Goal: Task Accomplishment & Management: Complete application form

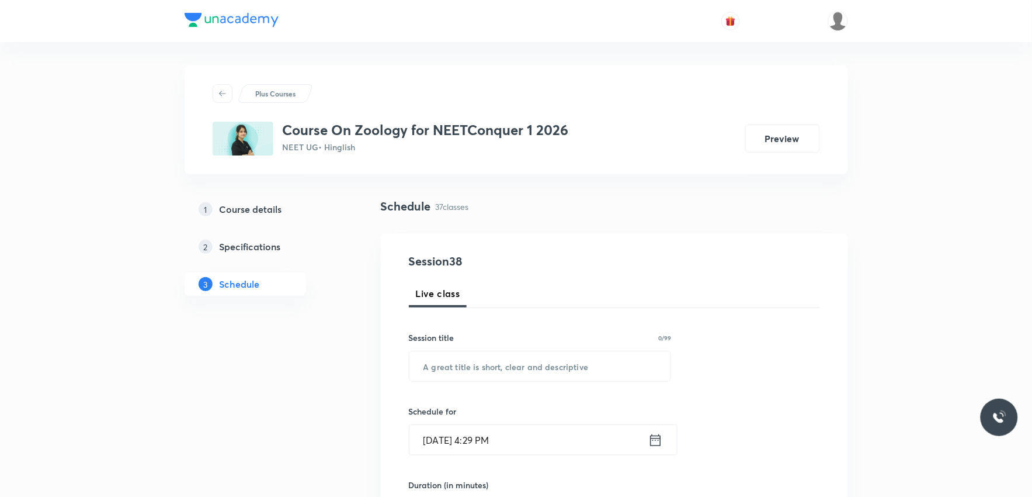
click at [750, 208] on div "Schedule 37 classes" at bounding box center [614, 206] width 467 height 18
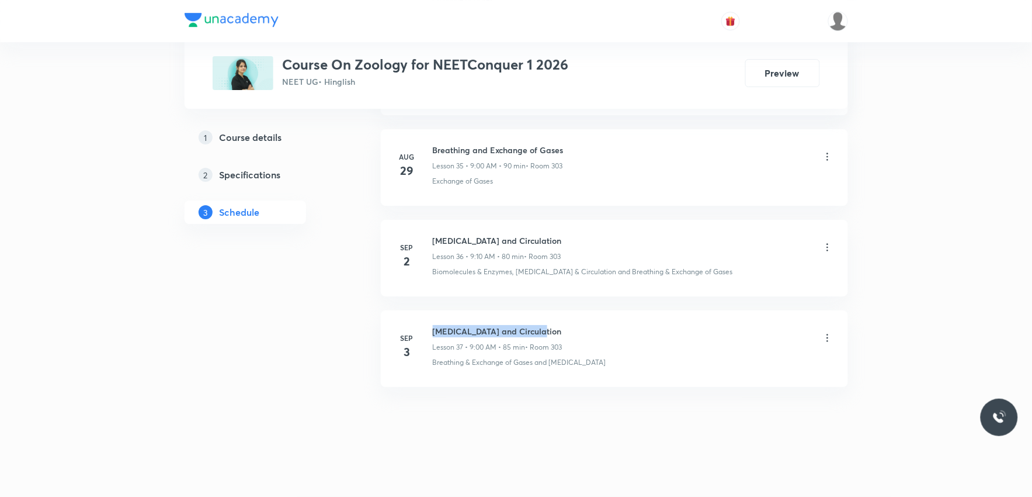
drag, startPoint x: 433, startPoint y: 326, endPoint x: 571, endPoint y: 325, distance: 138.4
click at [571, 325] on div "Body Fluid and Circulation Lesson 37 • 9:00 AM • 85 min • Room 303" at bounding box center [633, 338] width 401 height 27
copy h6 "Body Fluid and Circulation"
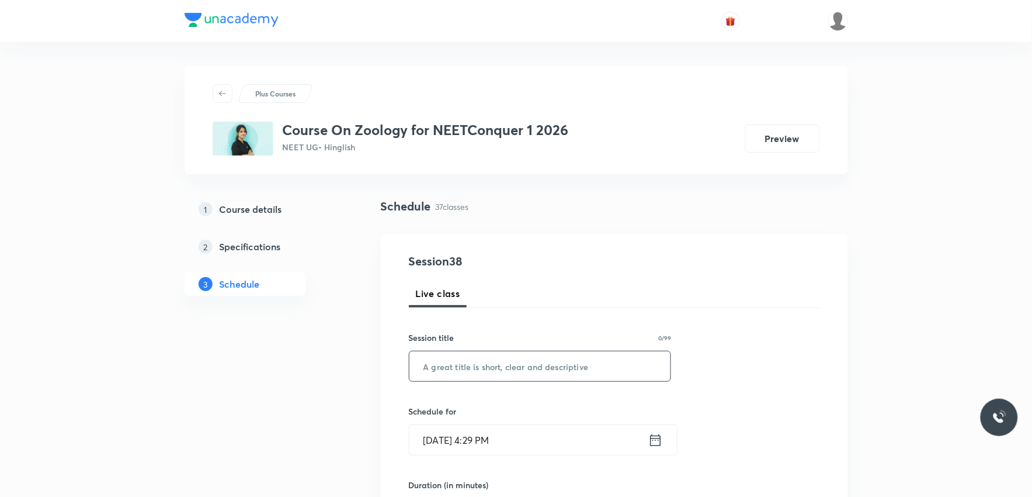
click at [557, 367] on input "text" at bounding box center [540, 366] width 262 height 30
paste input "Body Fluid and Circulation"
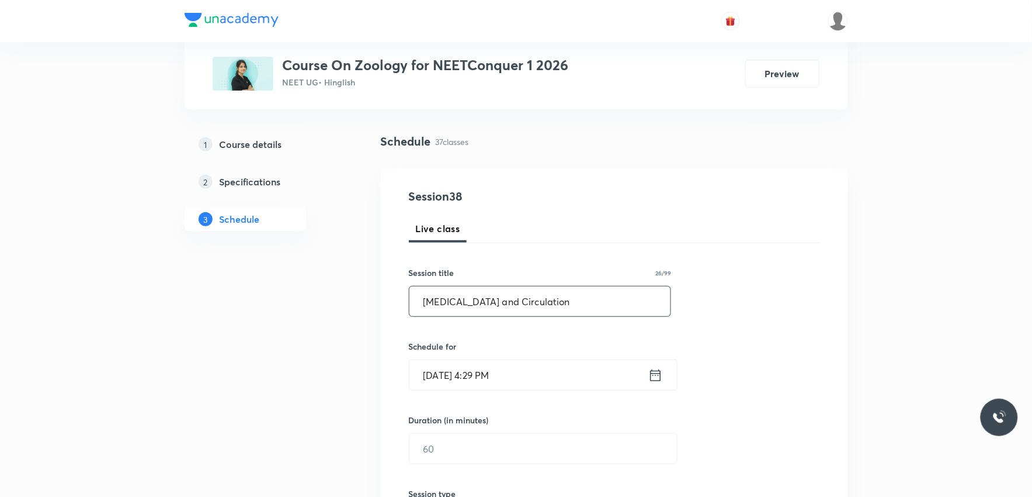
type input "Body Fluid and Circulation"
click at [475, 362] on input "[DATE] 4:29 PM" at bounding box center [528, 375] width 239 height 30
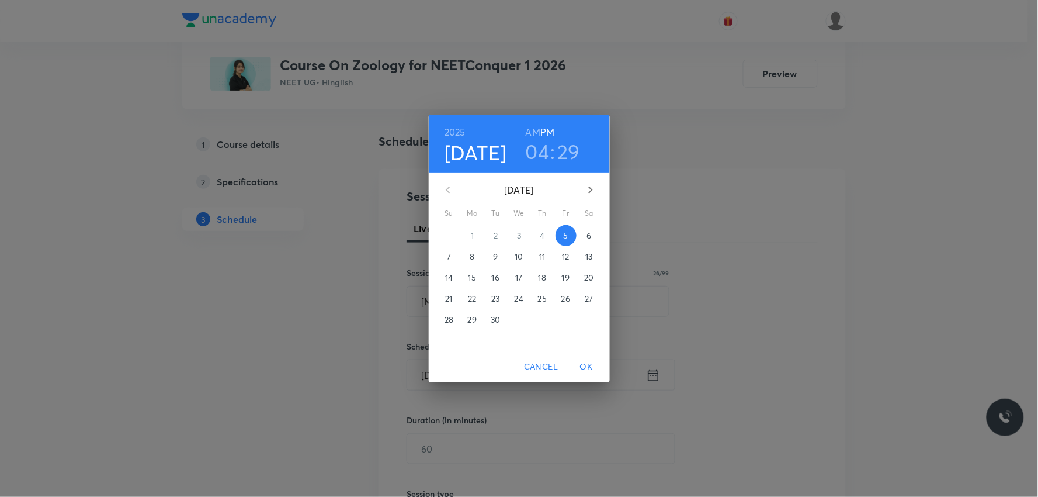
click at [590, 235] on p "6" at bounding box center [588, 236] width 5 height 12
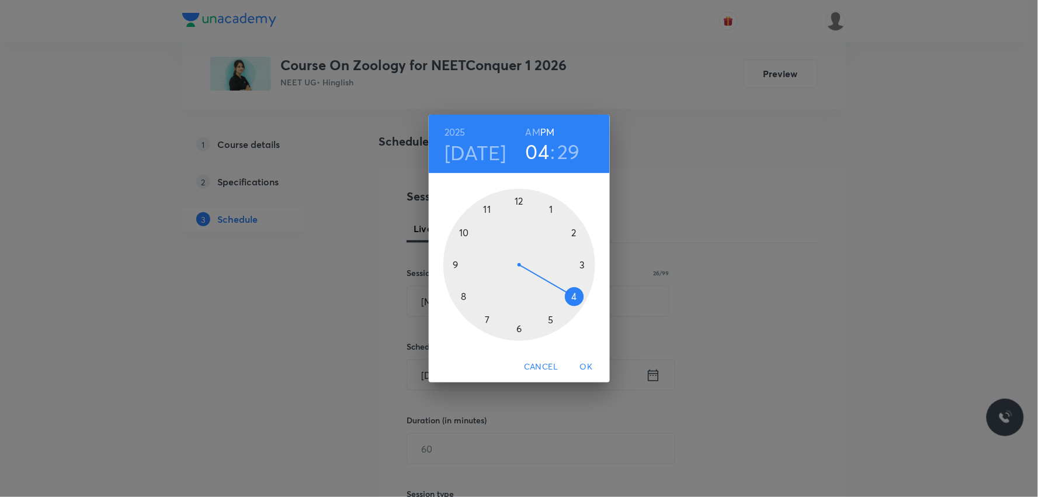
click at [536, 136] on h6 "AM" at bounding box center [533, 132] width 15 height 16
drag, startPoint x: 574, startPoint y: 294, endPoint x: 486, endPoint y: 321, distance: 92.2
click at [486, 321] on div at bounding box center [519, 265] width 152 height 152
click at [518, 327] on div at bounding box center [519, 265] width 152 height 152
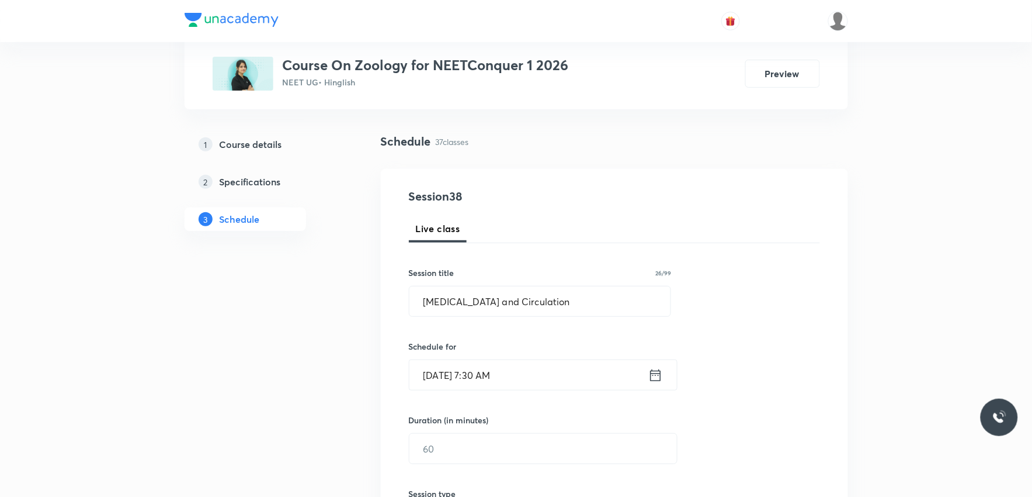
scroll to position [259, 0]
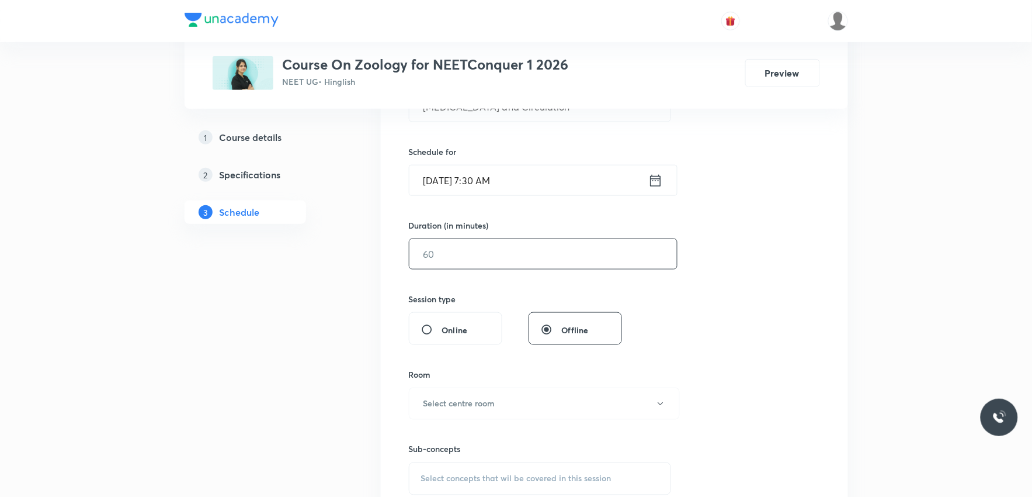
click at [499, 248] on input "text" at bounding box center [543, 254] width 268 height 30
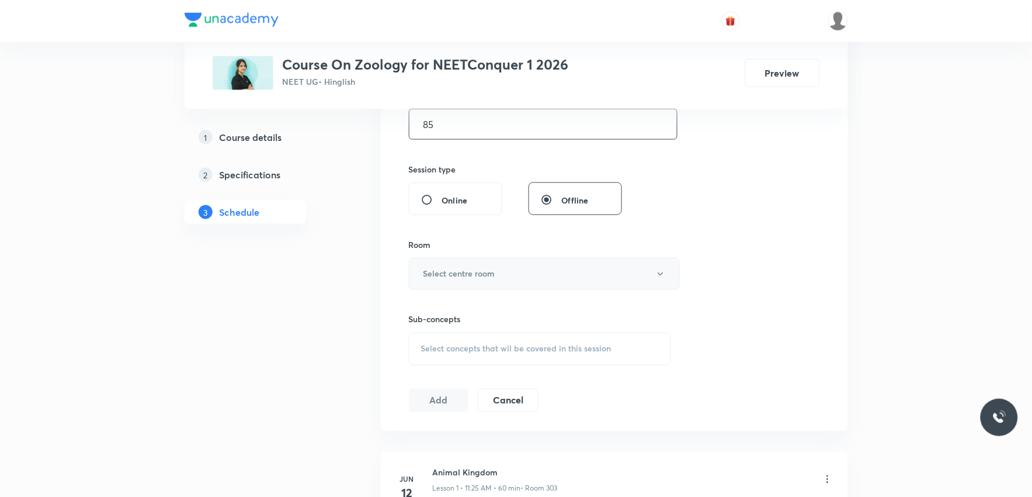
scroll to position [454, 0]
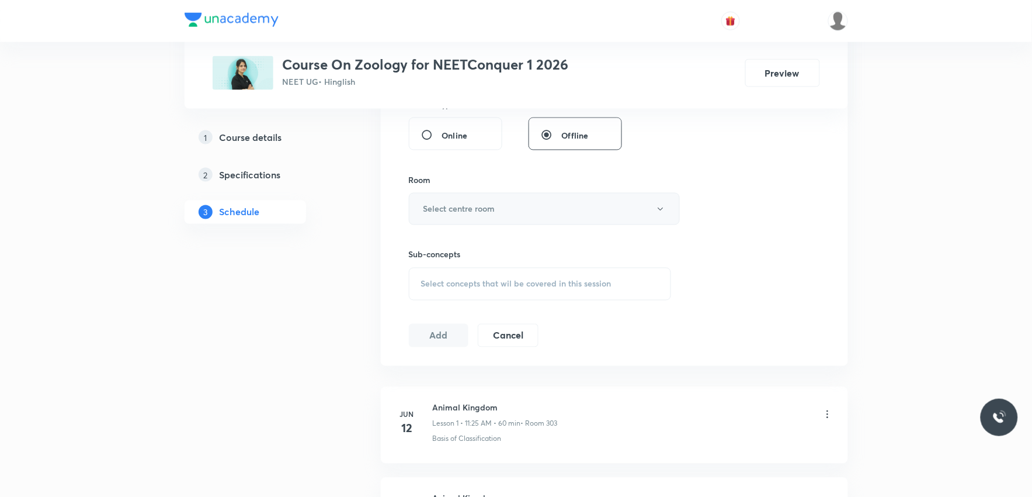
type input "85"
click at [563, 209] on button "Select centre room" at bounding box center [544, 209] width 271 height 32
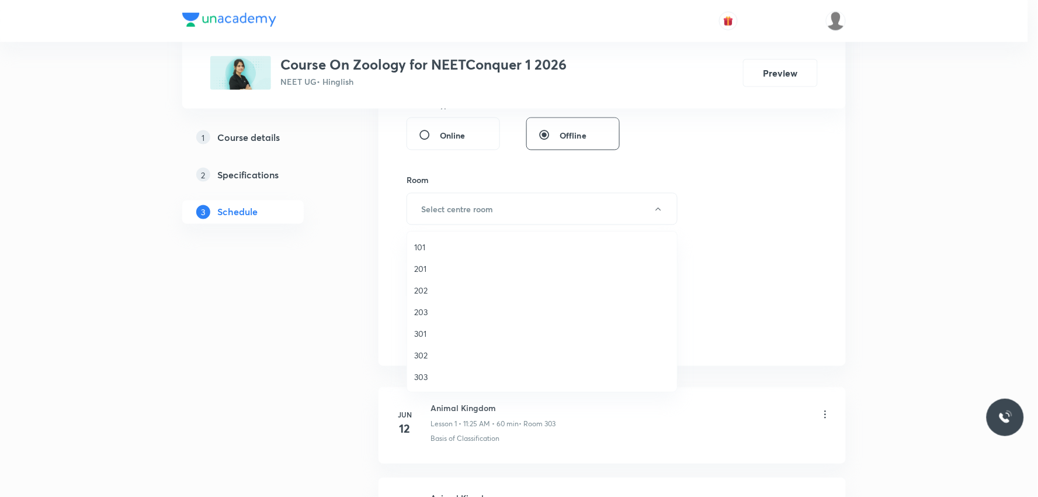
click at [436, 371] on span "303" at bounding box center [542, 376] width 256 height 12
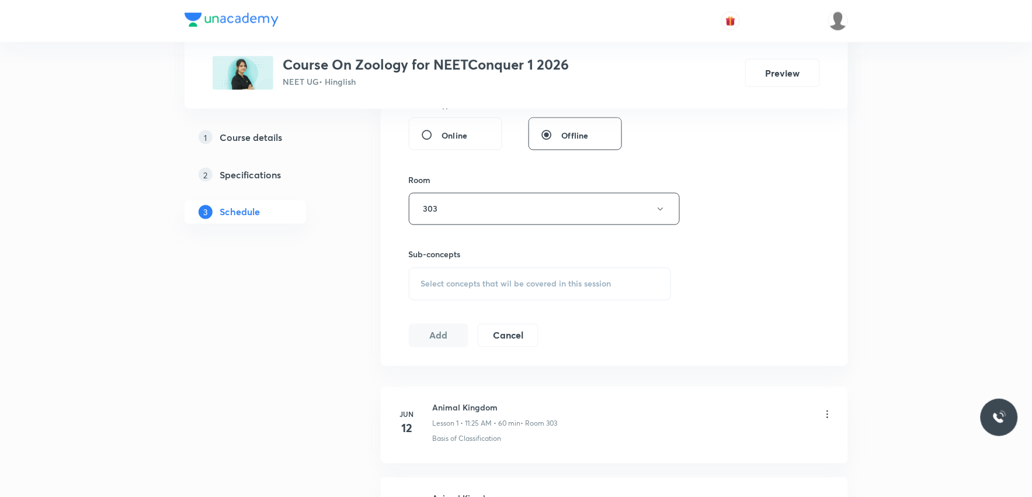
click at [492, 276] on div "Select concepts that wil be covered in this session" at bounding box center [540, 284] width 263 height 33
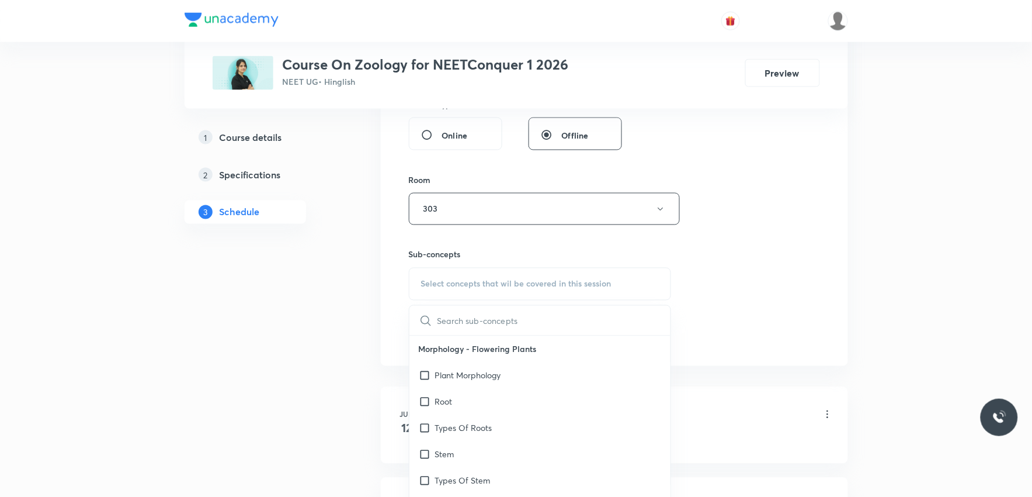
paste input "Body Fluid and Circulation"
click at [485, 324] on input "Body Fluid and Circulation" at bounding box center [503, 321] width 131 height 30
type input "Body Fluid"
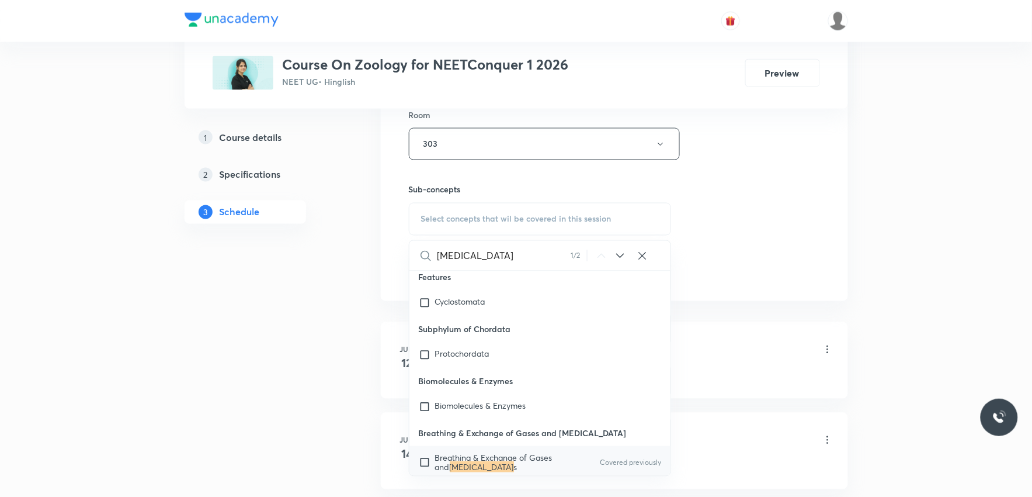
scroll to position [21448, 0]
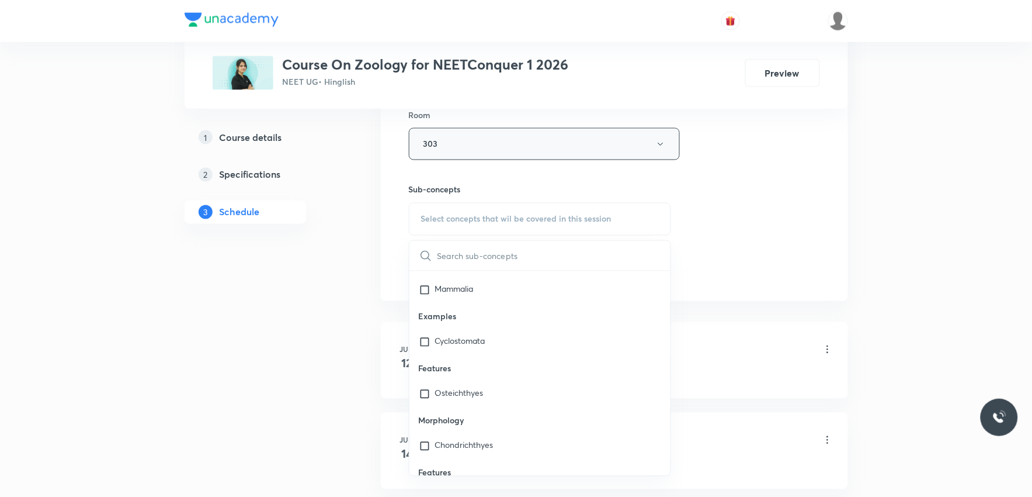
paste input "Body Fluid and Circulation"
type input "Body Fluid"
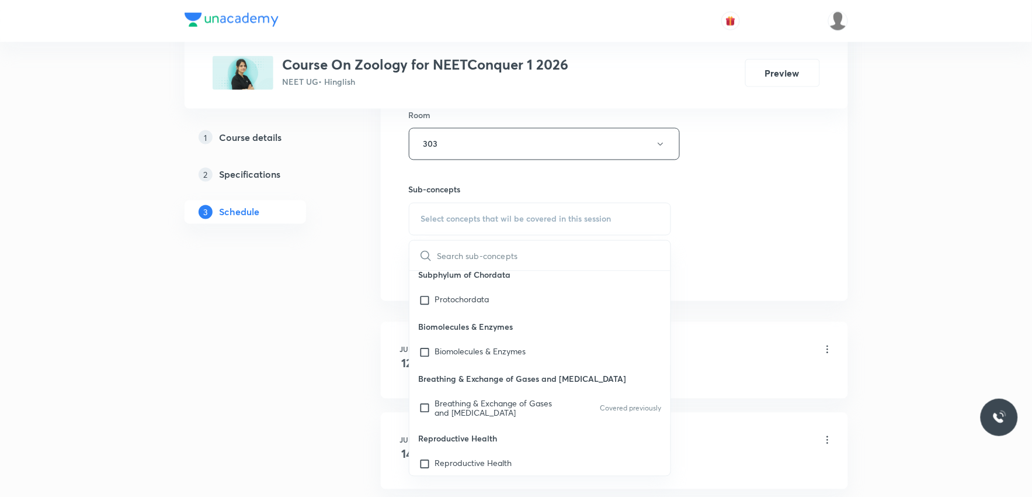
click at [741, 178] on div "Session 38 Live class Session title 26/99 Body Fluid and Circulation ​ Schedule…" at bounding box center [614, 8] width 411 height 548
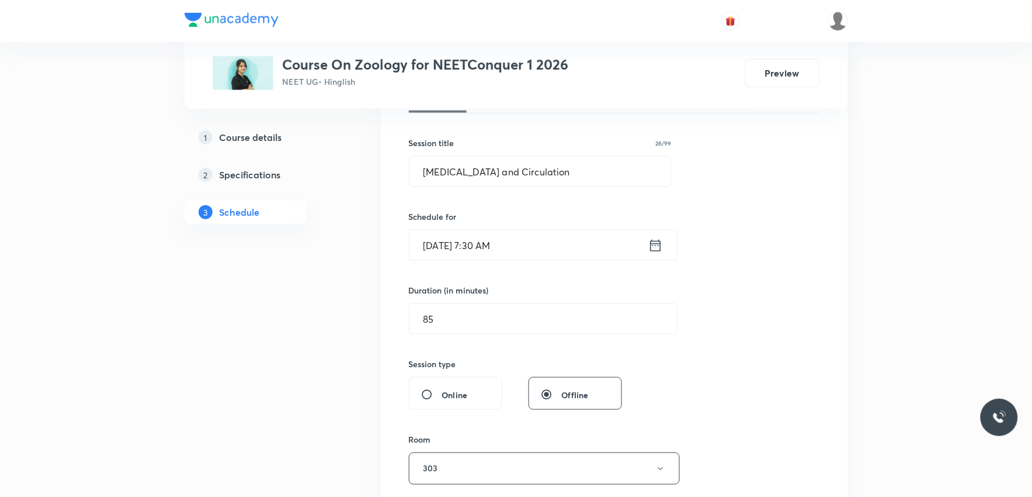
scroll to position [389, 0]
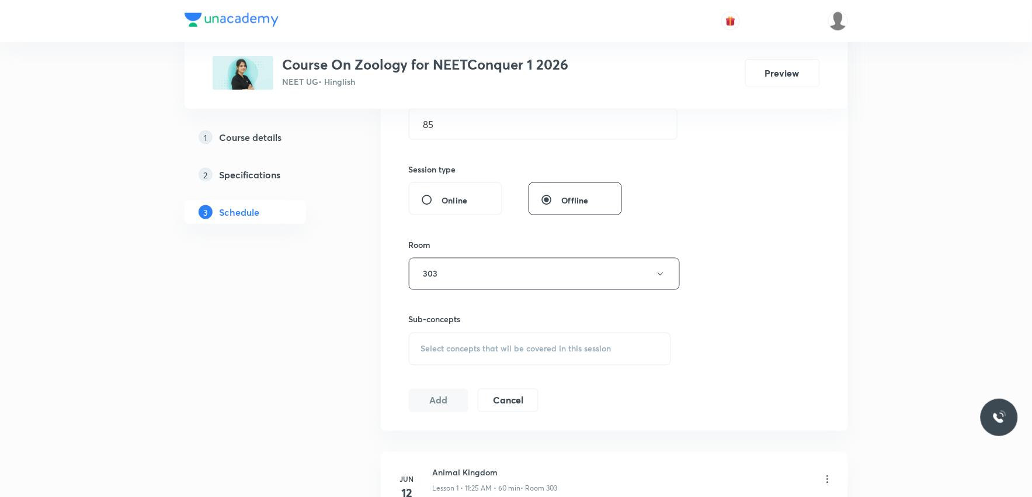
click at [511, 341] on div "Select concepts that wil be covered in this session" at bounding box center [540, 348] width 263 height 33
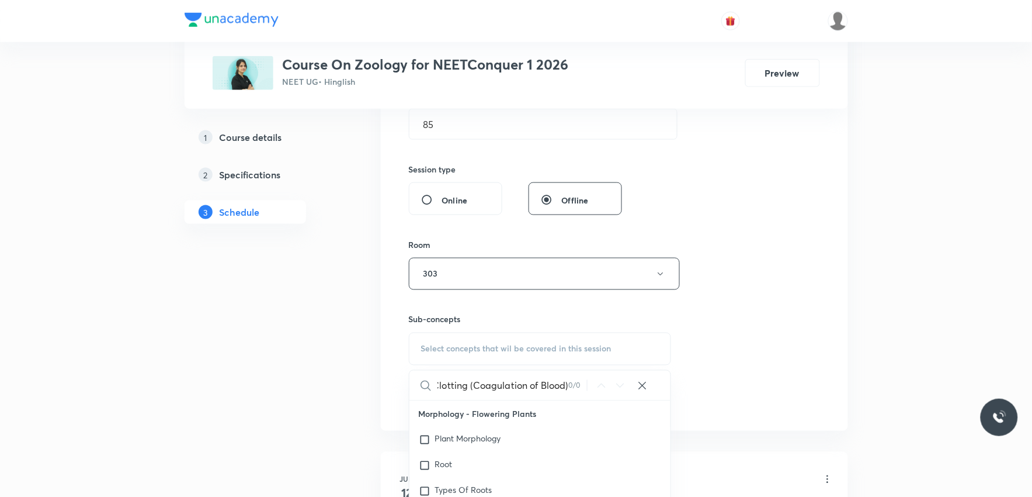
scroll to position [519, 0]
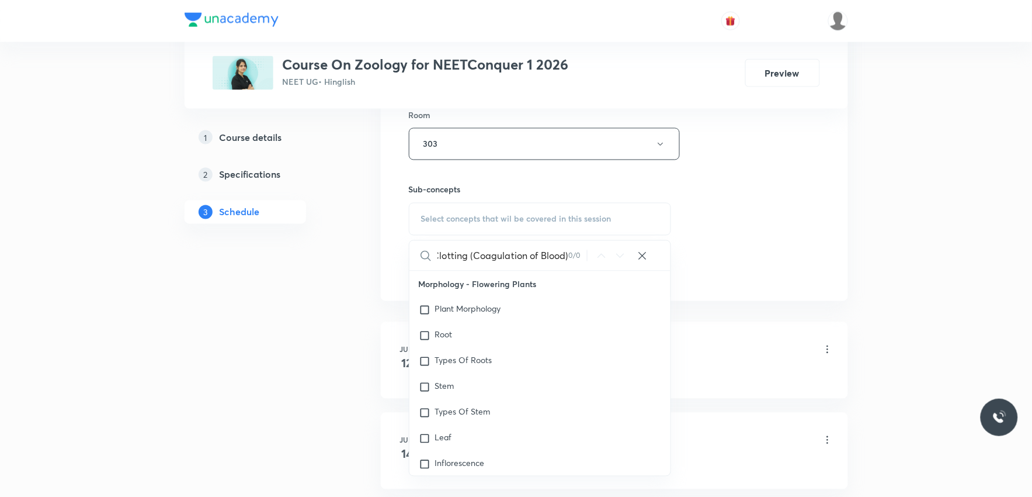
click at [466, 259] on input "Blood Clotting (Coagulation of Blood)" at bounding box center [503, 256] width 131 height 30
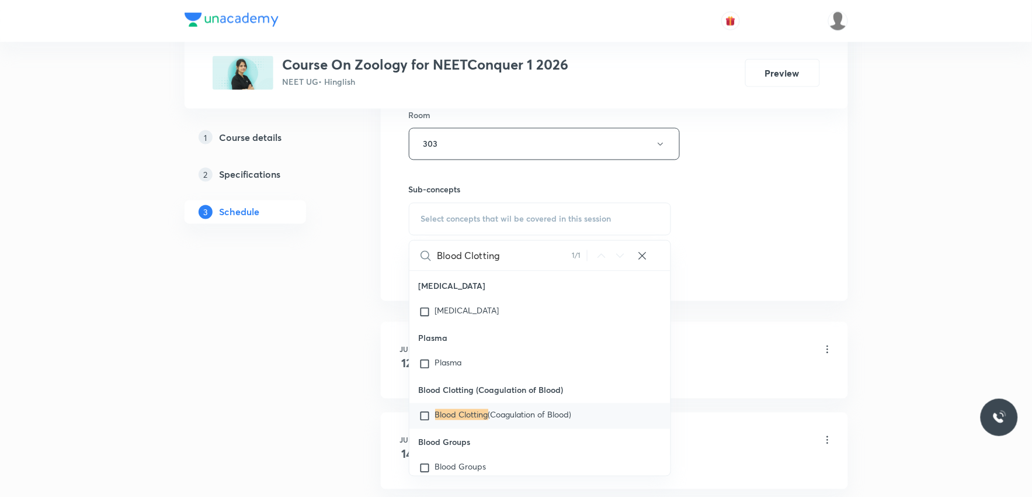
type input "Blood Clotting"
click at [537, 420] on span "(Coagulation of Blood)" at bounding box center [530, 414] width 84 height 11
checkbox input "true"
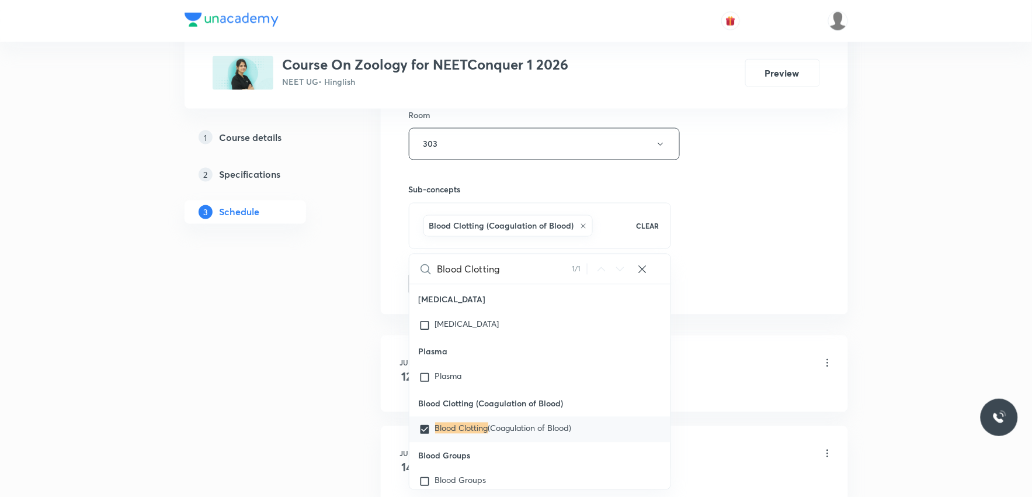
click at [755, 265] on div "Session 38 Live class Session title 26/99 Body Fluid and Circulation ​ Schedule…" at bounding box center [614, 15] width 411 height 562
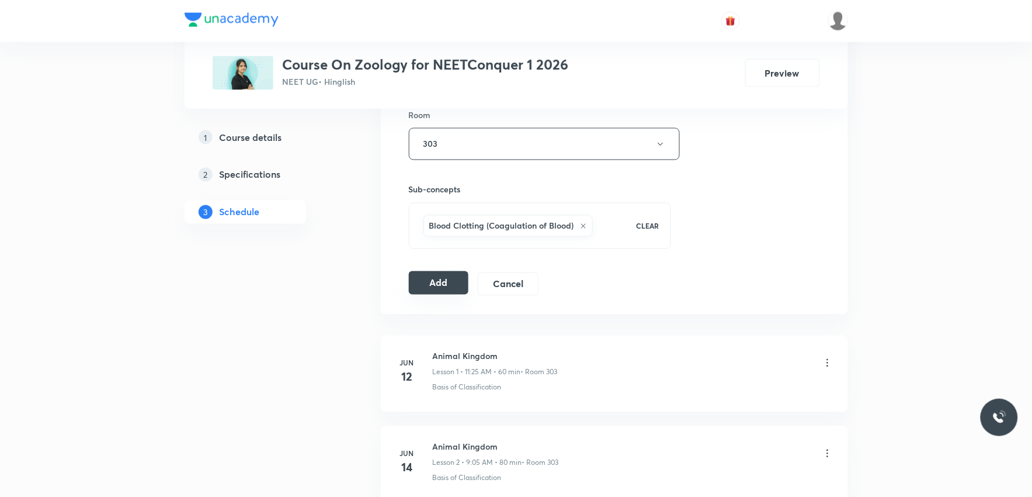
click at [435, 281] on button "Add" at bounding box center [439, 282] width 60 height 23
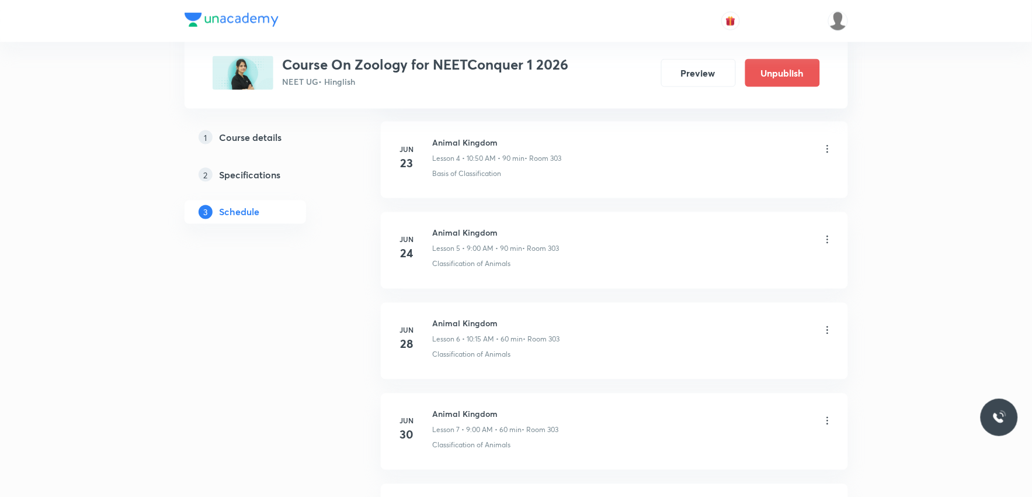
scroll to position [3347, 0]
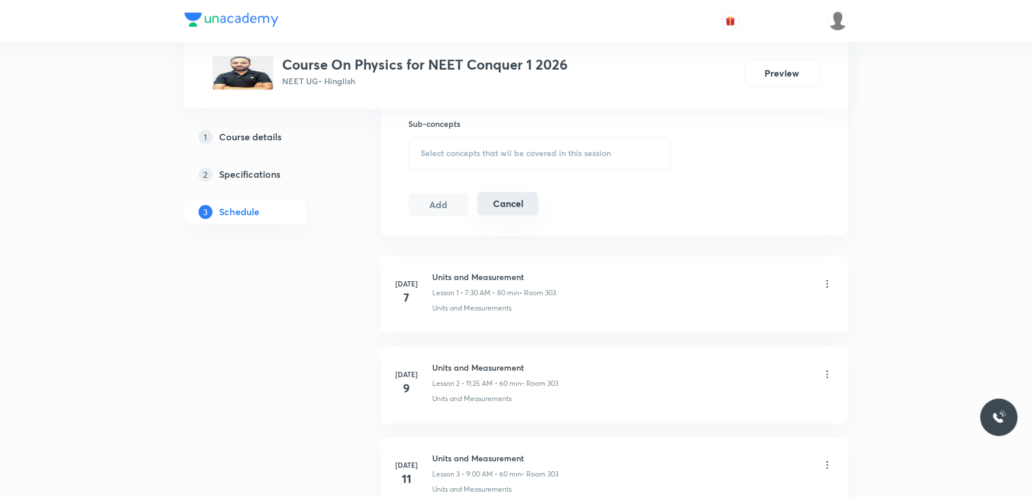
scroll to position [519, 0]
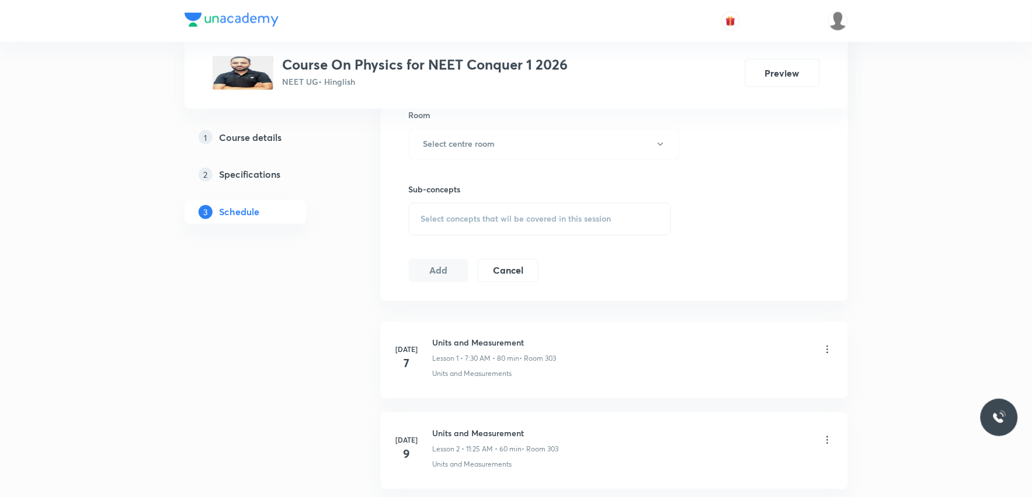
click at [542, 207] on div "Select concepts that wil be covered in this session" at bounding box center [540, 219] width 263 height 33
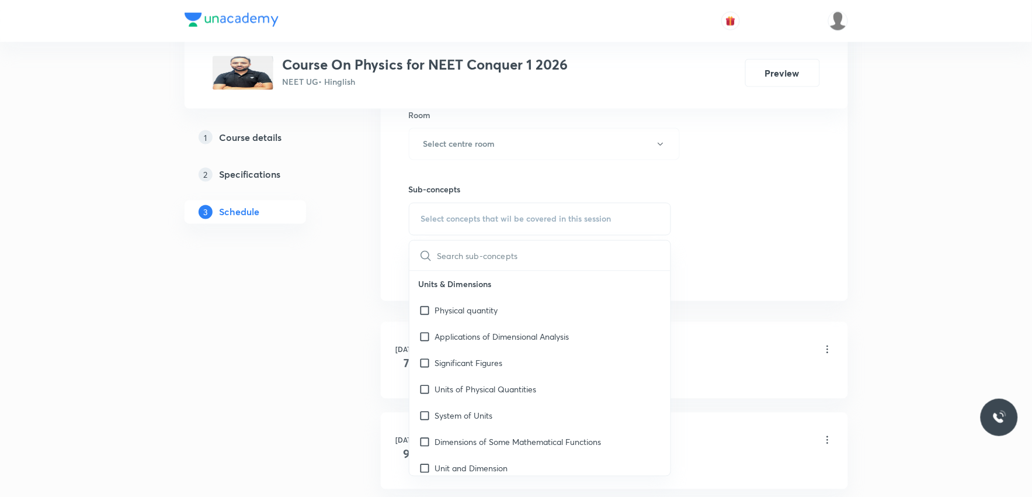
click at [706, 190] on div "Session 26 Live class Session title 0/99 ​ Schedule for [DATE] 4:29 PM ​ Durati…" at bounding box center [614, 8] width 411 height 548
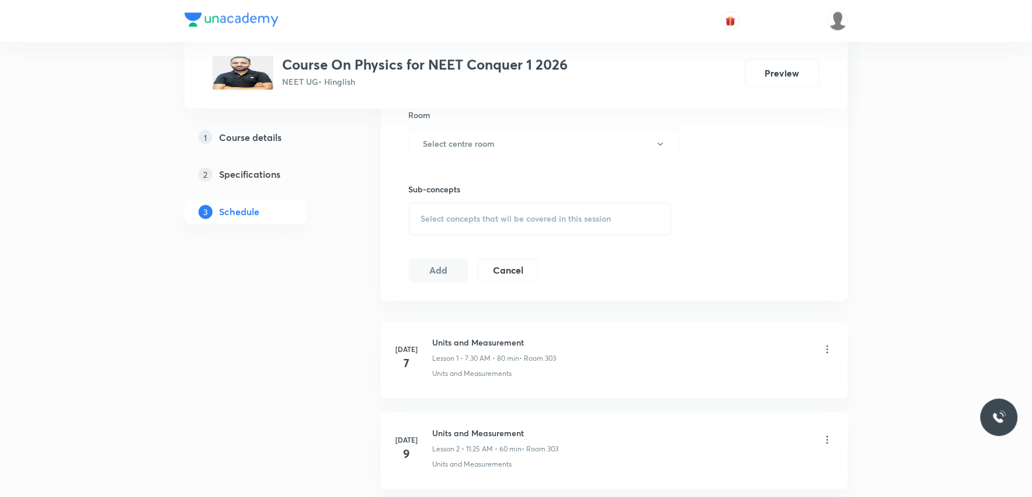
scroll to position [2706, 0]
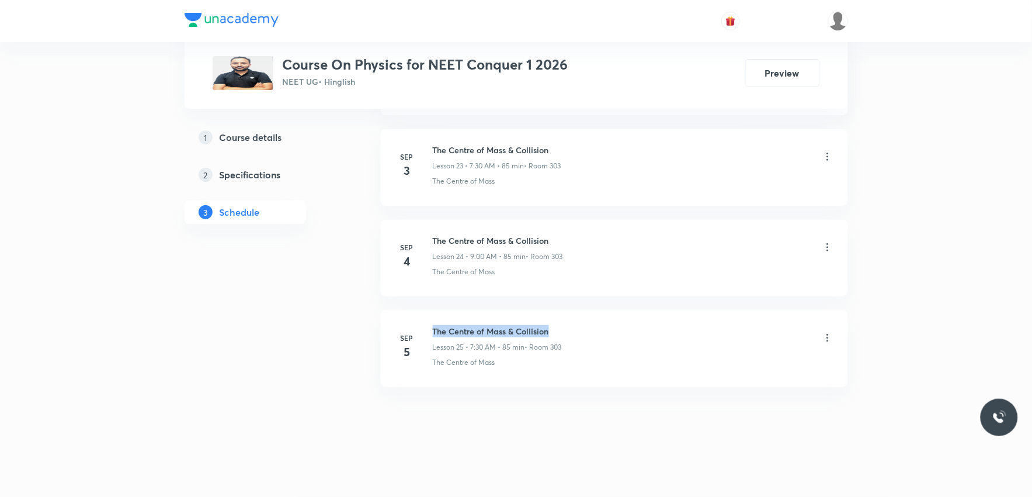
drag, startPoint x: 433, startPoint y: 330, endPoint x: 554, endPoint y: 324, distance: 120.5
click at [554, 325] on h6 "The Centre of Mass & Collision" at bounding box center [497, 331] width 129 height 12
copy h6 "The Centre of Mass & Collision"
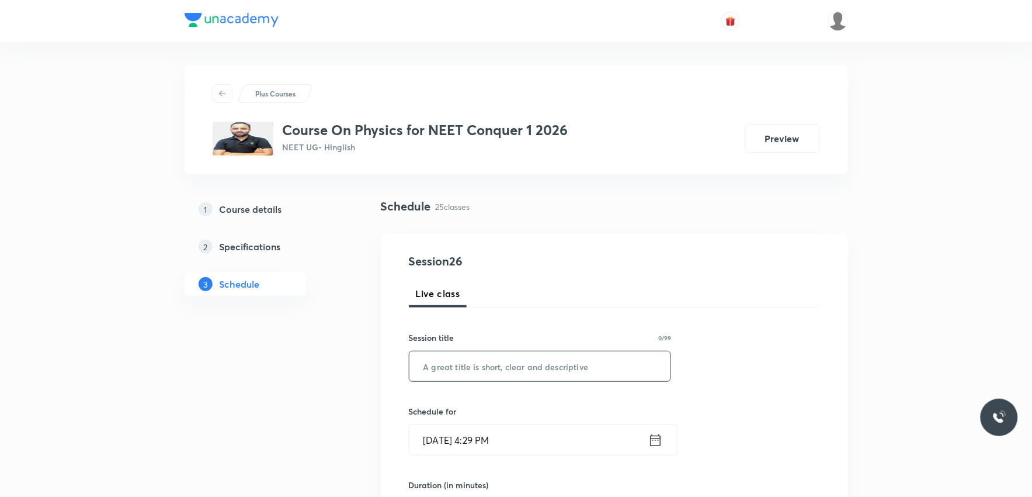
click at [560, 360] on input "text" at bounding box center [540, 366] width 262 height 30
paste input "The Centre of Mass & Collision"
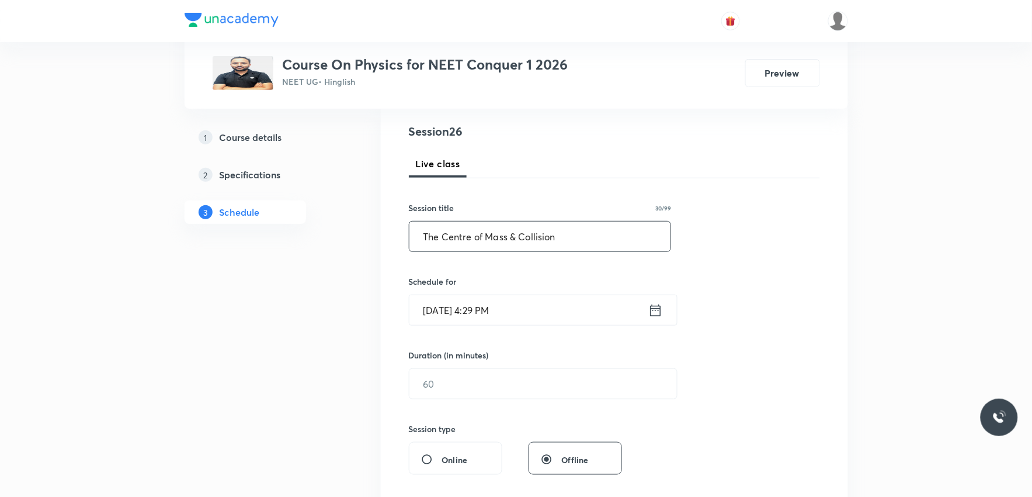
scroll to position [195, 0]
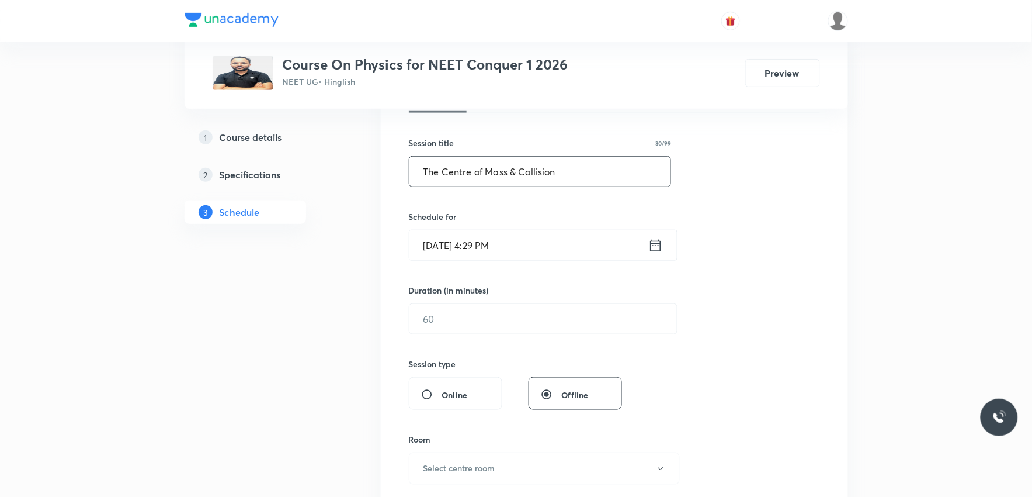
type input "The Centre of Mass & Collision"
click at [474, 245] on input "Sep 5, 2025, 4:29 PM" at bounding box center [528, 245] width 239 height 30
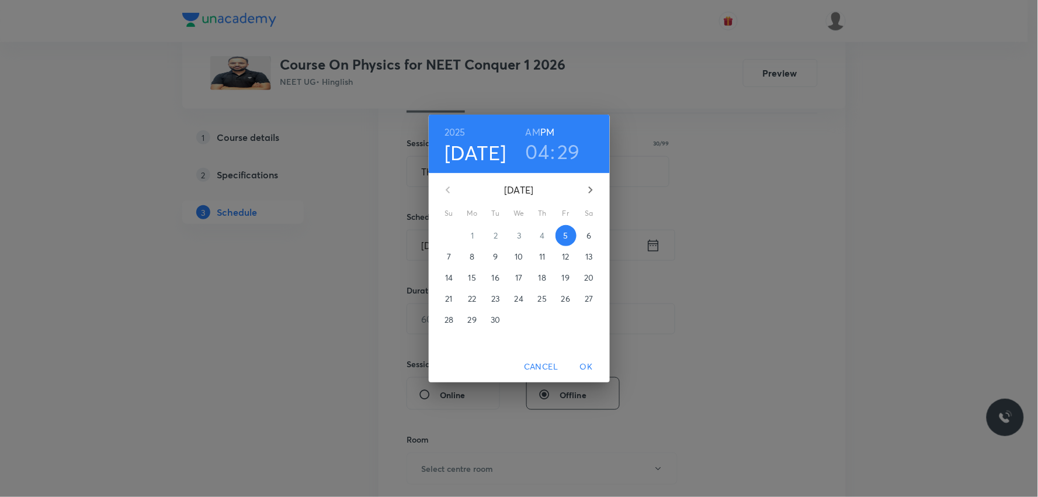
click at [590, 232] on p "6" at bounding box center [588, 236] width 5 height 12
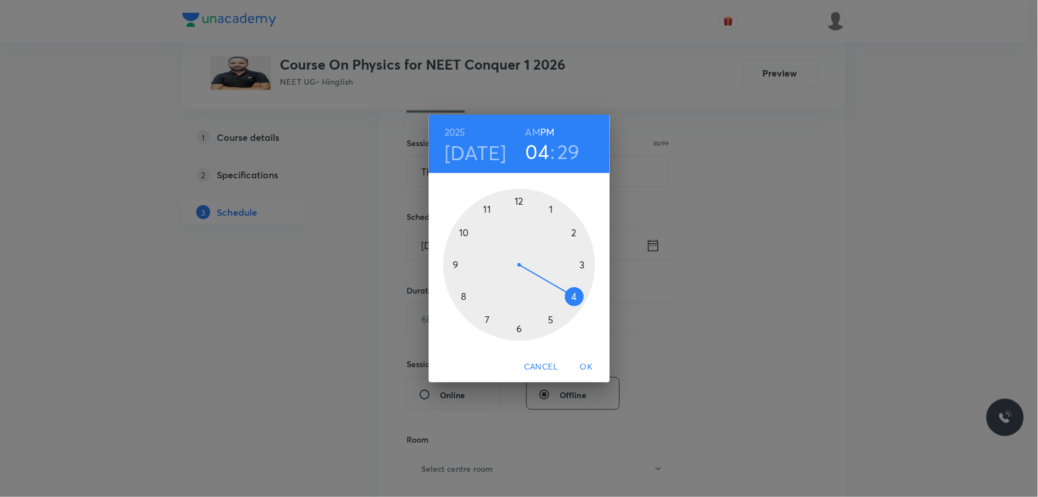
click at [539, 133] on h6 "AM" at bounding box center [533, 132] width 15 height 16
drag, startPoint x: 568, startPoint y: 294, endPoint x: 447, endPoint y: 258, distance: 126.4
click at [447, 258] on div at bounding box center [519, 265] width 152 height 152
drag, startPoint x: 528, startPoint y: 327, endPoint x: 517, endPoint y: 202, distance: 126.1
click at [517, 202] on div at bounding box center [519, 265] width 152 height 152
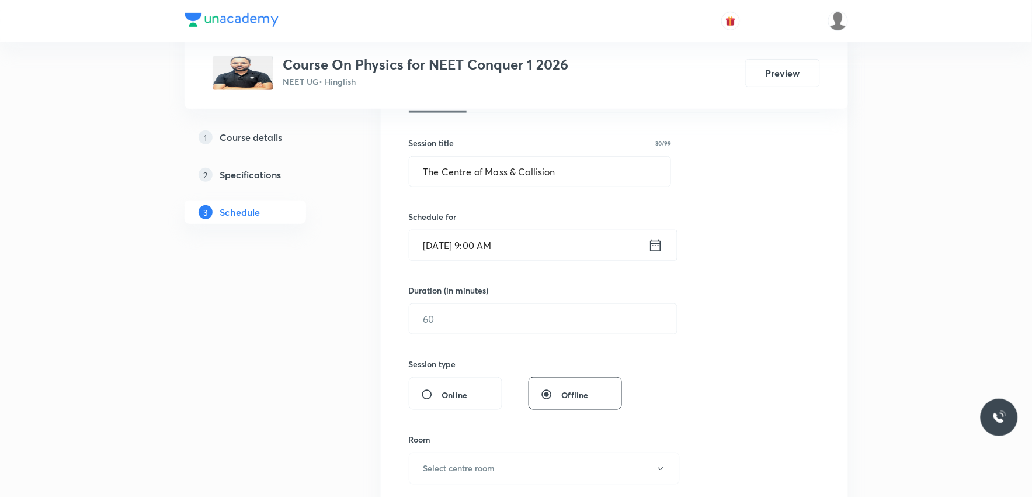
click at [470, 301] on div "Duration (in minutes) ​" at bounding box center [515, 309] width 213 height 50
click at [546, 314] on input "text" at bounding box center [543, 319] width 268 height 30
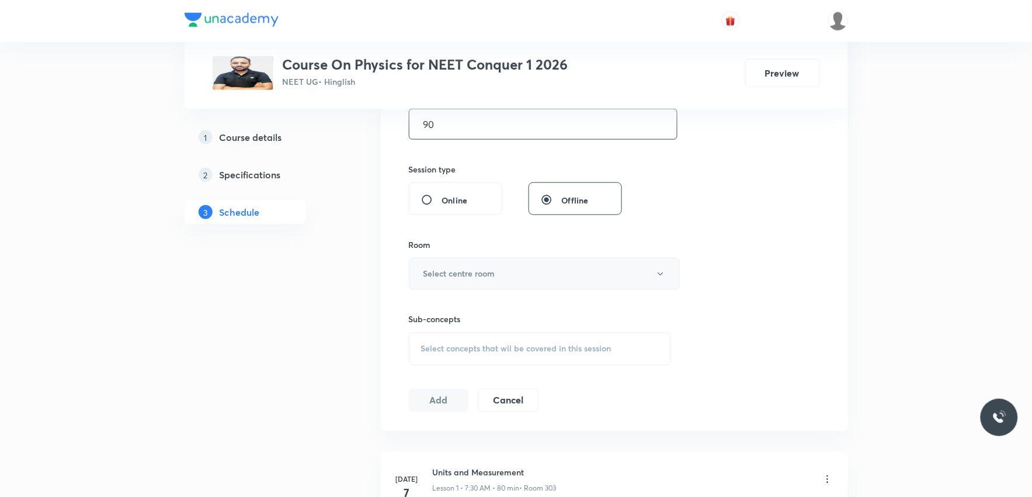
type input "90"
click at [538, 270] on button "Select centre room" at bounding box center [544, 274] width 271 height 32
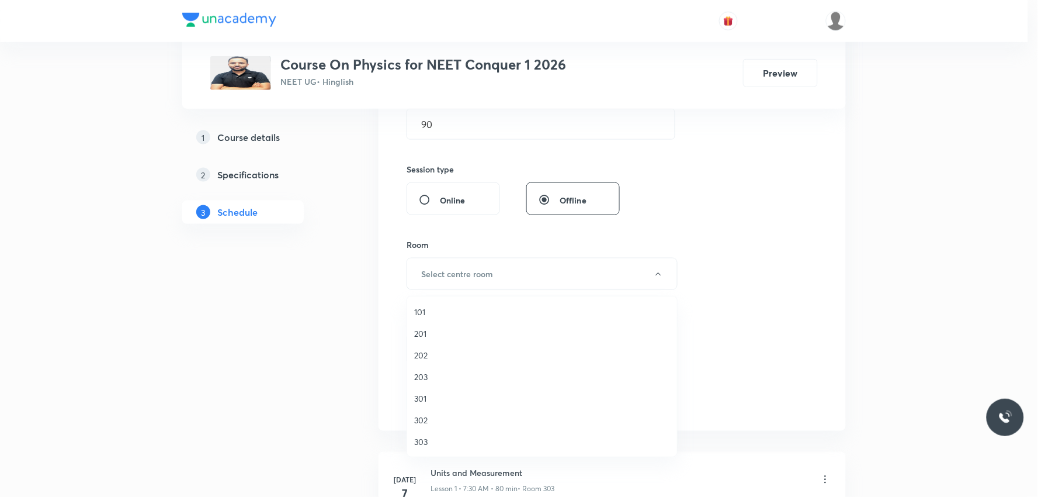
click at [439, 440] on span "303" at bounding box center [542, 441] width 256 height 12
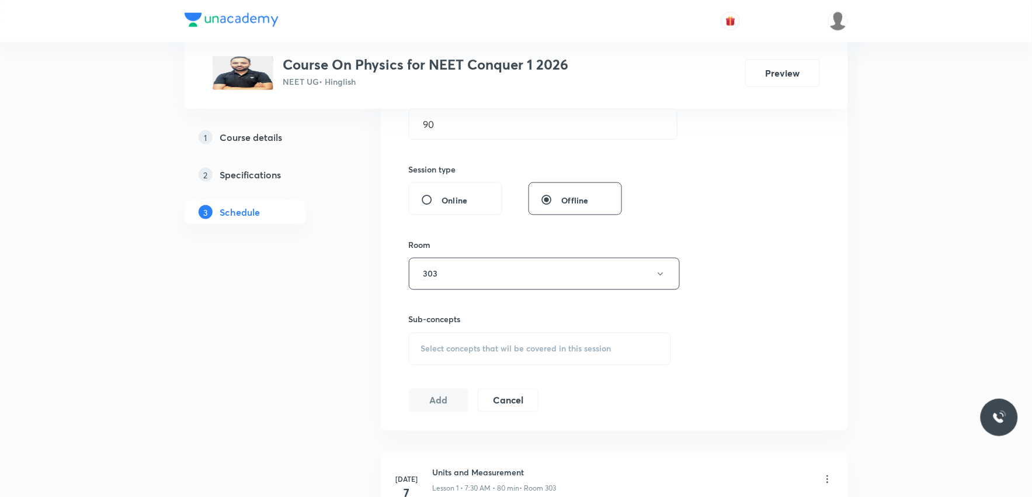
click at [516, 350] on span "Select concepts that wil be covered in this session" at bounding box center [516, 348] width 190 height 9
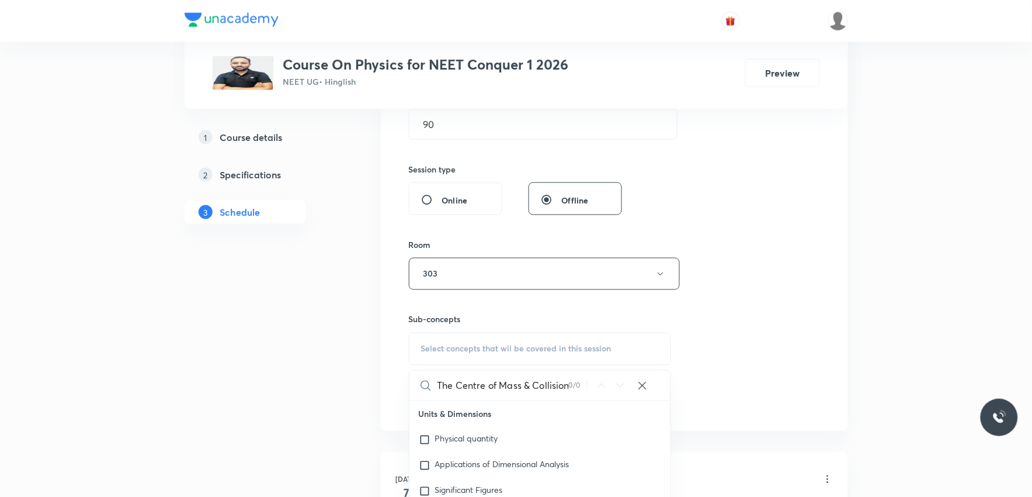
scroll to position [0, 2]
click at [498, 390] on input "The Centre of Mass & Collision" at bounding box center [503, 385] width 131 height 30
click at [518, 390] on input "The Centre of Mass & Collision" at bounding box center [503, 385] width 131 height 30
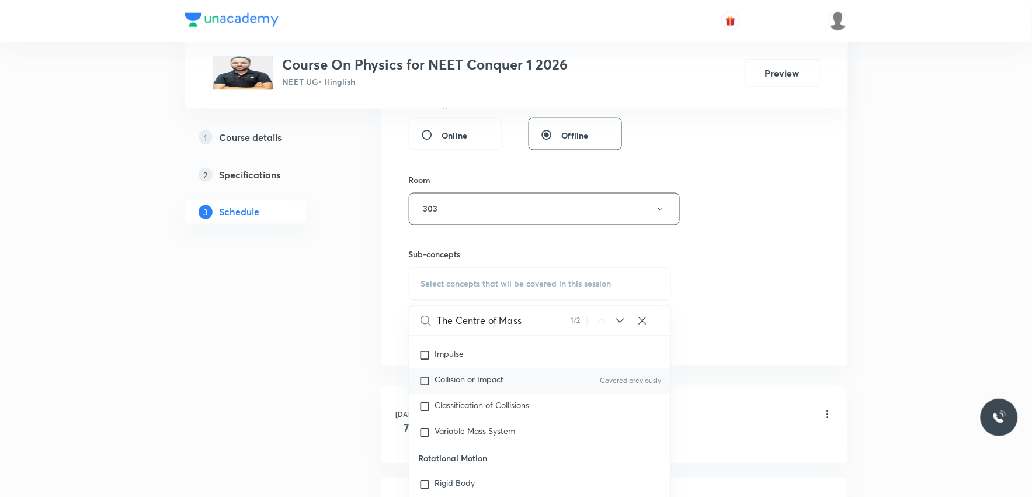
scroll to position [3251, 0]
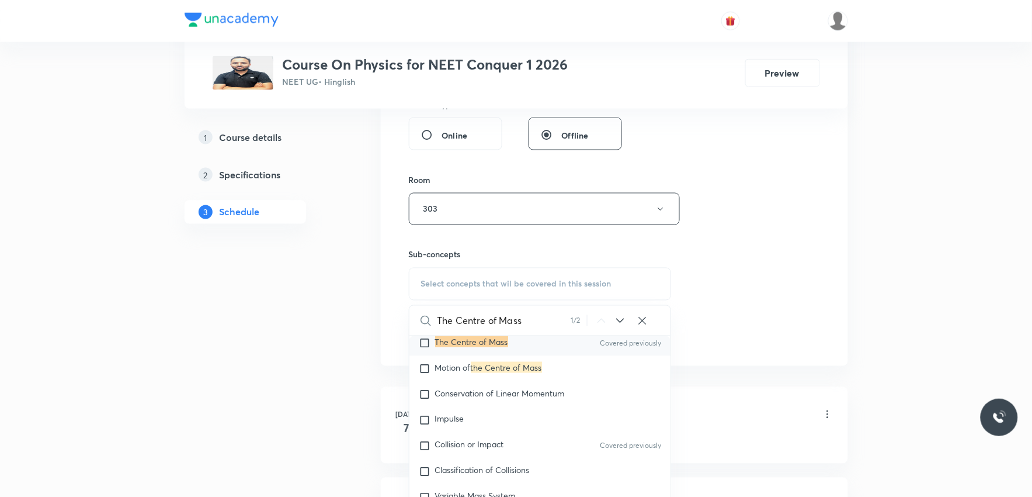
type input "The Centre of Mass"
click at [488, 347] on mark "The Centre of Mass" at bounding box center [471, 341] width 73 height 11
checkbox input "true"
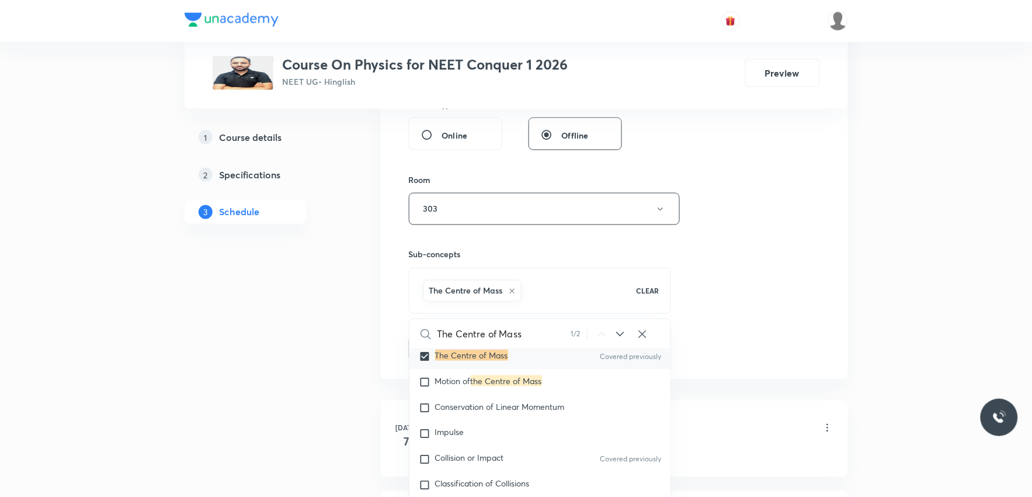
click at [674, 293] on div "Session 26 Live class Session title 30/99 The Centre of Mass & Collision ​ Sche…" at bounding box center [614, 79] width 411 height 562
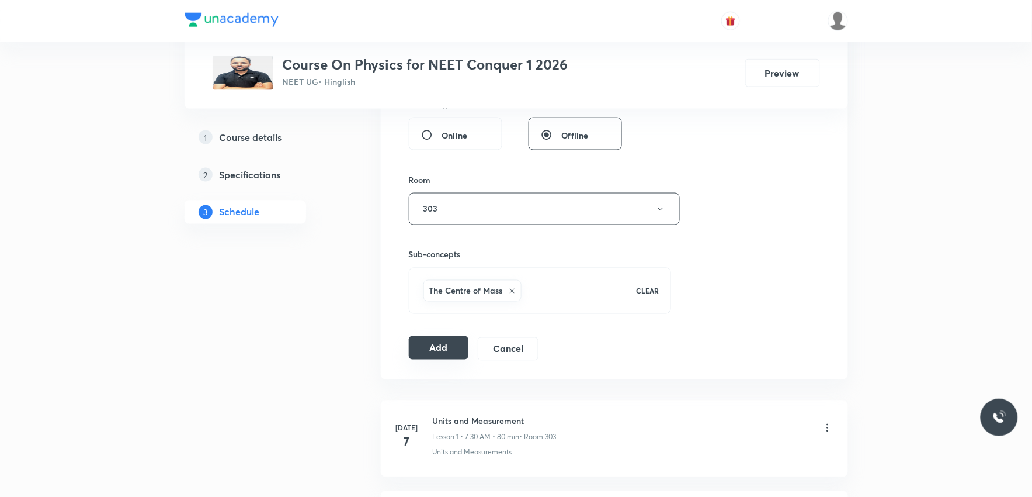
click at [415, 348] on button "Add" at bounding box center [439, 347] width 60 height 23
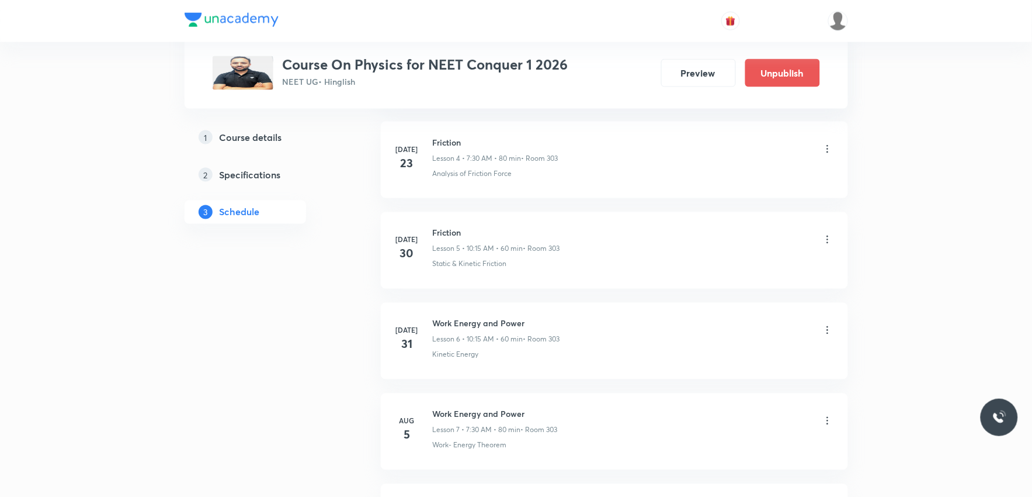
scroll to position [2259, 0]
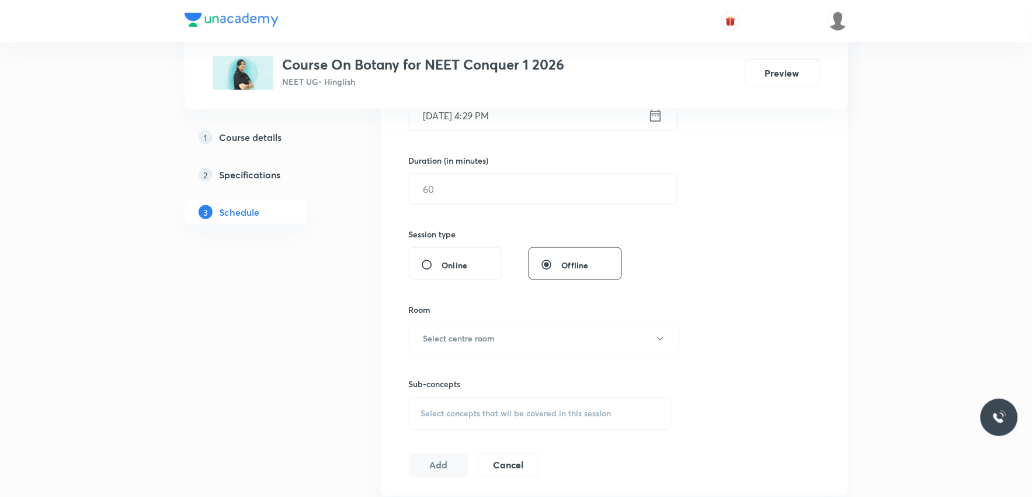
scroll to position [519, 0]
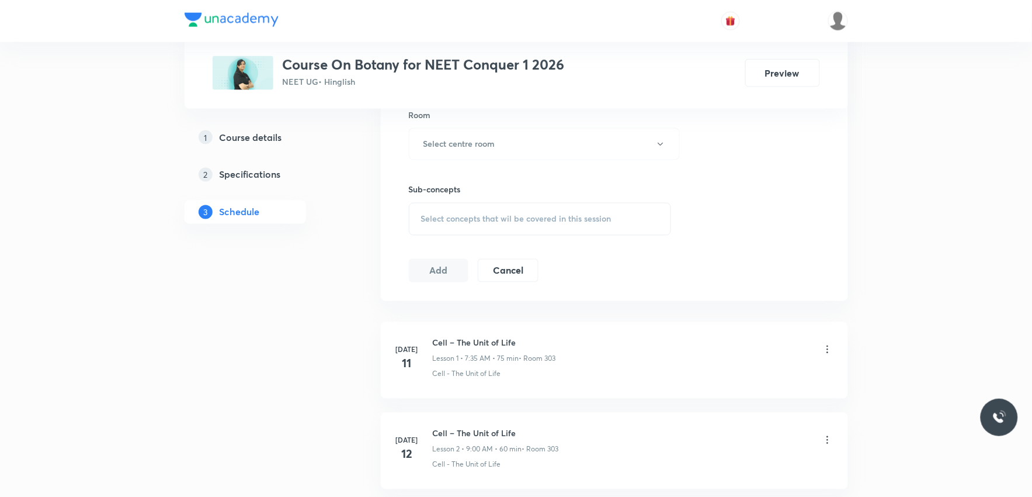
click at [539, 225] on div "Select concepts that wil be covered in this session" at bounding box center [540, 219] width 263 height 33
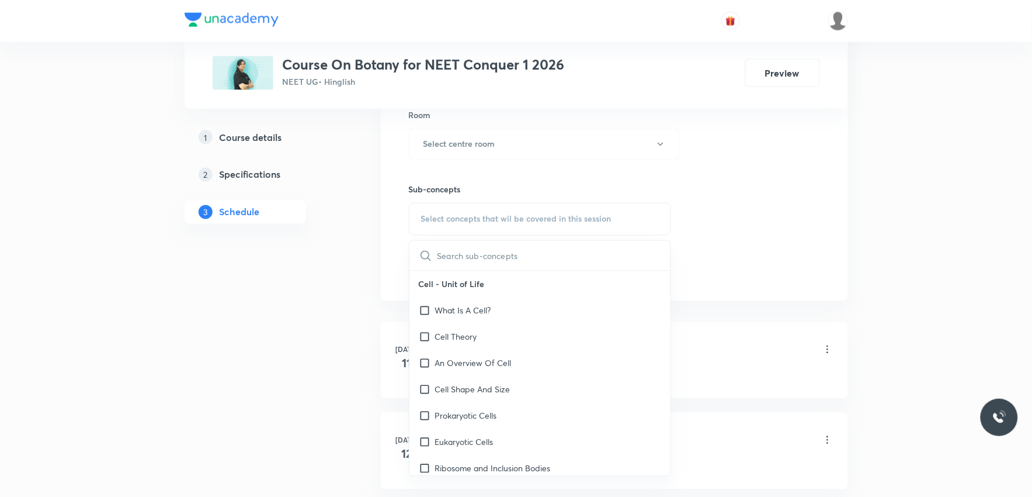
click at [752, 161] on div "Session 38 Live class Session title 0/99 ​ Schedule for Sep 5, 2025, 4:29 PM ​ …" at bounding box center [614, 8] width 411 height 548
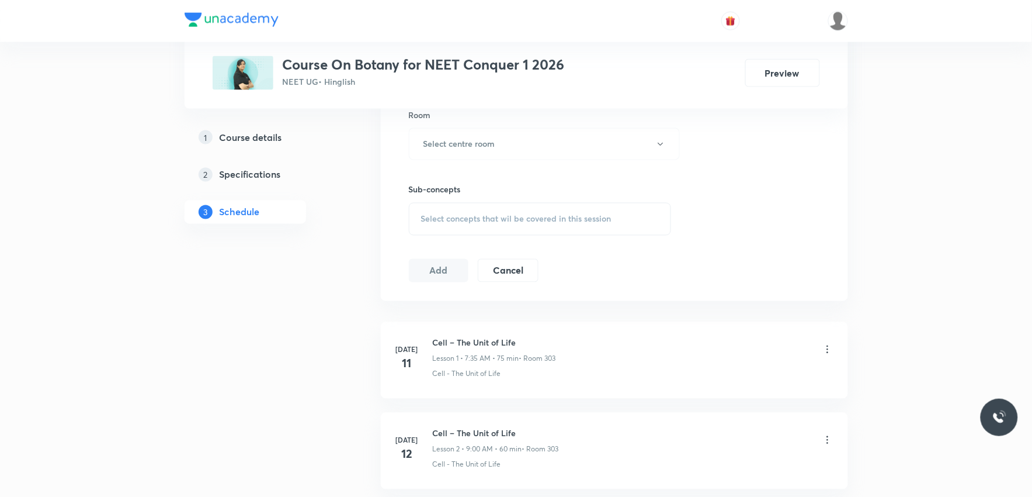
scroll to position [3794, 0]
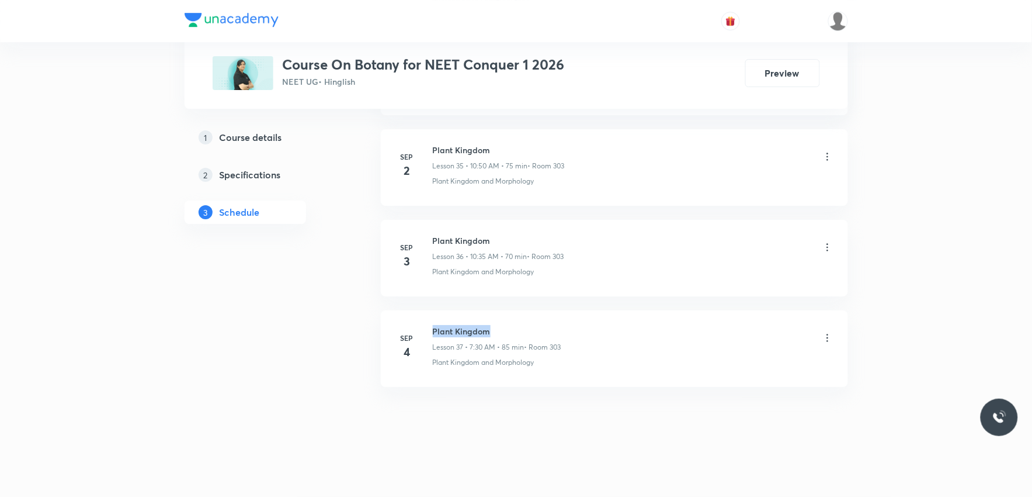
drag, startPoint x: 434, startPoint y: 331, endPoint x: 494, endPoint y: 326, distance: 60.3
click at [494, 326] on h6 "Plant Kingdom" at bounding box center [497, 331] width 129 height 12
copy h6 "Plant Kingdom"
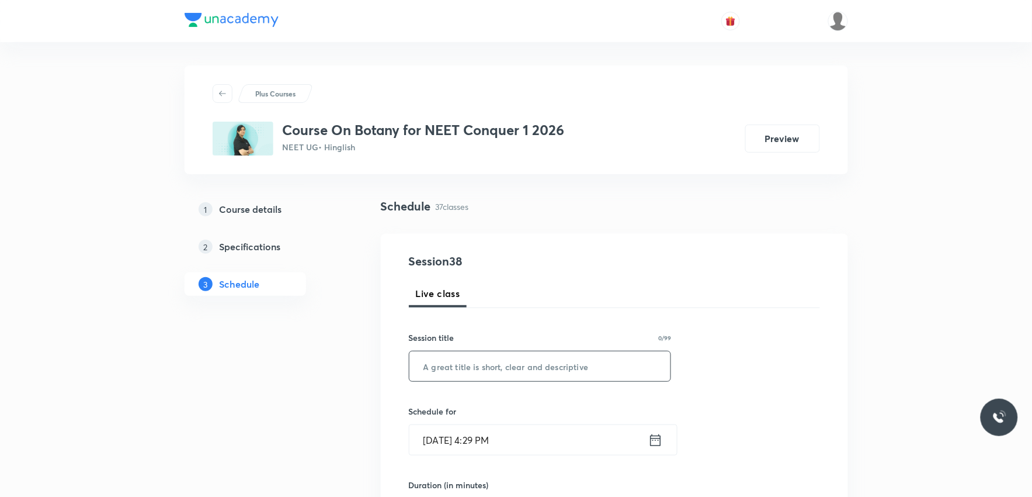
click at [492, 366] on input "text" at bounding box center [540, 366] width 262 height 30
paste input "Plant Kingdom"
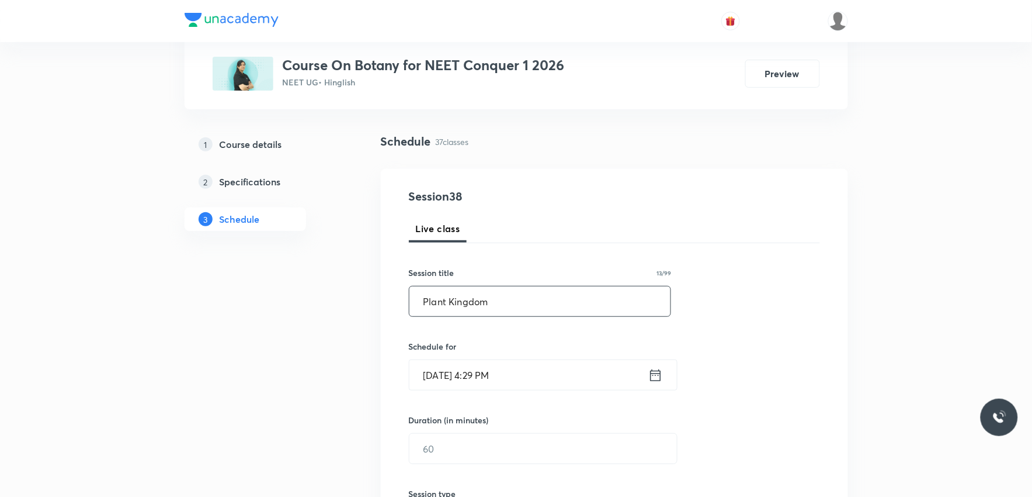
scroll to position [195, 0]
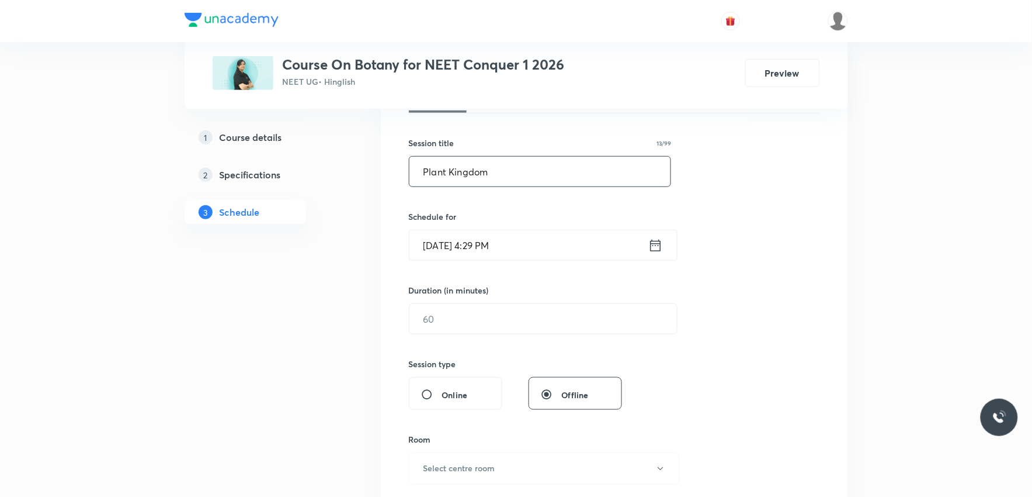
type input "Plant Kingdom"
click at [498, 249] on input "Sep 5, 2025, 4:29 PM" at bounding box center [528, 245] width 239 height 30
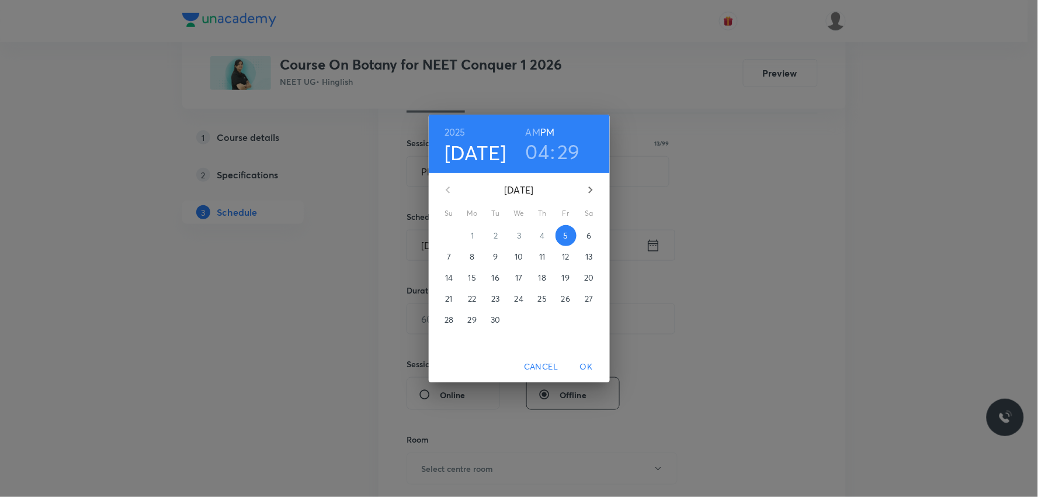
click at [587, 231] on p "6" at bounding box center [588, 236] width 5 height 12
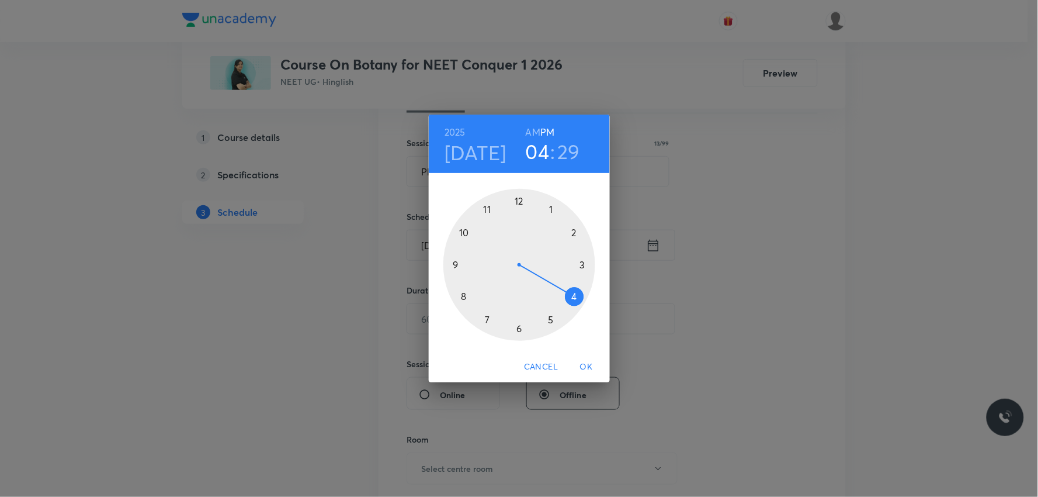
click at [534, 133] on h6 "AM" at bounding box center [533, 132] width 15 height 16
drag, startPoint x: 574, startPoint y: 294, endPoint x: 479, endPoint y: 238, distance: 110.0
click at [479, 238] on div at bounding box center [519, 265] width 152 height 152
drag, startPoint x: 529, startPoint y: 328, endPoint x: 473, endPoint y: 265, distance: 84.0
click at [473, 265] on div at bounding box center [519, 265] width 152 height 152
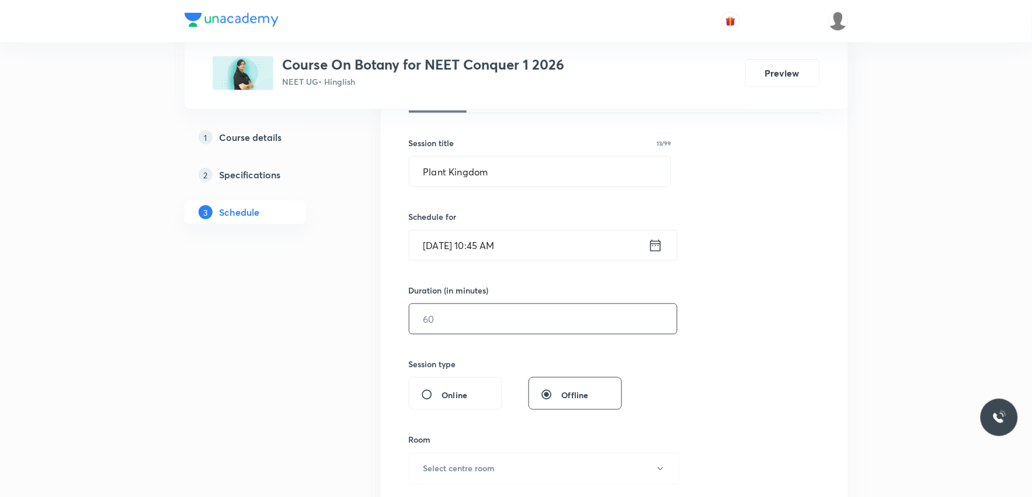
scroll to position [259, 0]
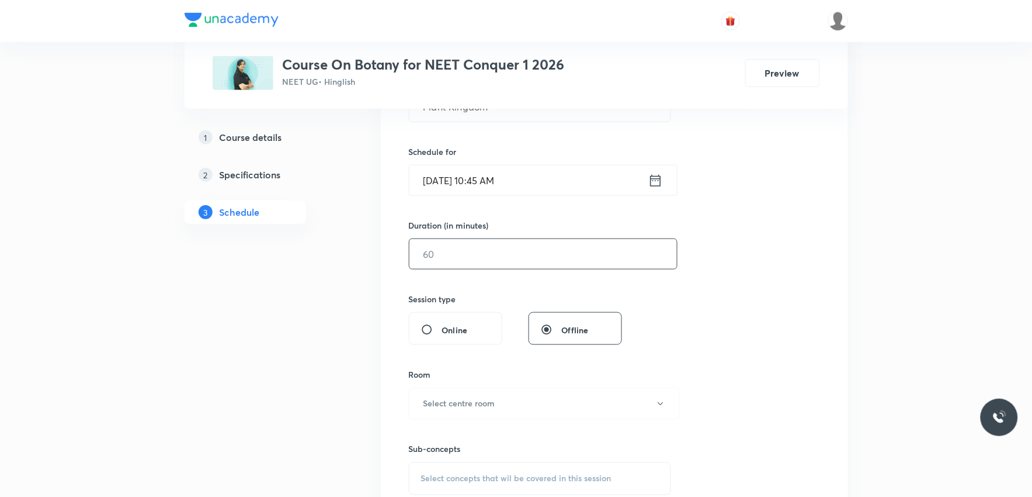
click at [485, 260] on input "text" at bounding box center [543, 254] width 268 height 30
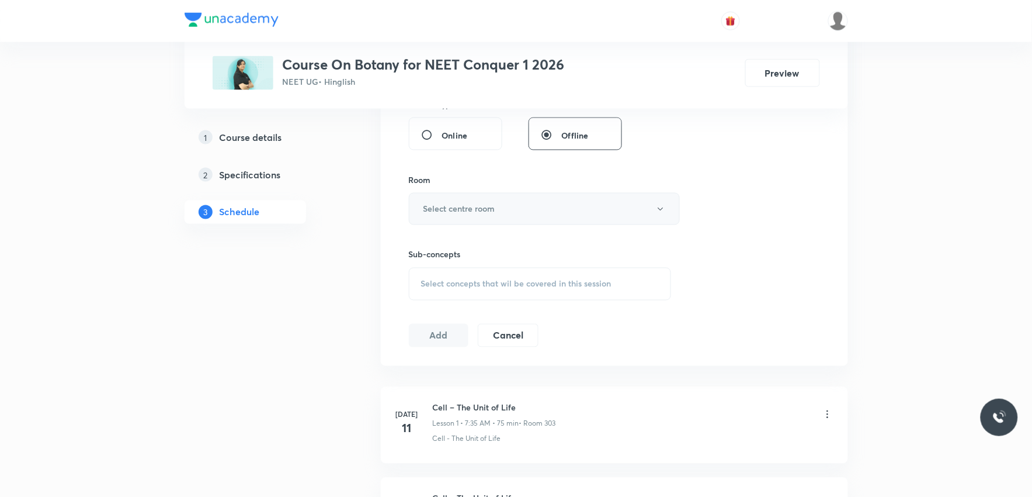
type input "75"
click at [567, 220] on button "Select centre room" at bounding box center [544, 209] width 271 height 32
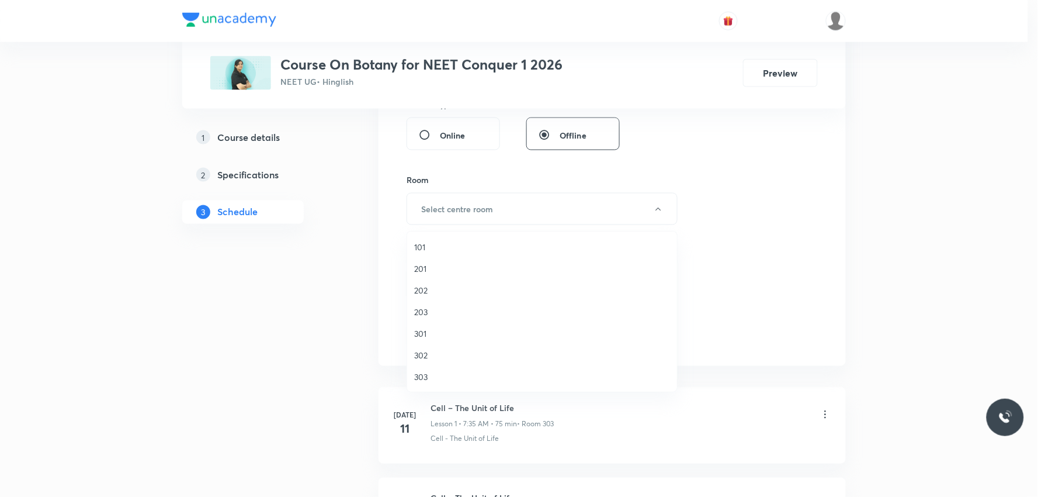
click at [422, 372] on span "303" at bounding box center [542, 376] width 256 height 12
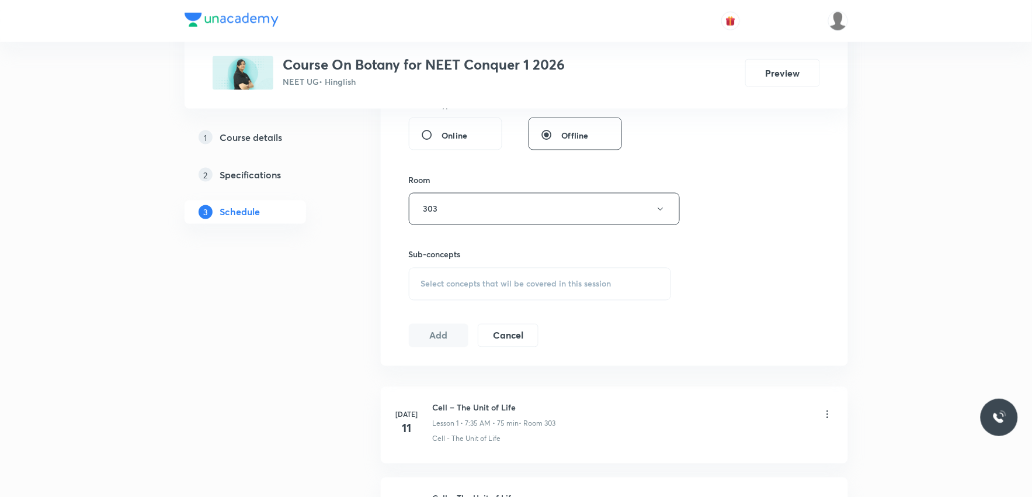
click at [506, 279] on span "Select concepts that wil be covered in this session" at bounding box center [516, 283] width 190 height 9
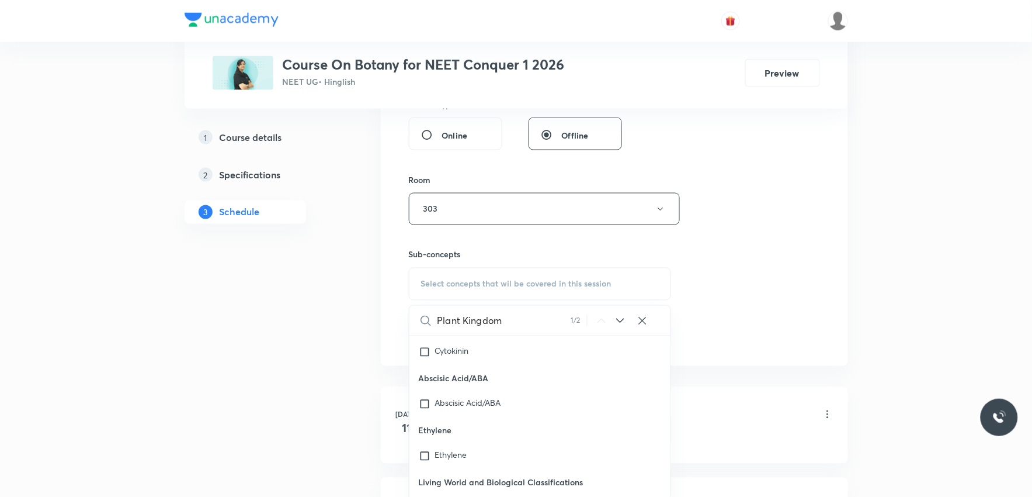
scroll to position [24105, 0]
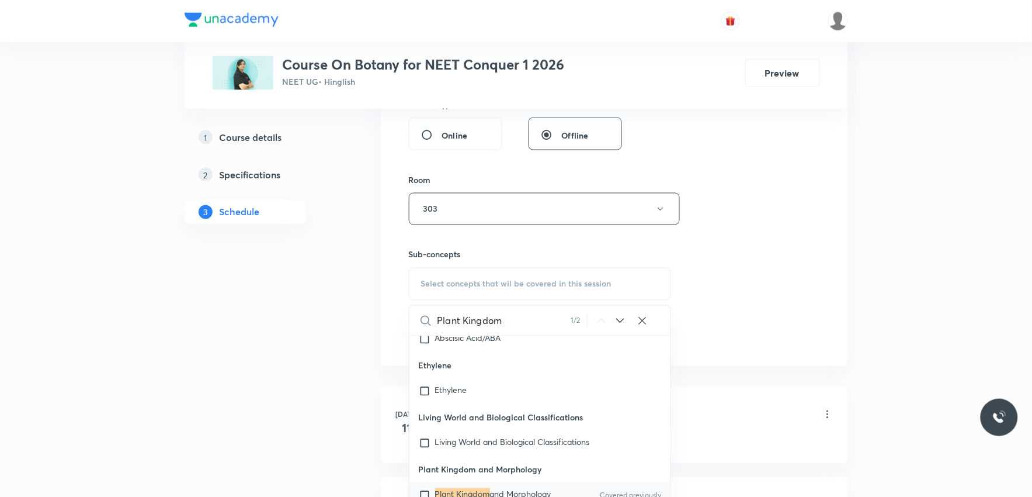
type input "Plant Kingdom"
click at [487, 489] on p "Plant Kingdom and Morphology" at bounding box center [493, 495] width 116 height 12
checkbox input "true"
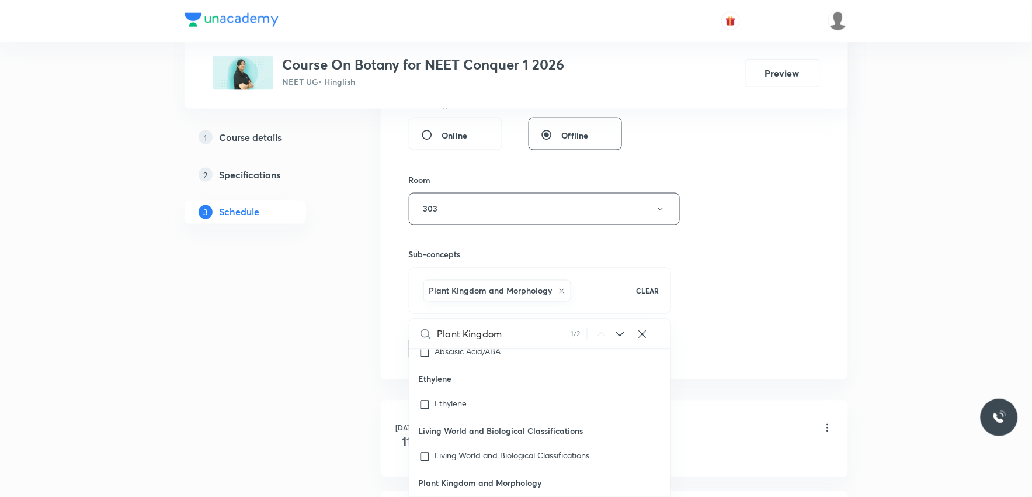
click at [721, 241] on div "Session 38 Live class Session title 13/99 Plant Kingdom ​ Schedule for Sep 6, 2…" at bounding box center [614, 79] width 411 height 562
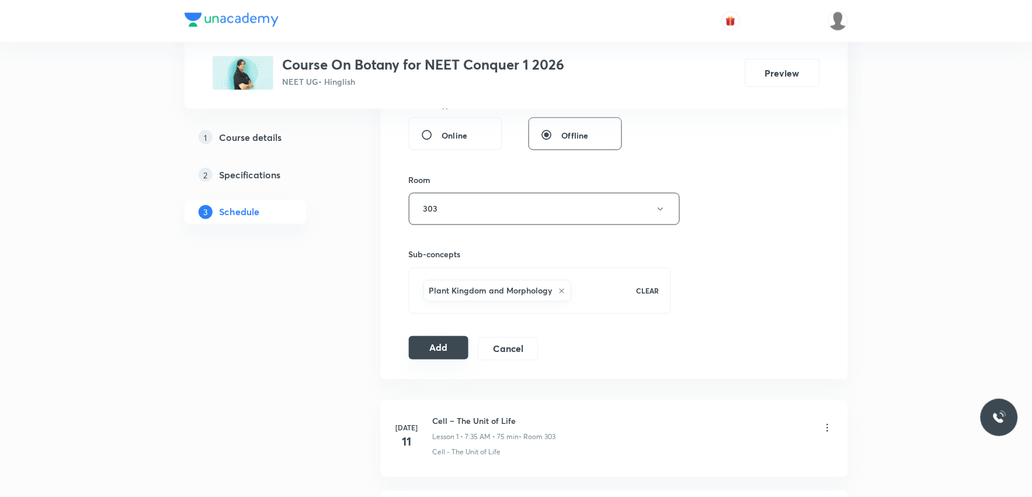
click at [440, 350] on button "Add" at bounding box center [439, 347] width 60 height 23
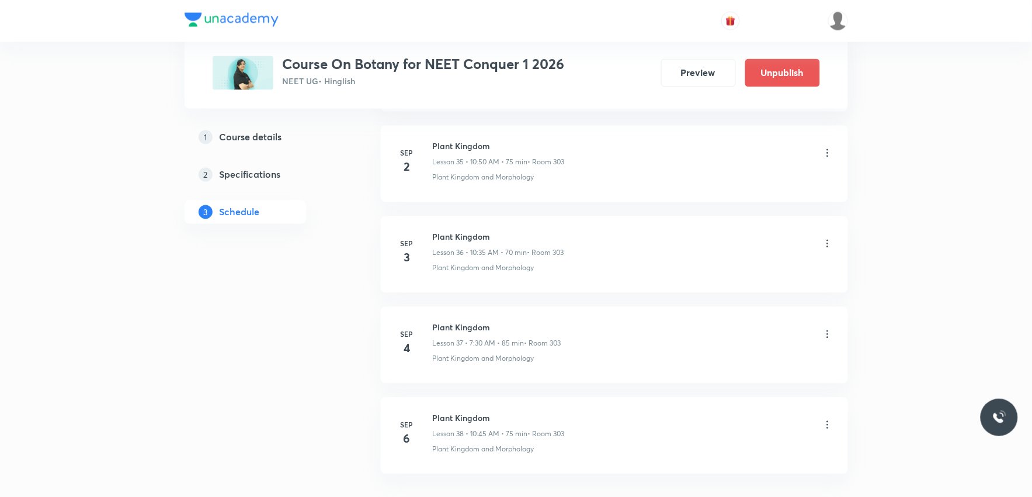
scroll to position [3321, 0]
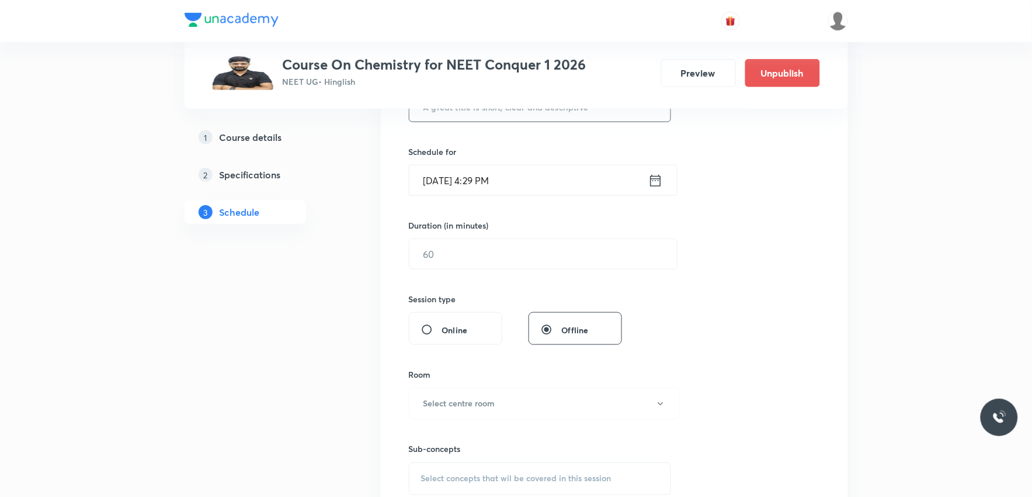
scroll to position [389, 0]
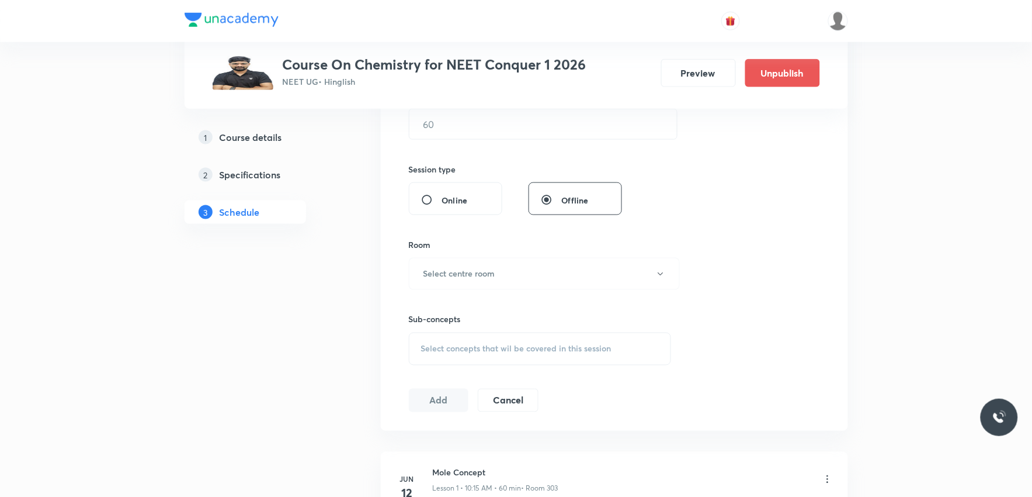
click at [540, 336] on div "Select concepts that wil be covered in this session" at bounding box center [540, 348] width 263 height 33
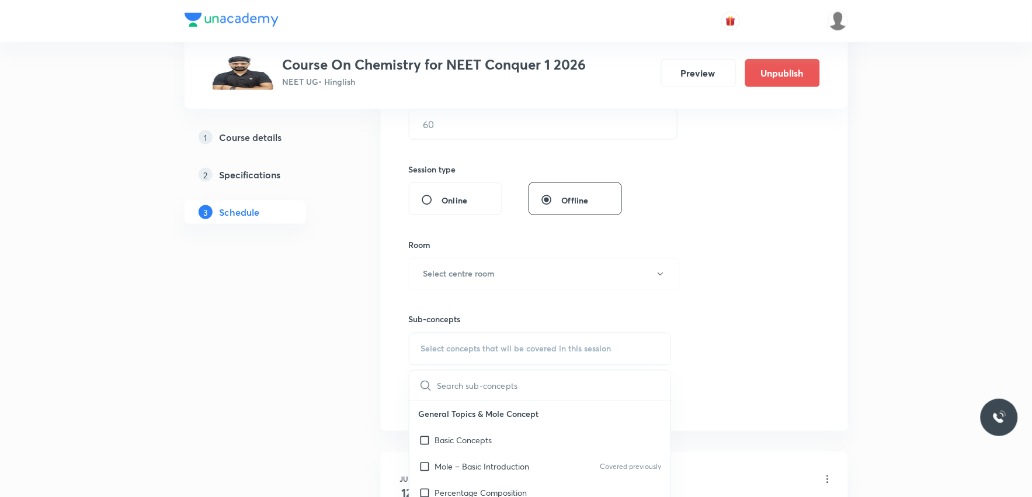
click at [705, 228] on div "Session 59 Live class Session title 0/99 ​ Schedule for Sep 5, 2025, 4:29 PM ​ …" at bounding box center [614, 137] width 411 height 548
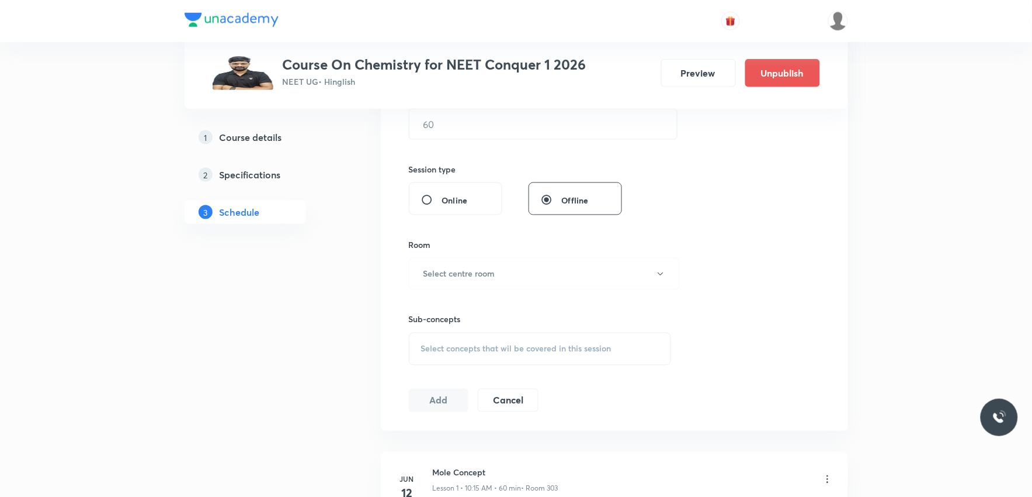
scroll to position [5697, 0]
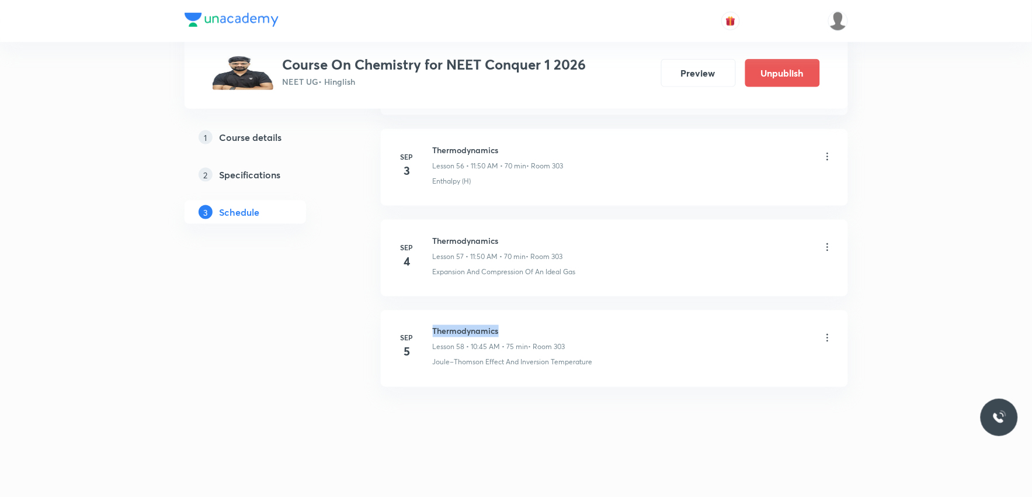
drag, startPoint x: 433, startPoint y: 328, endPoint x: 512, endPoint y: 319, distance: 79.9
click at [512, 319] on li "Sep 5 Thermodynamics Lesson 58 • 10:45 AM • 75 min • Room 303 Joule–Thomson Eff…" at bounding box center [614, 348] width 467 height 77
copy h6 "Thermodynamics"
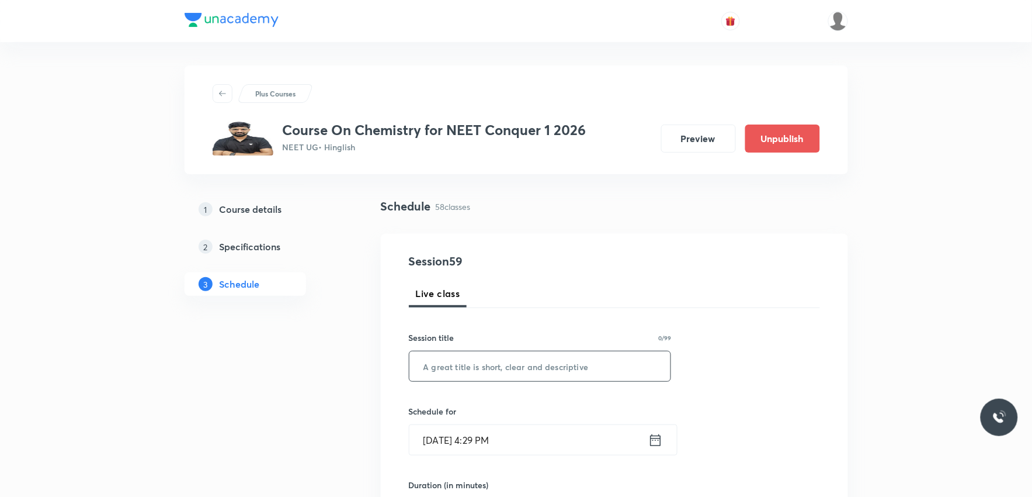
click at [494, 366] on input "text" at bounding box center [540, 366] width 262 height 30
paste input "Thermodynamics"
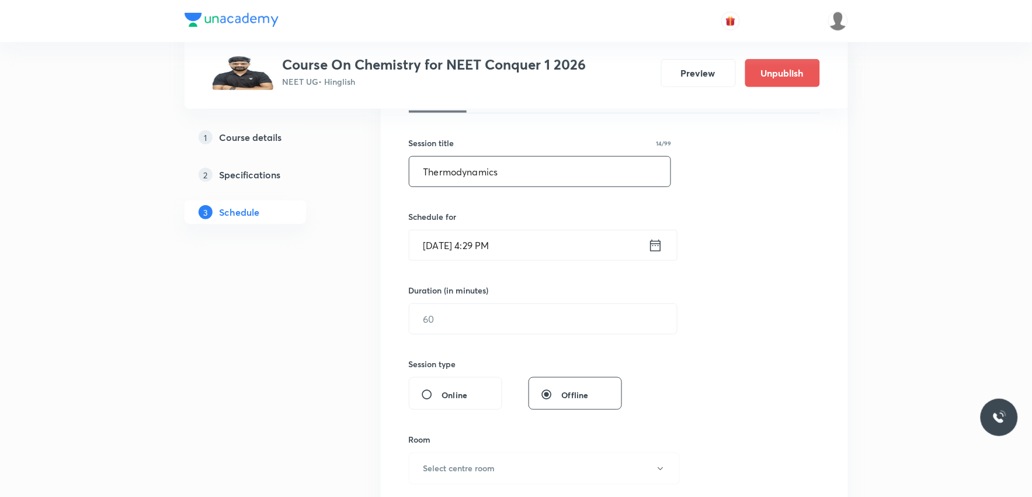
type input "Thermodynamics"
click at [467, 249] on input "Sep 5, 2025, 4:29 PM" at bounding box center [528, 245] width 239 height 30
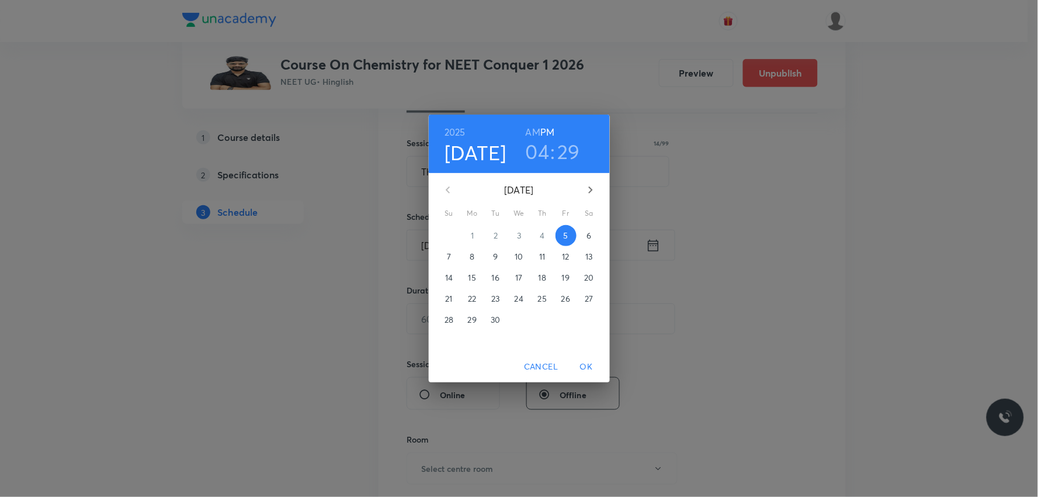
click at [585, 235] on span "6" at bounding box center [589, 236] width 21 height 12
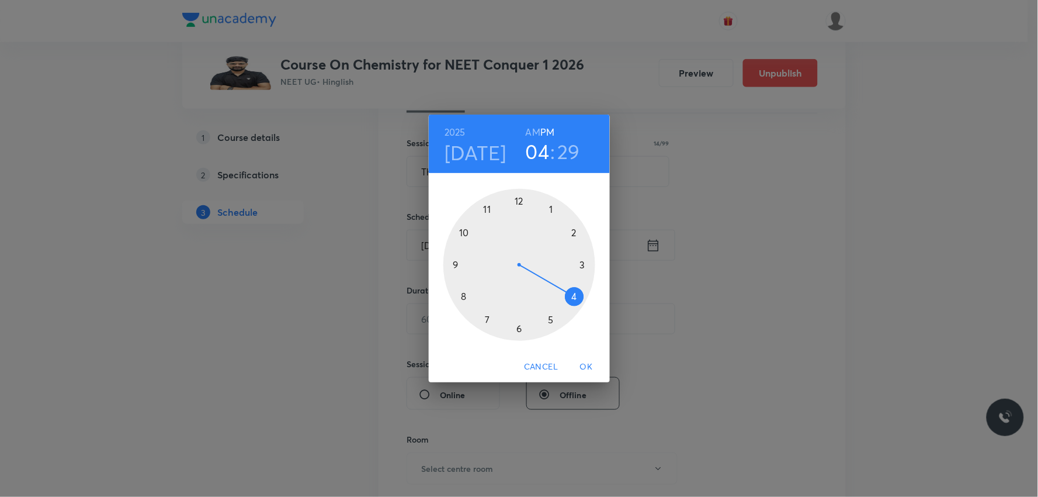
click at [536, 130] on h6 "AM" at bounding box center [533, 132] width 15 height 16
click at [547, 133] on h6 "PM" at bounding box center [547, 132] width 14 height 16
drag, startPoint x: 567, startPoint y: 297, endPoint x: 522, endPoint y: 206, distance: 101.6
click at [522, 206] on div at bounding box center [519, 265] width 152 height 152
drag, startPoint x: 523, startPoint y: 323, endPoint x: 521, endPoint y: 213, distance: 110.4
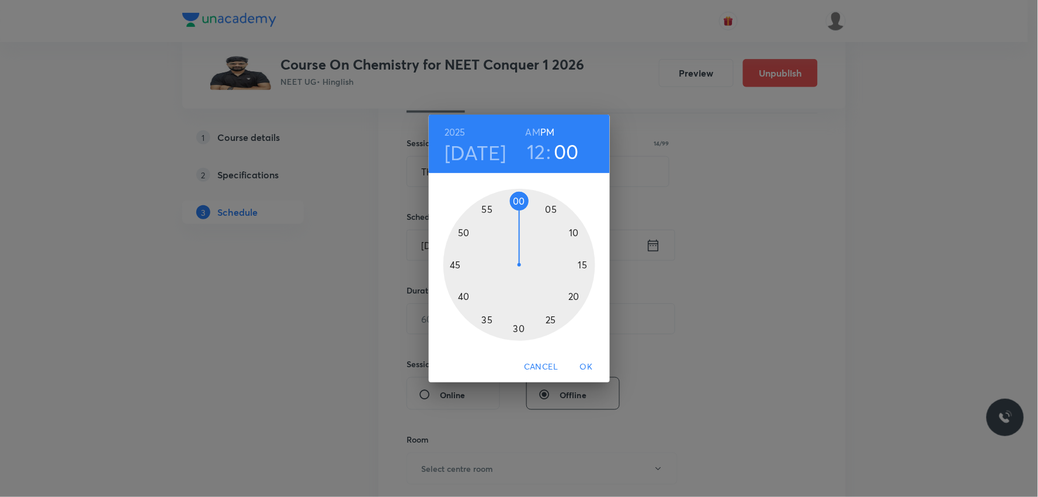
click at [521, 213] on div at bounding box center [519, 265] width 152 height 152
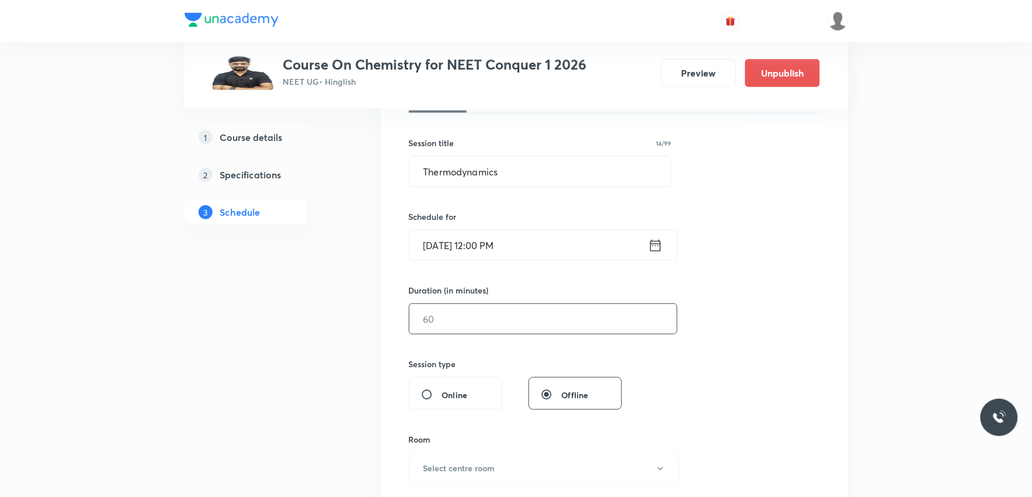
click at [454, 322] on input "text" at bounding box center [543, 319] width 268 height 30
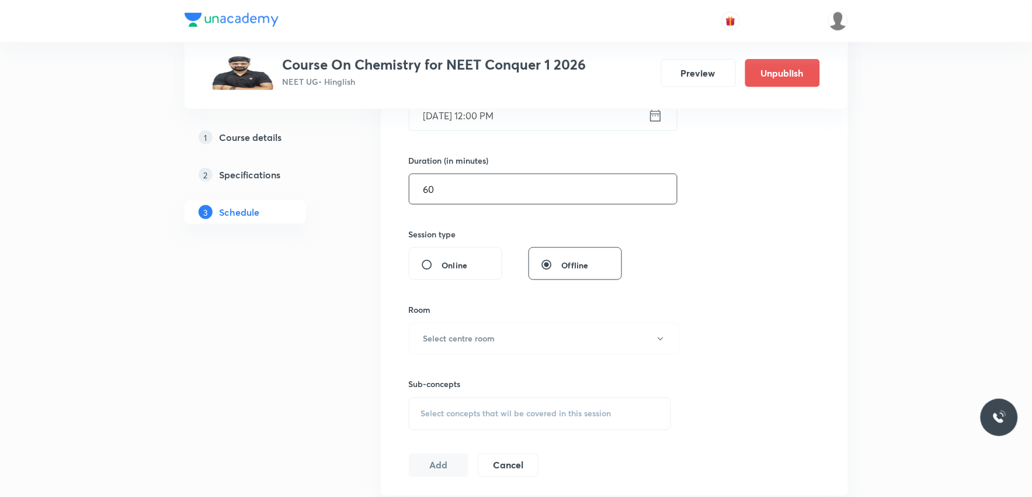
scroll to position [389, 0]
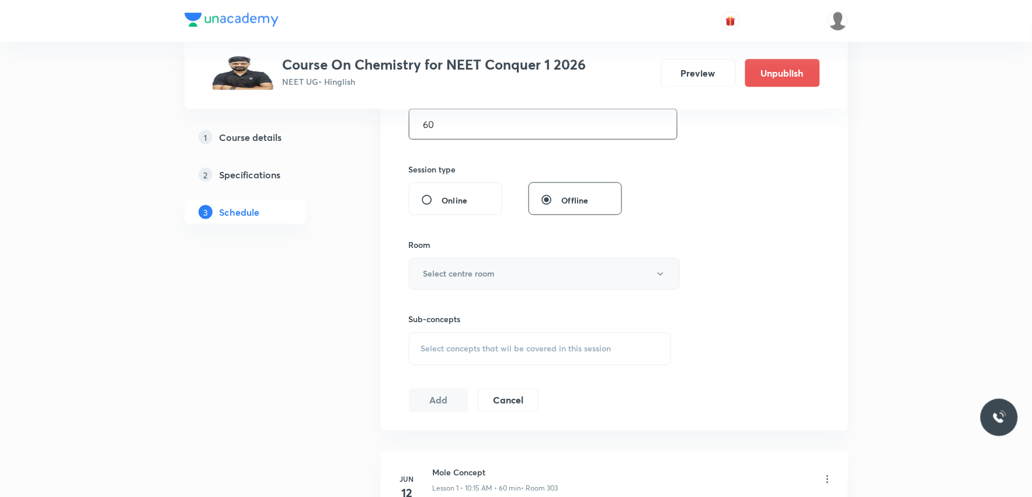
type input "60"
click at [533, 277] on button "Select centre room" at bounding box center [544, 274] width 271 height 32
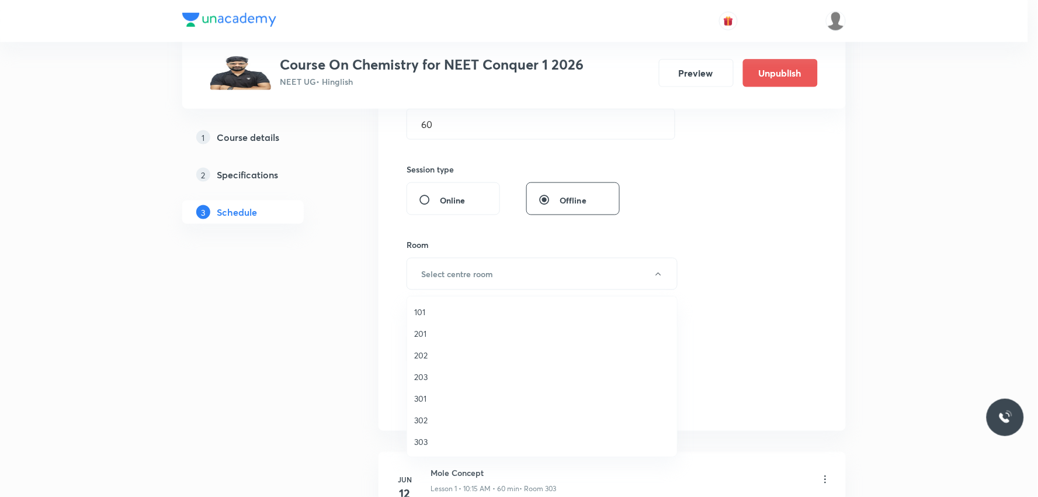
click at [444, 445] on span "303" at bounding box center [542, 441] width 256 height 12
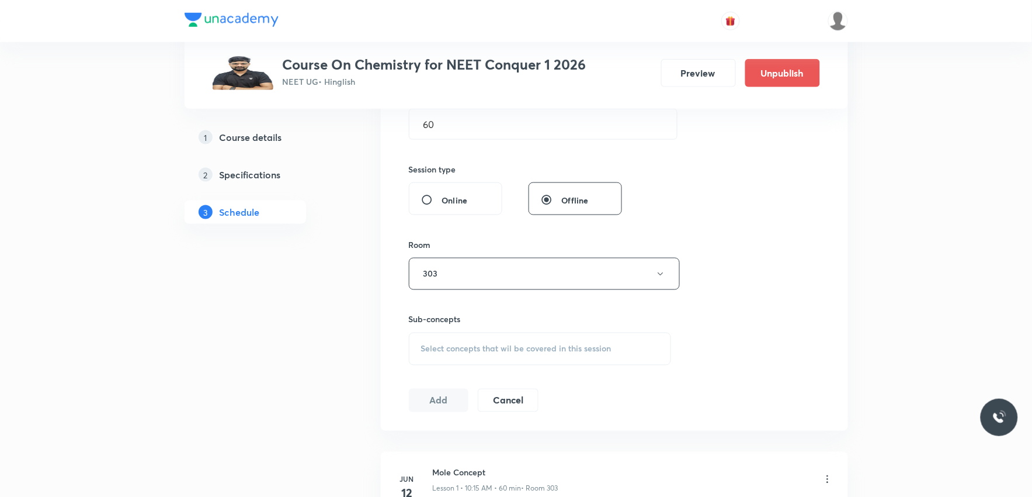
click at [520, 348] on span "Select concepts that wil be covered in this session" at bounding box center [516, 348] width 190 height 9
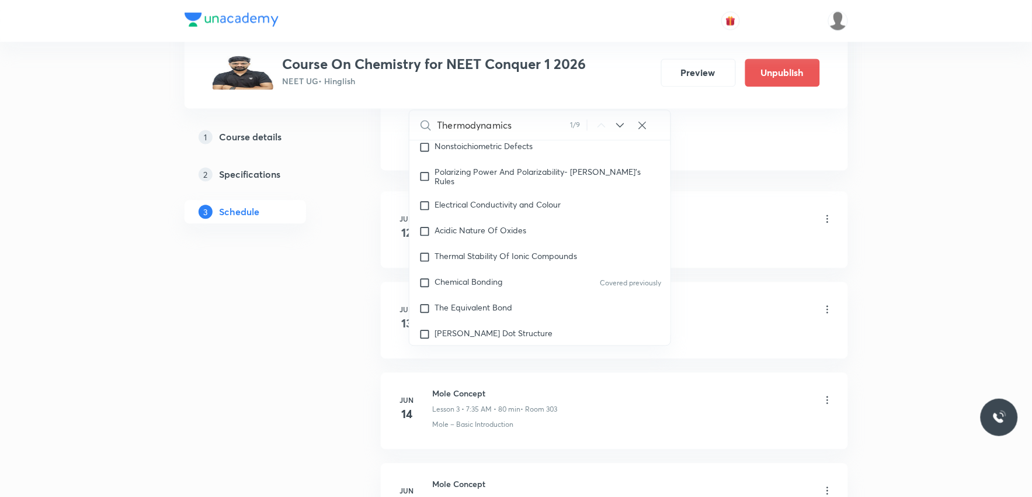
scroll to position [5577, 0]
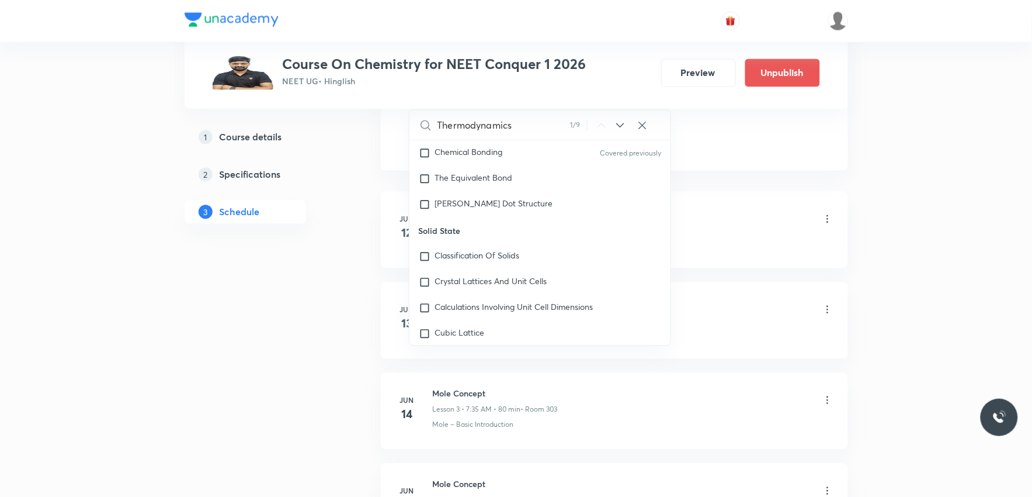
type input "Thermodynamics"
click at [755, 205] on li "Jun 12 Mole Concept Lesson 1 • 10:15 AM • 60 min • Room 303 Mole – Basic Introd…" at bounding box center [614, 230] width 467 height 77
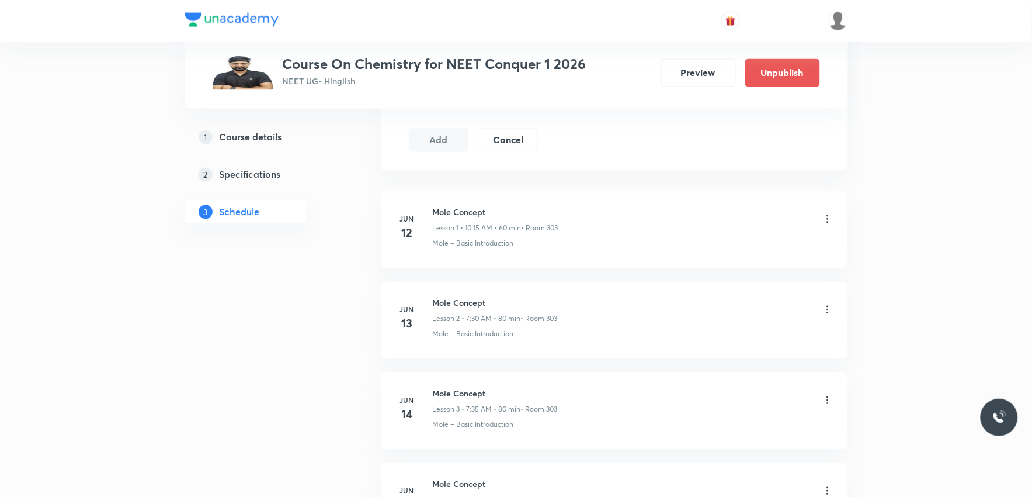
scroll to position [5697, 0]
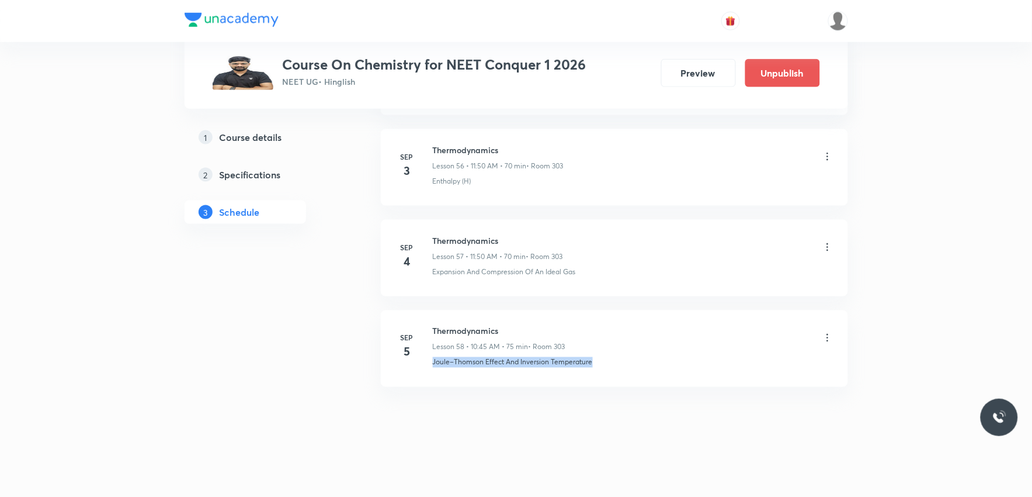
drag, startPoint x: 433, startPoint y: 364, endPoint x: 646, endPoint y: 367, distance: 213.2
click at [646, 367] on div "Joule–Thomson Effect And Inversion Temperature" at bounding box center [633, 362] width 401 height 11
copy p "Joule–Thomson Effect And Inversion Temperature"
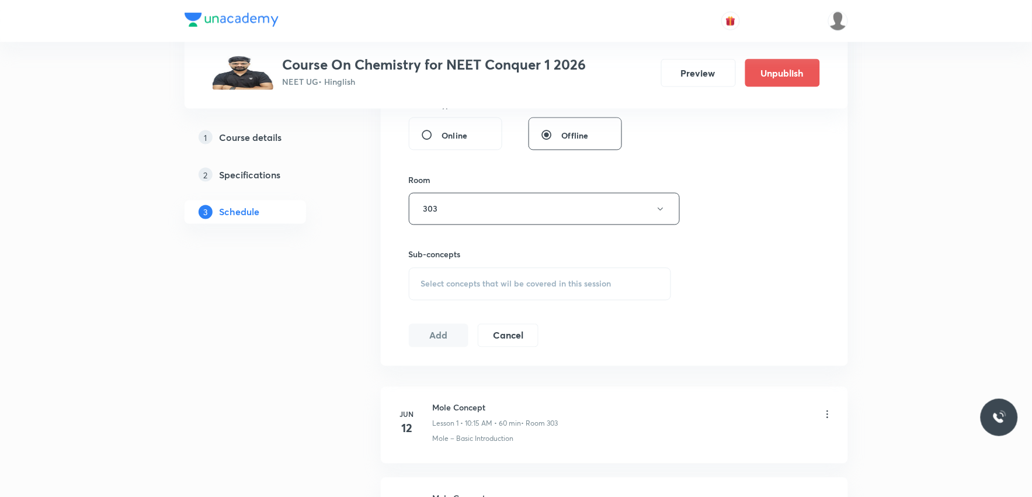
scroll to position [519, 0]
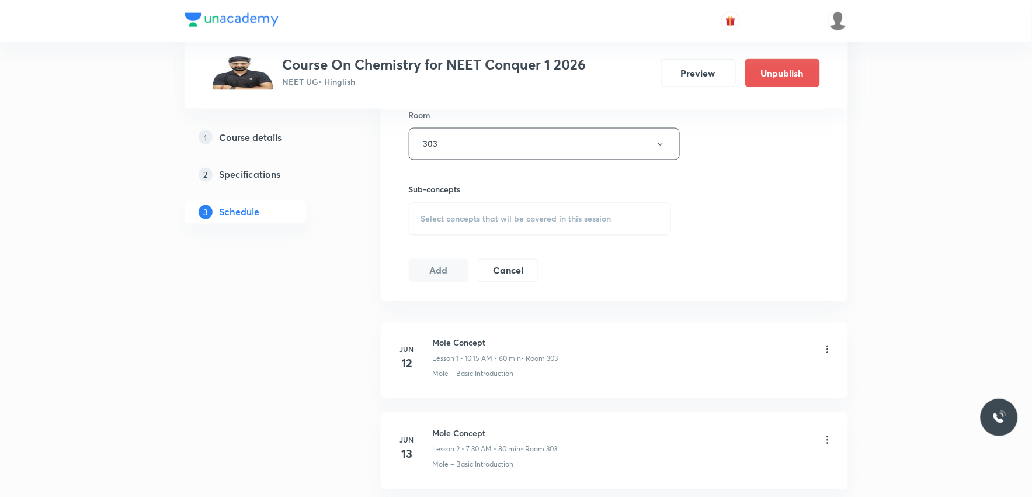
click at [533, 218] on span "Select concepts that wil be covered in this session" at bounding box center [516, 218] width 190 height 9
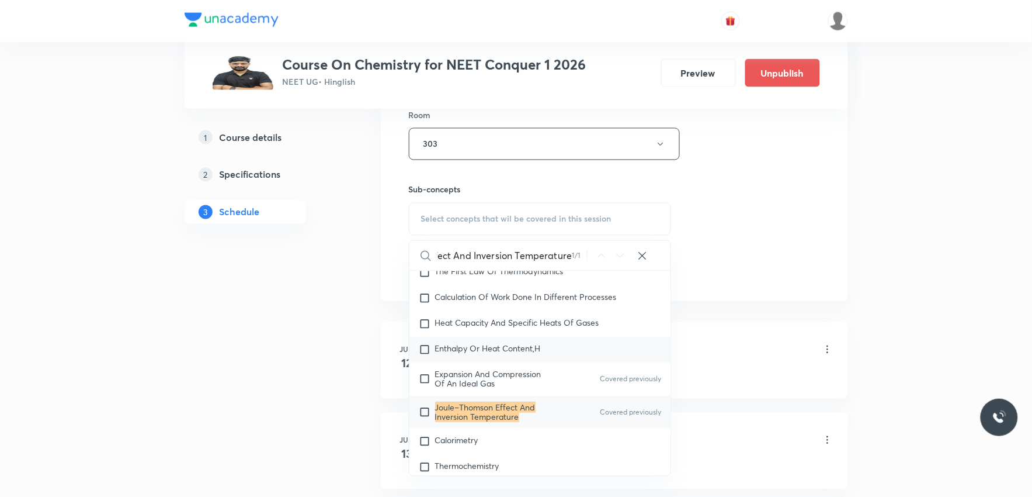
scroll to position [649, 0]
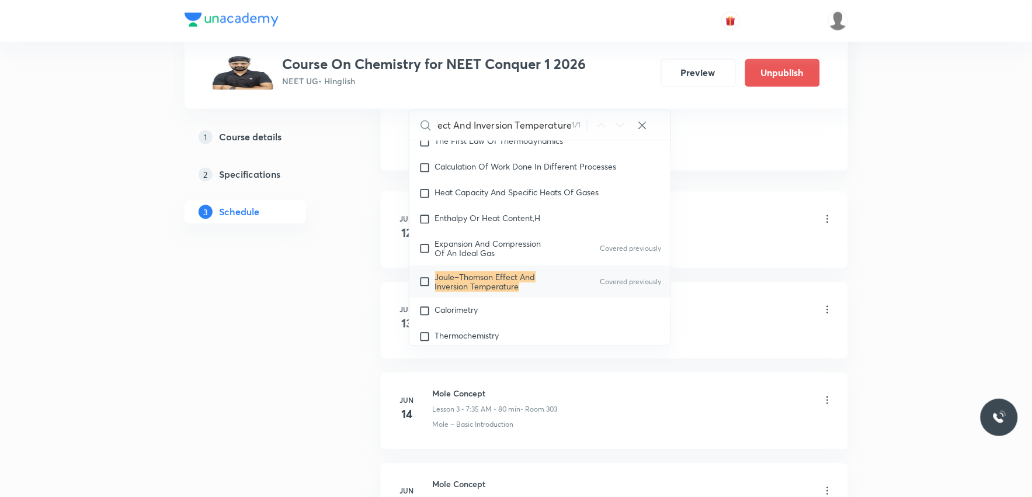
type input "Joule–Thomson Effect And Inversion Temperature"
click at [497, 291] on mark "Joule–Thomson Effect And Inversion Temperature" at bounding box center [485, 281] width 100 height 20
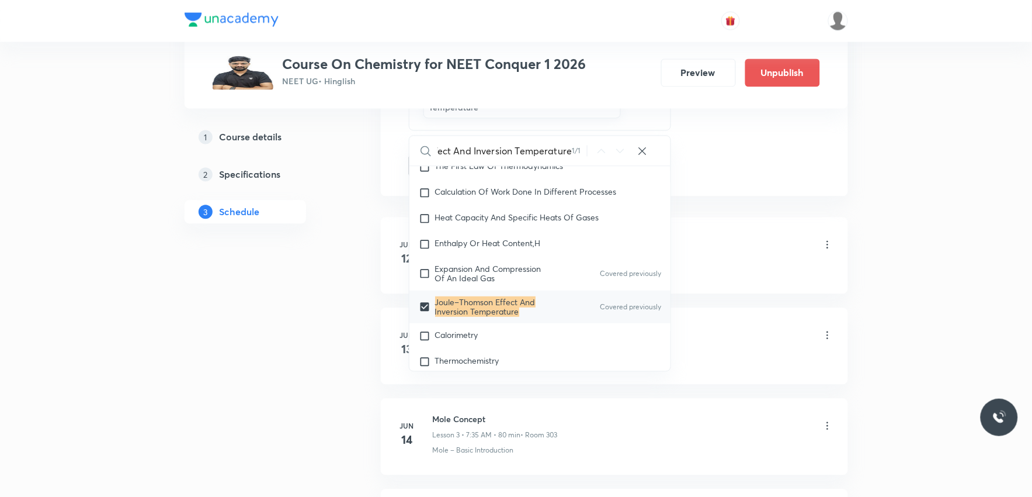
scroll to position [0, 0]
checkbox input "true"
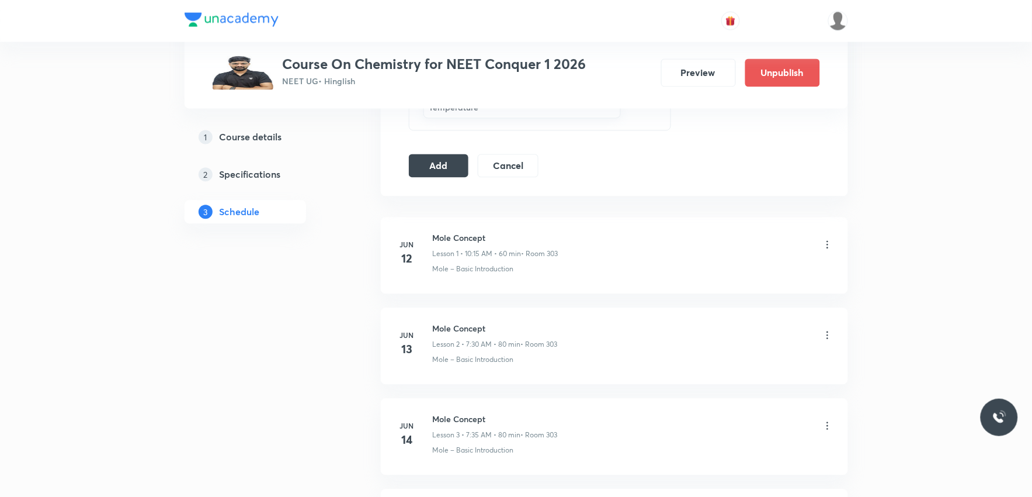
scroll to position [389, 0]
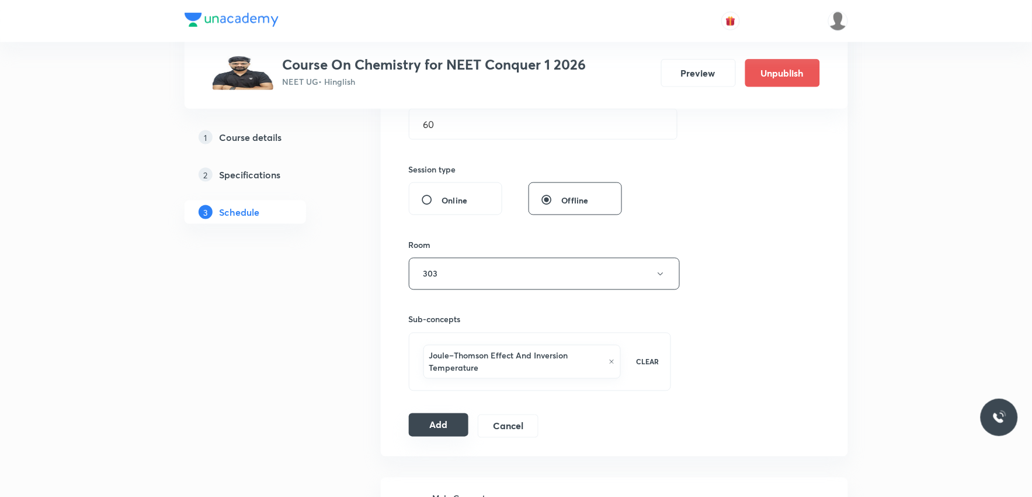
click at [436, 423] on button "Add" at bounding box center [439, 424] width 60 height 23
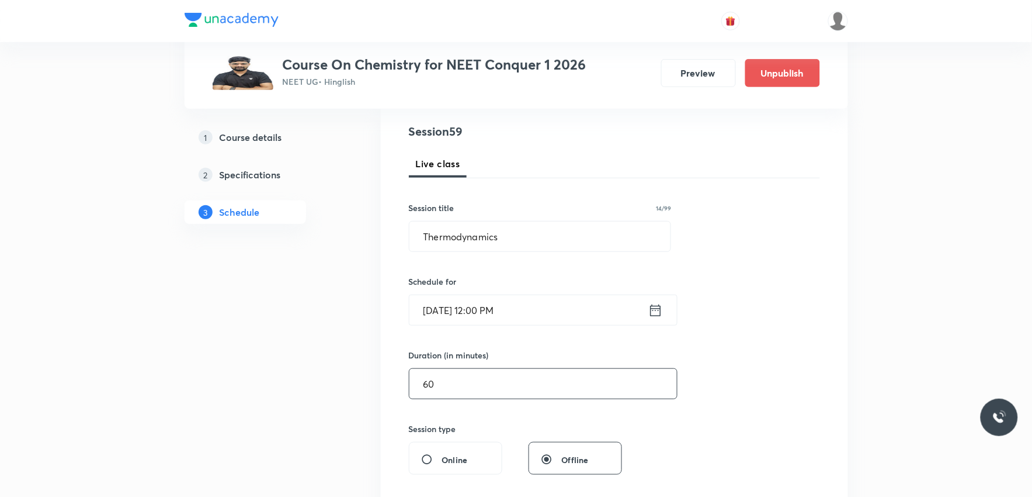
scroll to position [195, 0]
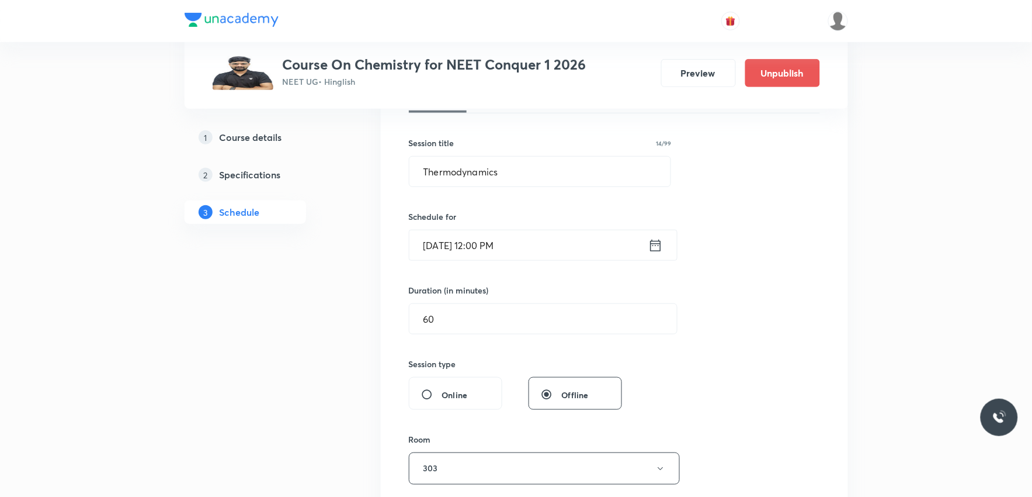
click at [504, 252] on input "Sep 6, 2025, 12:00 PM" at bounding box center [528, 245] width 239 height 30
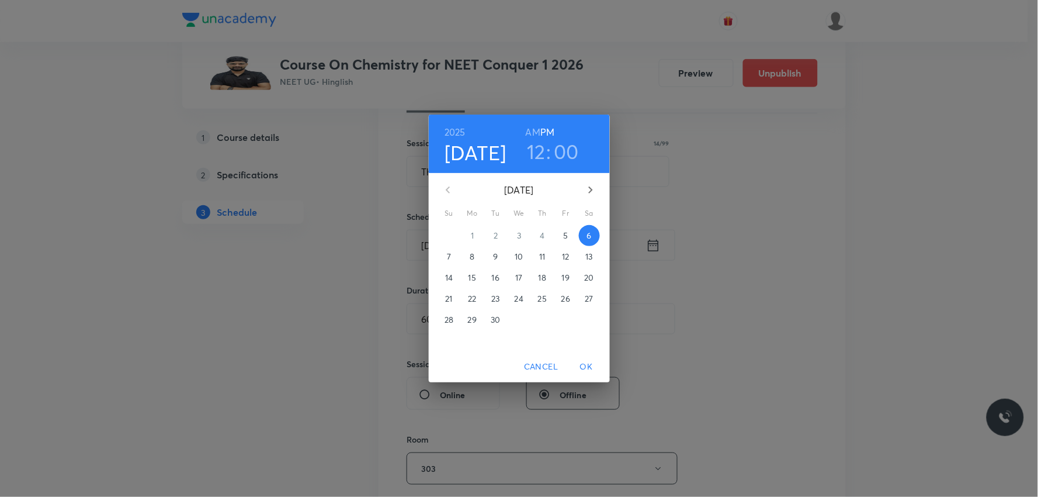
click at [568, 147] on h3 "00" at bounding box center [566, 151] width 25 height 25
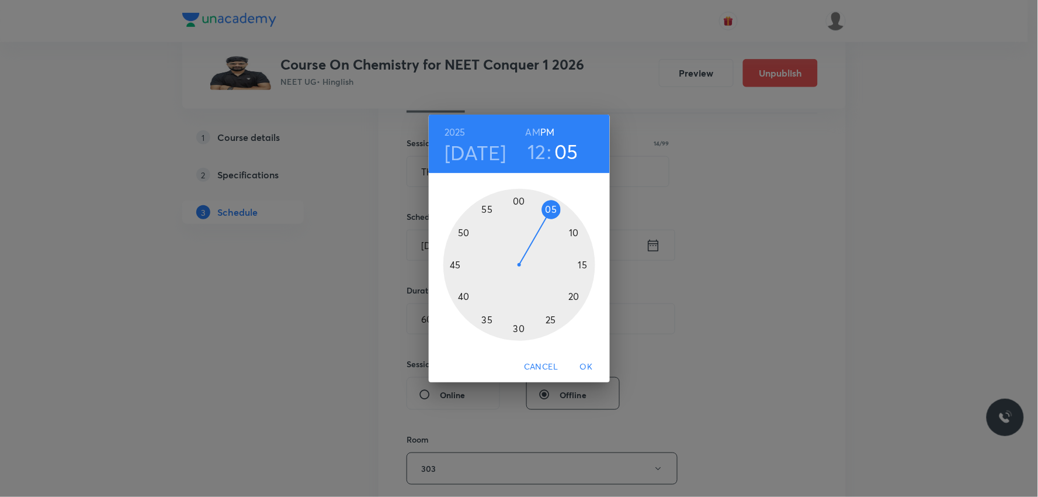
drag, startPoint x: 541, startPoint y: 213, endPoint x: 548, endPoint y: 216, distance: 7.8
click at [548, 216] on div at bounding box center [519, 265] width 152 height 152
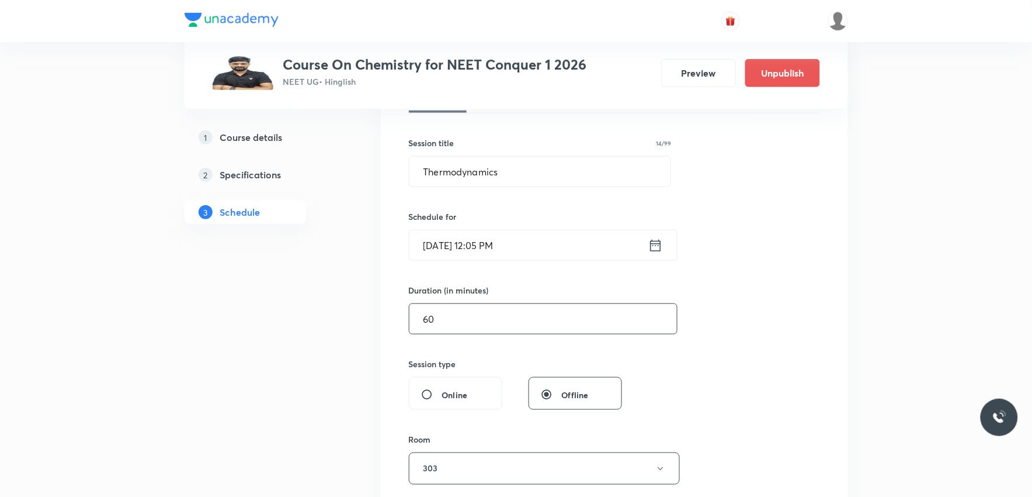
click at [498, 323] on input "60" at bounding box center [543, 319] width 268 height 30
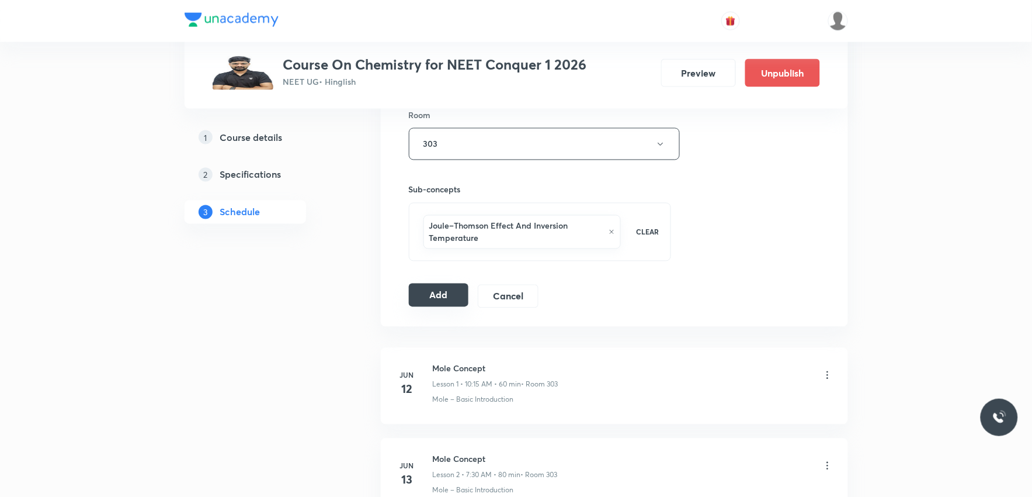
click at [460, 303] on button "Add" at bounding box center [439, 294] width 60 height 23
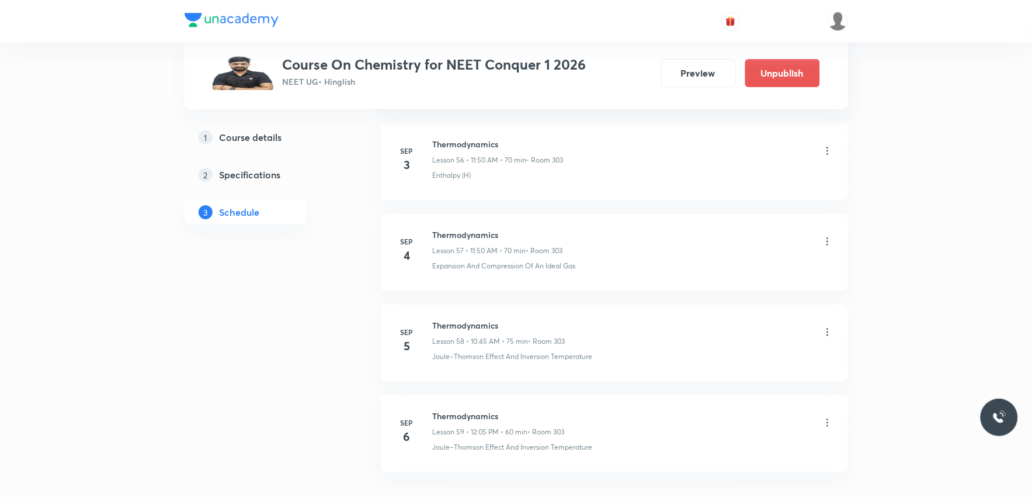
scroll to position [5225, 0]
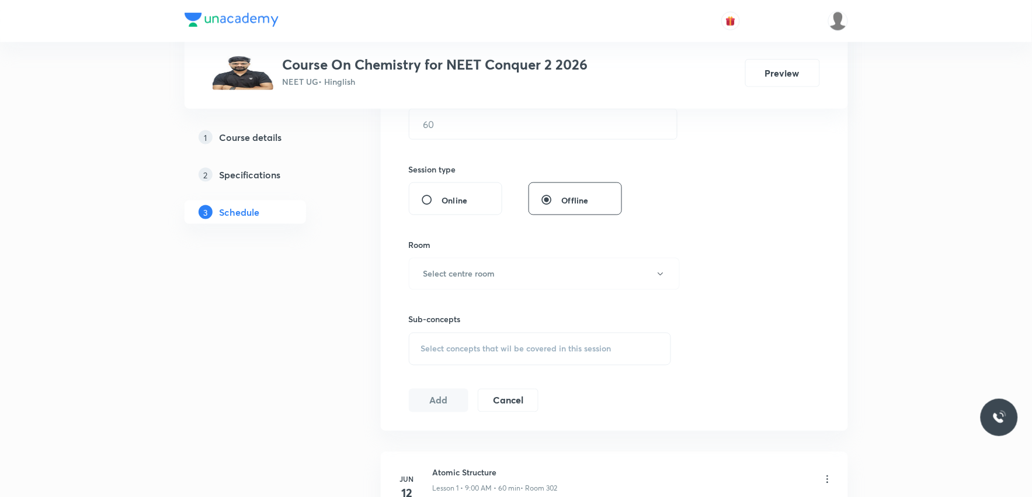
scroll to position [454, 0]
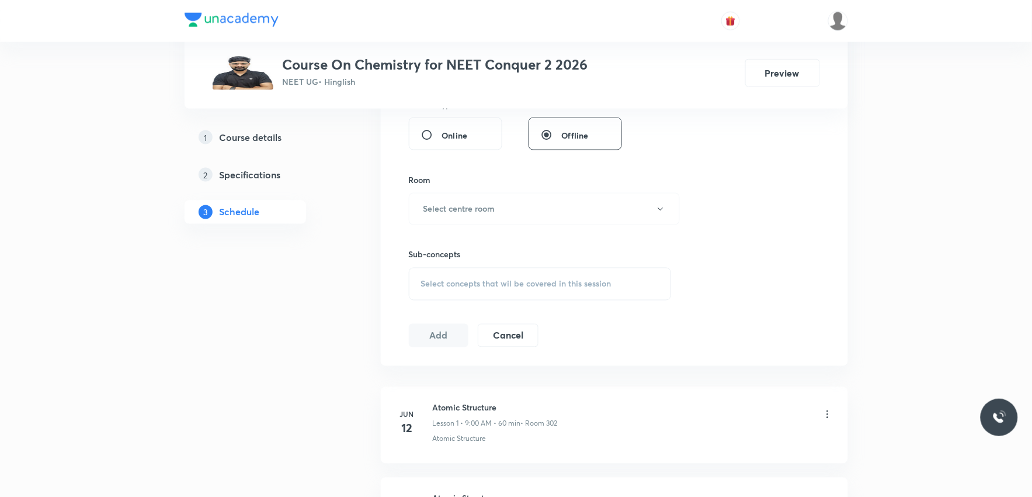
click at [535, 286] on span "Select concepts that wil be covered in this session" at bounding box center [516, 283] width 190 height 9
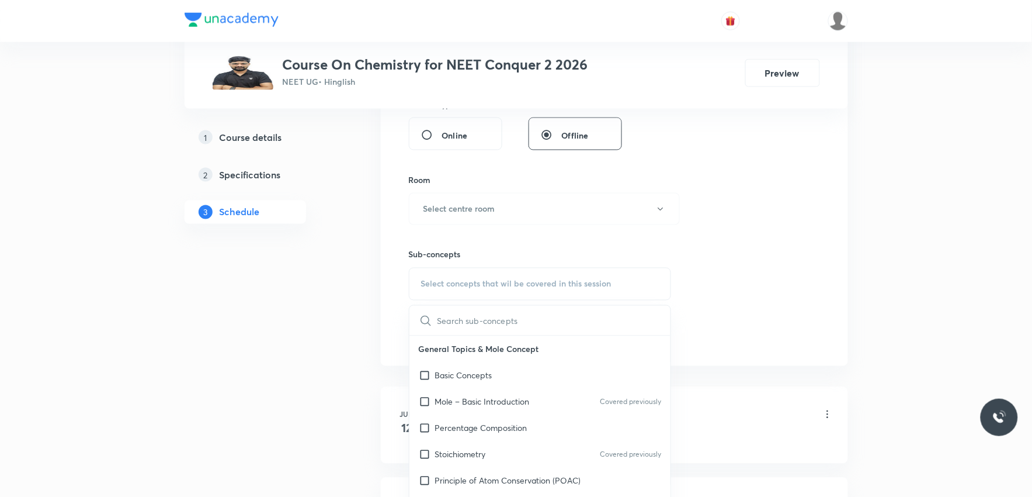
click at [790, 195] on div "Session 54 Live class Session title 0/99 ​ Schedule for [DATE] 4:39 PM ​ Durati…" at bounding box center [614, 72] width 411 height 548
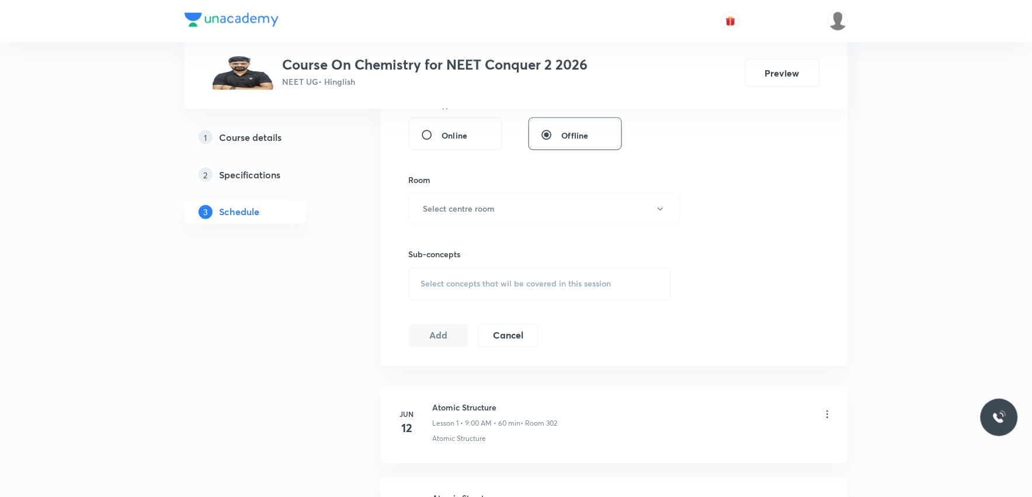
scroll to position [5244, 0]
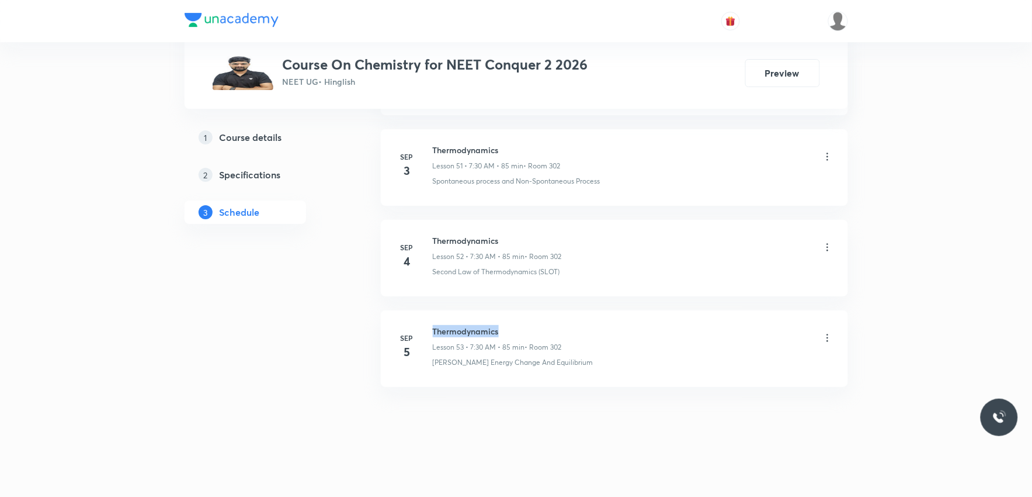
drag, startPoint x: 433, startPoint y: 328, endPoint x: 545, endPoint y: 325, distance: 112.2
click at [545, 325] on h6 "Thermodynamics" at bounding box center [497, 331] width 129 height 12
copy h6 "Thermodynamics"
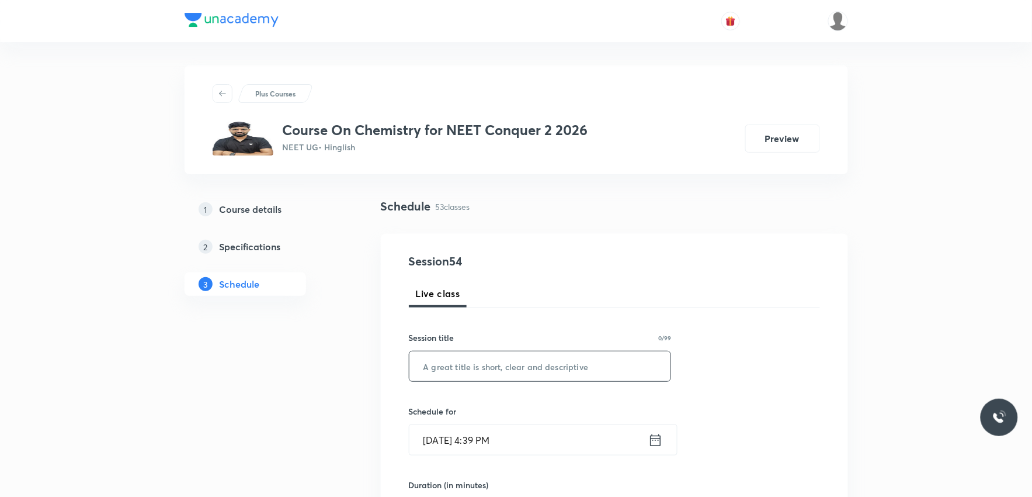
click at [522, 361] on input "text" at bounding box center [540, 366] width 262 height 30
paste input "Thermodynamics"
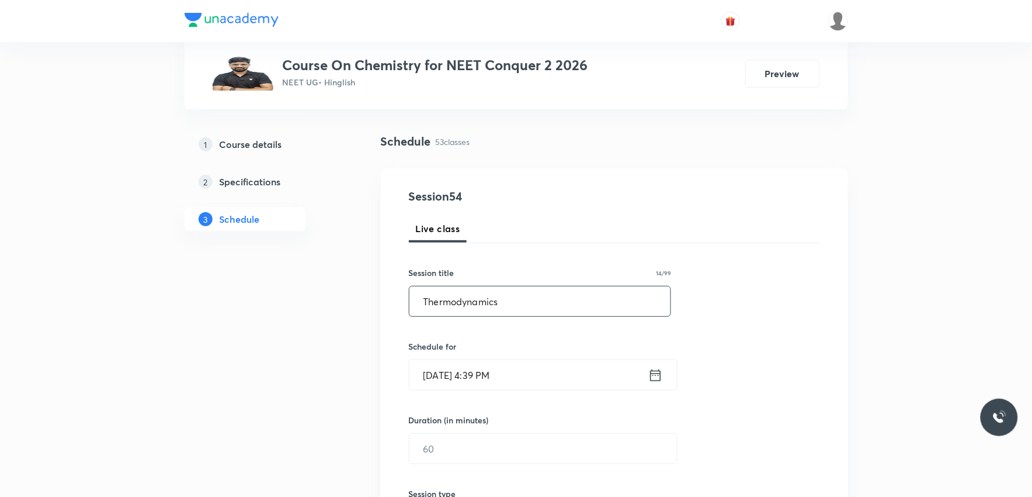
scroll to position [130, 0]
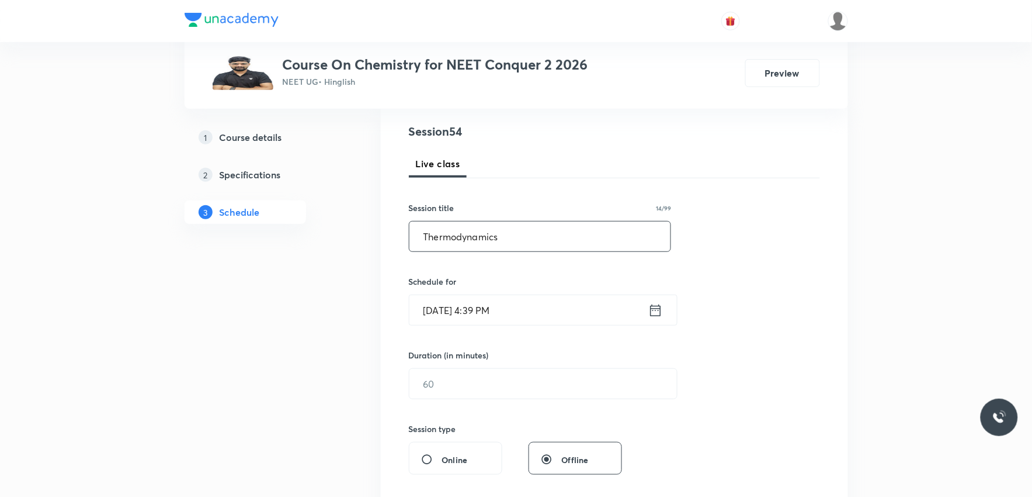
type input "Thermodynamics"
click at [468, 303] on input "[DATE] 4:39 PM" at bounding box center [528, 310] width 239 height 30
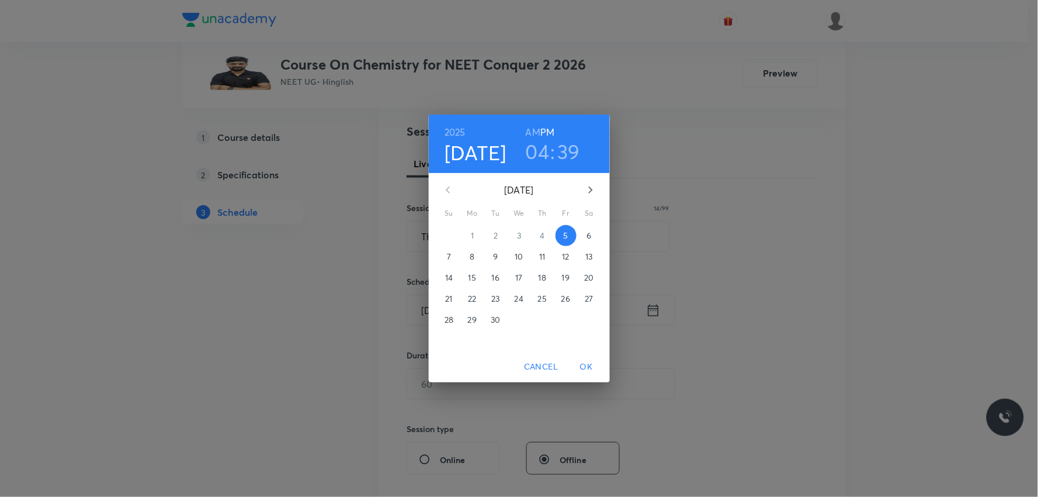
click at [534, 131] on h6 "AM" at bounding box center [533, 132] width 15 height 16
click at [592, 235] on span "6" at bounding box center [589, 236] width 21 height 12
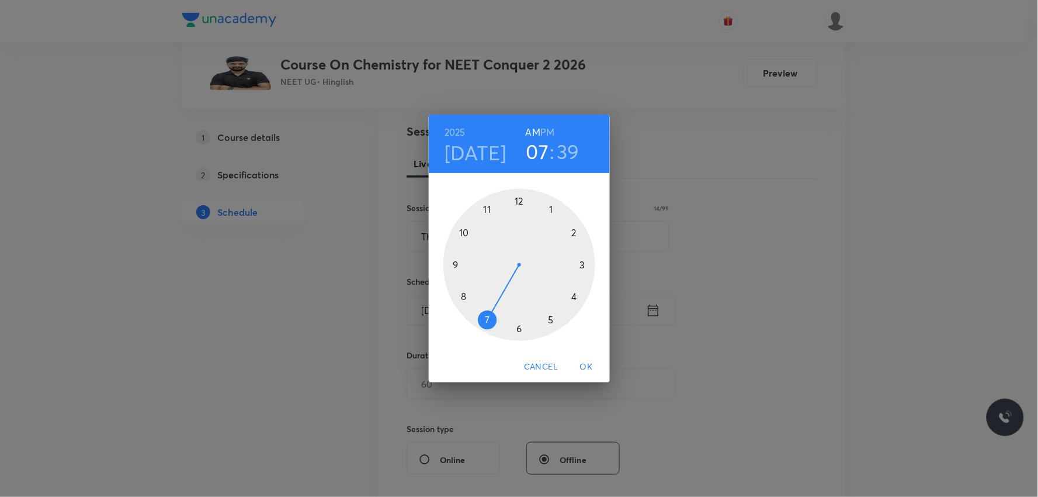
drag, startPoint x: 578, startPoint y: 297, endPoint x: 485, endPoint y: 306, distance: 93.9
click at [485, 306] on div at bounding box center [519, 265] width 152 height 152
drag, startPoint x: 465, startPoint y: 299, endPoint x: 521, endPoint y: 327, distance: 62.7
click at [521, 327] on div at bounding box center [519, 265] width 152 height 152
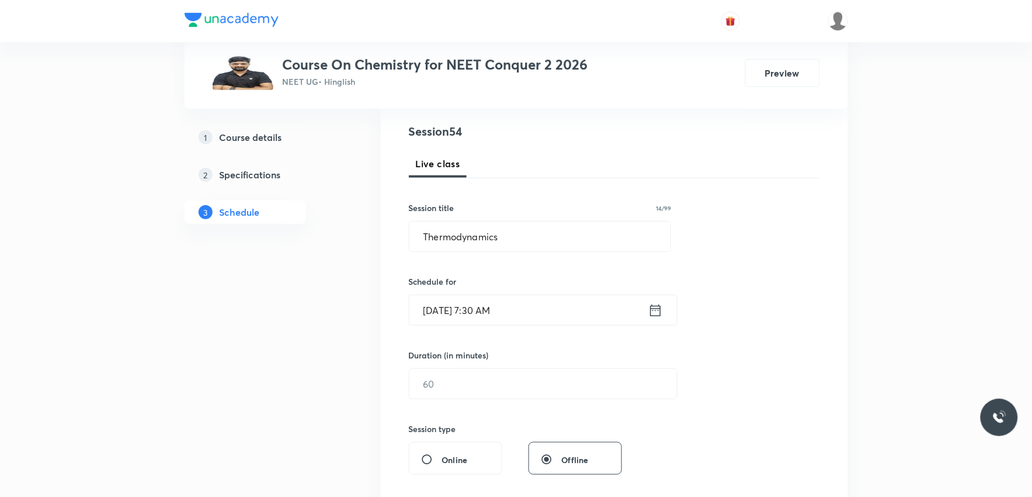
scroll to position [195, 0]
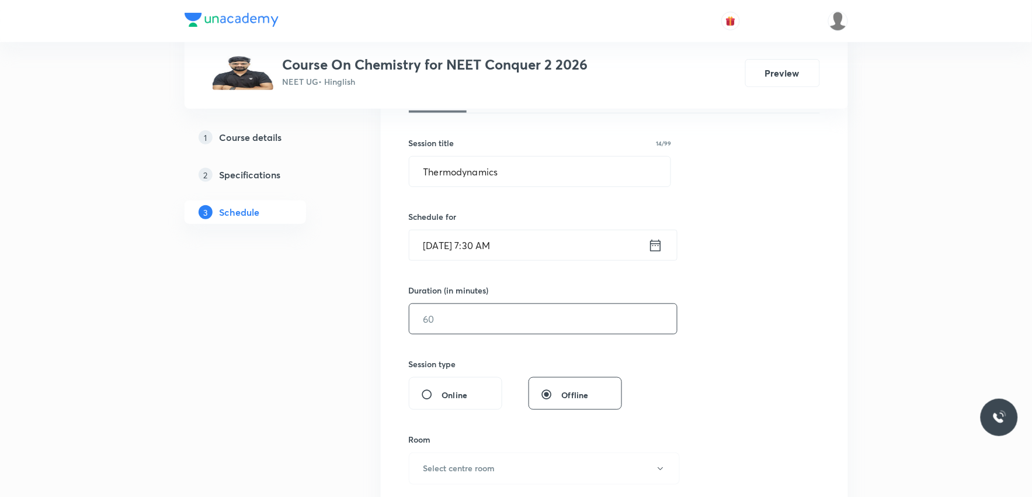
click at [480, 315] on input "text" at bounding box center [543, 319] width 268 height 30
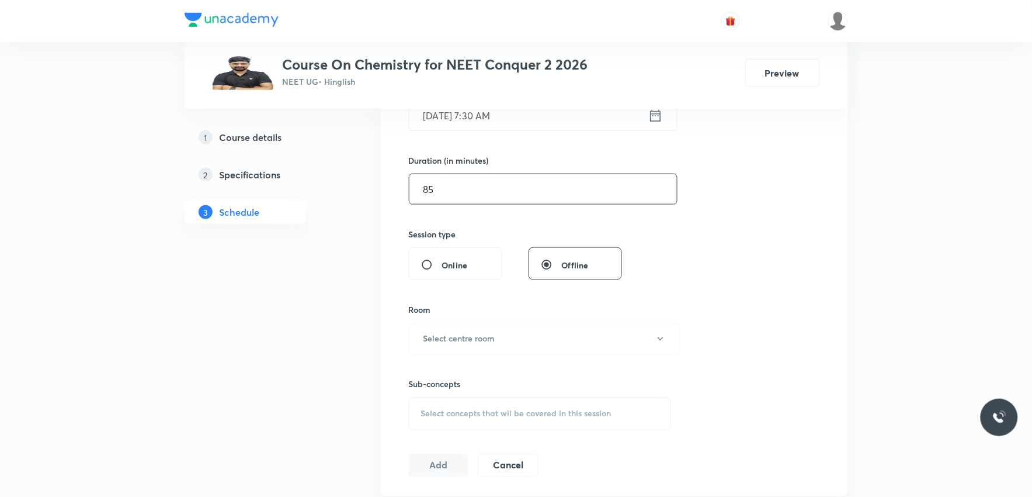
scroll to position [389, 0]
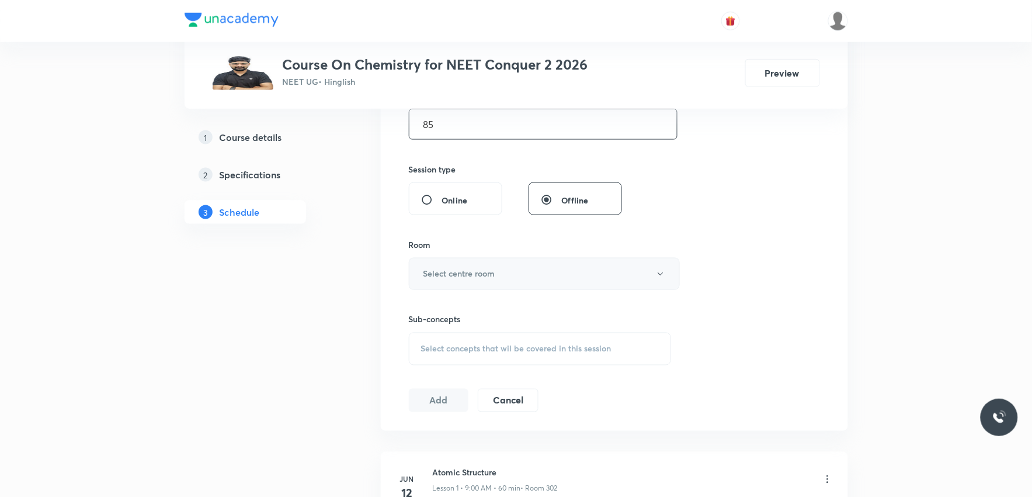
type input "85"
click at [520, 276] on button "Select centre room" at bounding box center [544, 274] width 271 height 32
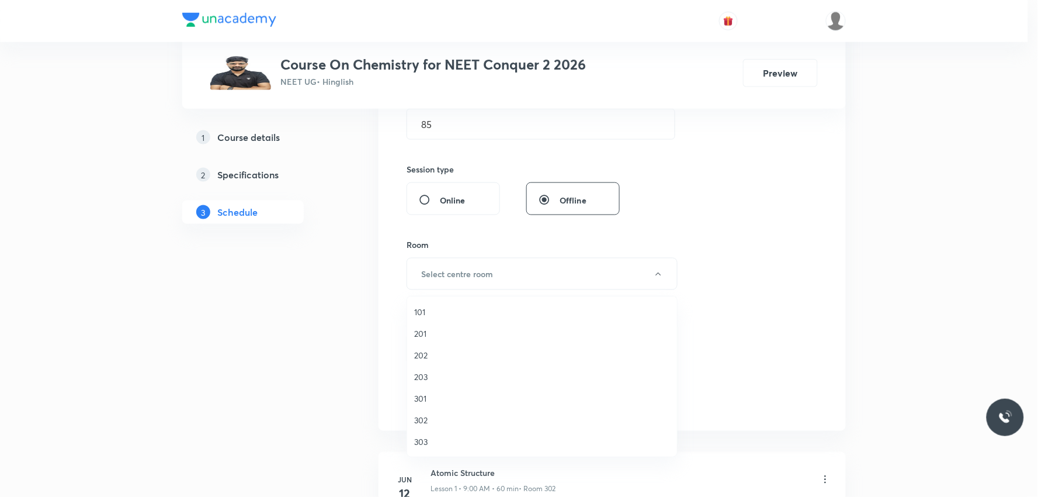
click at [429, 421] on span "302" at bounding box center [542, 420] width 256 height 12
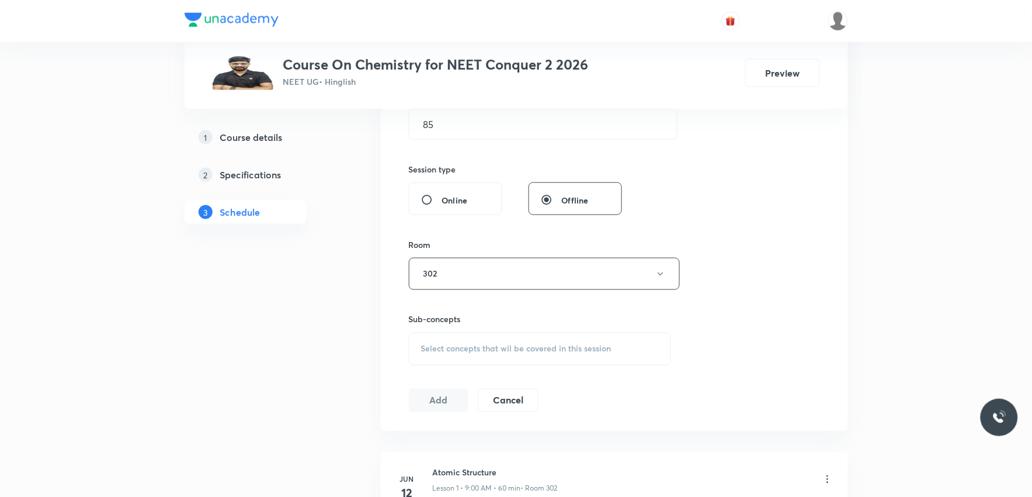
scroll to position [519, 0]
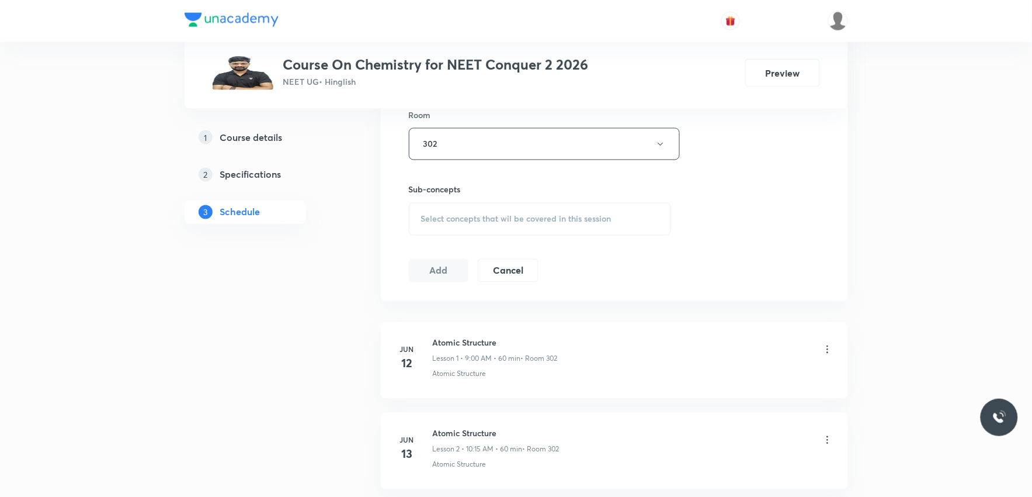
click at [568, 214] on span "Select concepts that wil be covered in this session" at bounding box center [516, 218] width 190 height 9
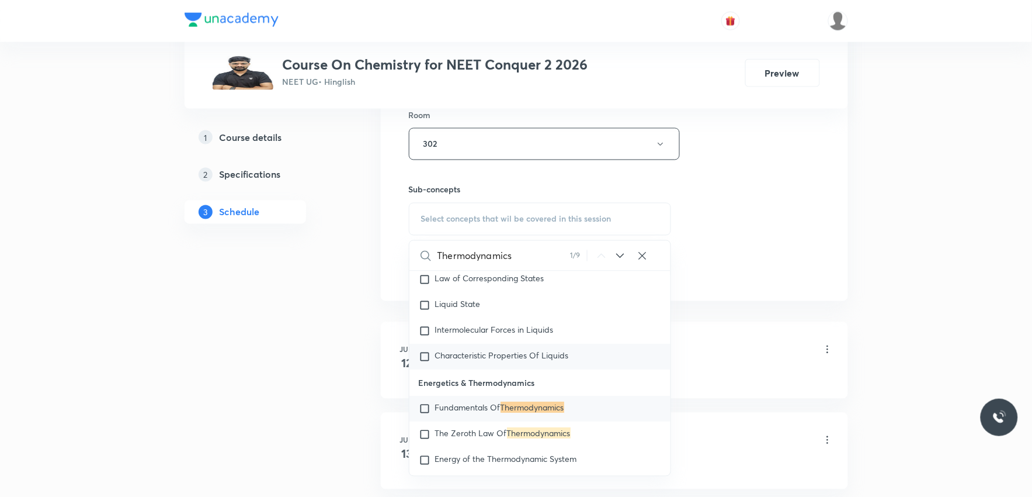
scroll to position [2728, 0]
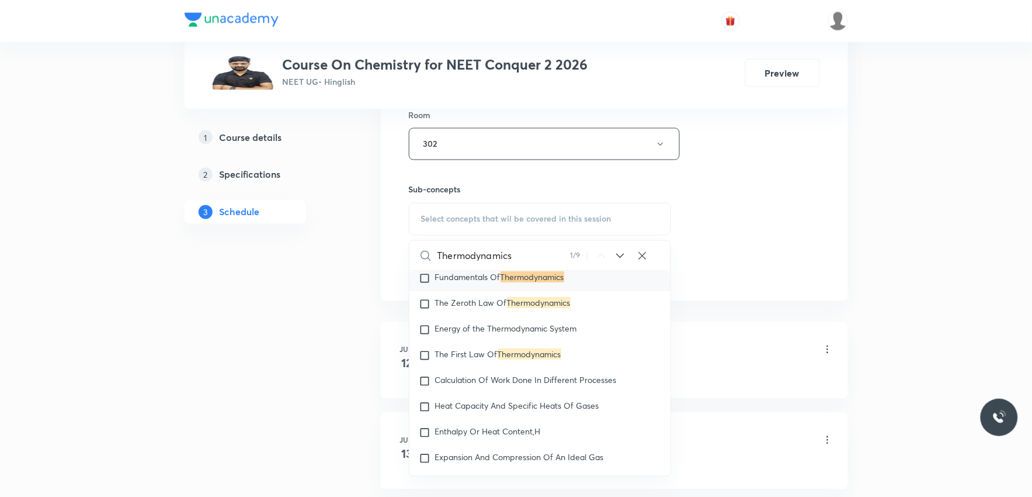
type input "Thermodynamics"
click at [775, 146] on div "Session 54 Live class Session title 14/99 Thermodynamics ​ Schedule for [DATE] …" at bounding box center [614, 8] width 411 height 548
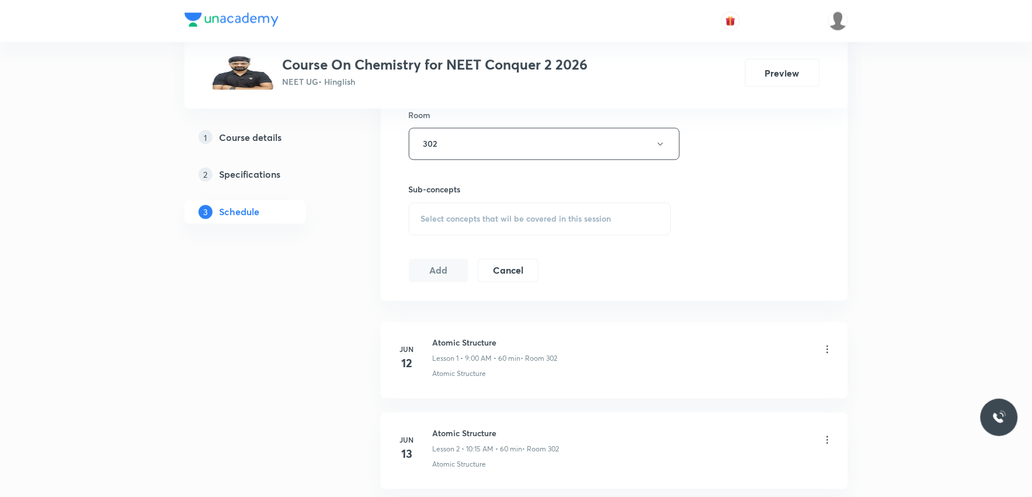
scroll to position [5244, 0]
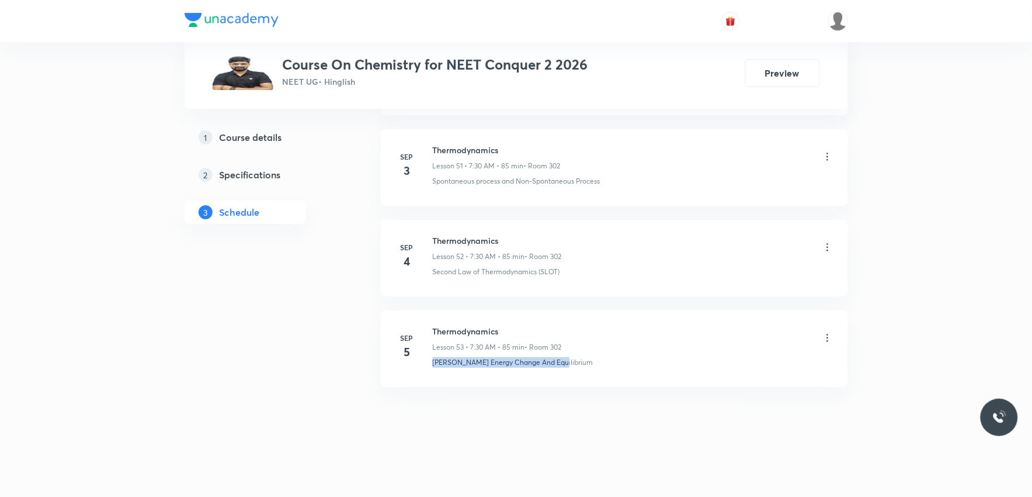
drag, startPoint x: 429, startPoint y: 370, endPoint x: 575, endPoint y: 381, distance: 146.5
click at [575, 381] on li "[DATE] Thermodynamics Lesson 53 • 7:30 AM • 85 min • Room 302 [PERSON_NAME] Ene…" at bounding box center [614, 348] width 467 height 77
copy p "[PERSON_NAME] Energy Change And Equilibrium"
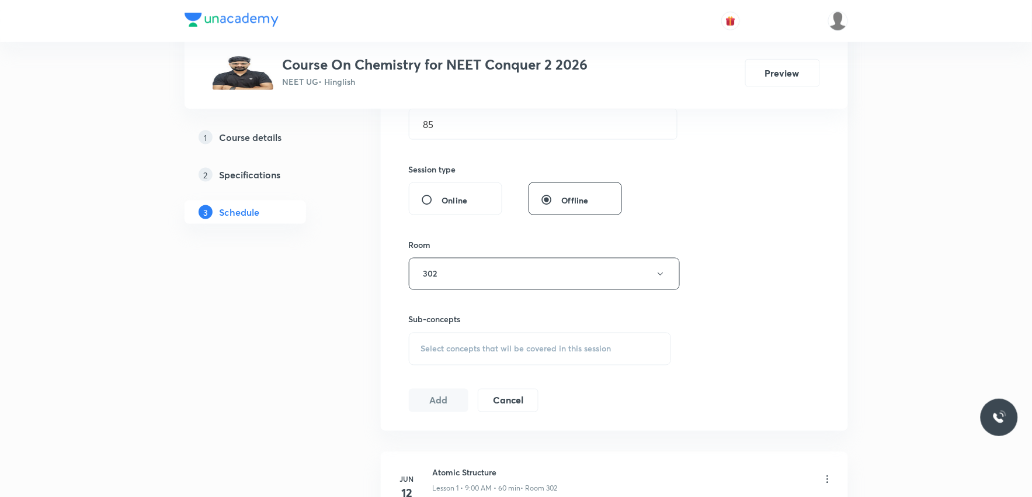
scroll to position [454, 0]
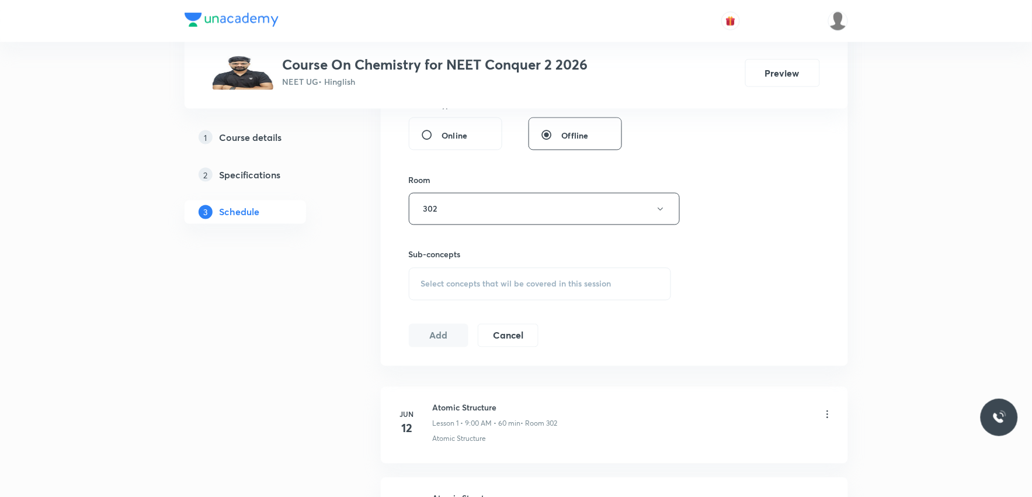
click at [539, 279] on span "Select concepts that wil be covered in this session" at bounding box center [516, 283] width 190 height 9
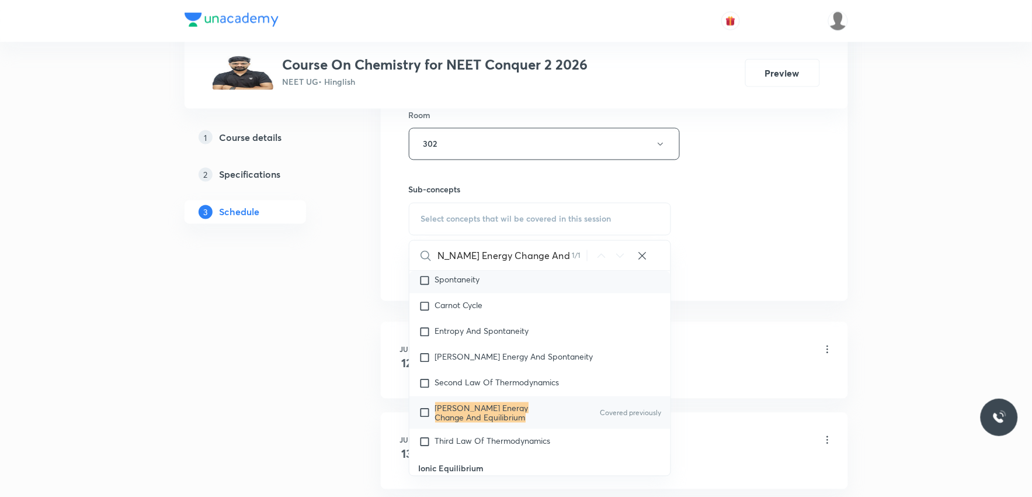
scroll to position [584, 0]
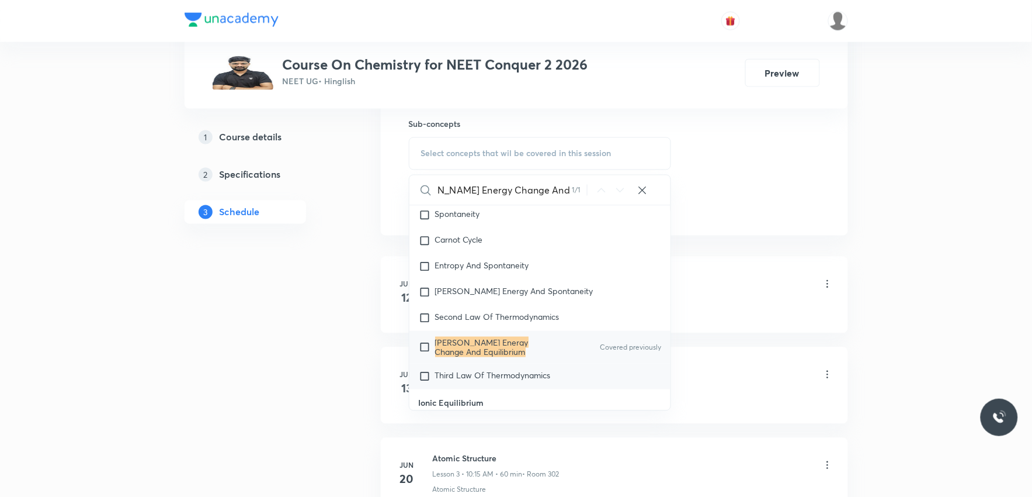
type input "[PERSON_NAME] Energy Change And Equilibrium"
click at [488, 380] on div "Third Law Of Thermodynamics" at bounding box center [540, 376] width 262 height 26
checkbox input "true"
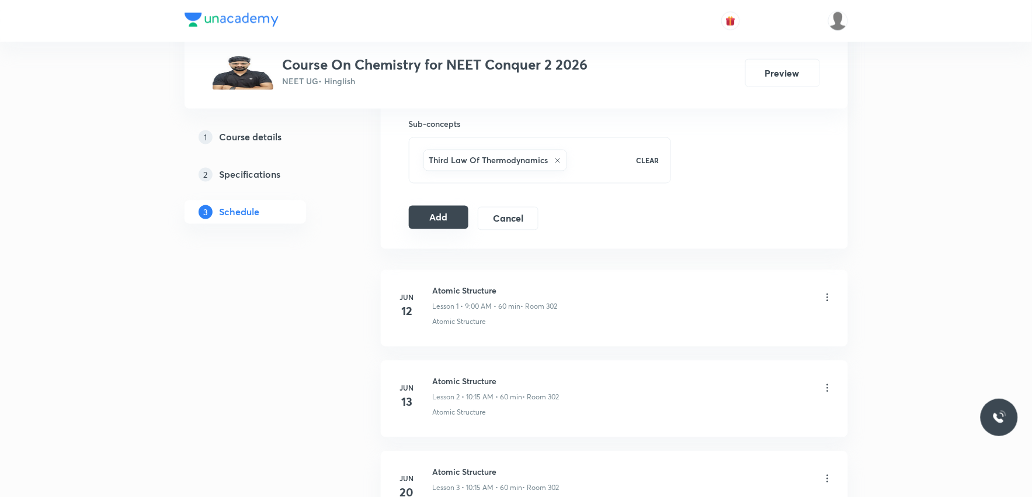
click at [445, 217] on button "Add" at bounding box center [439, 217] width 60 height 23
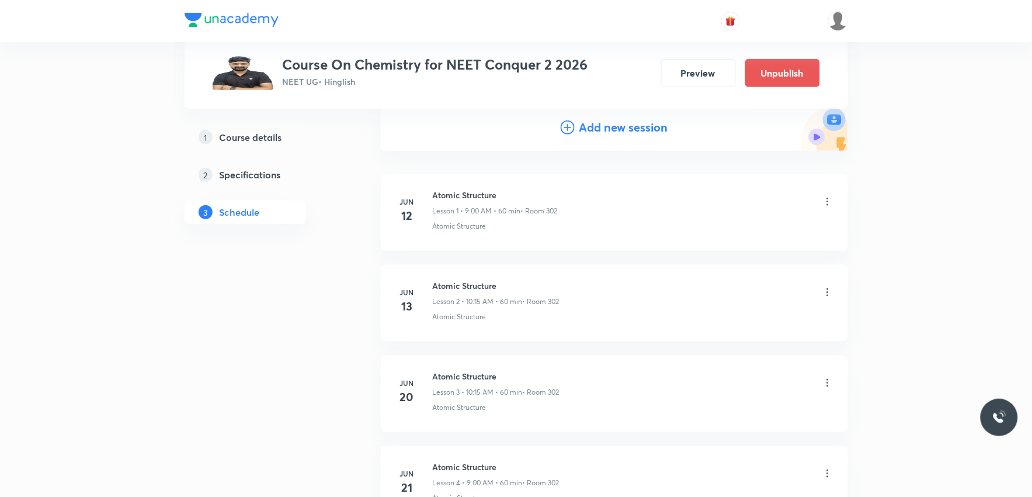
scroll to position [4797, 0]
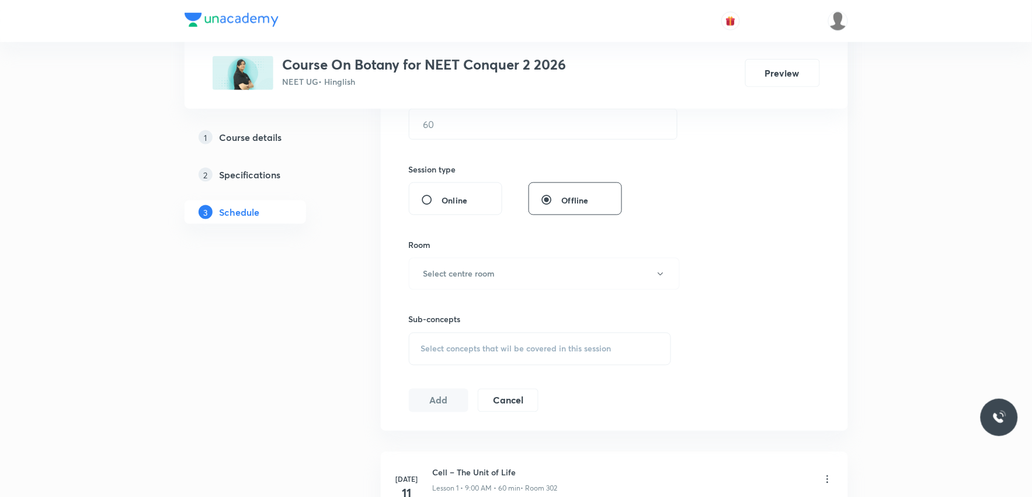
scroll to position [584, 0]
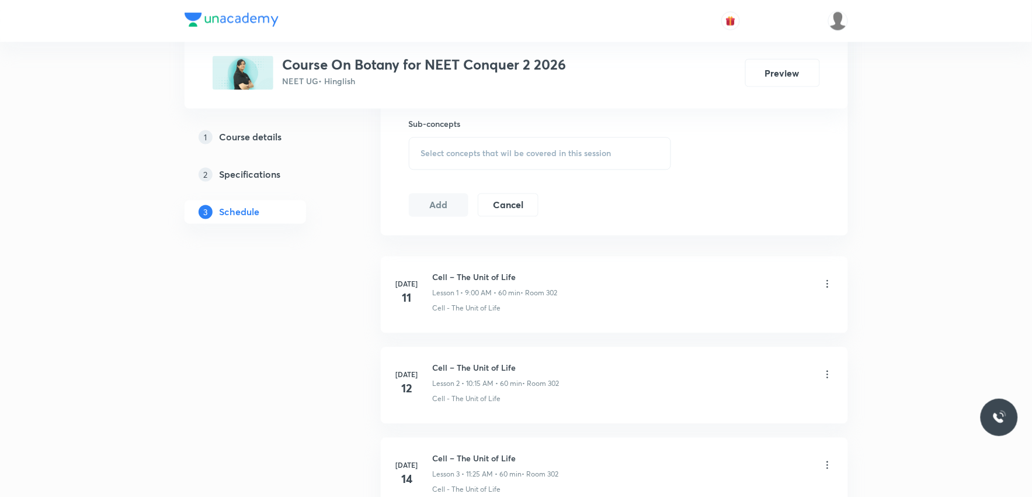
click at [585, 155] on span "Select concepts that wil be covered in this session" at bounding box center [516, 153] width 190 height 9
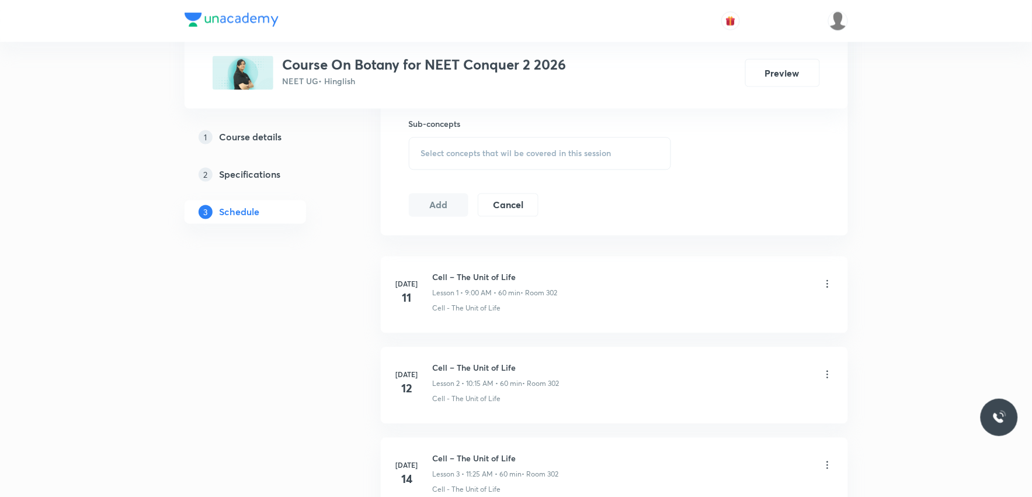
scroll to position [3612, 0]
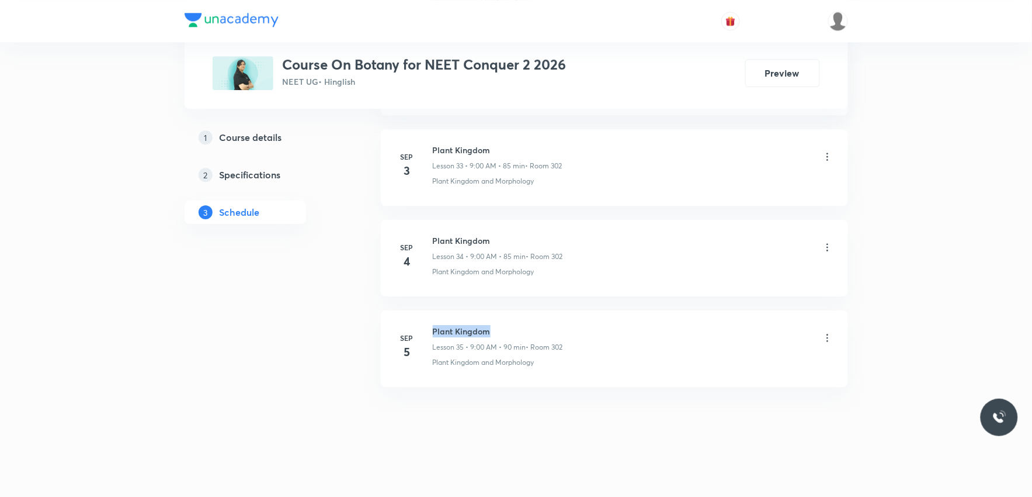
drag, startPoint x: 434, startPoint y: 331, endPoint x: 510, endPoint y: 331, distance: 75.9
click at [510, 331] on h6 "Plant Kingdom" at bounding box center [498, 331] width 130 height 12
copy h6 "Plant Kingdom"
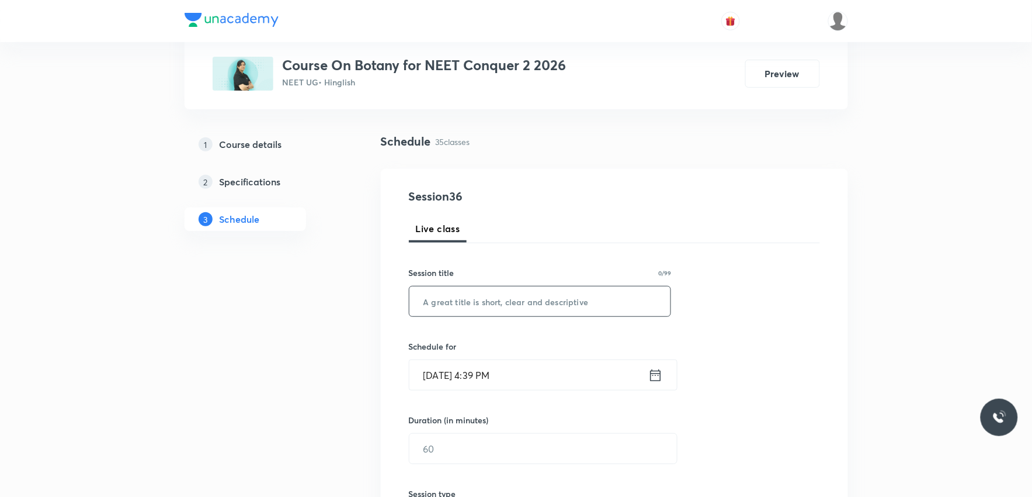
click at [538, 296] on input "text" at bounding box center [540, 301] width 262 height 30
paste input "Plant Kingdom"
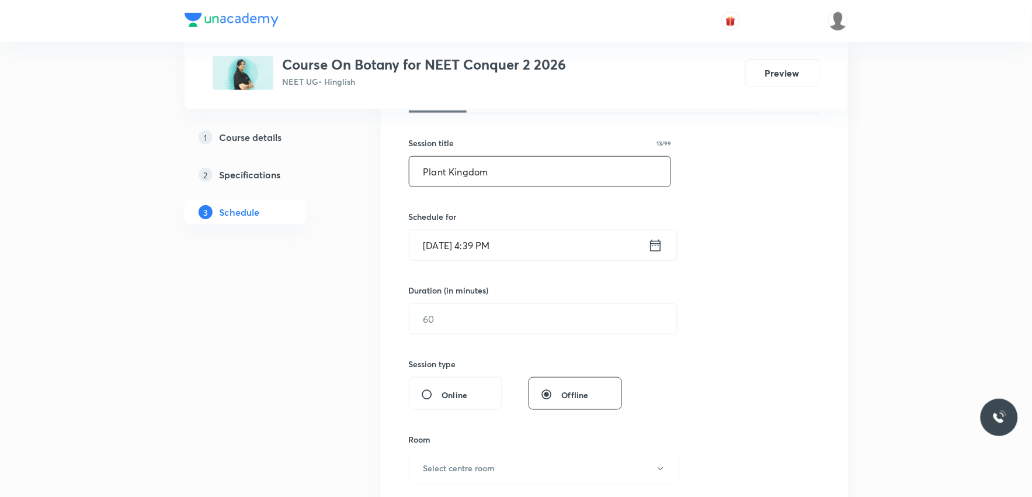
type input "Plant Kingdom"
click at [456, 243] on input "[DATE] 4:39 PM" at bounding box center [528, 245] width 239 height 30
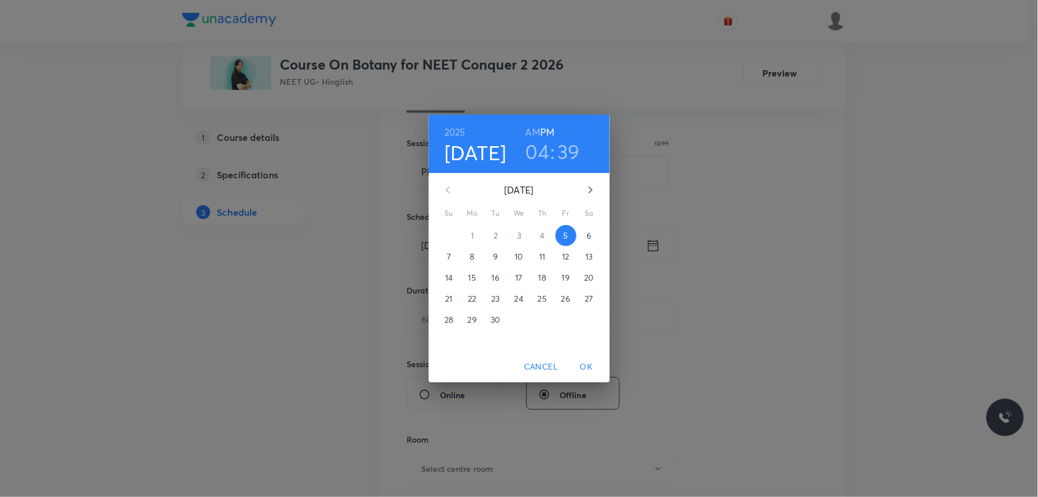
click at [587, 237] on p "6" at bounding box center [588, 236] width 5 height 12
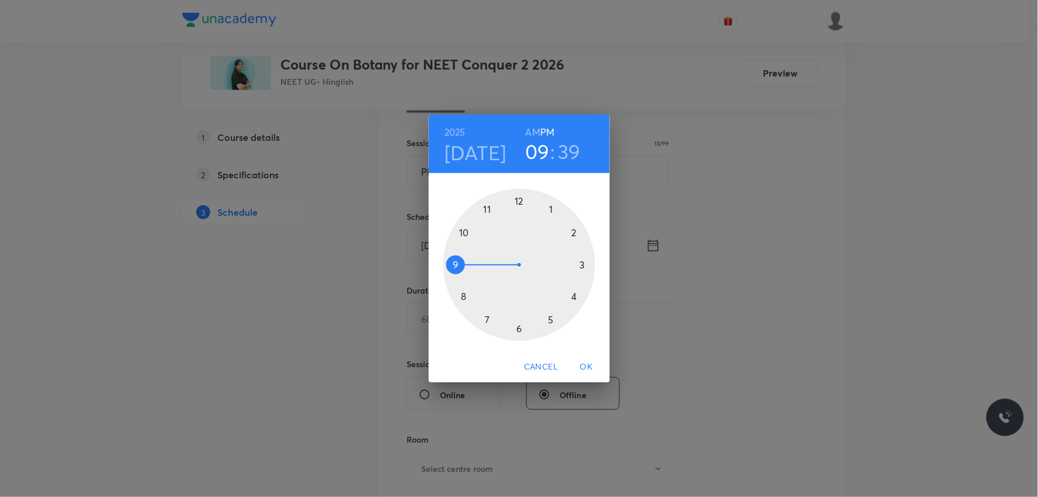
drag, startPoint x: 570, startPoint y: 294, endPoint x: 459, endPoint y: 264, distance: 115.5
click at [459, 264] on div at bounding box center [519, 265] width 152 height 152
drag, startPoint x: 464, startPoint y: 301, endPoint x: 522, endPoint y: 213, distance: 105.2
click at [522, 213] on div at bounding box center [519, 265] width 152 height 152
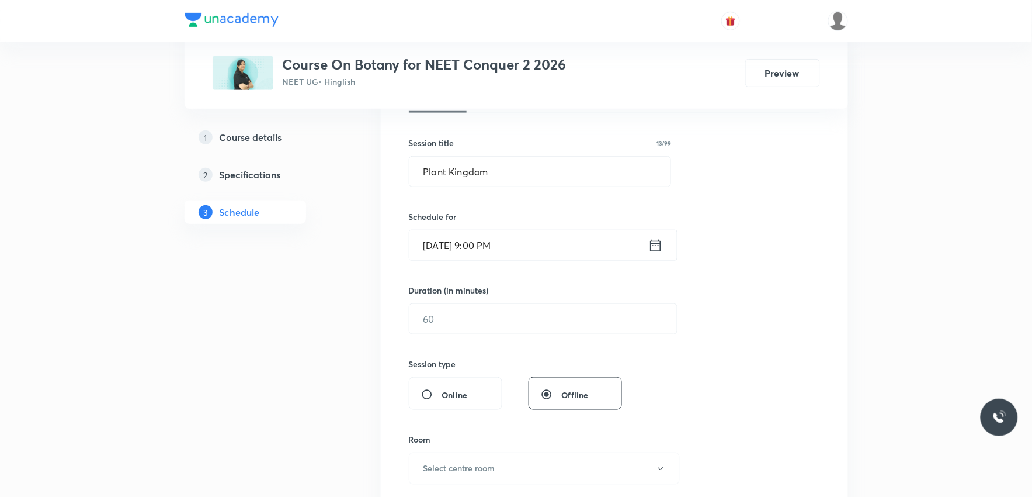
click at [520, 247] on input "Sep 6, 2025, 9:00 PM" at bounding box center [528, 245] width 239 height 30
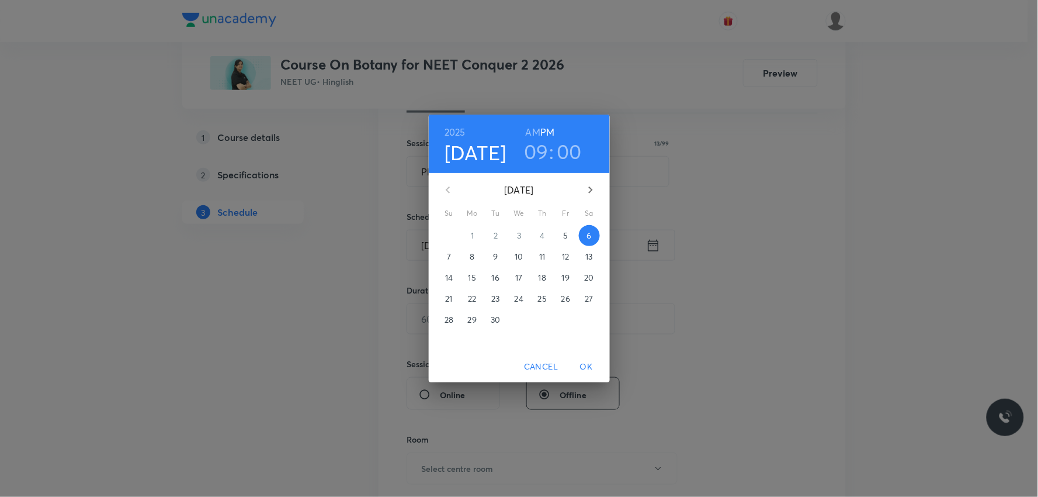
click at [534, 131] on h6 "AM" at bounding box center [533, 132] width 15 height 16
click at [585, 366] on span "OK" at bounding box center [586, 366] width 28 height 15
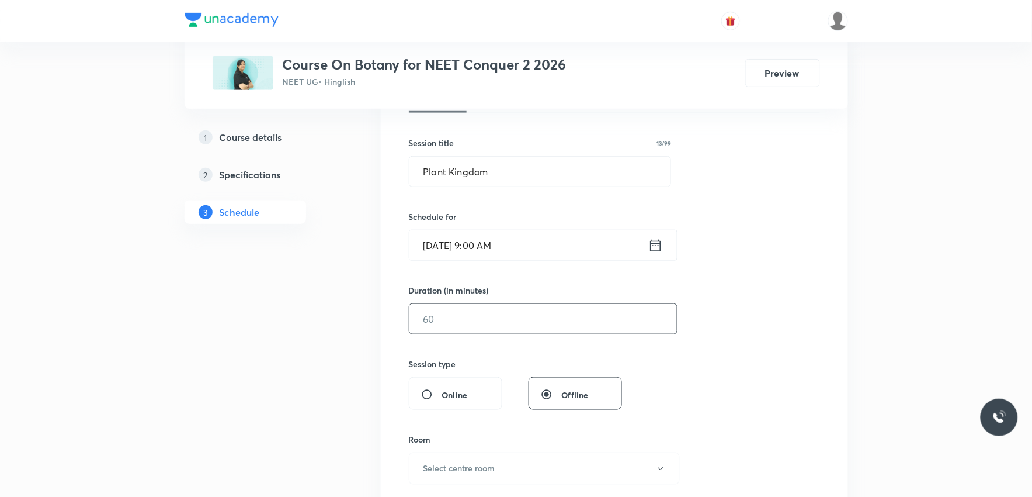
click at [487, 307] on input "text" at bounding box center [543, 319] width 268 height 30
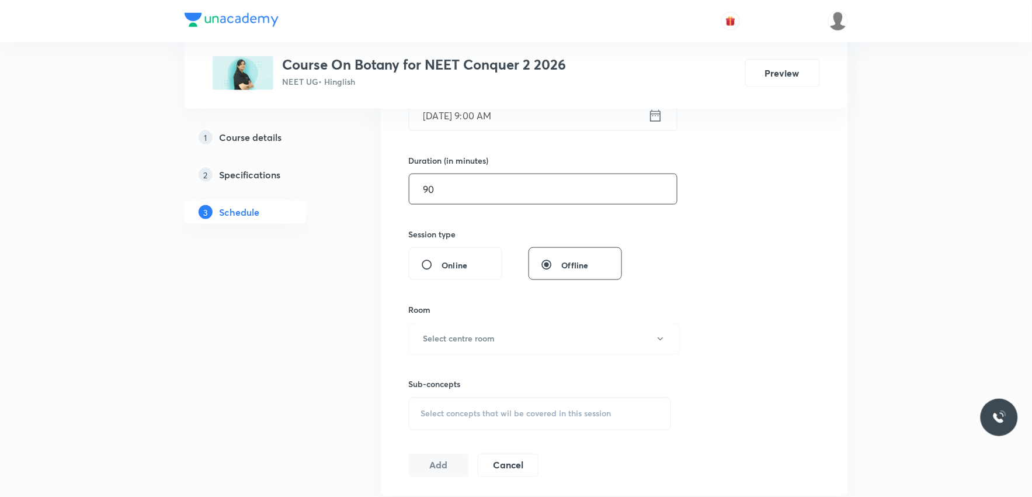
scroll to position [389, 0]
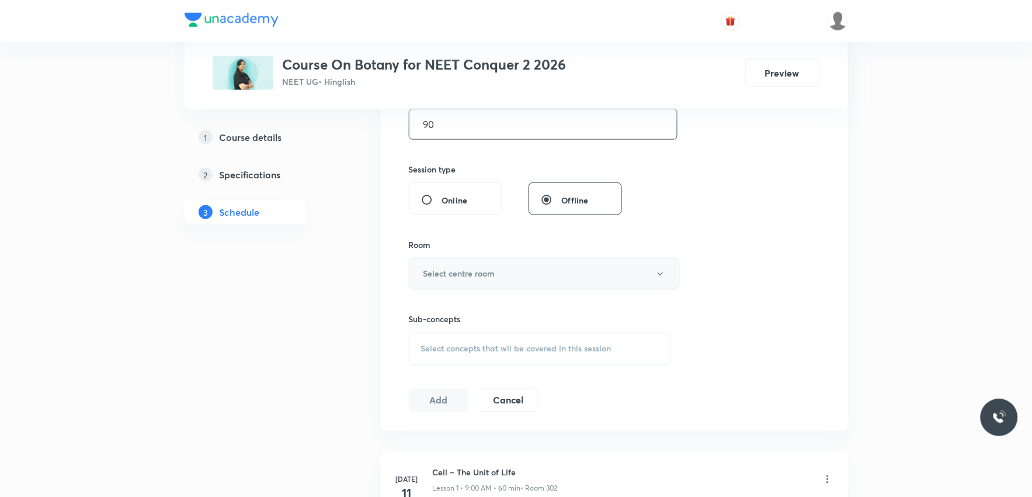
type input "90"
click at [543, 269] on button "Select centre room" at bounding box center [544, 274] width 271 height 32
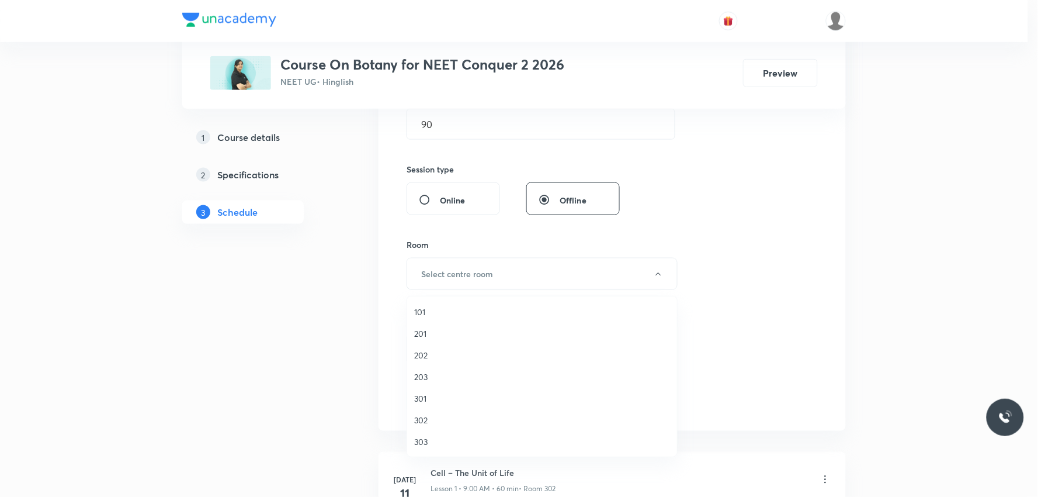
click at [459, 421] on span "302" at bounding box center [542, 420] width 256 height 12
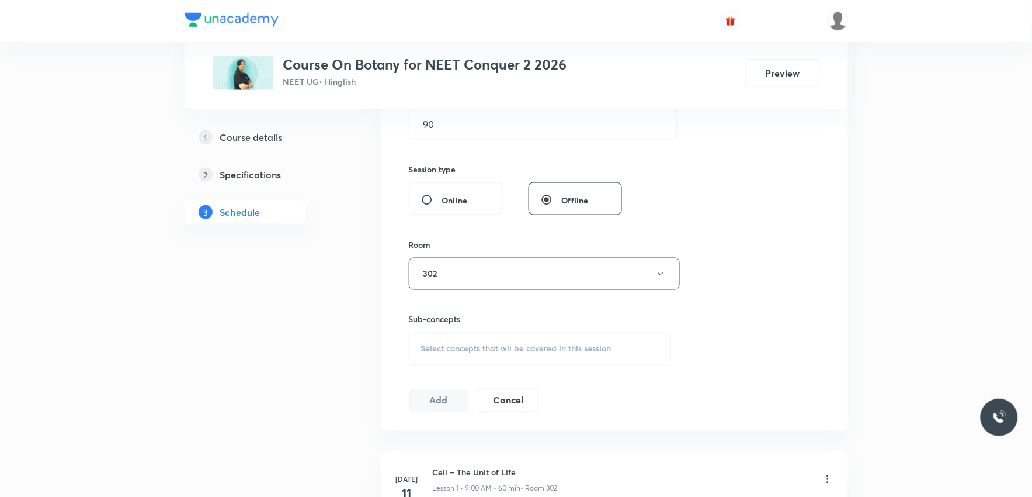
scroll to position [584, 0]
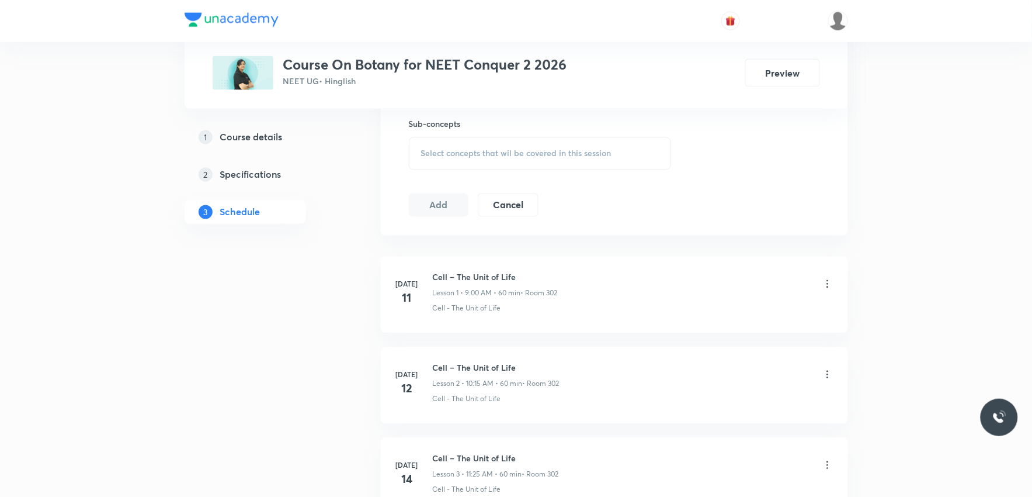
click at [591, 158] on span "Select concepts that wil be covered in this session" at bounding box center [516, 153] width 190 height 9
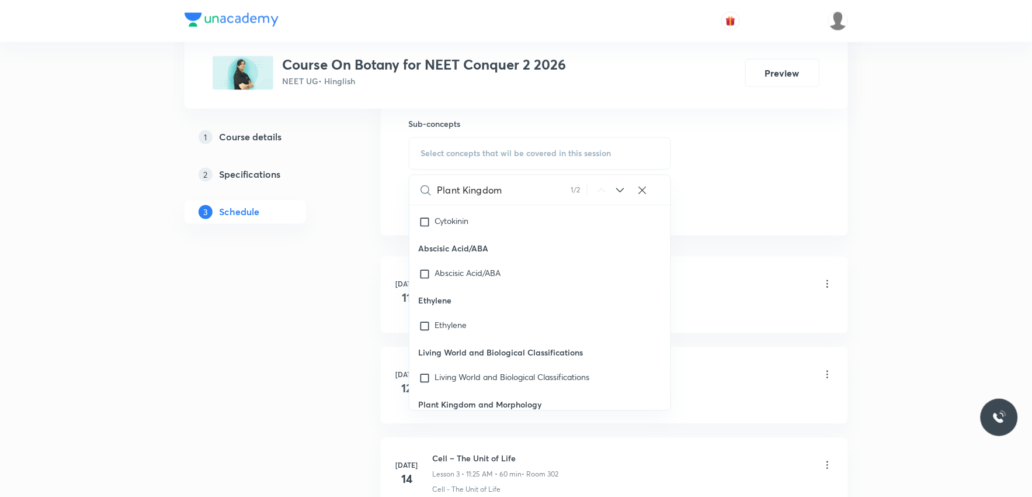
scroll to position [21489, 0]
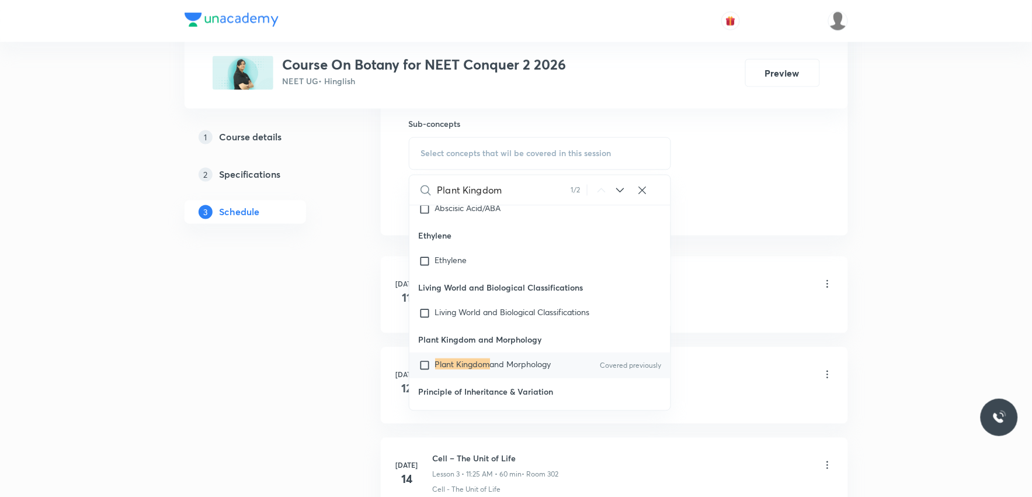
type input "Plant Kingdom"
click at [489, 359] on p "Plant Kingdom and Morphology" at bounding box center [493, 365] width 116 height 12
checkbox input "true"
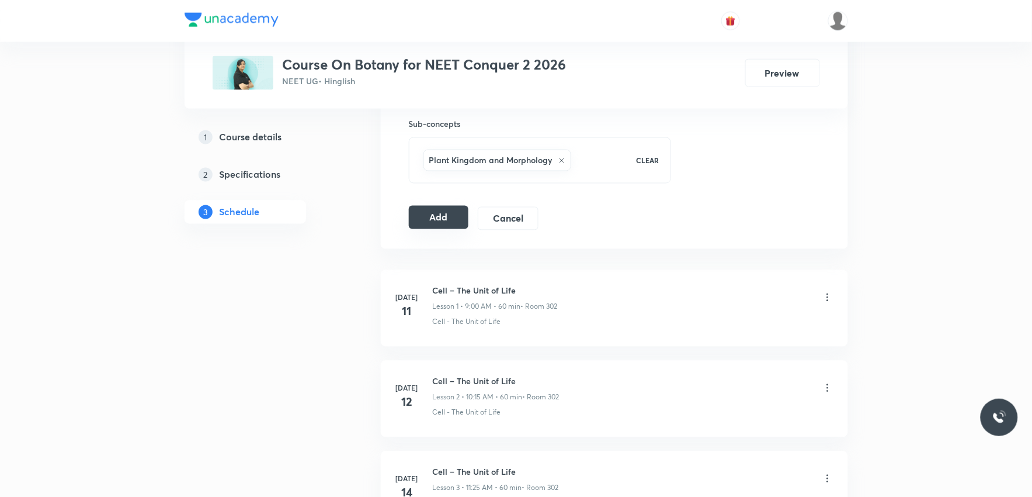
click at [421, 217] on button "Add" at bounding box center [439, 217] width 60 height 23
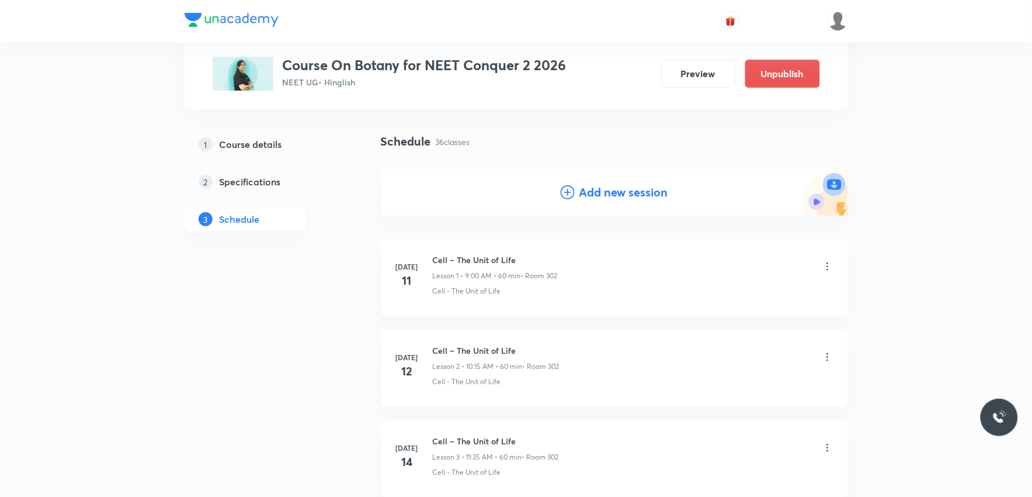
scroll to position [3166, 0]
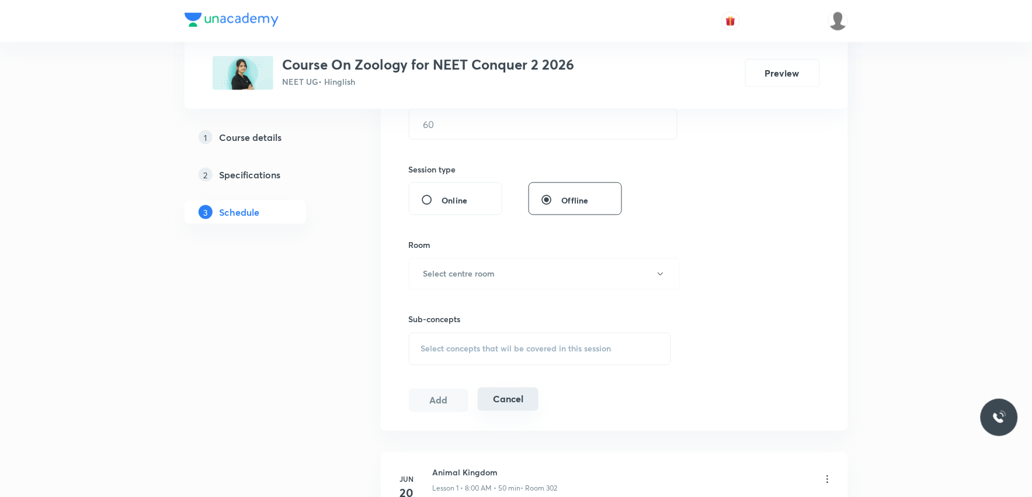
scroll to position [454, 0]
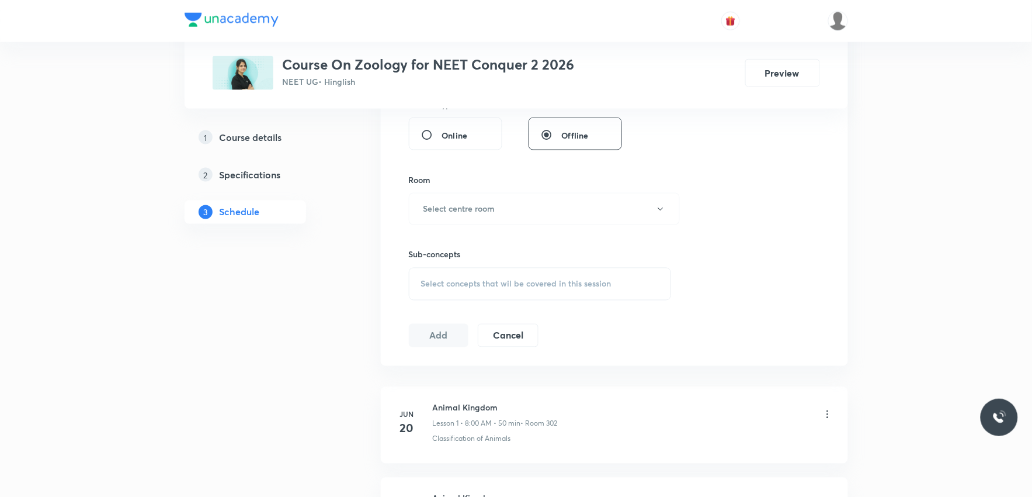
click at [543, 294] on div "Select concepts that wil be covered in this session" at bounding box center [540, 284] width 263 height 33
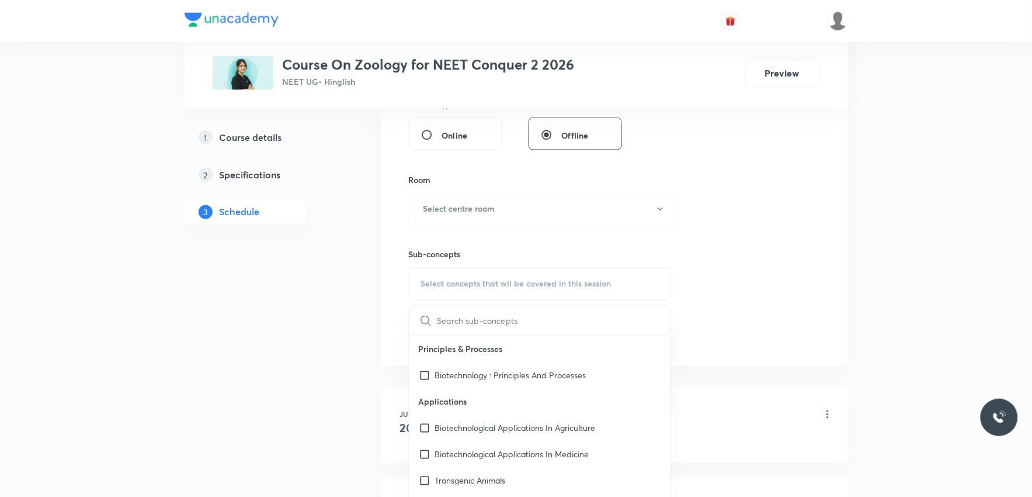
drag, startPoint x: 682, startPoint y: 218, endPoint x: 693, endPoint y: 218, distance: 11.1
click at [686, 218] on div "Session 42 Live class Session title 0/99 ​ Schedule for [DATE] 4:39 PM ​ Durati…" at bounding box center [614, 72] width 411 height 548
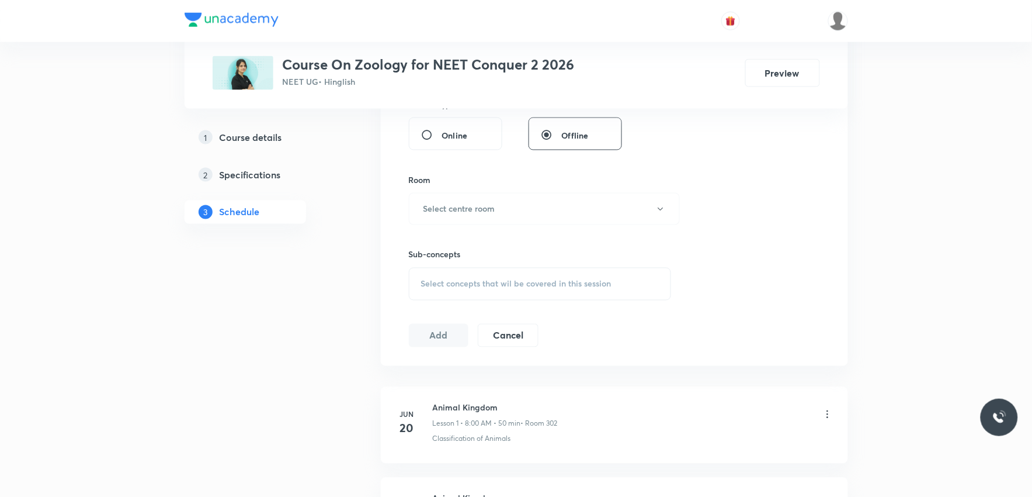
scroll to position [4156, 0]
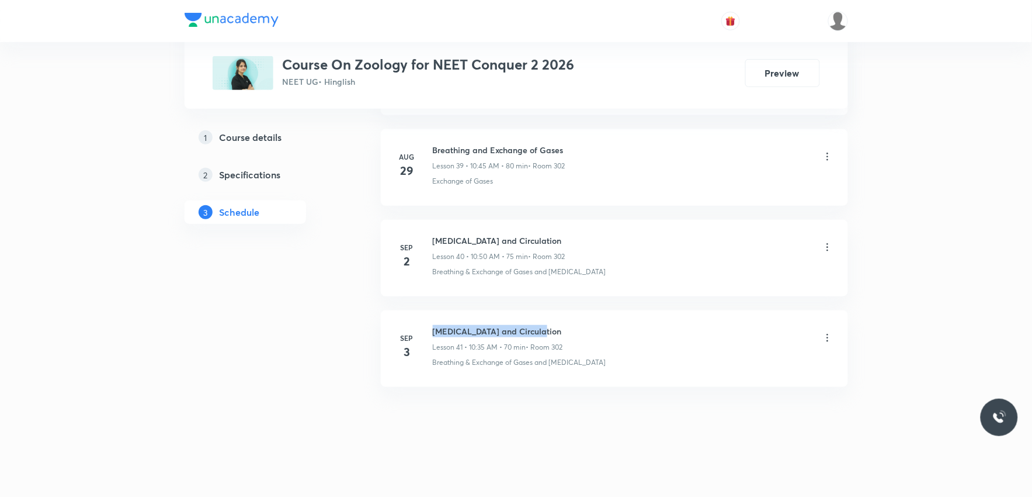
drag, startPoint x: 432, startPoint y: 329, endPoint x: 542, endPoint y: 327, distance: 109.8
click at [542, 327] on h6 "[MEDICAL_DATA] and Circulation" at bounding box center [498, 331] width 130 height 12
copy h6 "[MEDICAL_DATA] and Circulation"
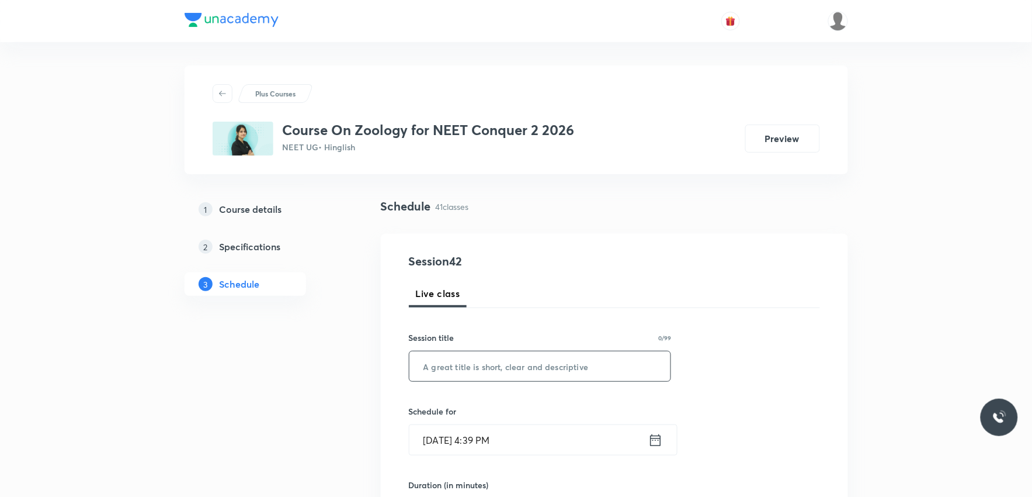
click at [513, 361] on input "text" at bounding box center [540, 366] width 262 height 30
paste input "[MEDICAL_DATA] and Circulation"
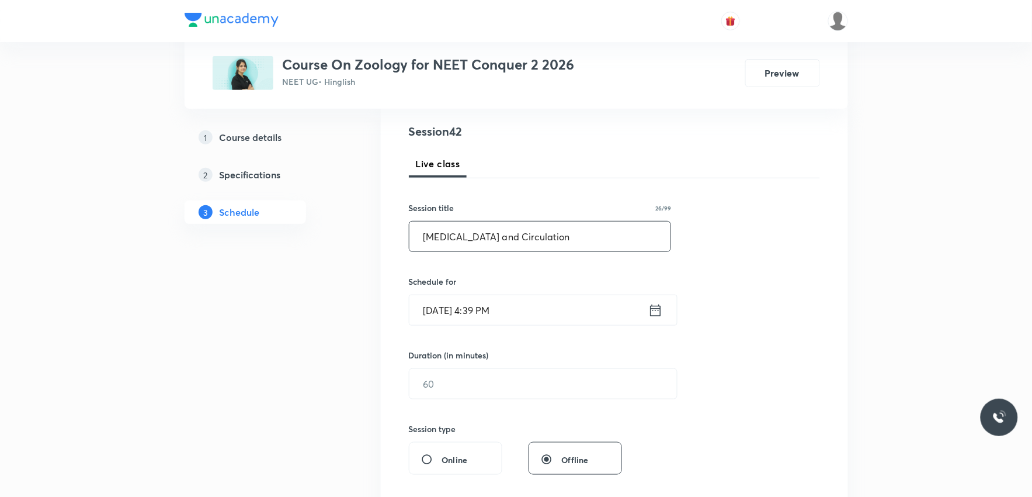
type input "[MEDICAL_DATA] and Circulation"
click at [527, 316] on input "[DATE] 4:39 PM" at bounding box center [528, 310] width 239 height 30
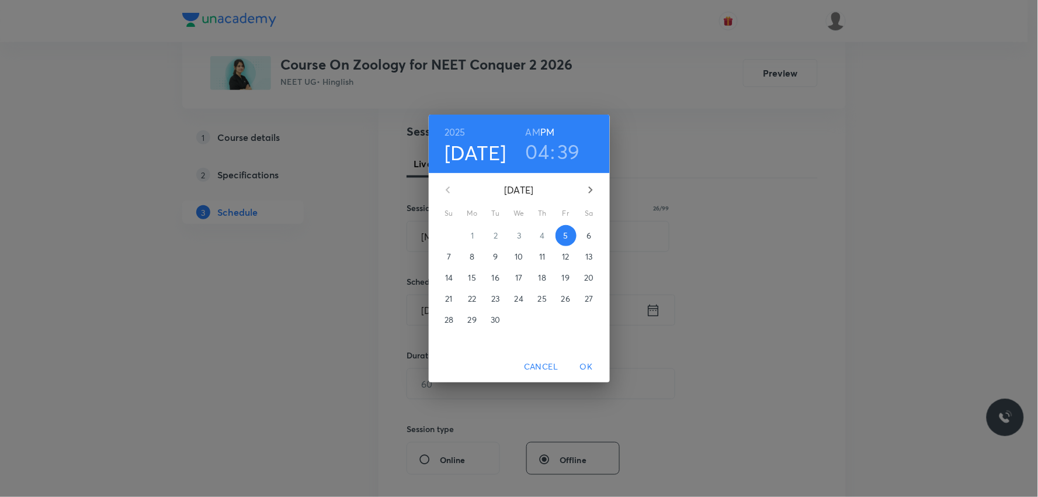
click at [593, 234] on span "6" at bounding box center [589, 236] width 21 height 12
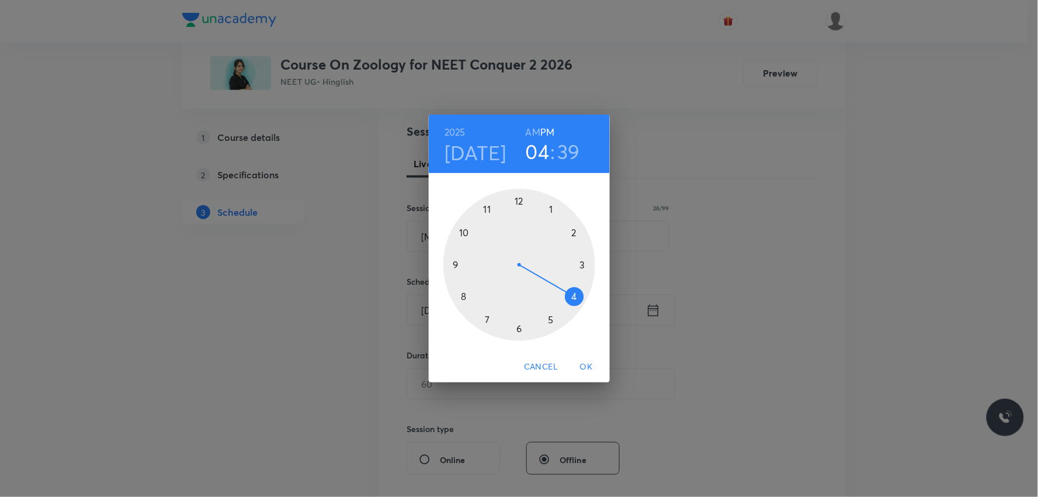
click at [526, 131] on h6 "AM" at bounding box center [533, 132] width 15 height 16
drag, startPoint x: 579, startPoint y: 296, endPoint x: 482, endPoint y: 248, distance: 108.9
click at [482, 248] on div at bounding box center [519, 265] width 152 height 152
drag, startPoint x: 474, startPoint y: 299, endPoint x: 464, endPoint y: 263, distance: 37.7
click at [464, 263] on div at bounding box center [519, 265] width 152 height 152
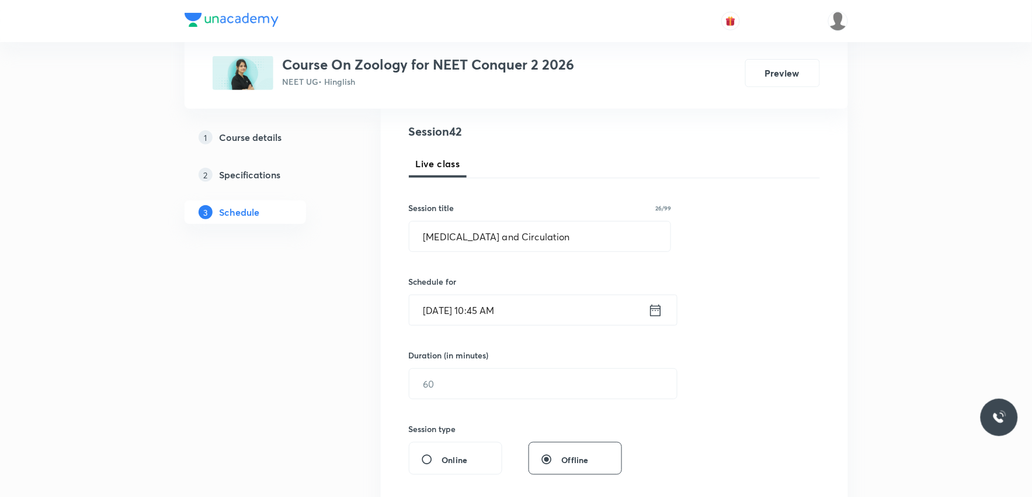
scroll to position [195, 0]
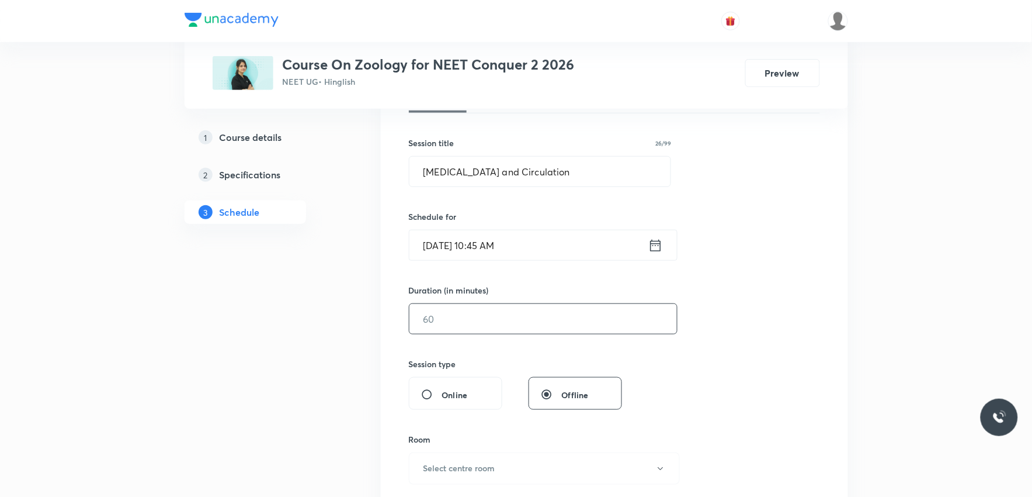
click at [458, 329] on input "text" at bounding box center [543, 319] width 268 height 30
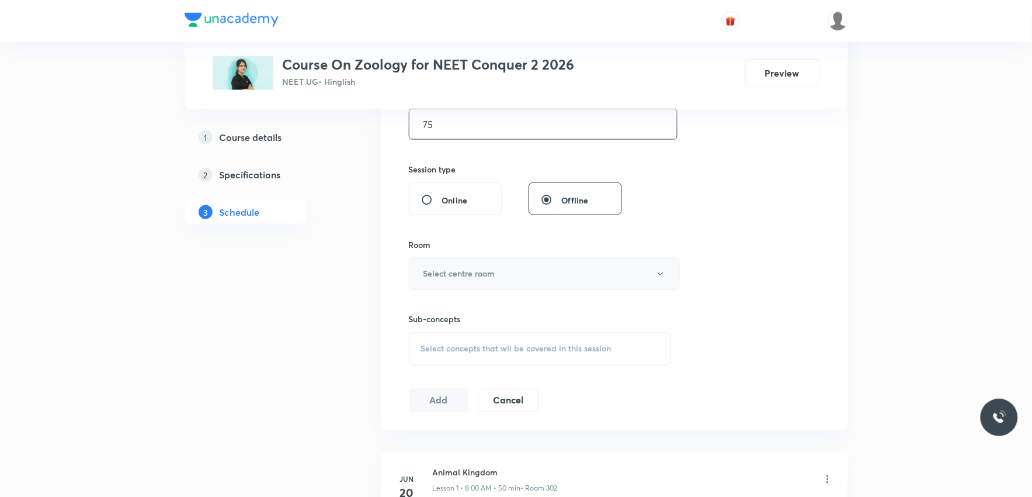
type input "75"
click at [567, 281] on button "Select centre room" at bounding box center [544, 274] width 271 height 32
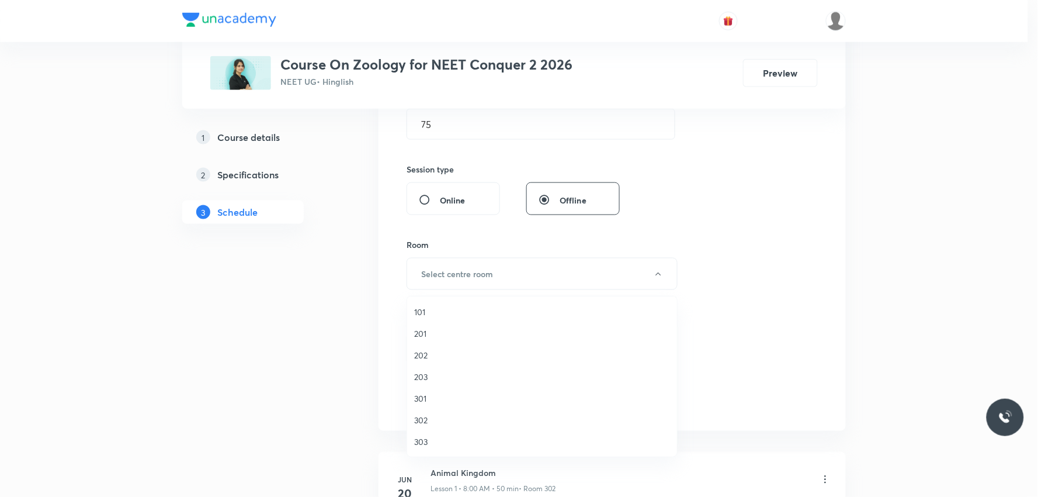
click at [445, 415] on span "302" at bounding box center [542, 420] width 256 height 12
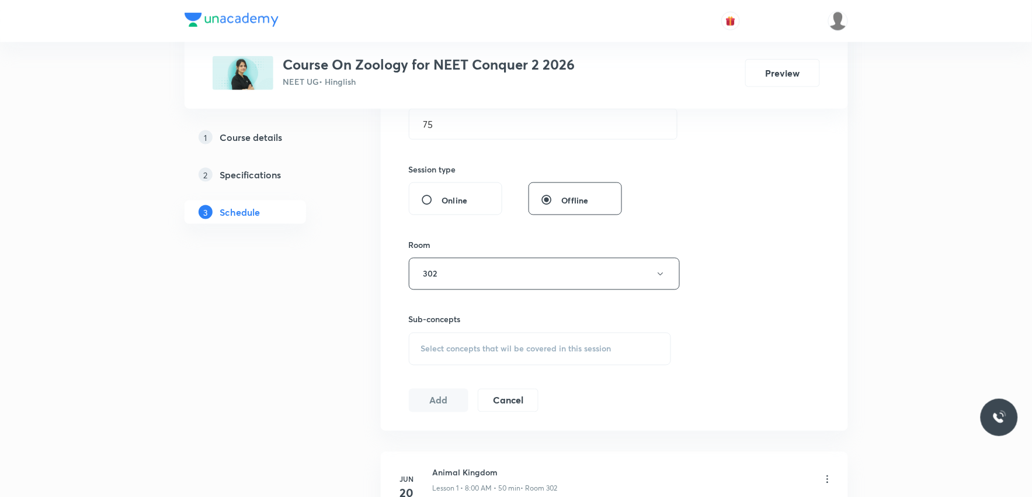
click at [534, 326] on div "Sub-concepts Select concepts that wil be covered in this session" at bounding box center [540, 339] width 263 height 52
click at [529, 336] on div "Select concepts that wil be covered in this session" at bounding box center [540, 348] width 263 height 33
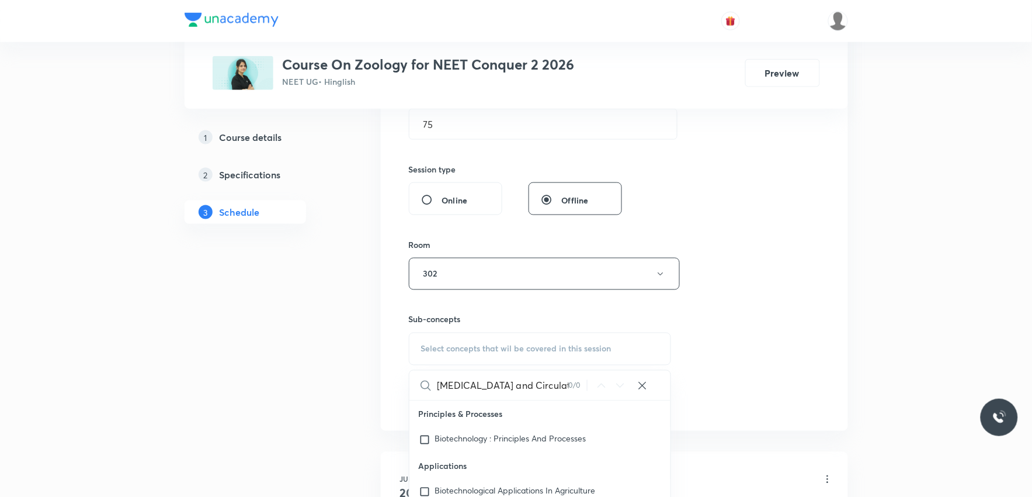
scroll to position [454, 0]
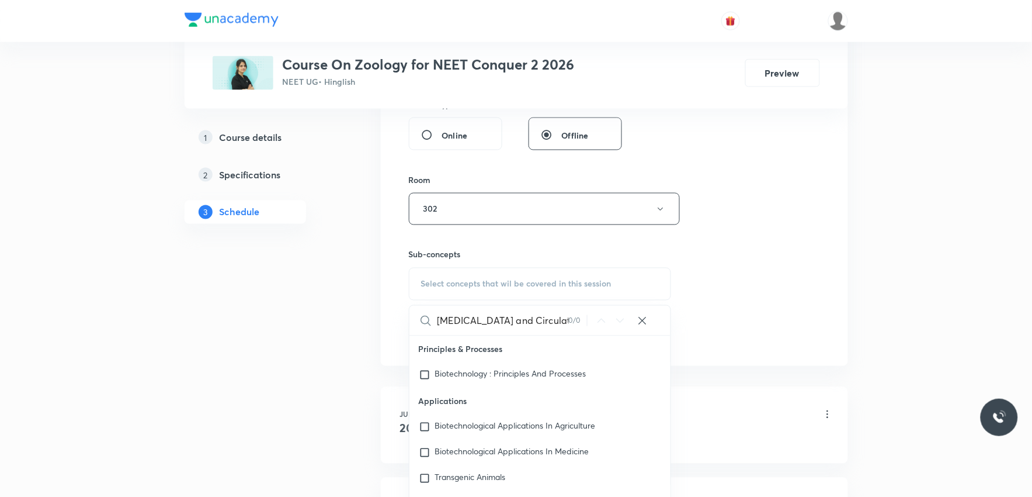
type input "Body Fluid and Circulation"
click at [749, 266] on div "Session 42 Live class Session title 26/99 Body Fluid and Circulation ​ Schedule…" at bounding box center [614, 72] width 411 height 548
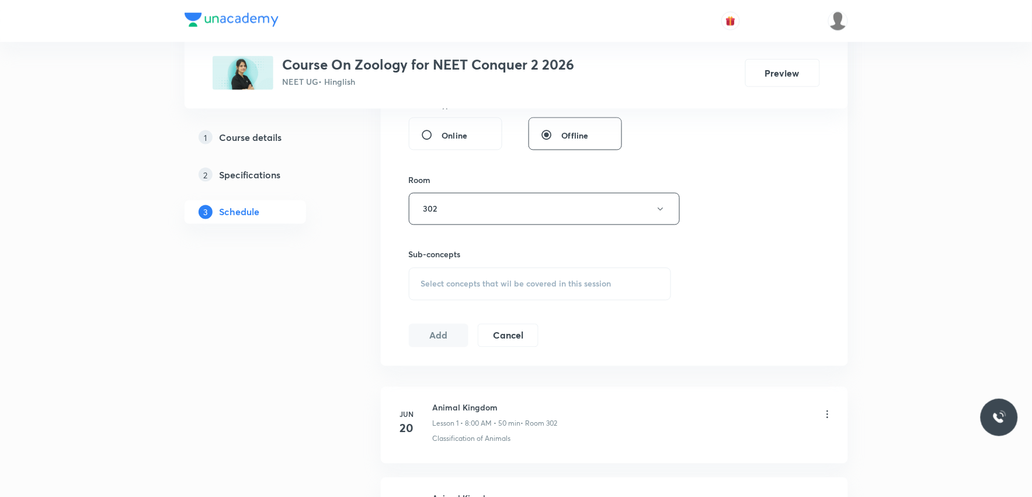
scroll to position [4156, 0]
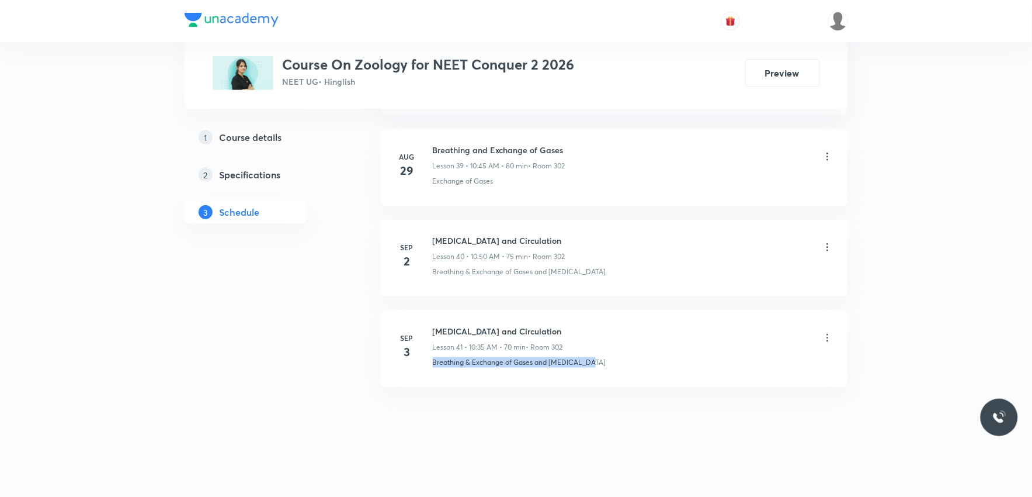
drag, startPoint x: 431, startPoint y: 368, endPoint x: 620, endPoint y: 363, distance: 189.3
click at [620, 363] on li "Sep 3 Body Fluid and Circulation Lesson 41 • 10:35 AM • 70 min • Room 302 Breat…" at bounding box center [614, 348] width 467 height 77
copy p "Breathing & Exchange of Gases and Body Fluids"
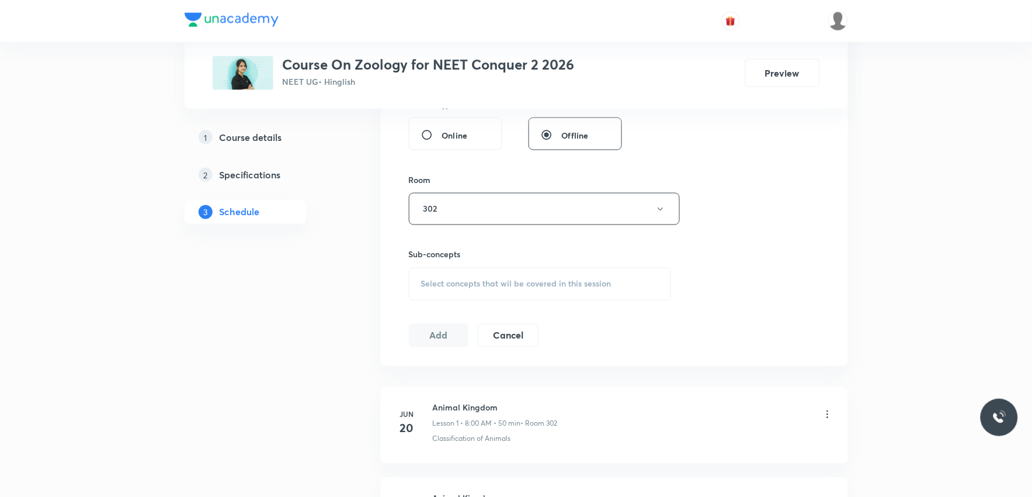
scroll to position [519, 0]
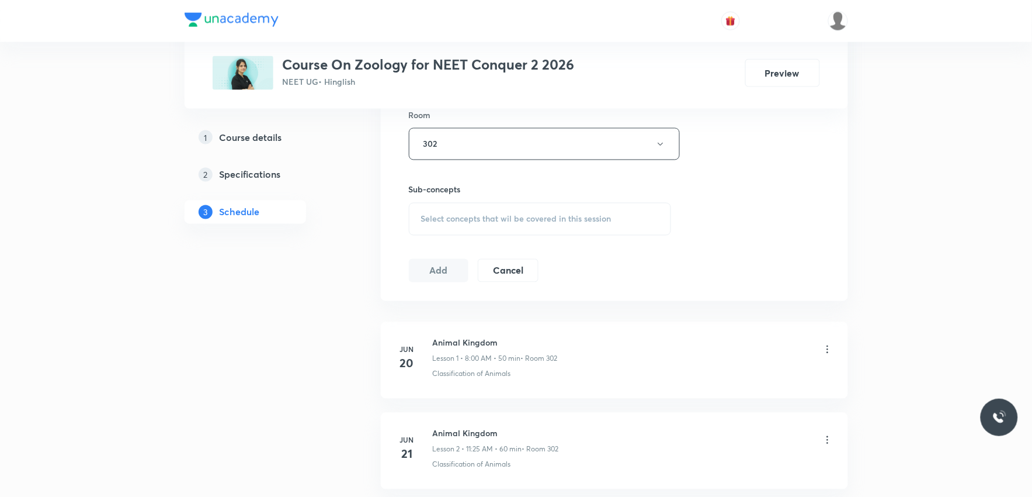
click at [492, 221] on span "Select concepts that wil be covered in this session" at bounding box center [516, 218] width 190 height 9
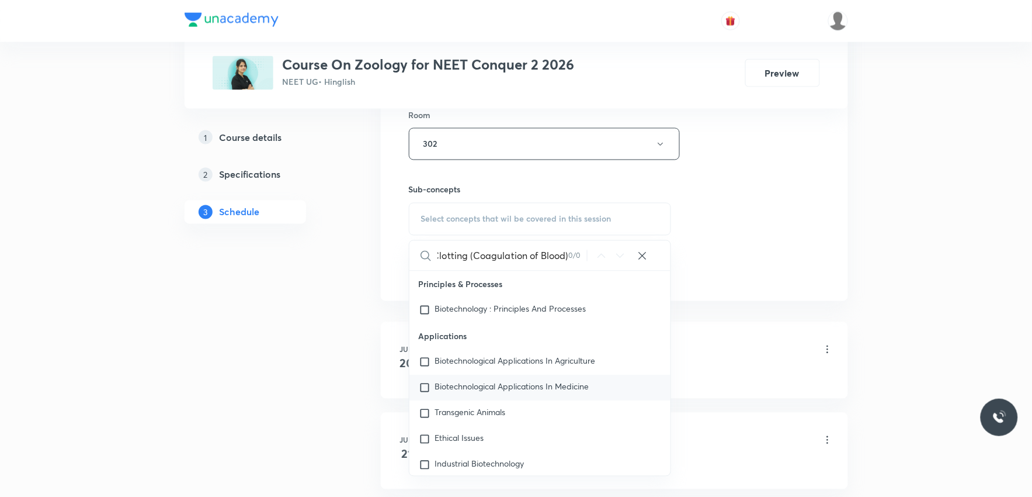
scroll to position [65, 0]
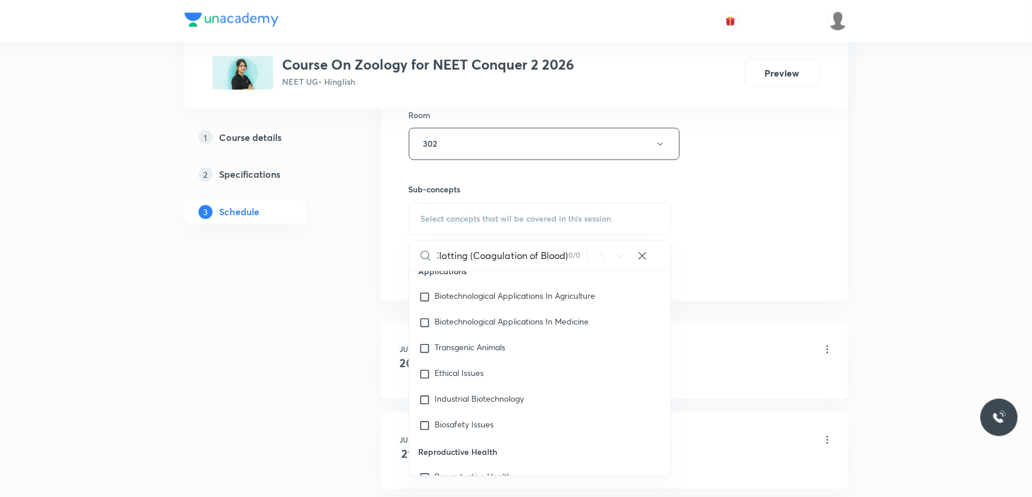
click at [465, 256] on input "Blood Clotting (Coagulation of Blood)" at bounding box center [503, 256] width 131 height 30
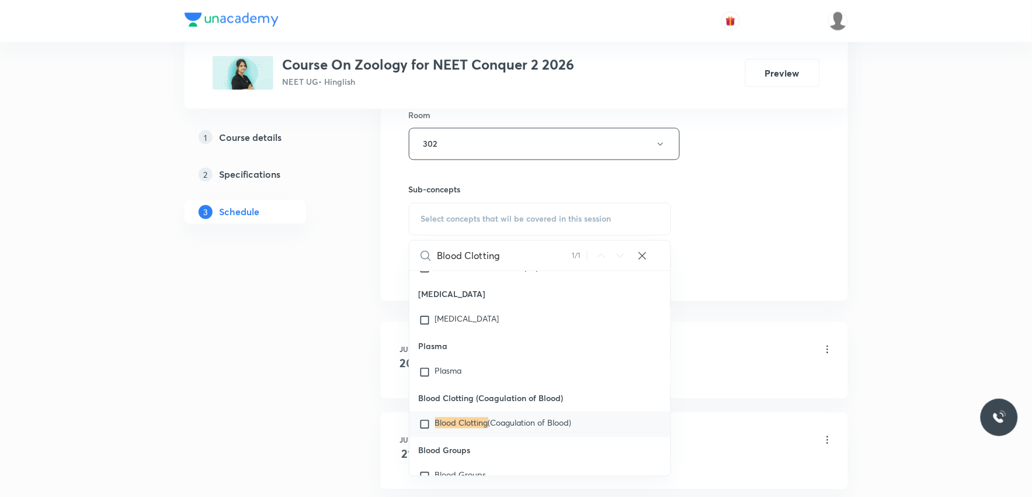
type input "Blood Clotting"
click at [539, 424] on span "(Coagulation of Blood)" at bounding box center [530, 422] width 84 height 11
checkbox input "true"
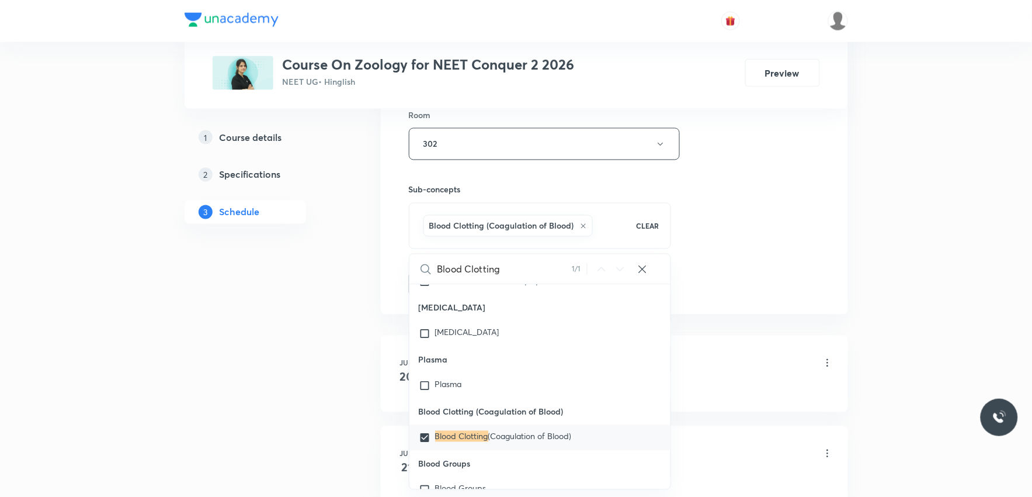
click at [779, 232] on div "Session 42 Live class Session title 26/99 Body Fluid and Circulation ​ Schedule…" at bounding box center [614, 15] width 411 height 562
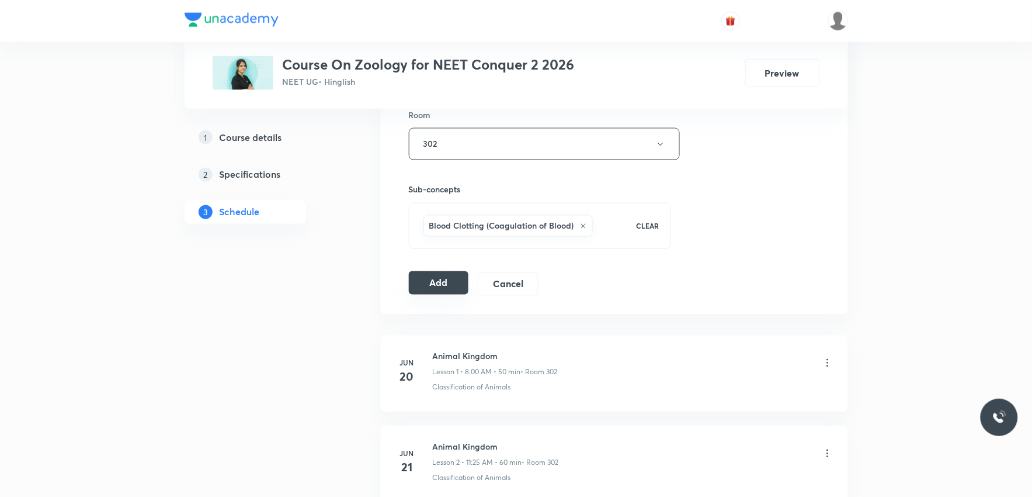
click at [447, 278] on button "Add" at bounding box center [439, 282] width 60 height 23
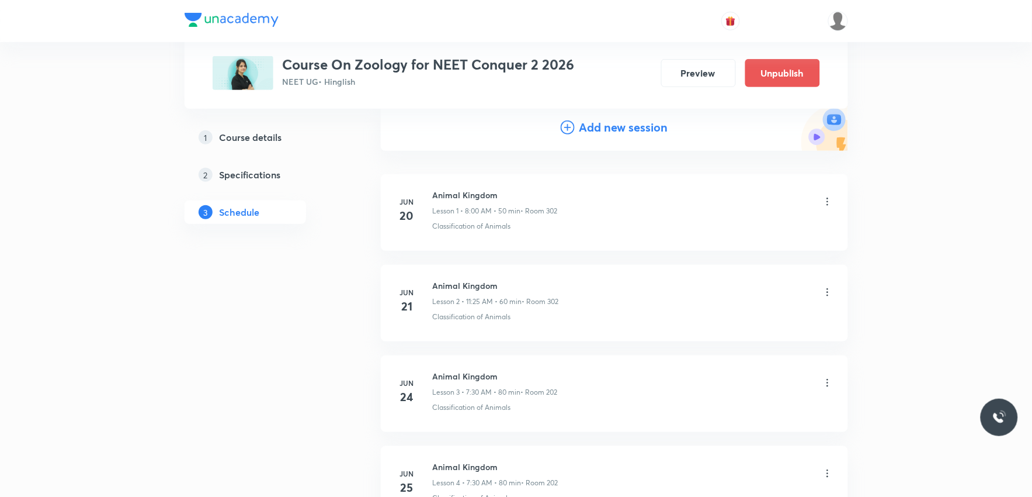
scroll to position [3710, 0]
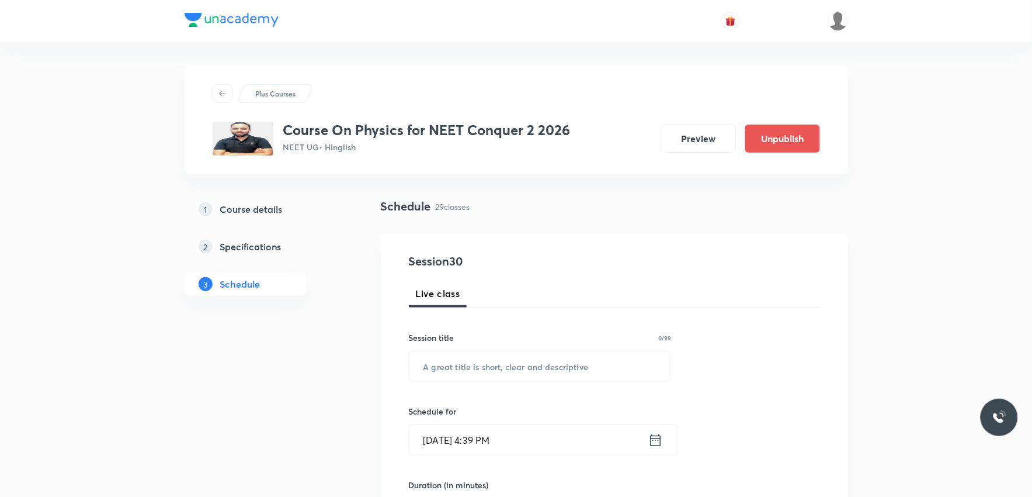
scroll to position [389, 0]
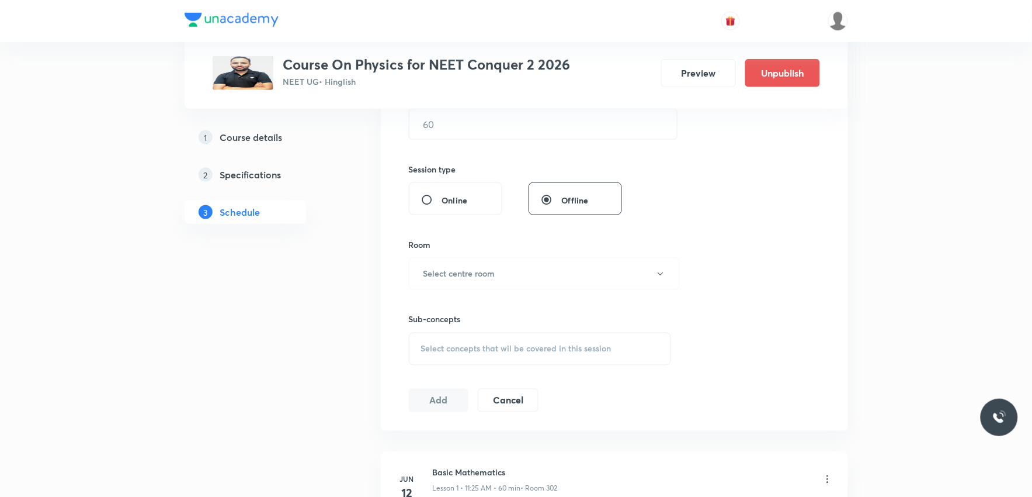
click at [553, 345] on span "Select concepts that wil be covered in this session" at bounding box center [516, 348] width 190 height 9
click at [741, 241] on div "Session 30 Live class Session title 0/99 ​ Schedule for [DATE] 4:39 PM ​ Durati…" at bounding box center [614, 137] width 411 height 548
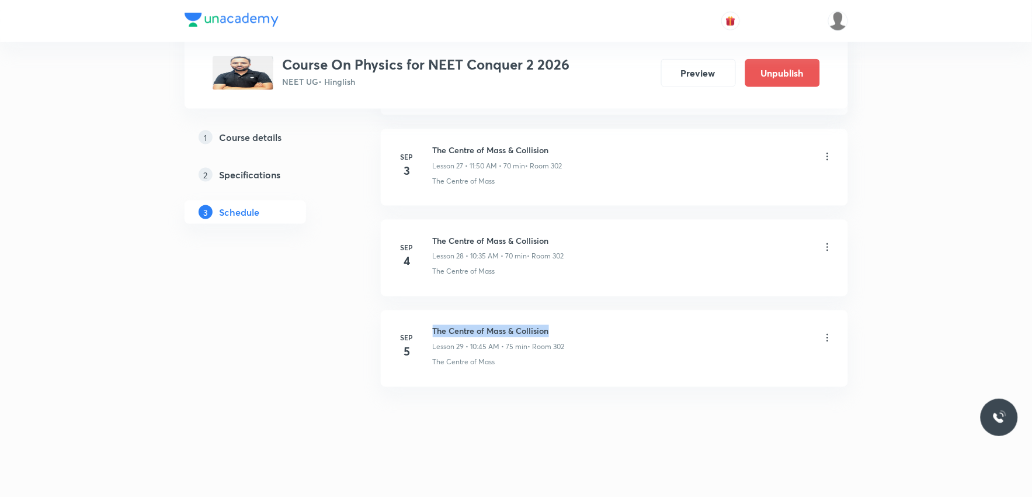
drag, startPoint x: 434, startPoint y: 331, endPoint x: 565, endPoint y: 326, distance: 130.9
click at [565, 326] on h6 "The Centre of Mass & Collision" at bounding box center [499, 331] width 132 height 12
copy h6 "The Centre of Mass & Collision"
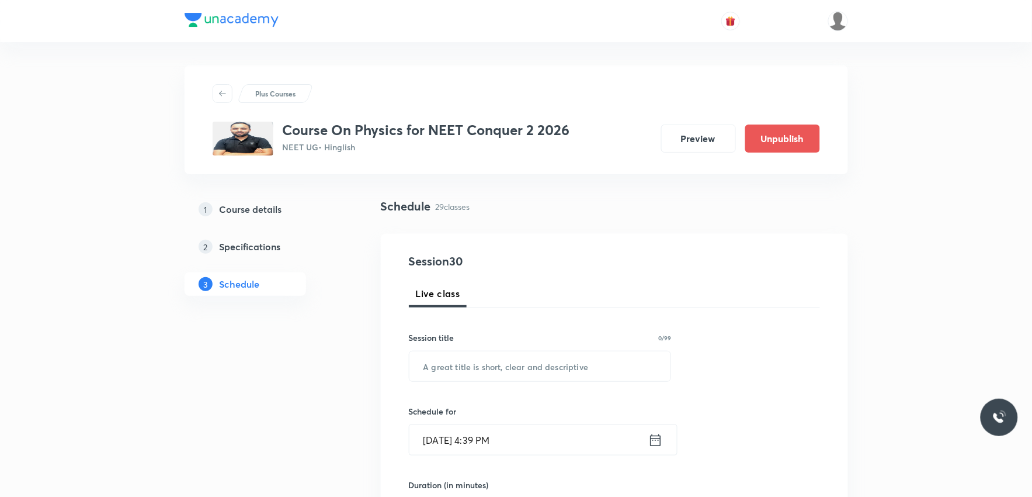
click at [550, 347] on div "Session title 0/99 ​" at bounding box center [540, 356] width 263 height 50
click at [536, 360] on input "text" at bounding box center [540, 366] width 262 height 30
paste input "The Centre of Mass & Collision"
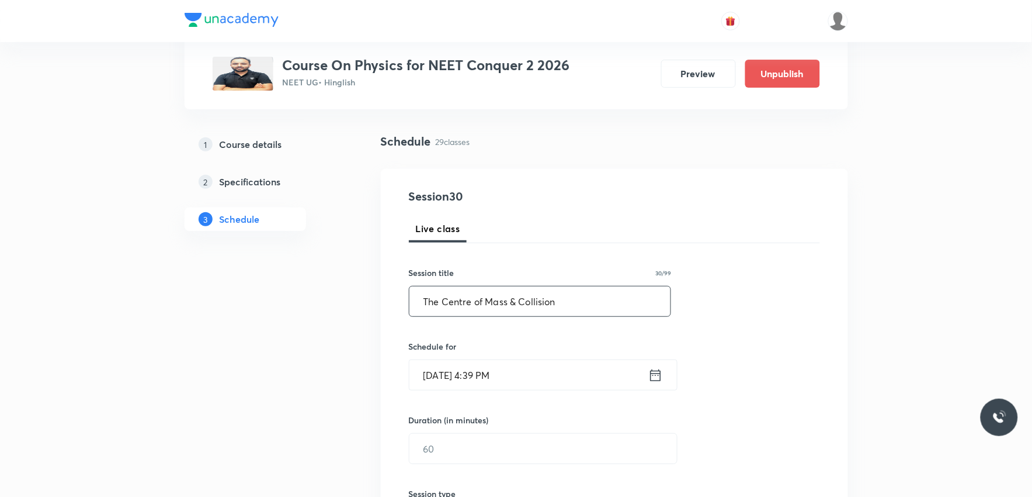
type input "The Centre of Mass & Collision"
click at [477, 375] on input "[DATE] 4:39 PM" at bounding box center [528, 375] width 239 height 30
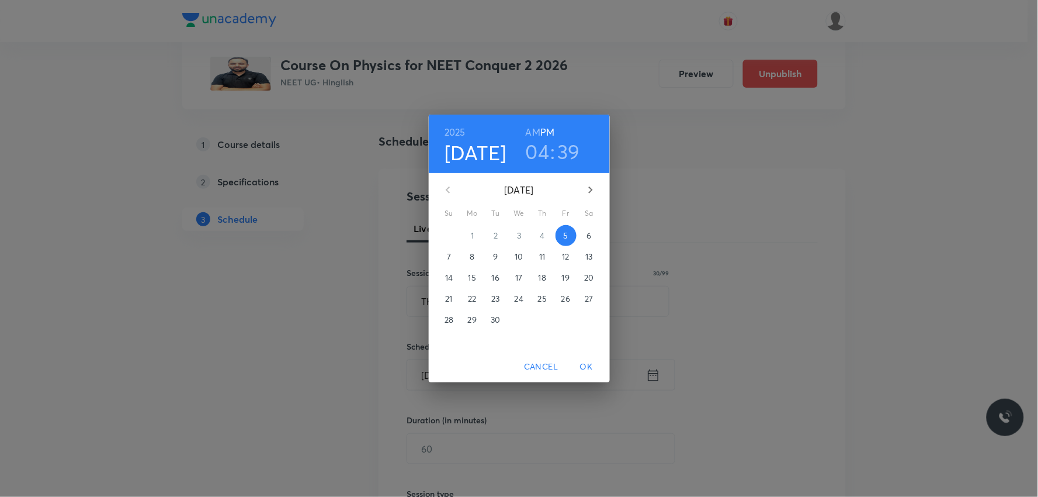
click at [591, 235] on p "6" at bounding box center [588, 236] width 5 height 12
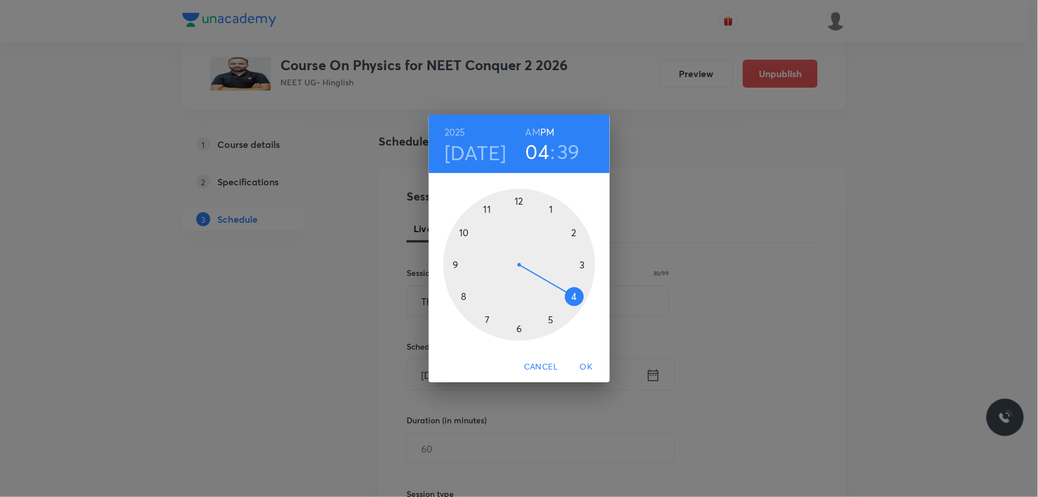
click at [541, 135] on h6 "PM" at bounding box center [547, 132] width 14 height 16
click at [545, 131] on h6 "PM" at bounding box center [547, 132] width 14 height 16
drag, startPoint x: 571, startPoint y: 301, endPoint x: 513, endPoint y: 169, distance: 143.8
click at [512, 169] on div "2025 Sep 6 12 : 39 AM PM 1 2 3 4 5 6 7 8 9 10 11 12" at bounding box center [519, 232] width 181 height 237
click at [568, 144] on h3 "39" at bounding box center [566, 151] width 23 height 25
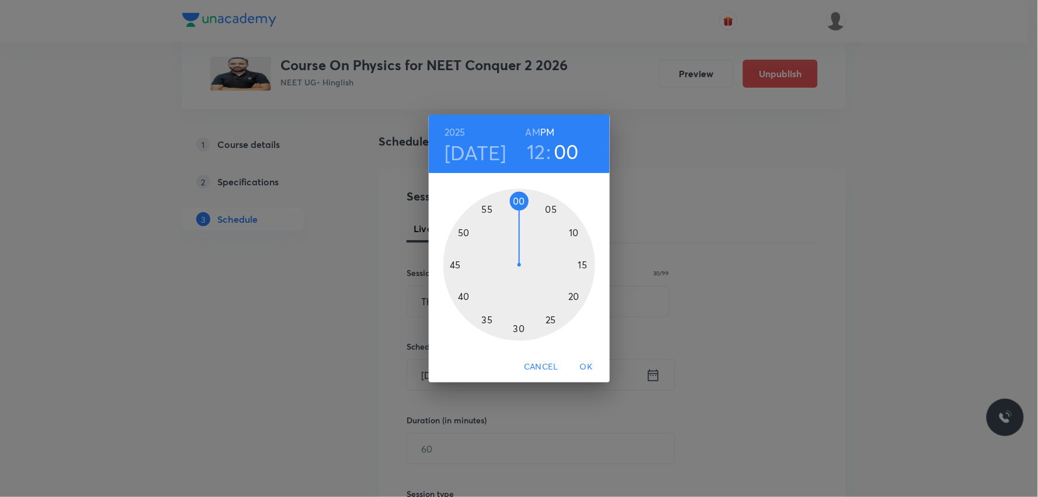
drag, startPoint x: 469, startPoint y: 298, endPoint x: 518, endPoint y: 200, distance: 110.2
click at [518, 200] on div at bounding box center [519, 265] width 152 height 152
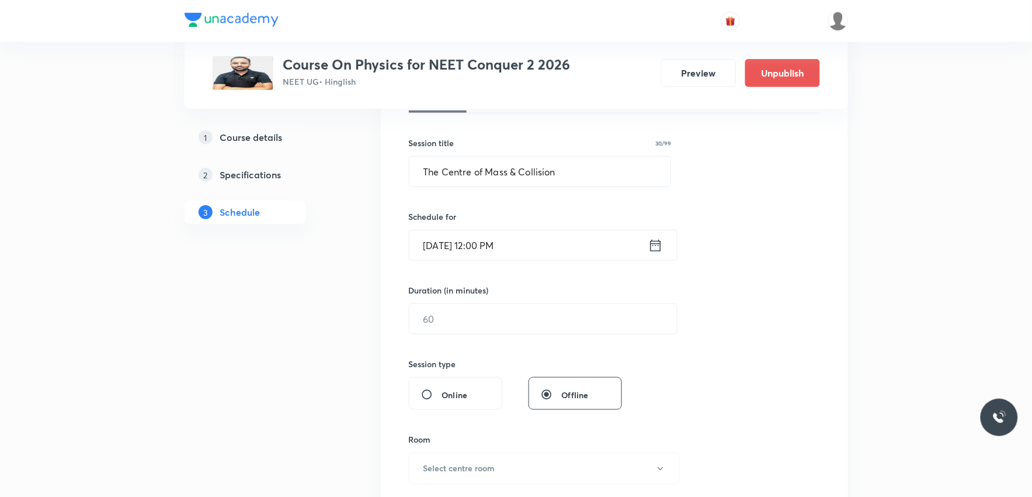
scroll to position [259, 0]
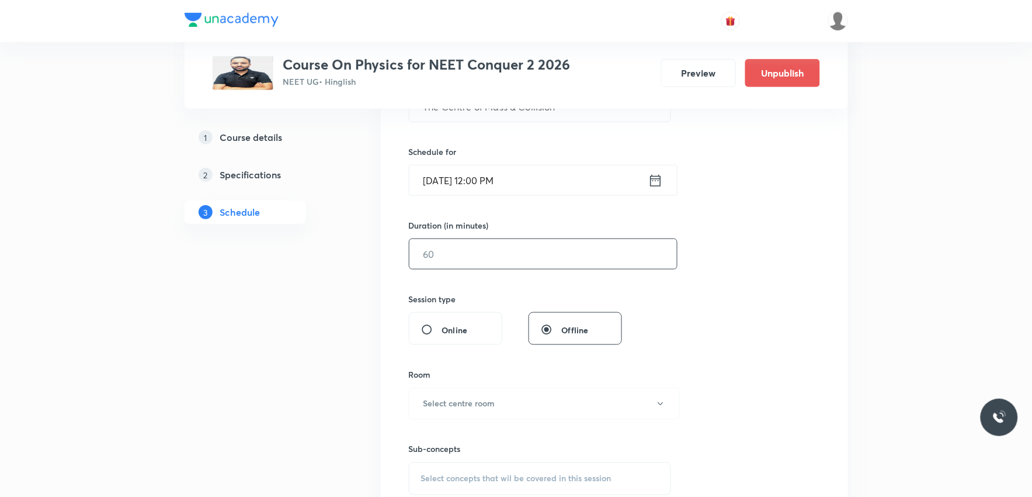
click at [499, 252] on input "text" at bounding box center [543, 254] width 268 height 30
type input "60"
click at [480, 183] on input "Sep 6, 2025, 12:00 PM" at bounding box center [528, 180] width 239 height 30
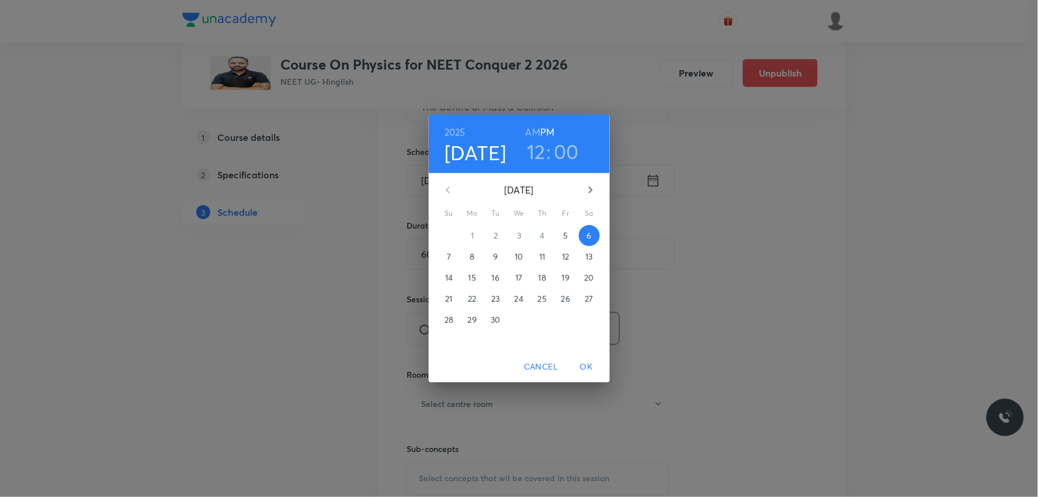
click at [561, 141] on h3 "00" at bounding box center [566, 151] width 25 height 25
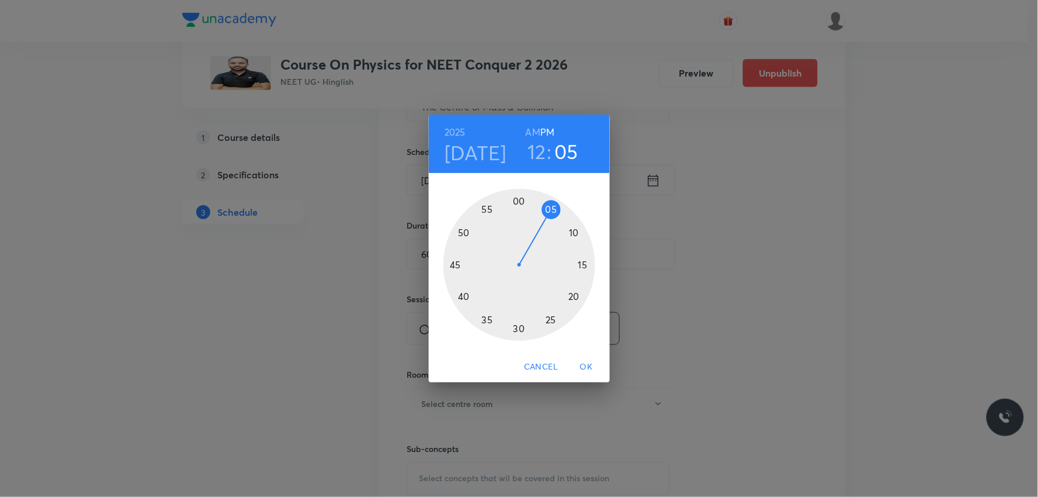
drag, startPoint x: 525, startPoint y: 199, endPoint x: 550, endPoint y: 210, distance: 27.7
click at [550, 210] on div at bounding box center [519, 265] width 152 height 152
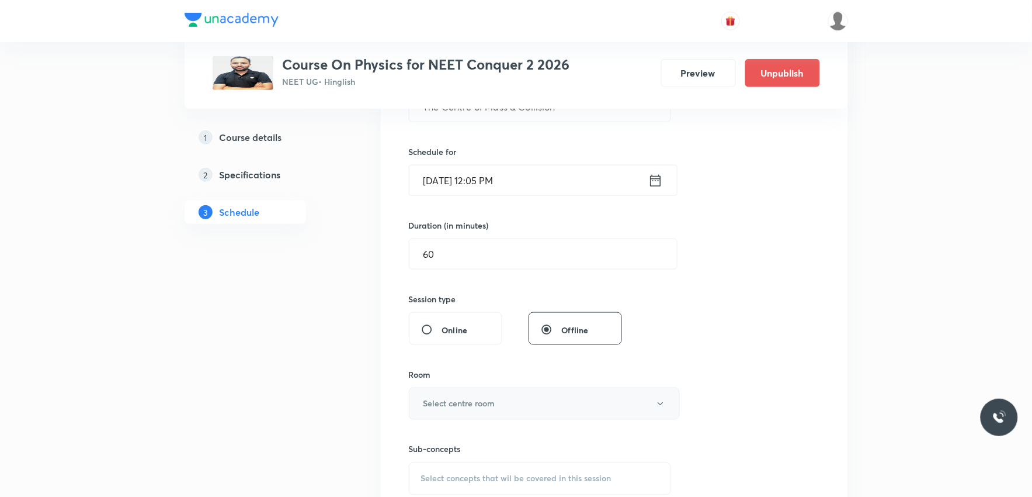
scroll to position [454, 0]
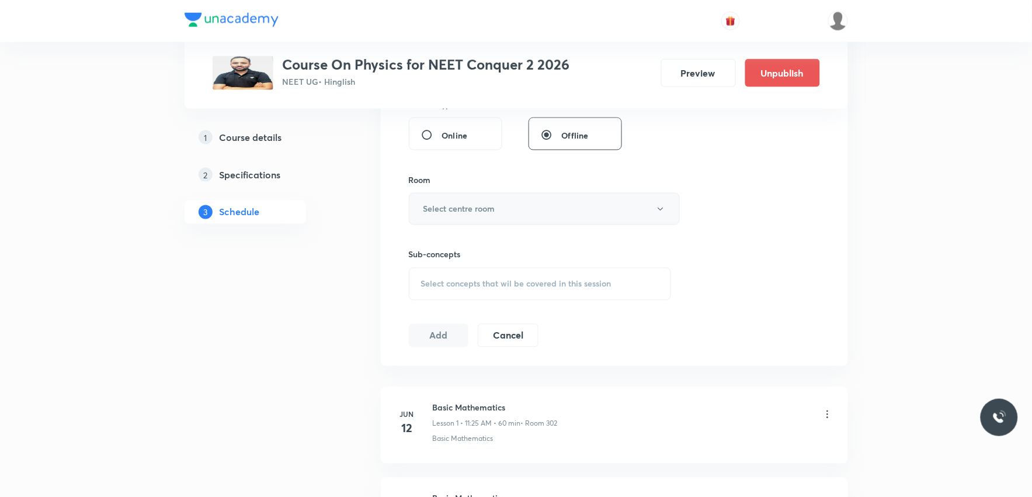
click at [564, 195] on button "Select centre room" at bounding box center [544, 209] width 271 height 32
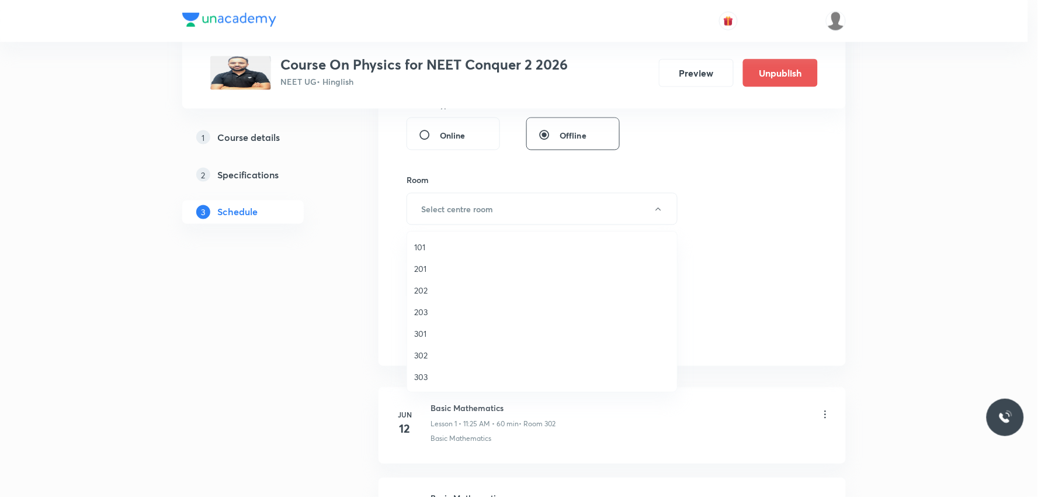
click at [444, 353] on span "302" at bounding box center [542, 355] width 256 height 12
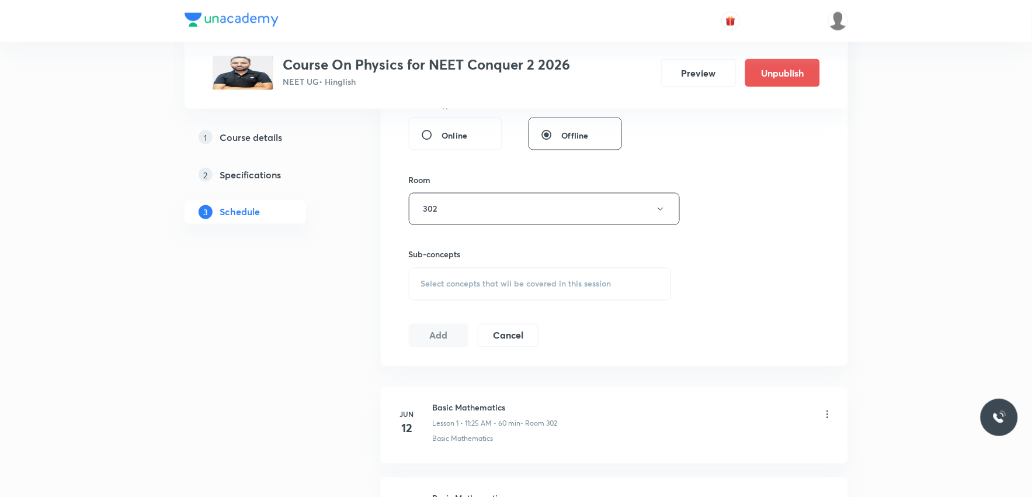
click at [558, 273] on div "Select concepts that wil be covered in this session" at bounding box center [540, 284] width 263 height 33
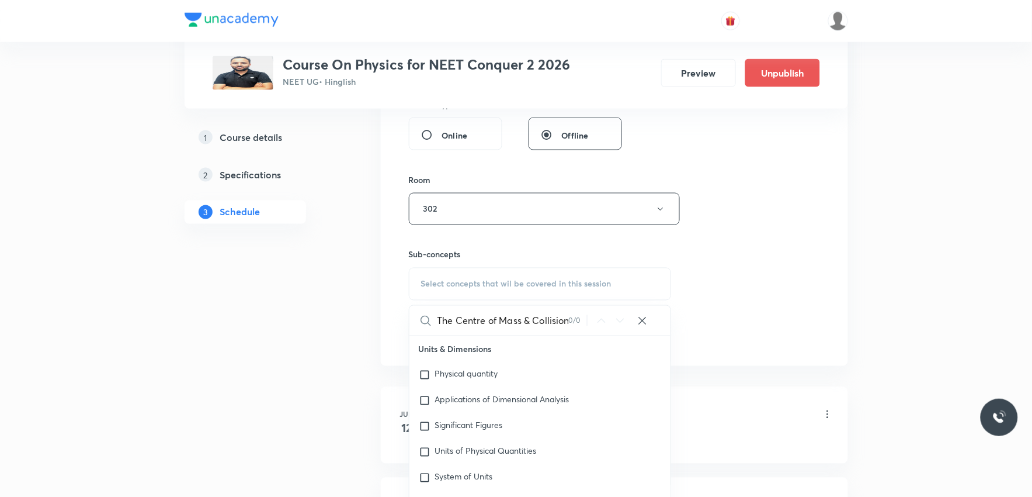
scroll to position [0, 2]
click at [486, 325] on input "The Centre of Mass & Collision" at bounding box center [503, 321] width 131 height 30
click at [514, 320] on input "The Centre of Mass & Collision" at bounding box center [503, 321] width 131 height 30
click at [516, 320] on input "The Centre of Mass & Collision" at bounding box center [503, 321] width 131 height 30
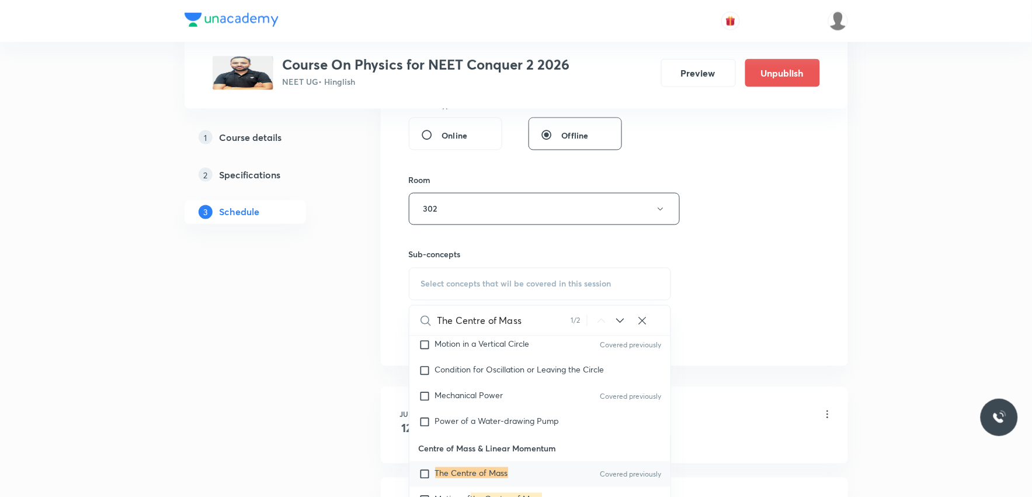
scroll to position [3236, 0]
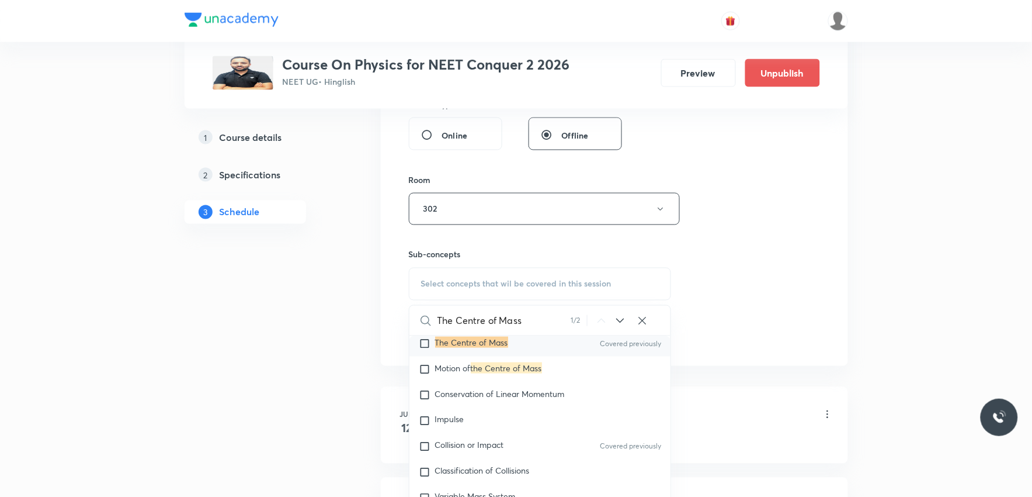
type input "The Centre of Mass"
click at [501, 348] on mark "The Centre of Mass" at bounding box center [471, 341] width 73 height 11
checkbox input "true"
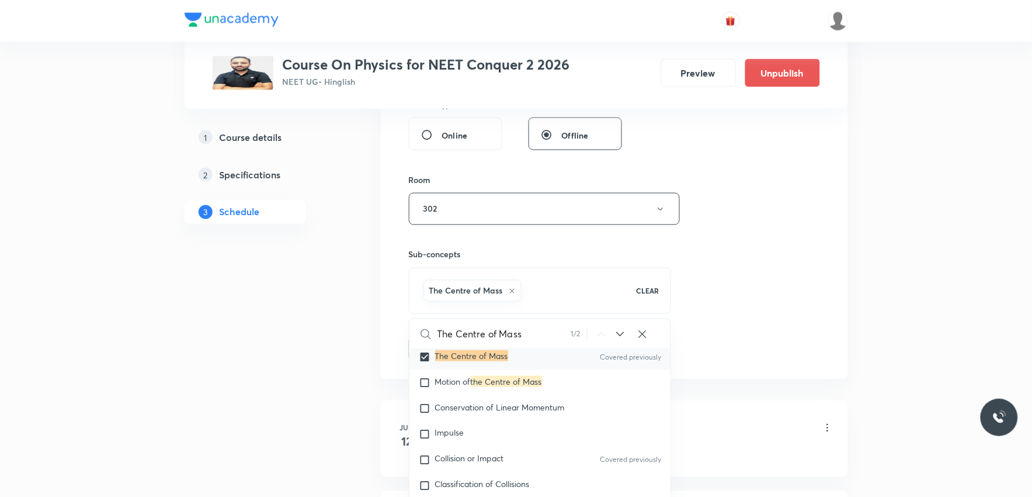
click at [711, 241] on div "Session 30 Live class Session title 30/99 The Centre of Mass & Collision ​ Sche…" at bounding box center [614, 79] width 411 height 562
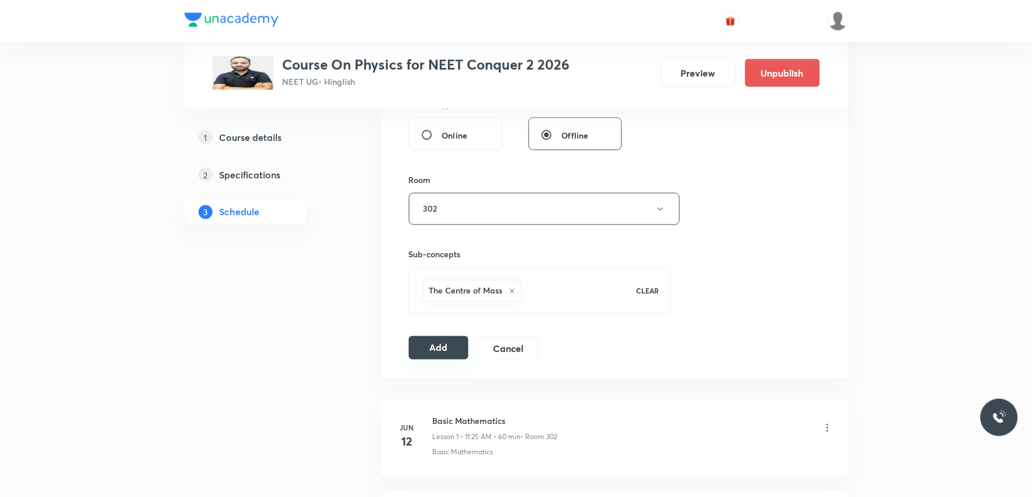
click at [447, 348] on button "Add" at bounding box center [439, 347] width 60 height 23
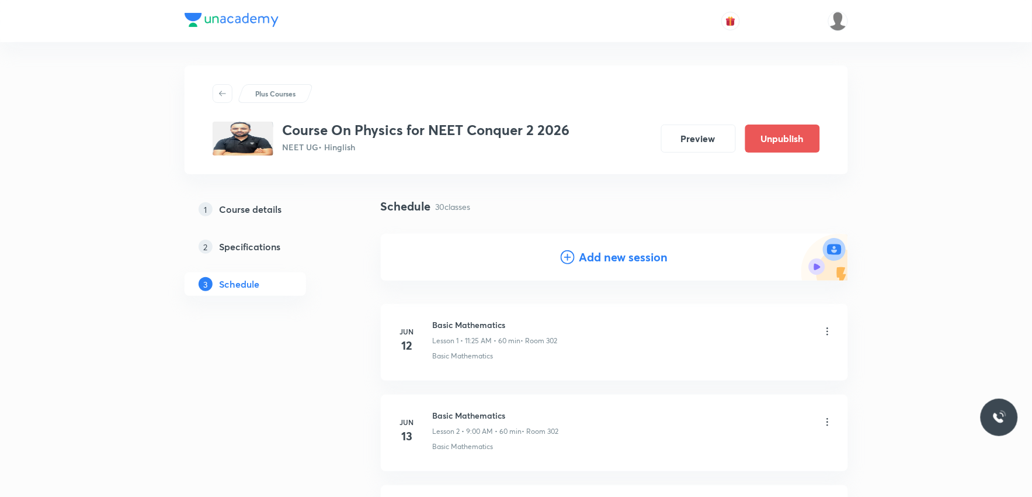
scroll to position [2622, 0]
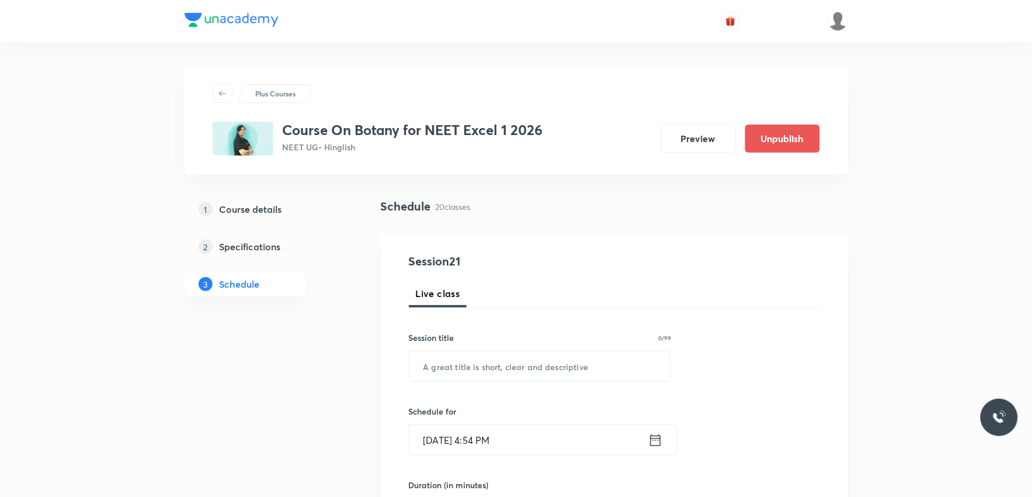
scroll to position [2253, 0]
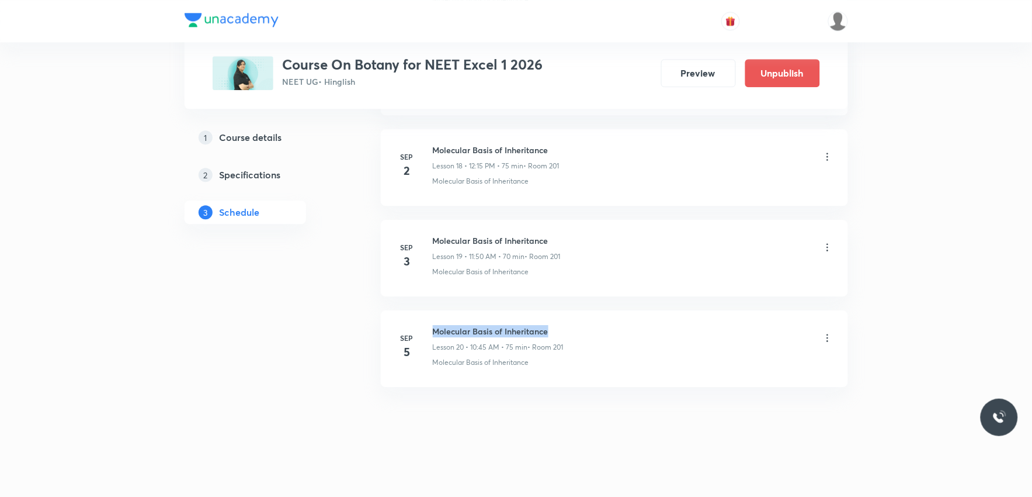
drag, startPoint x: 433, startPoint y: 331, endPoint x: 565, endPoint y: 323, distance: 131.6
click at [565, 323] on li "[DATE] Molecular Basis of Inheritance Lesson 20 • 10:45 AM • 75 min • Room 201 …" at bounding box center [614, 348] width 467 height 77
copy h6 "Molecular Basis of Inheritance"
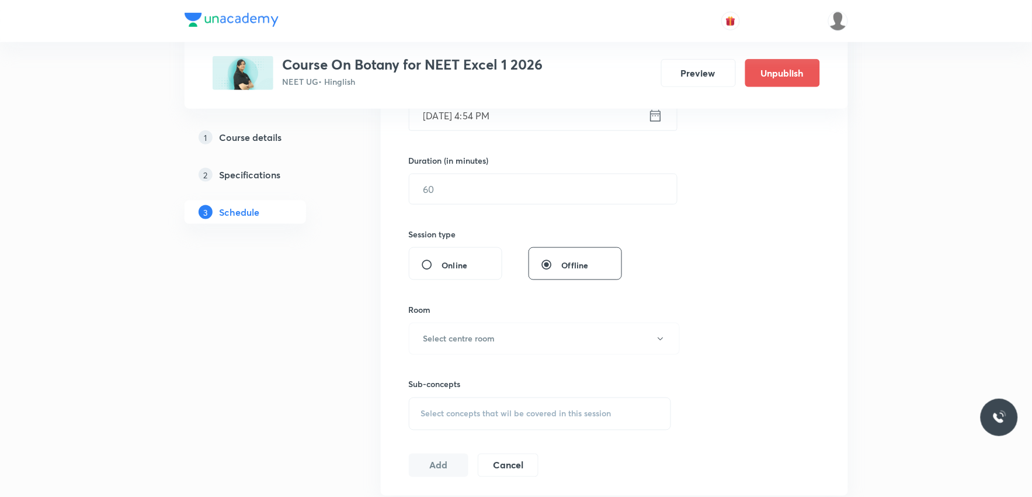
scroll to position [389, 0]
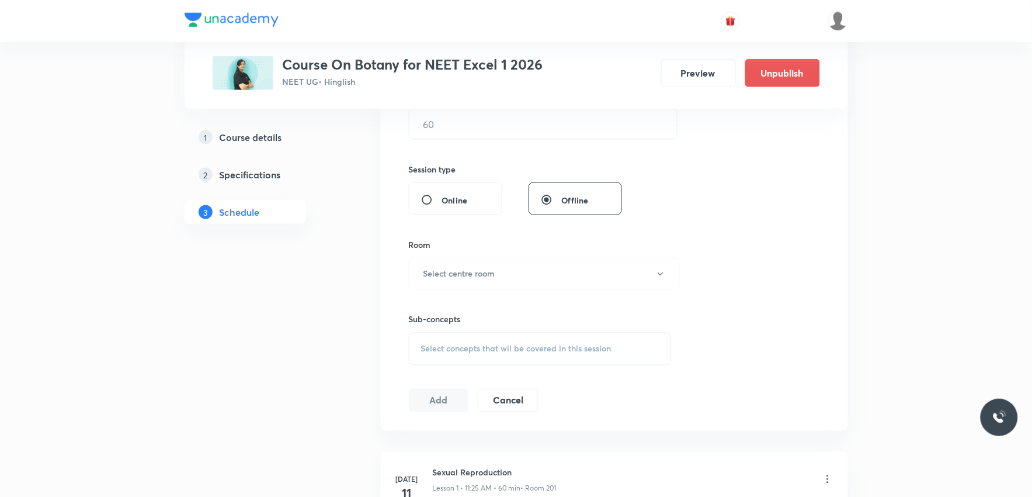
click at [507, 339] on div "Select concepts that wil be covered in this session" at bounding box center [540, 348] width 263 height 33
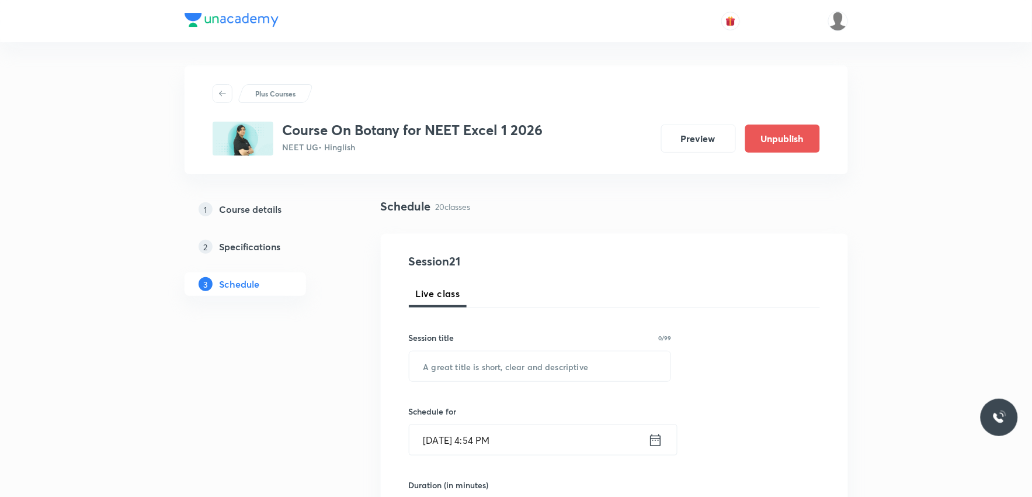
scroll to position [195, 0]
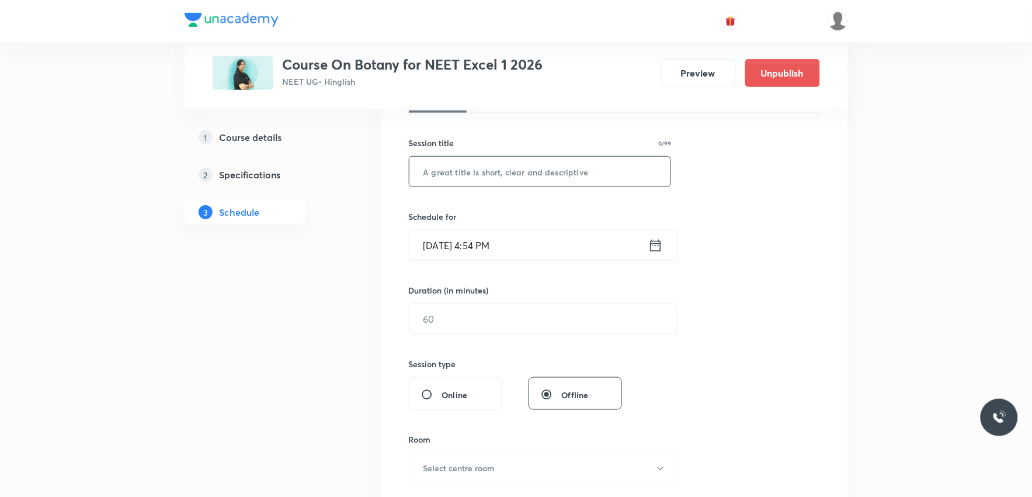
click at [586, 178] on input "text" at bounding box center [540, 172] width 262 height 30
paste input "Molecular Basis of Inheritance"
type input "Molecular Basis of Inheritance"
click at [729, 273] on div "Session 21 Live class Session title 30/99 Molecular Basis of Inheritance ​ Sche…" at bounding box center [614, 332] width 411 height 548
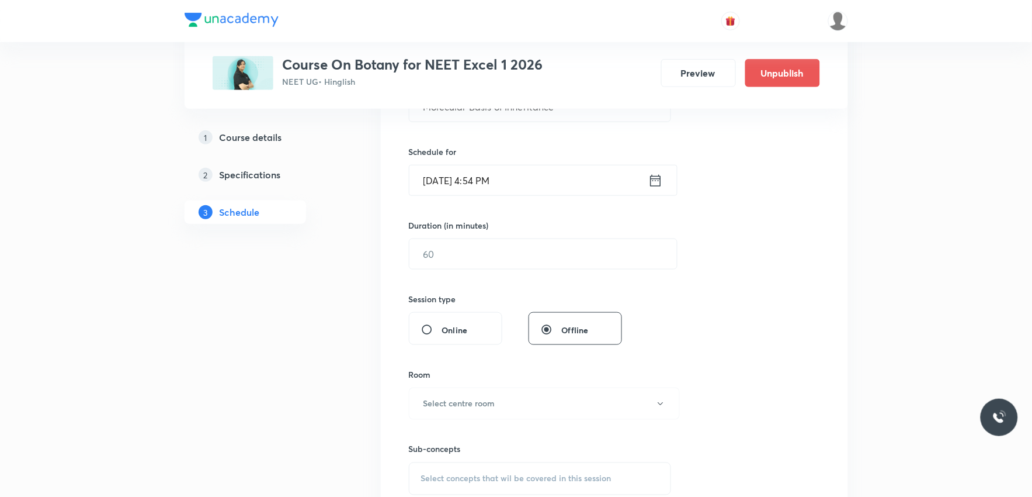
click at [468, 184] on input "[DATE] 4:54 PM" at bounding box center [528, 180] width 239 height 30
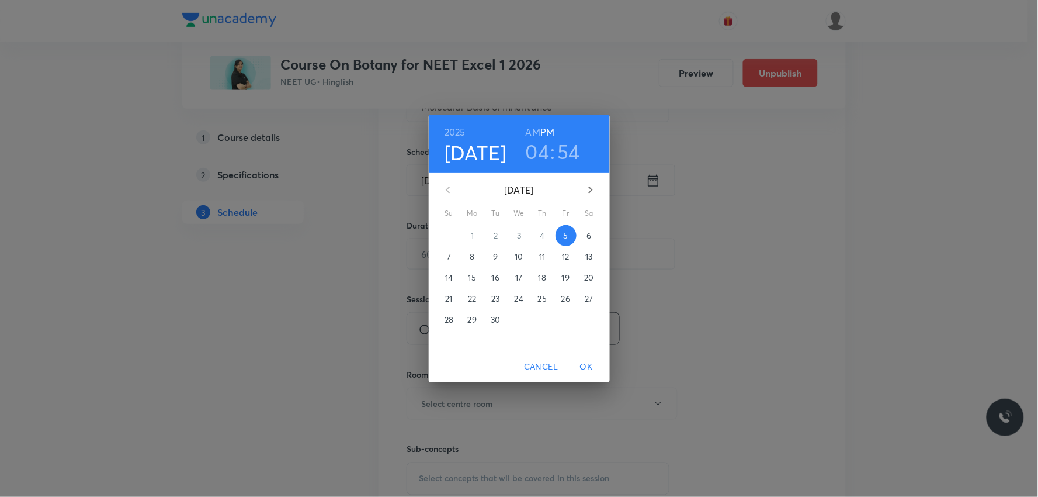
click at [593, 237] on span "6" at bounding box center [589, 236] width 21 height 12
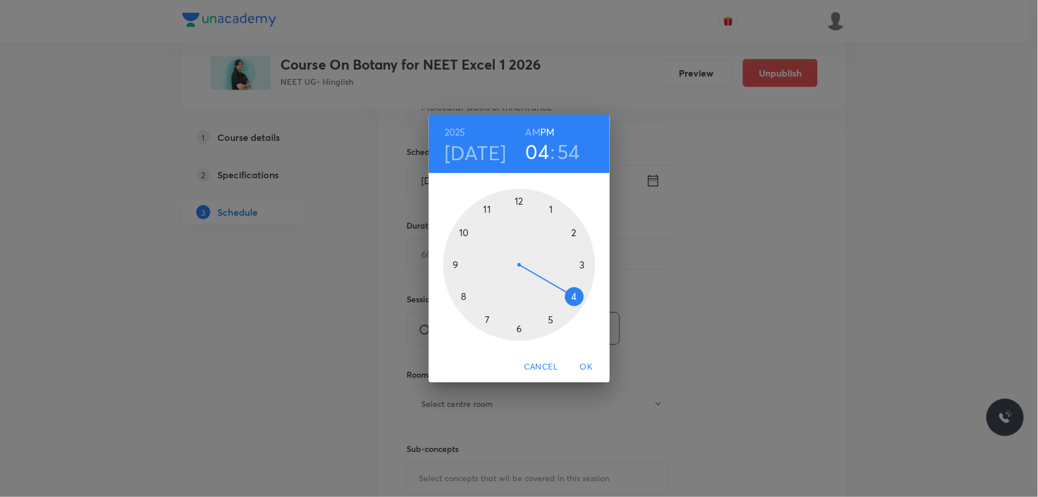
click at [535, 133] on h6 "AM" at bounding box center [533, 132] width 15 height 16
click at [544, 125] on h6 "PM" at bounding box center [547, 132] width 14 height 16
drag, startPoint x: 573, startPoint y: 293, endPoint x: 529, endPoint y: 207, distance: 95.9
click at [529, 207] on div at bounding box center [519, 265] width 152 height 152
drag, startPoint x: 483, startPoint y: 209, endPoint x: 520, endPoint y: 202, distance: 38.0
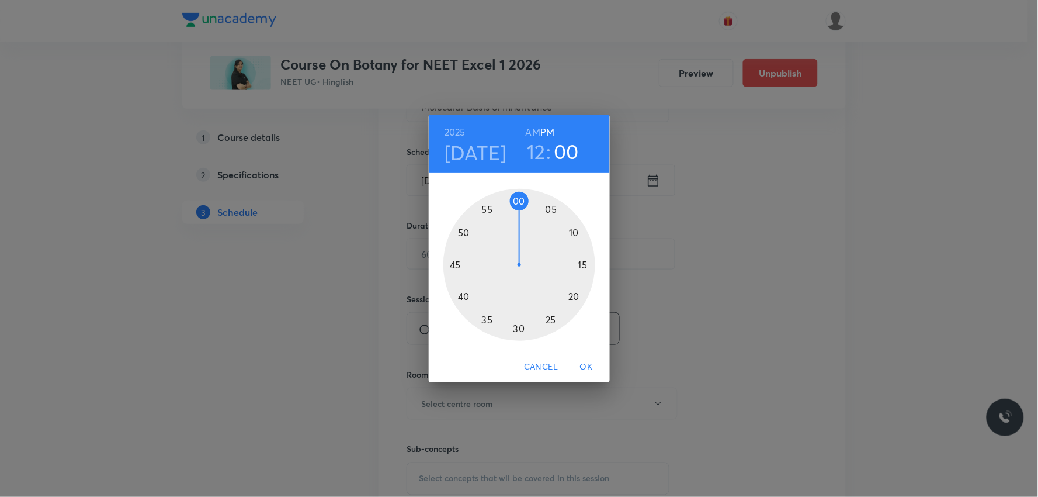
click at [520, 202] on div at bounding box center [519, 265] width 152 height 152
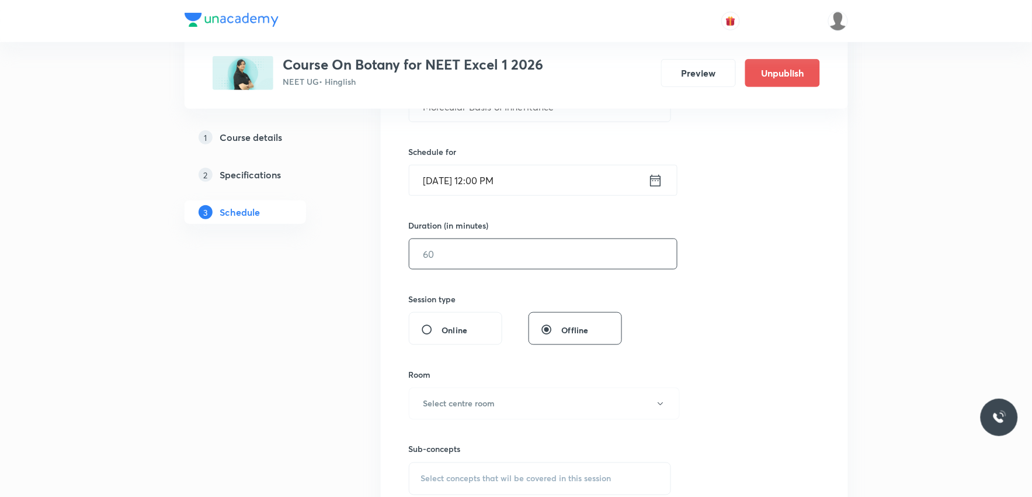
drag, startPoint x: 485, startPoint y: 258, endPoint x: 599, endPoint y: 246, distance: 114.5
click at [487, 258] on input "text" at bounding box center [543, 254] width 268 height 30
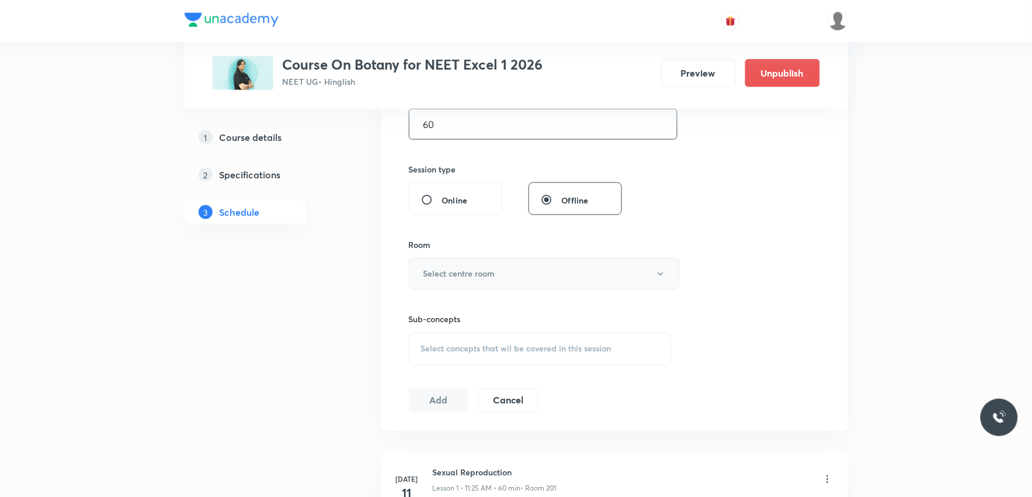
type input "60"
click at [522, 277] on button "Select centre room" at bounding box center [544, 274] width 271 height 32
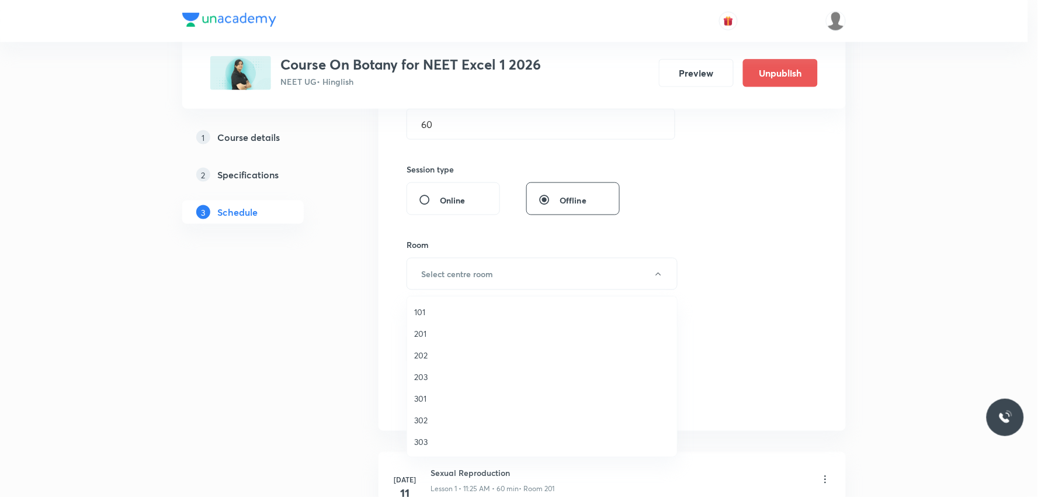
click at [442, 330] on span "201" at bounding box center [542, 333] width 256 height 12
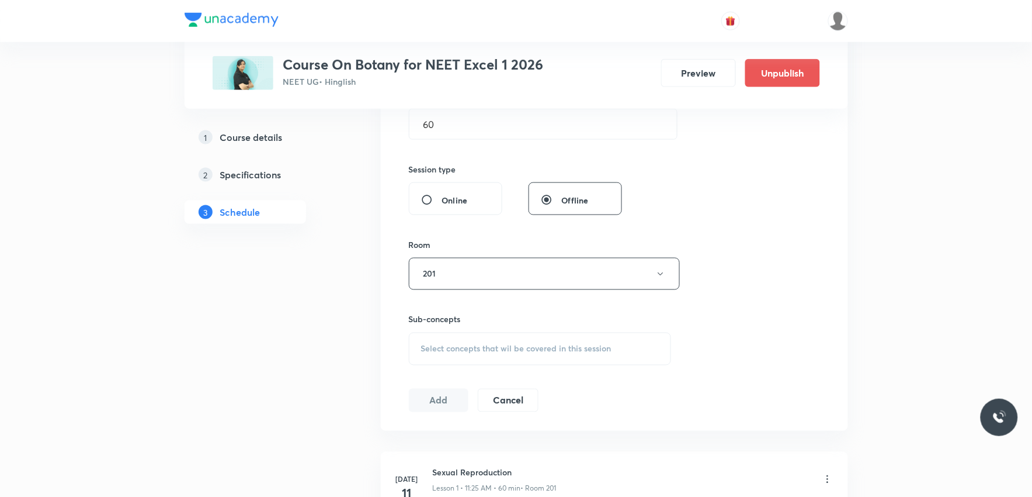
click at [516, 352] on span "Select concepts that wil be covered in this session" at bounding box center [516, 348] width 190 height 9
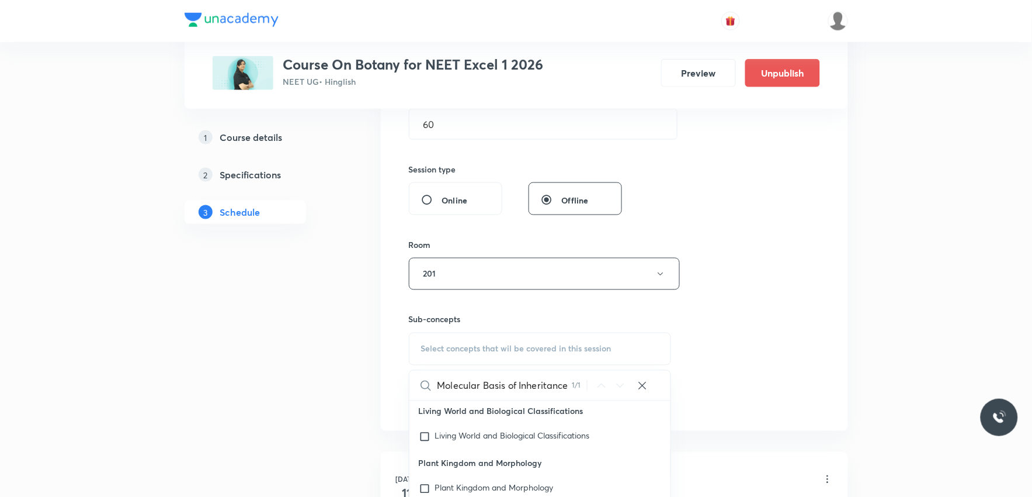
scroll to position [519, 0]
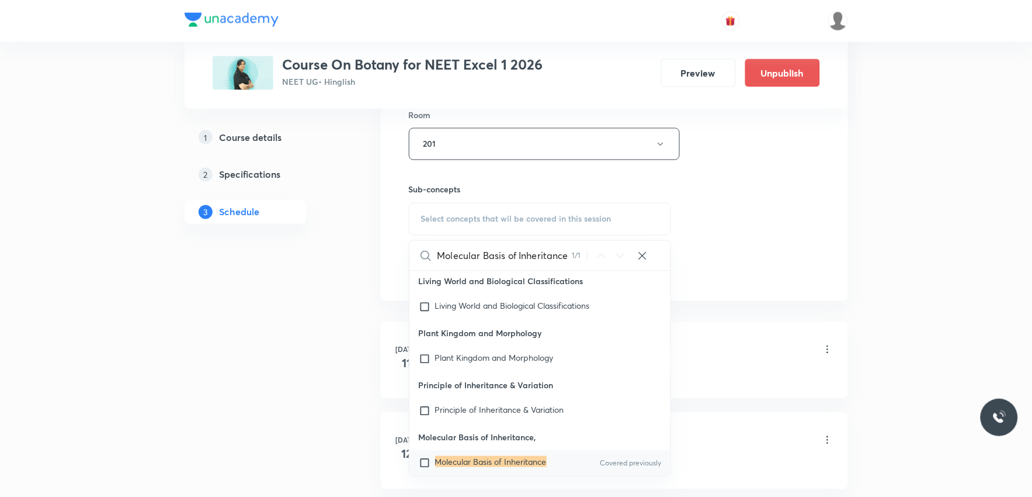
type input "Molecular Basis of Inheritance"
click at [484, 446] on mark "Molecular Basis of Inheritance" at bounding box center [491, 461] width 112 height 11
checkbox input "true"
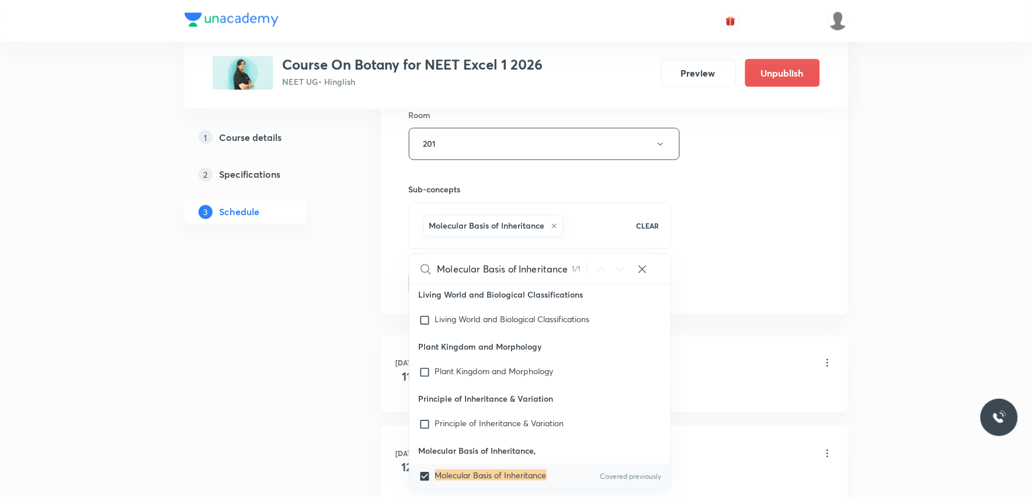
click at [793, 180] on div "Session 21 Live class Session title 30/99 Molecular Basis of Inheritance ​ Sche…" at bounding box center [614, 15] width 411 height 562
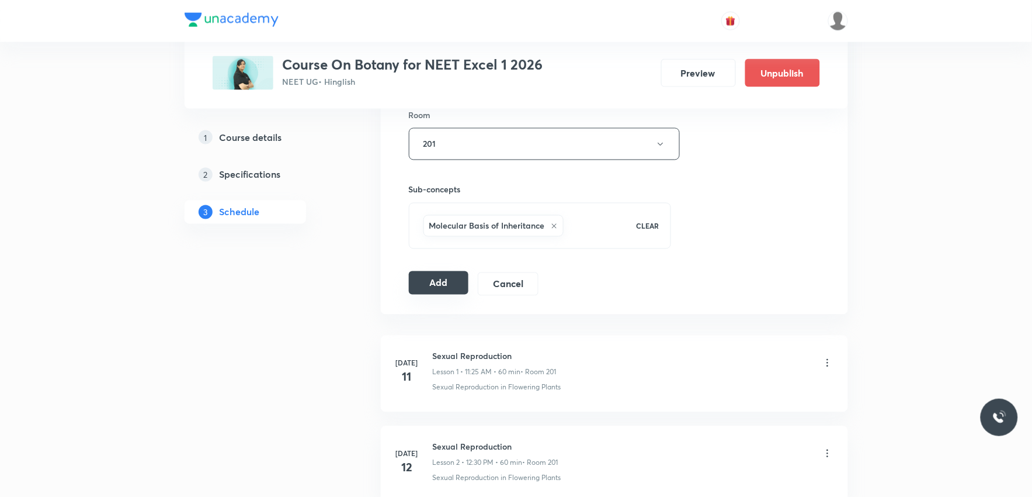
click at [441, 286] on button "Add" at bounding box center [439, 282] width 60 height 23
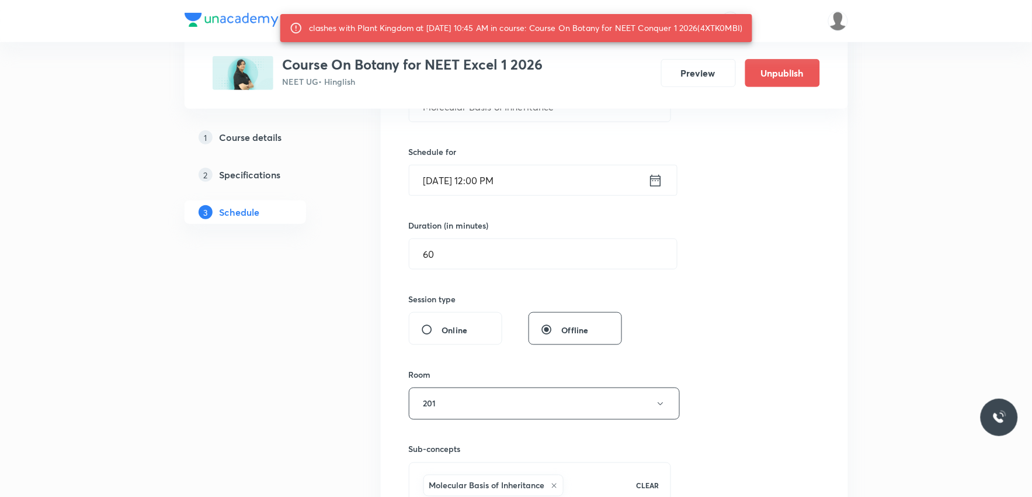
scroll to position [65, 0]
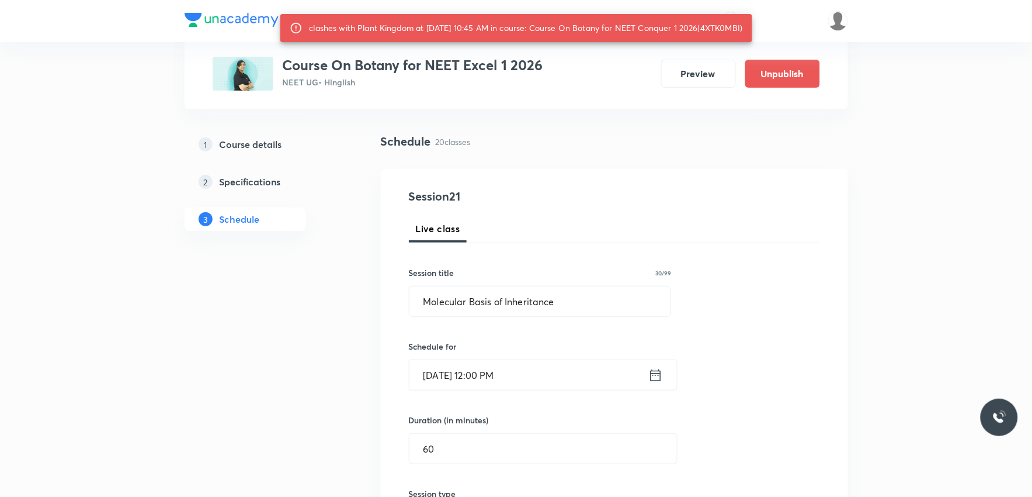
click at [515, 372] on input "Sep 6, 2025, 12:00 PM" at bounding box center [528, 375] width 239 height 30
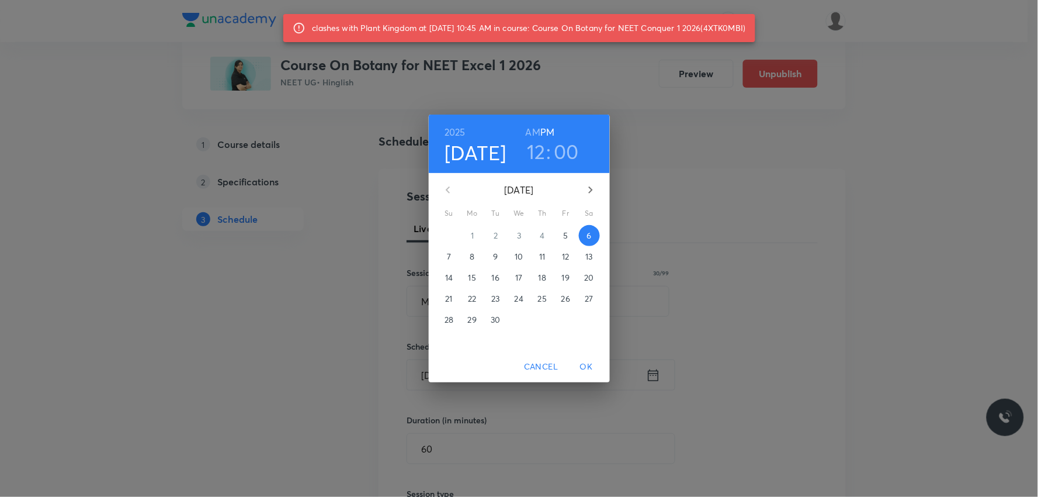
click at [564, 158] on h3 "00" at bounding box center [566, 151] width 25 height 25
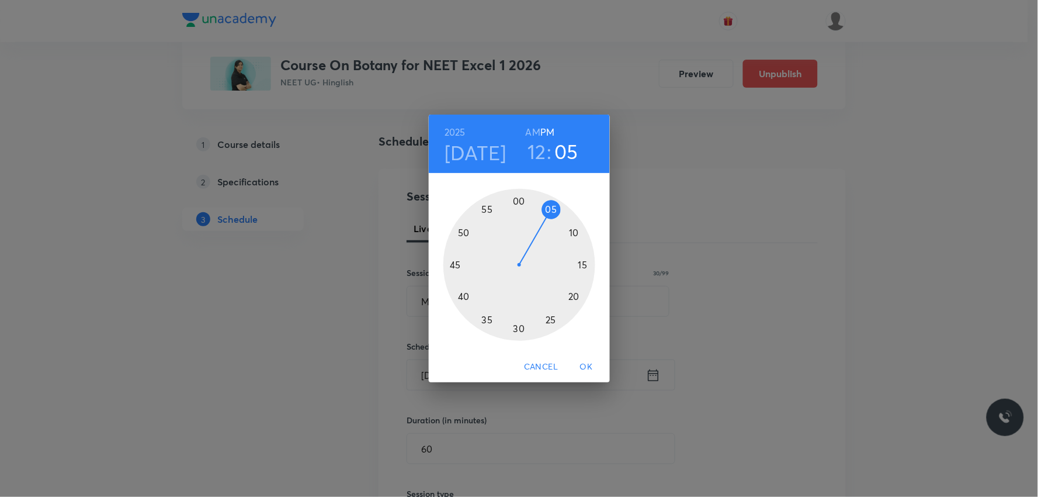
drag, startPoint x: 522, startPoint y: 206, endPoint x: 550, endPoint y: 209, distance: 27.6
click at [550, 209] on div at bounding box center [519, 265] width 152 height 152
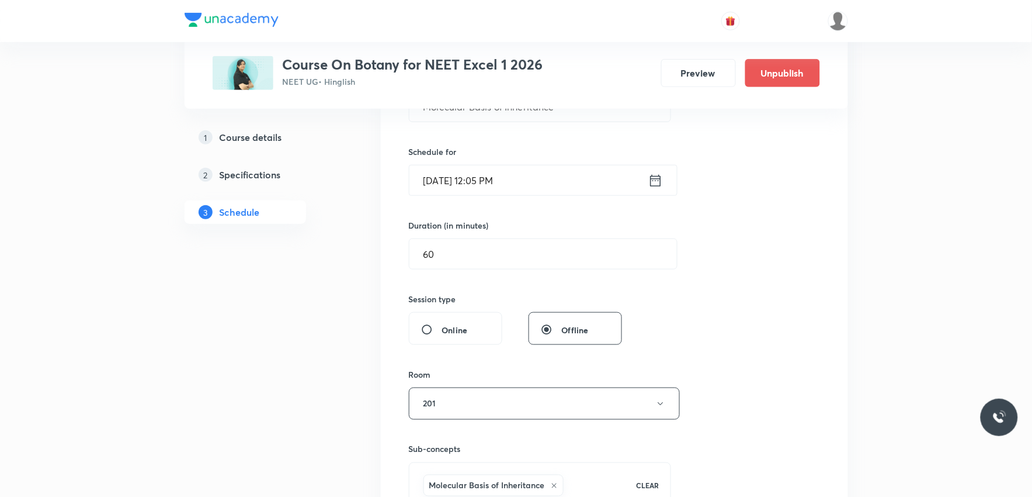
scroll to position [584, 0]
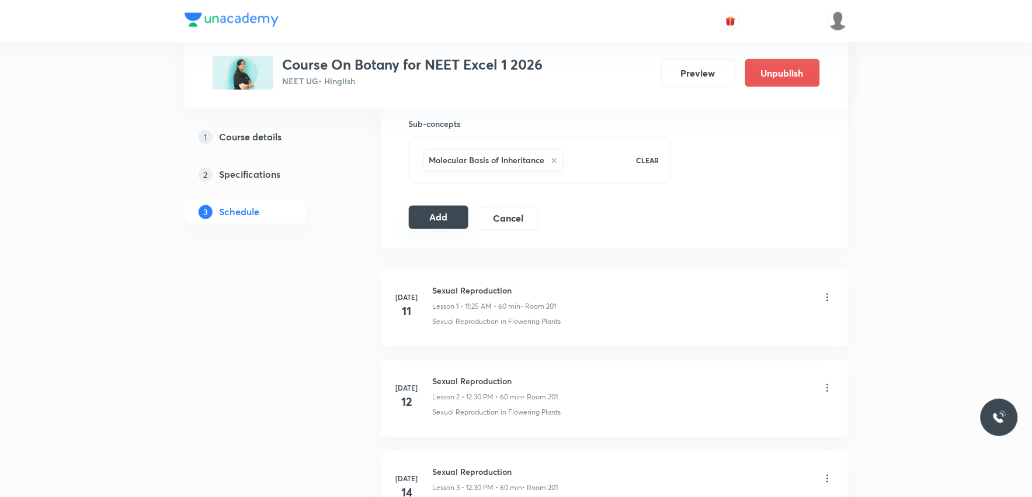
click at [446, 221] on button "Add" at bounding box center [439, 217] width 60 height 23
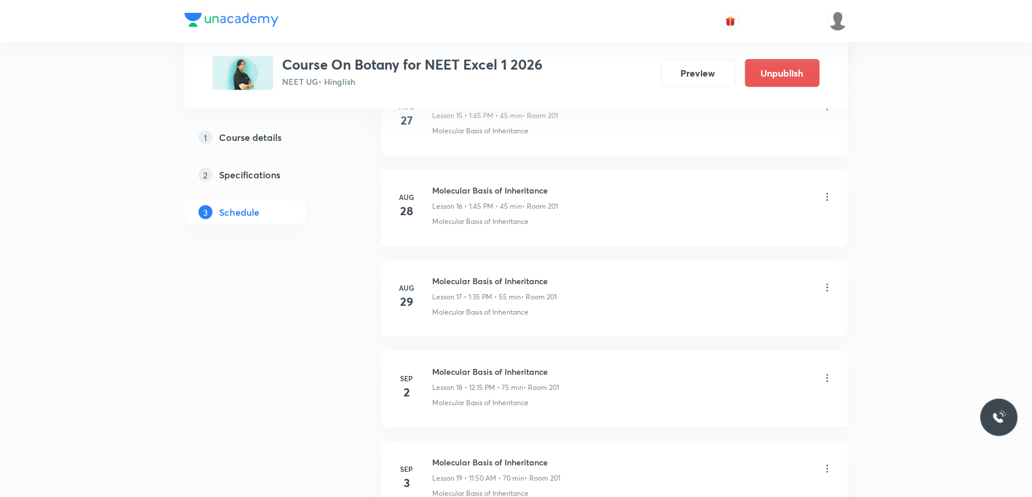
scroll to position [1806, 0]
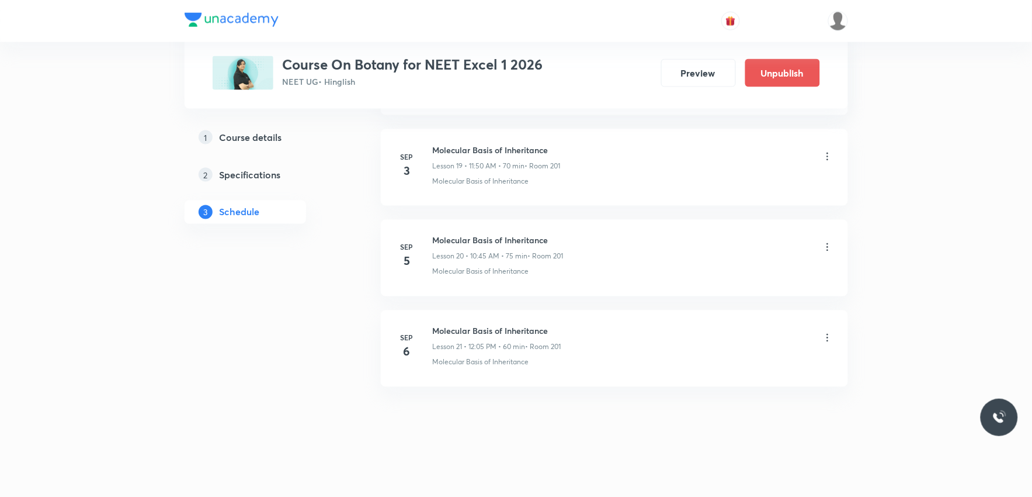
click at [822, 342] on icon at bounding box center [828, 338] width 12 height 12
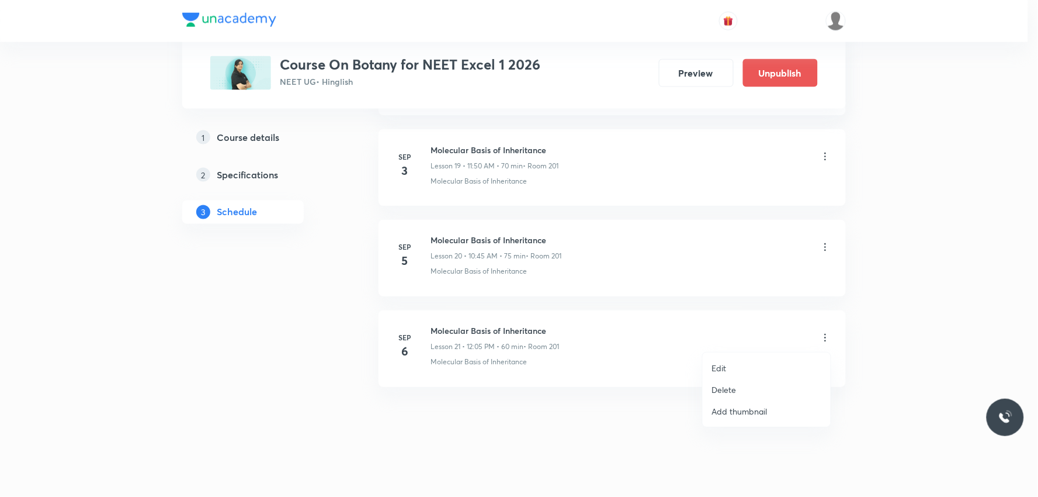
click at [734, 365] on li "Edit" at bounding box center [767, 368] width 128 height 22
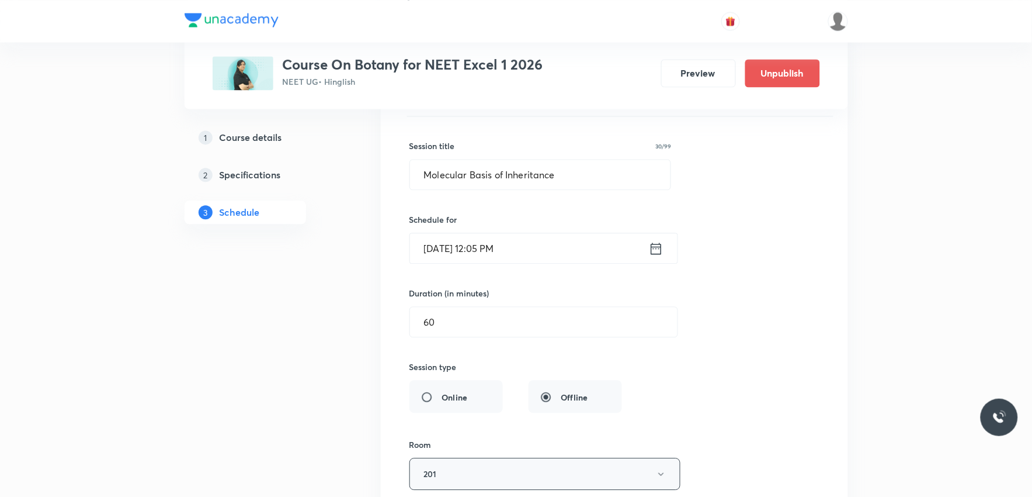
scroll to position [2130, 0]
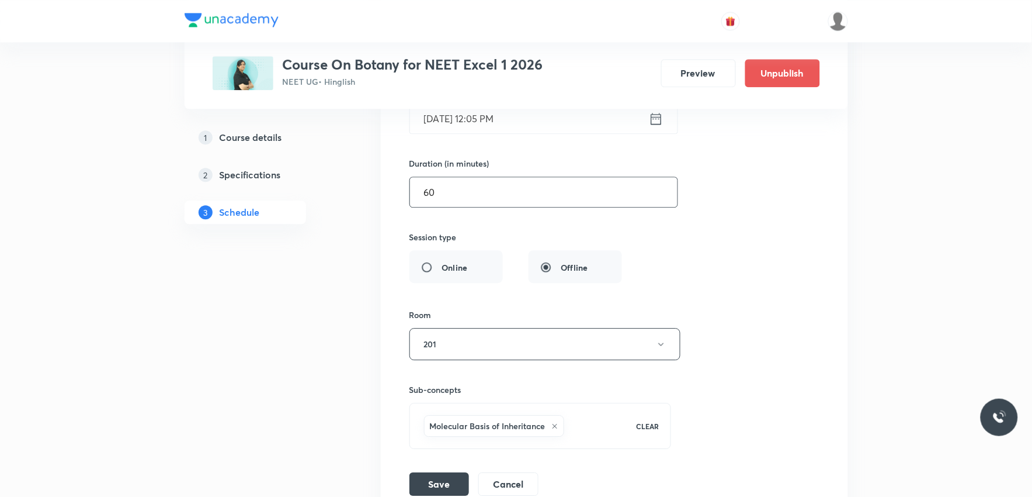
click at [481, 190] on input "60" at bounding box center [544, 192] width 268 height 30
type input "8"
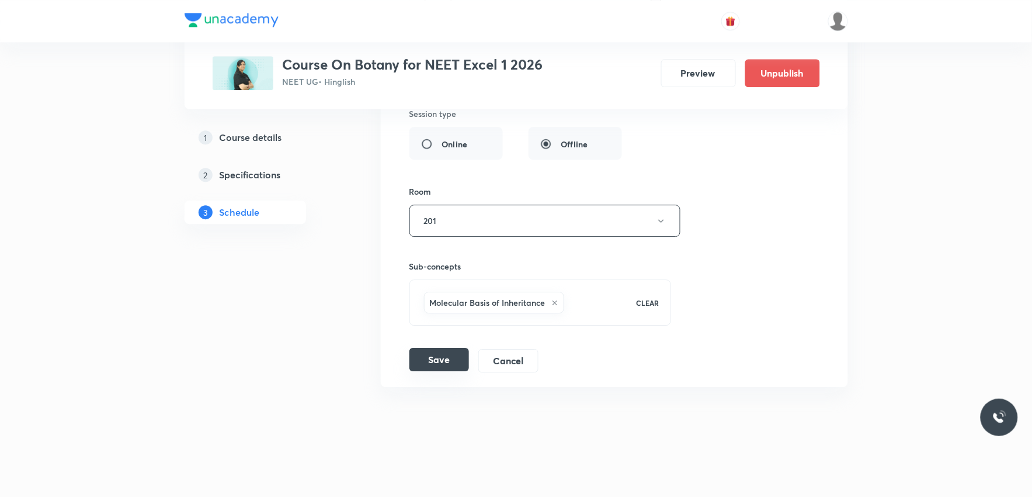
type input "55"
click at [435, 359] on button "Save" at bounding box center [439, 359] width 60 height 23
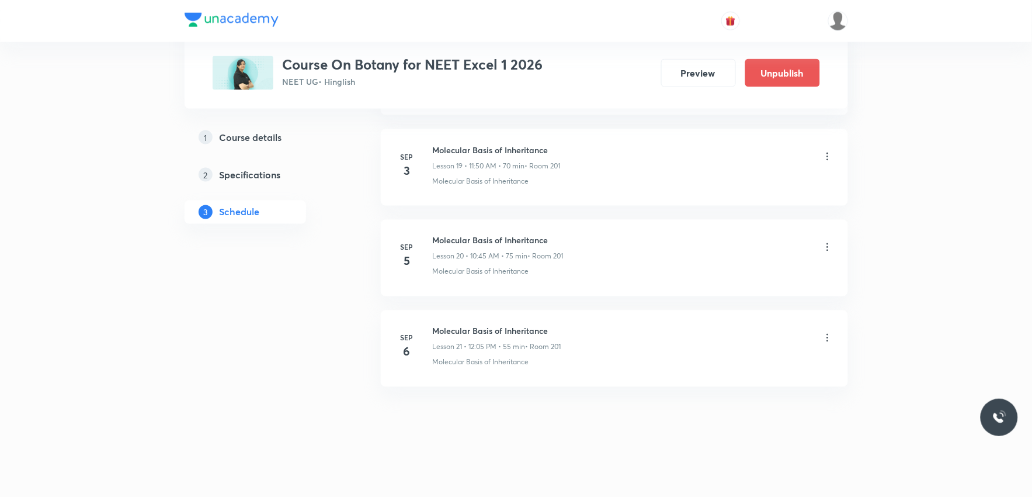
scroll to position [1806, 0]
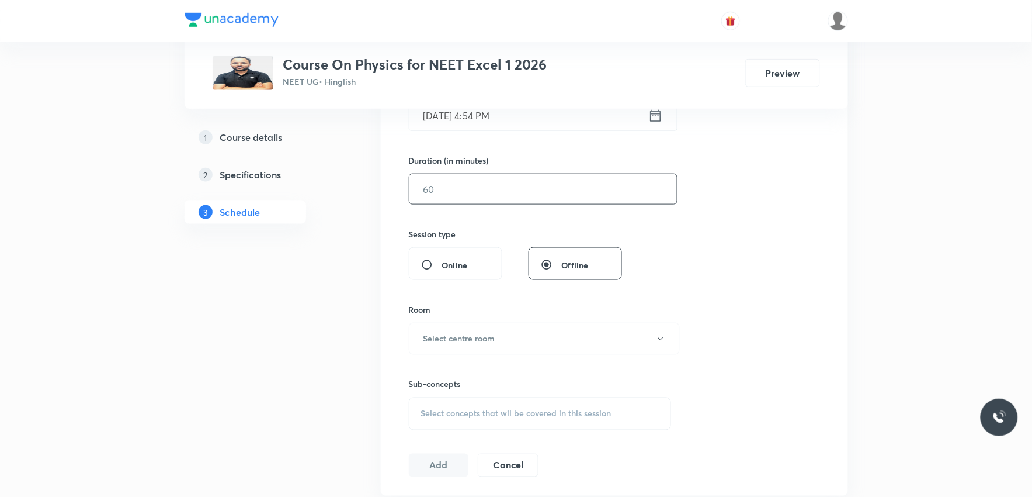
scroll to position [584, 0]
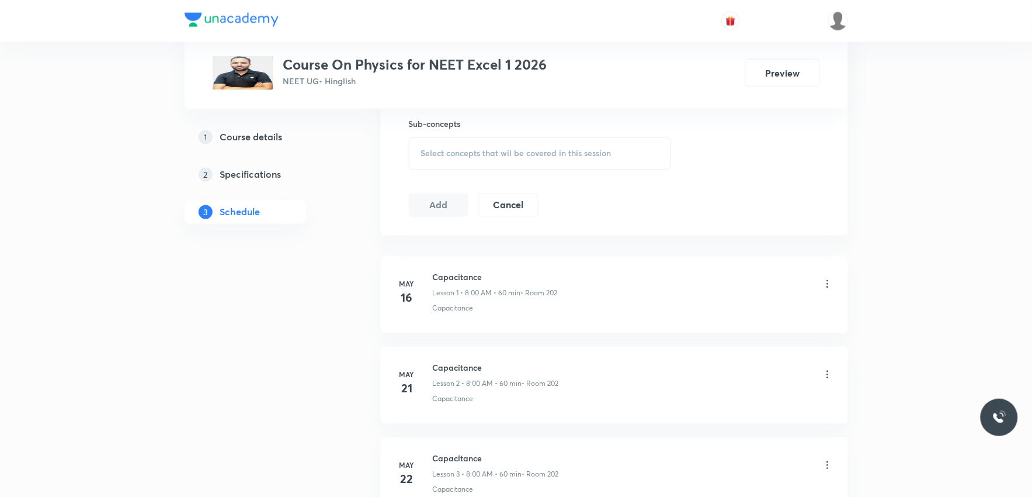
click at [577, 161] on div "Select concepts that wil be covered in this session" at bounding box center [540, 153] width 263 height 33
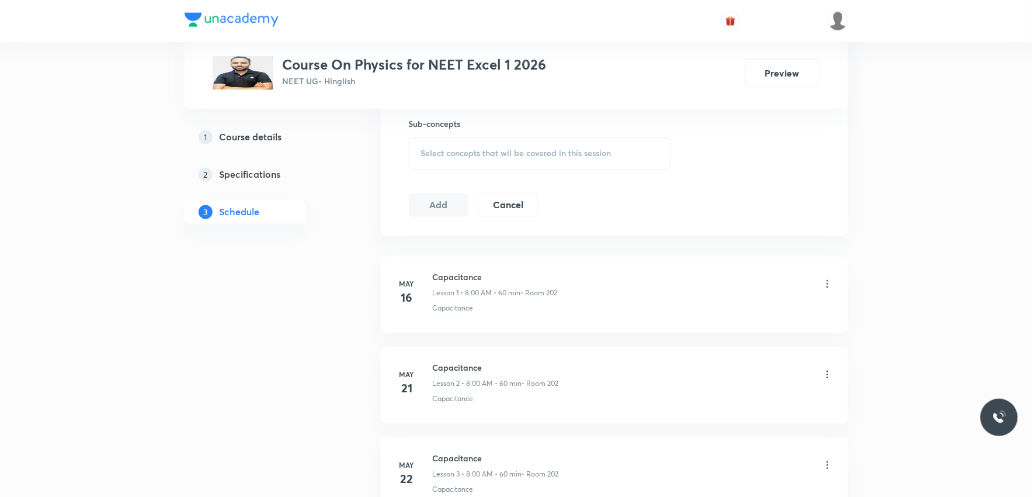
scroll to position [3522, 0]
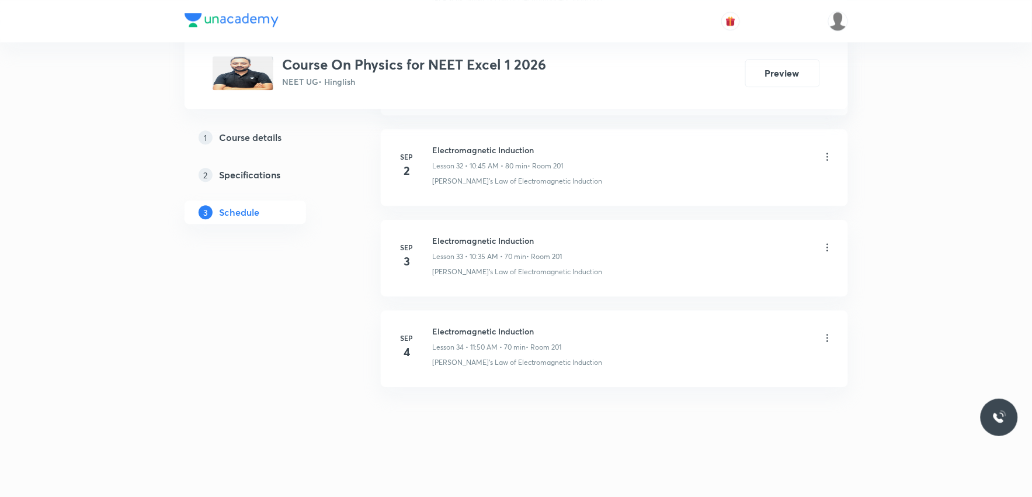
click at [748, 202] on li "[DATE] Electromagnetic Induction Lesson 32 • 10:45 AM • 80 min • Room 201 [PERS…" at bounding box center [614, 167] width 467 height 77
drag, startPoint x: 433, startPoint y: 331, endPoint x: 567, endPoint y: 322, distance: 133.5
click at [567, 322] on li "[DATE] Electromagnetic Induction Lesson 34 • 11:50 AM • 70 min • Room 201 [PERS…" at bounding box center [614, 348] width 467 height 77
copy h6 "Electromagnetic Induction"
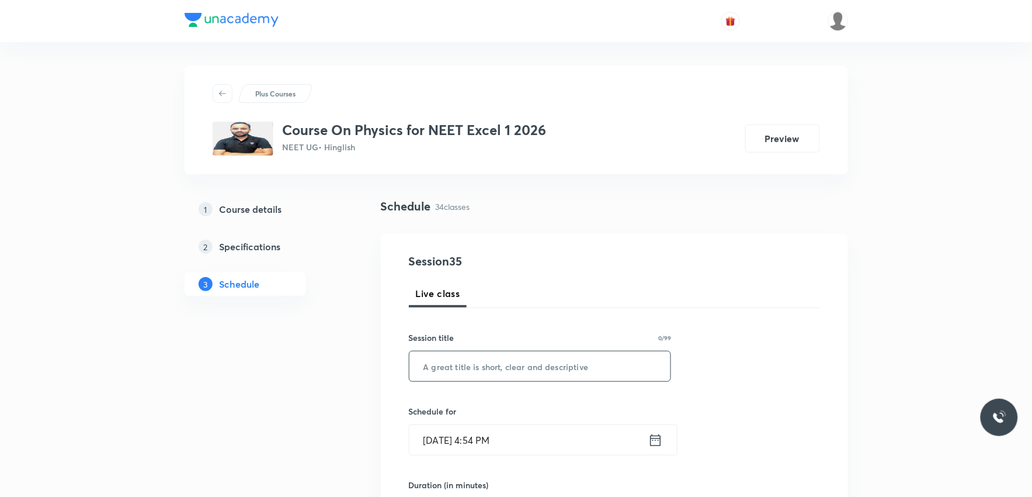
click at [544, 368] on input "text" at bounding box center [540, 366] width 262 height 30
paste input "Electromagnetic Induction"
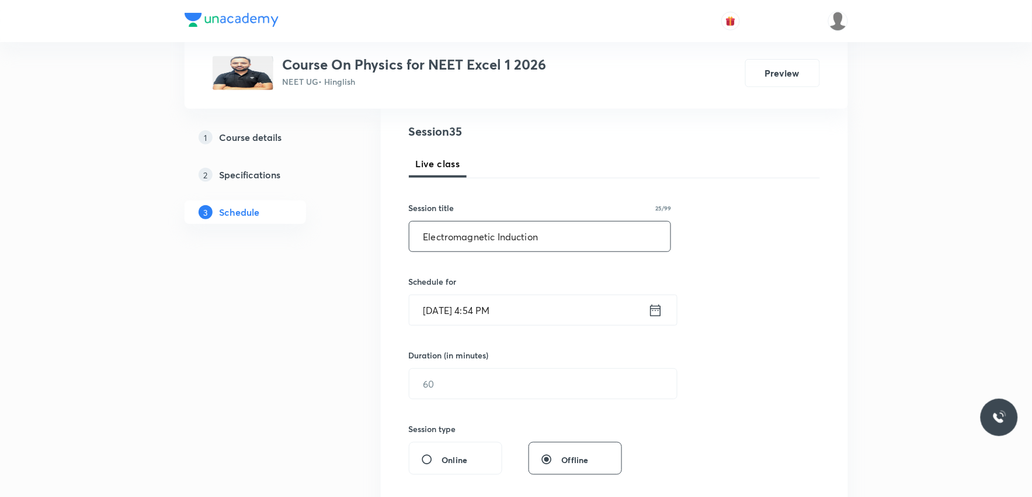
type input "Electromagnetic Induction"
click at [468, 315] on input "Sep 5, 2025, 4:54 PM" at bounding box center [528, 310] width 239 height 30
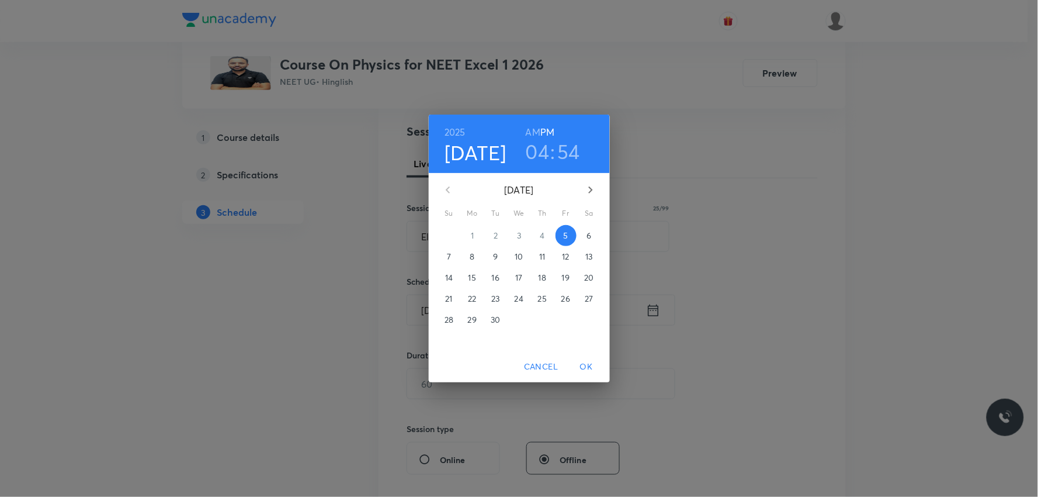
click at [585, 234] on span "6" at bounding box center [589, 236] width 21 height 12
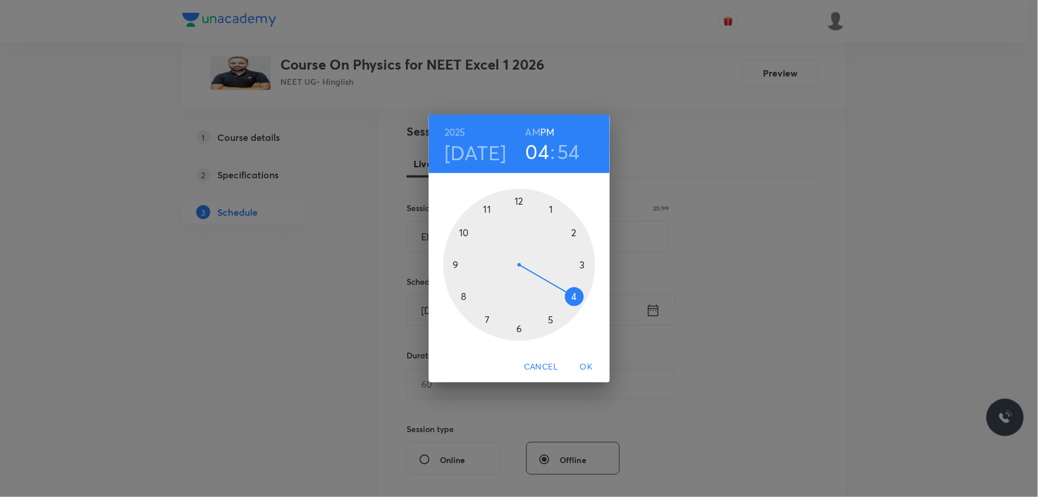
click at [546, 133] on h6 "PM" at bounding box center [547, 132] width 14 height 16
drag, startPoint x: 571, startPoint y: 296, endPoint x: 538, endPoint y: 217, distance: 85.4
click at [538, 217] on div at bounding box center [519, 265] width 152 height 152
drag, startPoint x: 498, startPoint y: 214, endPoint x: 550, endPoint y: 216, distance: 51.5
click at [550, 216] on div at bounding box center [519, 265] width 152 height 152
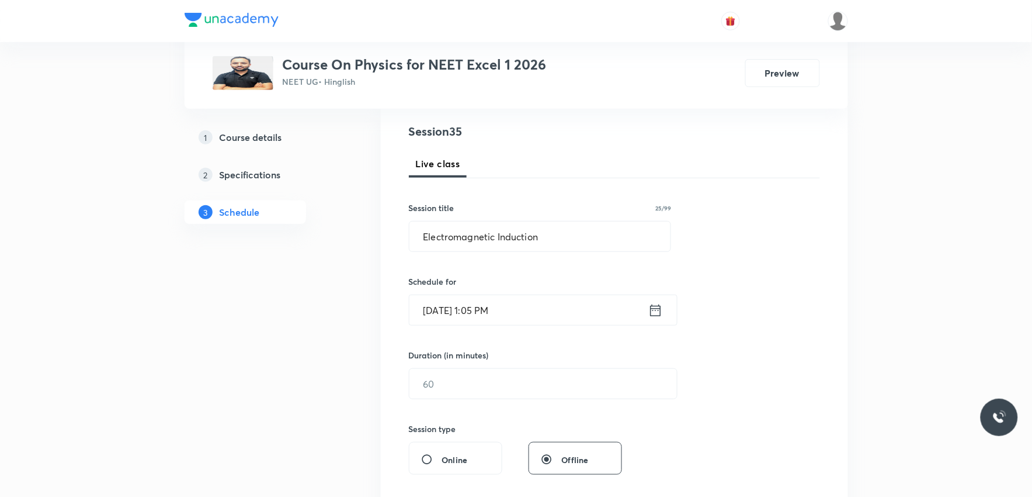
click at [790, 206] on div "Session 35 Live class Session title 25/99 Electromagnetic Induction ​ Schedule …" at bounding box center [614, 397] width 411 height 548
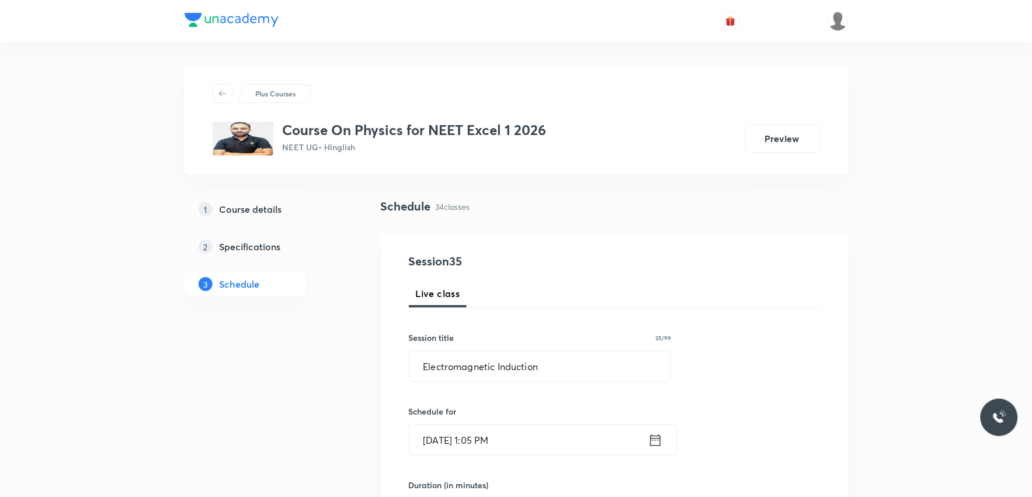
scroll to position [195, 0]
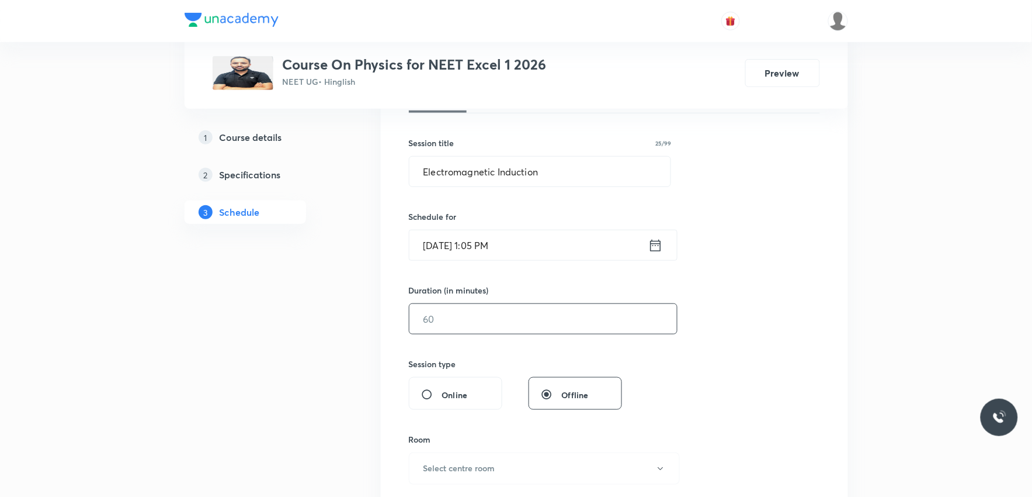
click at [456, 321] on input "text" at bounding box center [543, 319] width 268 height 30
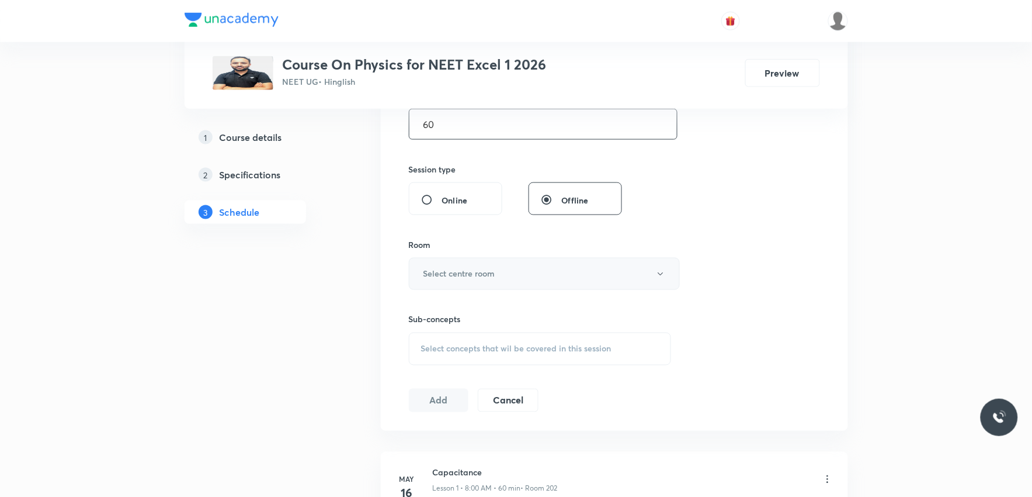
type input "60"
click at [533, 276] on button "Select centre room" at bounding box center [544, 274] width 271 height 32
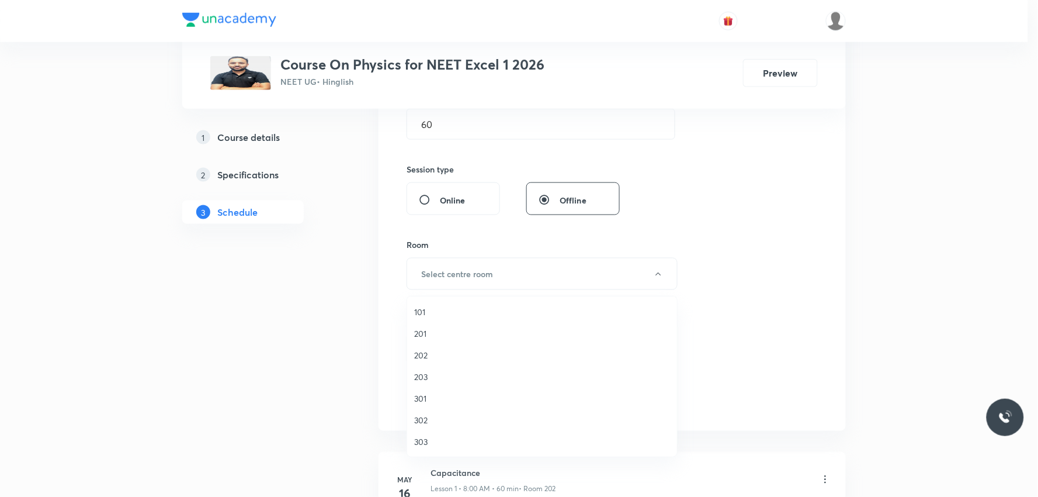
click at [454, 329] on span "201" at bounding box center [542, 333] width 256 height 12
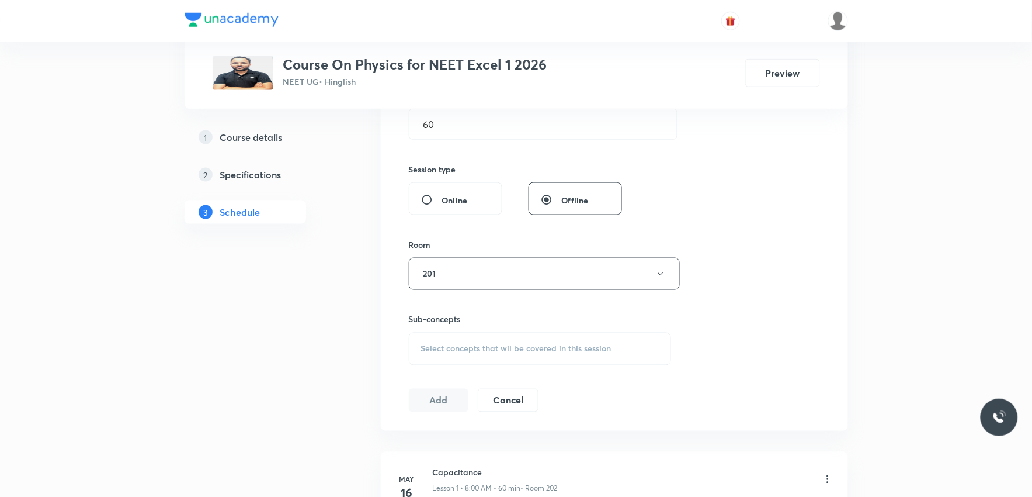
click at [523, 344] on span "Select concepts that wil be covered in this session" at bounding box center [516, 348] width 190 height 9
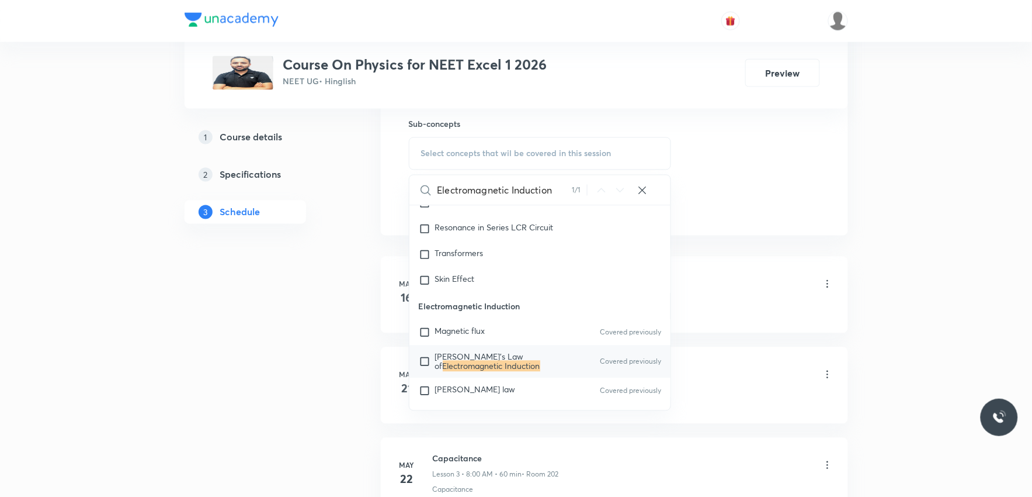
type input "Electromagnetic Induction"
click at [494, 363] on mark "Electromagnetic Induction" at bounding box center [492, 365] width 98 height 11
checkbox input "true"
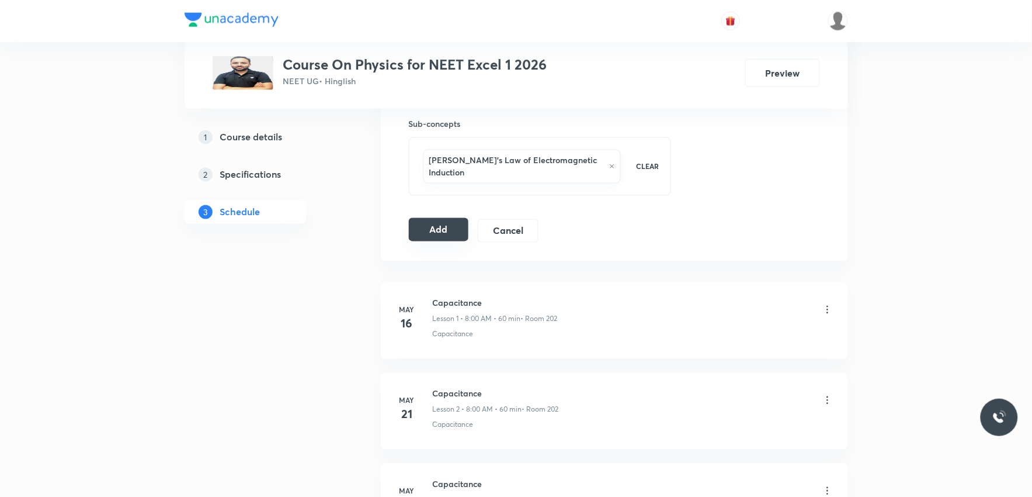
click at [440, 218] on button "Add" at bounding box center [439, 229] width 60 height 23
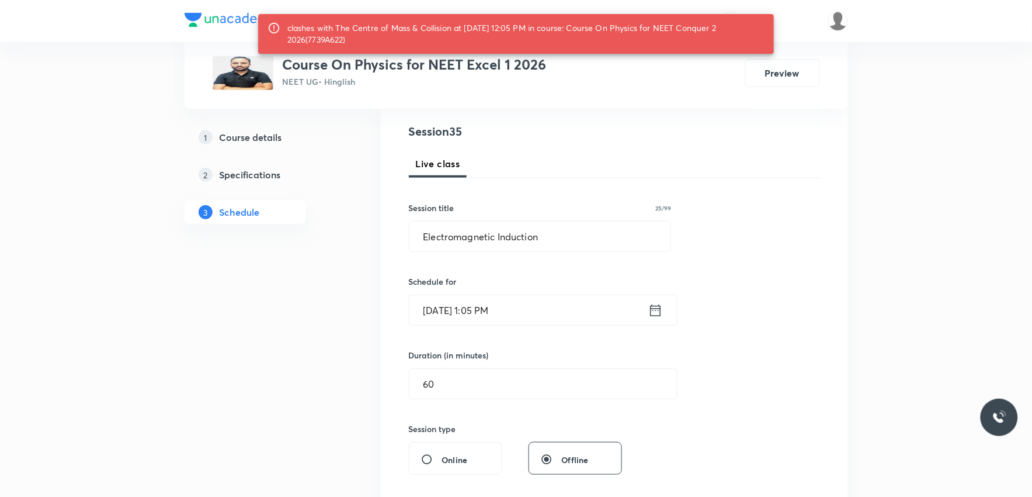
scroll to position [195, 0]
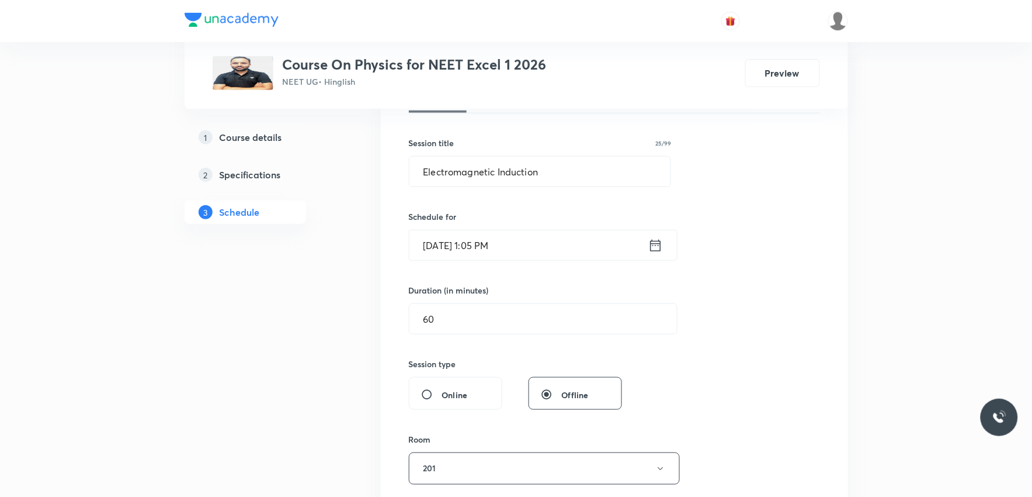
click at [494, 249] on input "[DATE] 1:05 PM" at bounding box center [528, 245] width 239 height 30
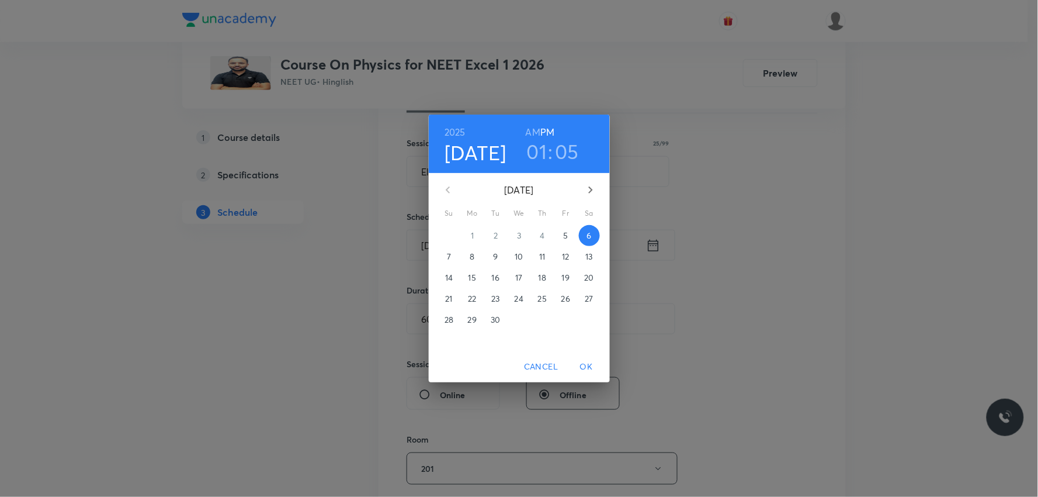
click at [561, 152] on h3 "05" at bounding box center [568, 151] width 24 height 25
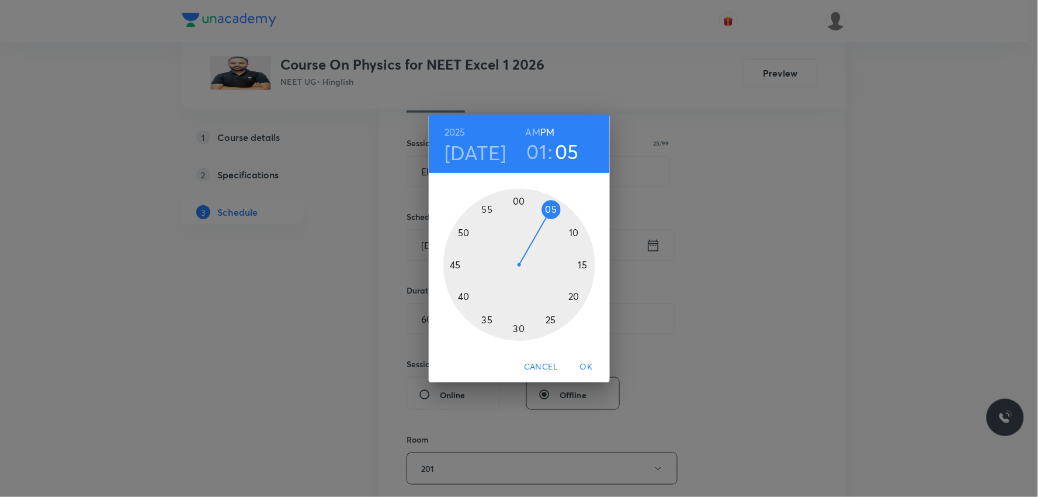
click at [574, 230] on div at bounding box center [519, 265] width 152 height 152
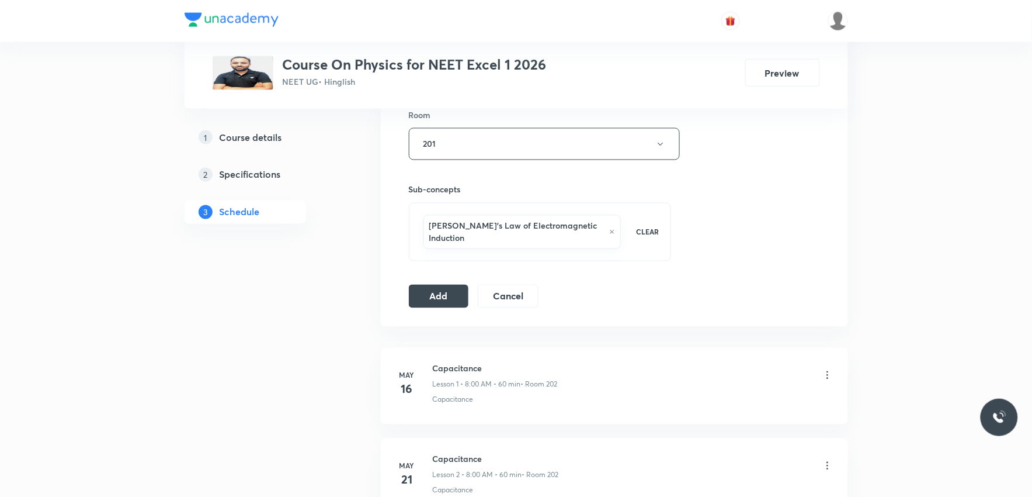
scroll to position [259, 0]
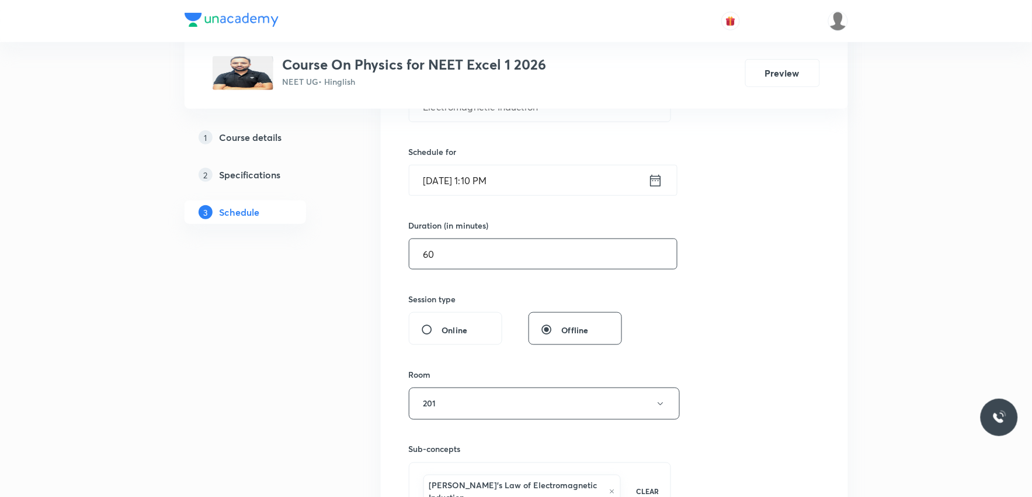
click at [469, 245] on input "60" at bounding box center [543, 254] width 268 height 30
type input "6"
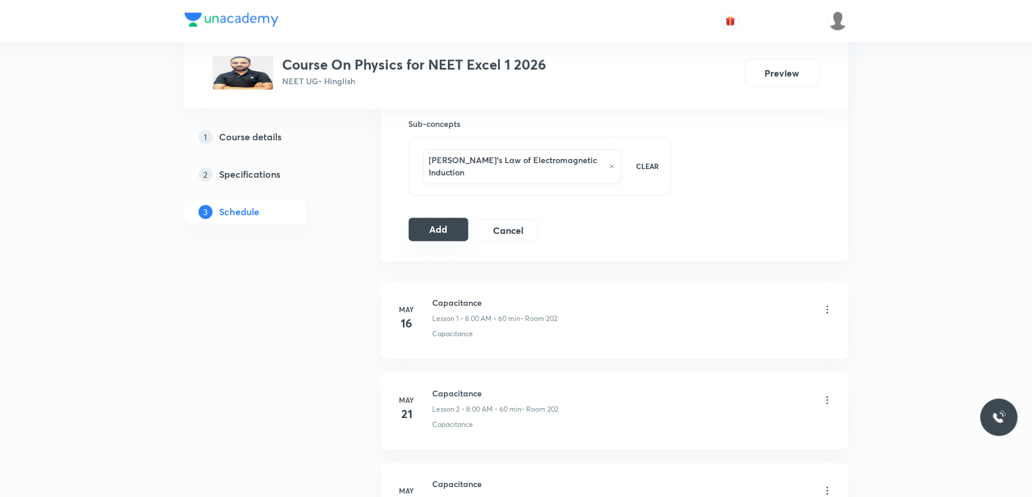
type input "55"
click at [436, 218] on button "Add" at bounding box center [439, 229] width 60 height 23
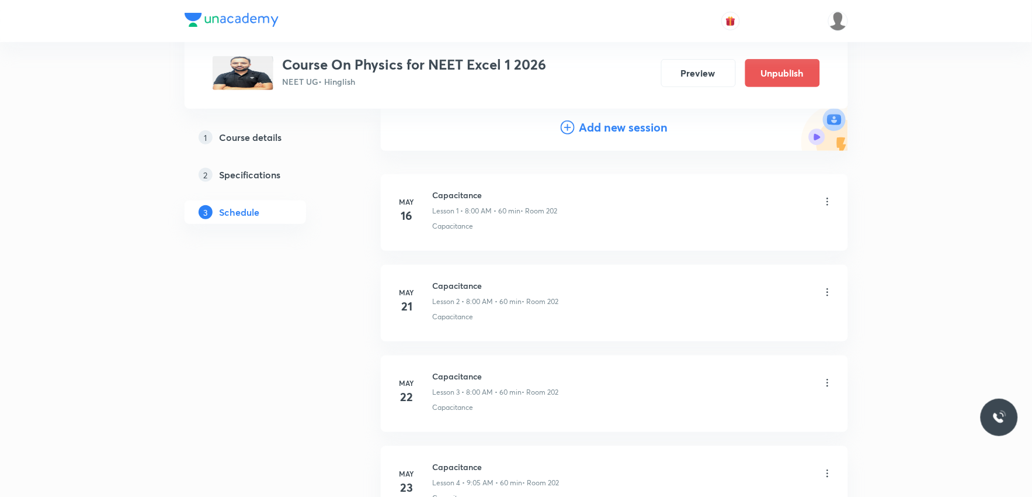
scroll to position [3075, 0]
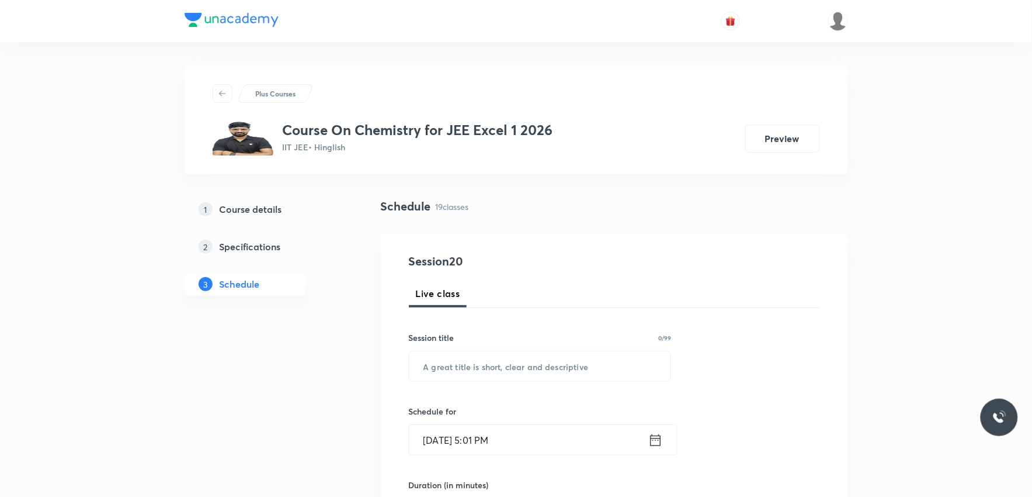
click at [749, 219] on div "Schedule 19 classes" at bounding box center [614, 215] width 467 height 36
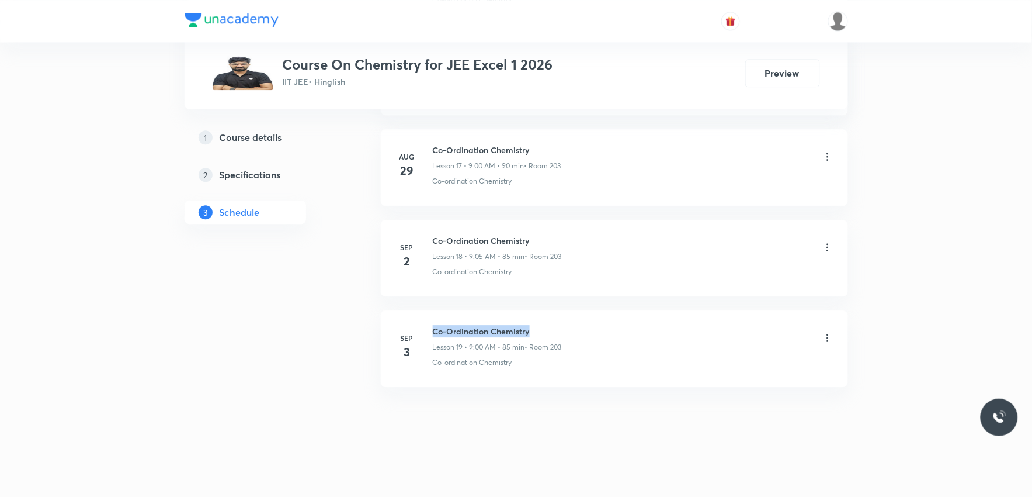
drag, startPoint x: 433, startPoint y: 331, endPoint x: 570, endPoint y: 328, distance: 136.7
click at [570, 328] on div "Co-Ordination Chemistry Lesson 19 • 9:00 AM • 85 min • Room 203" at bounding box center [633, 338] width 401 height 27
copy h6 "Co-Ordination Chemistry"
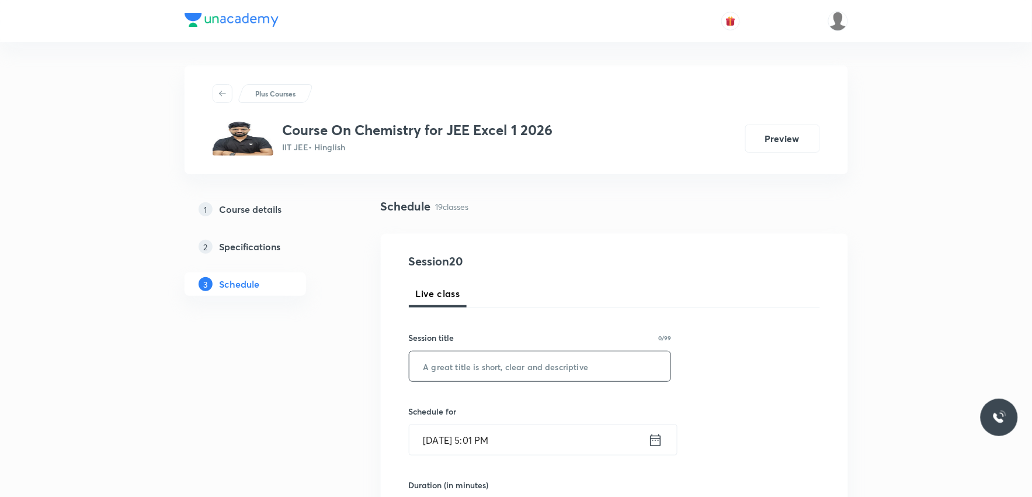
click at [565, 368] on input "text" at bounding box center [540, 366] width 262 height 30
paste input "Co-Ordination Chemistry"
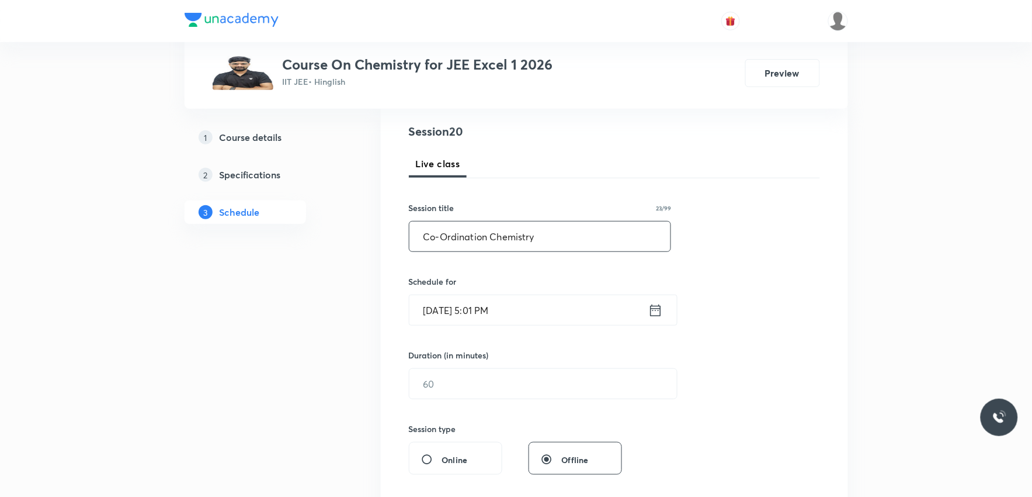
type input "Co-Ordination Chemistry"
click at [498, 311] on input "[DATE] 5:01 PM" at bounding box center [528, 310] width 239 height 30
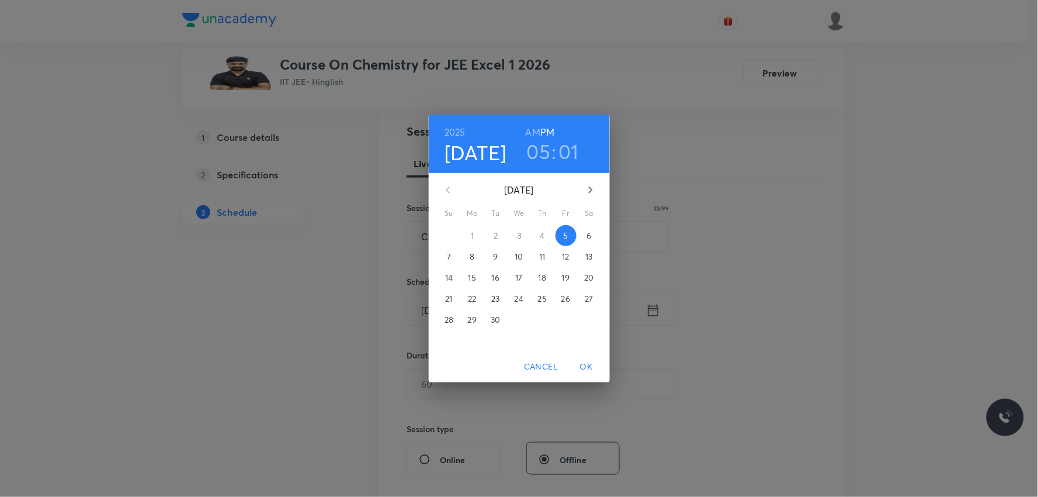
click at [589, 238] on p "6" at bounding box center [588, 236] width 5 height 12
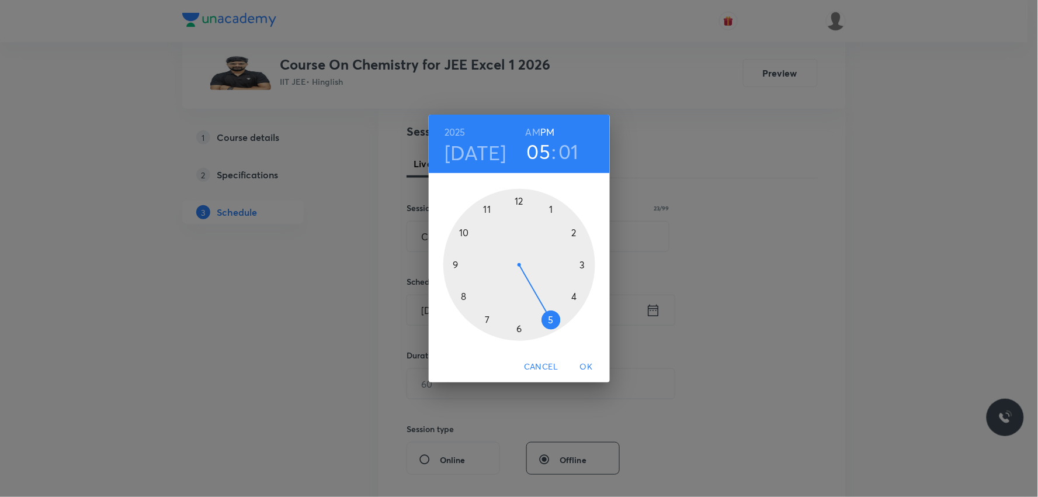
click at [536, 130] on h6 "AM" at bounding box center [533, 132] width 15 height 16
drag, startPoint x: 546, startPoint y: 325, endPoint x: 472, endPoint y: 273, distance: 90.9
click at [472, 273] on div at bounding box center [519, 265] width 152 height 152
click at [520, 199] on div at bounding box center [519, 265] width 152 height 152
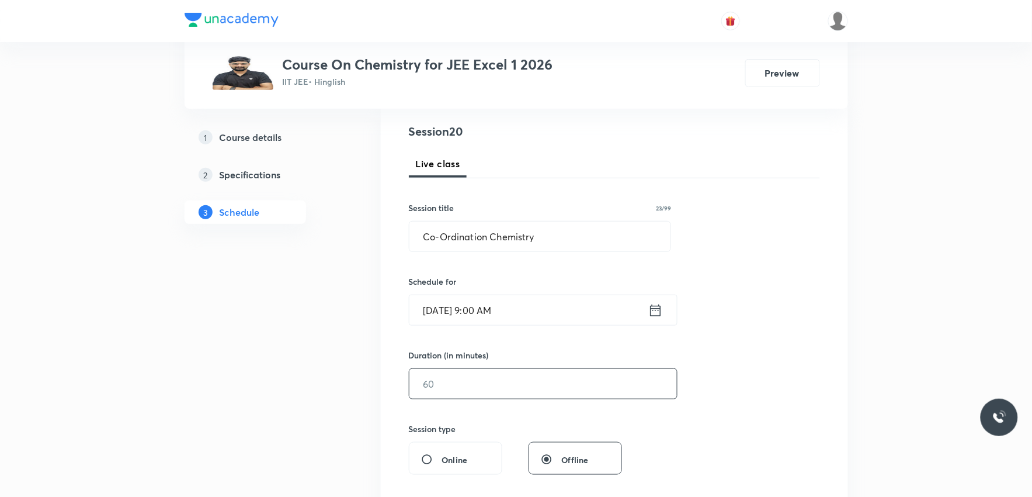
scroll to position [259, 0]
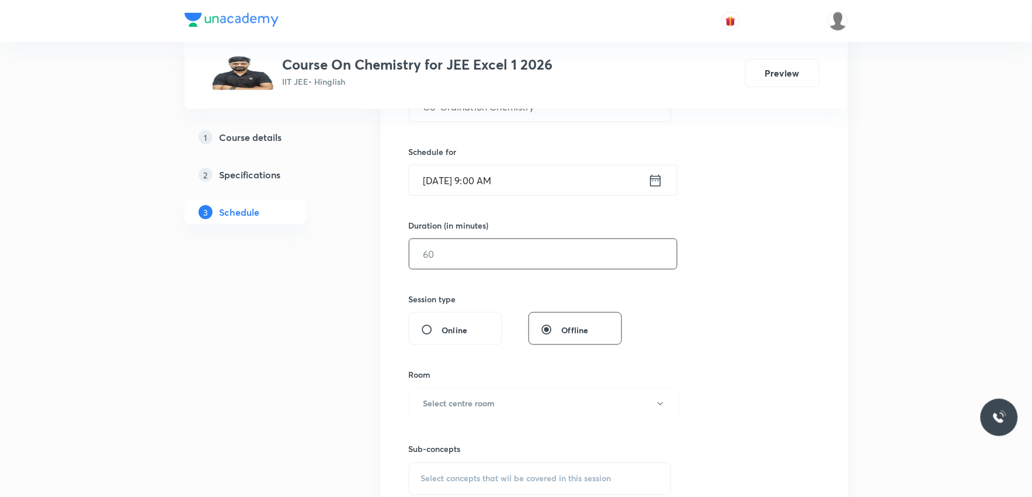
click at [522, 255] on input "text" at bounding box center [543, 254] width 268 height 30
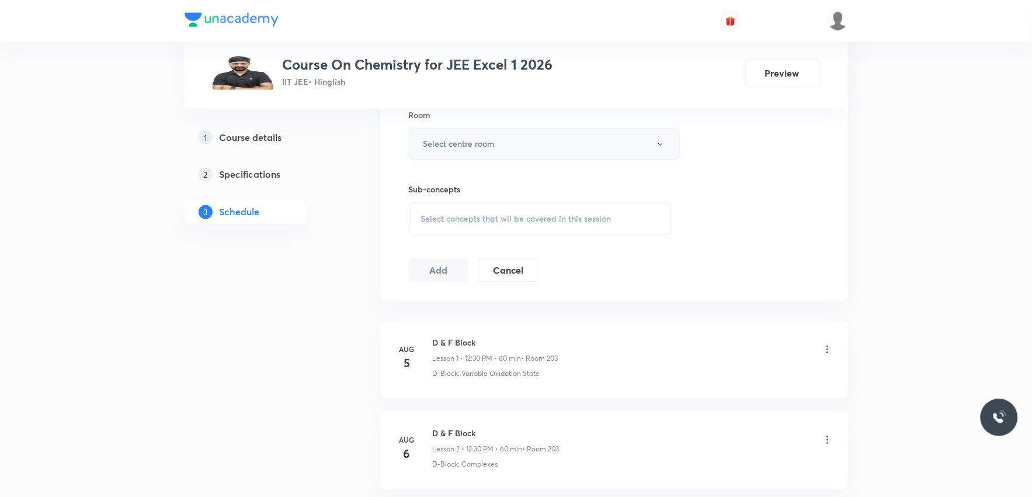
type input "90"
click at [538, 144] on button "Select centre room" at bounding box center [544, 144] width 271 height 32
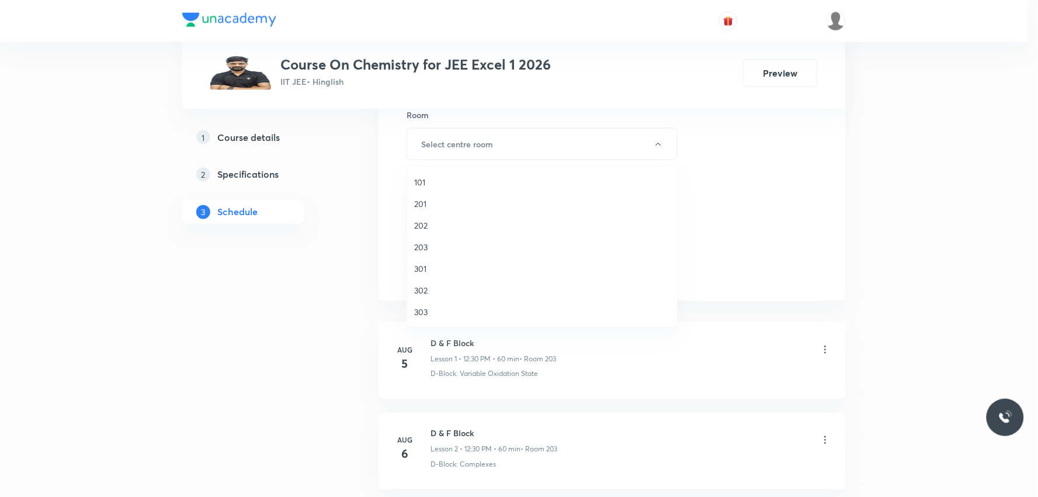
click at [431, 246] on span "203" at bounding box center [542, 247] width 256 height 12
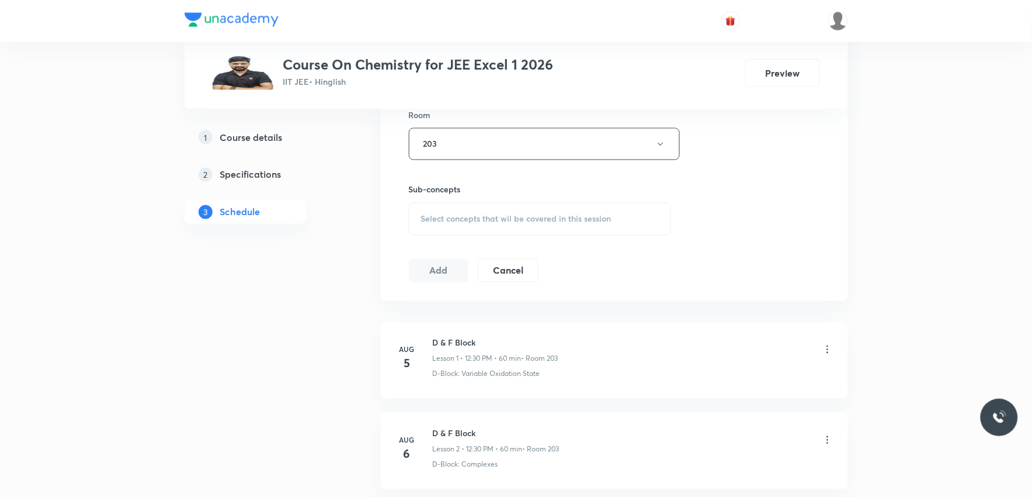
click at [527, 225] on div "Select concepts that wil be covered in this session" at bounding box center [540, 219] width 263 height 33
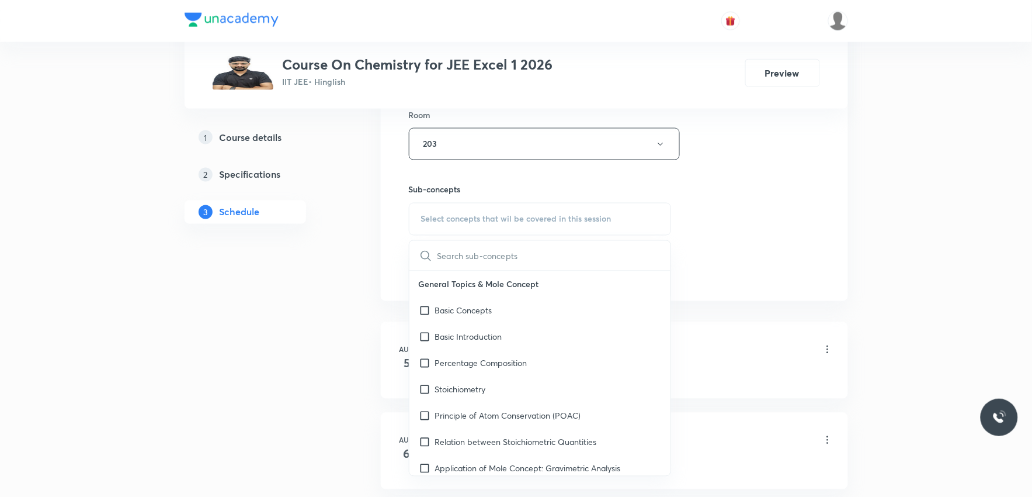
paste input "Co-Ordination Chemistry"
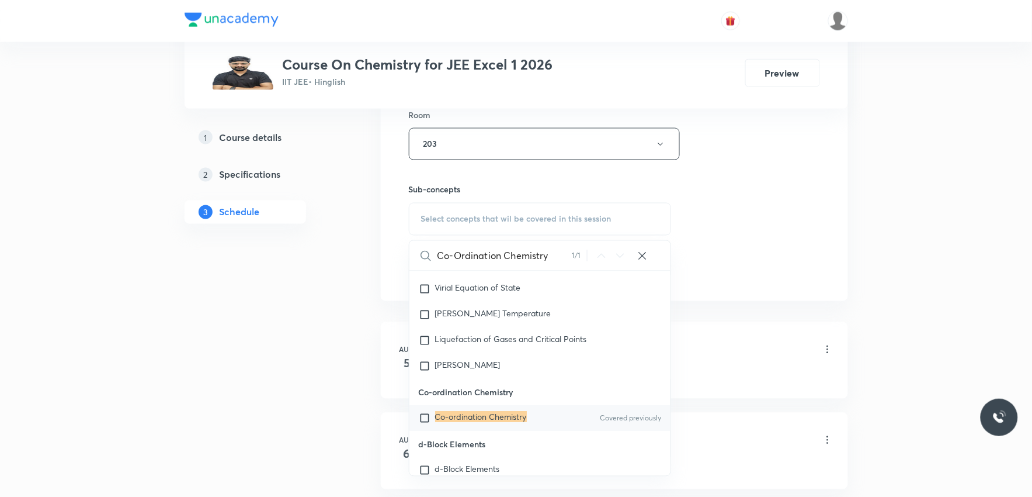
type input "Co-Ordination Chemistry"
click at [516, 416] on mark "Co-ordination Chemistry" at bounding box center [481, 416] width 92 height 11
checkbox input "true"
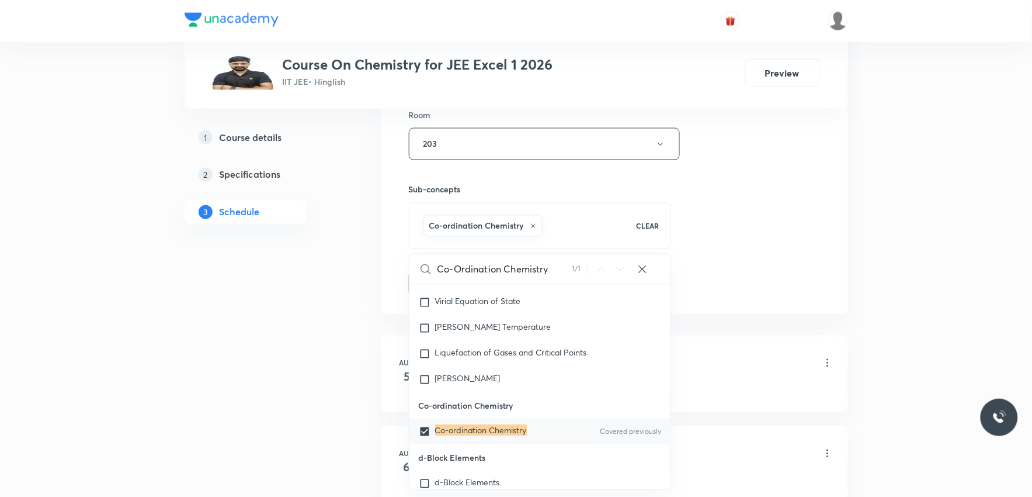
click at [768, 194] on div "Session 20 Live class Session title 23/99 Co-Ordination Chemistry ​ Schedule fo…" at bounding box center [614, 15] width 411 height 562
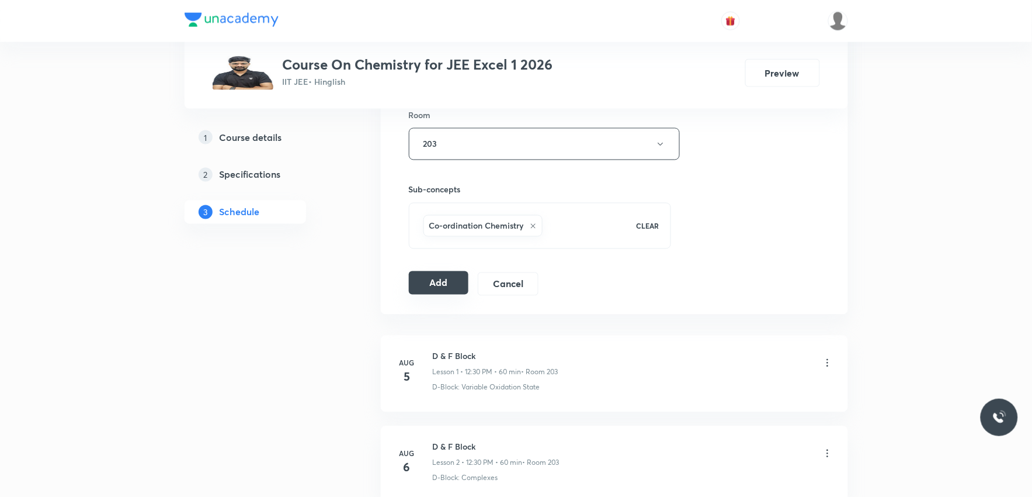
click at [445, 282] on button "Add" at bounding box center [439, 282] width 60 height 23
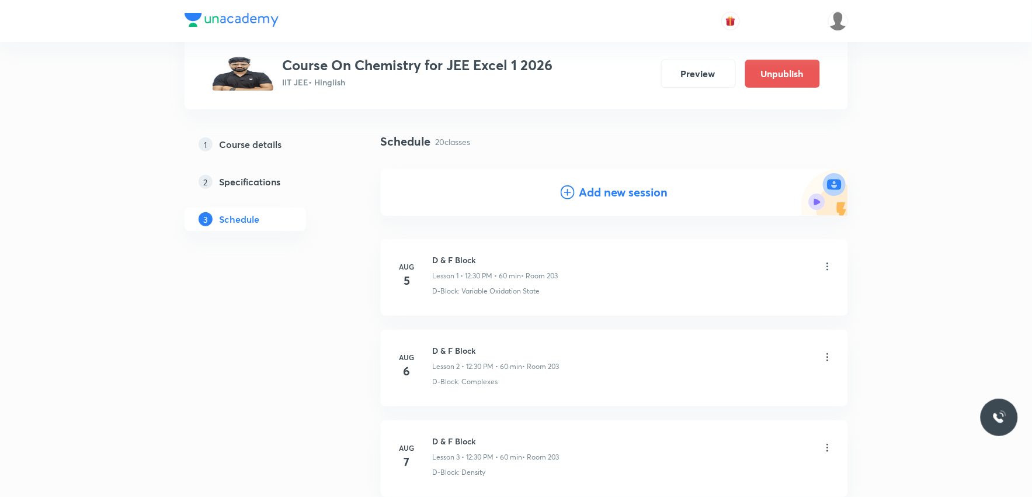
scroll to position [1716, 0]
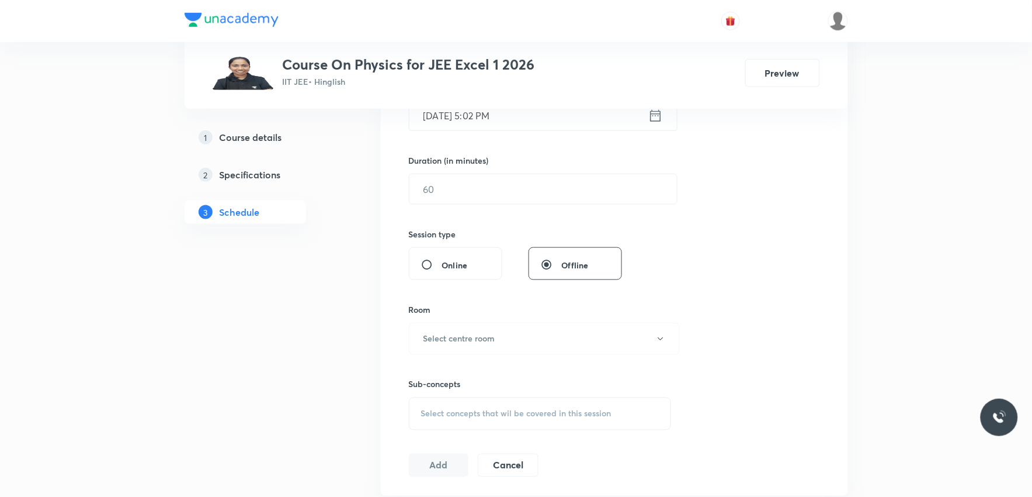
scroll to position [584, 0]
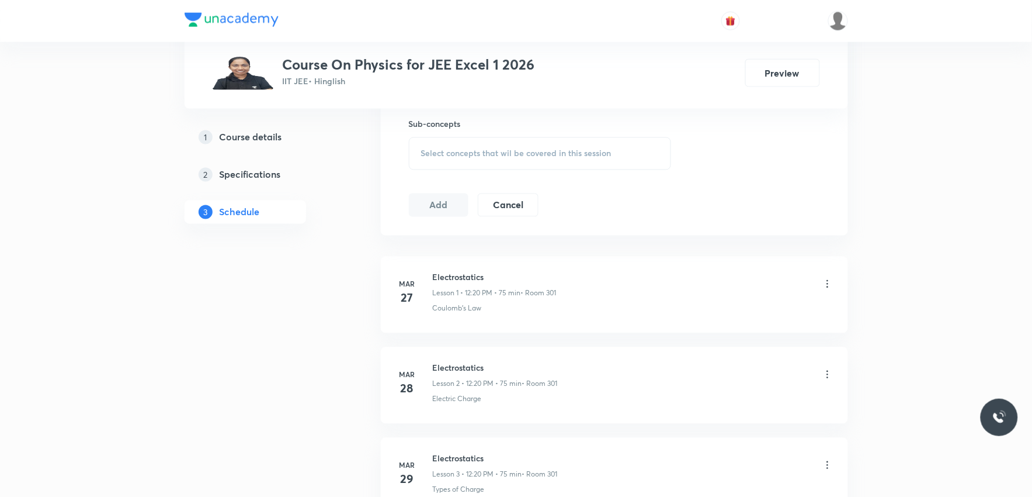
click at [590, 152] on span "Select concepts that wil be covered in this session" at bounding box center [516, 153] width 190 height 9
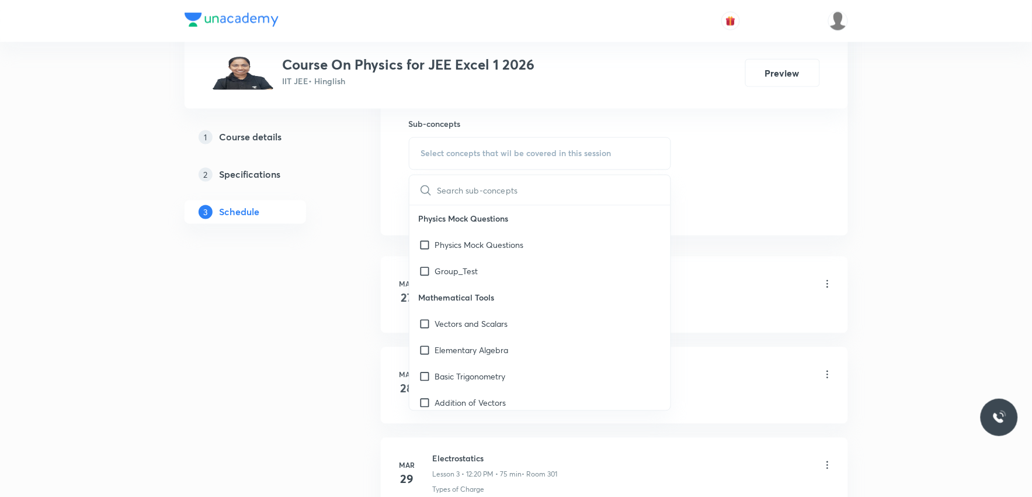
click at [735, 265] on li "Mar 27 Electrostatics Lesson 1 • 12:20 PM • 75 min • Room 301 Coulomb's Law" at bounding box center [614, 294] width 467 height 77
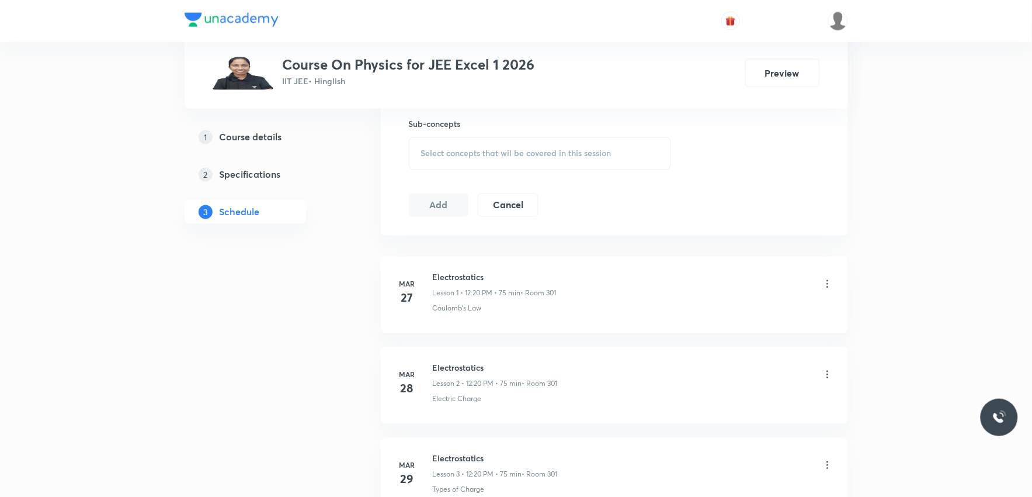
scroll to position [8054, 0]
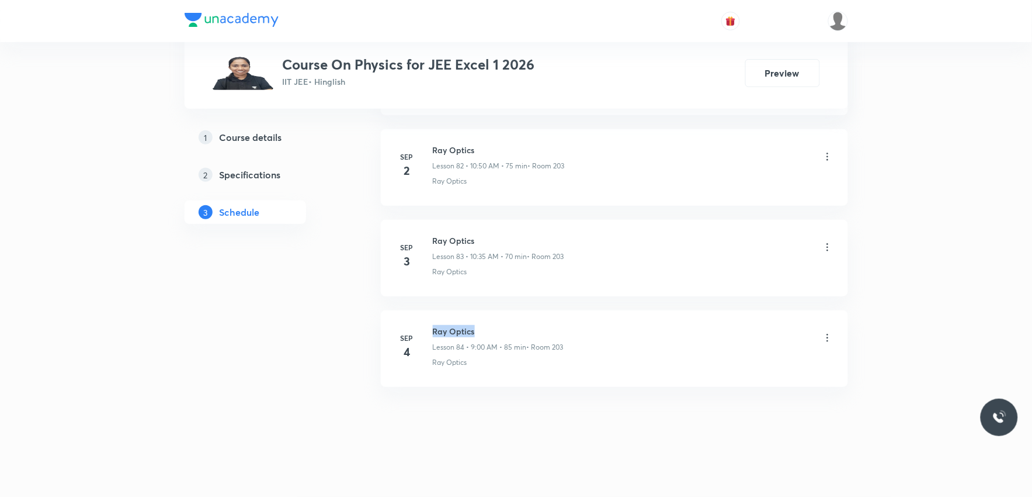
drag, startPoint x: 433, startPoint y: 330, endPoint x: 568, endPoint y: 331, distance: 134.9
click at [567, 331] on div "Ray Optics Lesson 84 • 9:00 AM • 85 min • Room 203" at bounding box center [633, 338] width 401 height 27
copy h6 "Ray Optics"
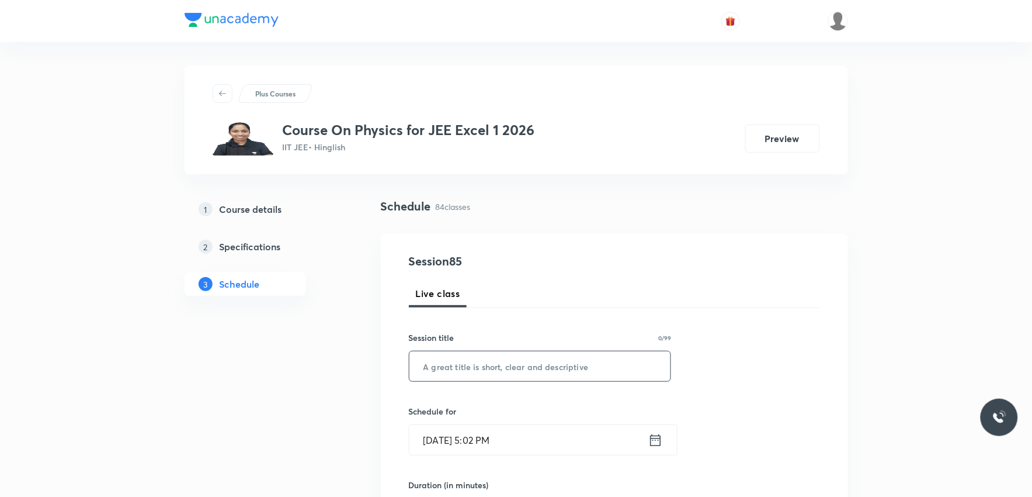
click at [565, 374] on input "text" at bounding box center [540, 366] width 262 height 30
paste input "Ray Optics"
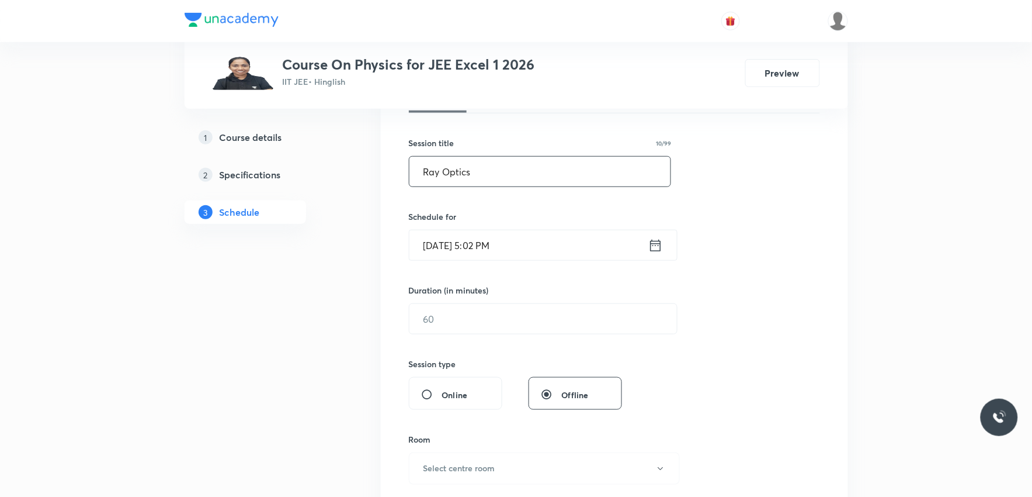
type input "Ray Optics"
click at [498, 334] on div "​" at bounding box center [543, 318] width 269 height 31
type input "45"
click at [500, 250] on input "[DATE] 5:02 PM" at bounding box center [528, 245] width 239 height 30
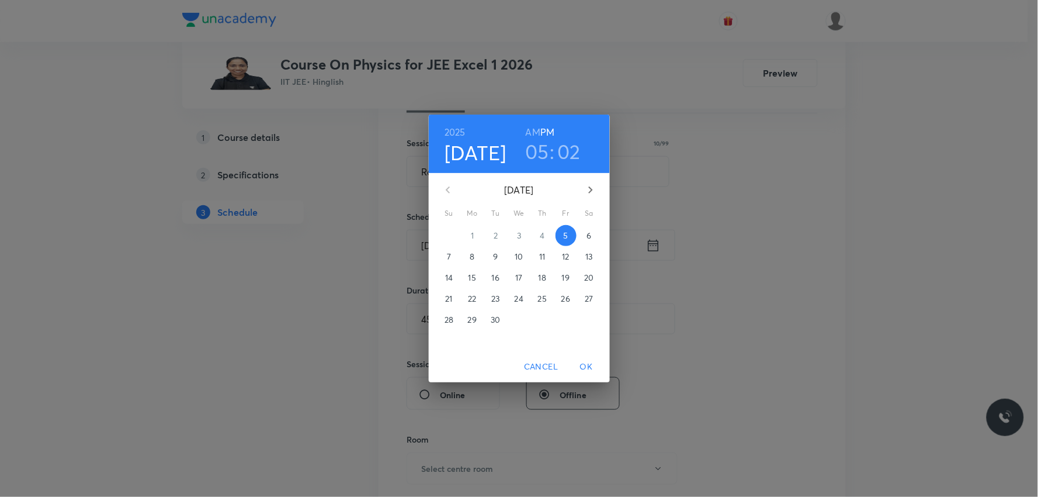
click at [589, 232] on p "6" at bounding box center [588, 236] width 5 height 12
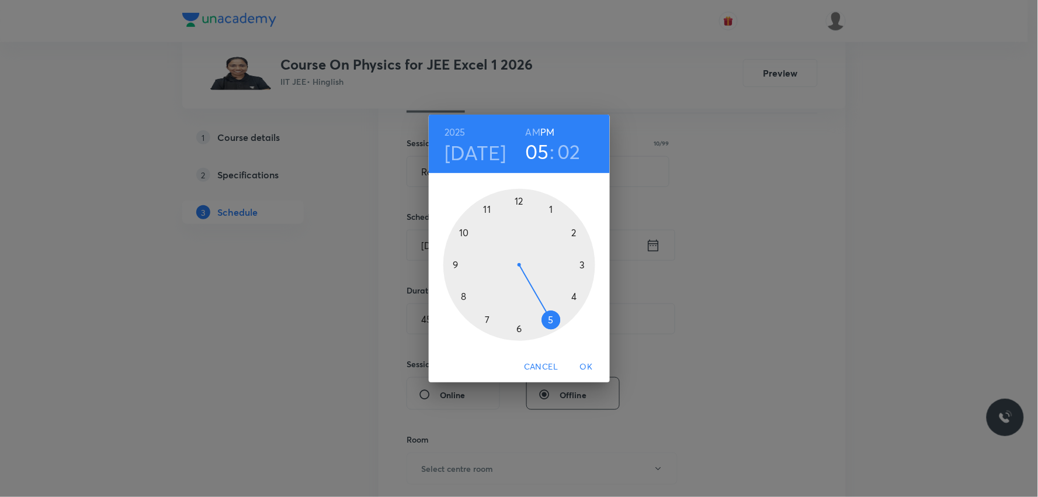
click at [534, 131] on h6 "AM" at bounding box center [533, 132] width 15 height 16
drag, startPoint x: 553, startPoint y: 322, endPoint x: 467, endPoint y: 242, distance: 117.4
click at [467, 242] on div at bounding box center [519, 265] width 152 height 152
drag, startPoint x: 509, startPoint y: 212, endPoint x: 471, endPoint y: 266, distance: 65.8
click at [471, 266] on div at bounding box center [519, 265] width 152 height 152
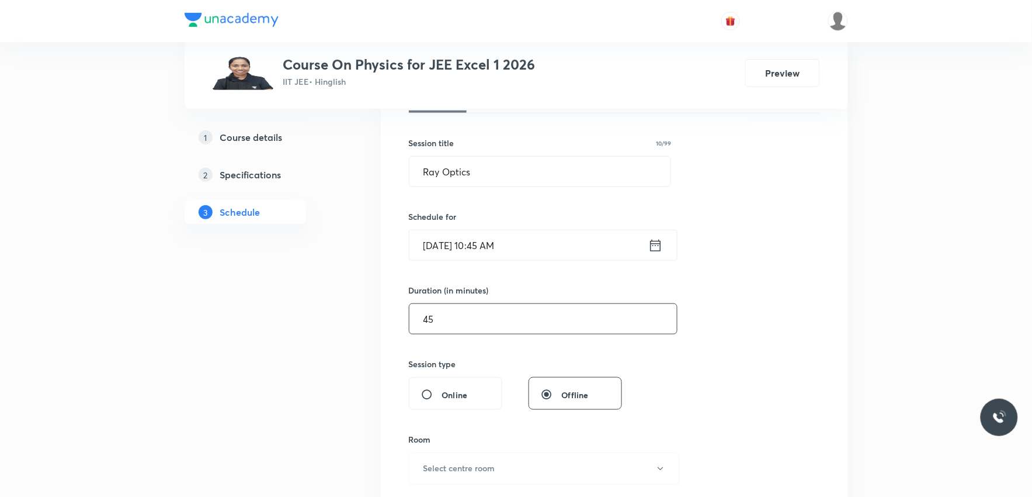
click at [493, 308] on input "45" at bounding box center [543, 319] width 268 height 30
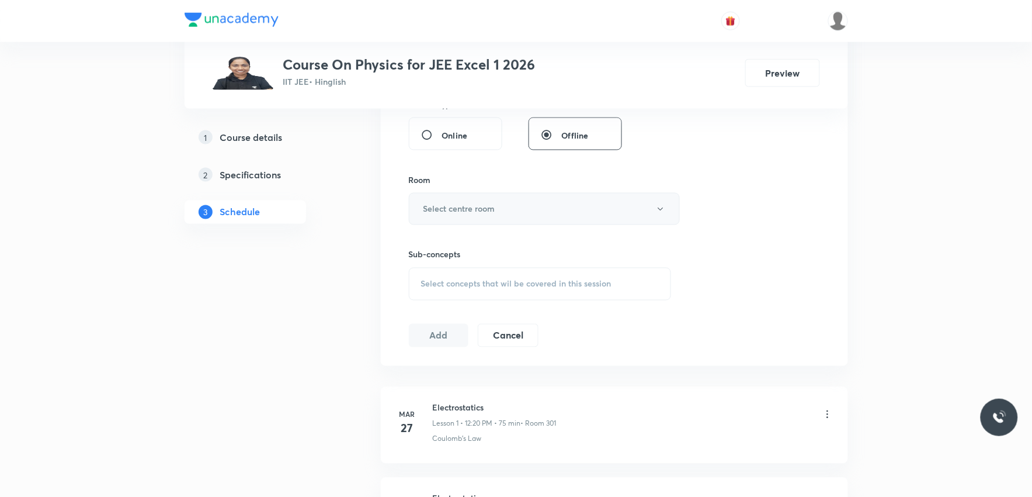
click at [517, 218] on button "Select centre room" at bounding box center [544, 209] width 271 height 32
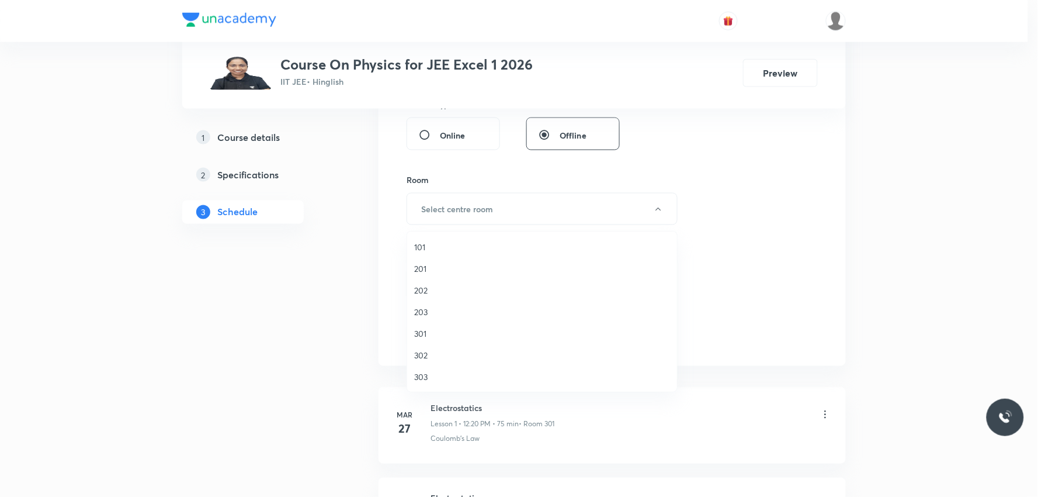
click at [428, 310] on span "203" at bounding box center [542, 312] width 256 height 12
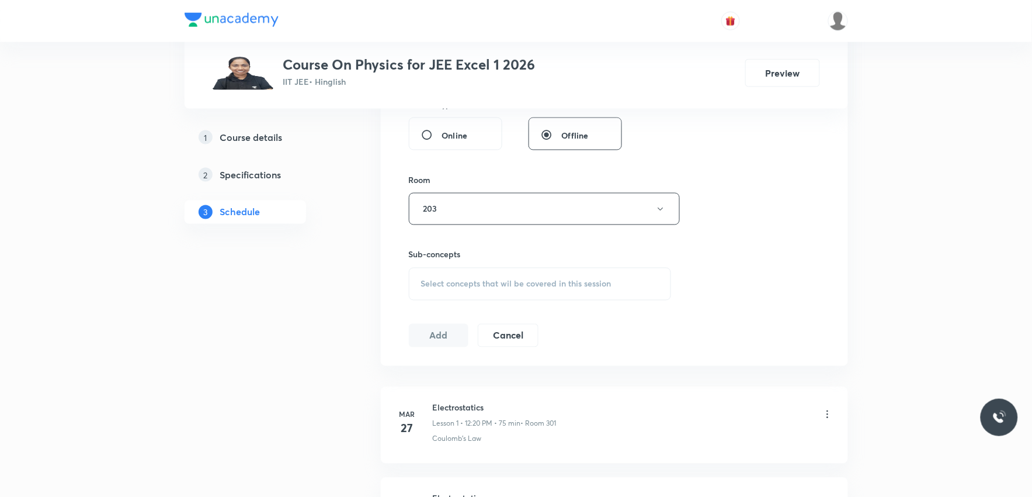
click at [515, 279] on span "Select concepts that wil be covered in this session" at bounding box center [516, 283] width 190 height 9
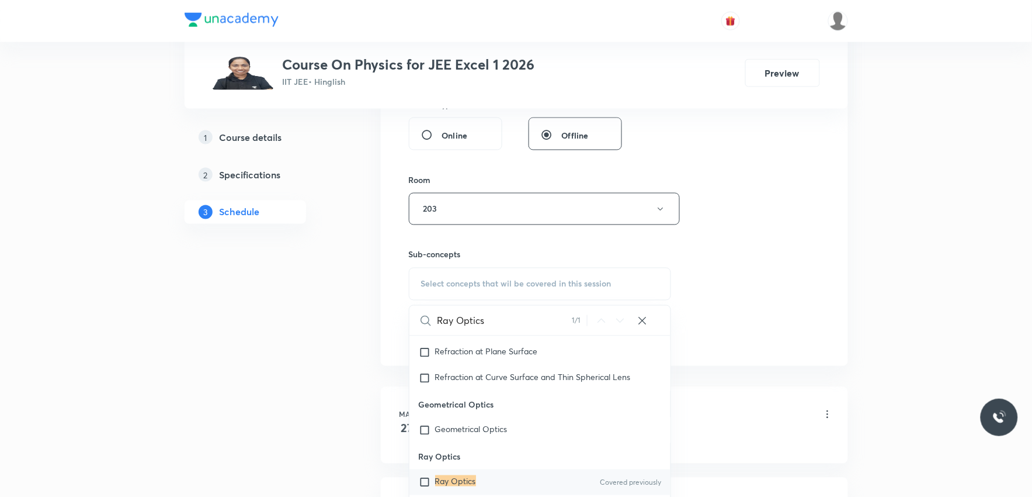
scroll to position [649, 0]
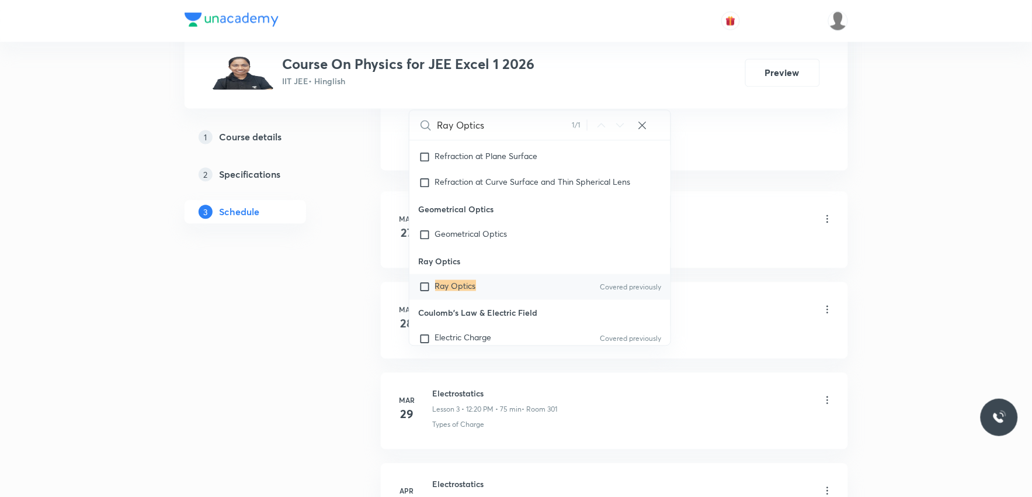
type input "Ray Optics"
click at [468, 290] on mark "Ray Optics" at bounding box center [455, 285] width 41 height 11
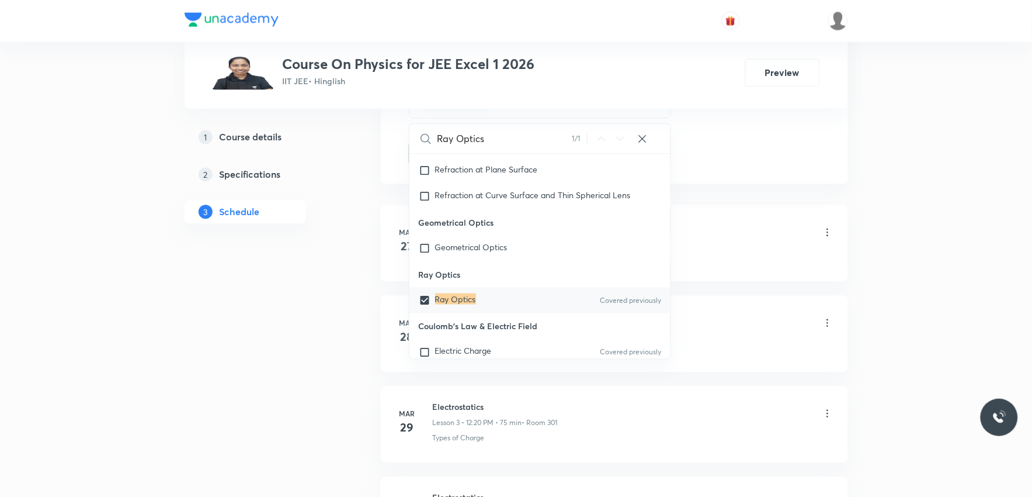
checkbox input "true"
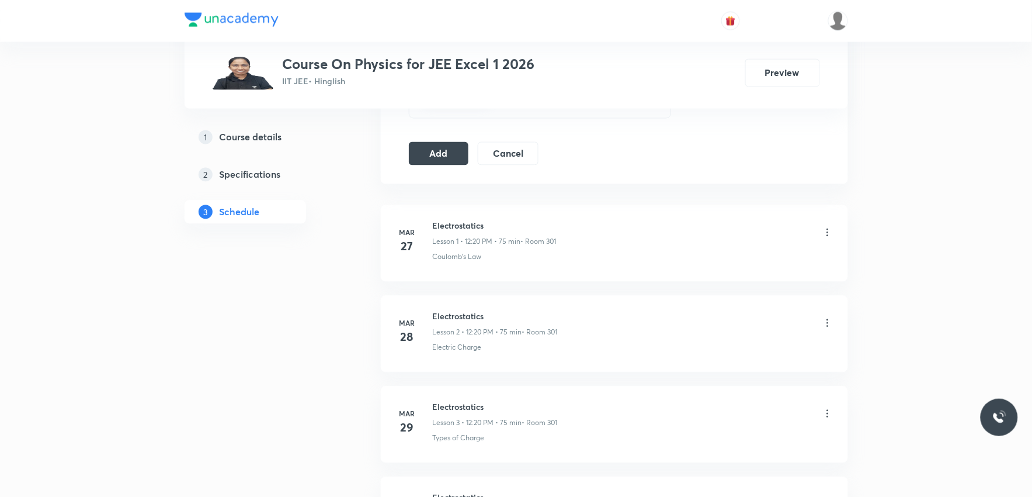
scroll to position [454, 0]
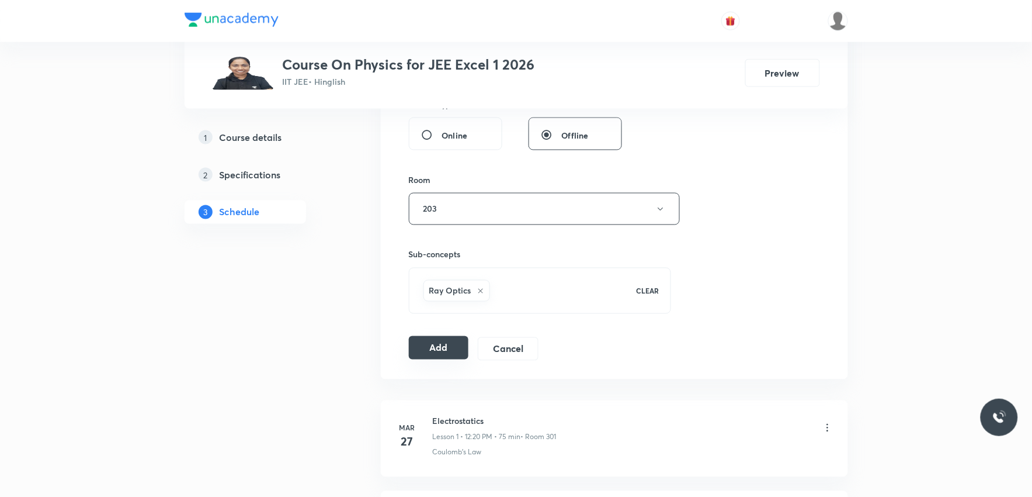
click at [447, 347] on button "Add" at bounding box center [439, 347] width 60 height 23
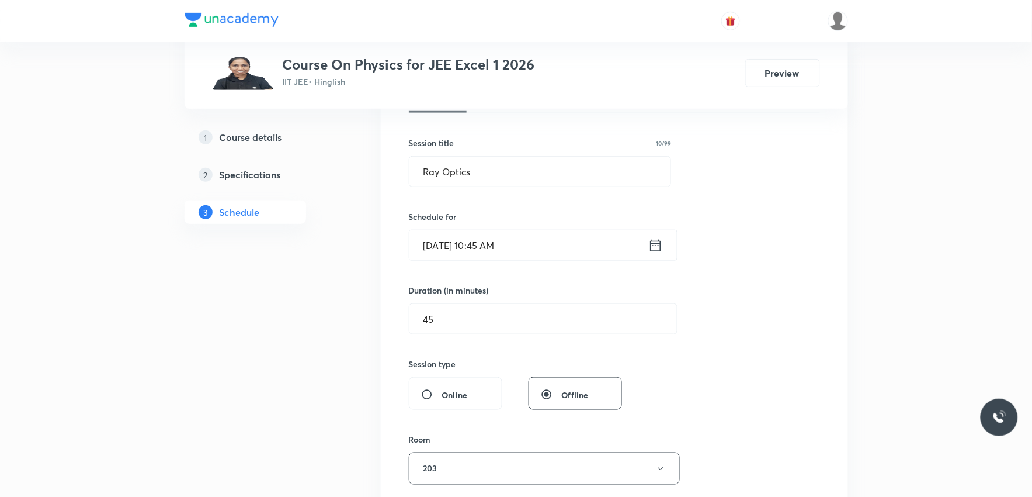
scroll to position [65, 0]
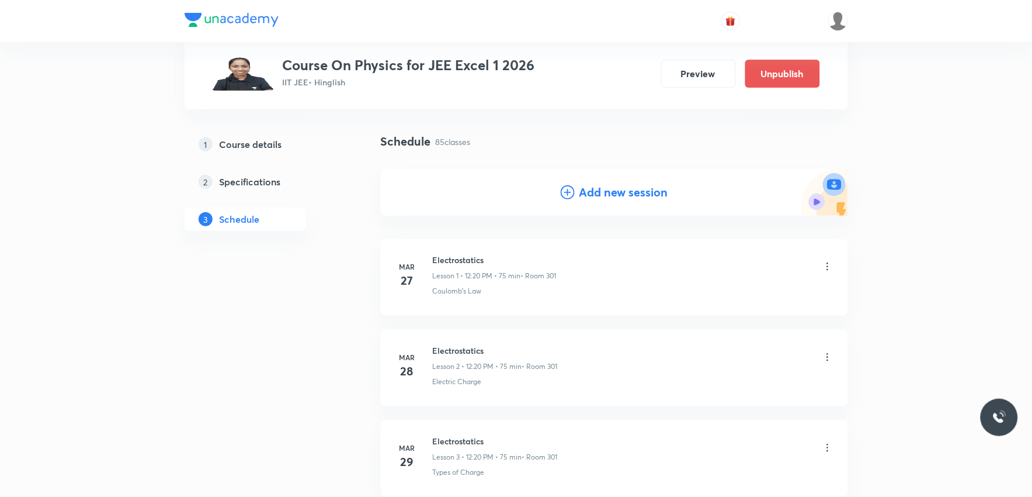
click at [735, 223] on div "Schedule 85 classes Add new session" at bounding box center [614, 184] width 467 height 102
click at [634, 193] on h4 "Add new session" at bounding box center [623, 192] width 89 height 18
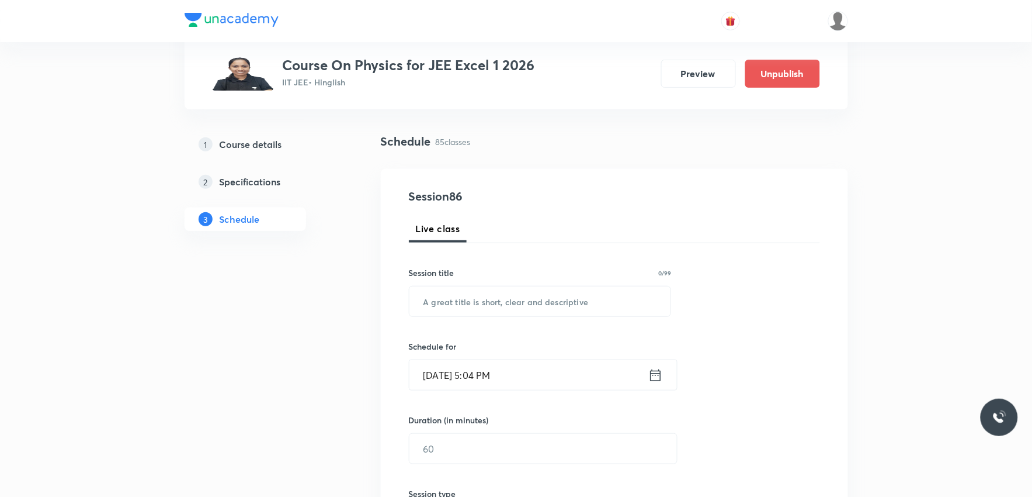
click at [760, 266] on div "Session 86 Live class Session title 0/99 ​ Schedule for Sep 5, 2025, 5:04 PM ​ …" at bounding box center [614, 462] width 411 height 548
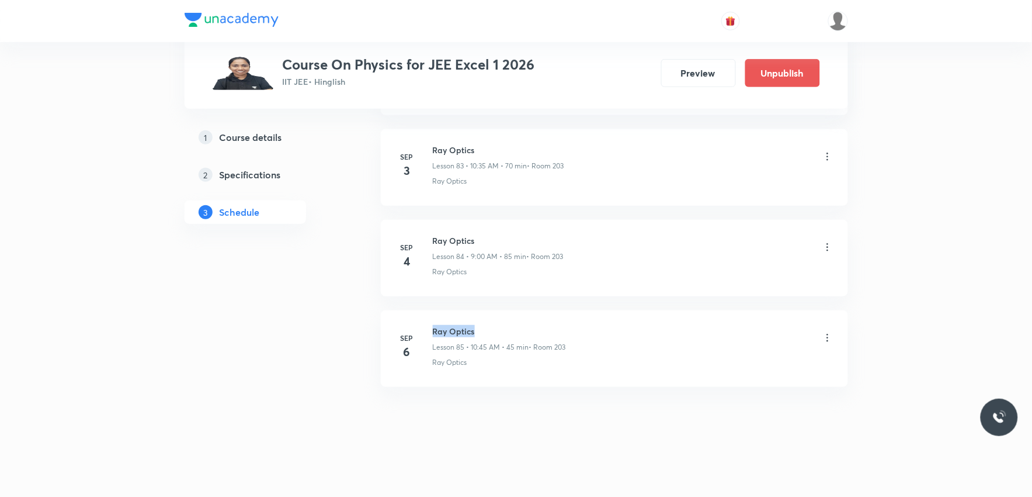
drag, startPoint x: 433, startPoint y: 330, endPoint x: 501, endPoint y: 327, distance: 67.8
click at [501, 327] on h6 "Ray Optics" at bounding box center [499, 331] width 133 height 12
copy h6 "Ray Optics"
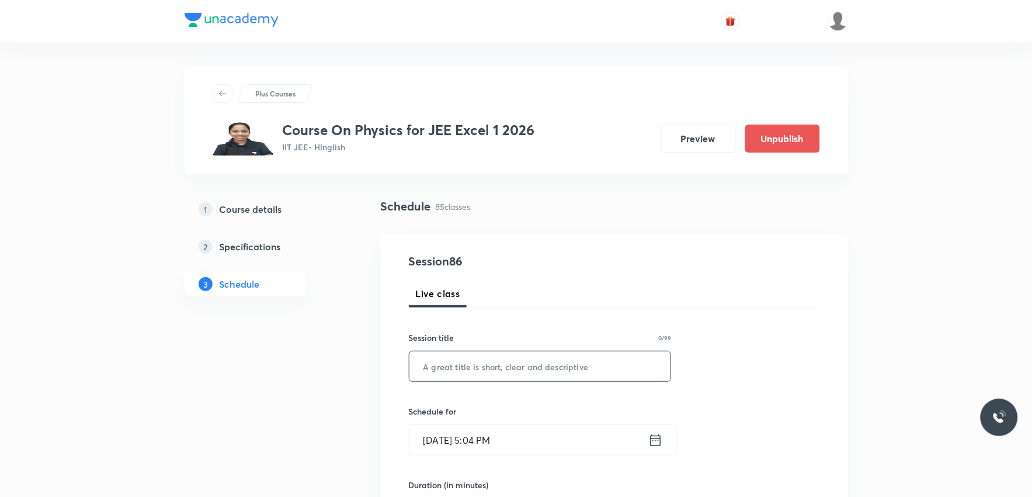
click at [510, 371] on input "text" at bounding box center [540, 366] width 262 height 30
paste input "Ray Optics"
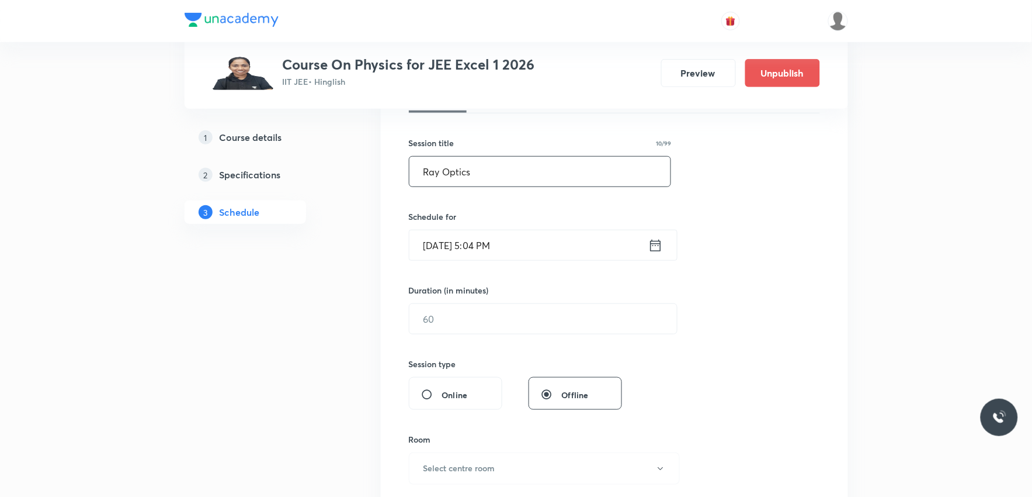
type input "Ray Optics"
click at [463, 249] on input "Sep 5, 2025, 5:04 PM" at bounding box center [528, 245] width 239 height 30
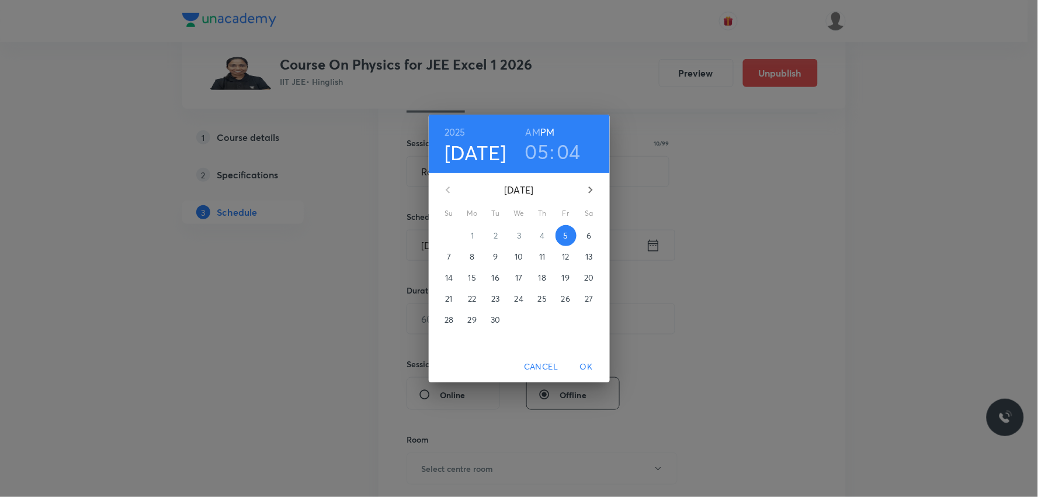
click at [586, 237] on p "6" at bounding box center [588, 236] width 5 height 12
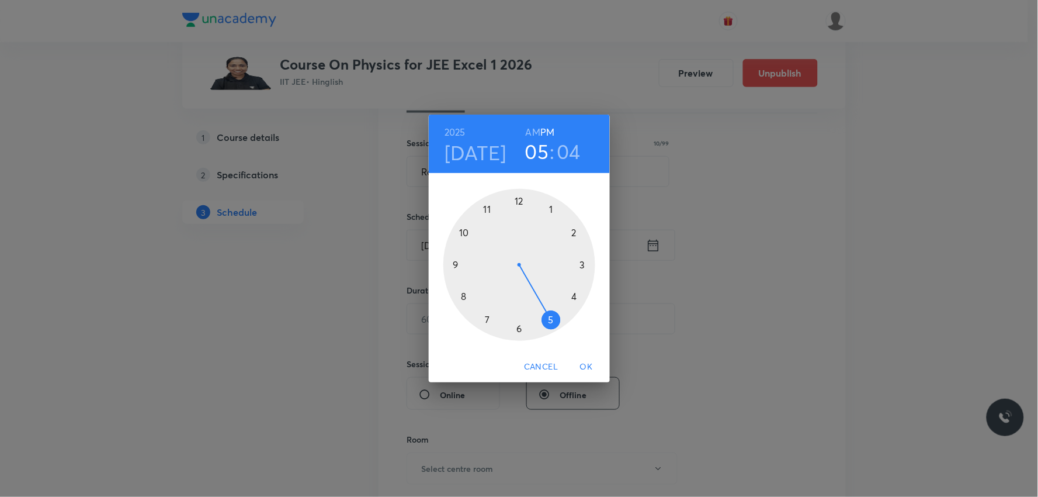
click at [534, 131] on h6 "AM" at bounding box center [533, 132] width 15 height 16
click at [551, 132] on h6 "PM" at bounding box center [547, 132] width 14 height 16
drag, startPoint x: 554, startPoint y: 323, endPoint x: 551, endPoint y: 203, distance: 120.4
click at [551, 203] on div at bounding box center [519, 265] width 152 height 152
drag, startPoint x: 544, startPoint y: 204, endPoint x: 551, endPoint y: 206, distance: 6.7
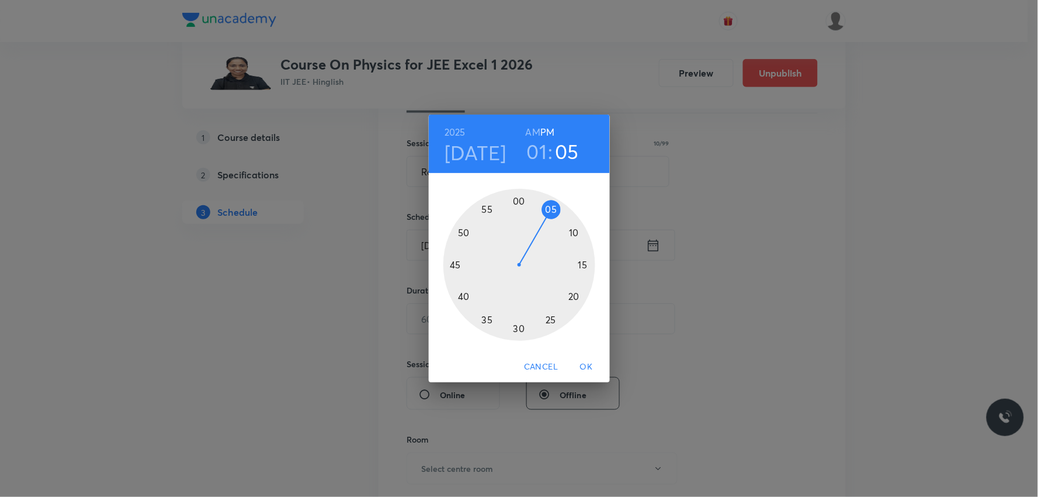
click at [551, 206] on div at bounding box center [519, 265] width 152 height 152
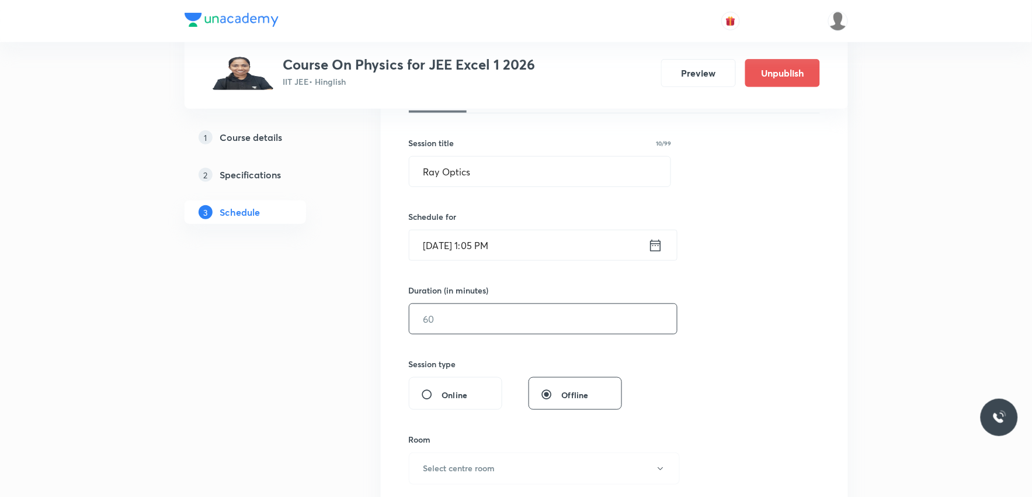
click at [481, 335] on div "Session 86 Live class Session title 10/99 Ray Optics ​ Schedule for Sep 6, 2025…" at bounding box center [614, 332] width 411 height 548
click at [511, 310] on input "text" at bounding box center [543, 319] width 268 height 30
click at [497, 234] on input "Sep 6, 2025, 1:05 PM" at bounding box center [528, 245] width 239 height 30
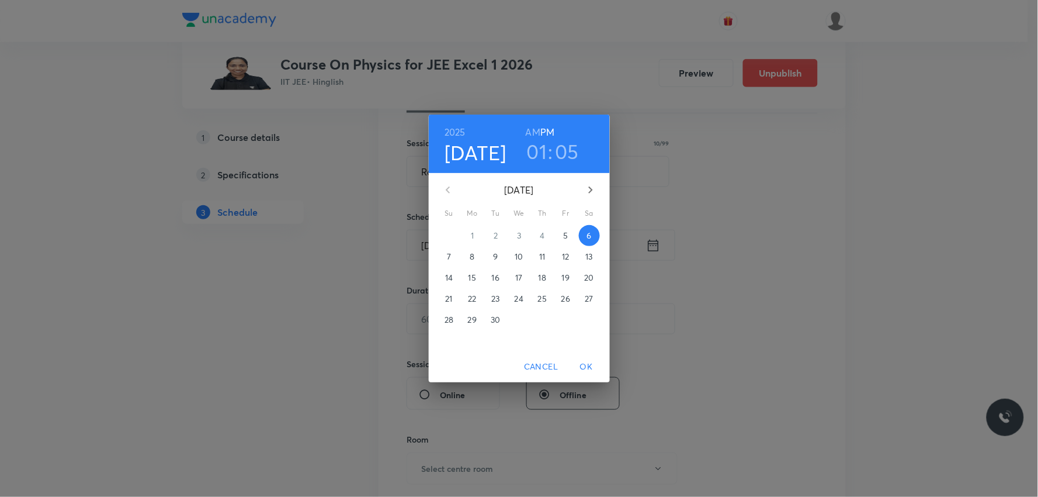
click at [711, 262] on div "2025 Sep 6 01 : 05 AM PM September 2025 Su Mo Tu We Th Fr Sa 31 1 2 3 4 5 6 7 8…" at bounding box center [519, 248] width 1038 height 497
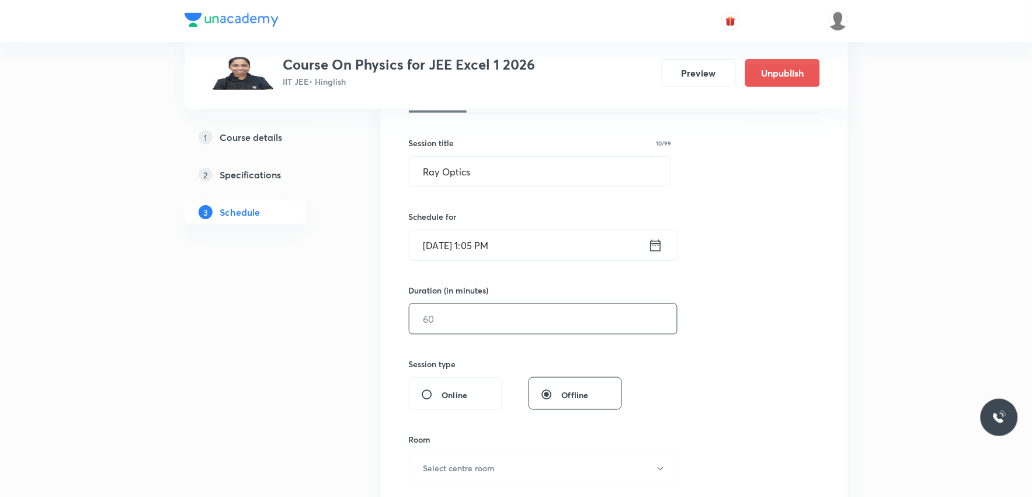
click at [488, 328] on input "text" at bounding box center [543, 319] width 268 height 30
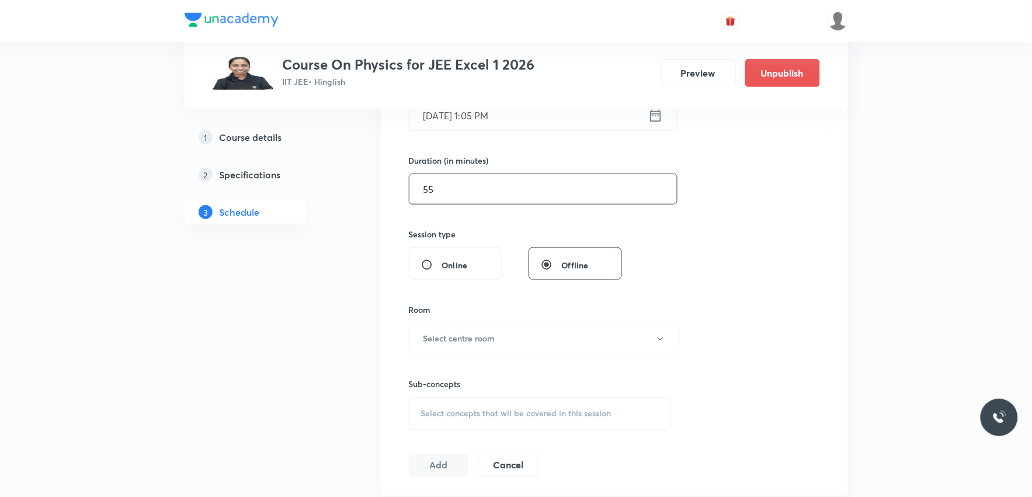
scroll to position [454, 0]
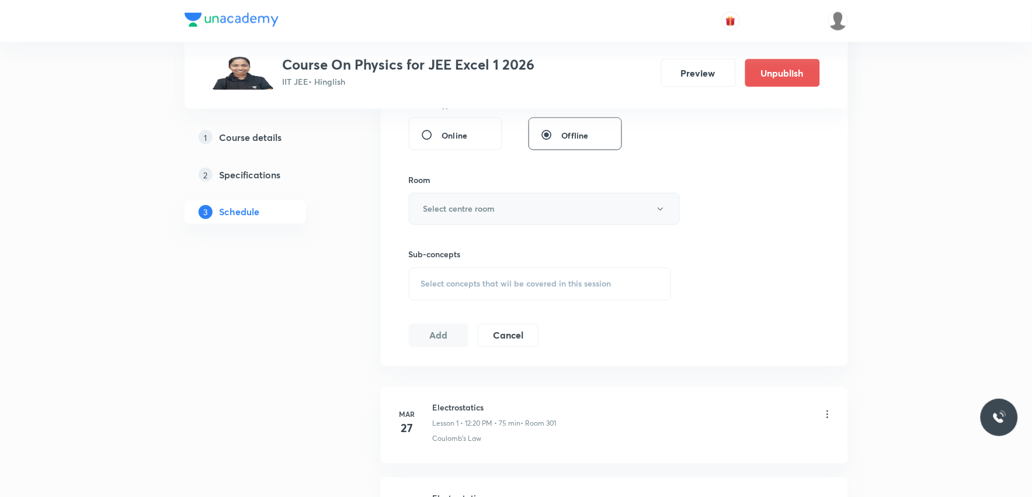
type input "55"
click at [565, 200] on button "Select centre room" at bounding box center [544, 209] width 271 height 32
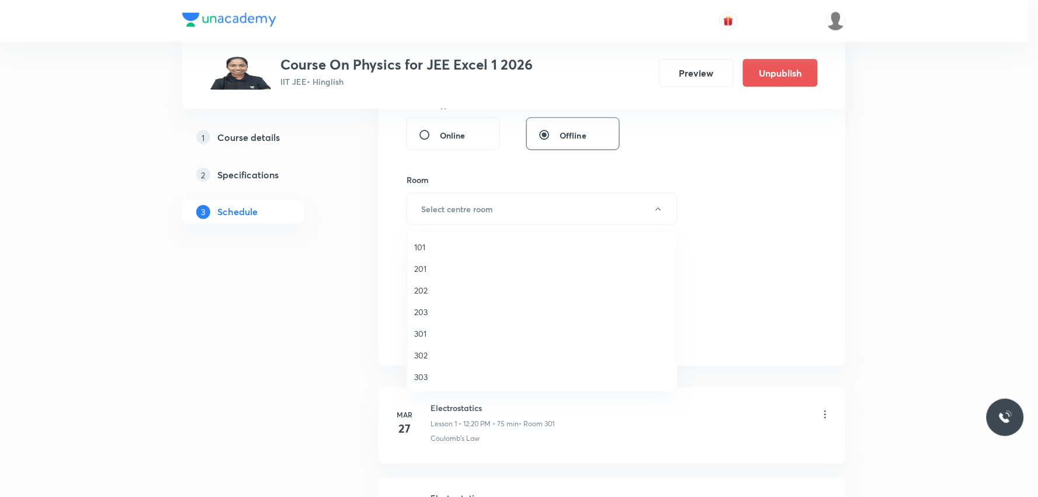
click at [435, 306] on span "203" at bounding box center [542, 312] width 256 height 12
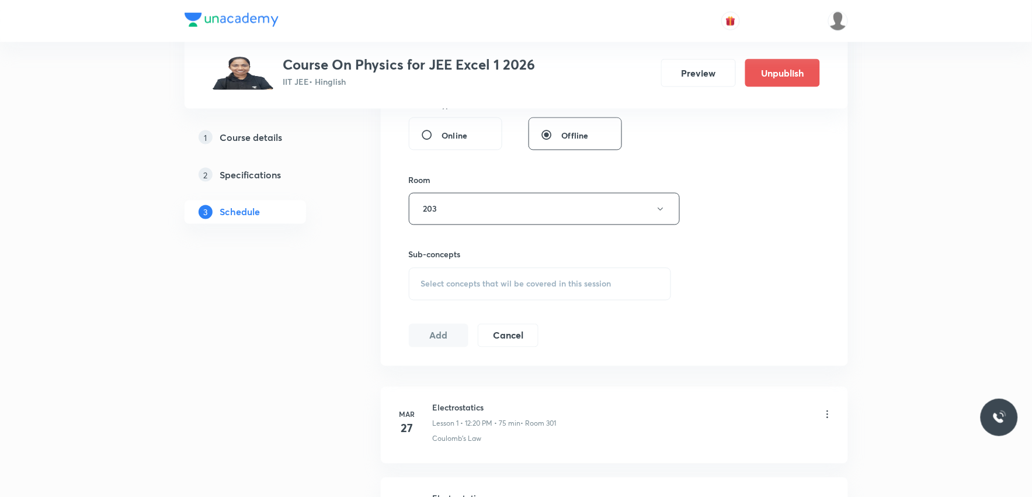
click at [536, 290] on div "Select concepts that wil be covered in this session" at bounding box center [540, 284] width 263 height 33
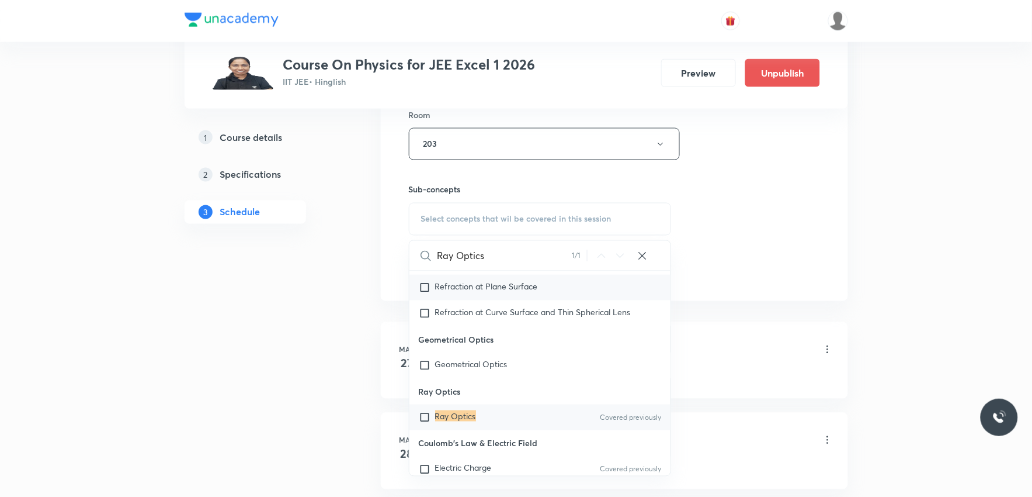
scroll to position [584, 0]
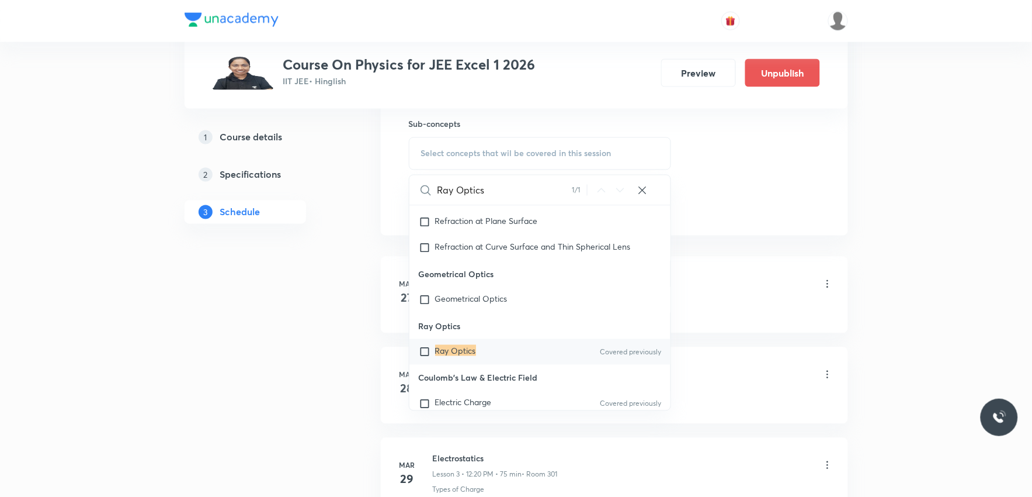
type input "Ray Optics"
click at [450, 353] on mark "Ray Optics" at bounding box center [455, 350] width 41 height 11
checkbox input "true"
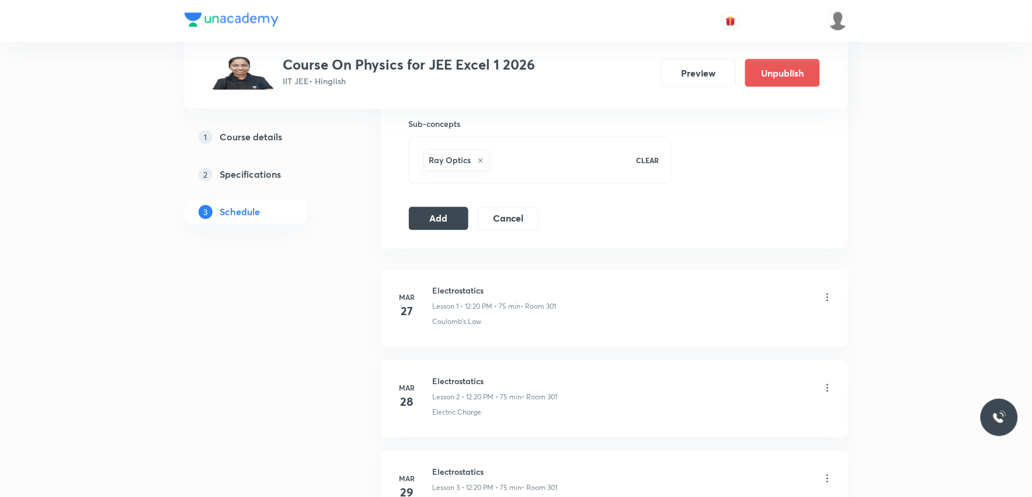
scroll to position [454, 0]
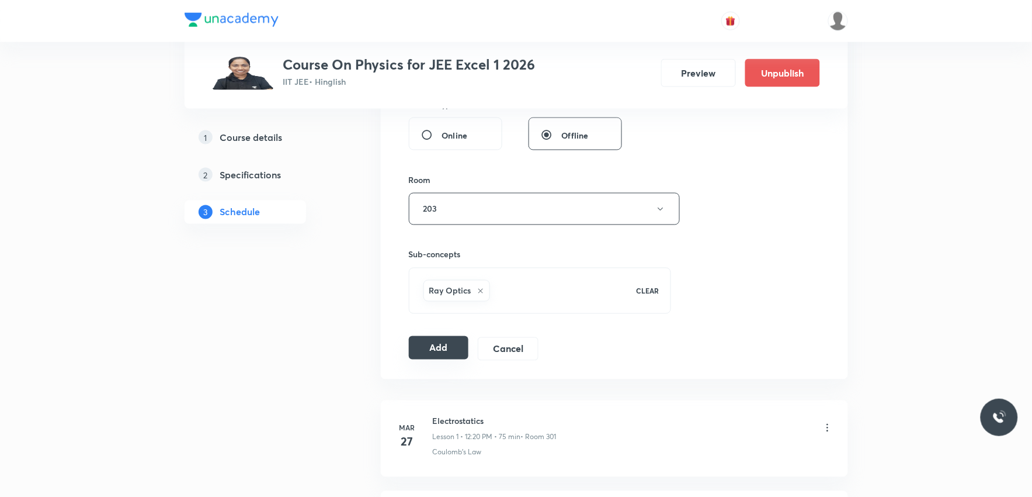
click at [410, 343] on button "Add" at bounding box center [439, 347] width 60 height 23
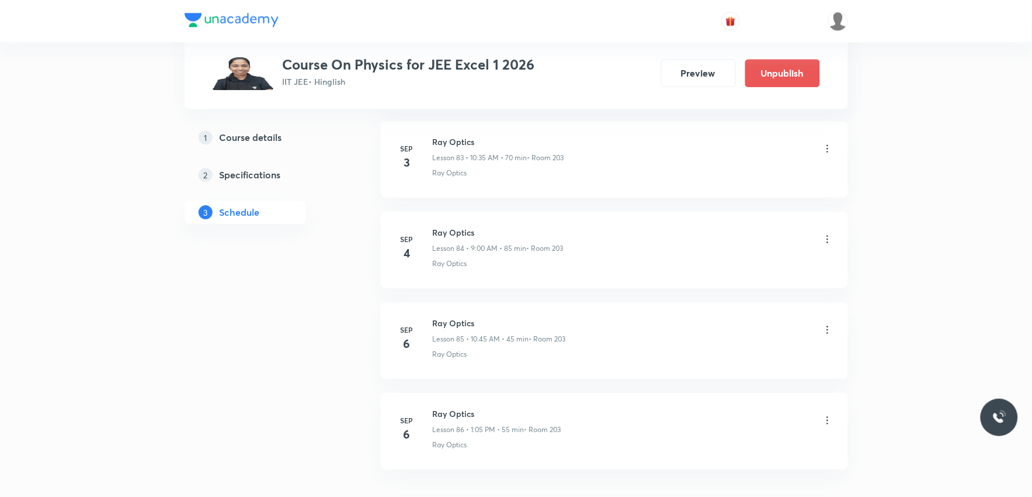
scroll to position [7698, 0]
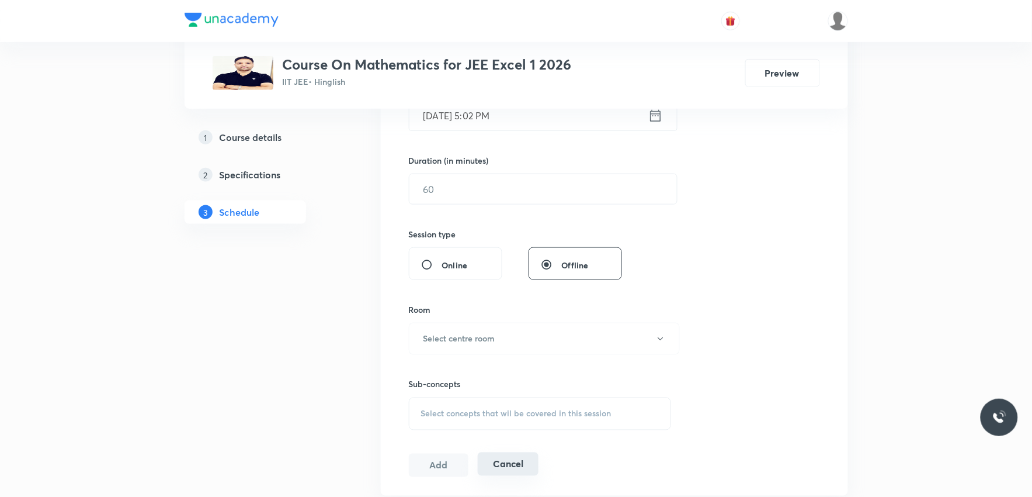
scroll to position [454, 0]
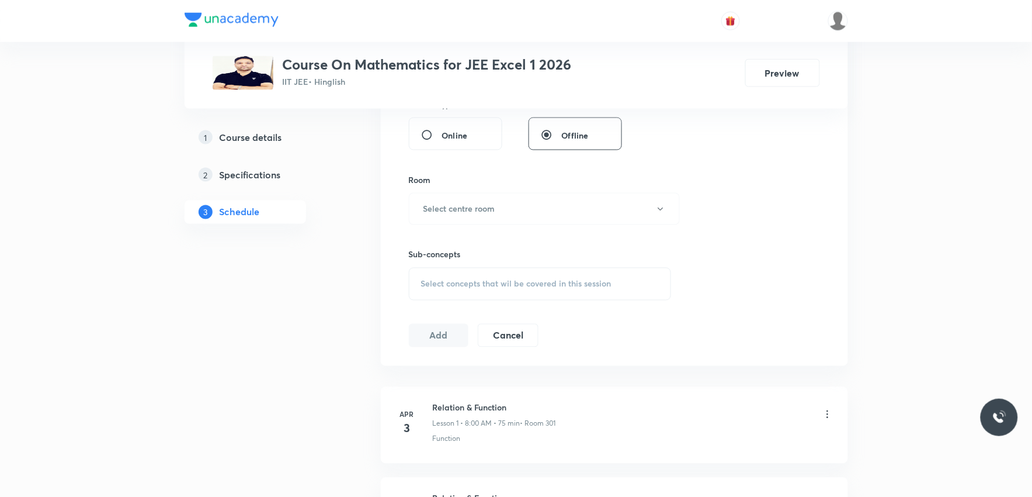
click at [551, 273] on div "Select concepts that wil be covered in this session" at bounding box center [540, 284] width 263 height 33
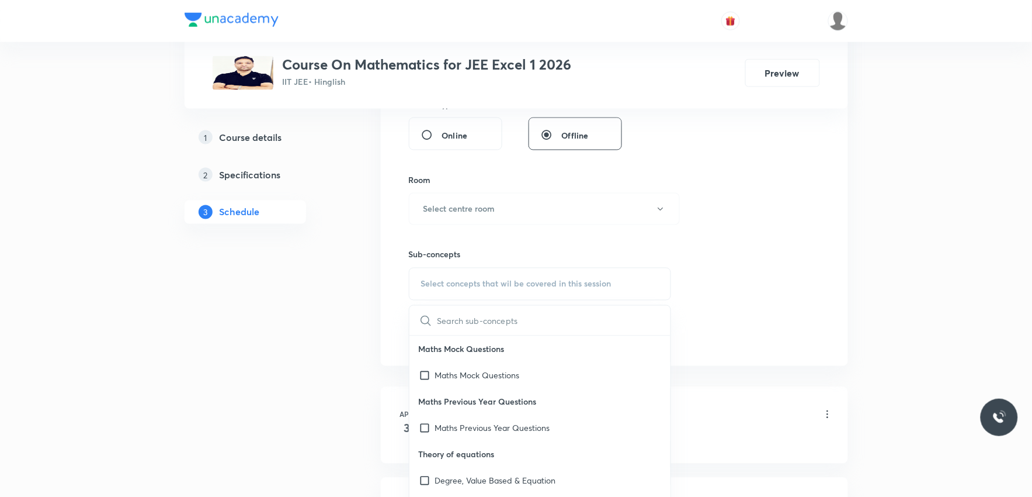
click at [719, 189] on div "Session 90 Live class Session title 0/99 ​ Schedule for [DATE] 5:02 PM ​ Durati…" at bounding box center [614, 72] width 411 height 548
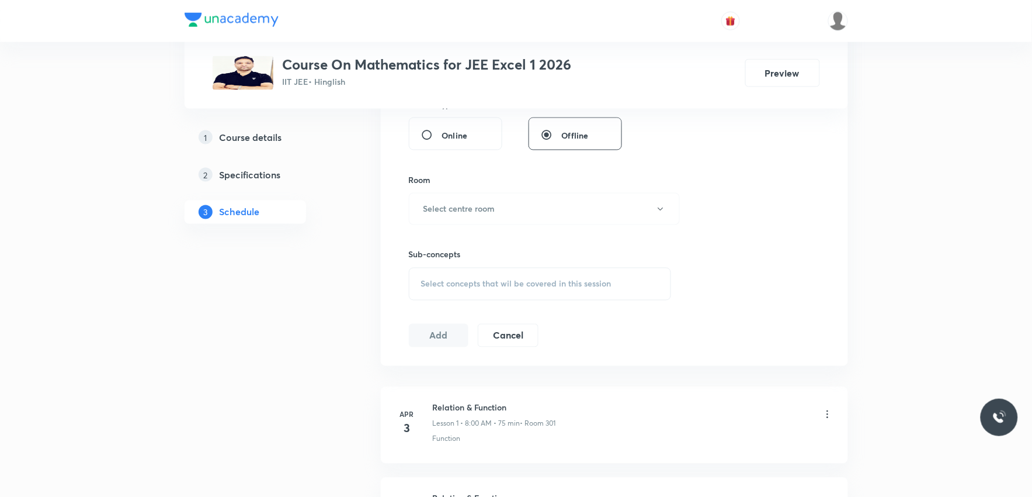
scroll to position [8507, 0]
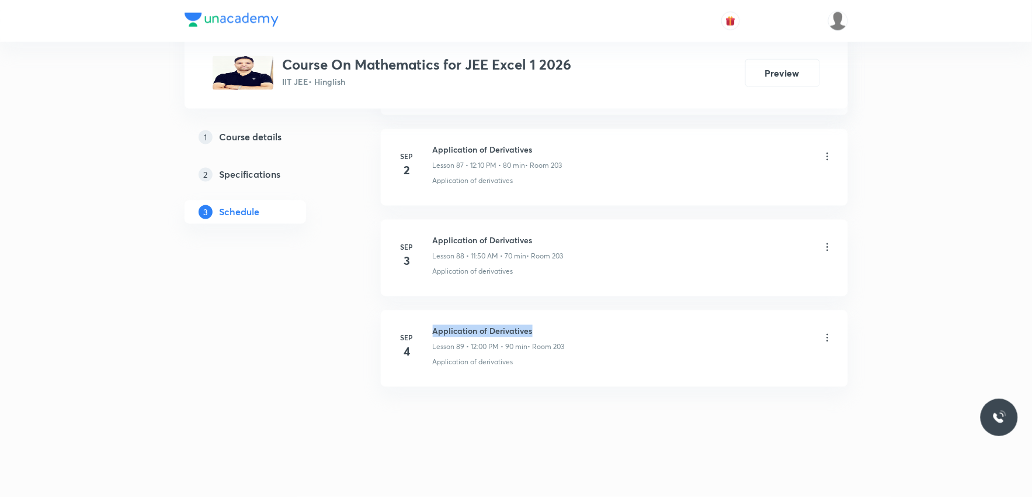
drag, startPoint x: 433, startPoint y: 331, endPoint x: 631, endPoint y: 315, distance: 198.6
click at [631, 316] on li "[DATE] Application of Derivatives Lesson 89 • 12:00 PM • 90 min • Room 203 Appl…" at bounding box center [614, 348] width 467 height 77
copy h6 "Application of Derivatives"
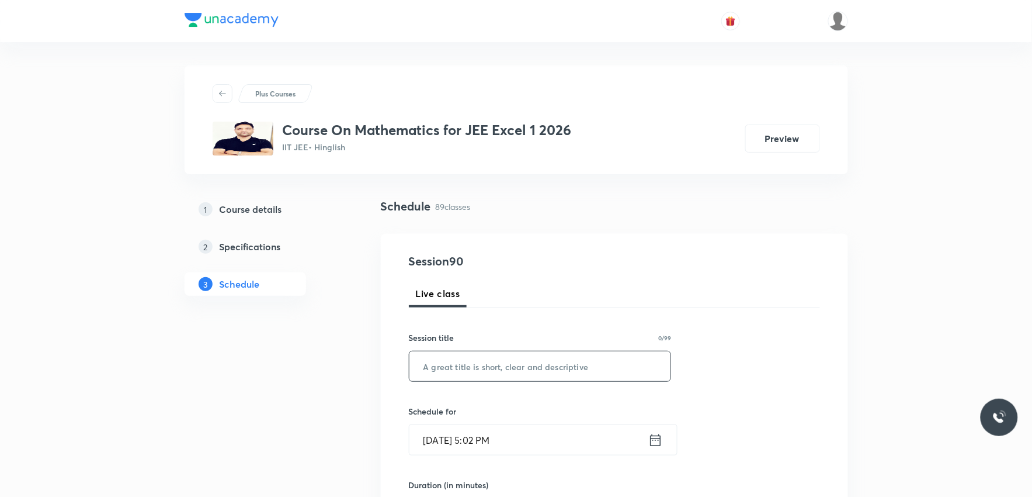
click at [592, 363] on input "text" at bounding box center [540, 366] width 262 height 30
paste input "Application of Derivatives"
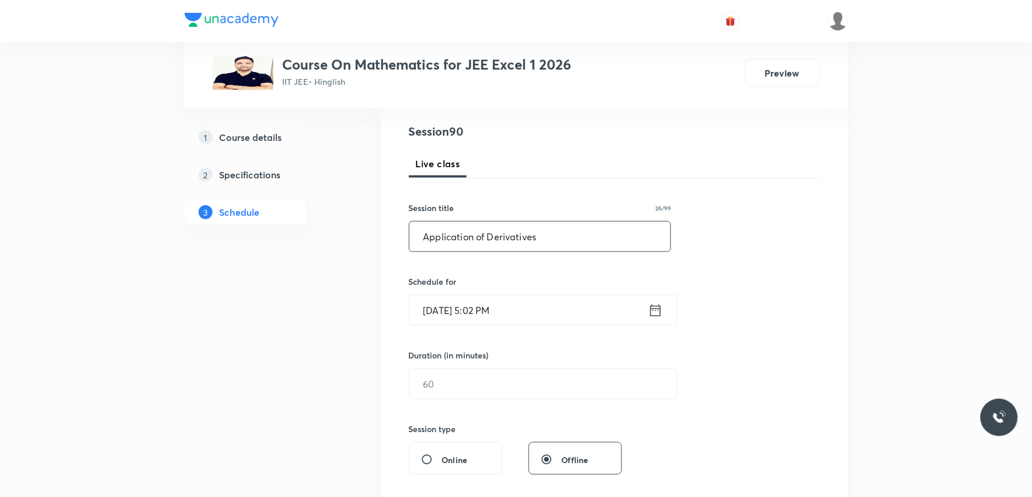
type input "Application of Derivatives"
click at [470, 313] on input "[DATE] 5:02 PM" at bounding box center [528, 310] width 239 height 30
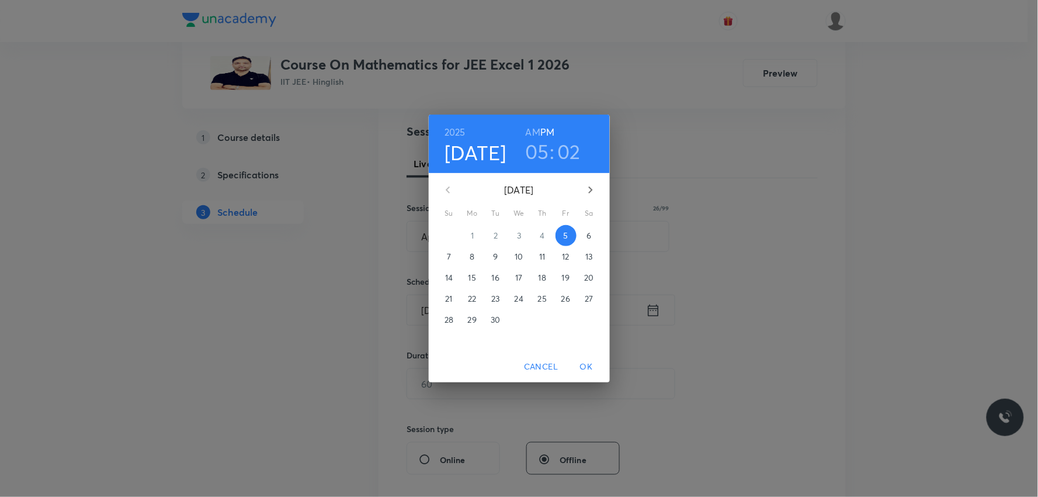
click at [586, 237] on span "6" at bounding box center [589, 236] width 21 height 12
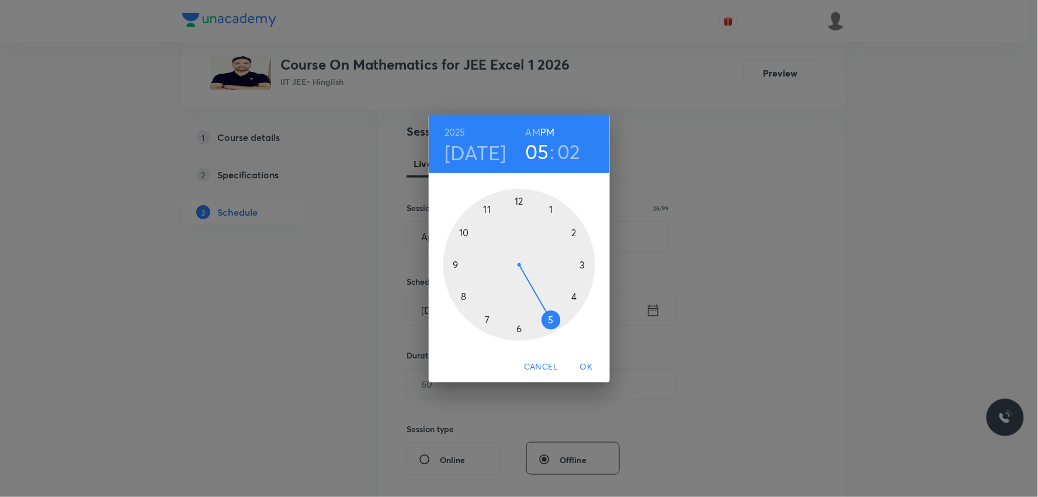
click at [539, 133] on h6 "AM" at bounding box center [533, 132] width 15 height 16
drag, startPoint x: 552, startPoint y: 317, endPoint x: 491, endPoint y: 217, distance: 116.7
click at [491, 217] on div at bounding box center [519, 265] width 152 height 152
drag, startPoint x: 534, startPoint y: 200, endPoint x: 487, endPoint y: 319, distance: 128.0
click at [487, 319] on div at bounding box center [519, 265] width 152 height 152
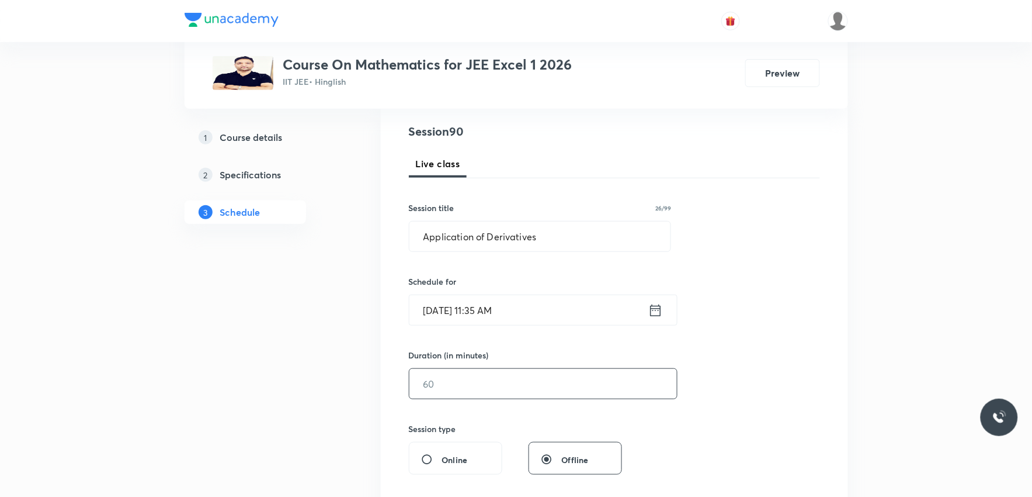
click at [463, 387] on input "text" at bounding box center [543, 384] width 268 height 30
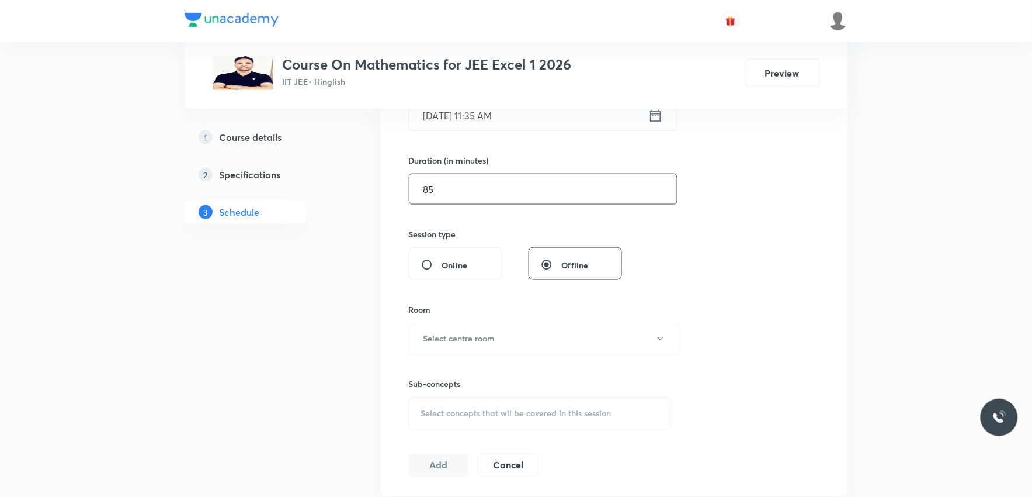
scroll to position [519, 0]
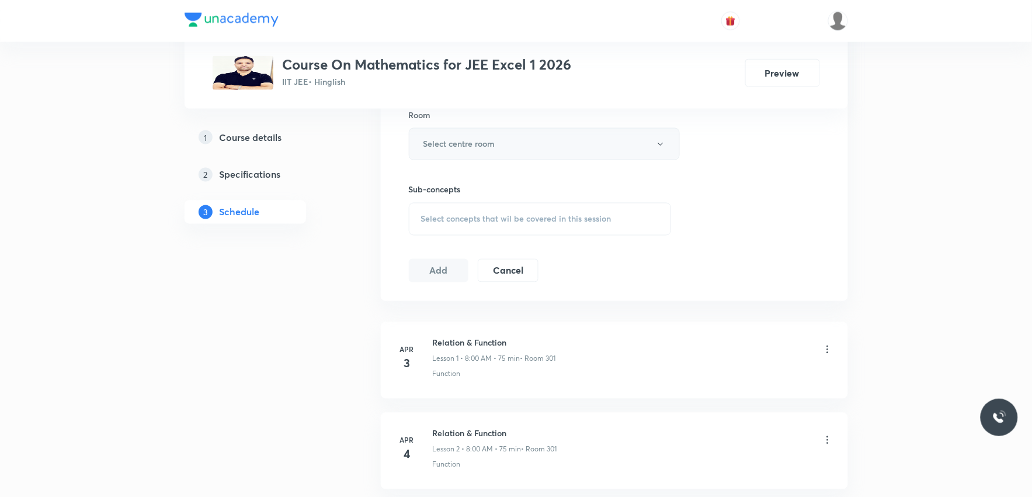
type input "85"
click at [540, 138] on button "Select centre room" at bounding box center [544, 144] width 271 height 32
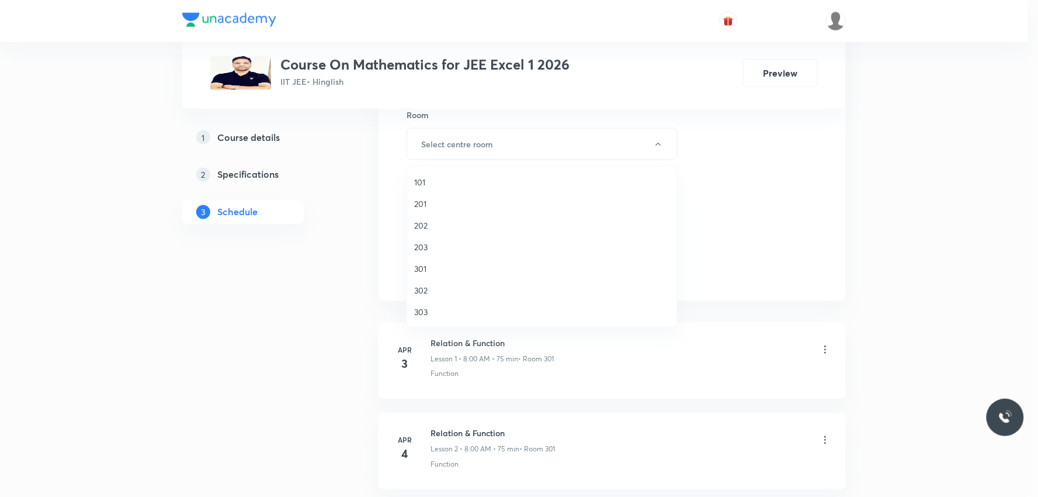
click at [445, 247] on span "203" at bounding box center [542, 247] width 256 height 12
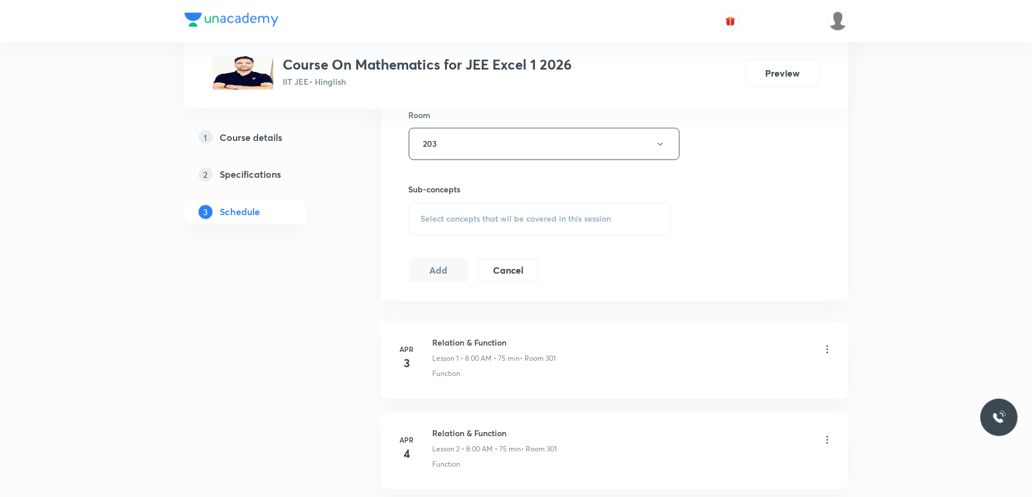
click at [532, 209] on div "Select concepts that wil be covered in this session" at bounding box center [540, 219] width 263 height 33
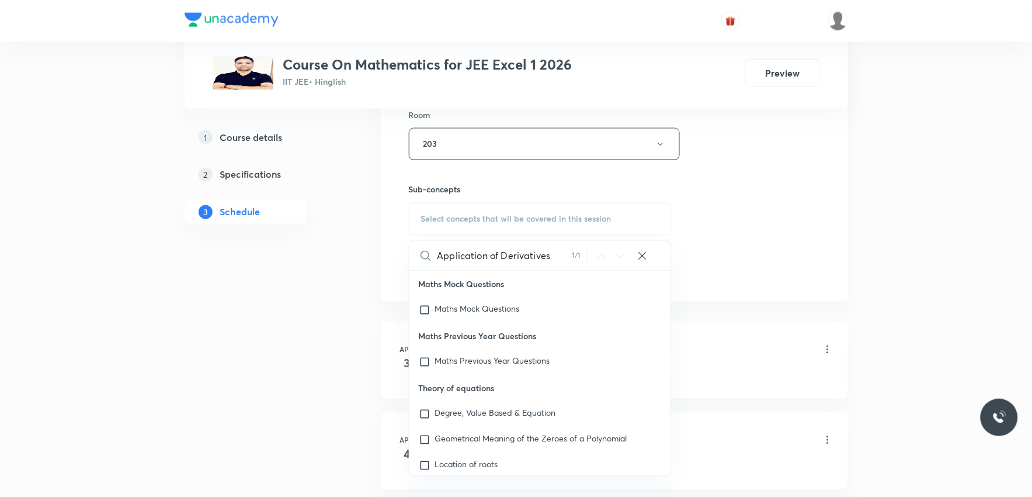
scroll to position [10833, 0]
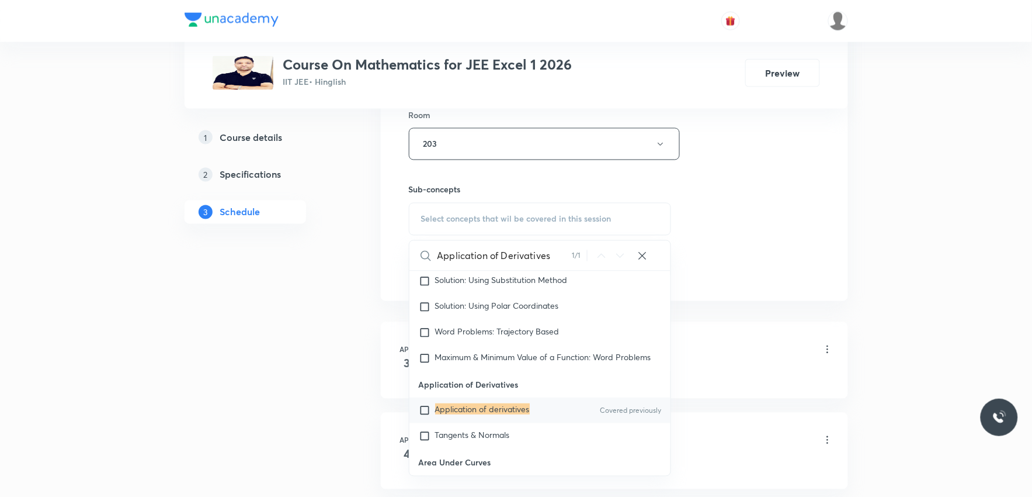
type input "Application of Derivatives"
click at [491, 414] on mark "Application of derivatives" at bounding box center [482, 408] width 95 height 11
checkbox input "true"
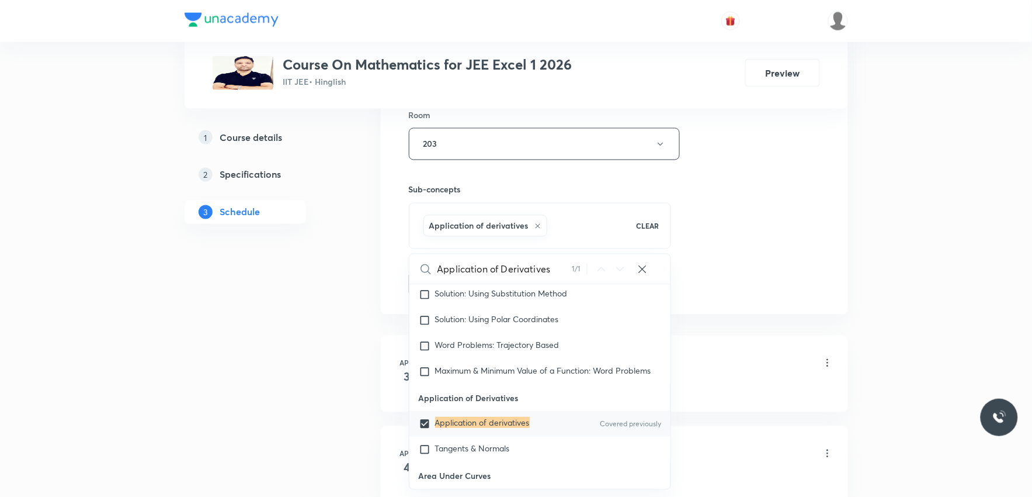
click at [768, 188] on div "Session 90 Live class Session title 26/99 Application of Derivatives ​ Schedule…" at bounding box center [614, 15] width 411 height 562
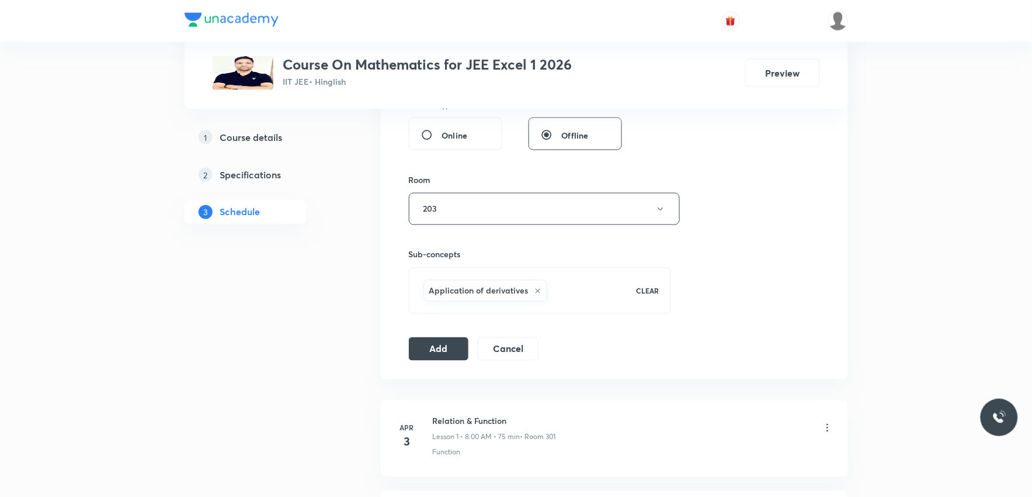
scroll to position [389, 0]
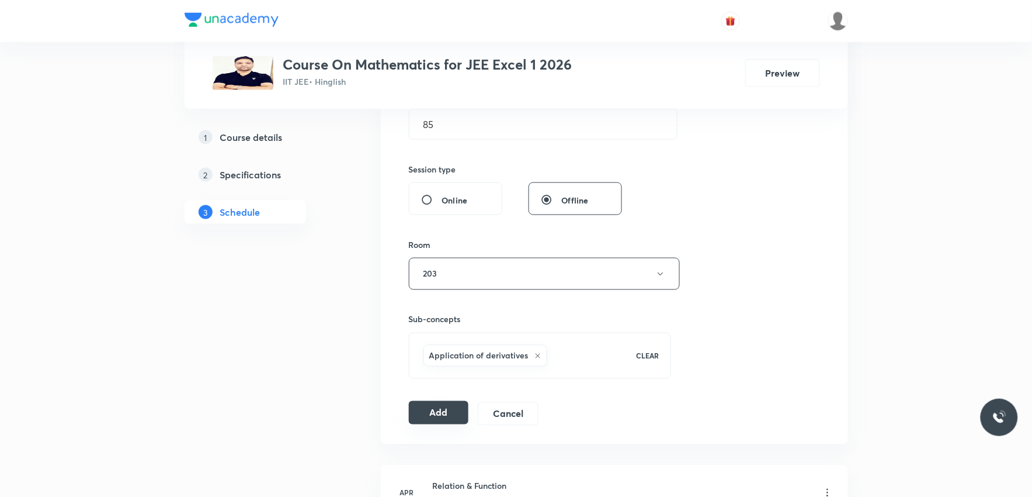
click at [453, 418] on button "Add" at bounding box center [439, 412] width 60 height 23
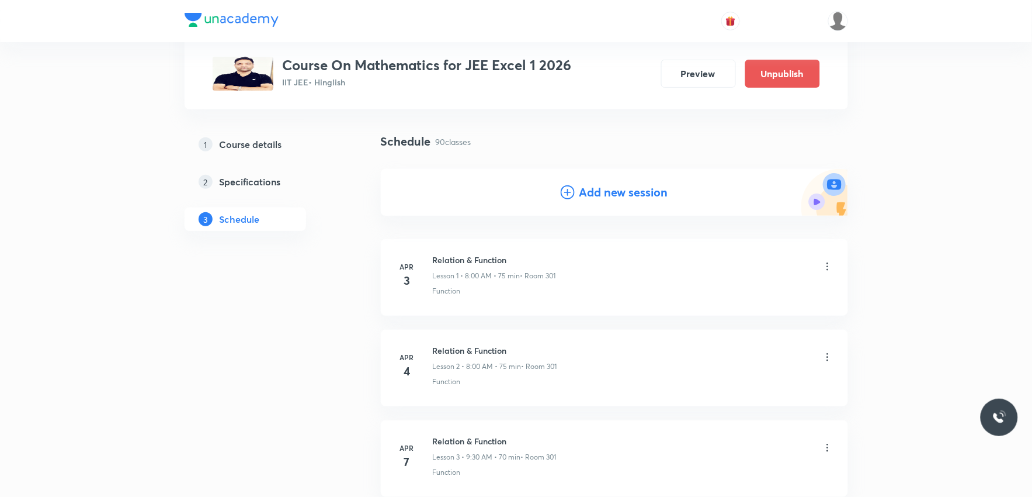
scroll to position [8061, 0]
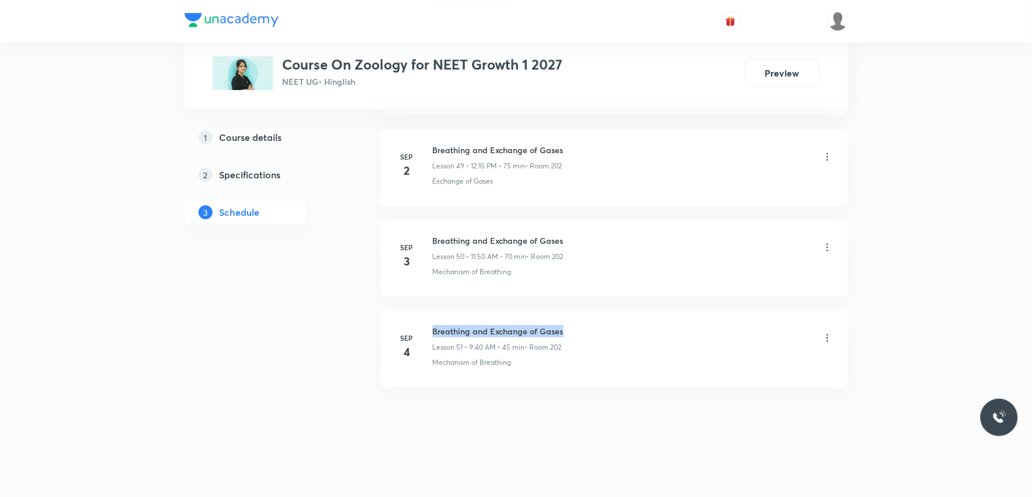
drag, startPoint x: 434, startPoint y: 329, endPoint x: 608, endPoint y: 322, distance: 174.2
click at [608, 322] on li "[DATE] Breathing and Exchange of Gases Lesson 51 • 9:40 AM • 45 min • Room 202 …" at bounding box center [614, 348] width 467 height 77
copy h6 "Breathing and Exchange of Gases"
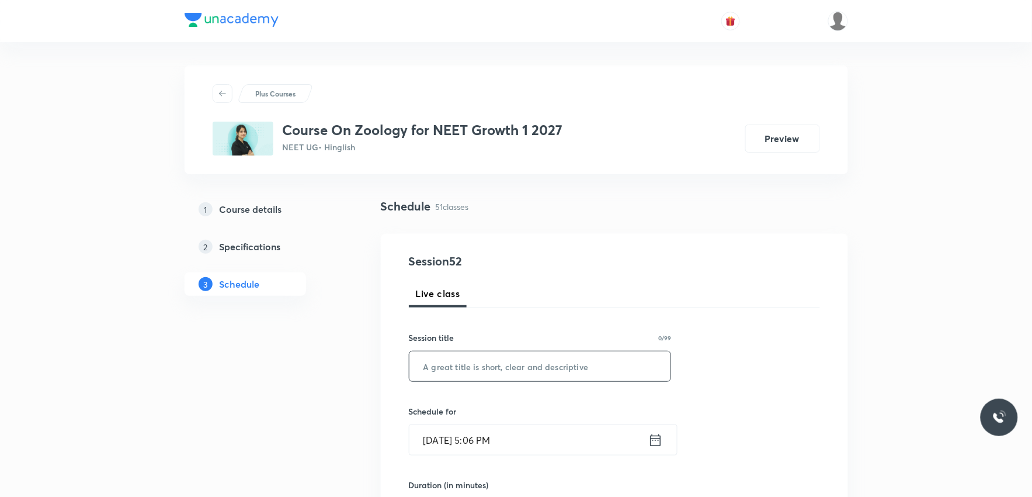
click at [576, 364] on input "text" at bounding box center [540, 366] width 262 height 30
paste input "Breathing and Exchange of Gases"
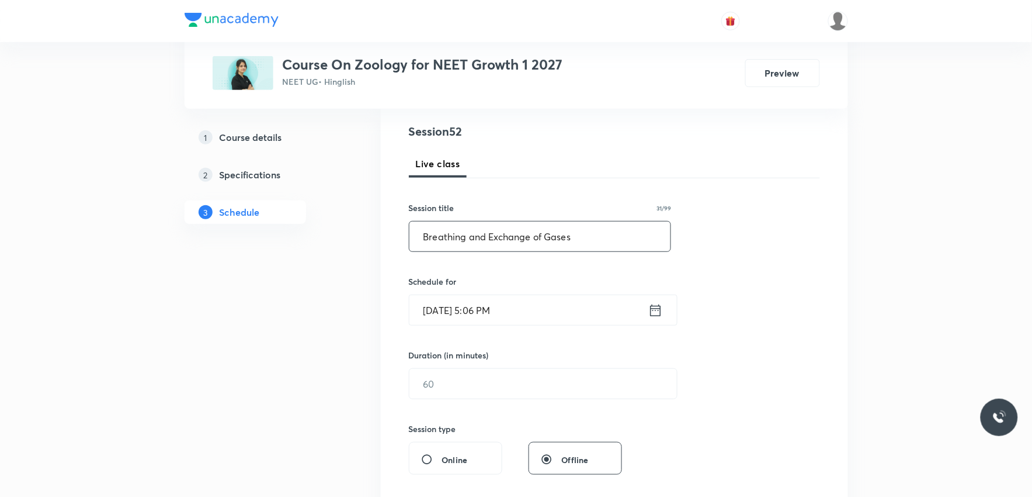
type input "Breathing and Exchange of Gases"
click at [497, 314] on input "[DATE] 5:06 PM" at bounding box center [528, 310] width 239 height 30
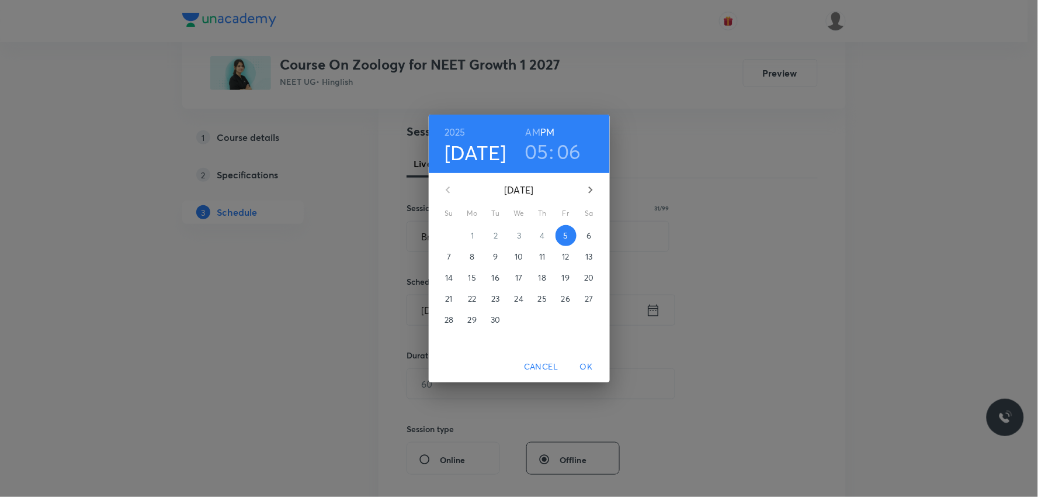
click at [591, 231] on p "6" at bounding box center [588, 236] width 5 height 12
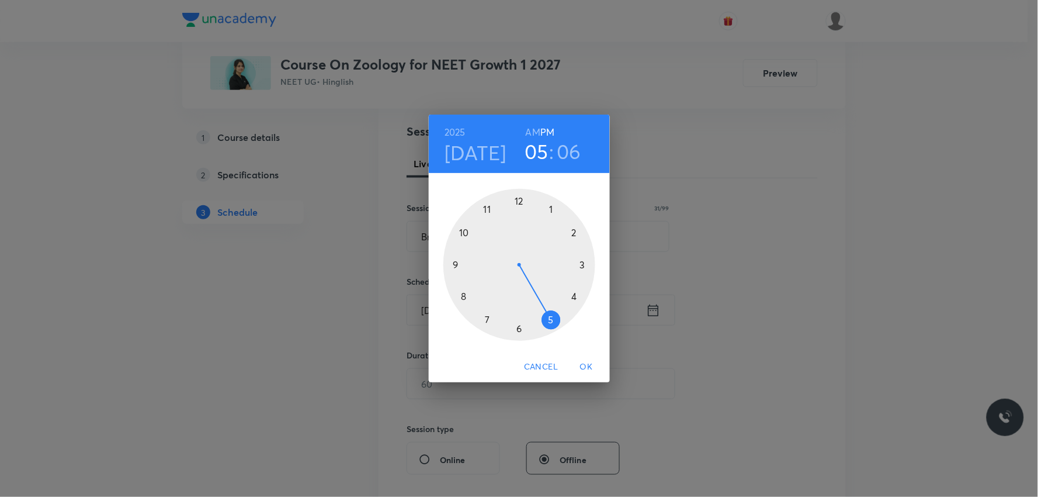
click at [534, 133] on h6 "AM" at bounding box center [533, 132] width 15 height 16
drag, startPoint x: 543, startPoint y: 314, endPoint x: 471, endPoint y: 272, distance: 83.5
click at [471, 272] on div at bounding box center [519, 265] width 152 height 152
drag, startPoint x: 545, startPoint y: 213, endPoint x: 521, endPoint y: 206, distance: 25.0
click at [521, 206] on div at bounding box center [519, 265] width 152 height 152
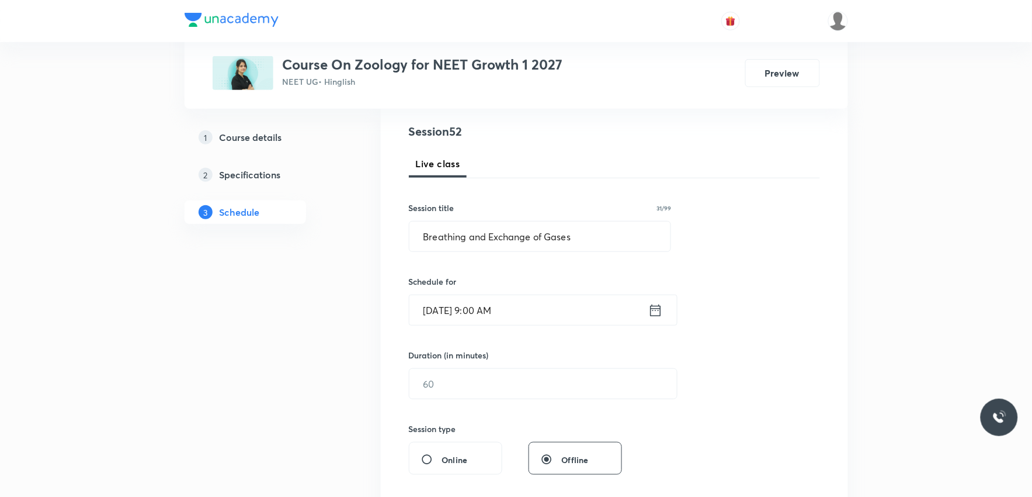
scroll to position [195, 0]
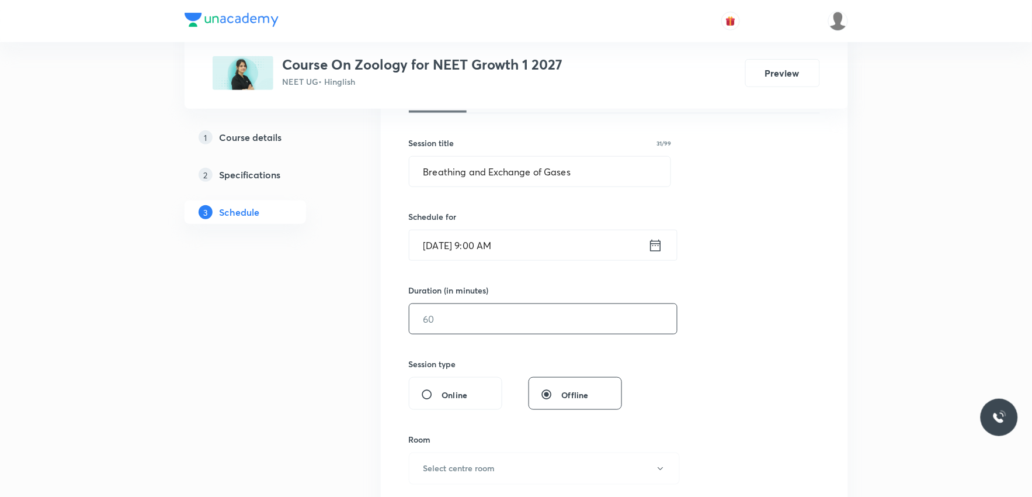
click at [481, 330] on input "text" at bounding box center [543, 319] width 268 height 30
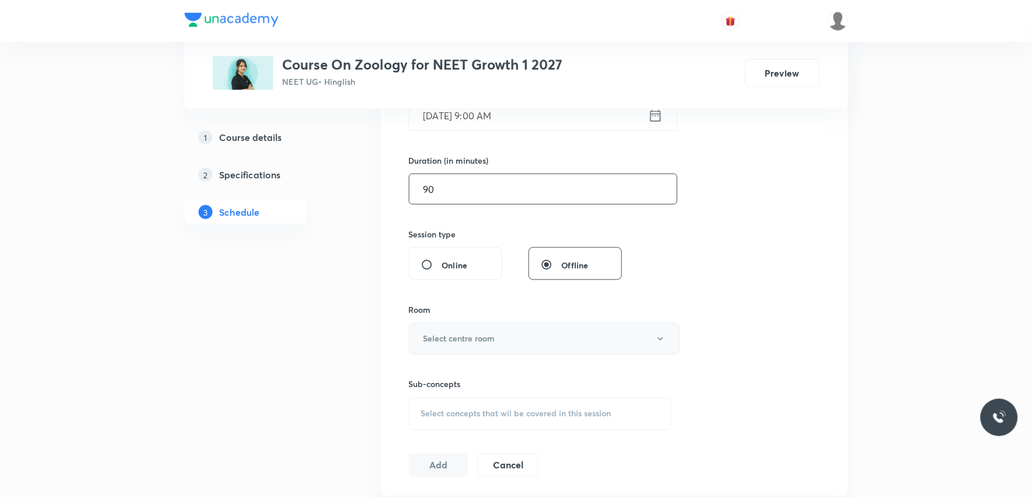
type input "90"
click at [494, 334] on h6 "Select centre room" at bounding box center [459, 338] width 72 height 12
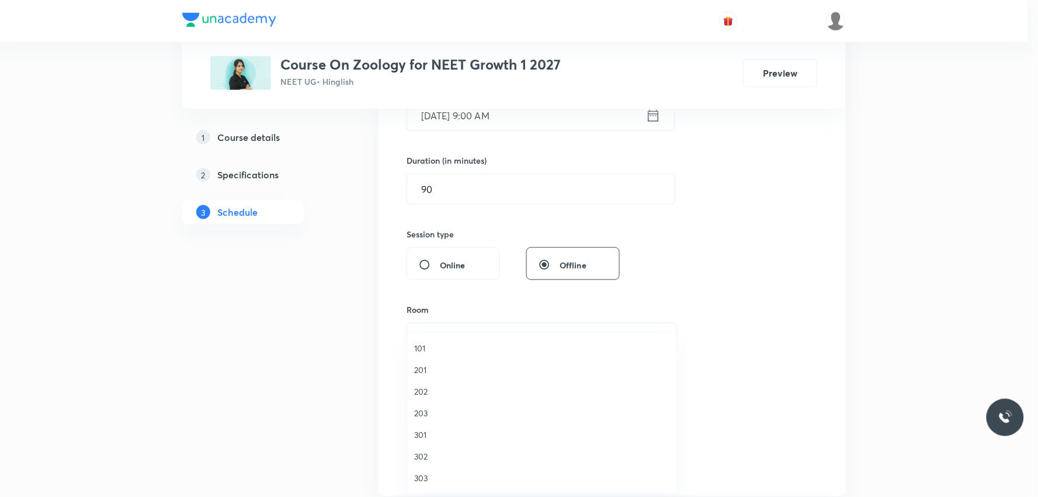
click at [442, 394] on span "202" at bounding box center [542, 391] width 256 height 12
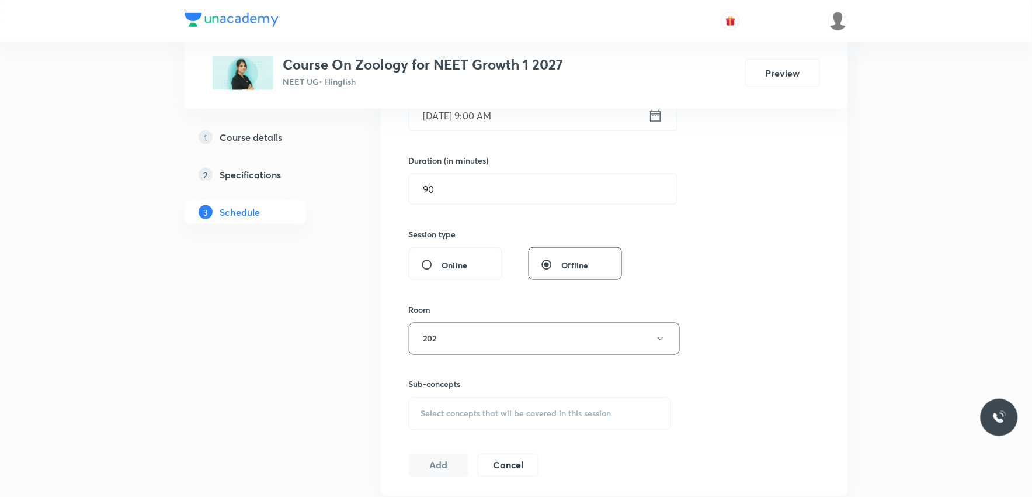
click at [792, 241] on div "Session 52 Live class Session title 31/99 Breathing and Exchange of Gases ​ Sch…" at bounding box center [614, 202] width 411 height 548
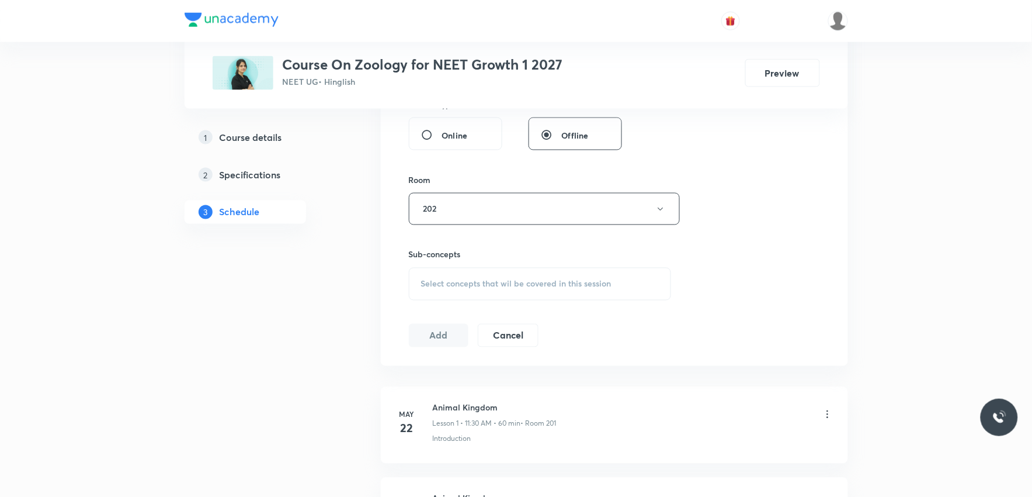
click at [589, 273] on div "Select concepts that wil be covered in this session" at bounding box center [540, 284] width 263 height 33
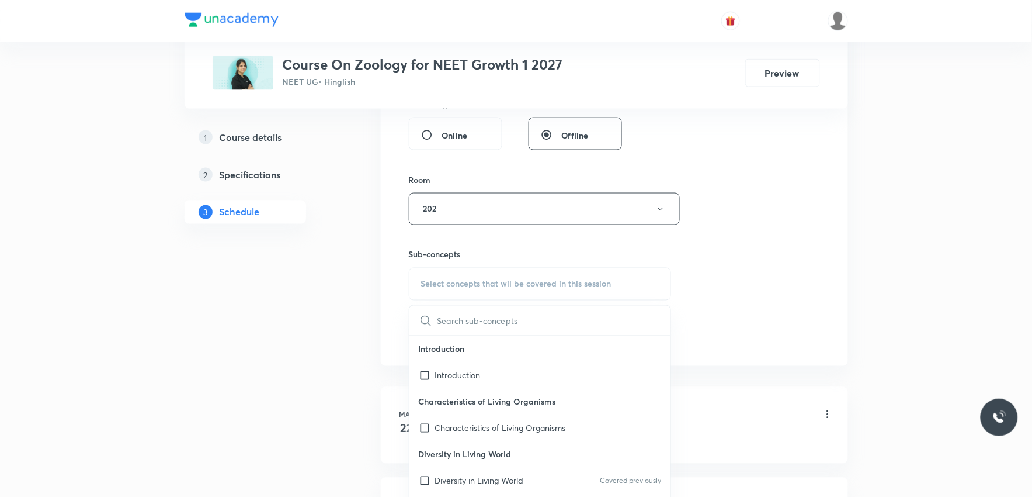
click at [768, 211] on div "Session 52 Live class Session title 31/99 Breathing and Exchange of Gases ​ Sch…" at bounding box center [614, 72] width 411 height 548
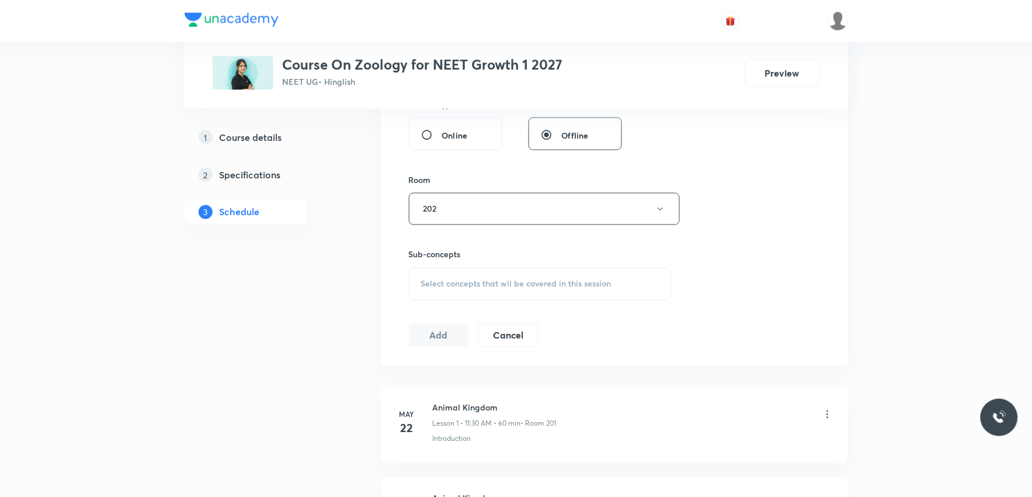
scroll to position [5063, 0]
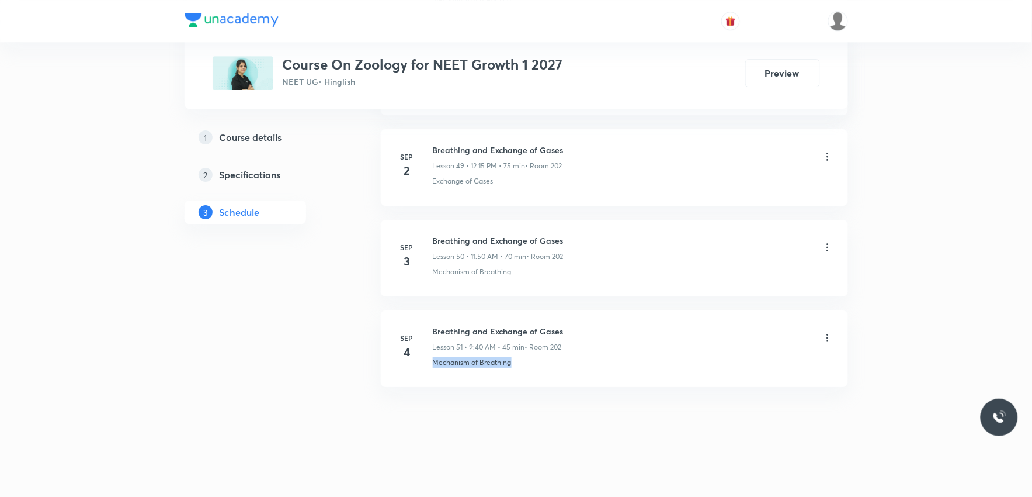
drag, startPoint x: 429, startPoint y: 369, endPoint x: 518, endPoint y: 370, distance: 88.8
click at [518, 370] on li "Sep 4 Breathing and Exchange of Gases Lesson 51 • 9:40 AM • 45 min • Room 202 M…" at bounding box center [614, 348] width 467 height 77
copy p "Mechanism of Breathing"
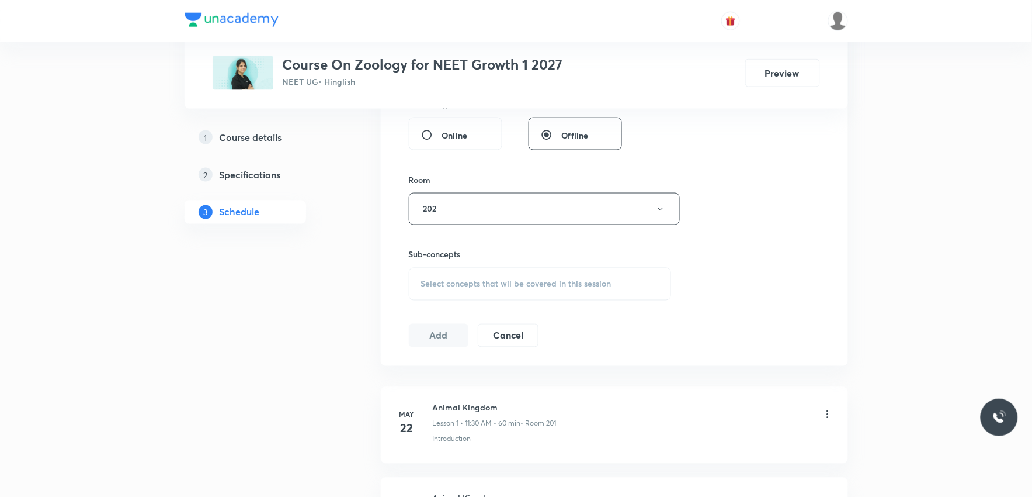
scroll to position [519, 0]
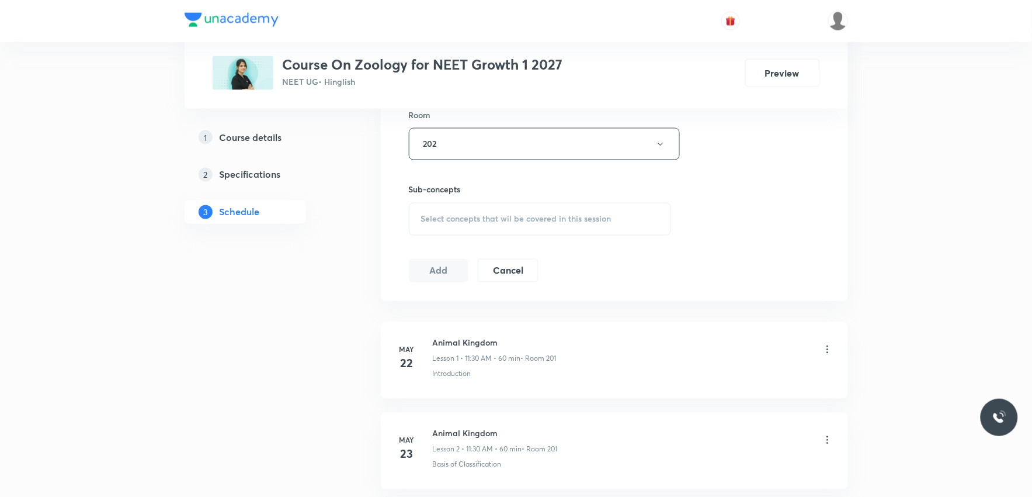
click at [547, 216] on span "Select concepts that wil be covered in this session" at bounding box center [516, 218] width 190 height 9
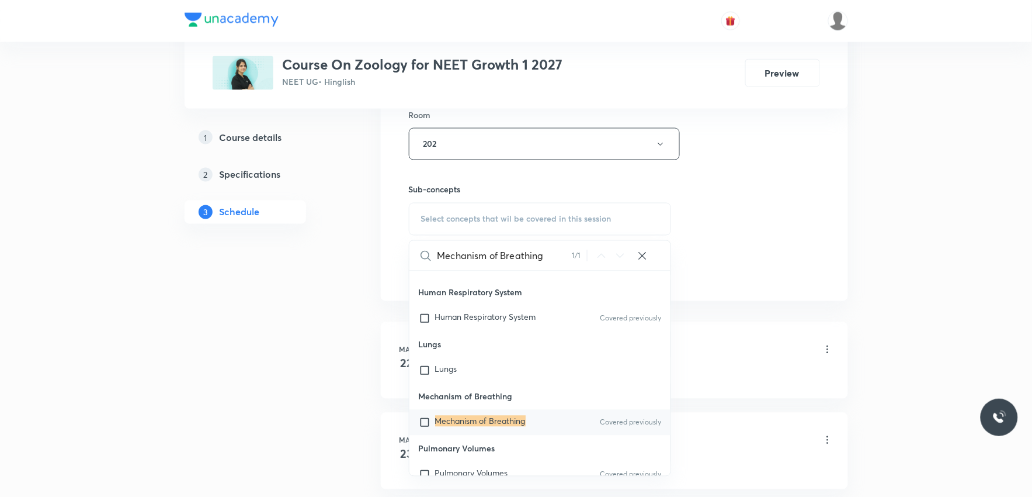
scroll to position [649, 0]
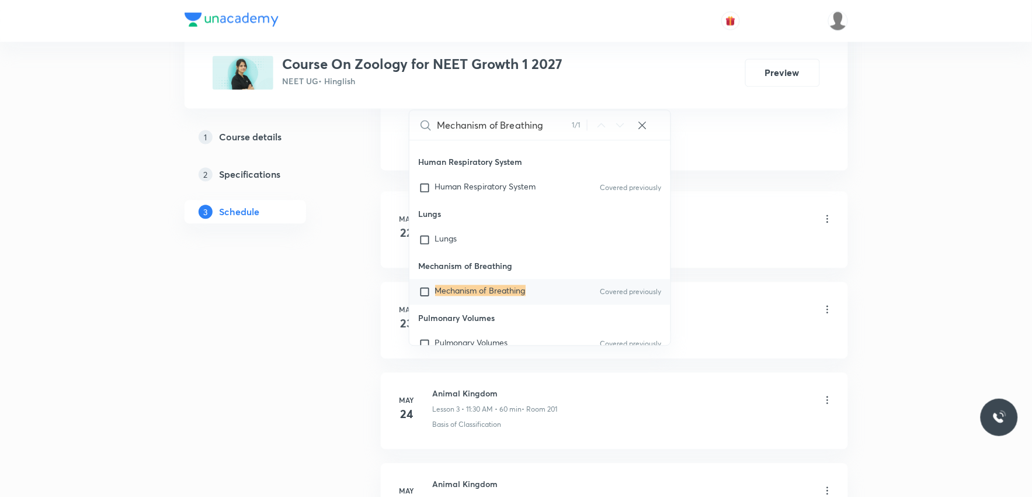
type input "Mechanism of Breathing"
click at [491, 287] on mark "Mechanism of Breathing" at bounding box center [480, 290] width 91 height 11
checkbox input "true"
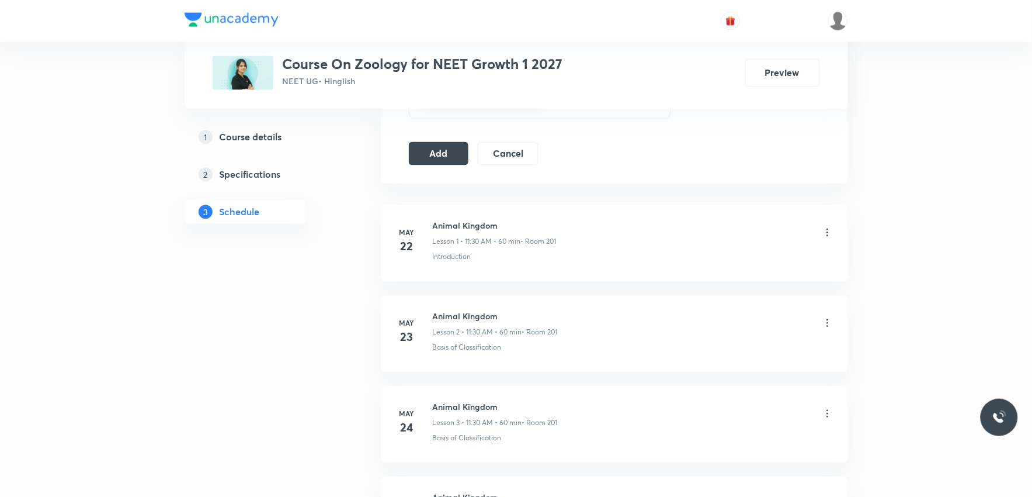
scroll to position [584, 0]
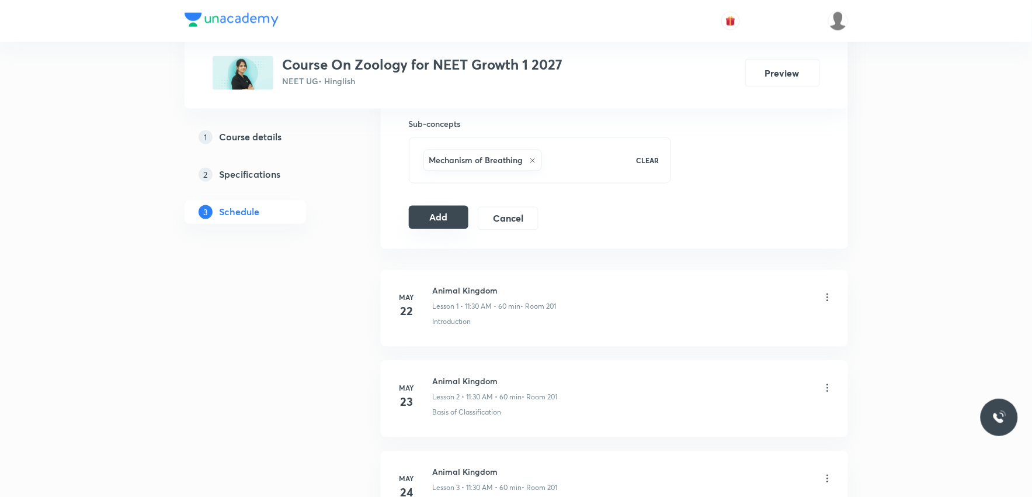
click at [446, 215] on button "Add" at bounding box center [439, 217] width 60 height 23
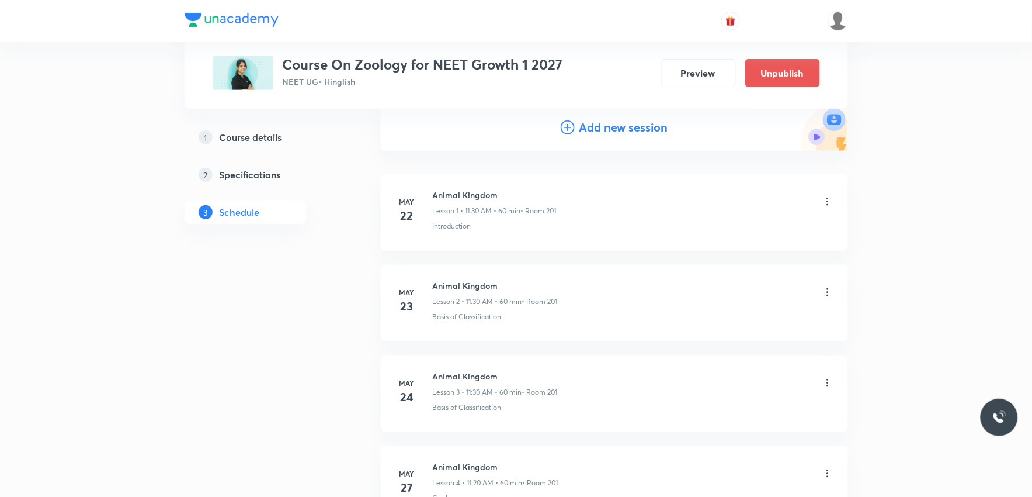
scroll to position [4616, 0]
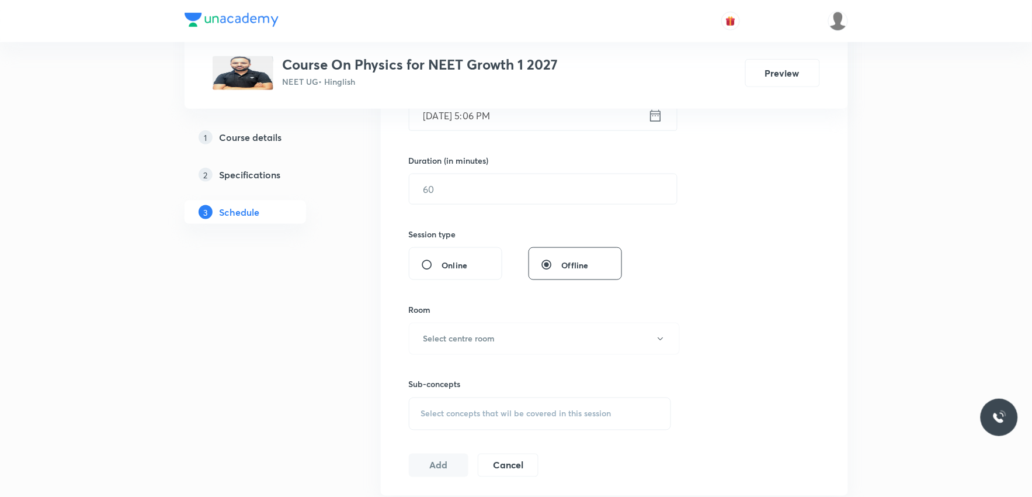
scroll to position [389, 0]
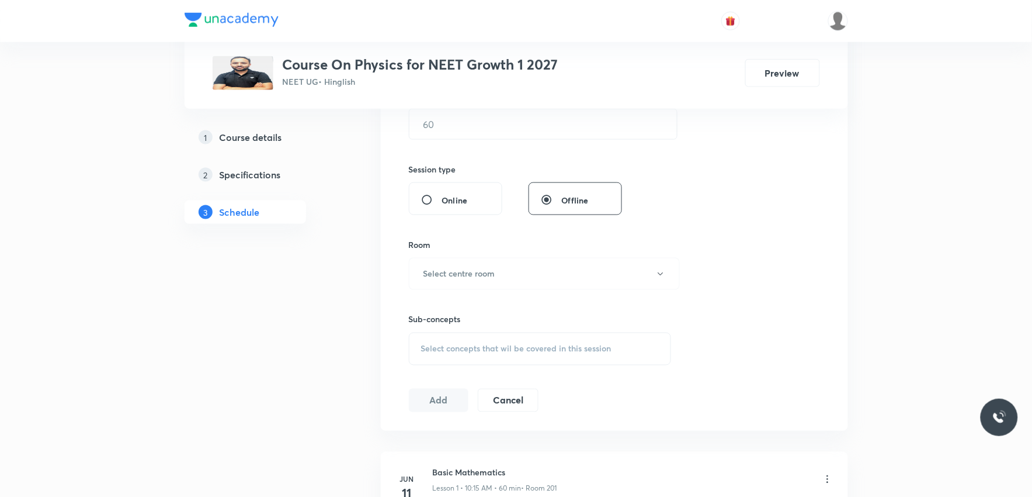
click at [515, 336] on div "Select concepts that wil be covered in this session" at bounding box center [540, 348] width 263 height 33
click at [751, 234] on div "Session 39 Live class Session title 0/99 ​ Schedule for [DATE] 5:06 PM ​ Durati…" at bounding box center [614, 137] width 411 height 548
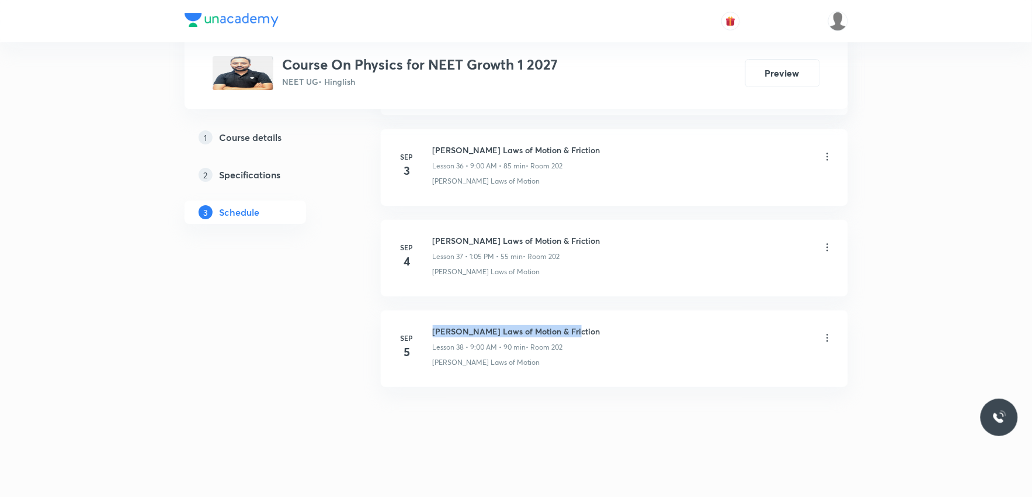
drag, startPoint x: 434, startPoint y: 329, endPoint x: 576, endPoint y: 324, distance: 142.0
click at [576, 324] on li "[DATE] [PERSON_NAME] Laws of Motion & Friction Lesson 38 • 9:00 AM • 90 min • R…" at bounding box center [614, 348] width 467 height 77
copy h6 "[PERSON_NAME] Laws of Motion & Friction"
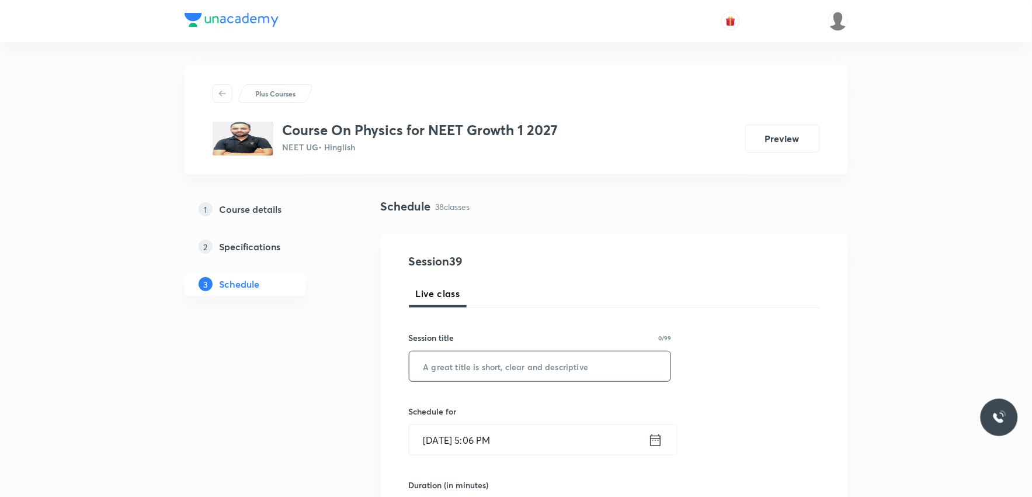
click at [525, 359] on input "text" at bounding box center [540, 366] width 262 height 30
paste input "[PERSON_NAME] Laws of Motion & Friction"
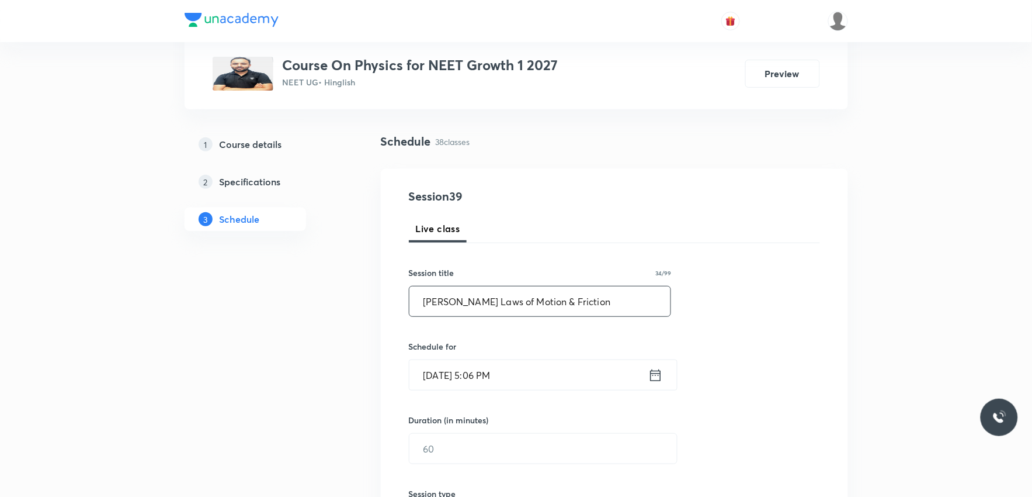
scroll to position [130, 0]
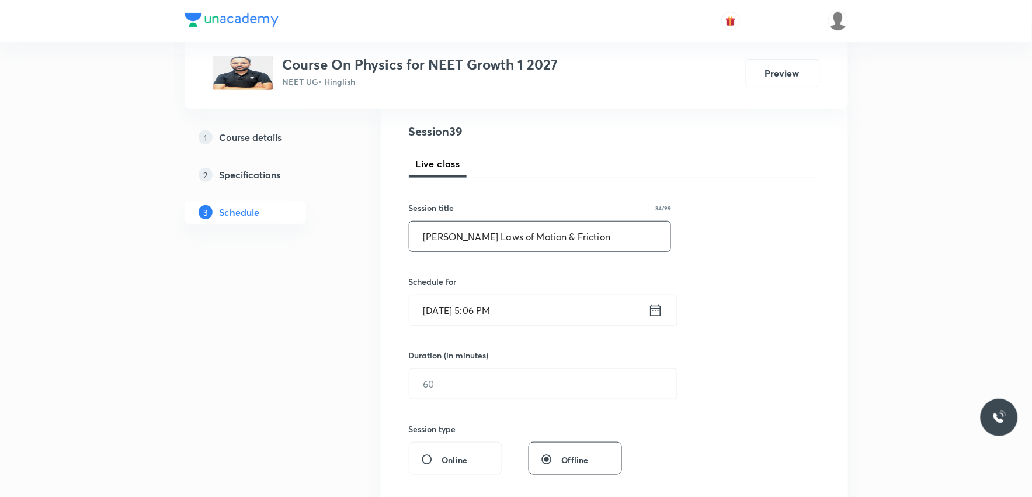
type input "[PERSON_NAME] Laws of Motion & Friction"
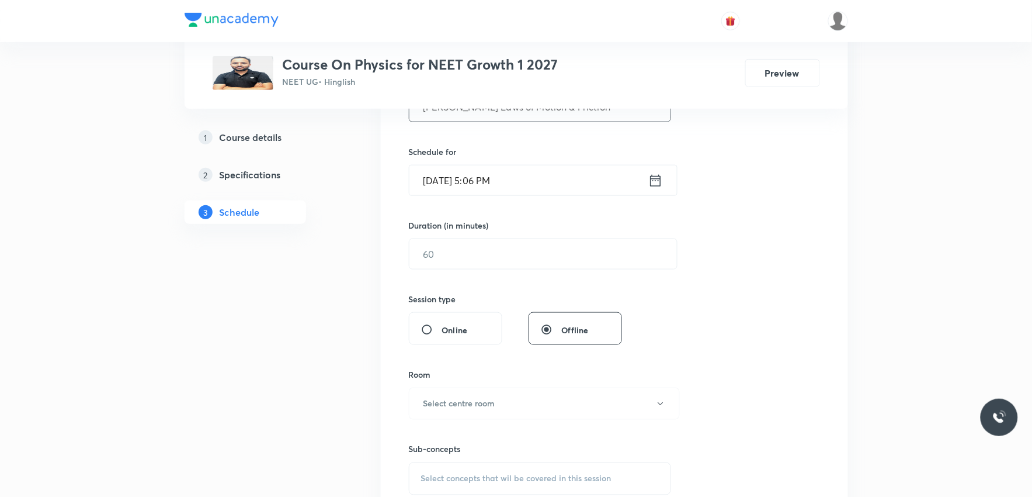
click at [464, 189] on input "[DATE] 5:06 PM" at bounding box center [528, 180] width 239 height 30
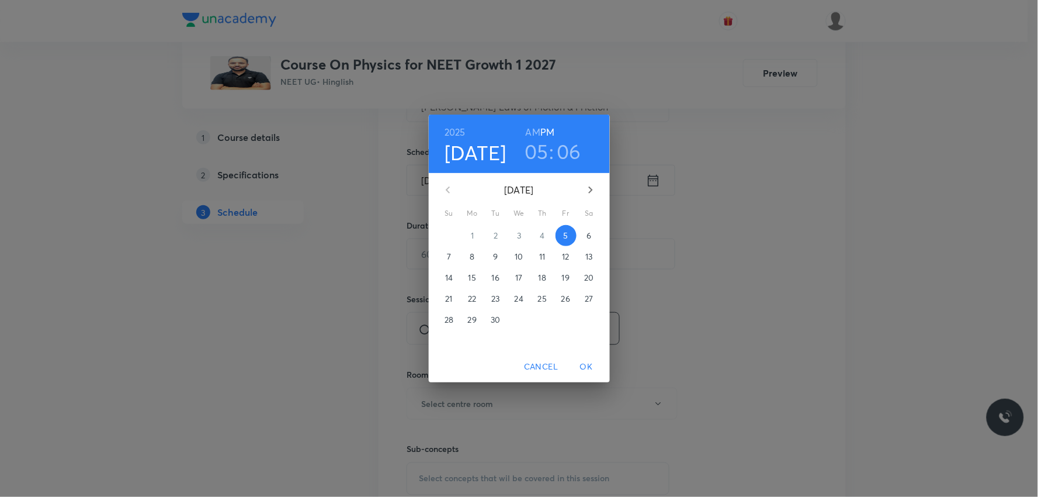
click at [589, 236] on p "6" at bounding box center [588, 236] width 5 height 12
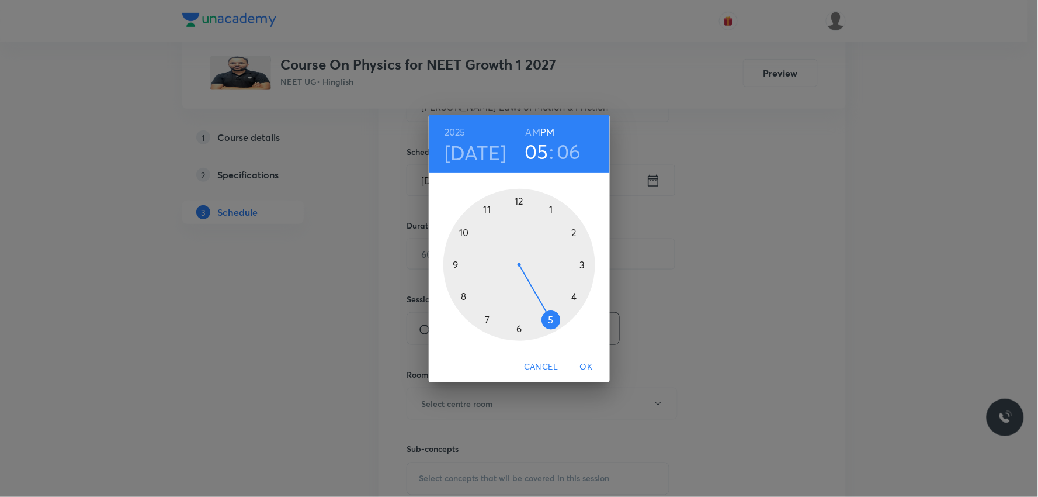
click at [533, 133] on h6 "AM" at bounding box center [533, 132] width 15 height 16
drag, startPoint x: 545, startPoint y: 314, endPoint x: 459, endPoint y: 238, distance: 114.2
click at [459, 238] on div at bounding box center [519, 265] width 152 height 152
drag, startPoint x: 551, startPoint y: 218, endPoint x: 458, endPoint y: 265, distance: 103.7
click at [458, 265] on div at bounding box center [519, 265] width 152 height 152
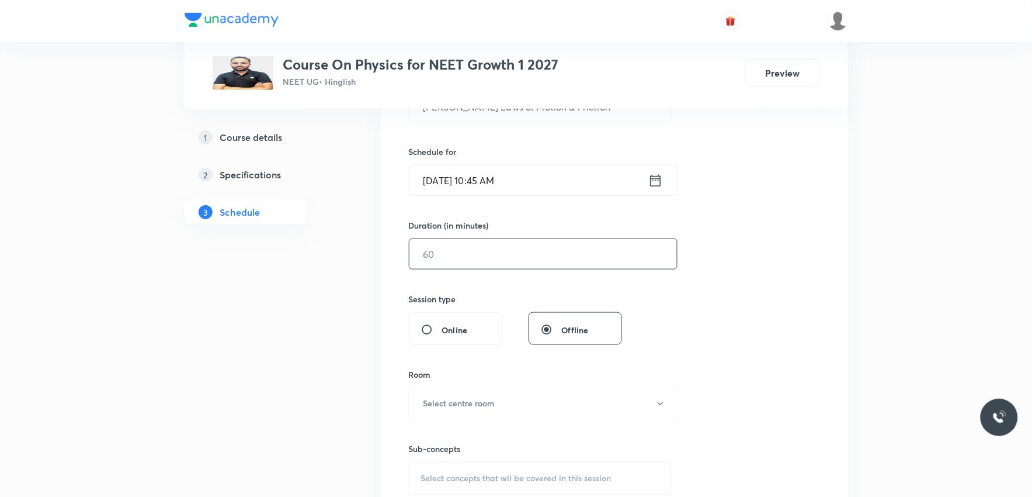
click at [486, 257] on input "text" at bounding box center [543, 254] width 268 height 30
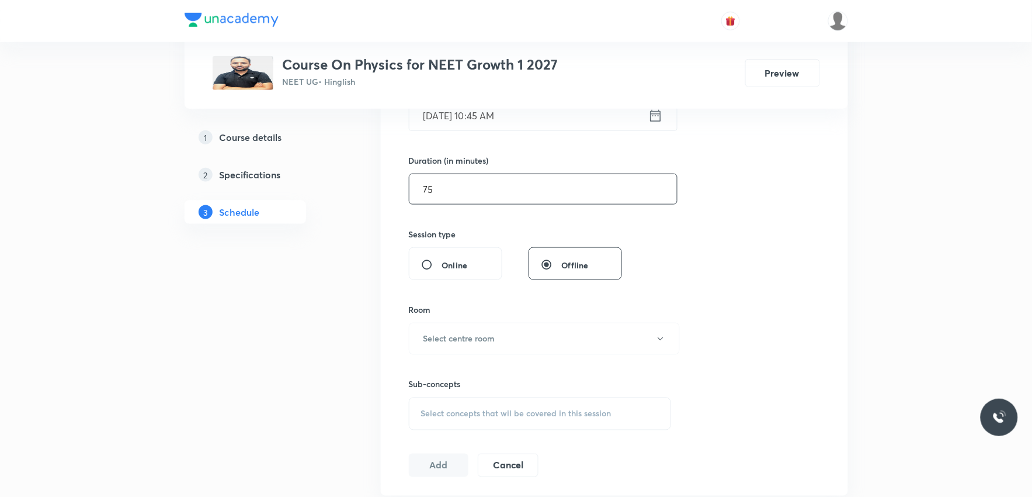
scroll to position [389, 0]
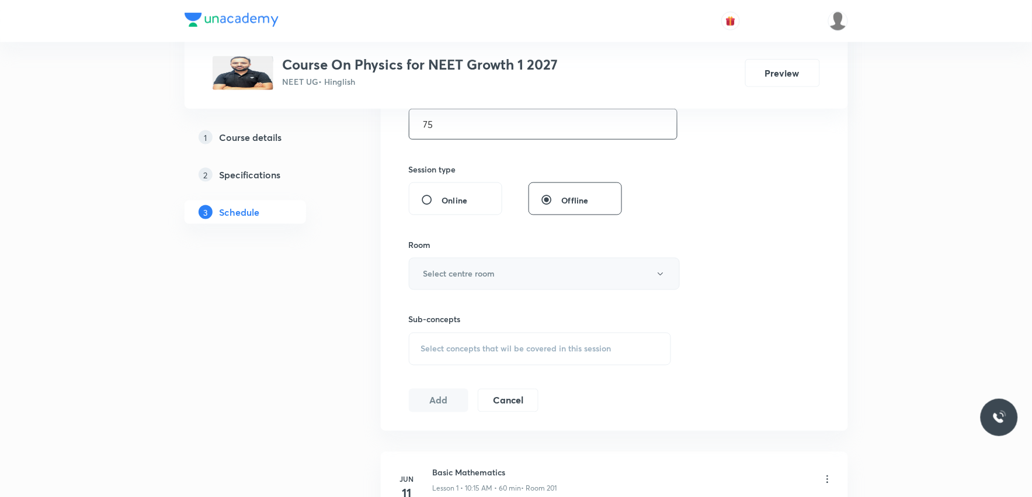
type input "75"
click at [519, 276] on button "Select centre room" at bounding box center [544, 274] width 271 height 32
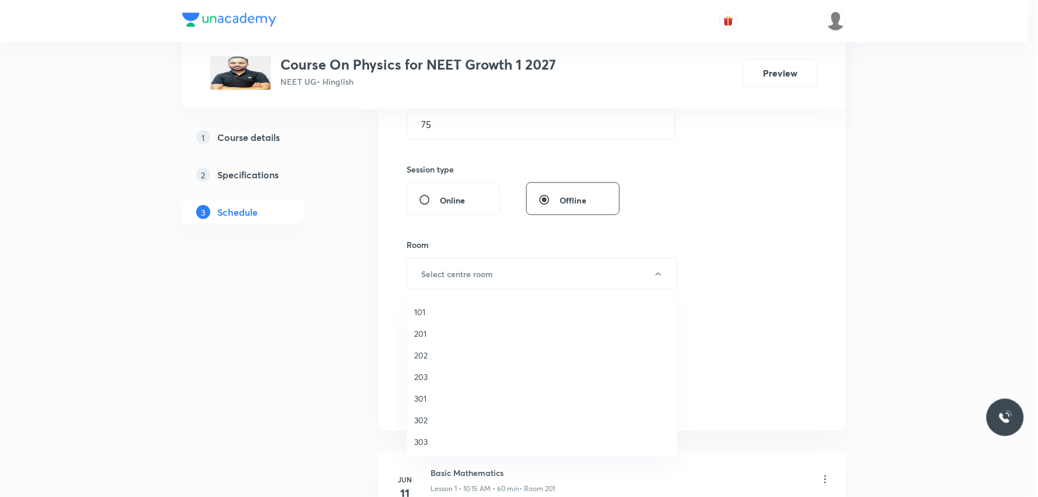
click at [436, 352] on span "202" at bounding box center [542, 355] width 256 height 12
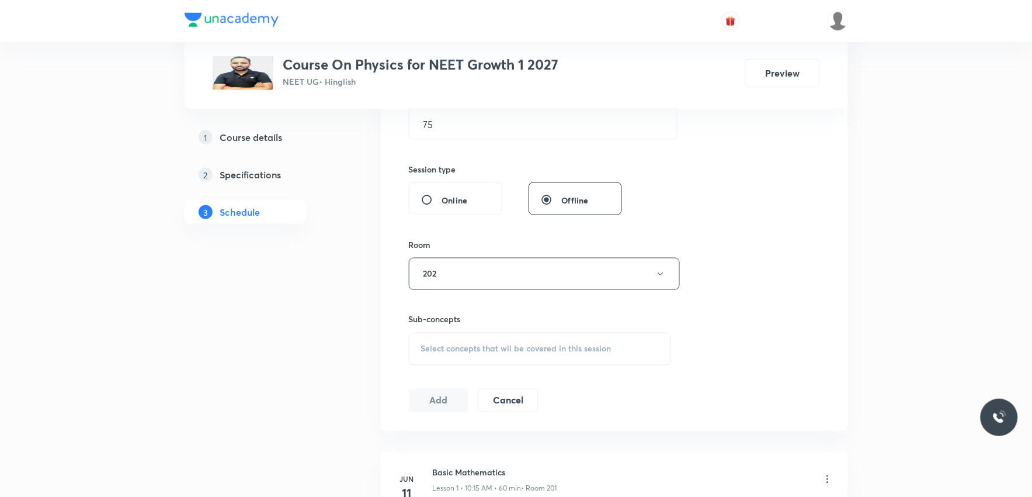
click at [534, 344] on span "Select concepts that wil be covered in this session" at bounding box center [516, 348] width 190 height 9
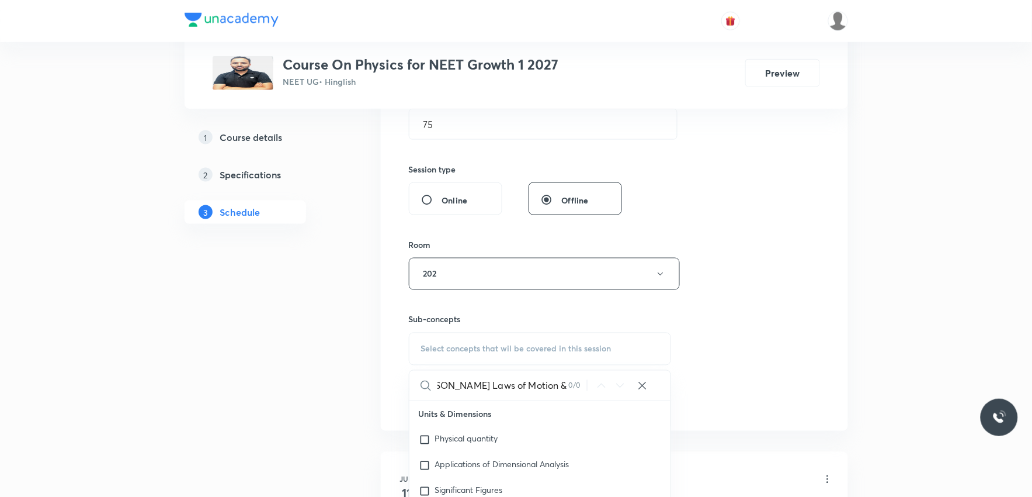
scroll to position [584, 0]
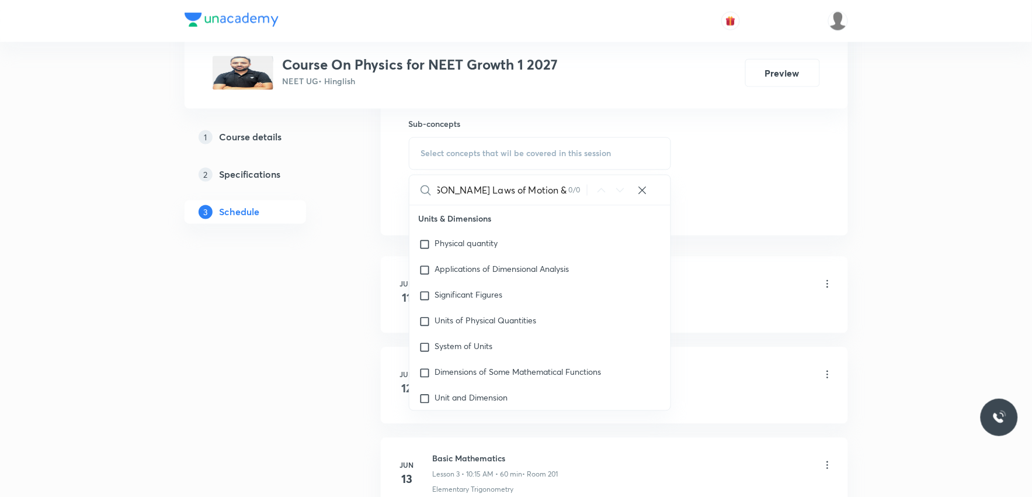
click at [521, 190] on input "Newton's Laws of Motion & Friction" at bounding box center [503, 190] width 131 height 30
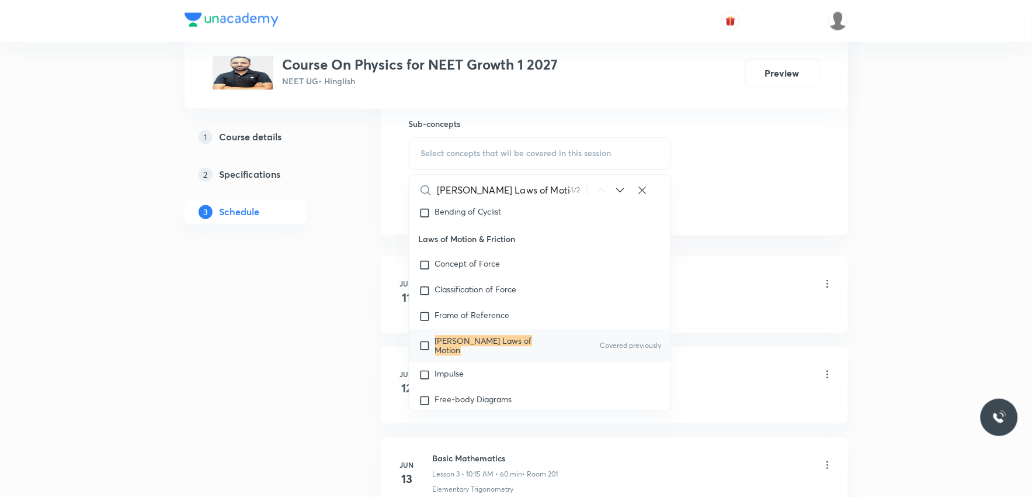
type input "[PERSON_NAME] Laws of Motion"
click at [504, 356] on mark "[PERSON_NAME] Laws of Motion" at bounding box center [483, 345] width 97 height 20
checkbox input "true"
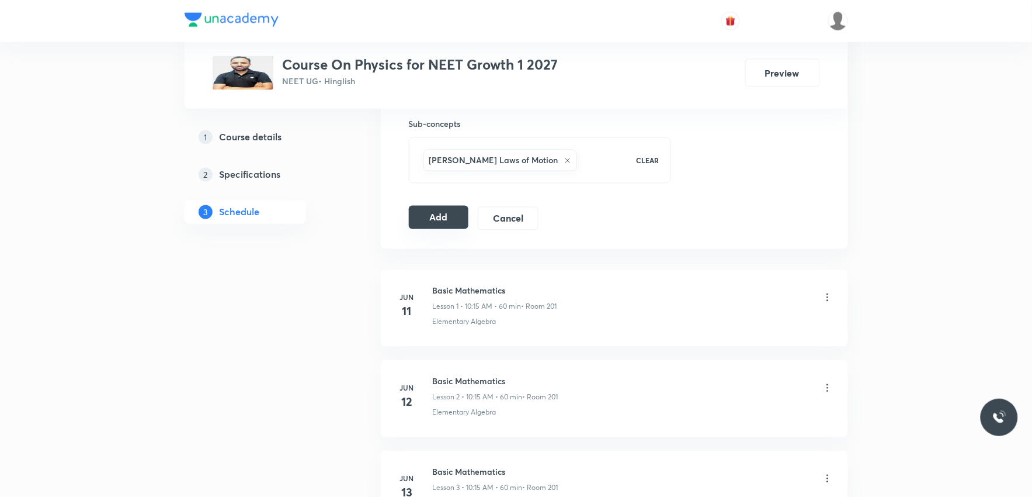
click at [439, 223] on button "Add" at bounding box center [439, 217] width 60 height 23
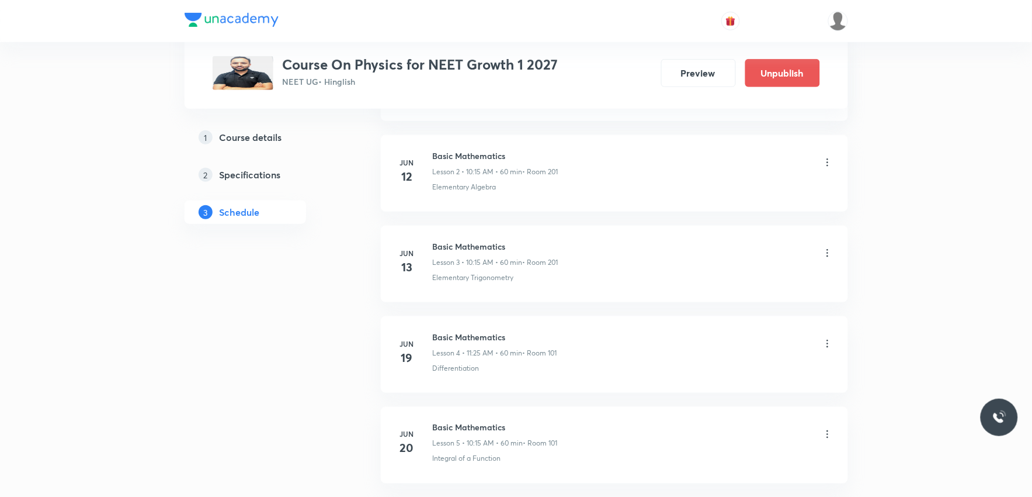
scroll to position [3438, 0]
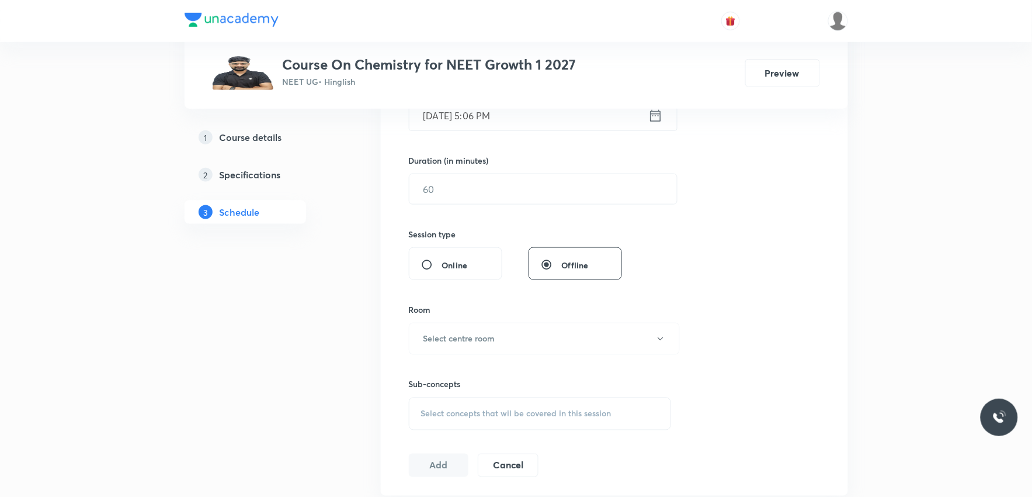
scroll to position [519, 0]
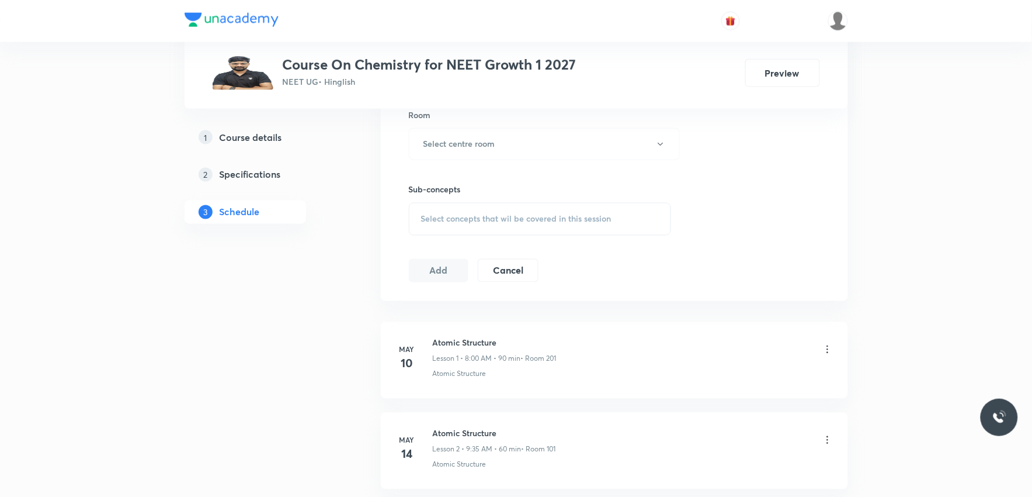
click at [558, 219] on span "Select concepts that wil be covered in this session" at bounding box center [516, 218] width 190 height 9
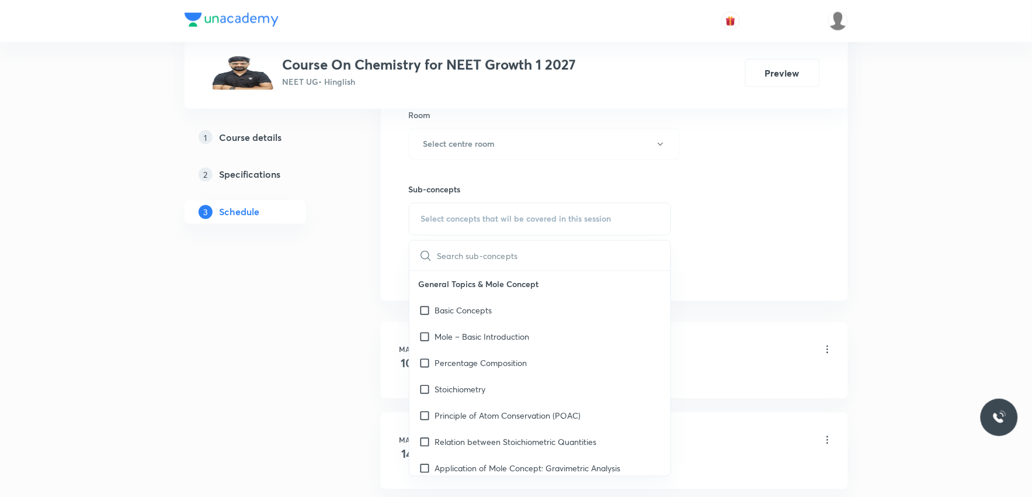
click at [738, 182] on div "Session 64 Live class Session title 0/99 ​ Schedule for Sep 5, 2025, 5:06 PM ​ …" at bounding box center [614, 8] width 411 height 548
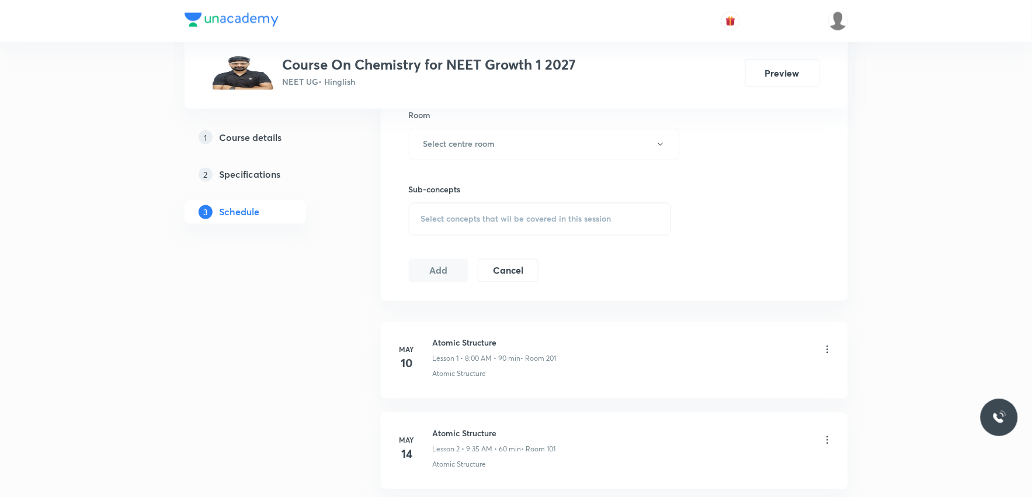
scroll to position [6151, 0]
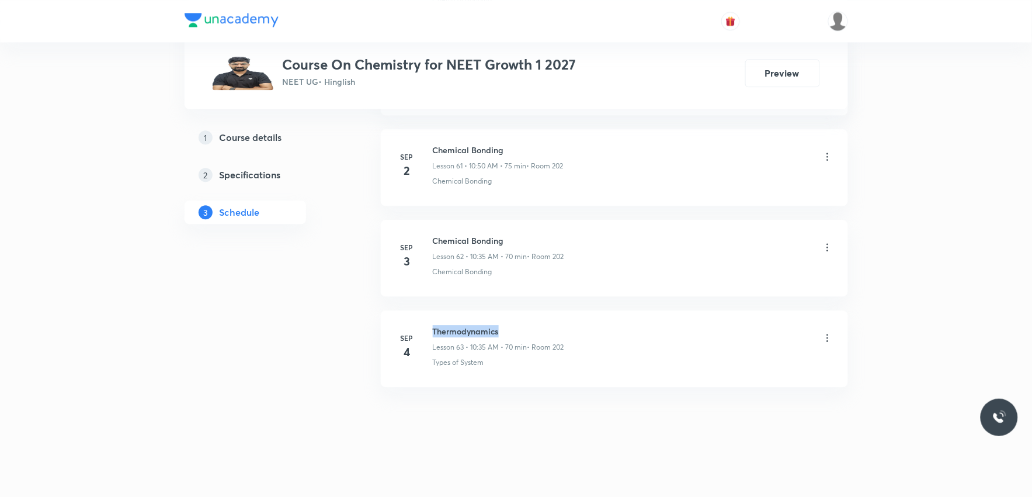
drag, startPoint x: 433, startPoint y: 326, endPoint x: 536, endPoint y: 320, distance: 102.4
click at [536, 320] on li "Sep 4 Thermodynamics Lesson 63 • 10:35 AM • 70 min • Room 202 Types of System" at bounding box center [614, 348] width 467 height 77
copy h6 "Thermodynamics"
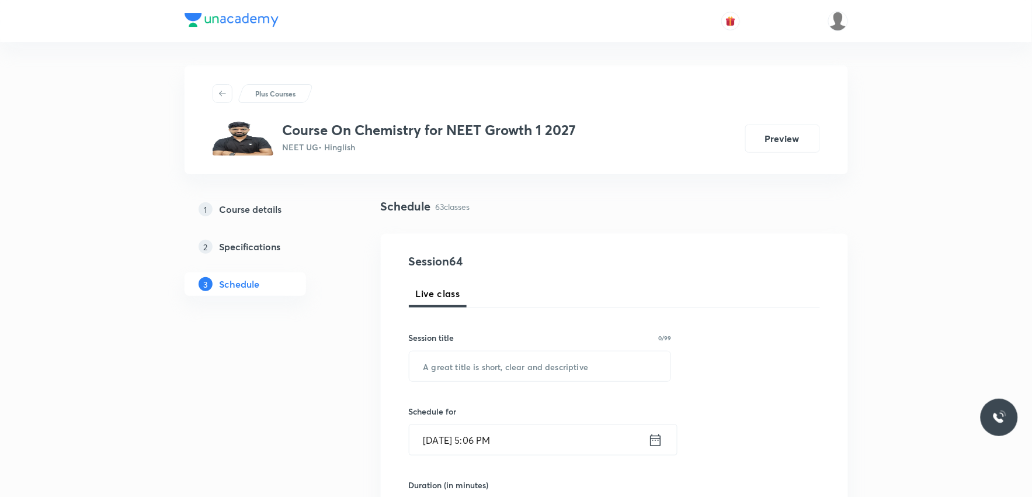
click at [554, 361] on input "text" at bounding box center [540, 366] width 262 height 30
paste input "Thermodynamics"
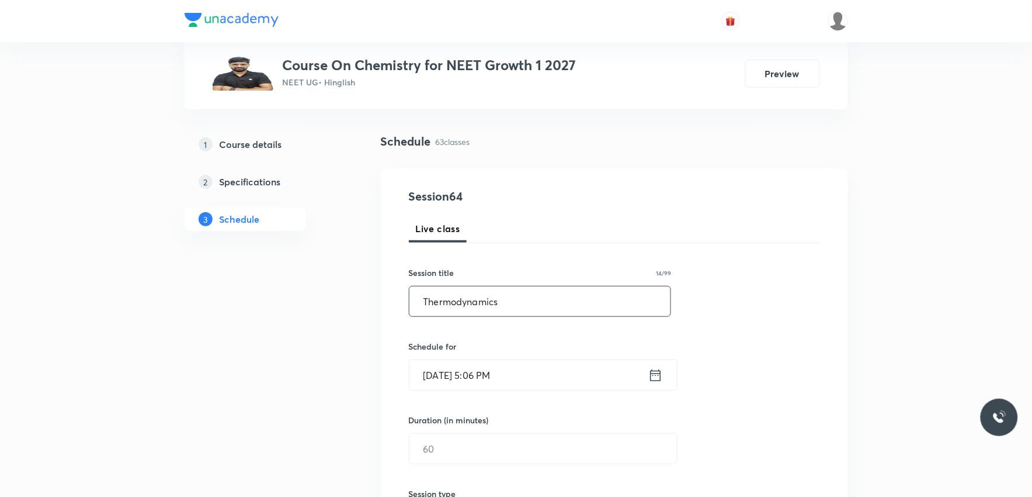
type input "Thermodynamics"
click at [452, 372] on input "Sep 5, 2025, 5:06 PM" at bounding box center [528, 375] width 239 height 30
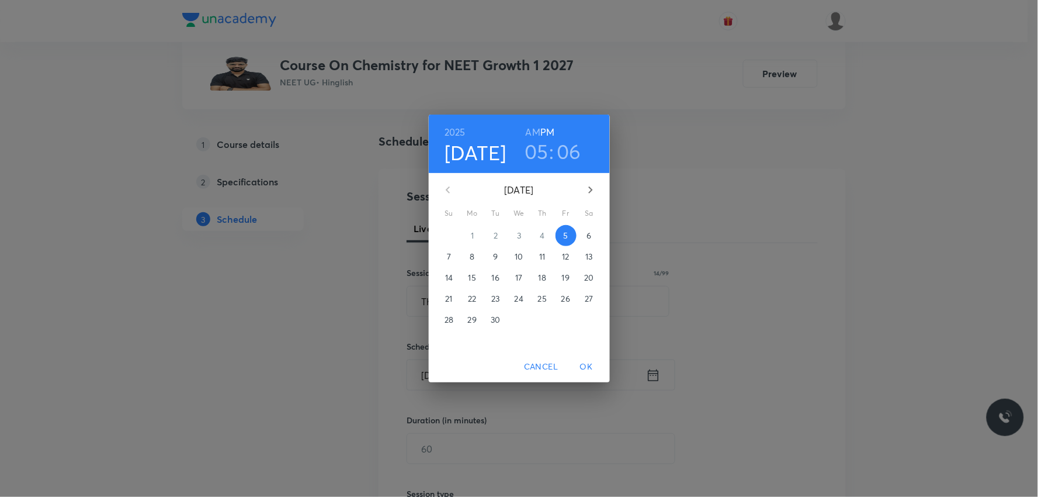
click at [594, 232] on span "6" at bounding box center [589, 236] width 21 height 12
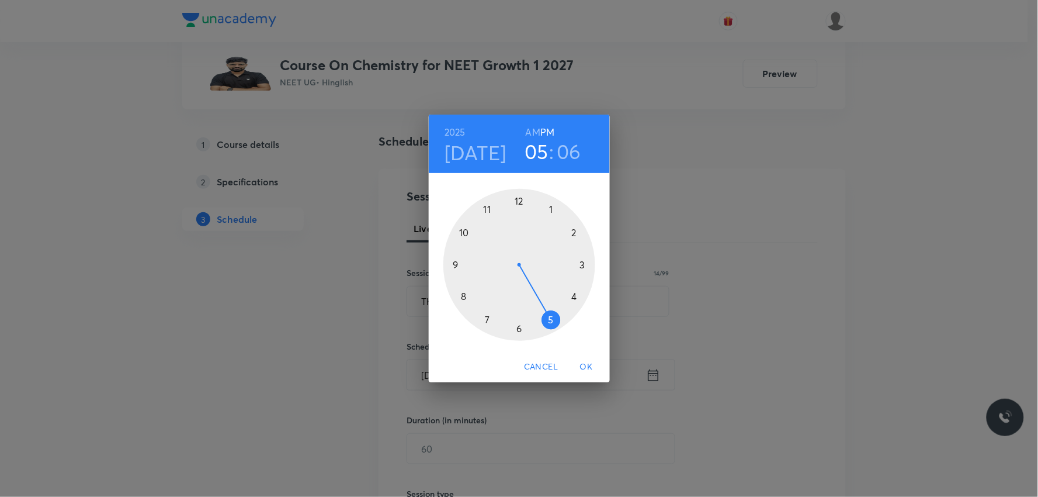
click at [532, 129] on h6 "AM" at bounding box center [533, 132] width 15 height 16
click at [554, 129] on h6 "PM" at bounding box center [547, 132] width 14 height 16
drag, startPoint x: 547, startPoint y: 314, endPoint x: 550, endPoint y: 218, distance: 95.9
click at [550, 218] on div at bounding box center [519, 265] width 152 height 152
click at [551, 210] on div at bounding box center [519, 265] width 152 height 152
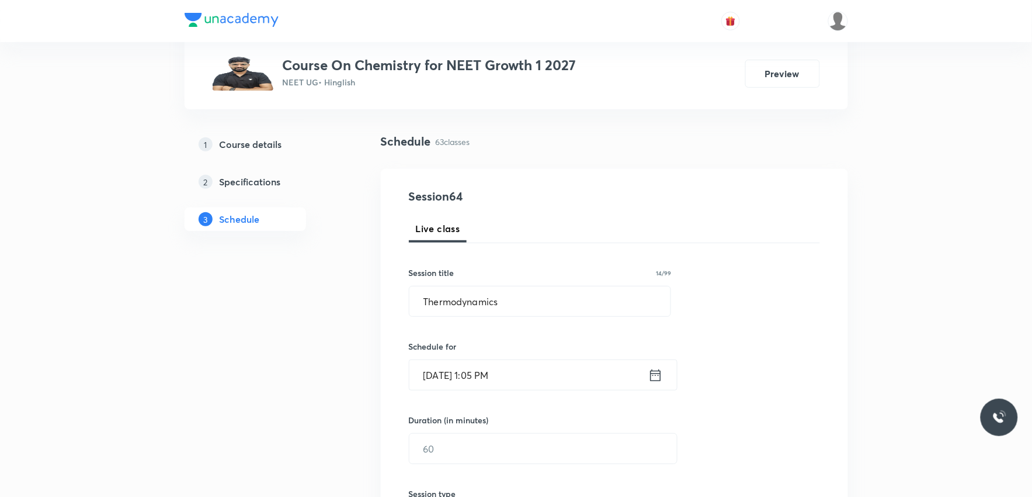
scroll to position [259, 0]
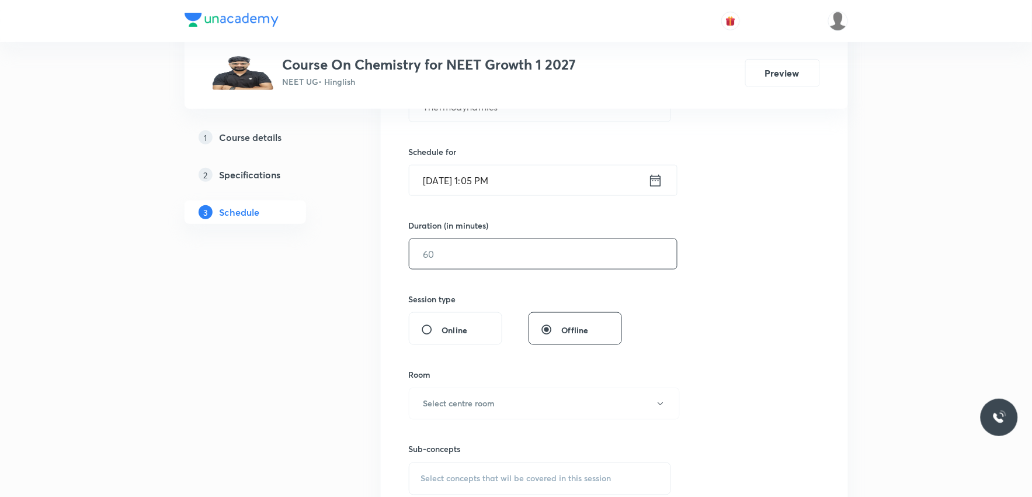
drag, startPoint x: 481, startPoint y: 255, endPoint x: 487, endPoint y: 254, distance: 6.5
click at [482, 254] on input "text" at bounding box center [543, 254] width 268 height 30
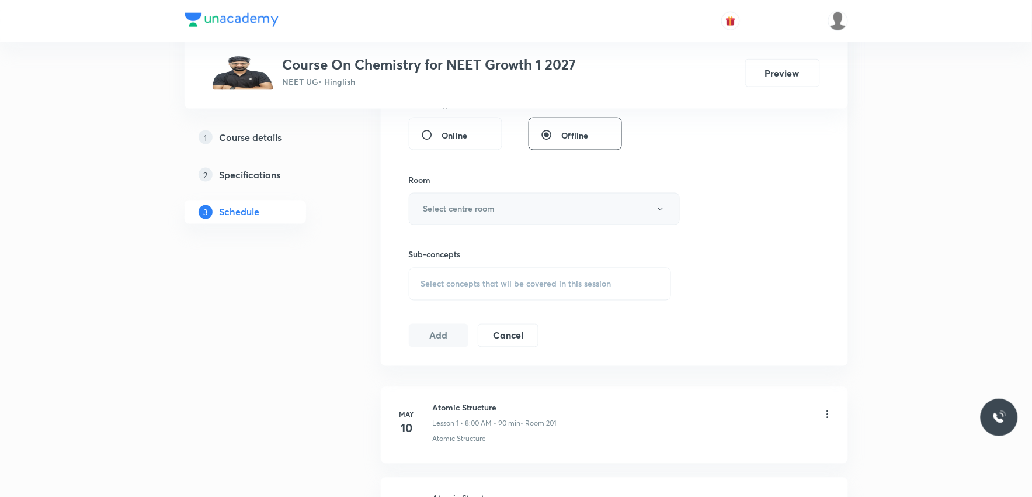
type input "60"
click at [491, 210] on h6 "Select centre room" at bounding box center [459, 209] width 72 height 12
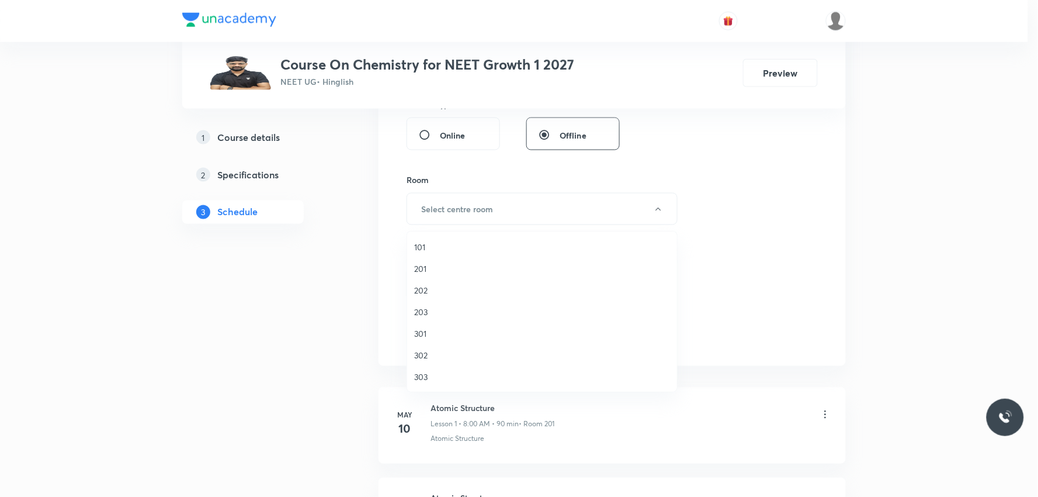
click at [436, 284] on span "202" at bounding box center [542, 290] width 256 height 12
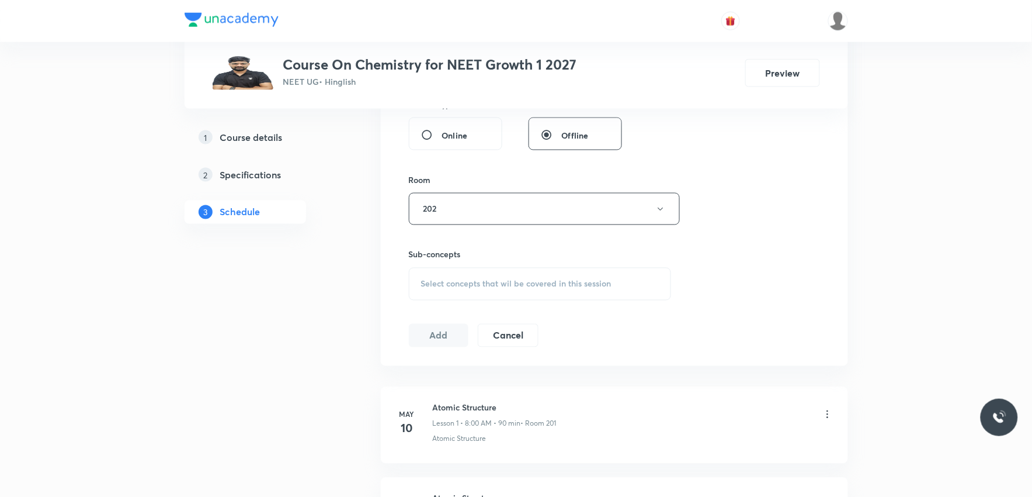
click at [498, 279] on span "Select concepts that wil be covered in this session" at bounding box center [516, 283] width 190 height 9
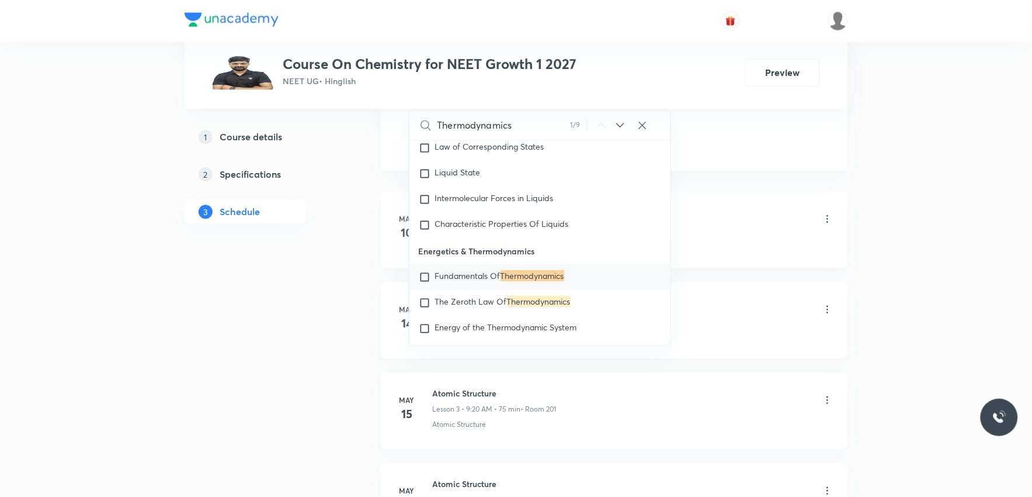
scroll to position [714, 0]
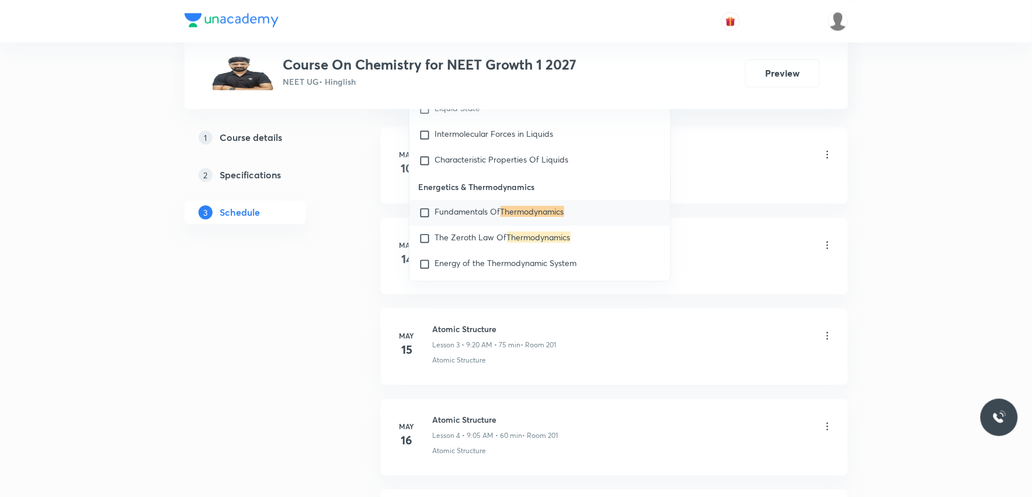
type input "Thermodynamics"
click at [713, 154] on div "Atomic Structure Lesson 1 • 8:00 AM • 90 min • Room 201" at bounding box center [633, 154] width 401 height 27
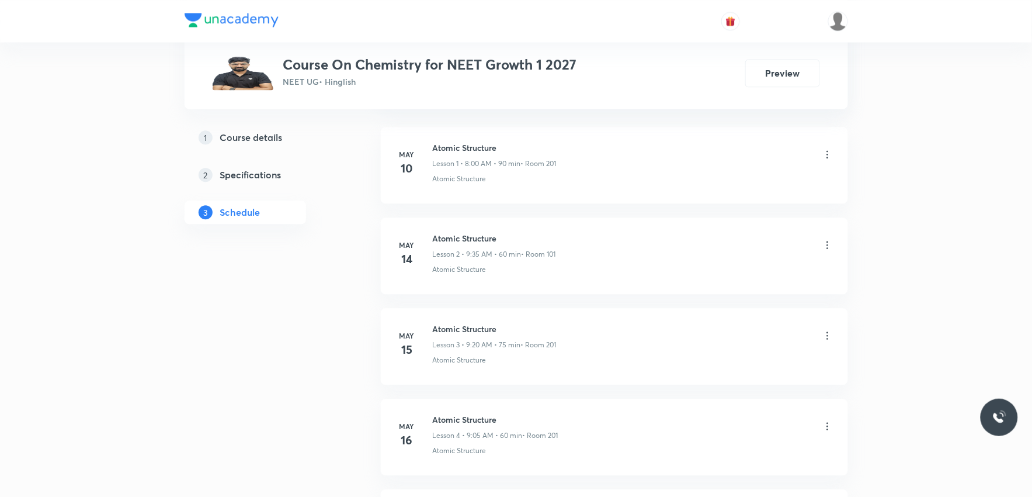
scroll to position [6151, 0]
drag, startPoint x: 431, startPoint y: 369, endPoint x: 546, endPoint y: 374, distance: 114.6
click at [546, 374] on li "Sep 4 Thermodynamics Lesson 63 • 10:35 AM • 70 min • Room 202 Types of System" at bounding box center [614, 348] width 467 height 77
copy p "Types of System"
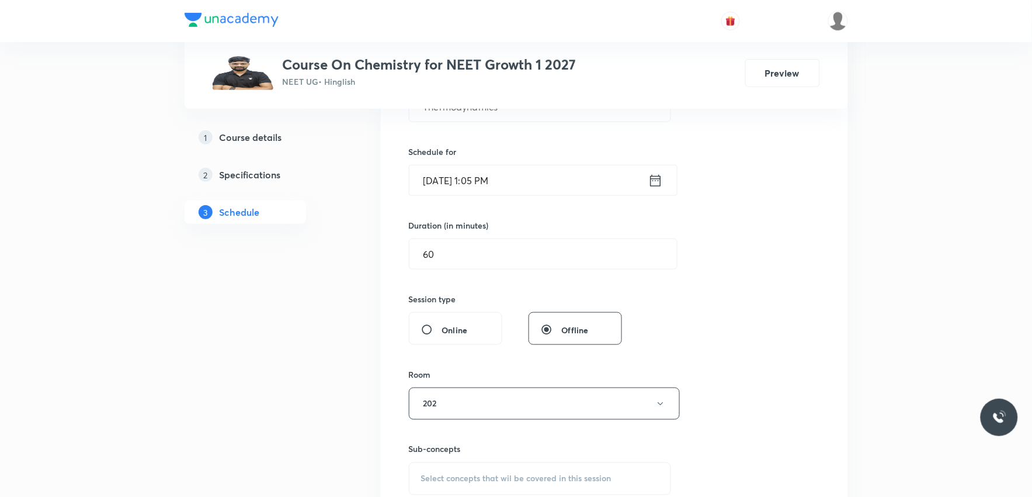
scroll to position [519, 0]
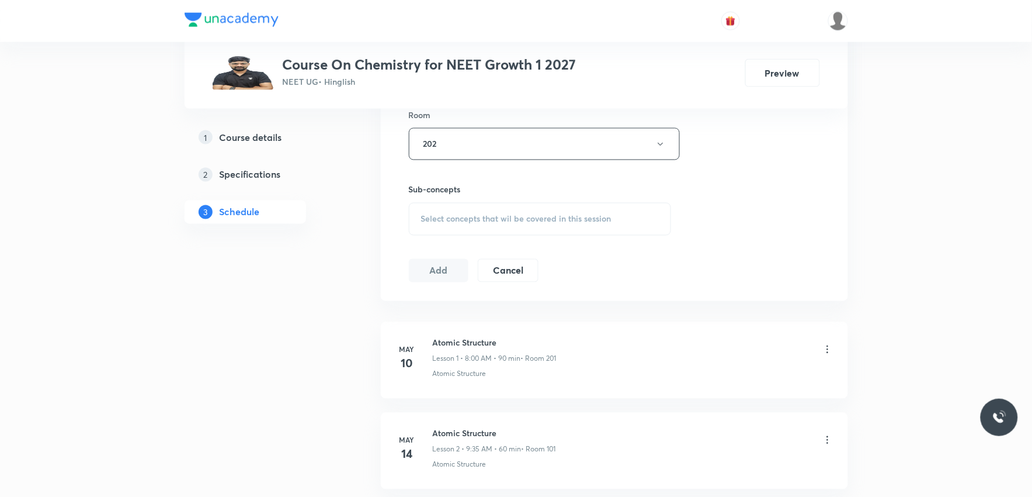
click at [560, 220] on span "Select concepts that wil be covered in this session" at bounding box center [516, 218] width 190 height 9
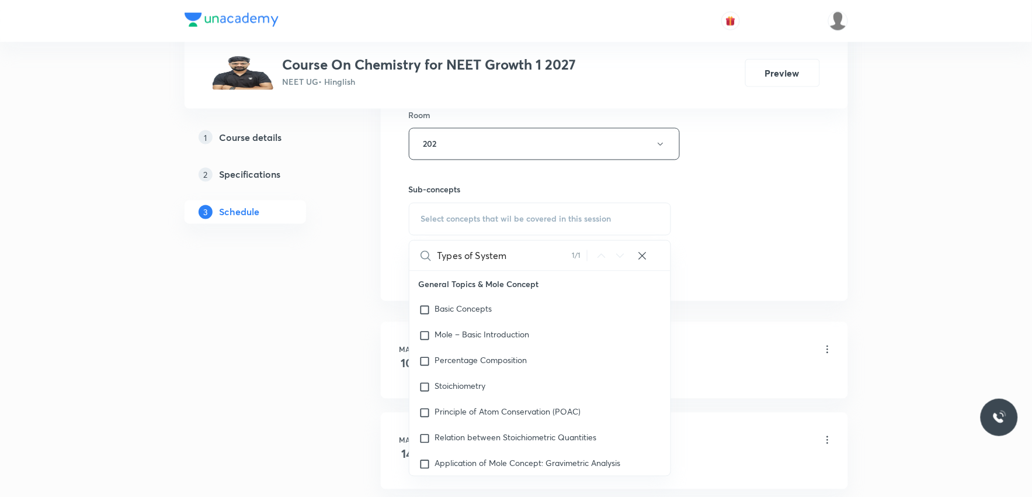
scroll to position [9898, 0]
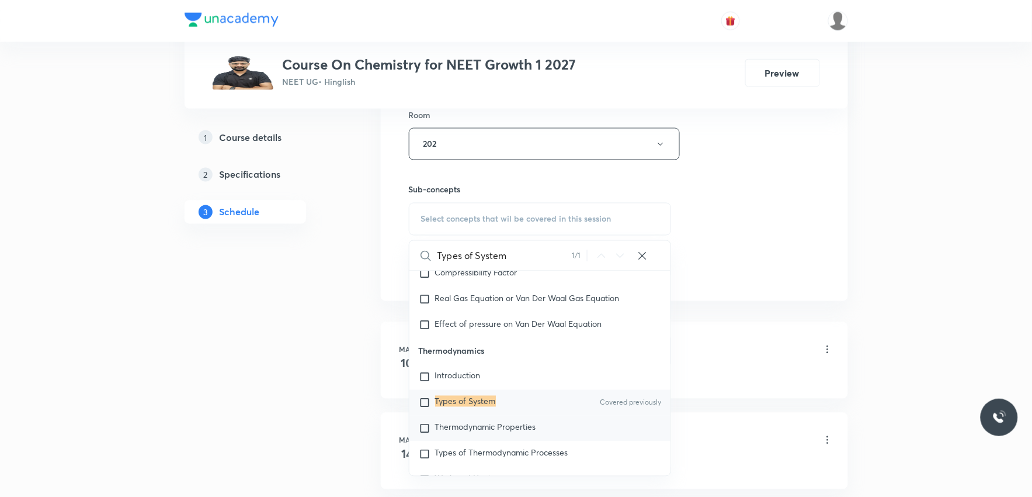
type input "Types of System"
click at [477, 432] on span "Thermodynamic Properties" at bounding box center [485, 426] width 101 height 11
checkbox input "true"
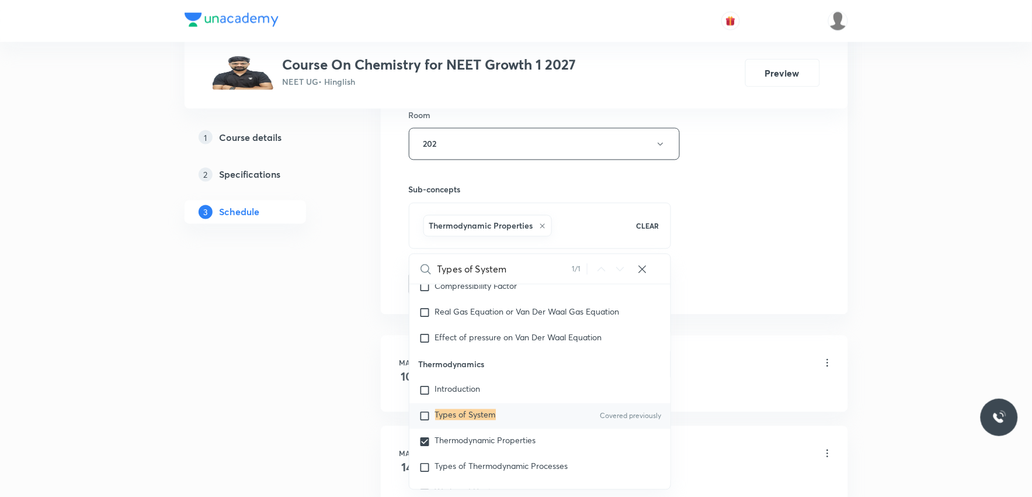
click at [734, 229] on div "Session 64 Live class Session title 14/99 Thermodynamics ​ Schedule for Sep 6, …" at bounding box center [614, 15] width 411 height 562
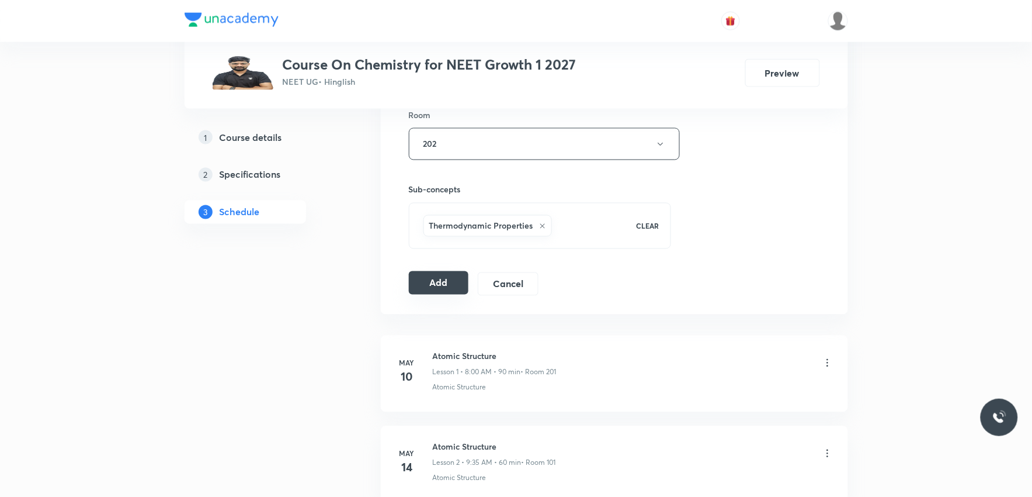
click at [436, 287] on button "Add" at bounding box center [439, 282] width 60 height 23
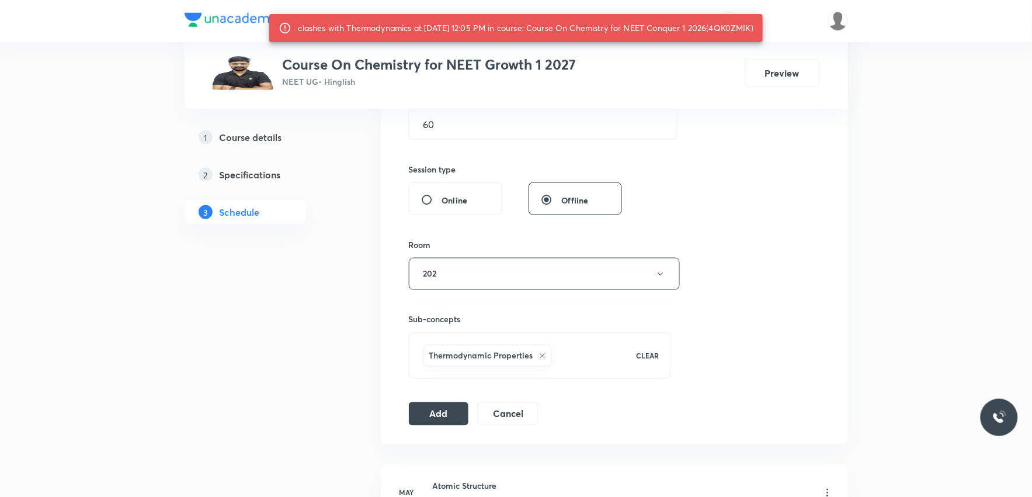
scroll to position [259, 0]
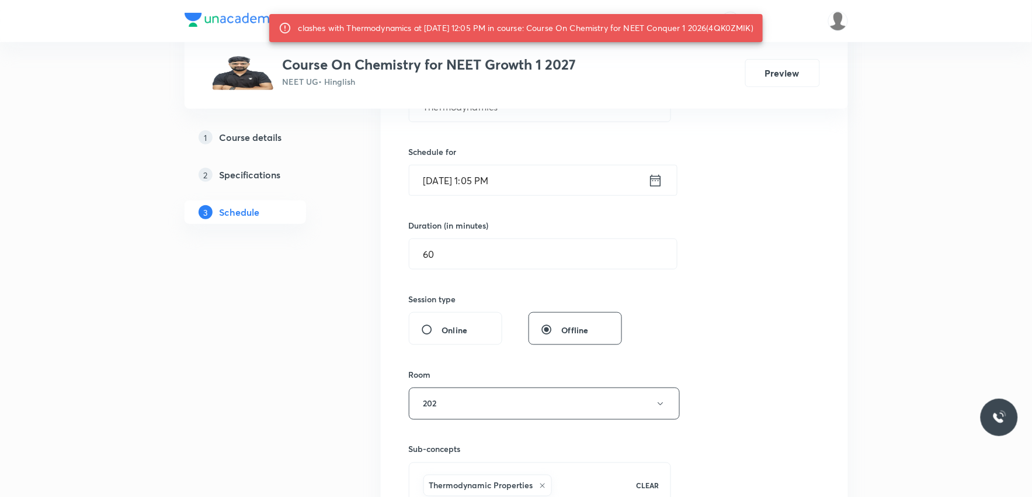
click at [487, 185] on input "Sep 6, 2025, 1:05 PM" at bounding box center [528, 180] width 239 height 30
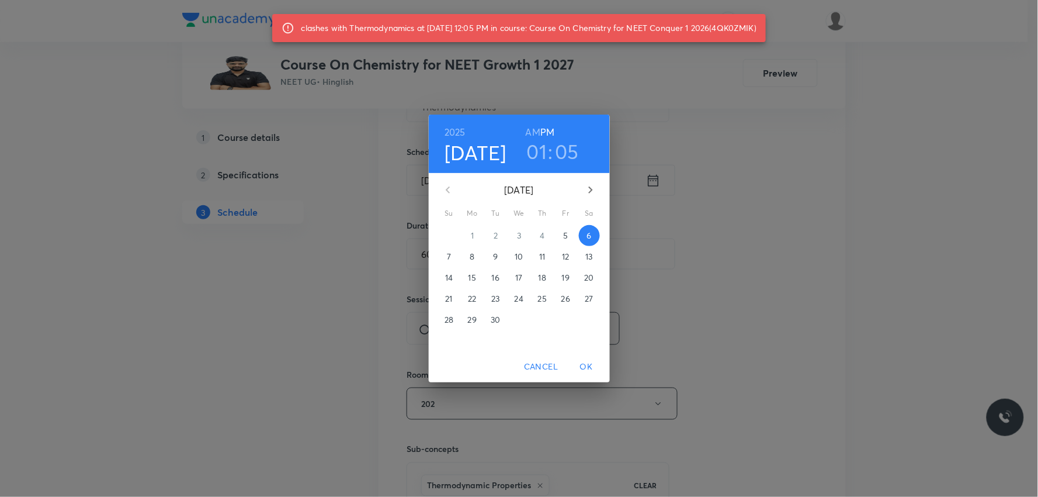
click at [570, 156] on h3 "05" at bounding box center [568, 151] width 24 height 25
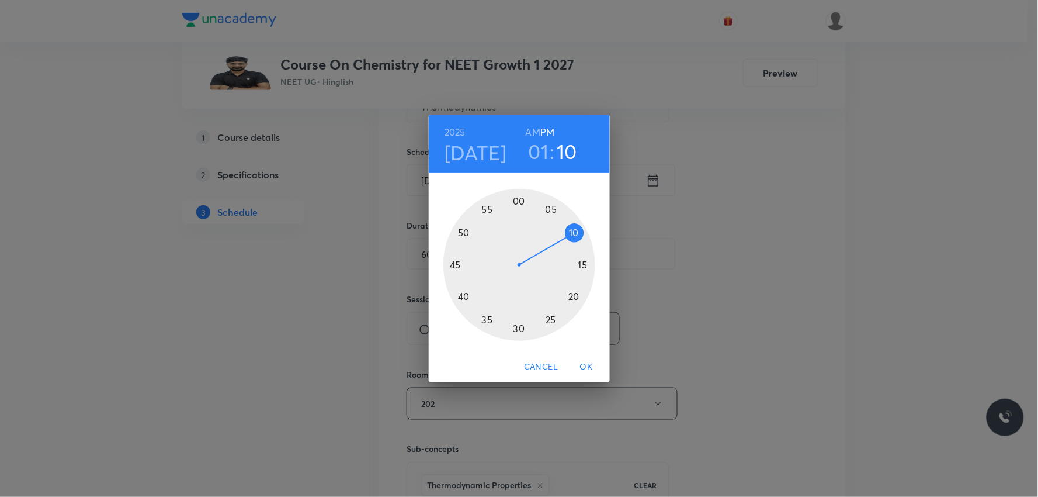
drag, startPoint x: 555, startPoint y: 211, endPoint x: 576, endPoint y: 232, distance: 29.7
click at [576, 232] on div at bounding box center [519, 265] width 152 height 152
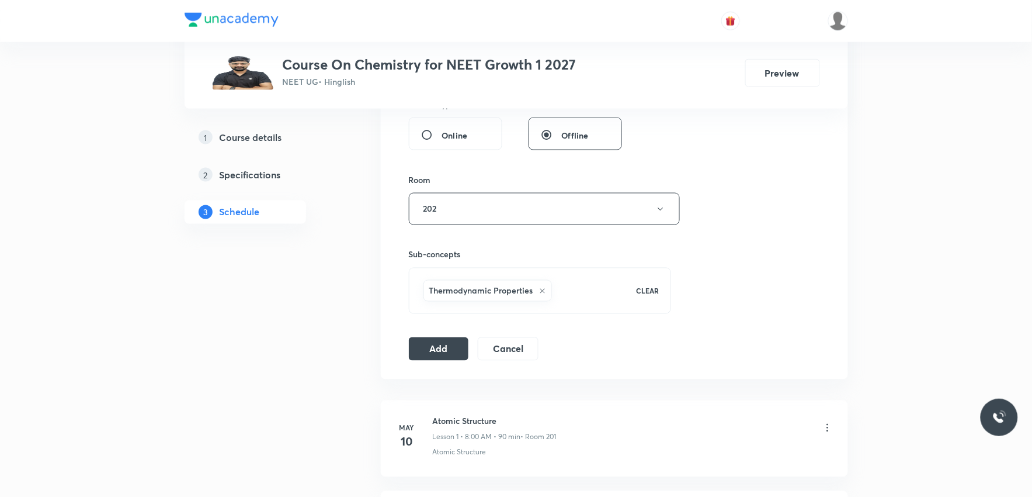
scroll to position [324, 0]
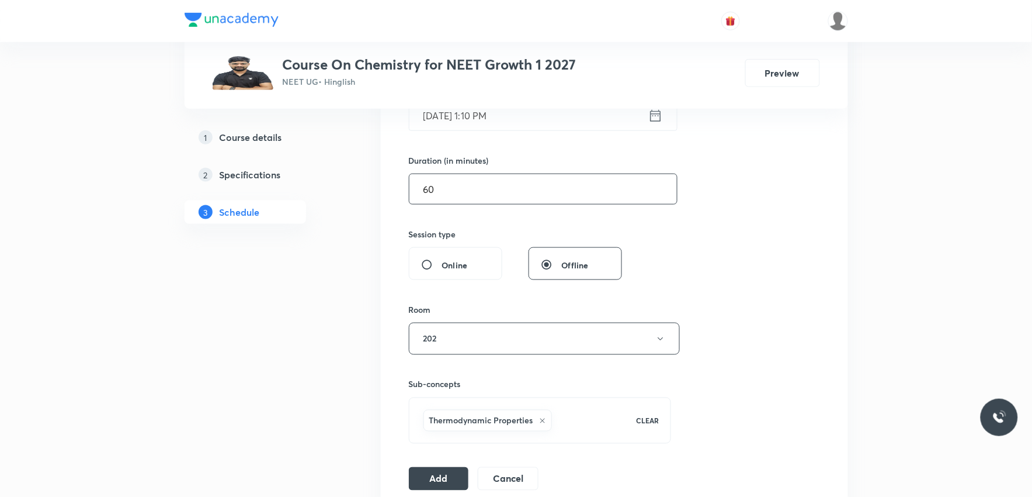
click at [454, 182] on input "60" at bounding box center [543, 189] width 268 height 30
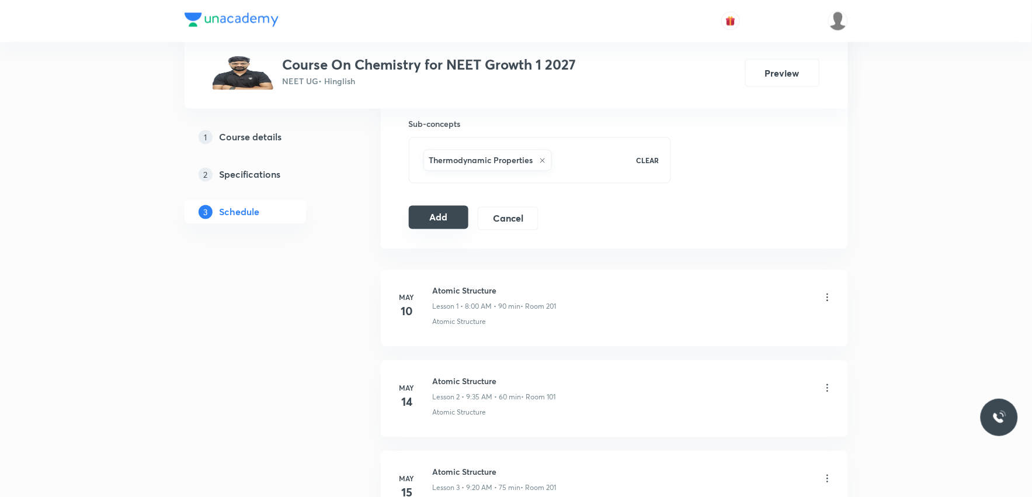
type input "55"
click at [439, 218] on button "Add" at bounding box center [439, 217] width 60 height 23
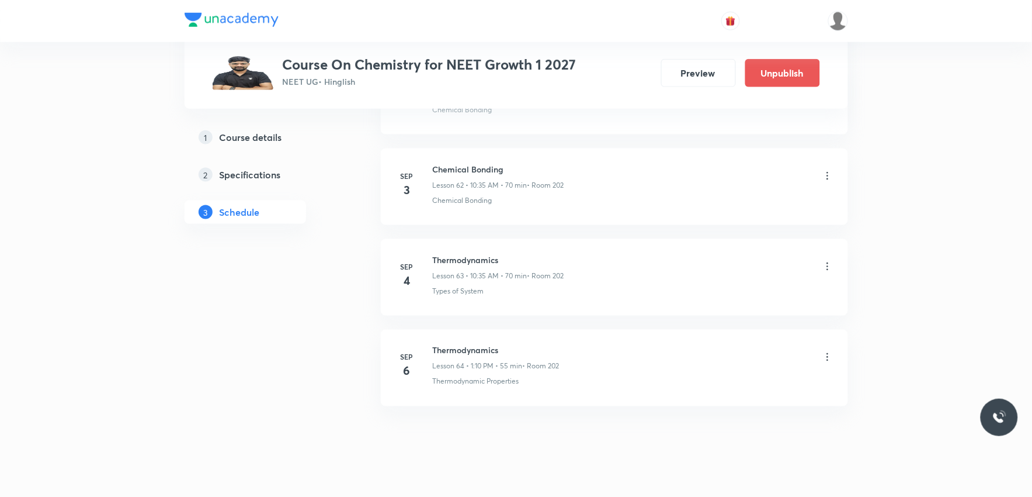
scroll to position [5704, 0]
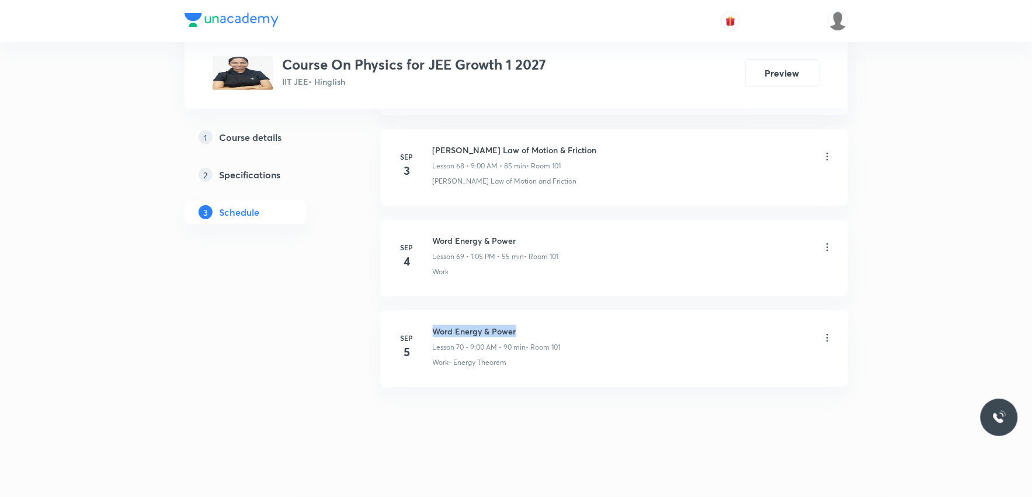
drag, startPoint x: 436, startPoint y: 331, endPoint x: 518, endPoint y: 325, distance: 82.6
click at [518, 325] on h6 "Word Energy & Power" at bounding box center [497, 331] width 128 height 12
copy h6 "Word Energy & Power"
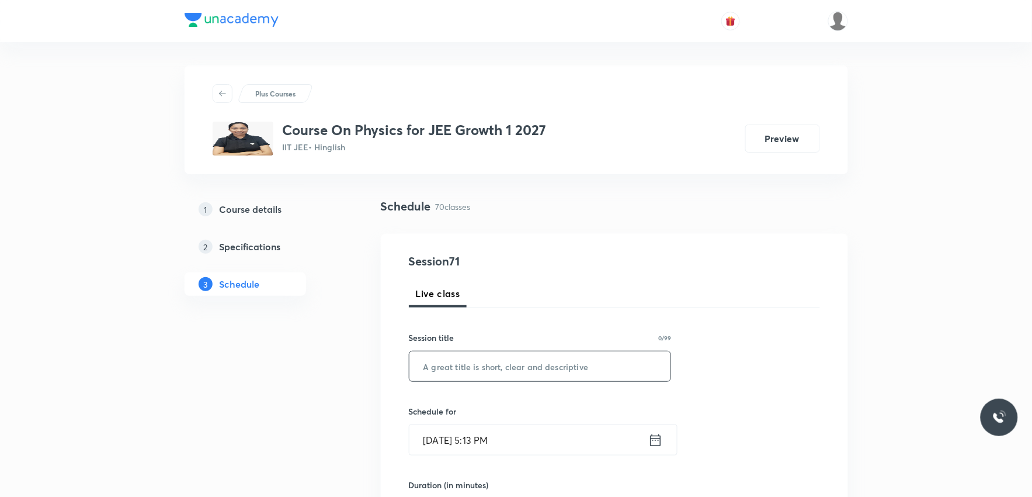
click at [616, 369] on input "text" at bounding box center [540, 366] width 262 height 30
paste input "Word Energy & Power"
click at [446, 366] on input "Word Energy & Power" at bounding box center [540, 366] width 262 height 30
click at [559, 364] on input "Work Energy & Power" at bounding box center [540, 366] width 262 height 30
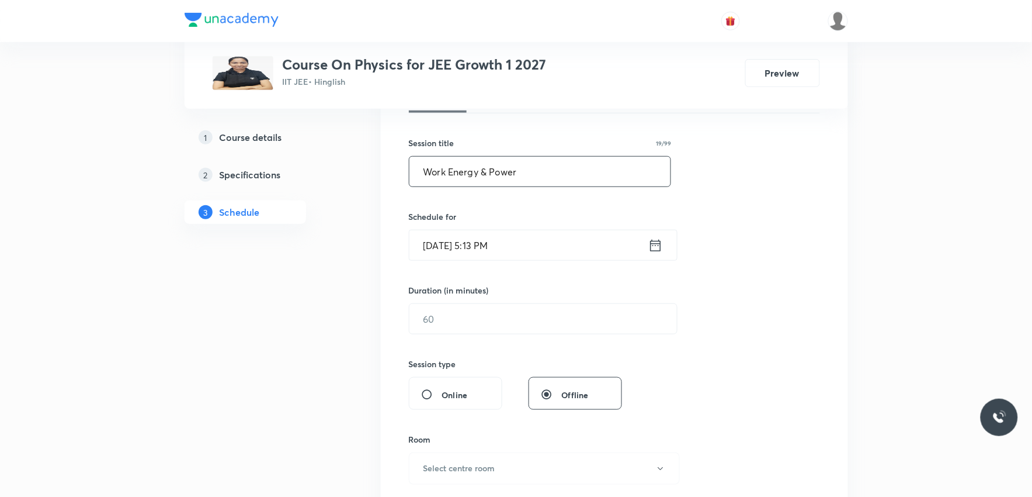
type input "Work Energy & Power"
click at [499, 248] on input "Sep 5, 2025, 5:13 PM" at bounding box center [528, 245] width 239 height 30
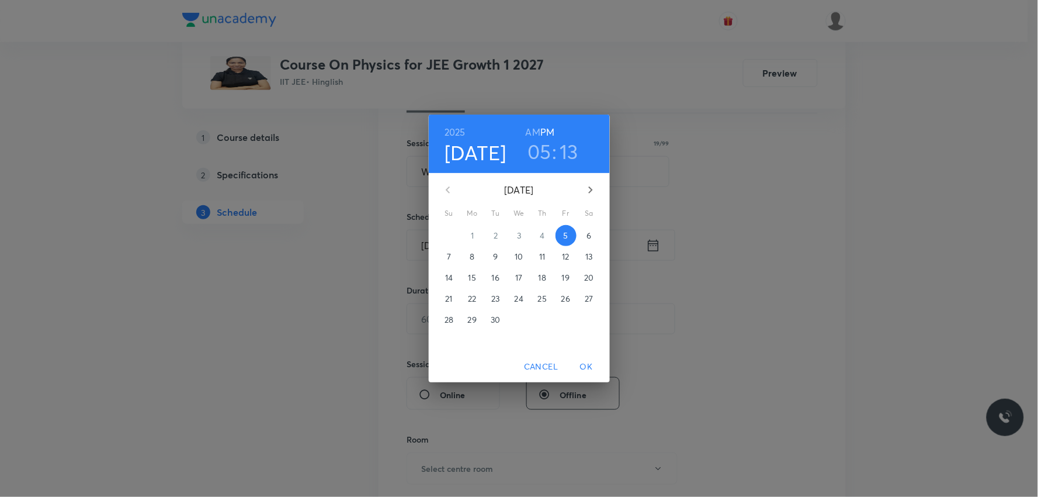
click at [587, 234] on p "6" at bounding box center [588, 236] width 5 height 12
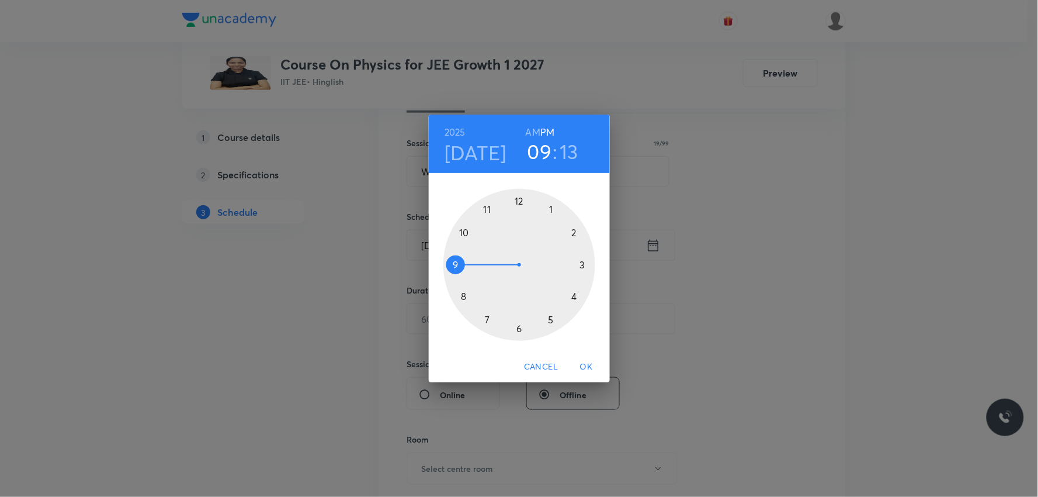
drag, startPoint x: 547, startPoint y: 319, endPoint x: 454, endPoint y: 269, distance: 105.3
click at [454, 269] on div at bounding box center [519, 265] width 152 height 152
click at [534, 137] on h6 "AM" at bounding box center [533, 132] width 15 height 16
drag, startPoint x: 579, startPoint y: 252, endPoint x: 521, endPoint y: 218, distance: 67.2
click at [521, 218] on div at bounding box center [519, 265] width 152 height 152
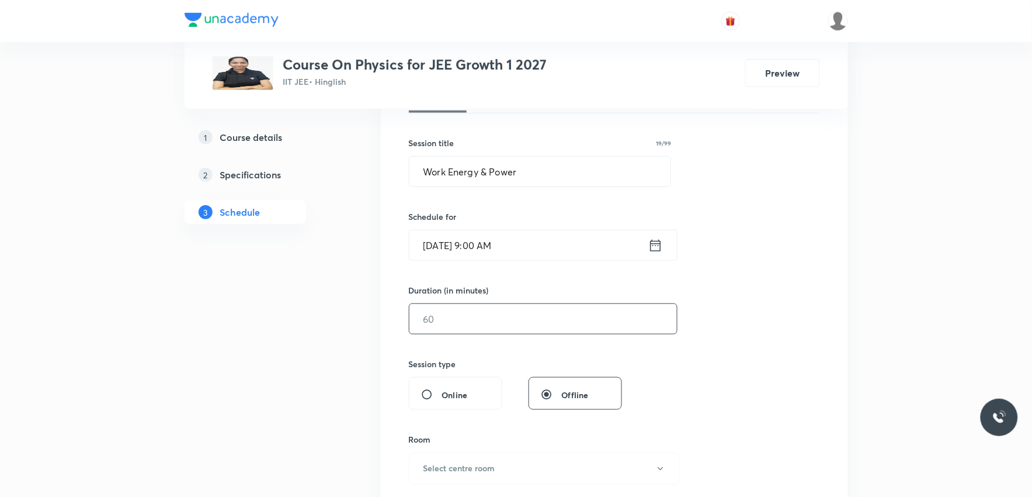
click at [499, 331] on input "text" at bounding box center [543, 319] width 268 height 30
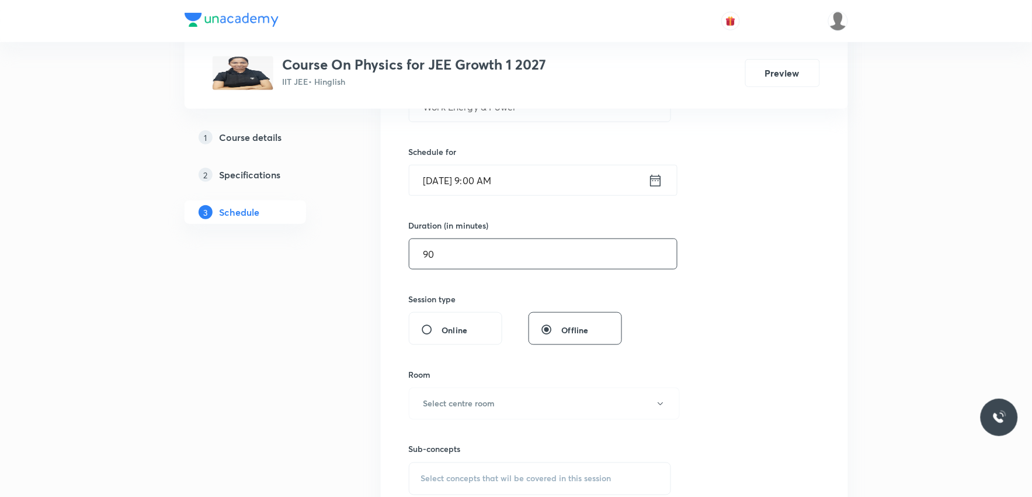
scroll to position [324, 0]
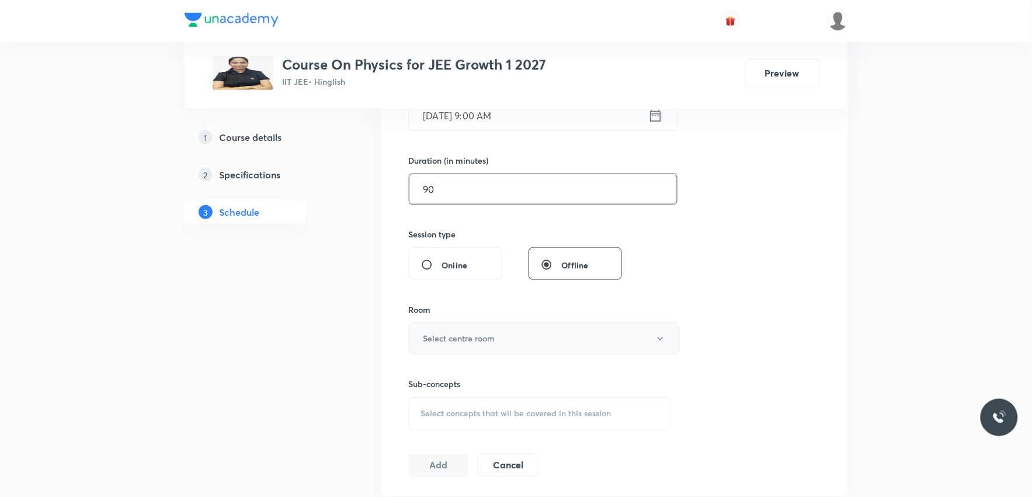
type input "90"
click at [508, 327] on button "Select centre room" at bounding box center [544, 338] width 271 height 32
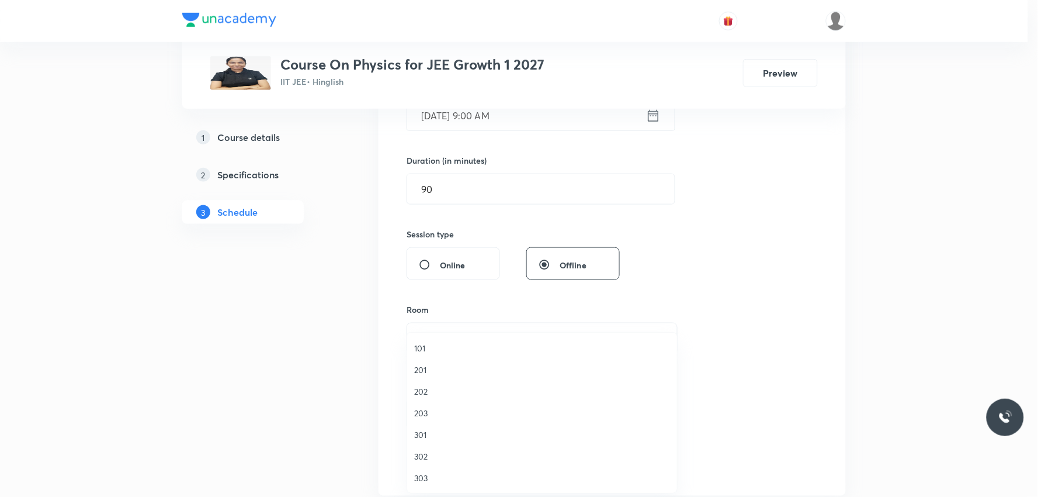
click at [438, 346] on span "101" at bounding box center [542, 348] width 256 height 12
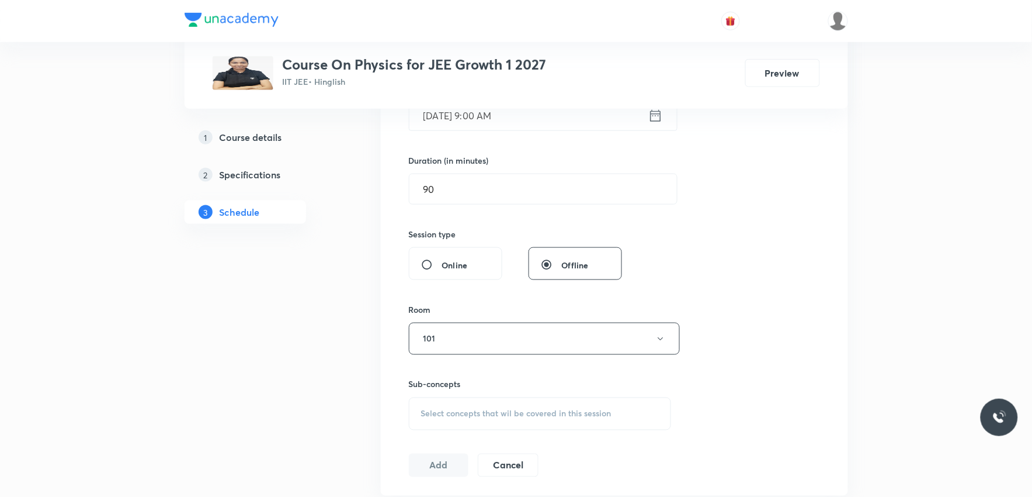
scroll to position [454, 0]
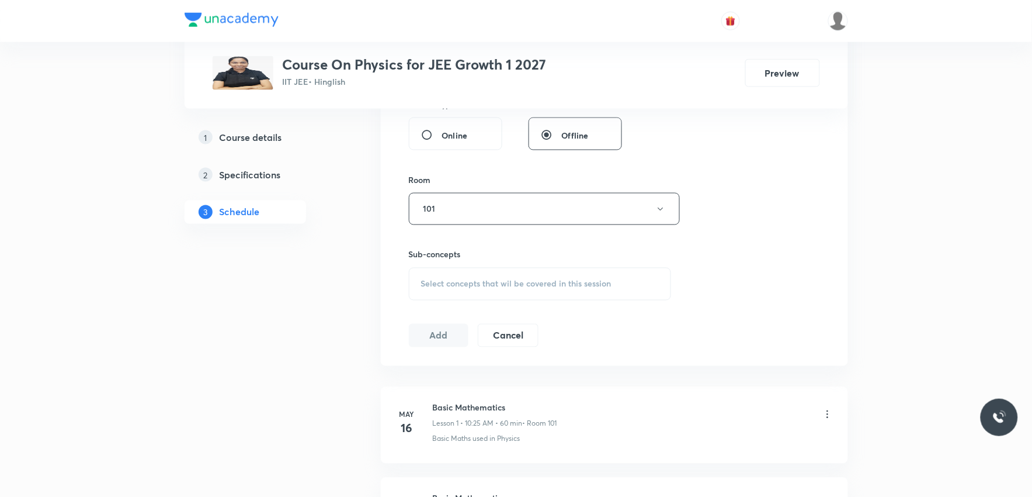
click at [518, 280] on span "Select concepts that wil be covered in this session" at bounding box center [516, 283] width 190 height 9
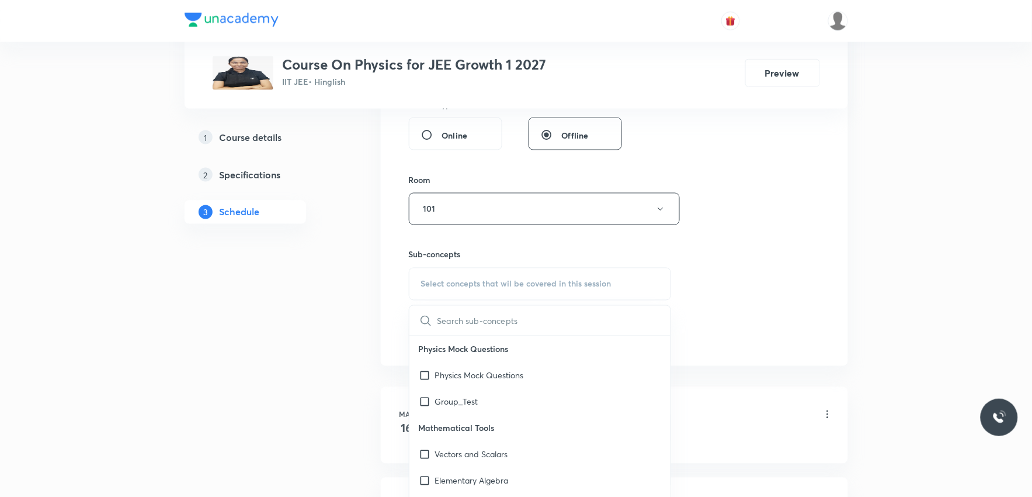
paste input "Work Energy & Power"
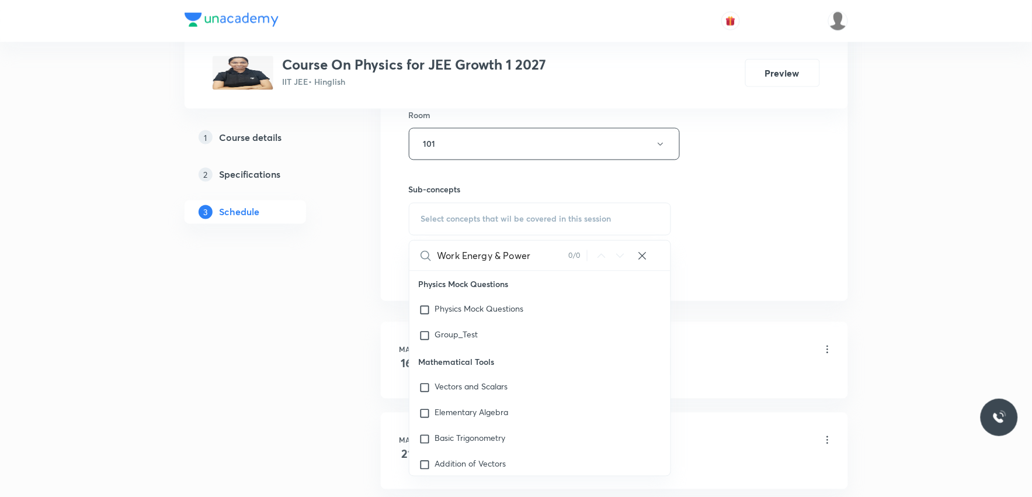
click at [458, 256] on input "Work Energy & Power" at bounding box center [503, 256] width 131 height 30
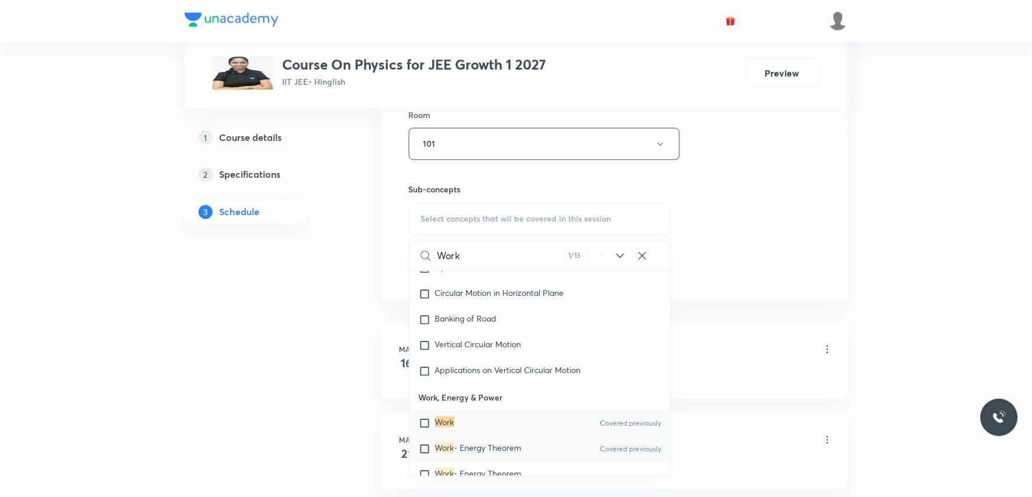
scroll to position [2889, 0]
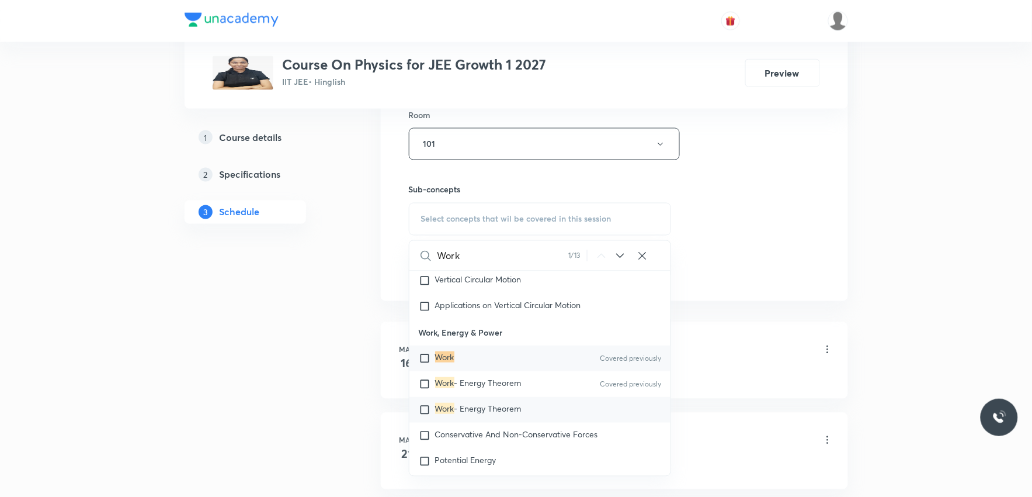
type input "Work"
click at [476, 406] on span "- Energy Theorem" at bounding box center [487, 407] width 67 height 11
checkbox input "true"
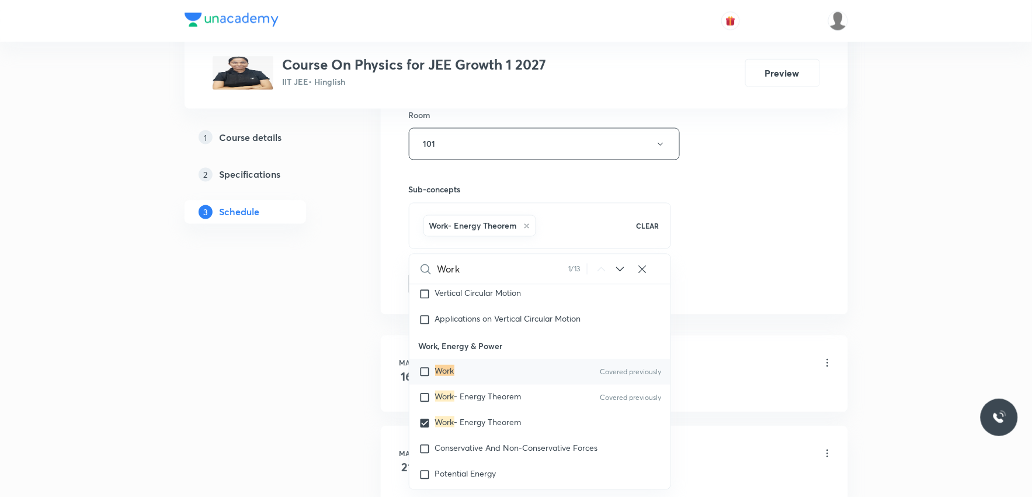
click at [734, 235] on div "Session 71 Live class Session title 19/99 Work Energy & Power ​ Schedule for Se…" at bounding box center [614, 15] width 411 height 562
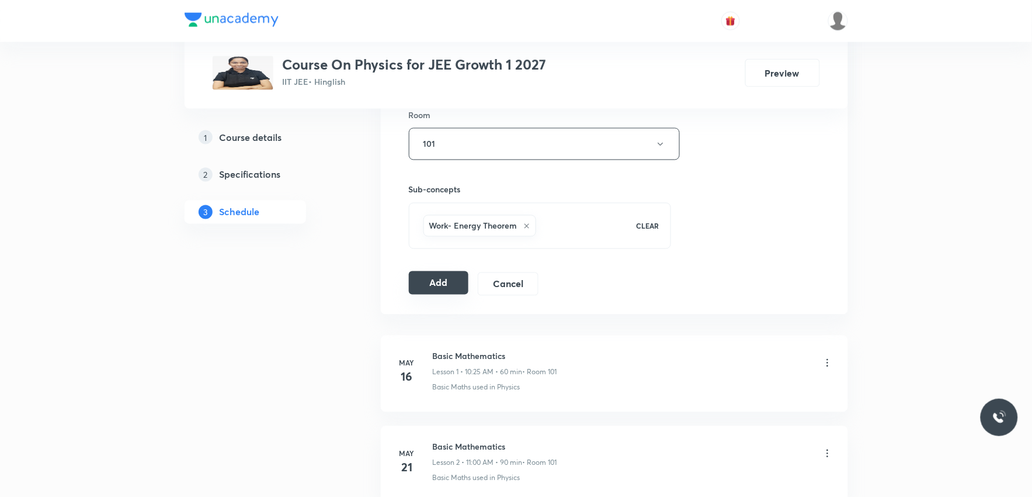
click at [432, 284] on button "Add" at bounding box center [439, 282] width 60 height 23
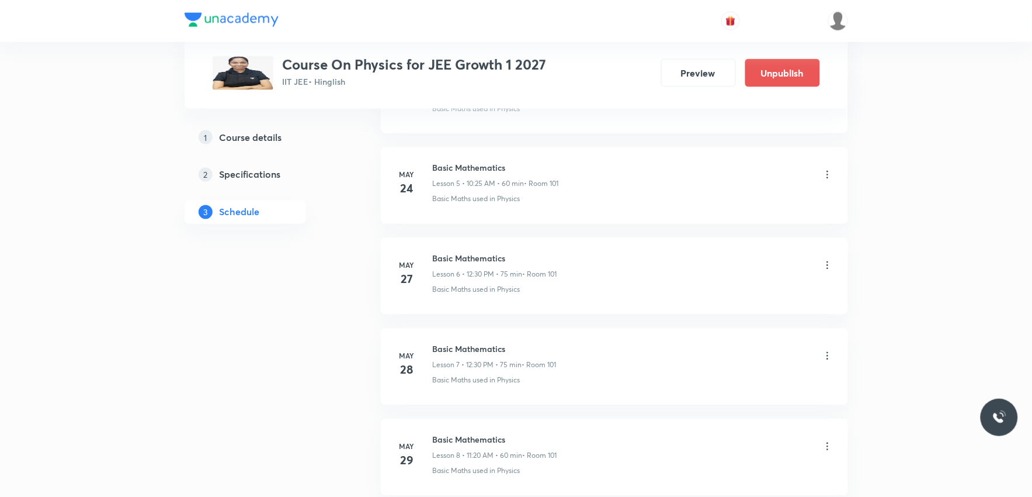
scroll to position [6338, 0]
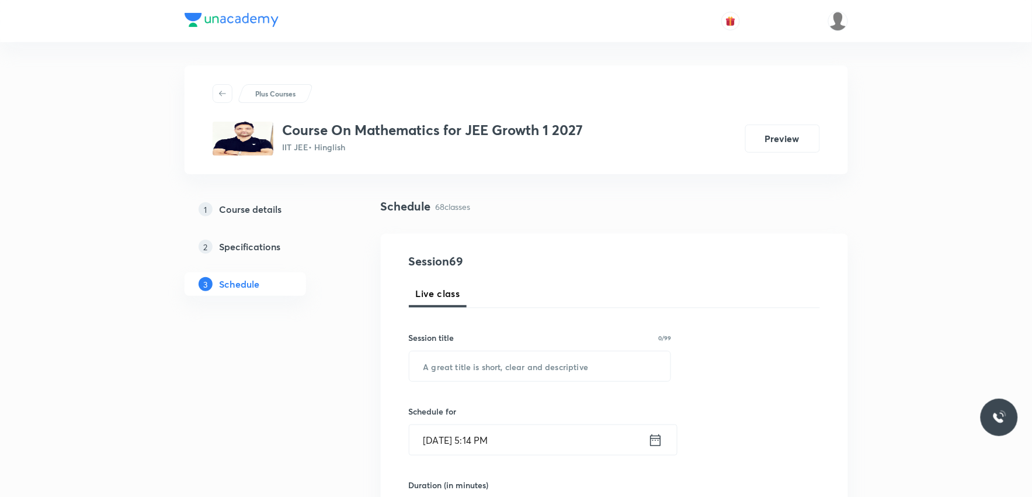
click at [720, 206] on div "Schedule 68 classes" at bounding box center [614, 206] width 467 height 18
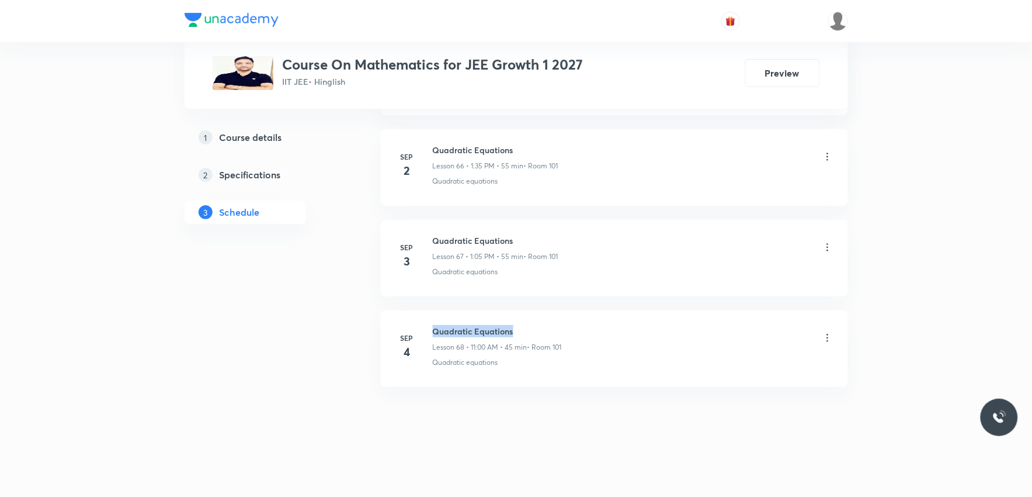
drag, startPoint x: 434, startPoint y: 328, endPoint x: 560, endPoint y: 325, distance: 125.6
click at [560, 325] on h6 "Quadratic Equations" at bounding box center [497, 331] width 129 height 12
copy h6 "Quadratic Equations"
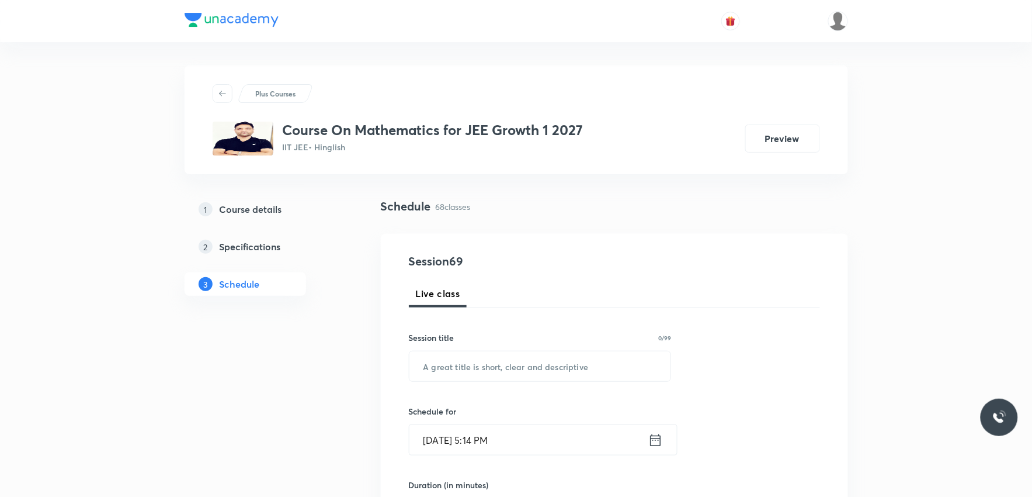
click at [557, 349] on div "Session title 0/99 ​" at bounding box center [540, 356] width 263 height 50
click at [556, 366] on input "text" at bounding box center [540, 366] width 262 height 30
paste input "Quadratic Equations"
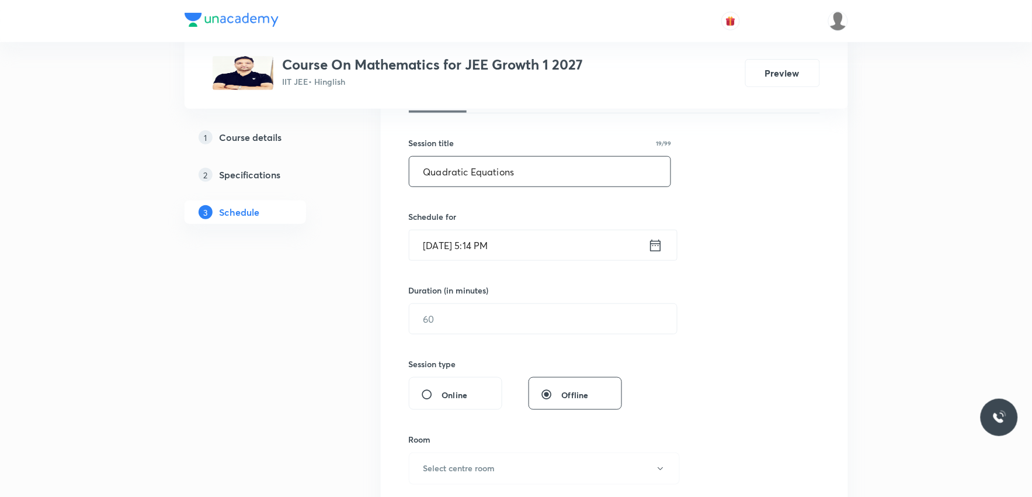
type input "Quadratic Equations"
click at [467, 255] on input "[DATE] 5:14 PM" at bounding box center [528, 245] width 239 height 30
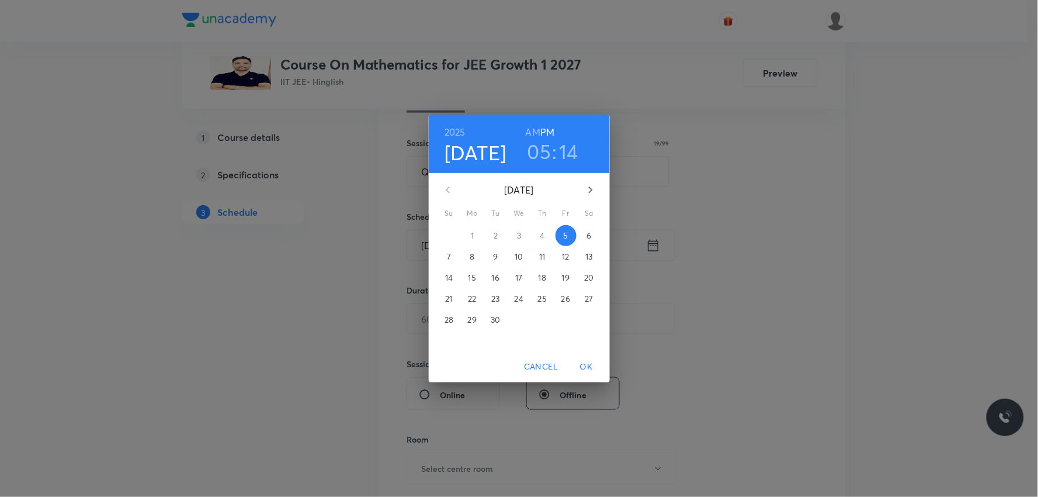
click at [588, 232] on p "6" at bounding box center [588, 236] width 5 height 12
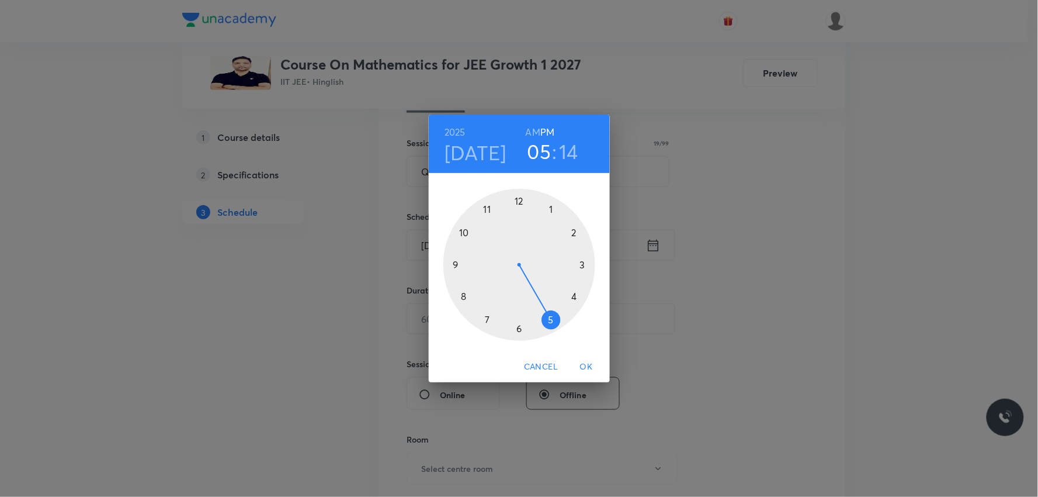
click at [534, 129] on h6 "AM" at bounding box center [533, 132] width 15 height 16
click at [550, 133] on h6 "PM" at bounding box center [547, 132] width 14 height 16
drag, startPoint x: 550, startPoint y: 318, endPoint x: 558, endPoint y: 212, distance: 106.0
click at [558, 212] on div at bounding box center [519, 265] width 152 height 152
drag, startPoint x: 575, startPoint y: 255, endPoint x: 557, endPoint y: 206, distance: 52.5
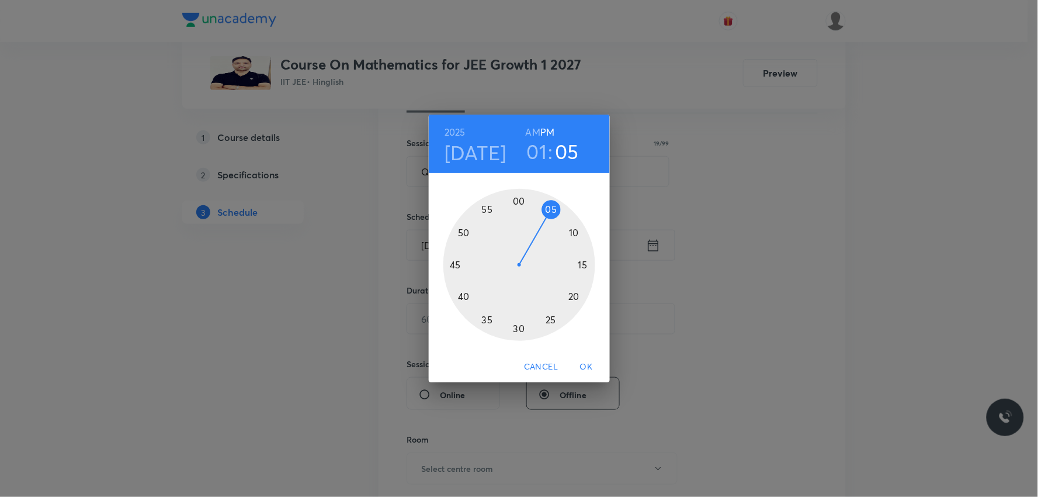
click at [557, 206] on div at bounding box center [519, 265] width 152 height 152
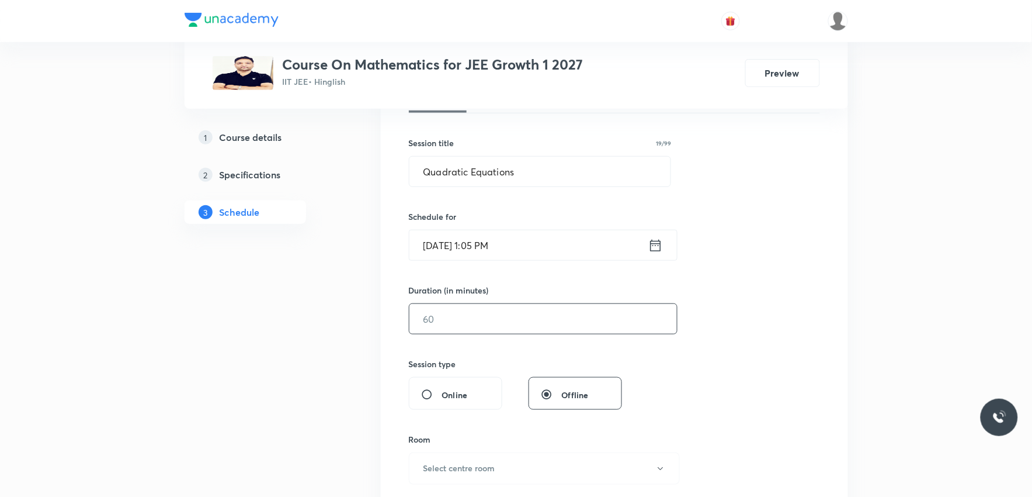
click at [461, 325] on input "text" at bounding box center [543, 319] width 268 height 30
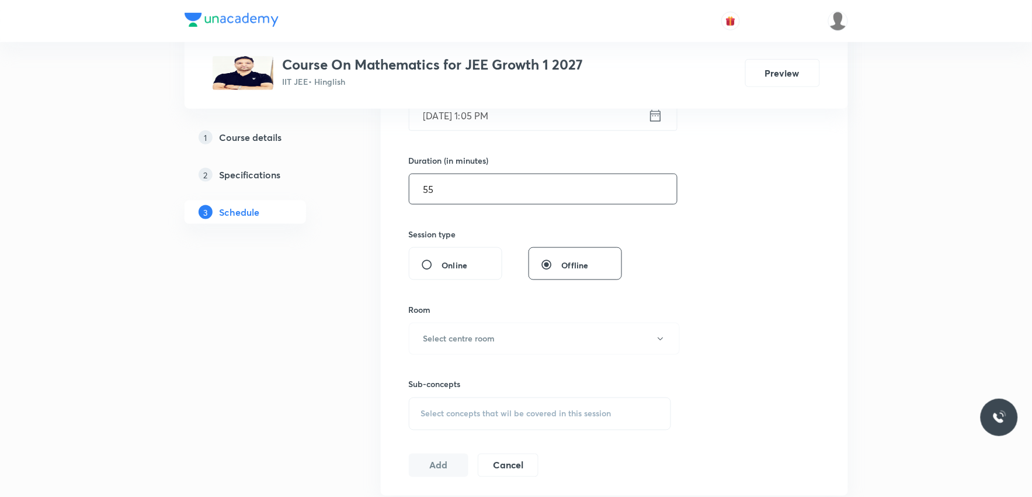
scroll to position [389, 0]
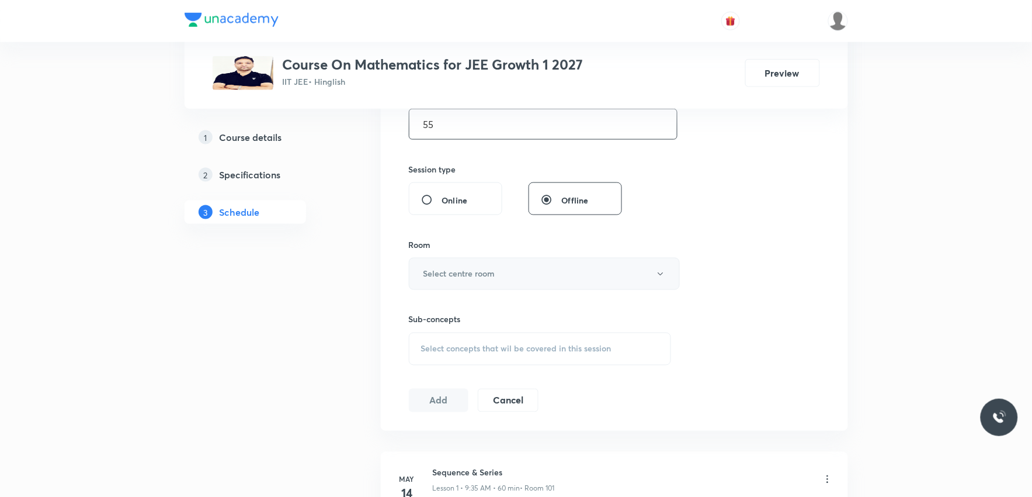
type input "55"
click at [514, 276] on button "Select centre room" at bounding box center [544, 274] width 271 height 32
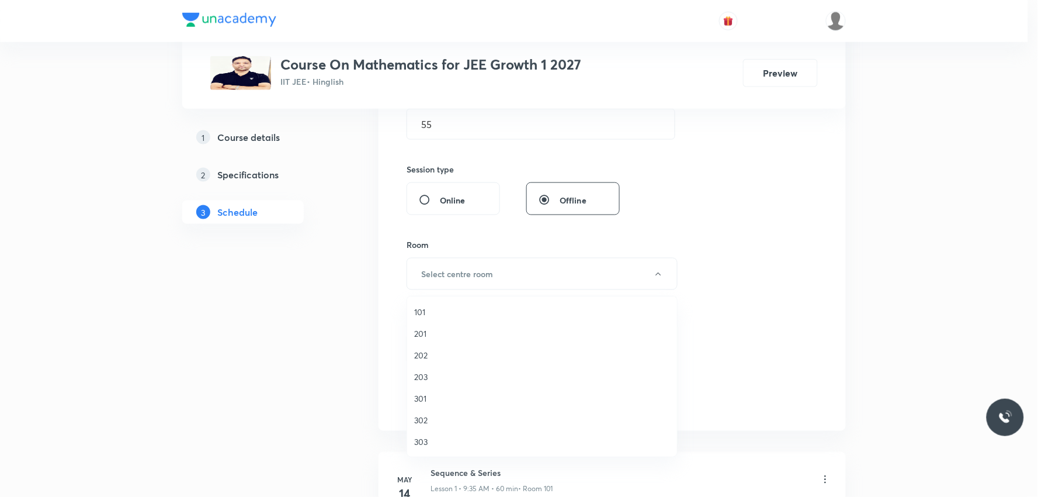
click at [433, 375] on span "203" at bounding box center [542, 376] width 256 height 12
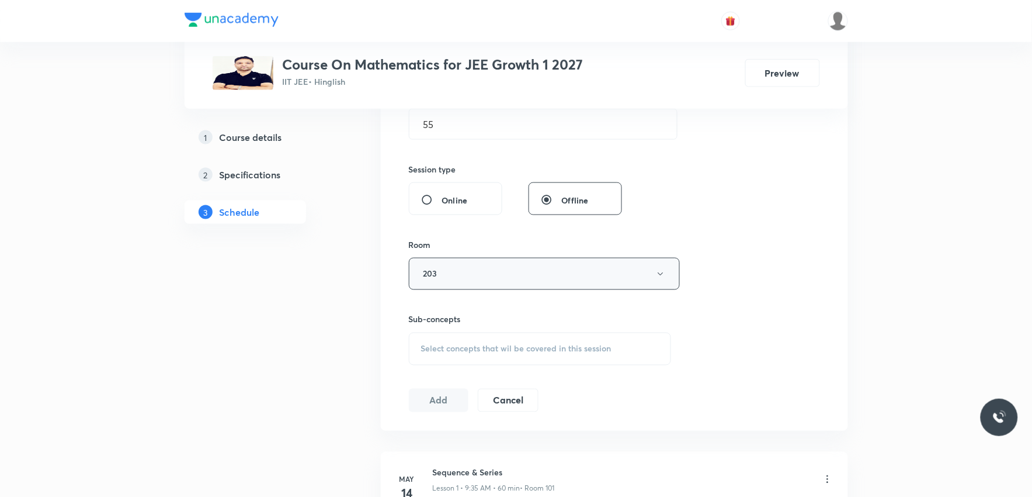
click at [488, 269] on button "203" at bounding box center [544, 274] width 271 height 32
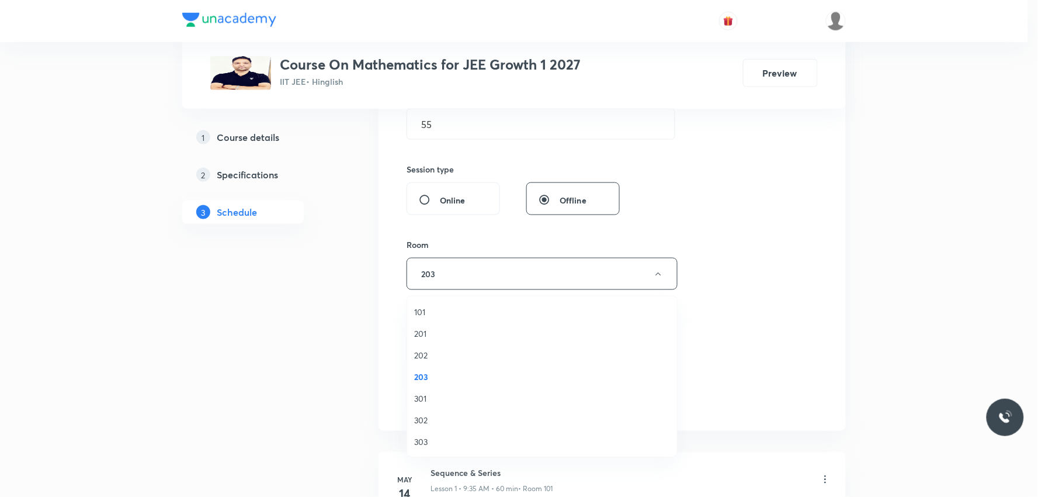
click at [443, 307] on span "101" at bounding box center [542, 312] width 256 height 12
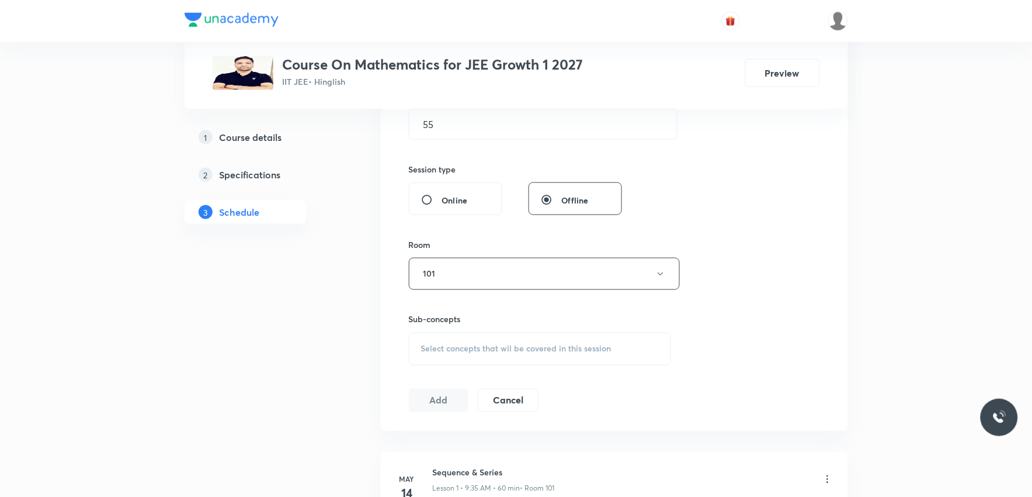
click at [492, 339] on div "Select concepts that wil be covered in this session" at bounding box center [540, 348] width 263 height 33
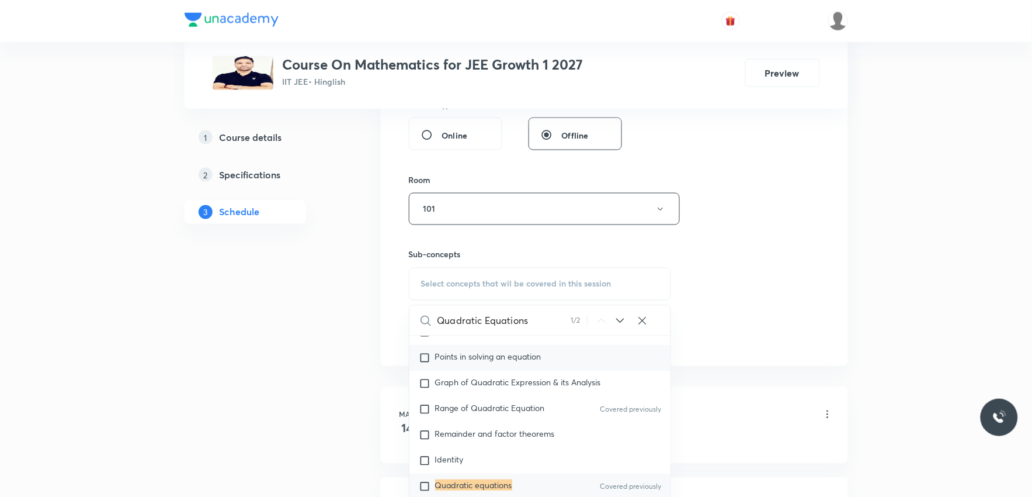
scroll to position [584, 0]
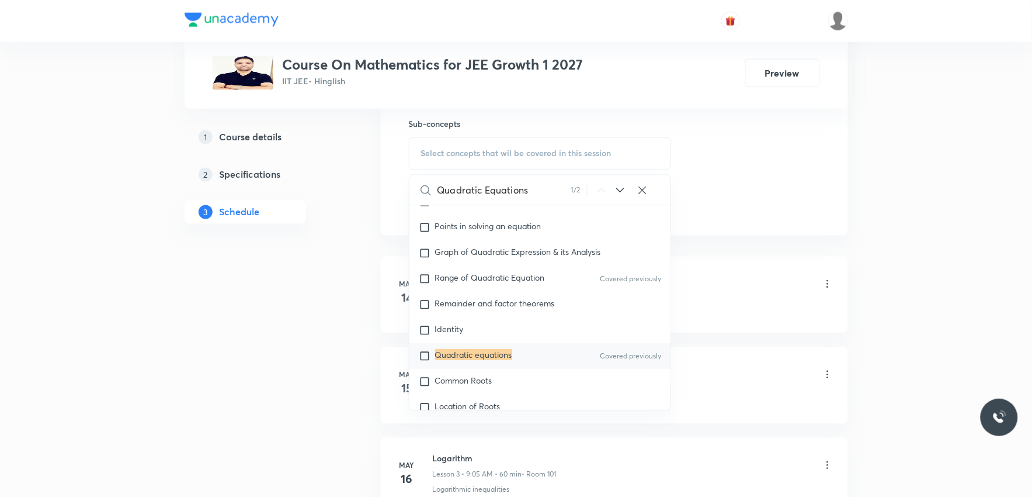
type input "Quadratic Equations"
click at [460, 353] on mark "Quadratic equations" at bounding box center [473, 354] width 77 height 11
checkbox input "true"
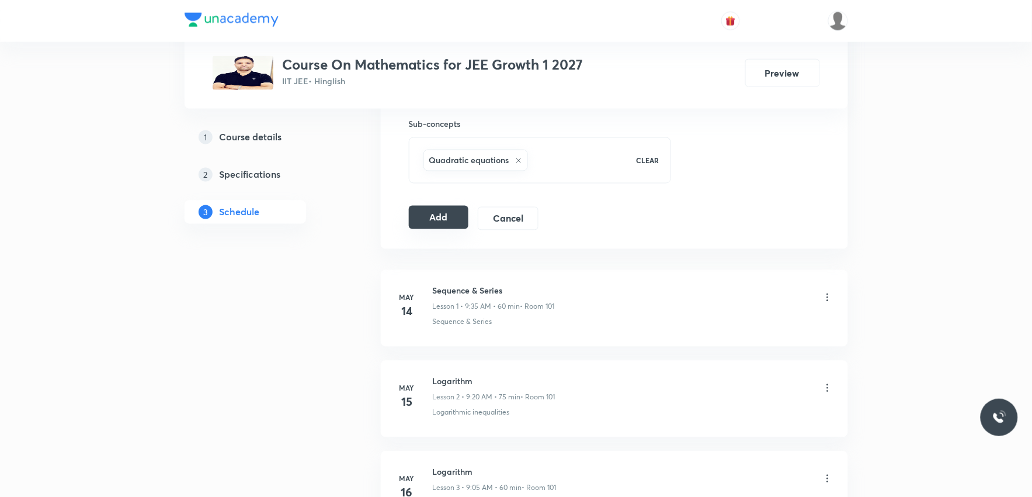
click at [425, 223] on button "Add" at bounding box center [439, 217] width 60 height 23
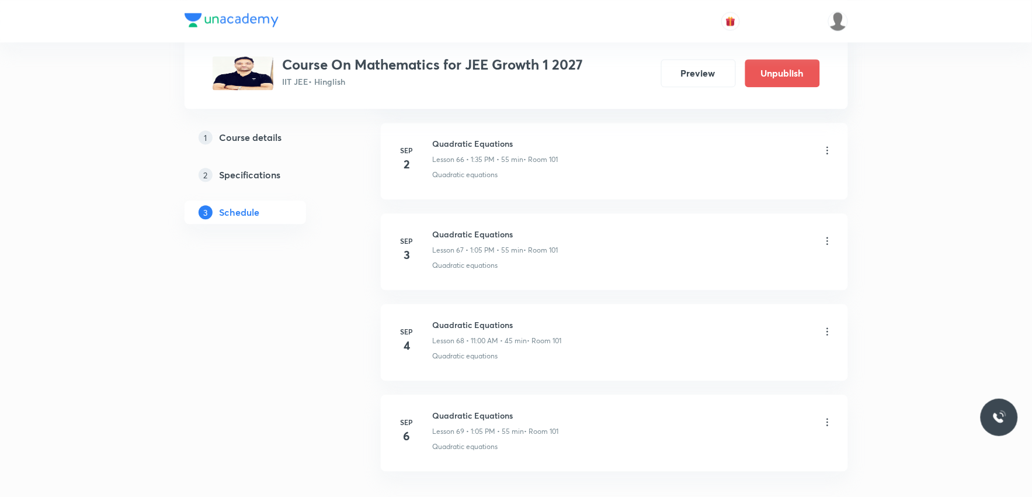
scroll to position [6157, 0]
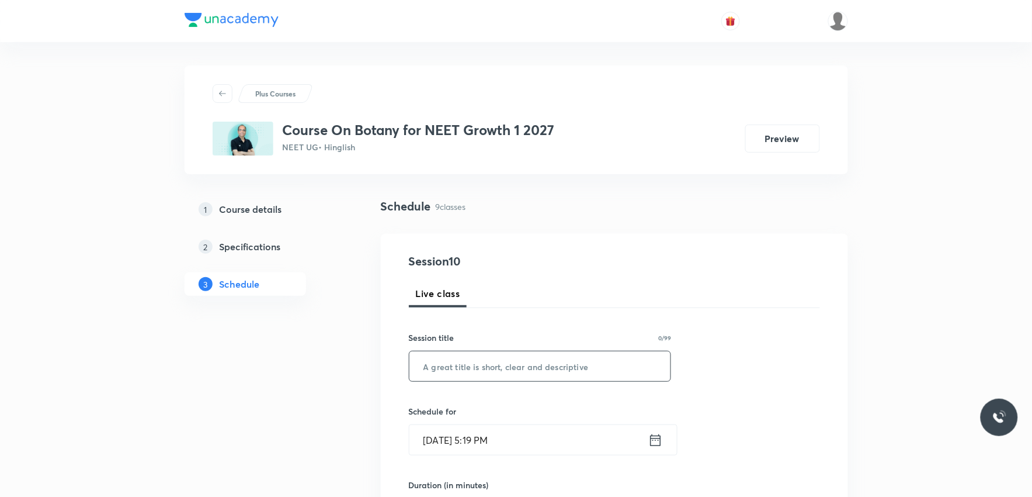
click at [486, 370] on input "text" at bounding box center [540, 366] width 262 height 30
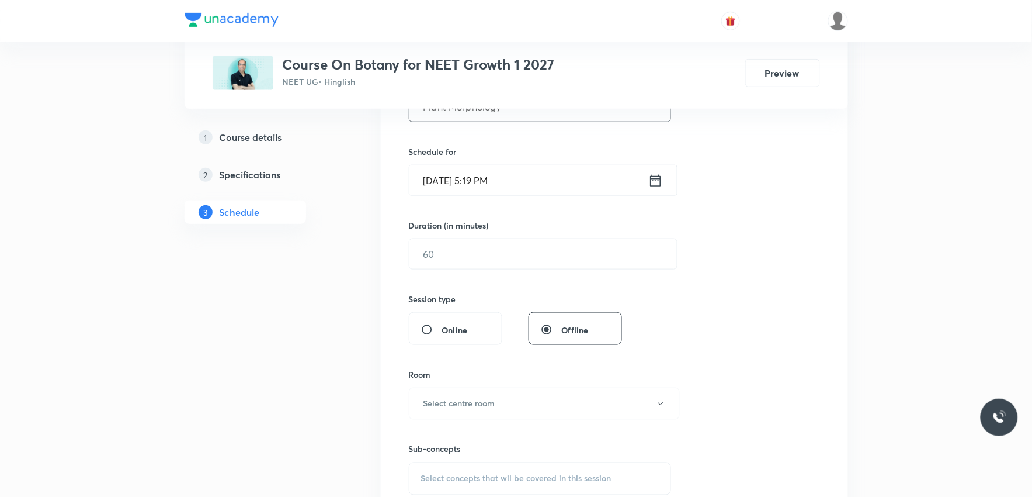
scroll to position [389, 0]
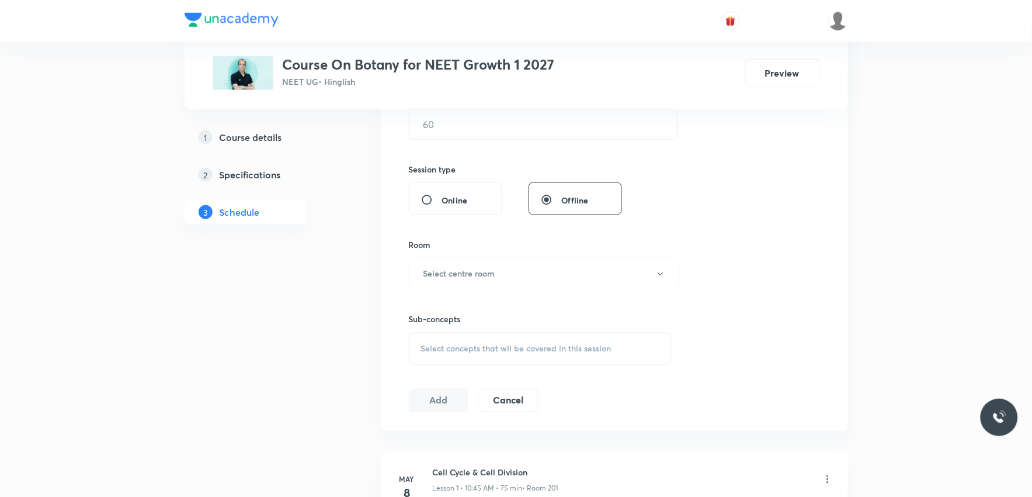
type input "Plant Morphology"
click at [532, 342] on div "Select concepts that wil be covered in this session" at bounding box center [540, 348] width 263 height 33
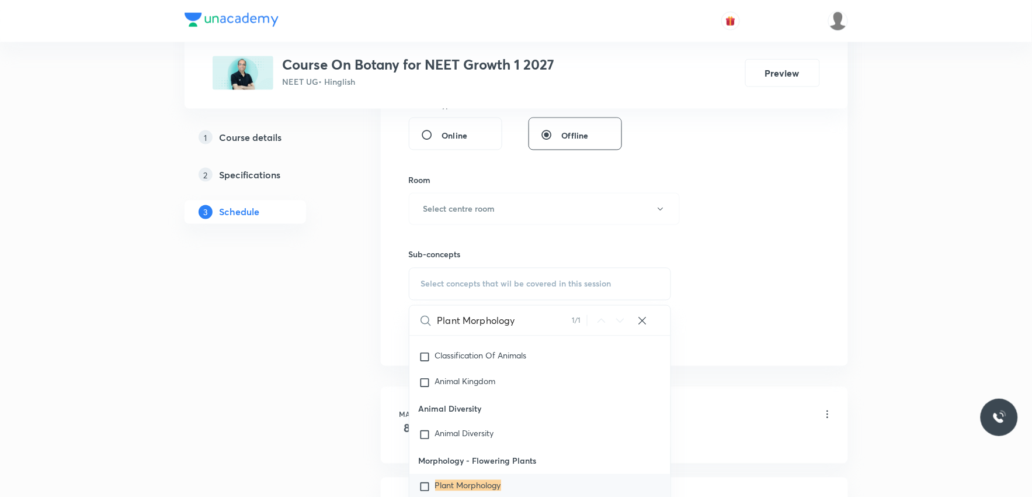
type input "Plant Morphology"
click at [491, 484] on mark "Plant Morphology" at bounding box center [468, 485] width 66 height 11
checkbox input "true"
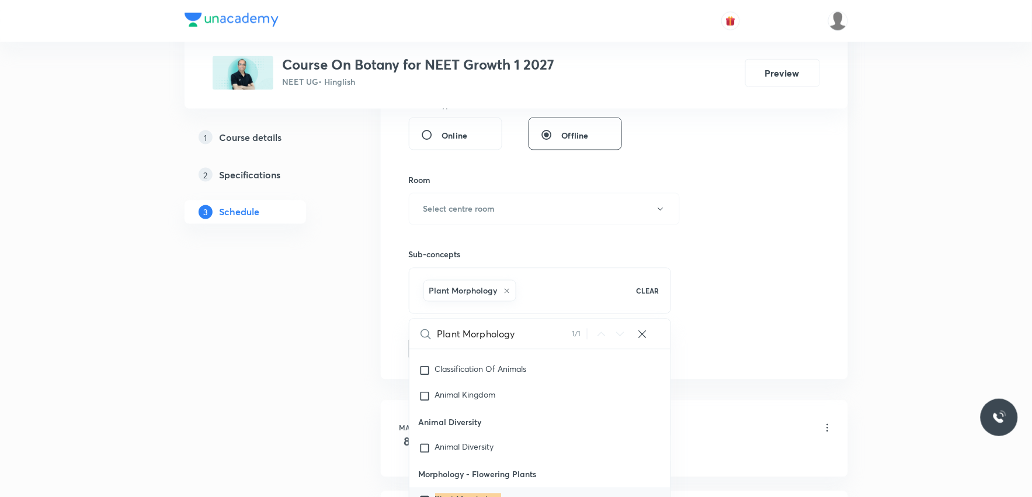
click at [737, 238] on div "Session 10 Live class Session title 16/99 Plant Morphology ​ Schedule for [DATE…" at bounding box center [614, 79] width 411 height 562
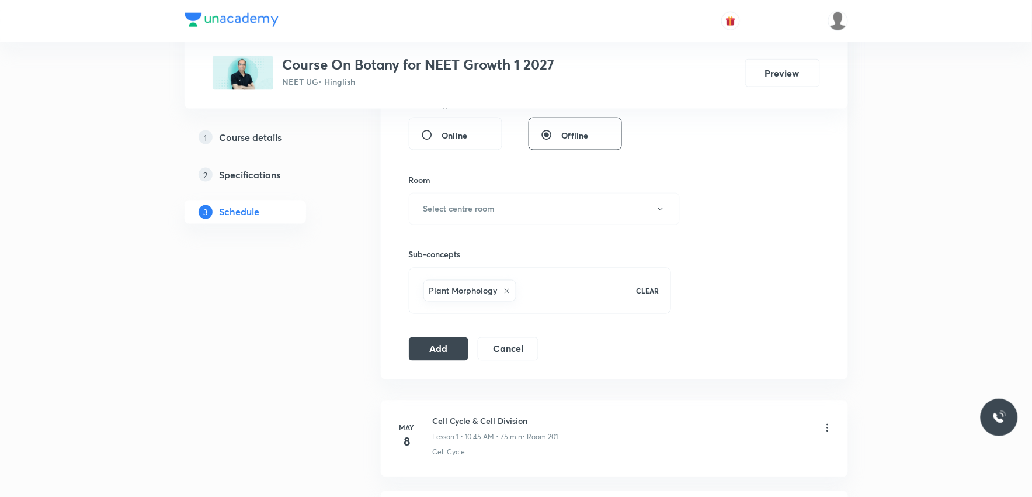
scroll to position [324, 0]
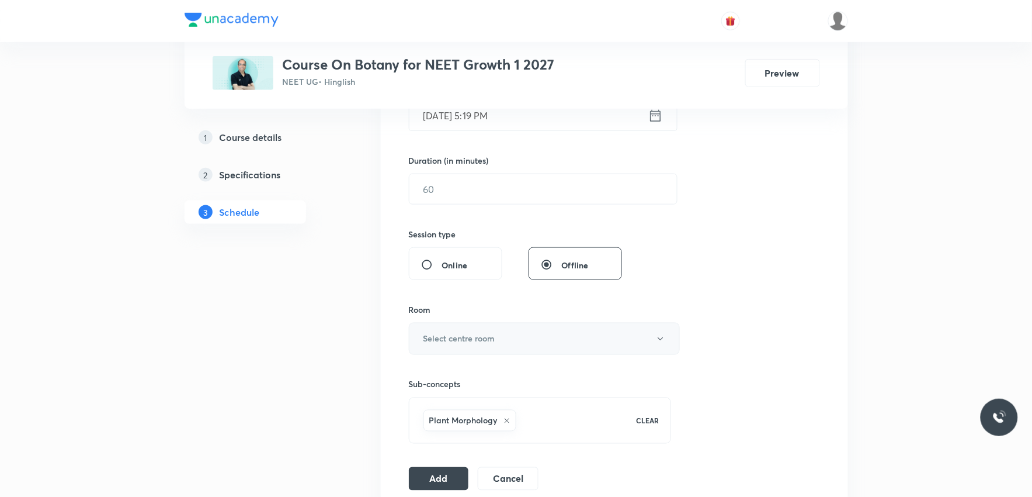
click at [486, 345] on h6 "Select centre room" at bounding box center [459, 338] width 72 height 12
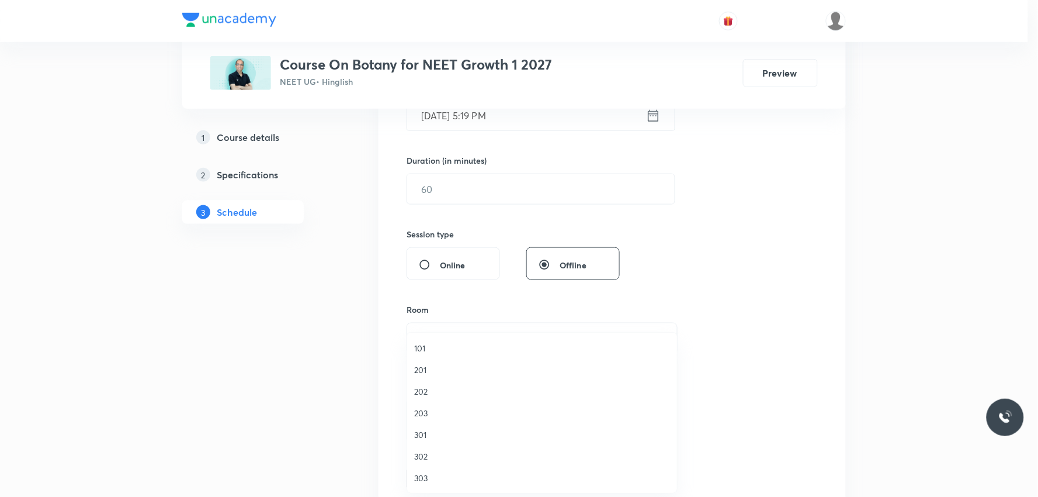
click at [433, 390] on span "202" at bounding box center [542, 391] width 256 height 12
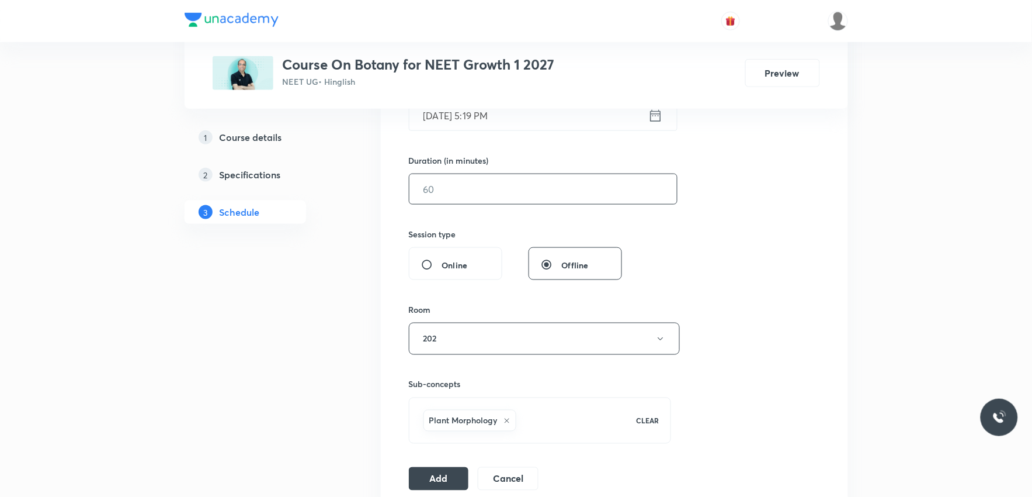
click at [483, 191] on input "text" at bounding box center [543, 189] width 268 height 30
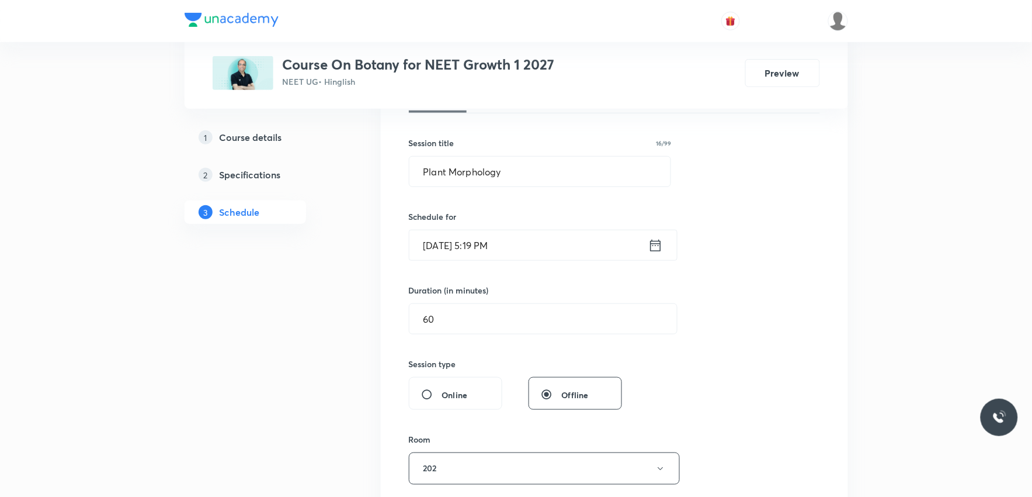
click at [464, 244] on input "Sep 5, 2025, 5:19 PM" at bounding box center [528, 245] width 239 height 30
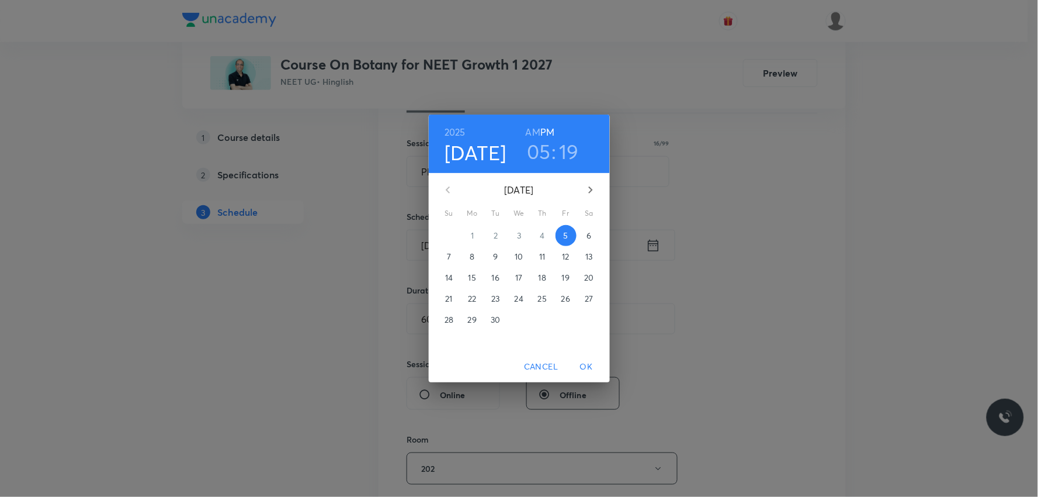
click at [587, 234] on p "6" at bounding box center [588, 236] width 5 height 12
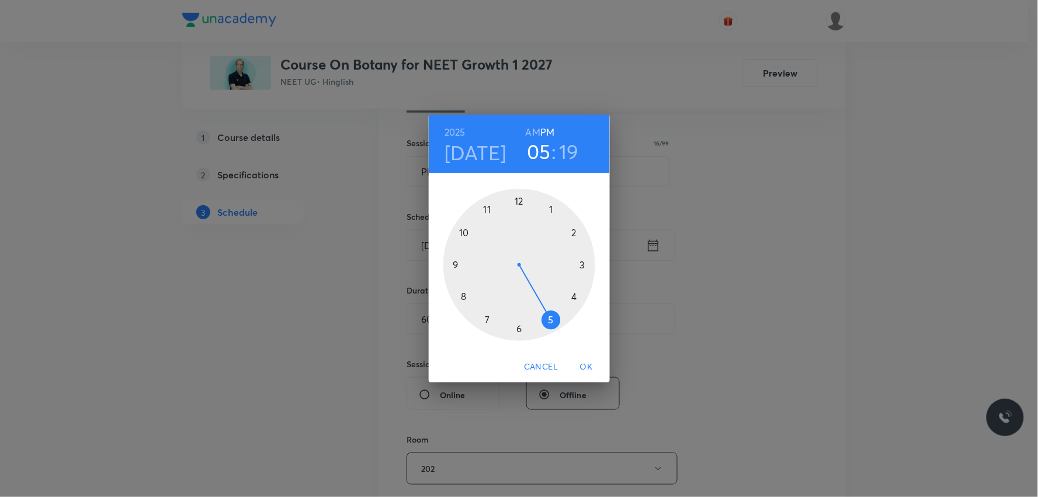
click at [530, 129] on h6 "AM" at bounding box center [533, 132] width 15 height 16
click at [549, 132] on h6 "PM" at bounding box center [547, 132] width 14 height 16
drag, startPoint x: 551, startPoint y: 327, endPoint x: 522, endPoint y: 231, distance: 100.7
click at [522, 231] on div at bounding box center [519, 265] width 152 height 152
drag, startPoint x: 576, startPoint y: 285, endPoint x: 553, endPoint y: 211, distance: 77.8
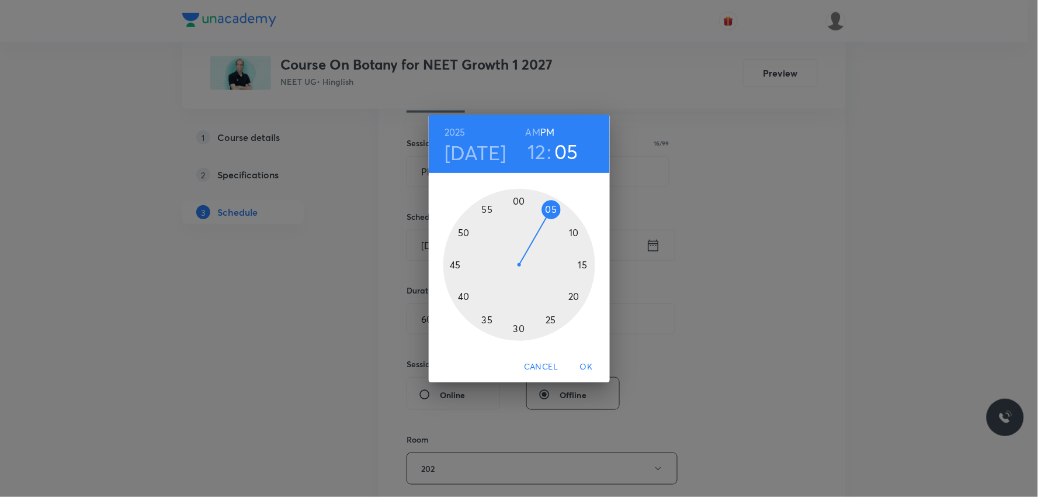
click at [553, 211] on div at bounding box center [519, 265] width 152 height 152
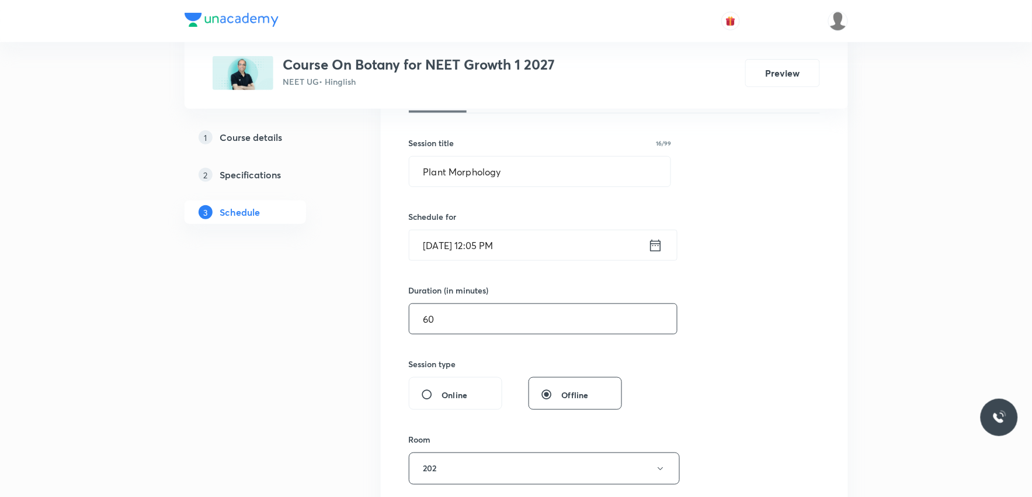
click at [456, 325] on input "60" at bounding box center [543, 319] width 268 height 30
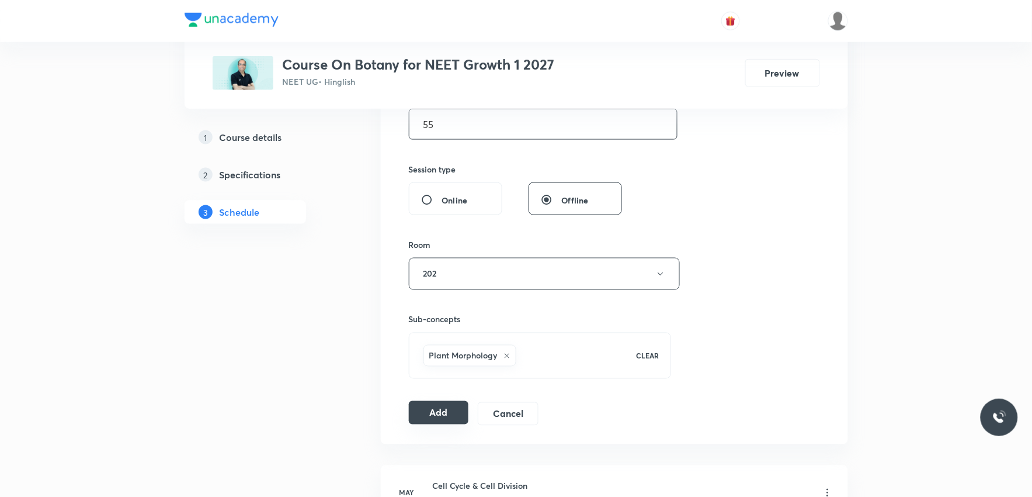
type input "55"
click at [440, 416] on button "Add" at bounding box center [439, 412] width 60 height 23
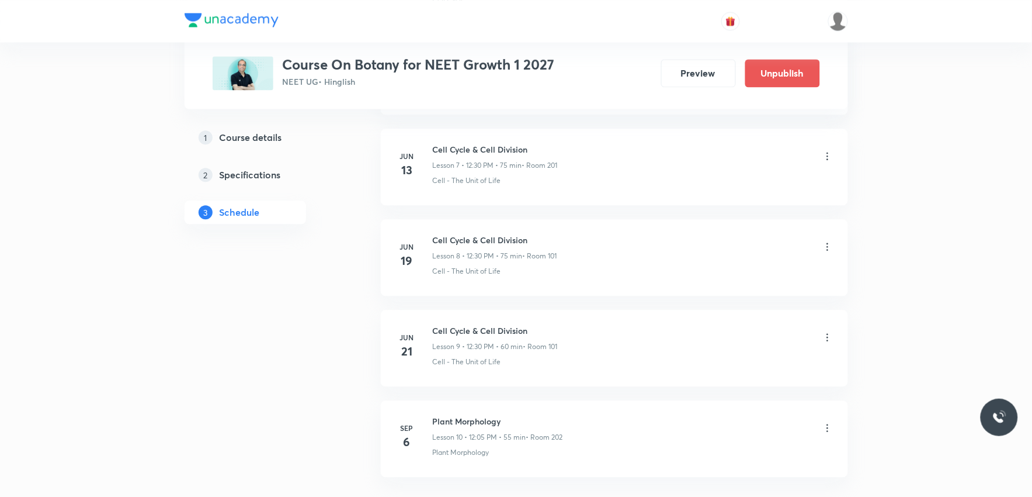
scroll to position [809, 0]
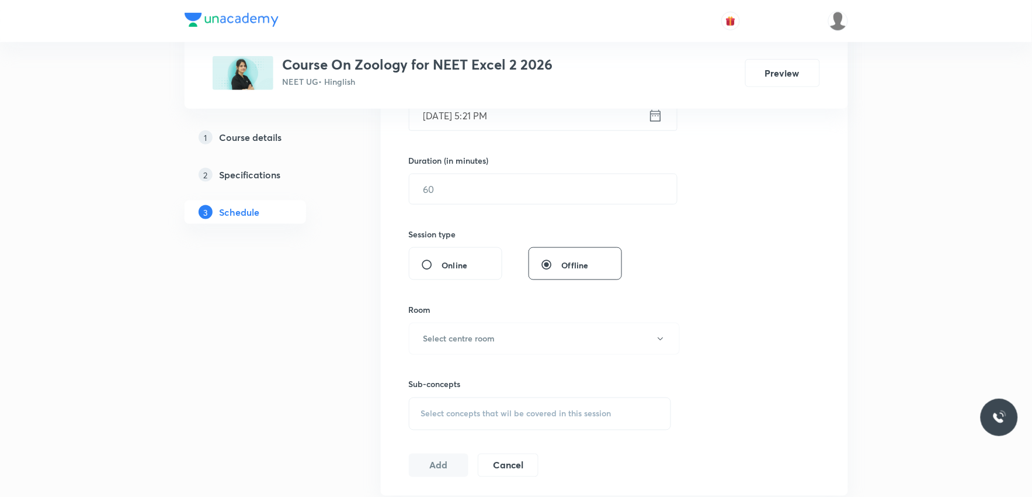
scroll to position [519, 0]
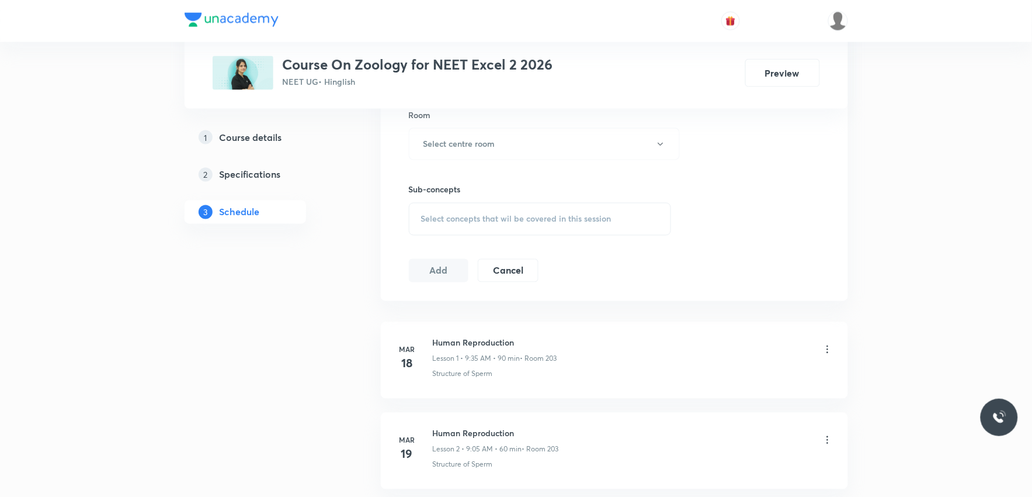
click at [598, 226] on div "Select concepts that wil be covered in this session" at bounding box center [540, 219] width 263 height 33
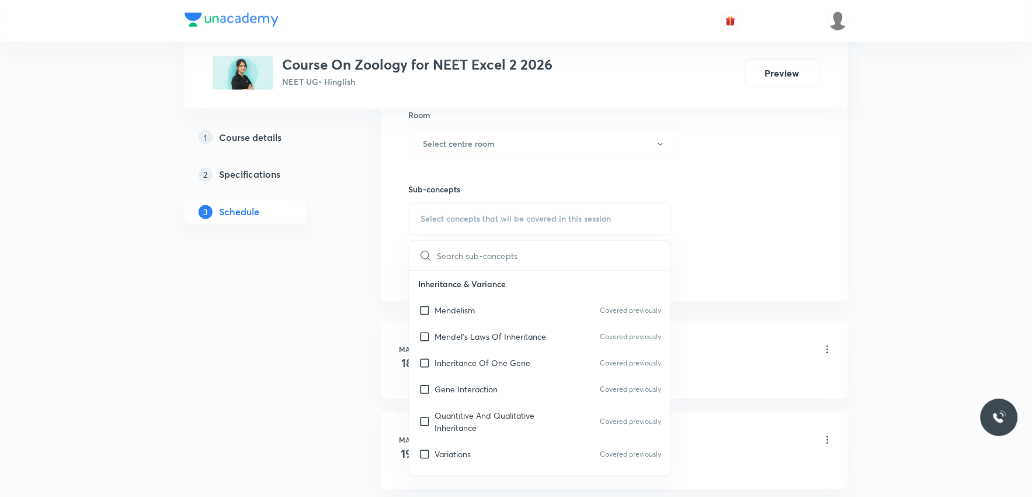
click at [728, 230] on div "Session 52 Live class Session title 0/99 ​ Schedule for Sep 5, 2025, 5:21 PM ​ …" at bounding box center [614, 8] width 411 height 548
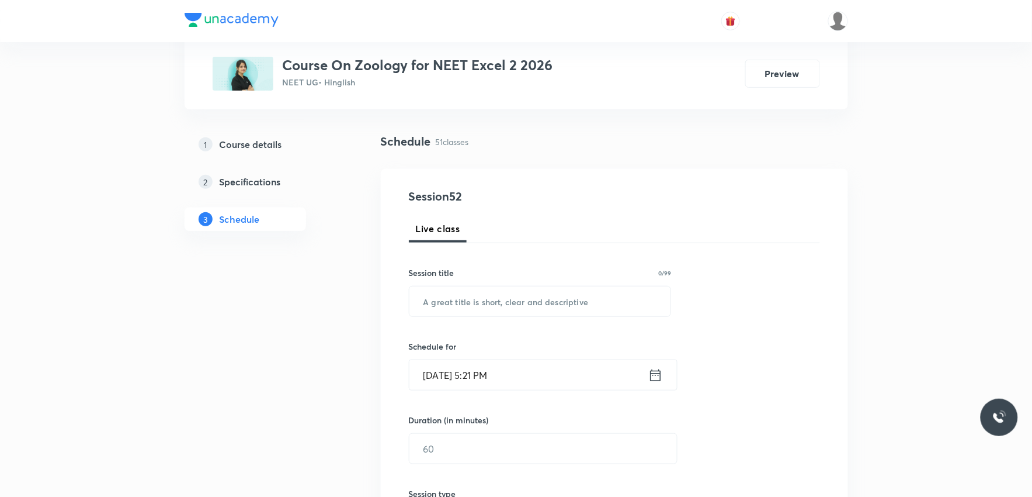
scroll to position [130, 0]
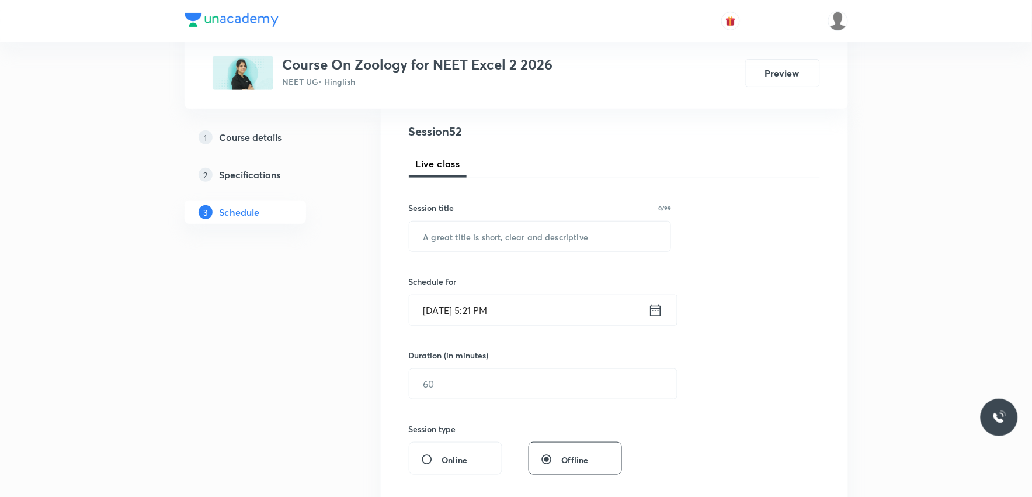
click at [808, 348] on div "Session 52 Live class Session title 0/99 ​ Schedule for Sep 5, 2025, 5:21 PM ​ …" at bounding box center [614, 397] width 411 height 548
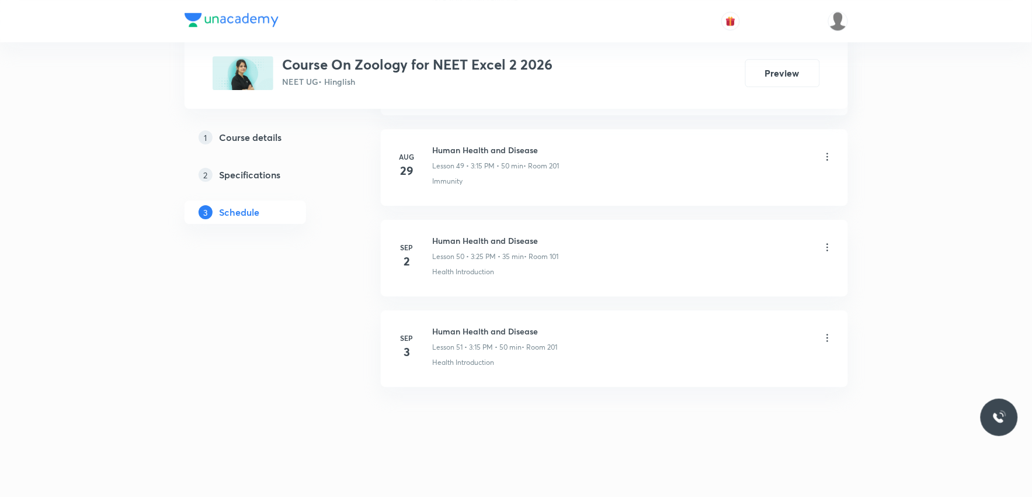
click at [433, 331] on h6 "Human Health and Disease" at bounding box center [495, 331] width 125 height 12
drag, startPoint x: 433, startPoint y: 331, endPoint x: 548, endPoint y: 326, distance: 114.6
click at [548, 326] on h6 "Human Health and Disease" at bounding box center [495, 331] width 125 height 12
copy h6 "Human Health and Disease"
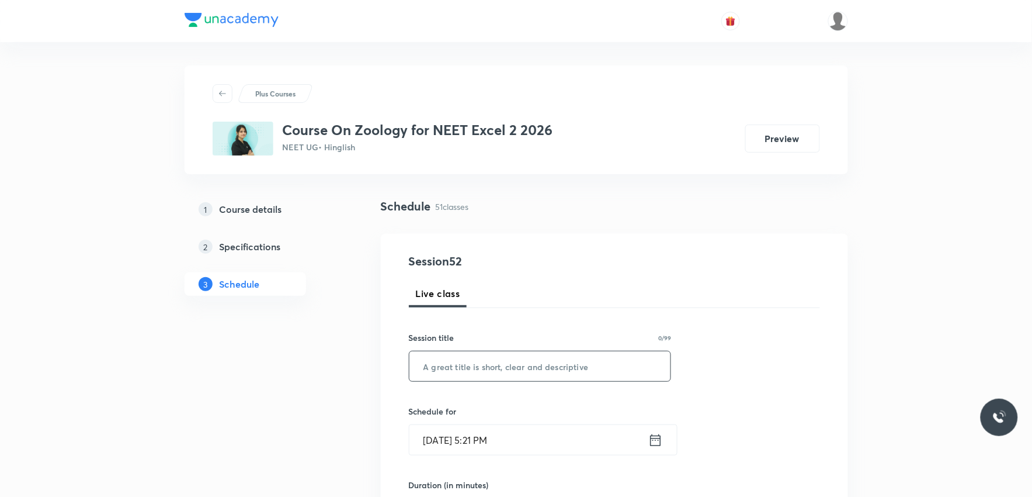
click at [521, 361] on input "text" at bounding box center [540, 366] width 262 height 30
paste input "Human Health and Disease"
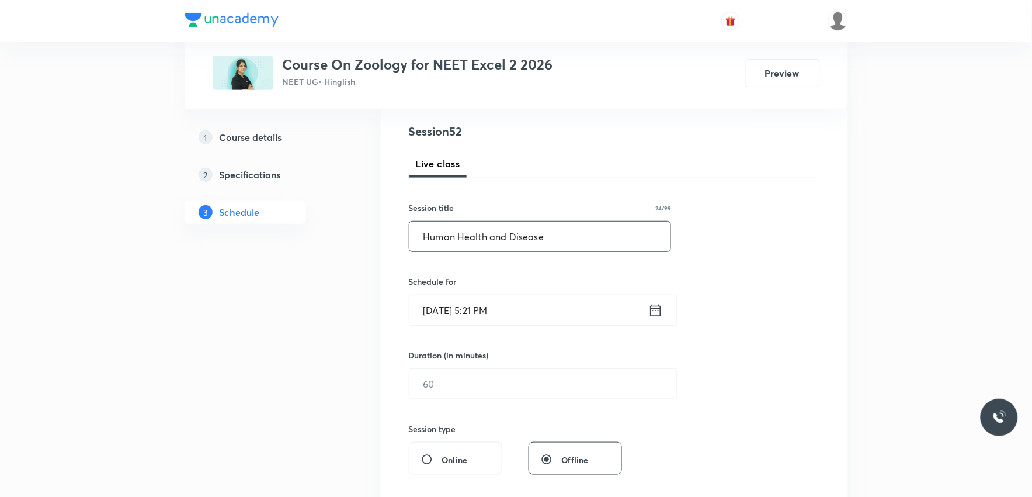
type input "Human Health and Disease"
click at [459, 314] on input "Sep 5, 2025, 5:21 PM" at bounding box center [528, 310] width 239 height 30
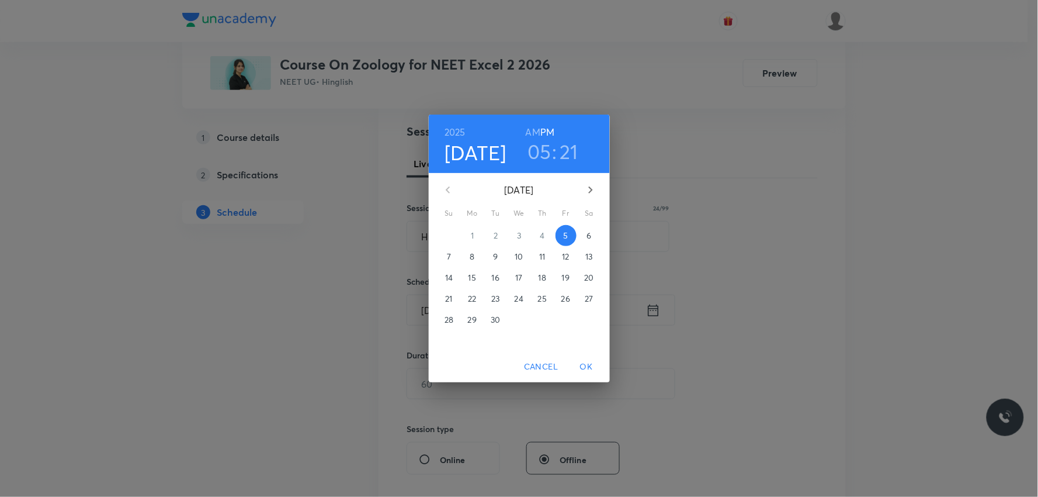
click at [591, 238] on p "6" at bounding box center [588, 236] width 5 height 12
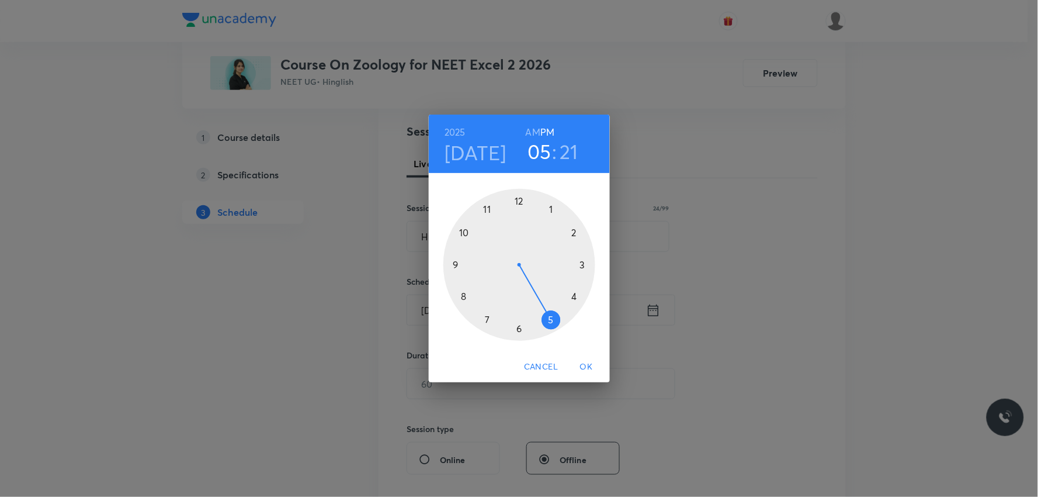
click at [536, 133] on h6 "AM" at bounding box center [533, 132] width 15 height 16
click at [543, 133] on h6 "PM" at bounding box center [547, 132] width 14 height 16
drag, startPoint x: 551, startPoint y: 319, endPoint x: 579, endPoint y: 272, distance: 54.5
click at [579, 272] on div at bounding box center [519, 265] width 152 height 152
drag, startPoint x: 571, startPoint y: 300, endPoint x: 589, endPoint y: 262, distance: 42.6
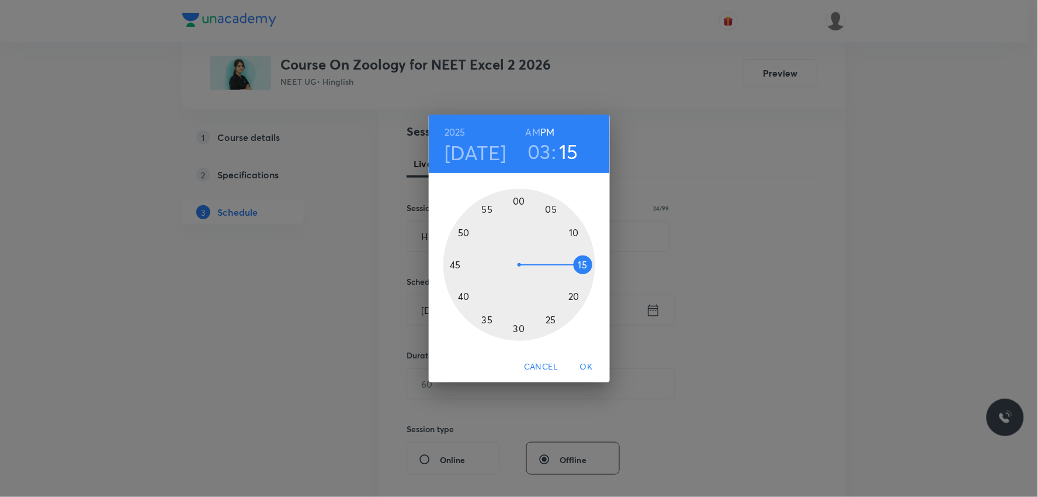
click at [589, 262] on div at bounding box center [519, 265] width 152 height 152
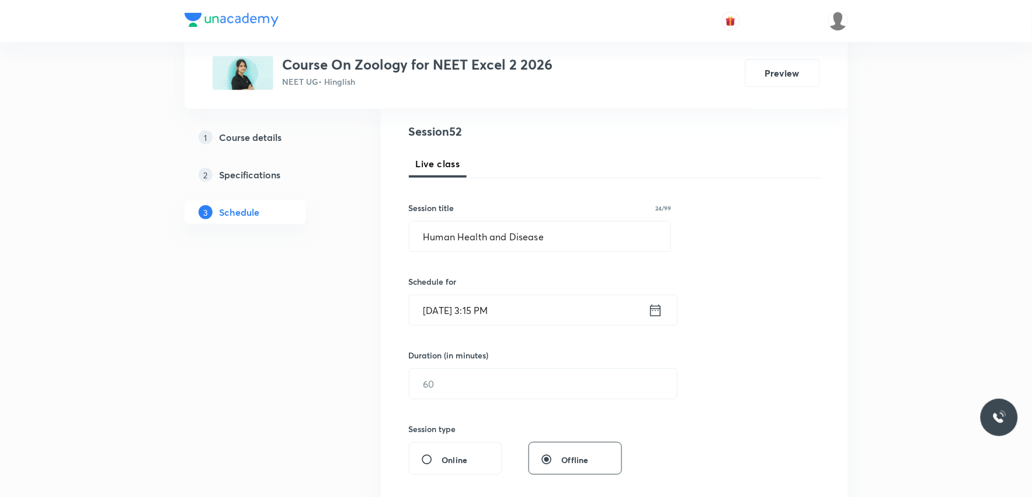
scroll to position [259, 0]
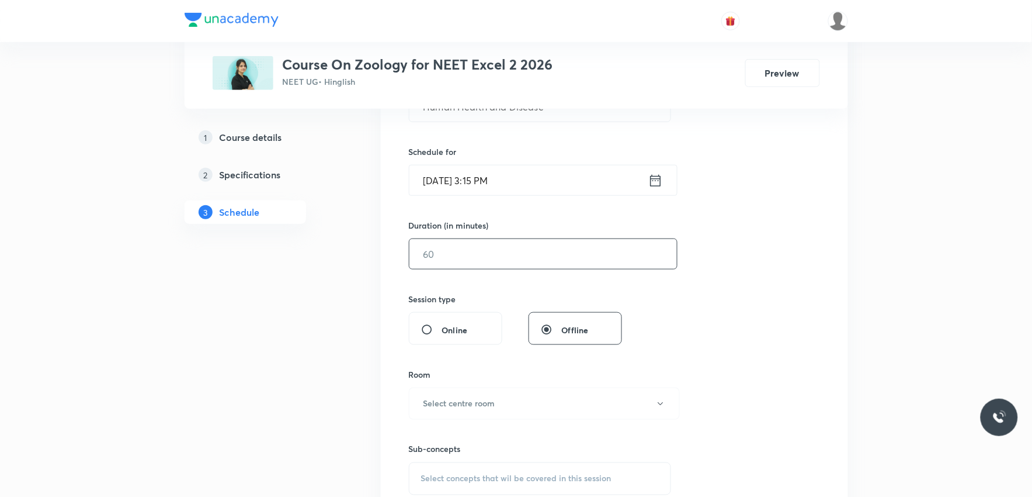
click at [463, 252] on input "text" at bounding box center [543, 254] width 268 height 30
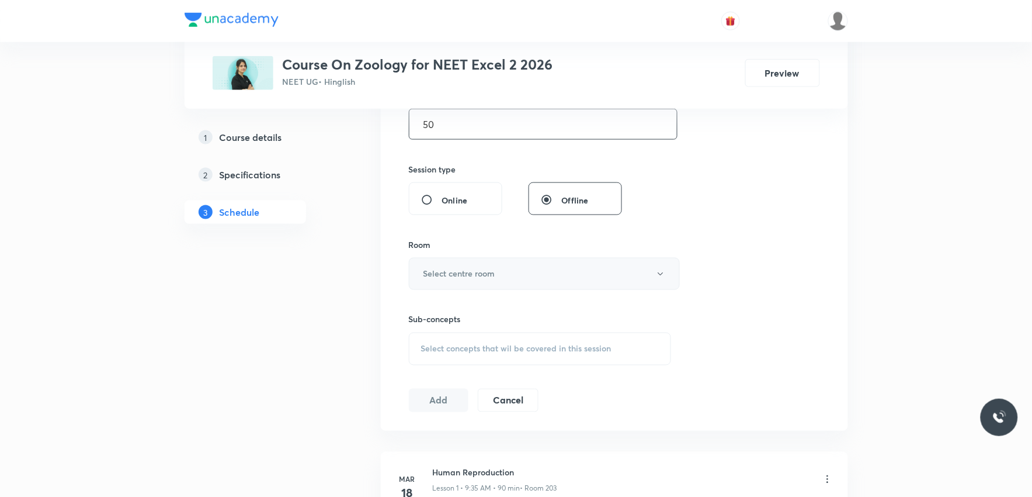
type input "50"
click at [526, 269] on button "Select centre room" at bounding box center [544, 274] width 271 height 32
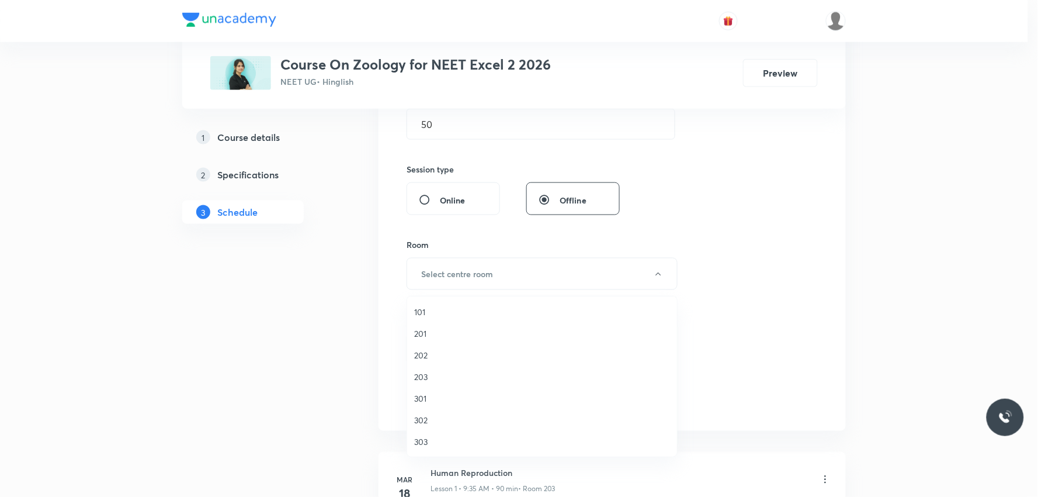
click at [440, 330] on span "201" at bounding box center [542, 333] width 256 height 12
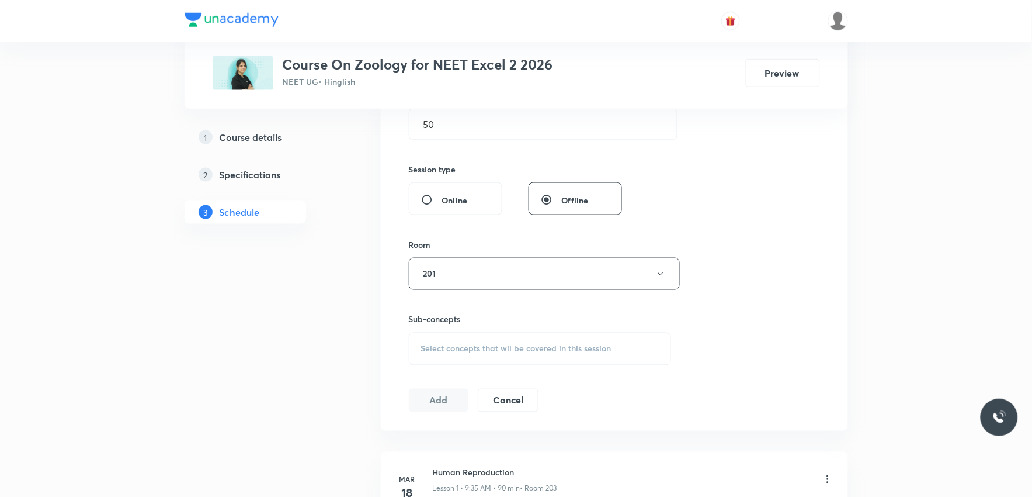
click at [479, 351] on span "Select concepts that wil be covered in this session" at bounding box center [516, 348] width 190 height 9
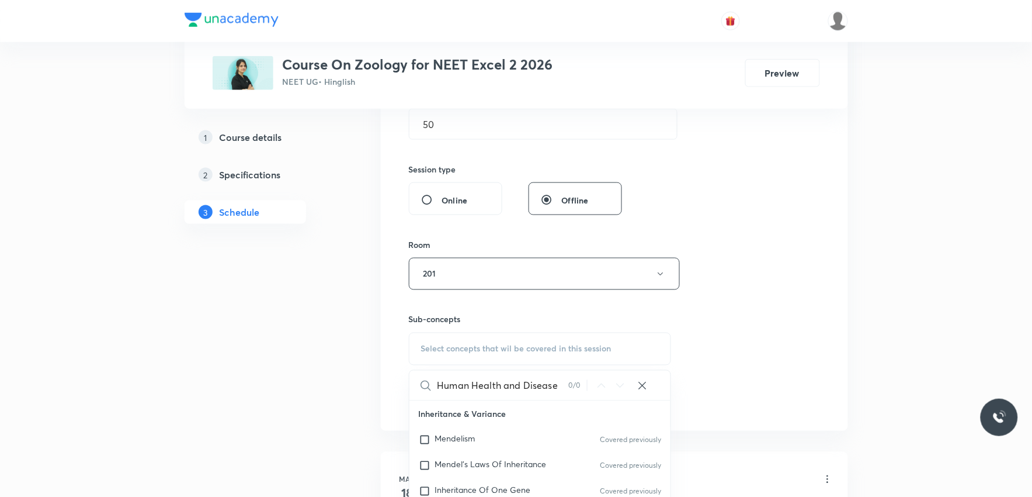
scroll to position [519, 0]
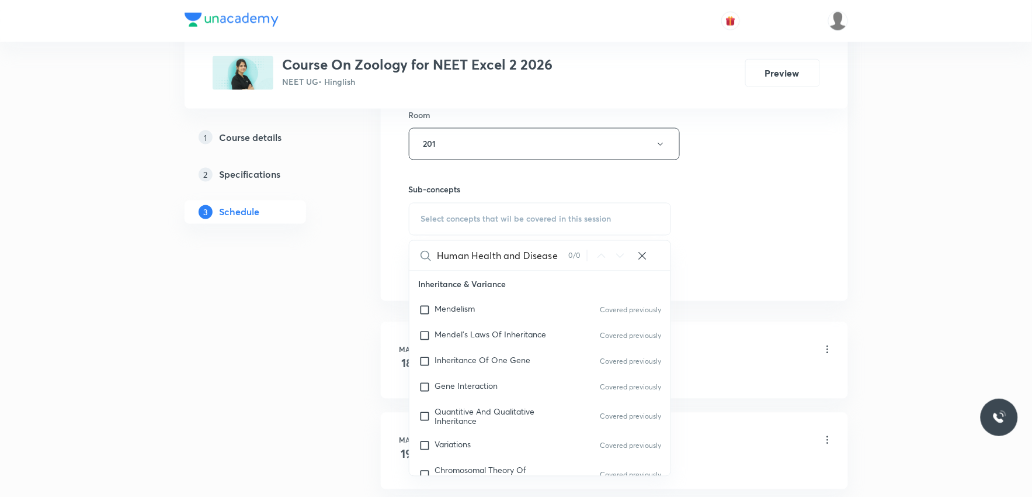
type input "Human Health and Disease"
click at [732, 218] on div "Session 52 Live class Session title 24/99 Human Health and Disease ​ Schedule f…" at bounding box center [614, 8] width 411 height 548
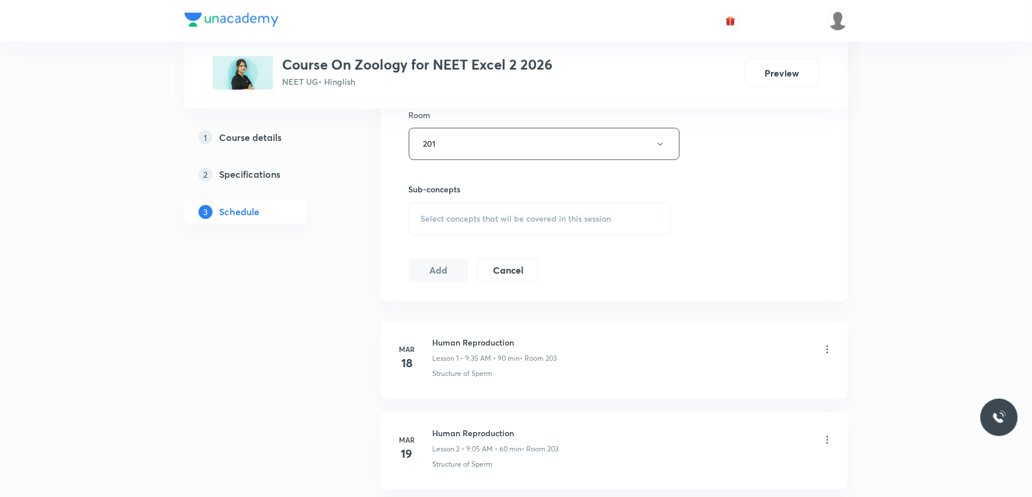
scroll to position [5063, 0]
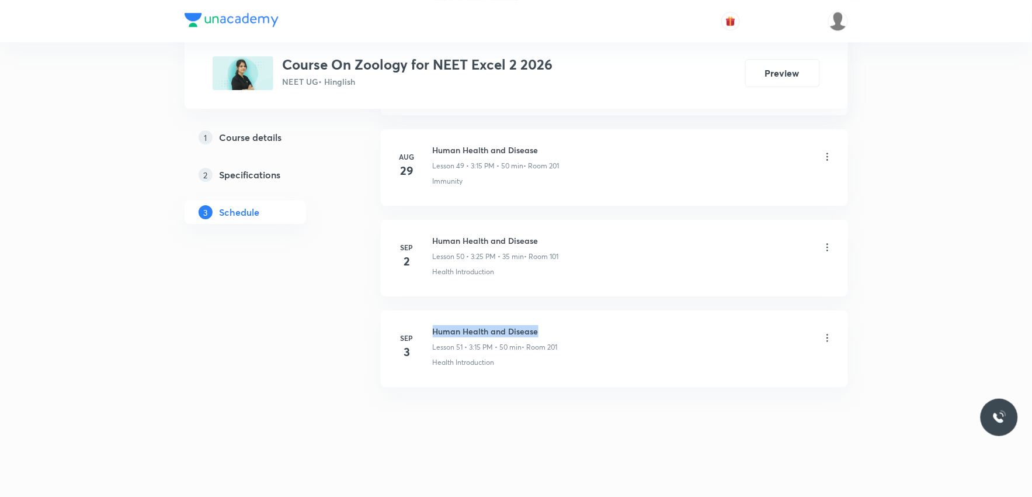
drag, startPoint x: 435, startPoint y: 327, endPoint x: 551, endPoint y: 323, distance: 116.9
click at [551, 323] on li "Sep 3 Human Health and Disease Lesson 51 • 3:15 PM • 50 min • Room 201 Health I…" at bounding box center [614, 348] width 467 height 77
copy h6 "Human Health and Disease"
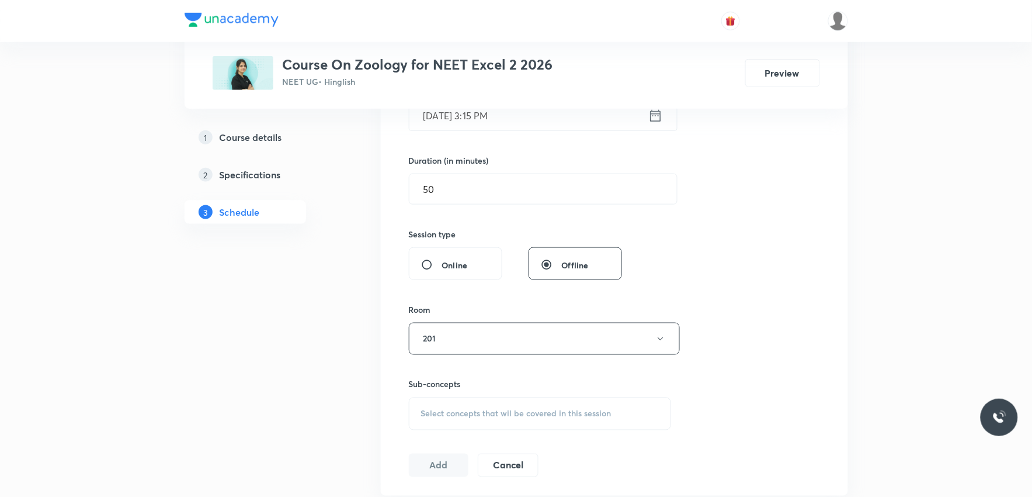
scroll to position [389, 0]
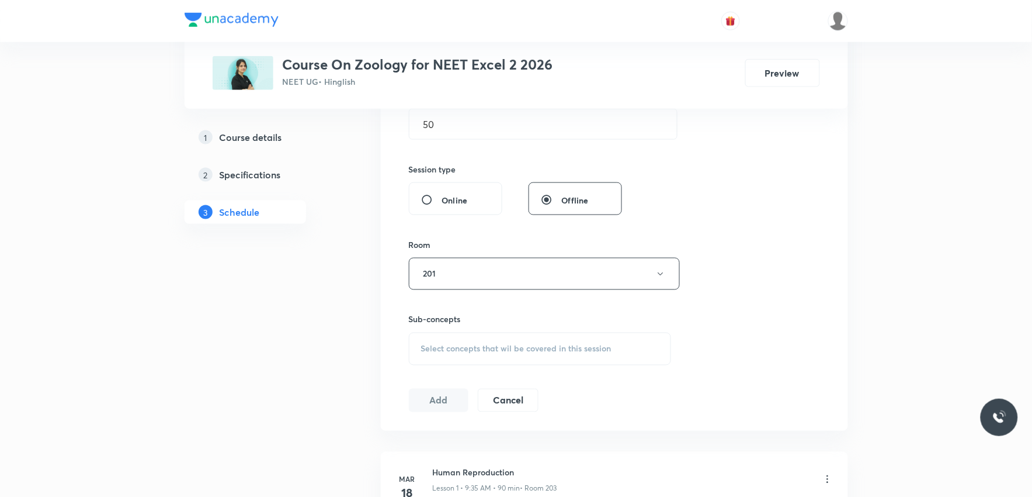
click at [512, 341] on div "Select concepts that wil be covered in this session" at bounding box center [540, 348] width 263 height 33
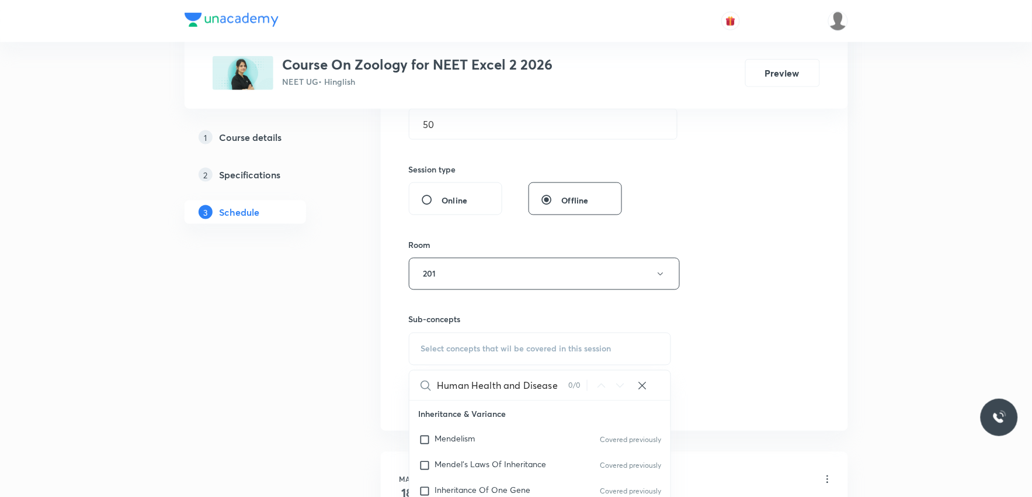
scroll to position [519, 0]
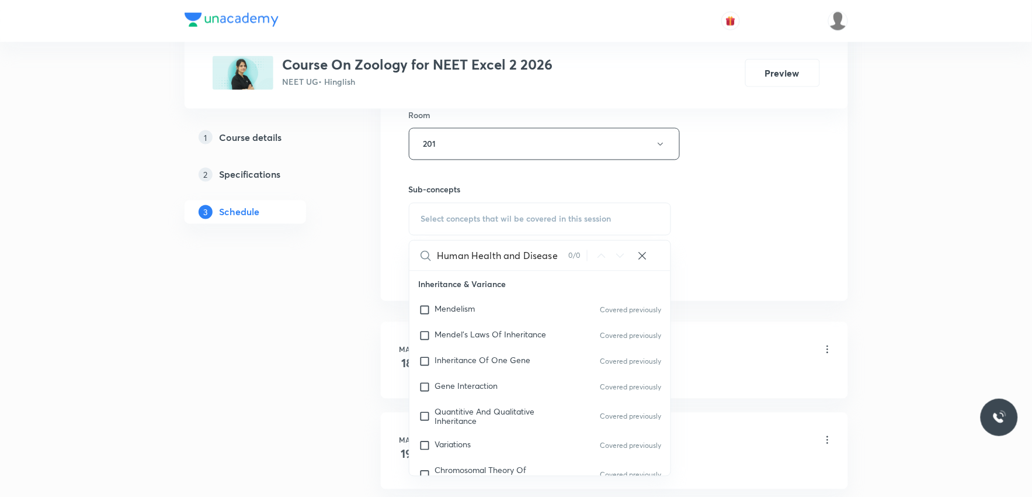
type input "Human Health and Disease"
click at [808, 213] on div "Session 52 Live class Session title 24/99 Human Health and Disease ​ Schedule f…" at bounding box center [614, 8] width 411 height 548
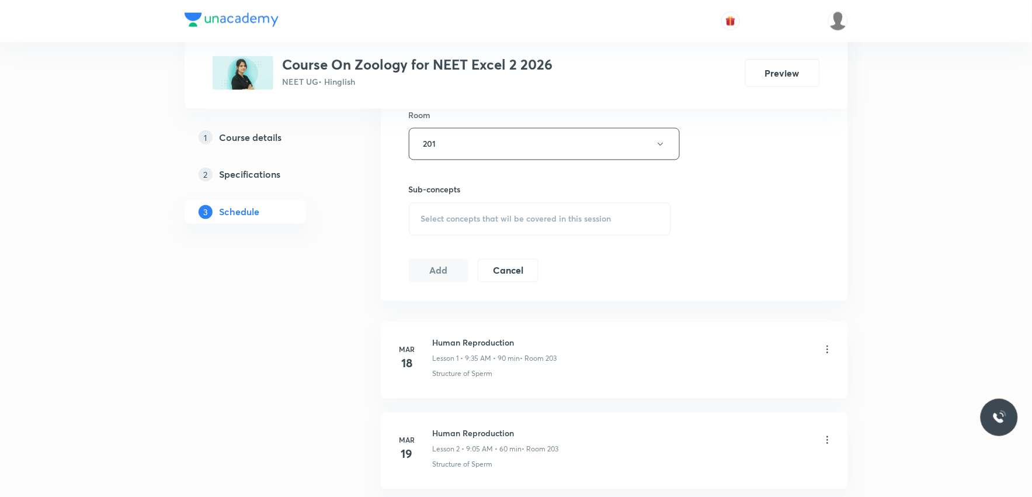
scroll to position [5063, 0]
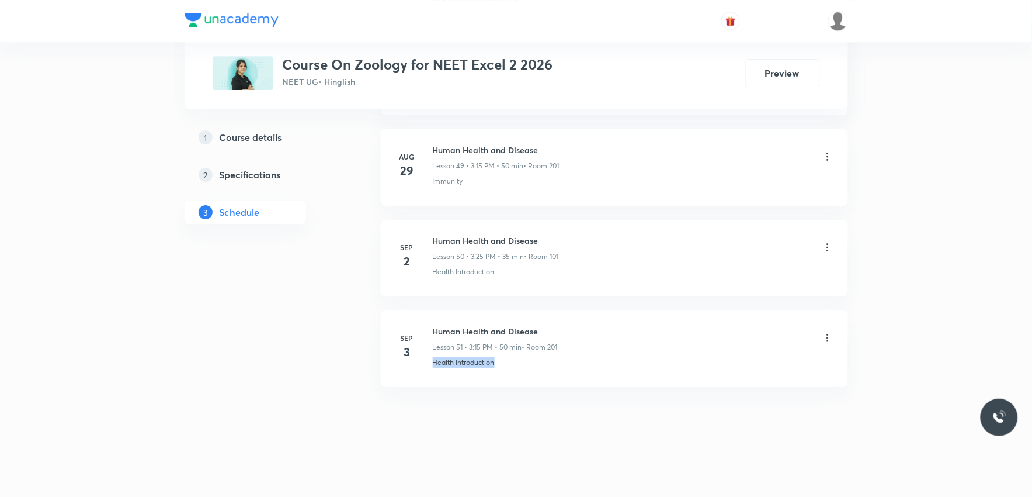
drag, startPoint x: 433, startPoint y: 369, endPoint x: 553, endPoint y: 369, distance: 119.7
click at [553, 369] on li "Sep 3 Human Health and Disease Lesson 51 • 3:15 PM • 50 min • Room 201 Health I…" at bounding box center [614, 348] width 467 height 77
copy p "Health Introduction"
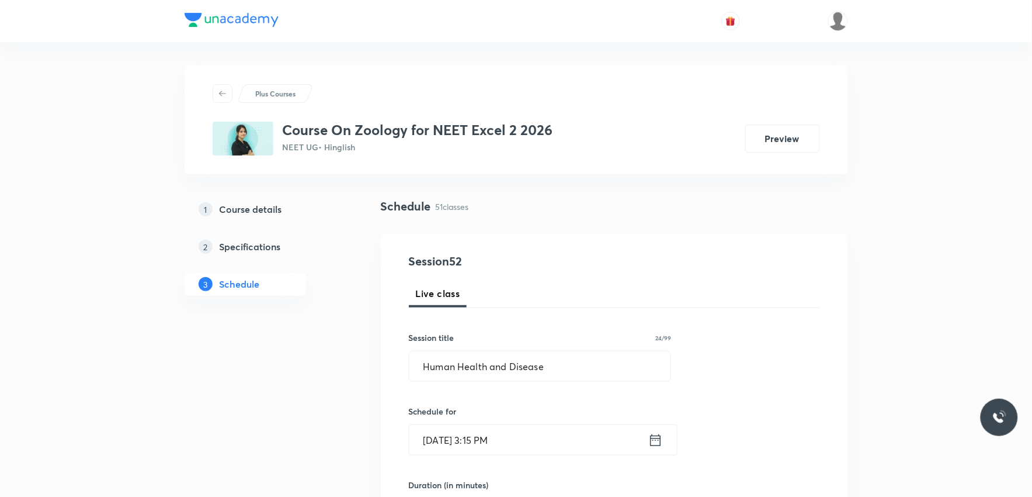
scroll to position [324, 0]
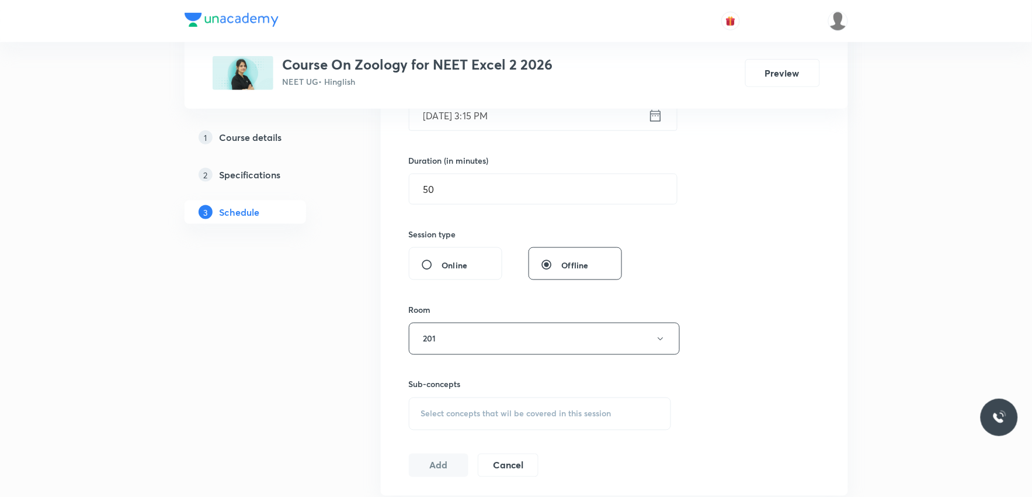
click at [516, 395] on div "Sub-concepts Select concepts that wil be covered in this session" at bounding box center [540, 404] width 263 height 52
click at [510, 412] on span "Select concepts that wil be covered in this session" at bounding box center [516, 413] width 190 height 9
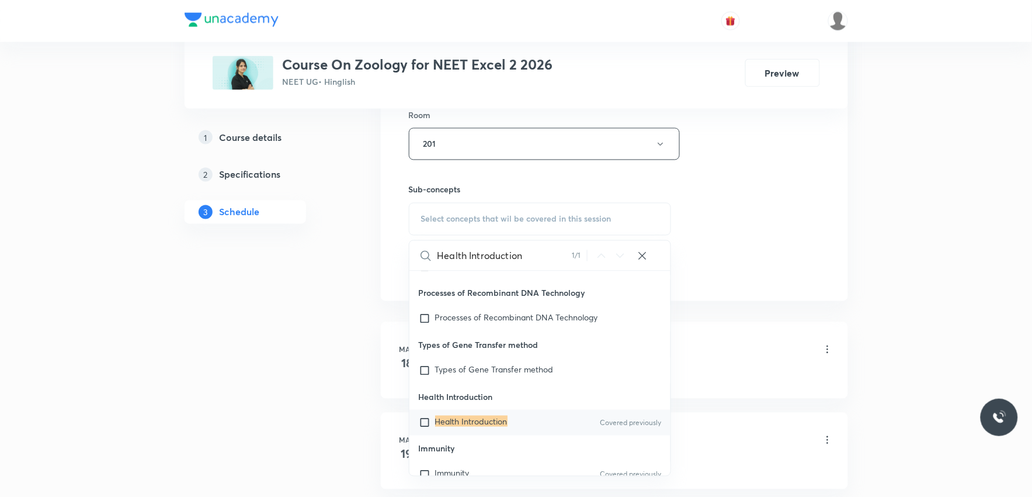
type input "Health Introduction"
click at [473, 418] on mark "Health Introduction" at bounding box center [471, 420] width 72 height 11
checkbox input "true"
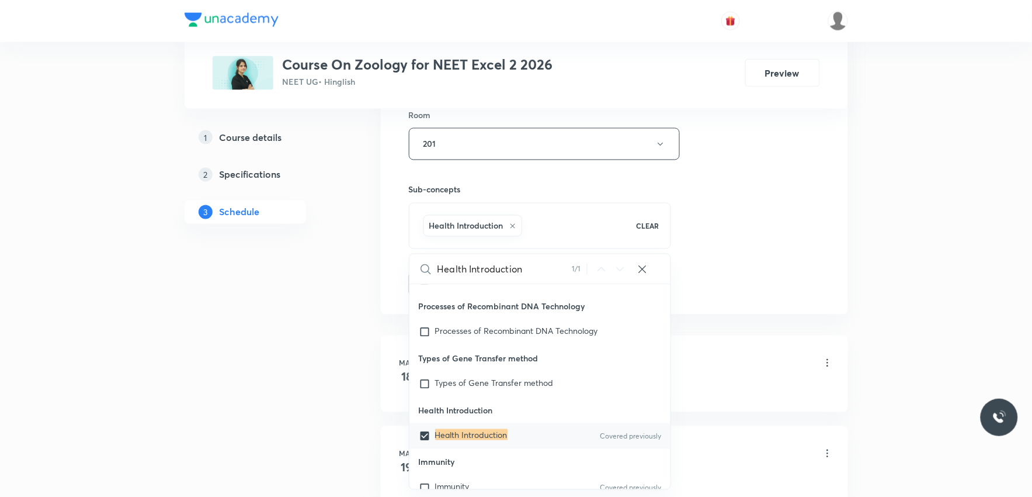
click at [729, 244] on div "Session 52 Live class Session title 24/99 Human Health and Disease ​ Schedule f…" at bounding box center [614, 15] width 411 height 562
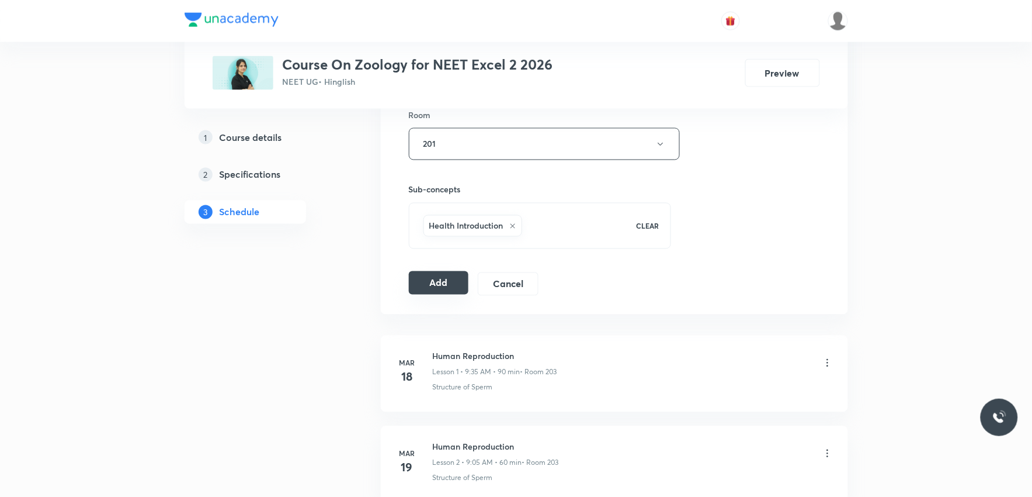
click at [425, 293] on button "Add" at bounding box center [439, 282] width 60 height 23
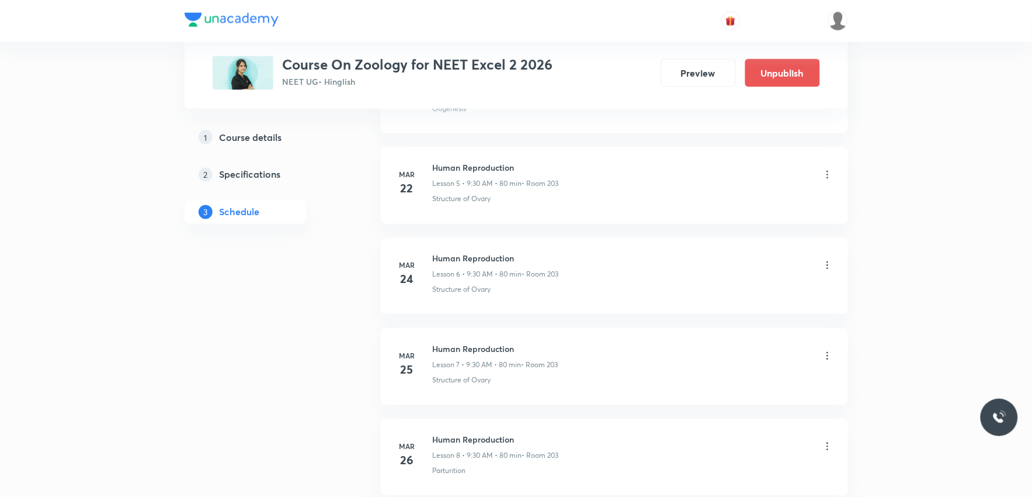
scroll to position [4616, 0]
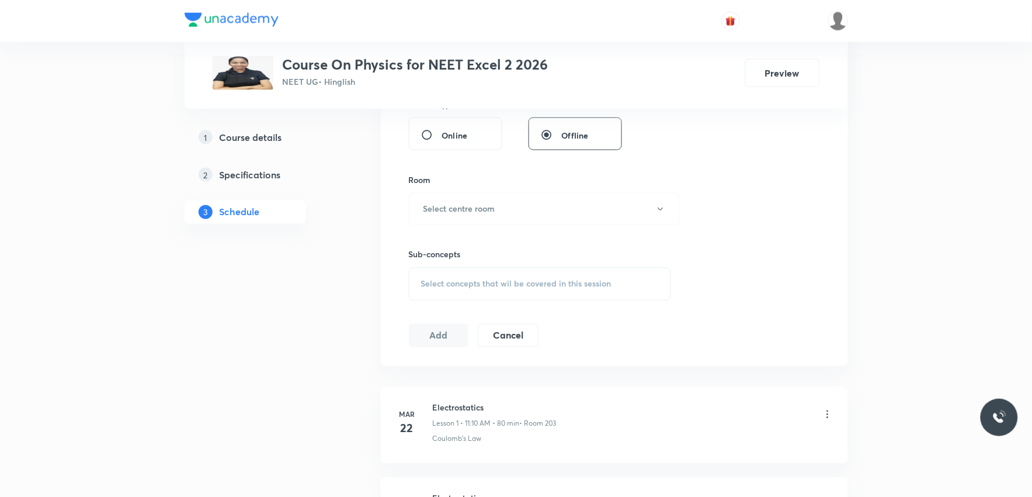
click at [527, 280] on span "Select concepts that wil be covered in this session" at bounding box center [516, 283] width 190 height 9
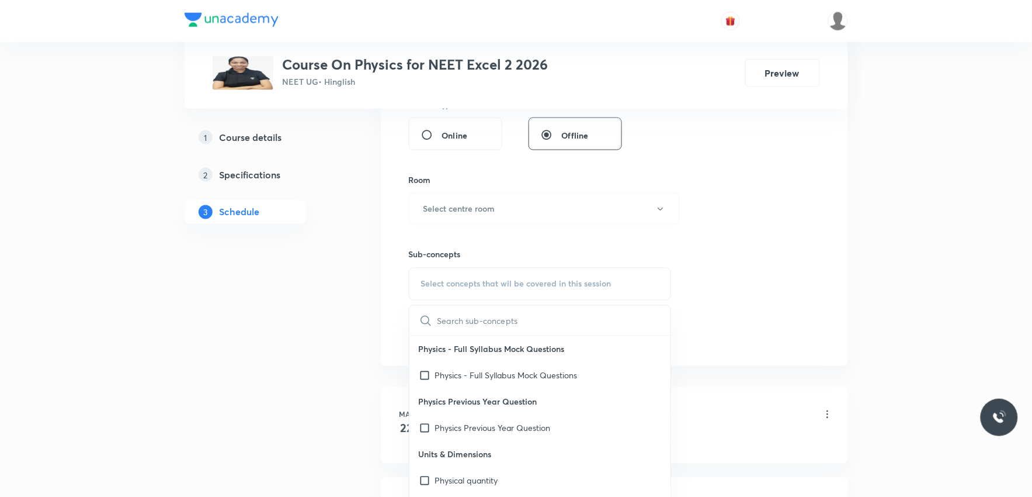
click at [718, 200] on div "Session 51 Live class Session title 0/99 ​ Schedule for [DATE] 5:21 PM ​ Durati…" at bounding box center [614, 72] width 411 height 548
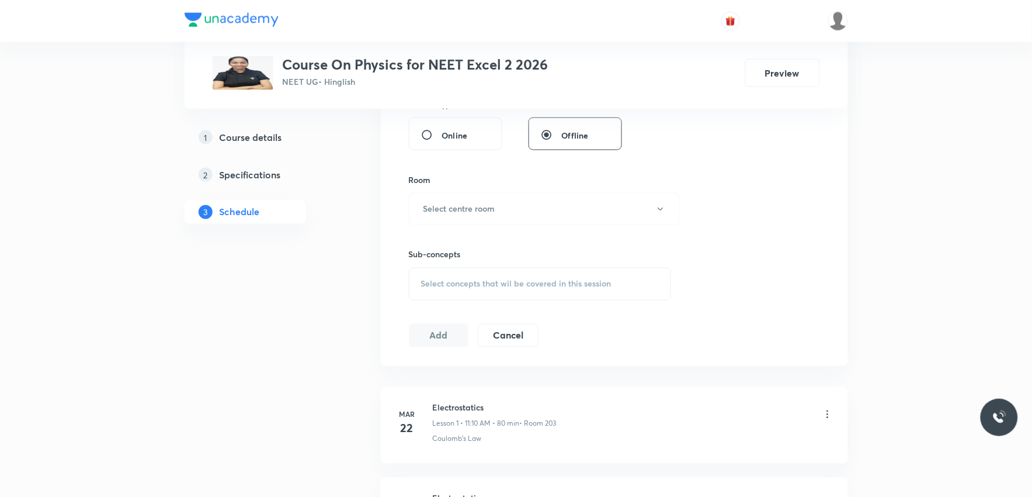
scroll to position [4972, 0]
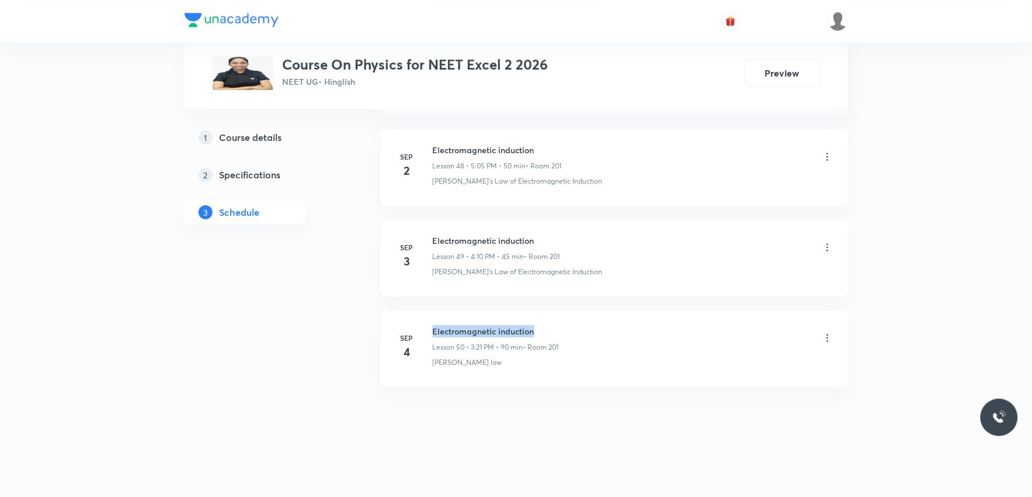
drag, startPoint x: 434, startPoint y: 331, endPoint x: 547, endPoint y: 316, distance: 114.3
click at [547, 316] on li "[DATE] Electromagnetic induction Lesson 50 • 3:21 PM • 90 min • Room 201 [PERSO…" at bounding box center [614, 348] width 467 height 77
copy h6 "Electromagnetic induction"
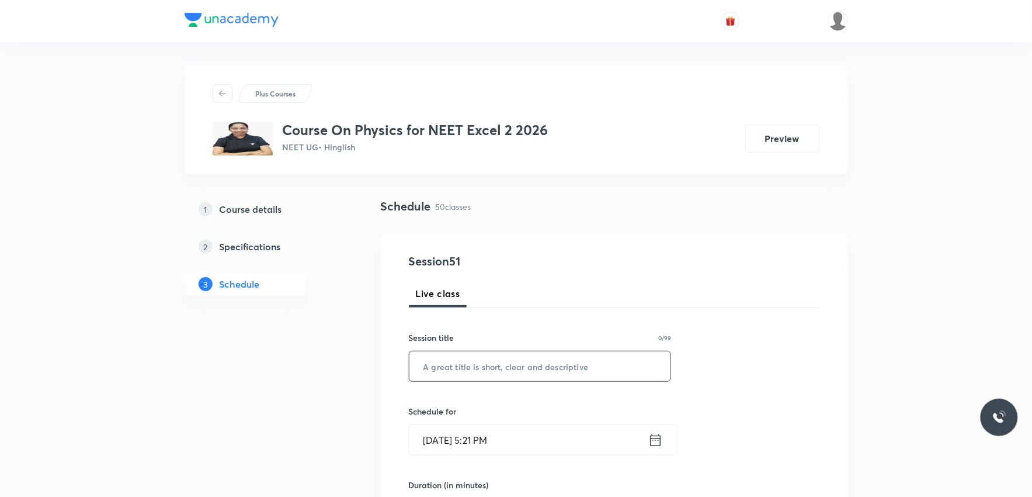
click at [523, 356] on input "text" at bounding box center [540, 366] width 262 height 30
paste input "Electromagnetic induction"
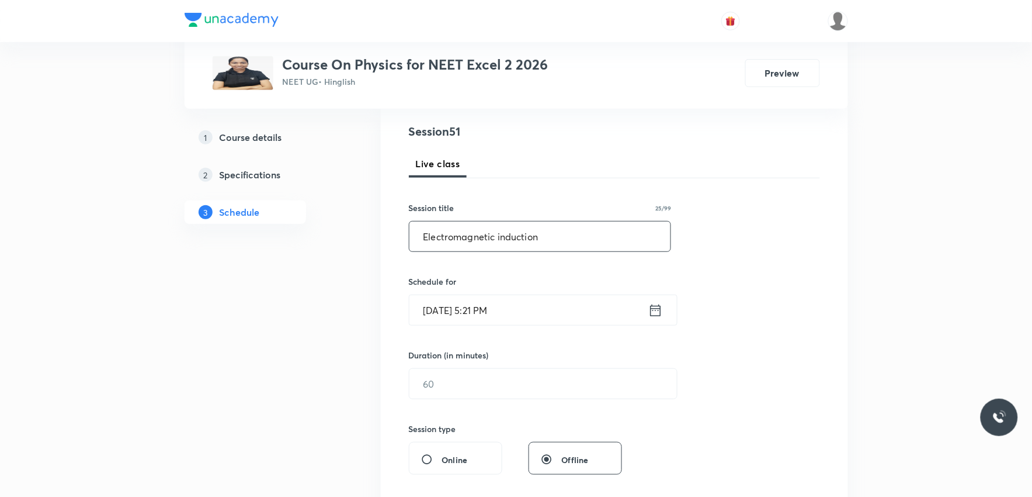
click at [498, 236] on input "Electromagnetic induction" at bounding box center [540, 236] width 262 height 30
type input "Electromagnetic Induction"
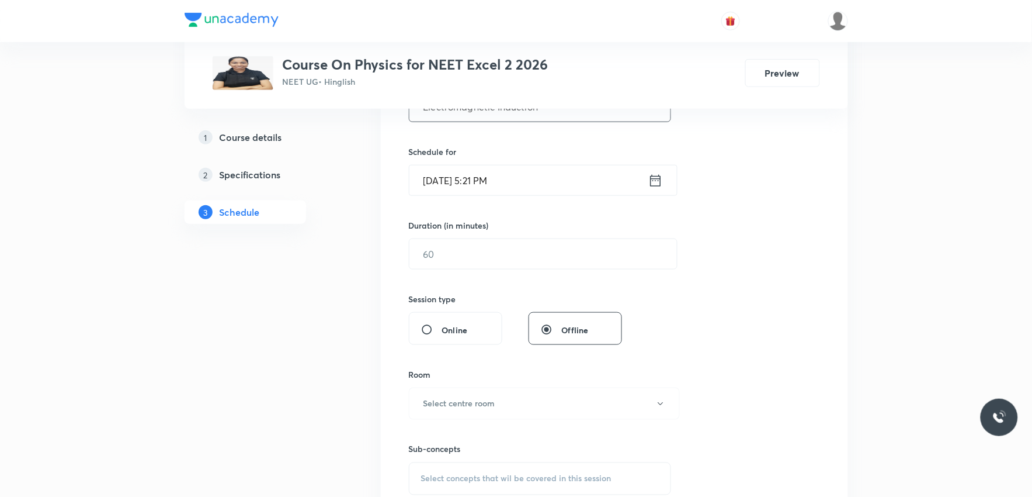
scroll to position [195, 0]
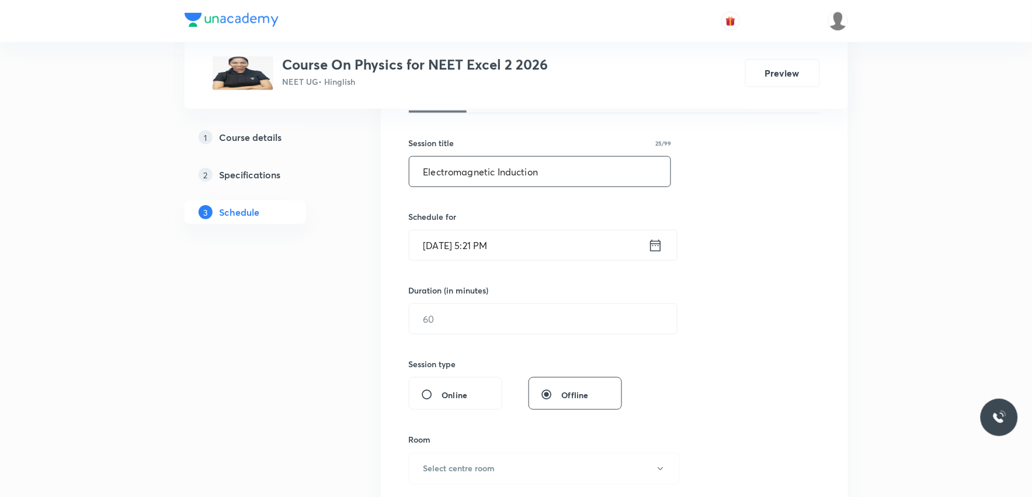
click at [467, 249] on input "[DATE] 5:21 PM" at bounding box center [528, 245] width 239 height 30
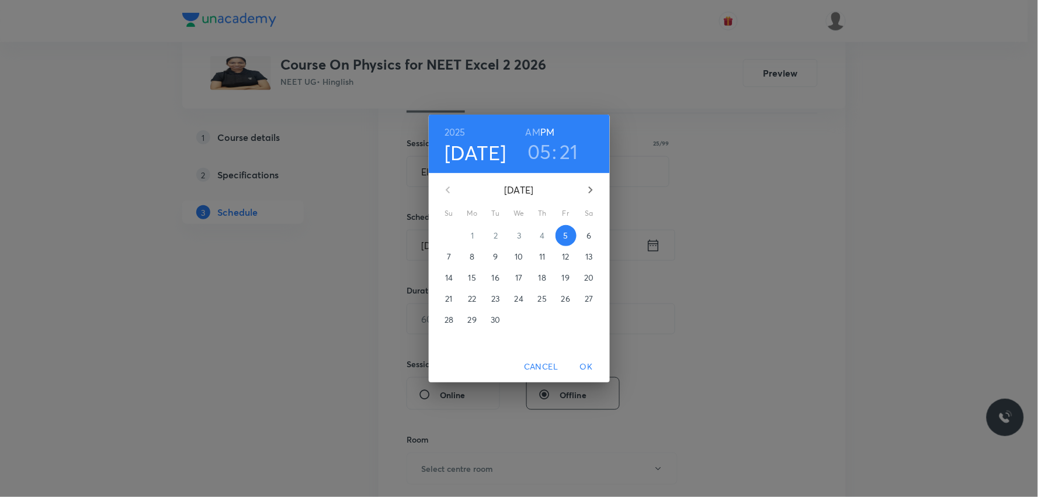
click at [587, 237] on p "6" at bounding box center [588, 236] width 5 height 12
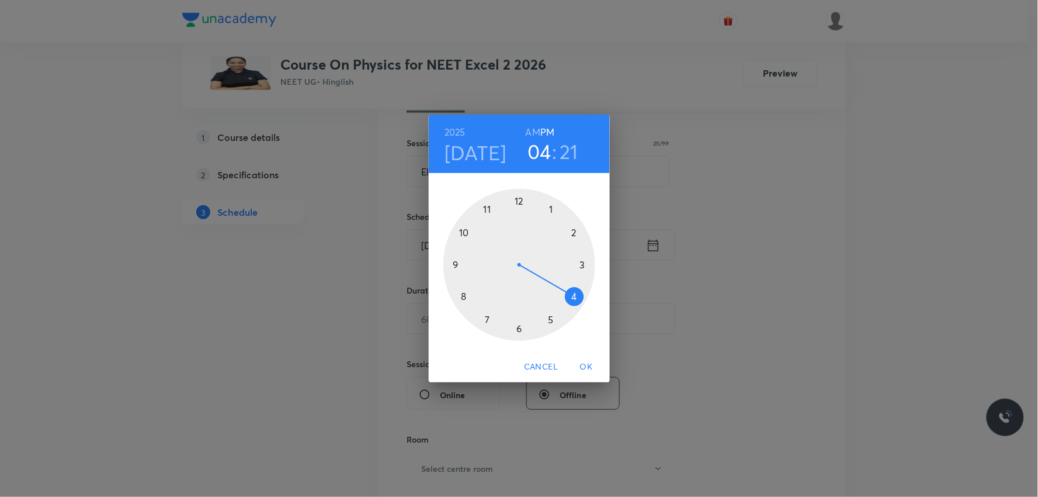
drag, startPoint x: 556, startPoint y: 315, endPoint x: 583, endPoint y: 289, distance: 38.0
click at [583, 289] on div at bounding box center [519, 265] width 152 height 152
drag, startPoint x: 571, startPoint y: 298, endPoint x: 585, endPoint y: 228, distance: 70.9
click at [585, 228] on div at bounding box center [519, 265] width 152 height 152
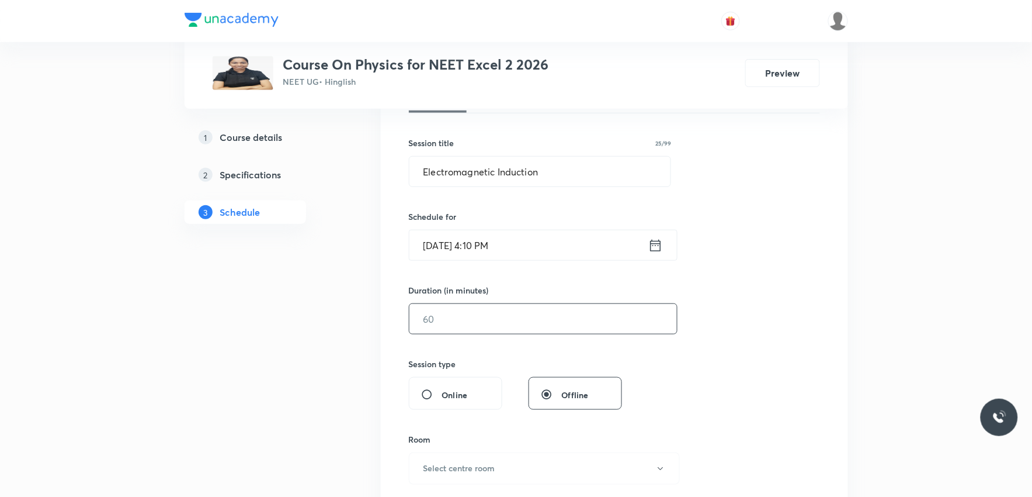
drag, startPoint x: 468, startPoint y: 323, endPoint x: 495, endPoint y: 320, distance: 27.0
click at [474, 322] on input "text" at bounding box center [543, 319] width 268 height 30
type input "50"
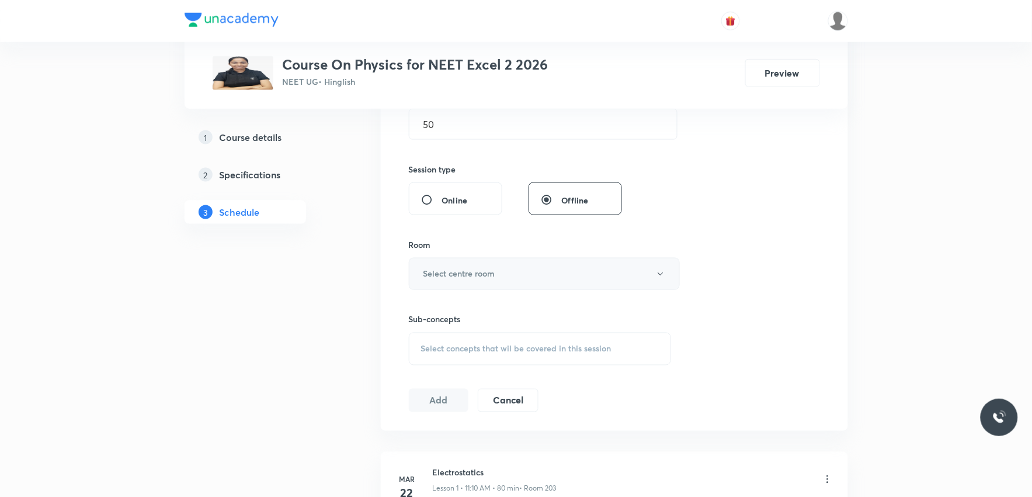
click at [471, 278] on h6 "Select centre room" at bounding box center [459, 274] width 72 height 12
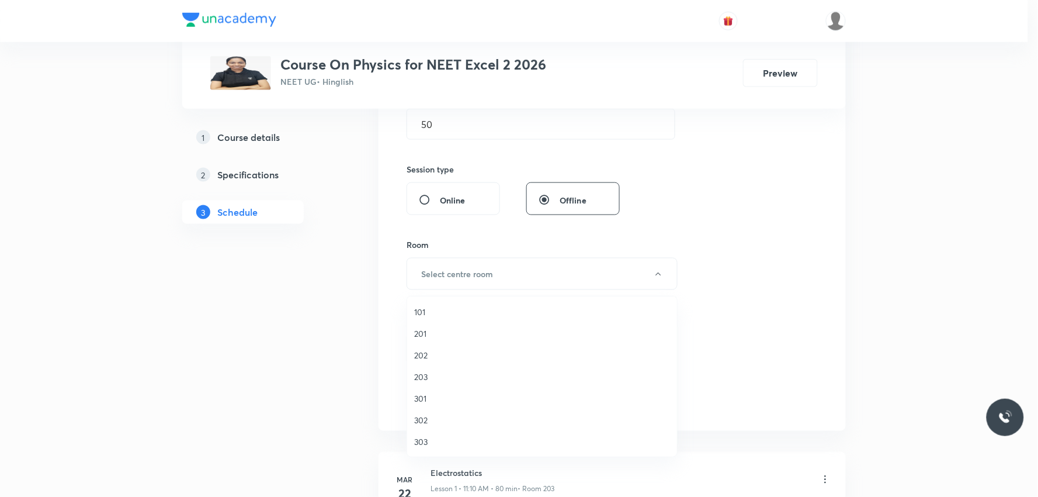
click at [439, 331] on span "201" at bounding box center [542, 333] width 256 height 12
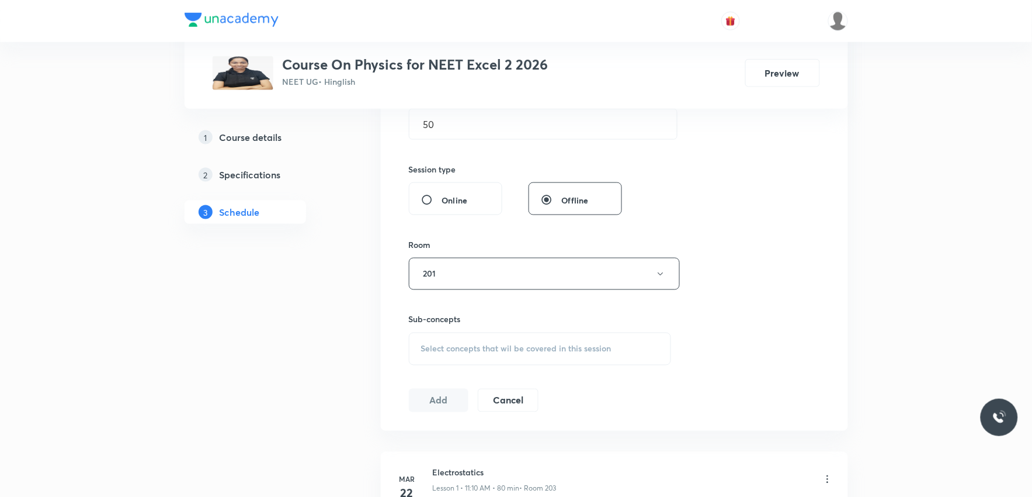
click at [550, 344] on span "Select concepts that wil be covered in this session" at bounding box center [516, 348] width 190 height 9
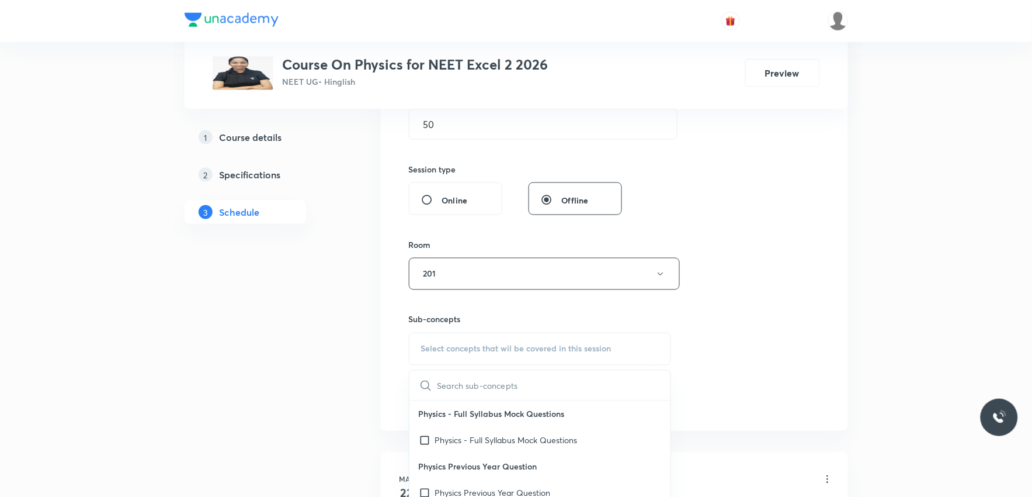
scroll to position [584, 0]
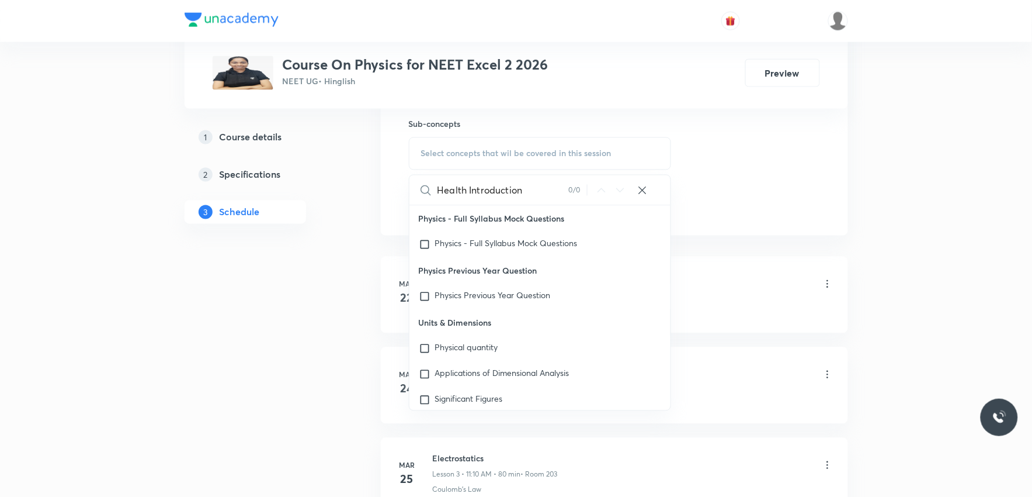
type input "Health Introduction"
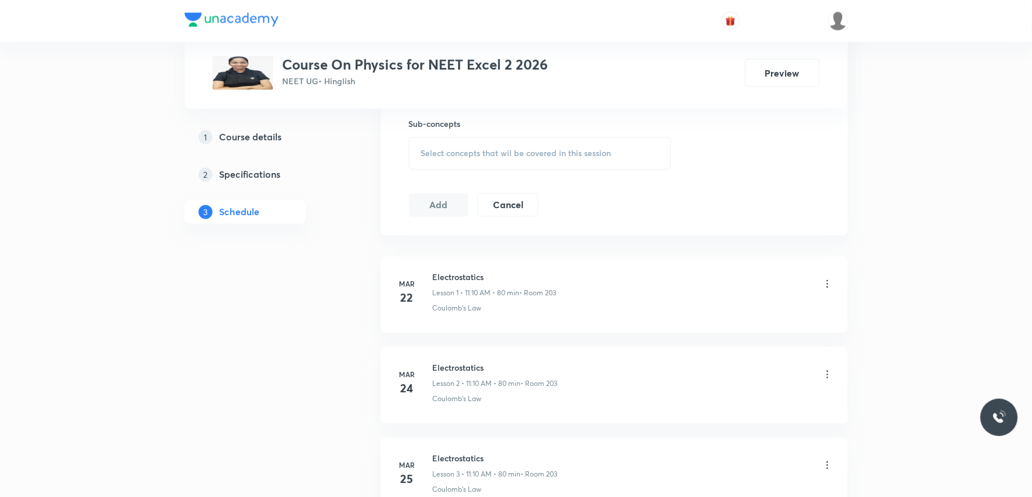
scroll to position [4972, 0]
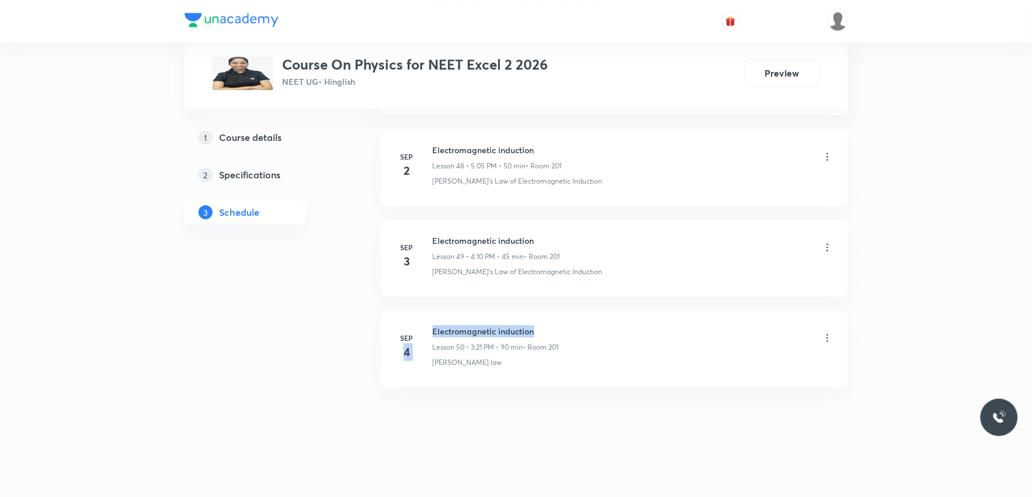
drag, startPoint x: 429, startPoint y: 329, endPoint x: 545, endPoint y: 324, distance: 115.8
click at [545, 325] on div "Sep 4 Electromagnetic induction Lesson 50 • 3:21 PM • 90 min • Room 201 Lenz's …" at bounding box center [614, 346] width 438 height 43
click at [498, 334] on h6 "Electromagnetic induction" at bounding box center [496, 331] width 126 height 12
drag, startPoint x: 433, startPoint y: 330, endPoint x: 568, endPoint y: 329, distance: 134.4
click at [568, 329] on div "Electromagnetic induction Lesson 50 • 3:21 PM • 90 min • Room 201" at bounding box center [633, 338] width 401 height 27
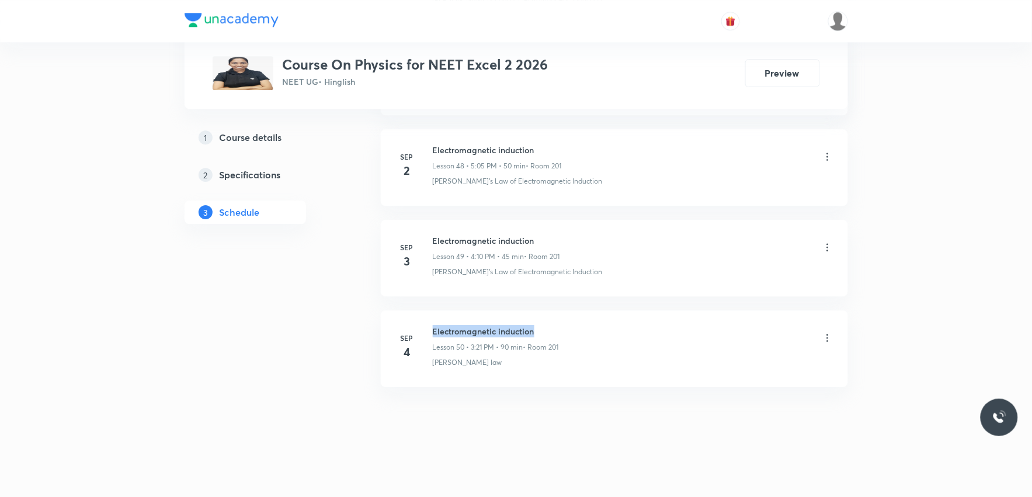
copy h6 "Electromagnetic induction"
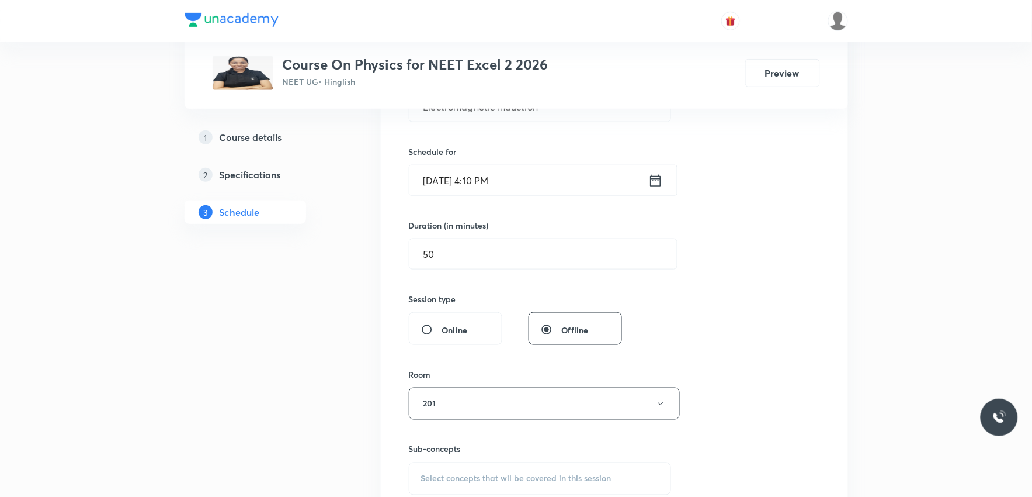
scroll to position [389, 0]
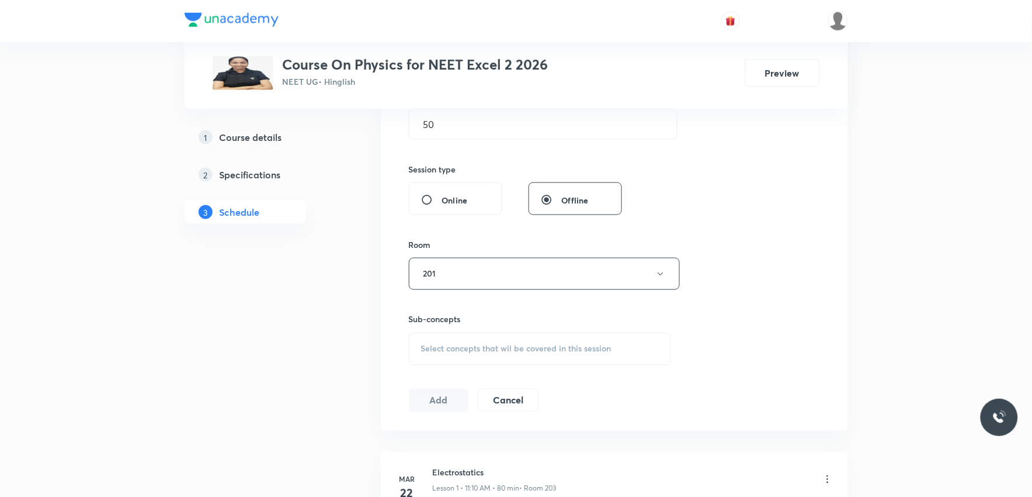
click at [538, 345] on span "Select concepts that wil be covered in this session" at bounding box center [516, 348] width 190 height 9
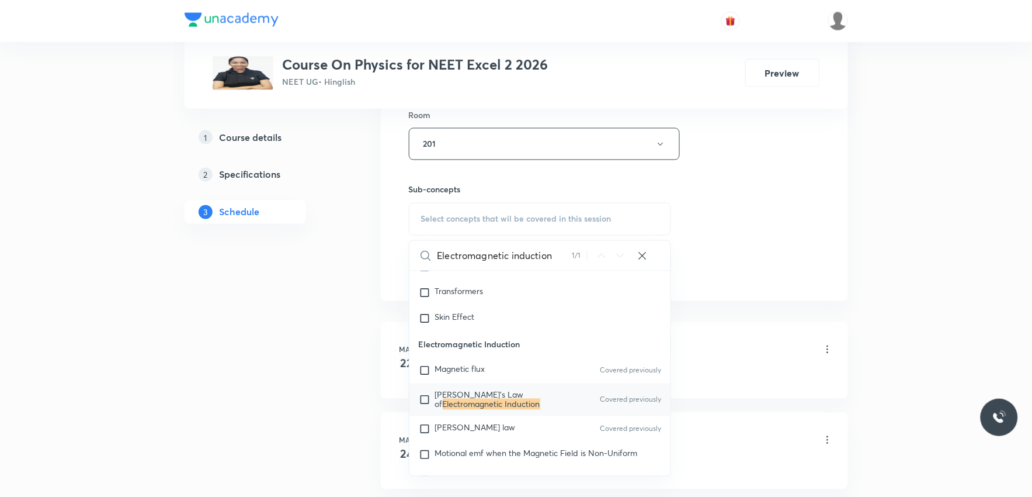
type input "Electromagnetic induction"
click at [499, 409] on mark "Electromagnetic Induction" at bounding box center [492, 403] width 98 height 11
checkbox input "true"
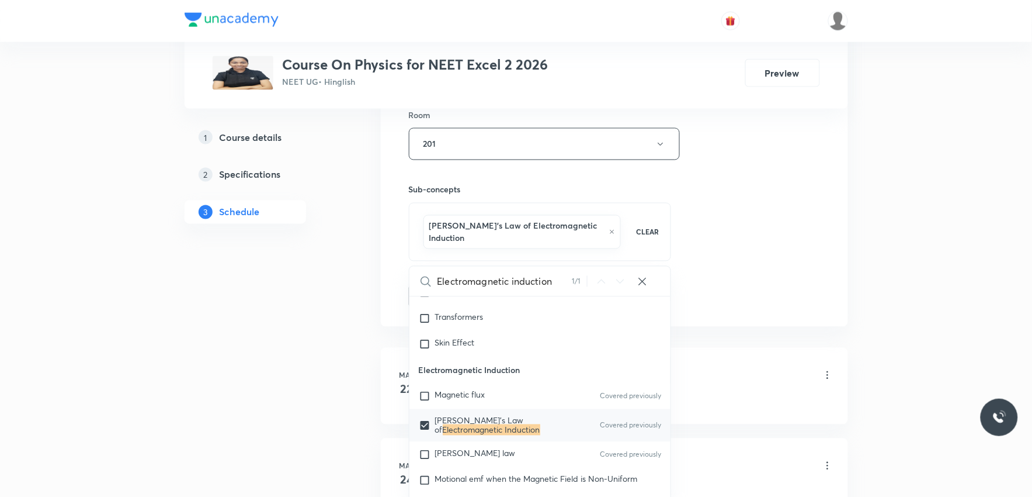
click at [760, 251] on div "Session 51 Live class Session title 25/99 Electromagnetic Induction ​ Schedule …" at bounding box center [614, 21] width 411 height 574
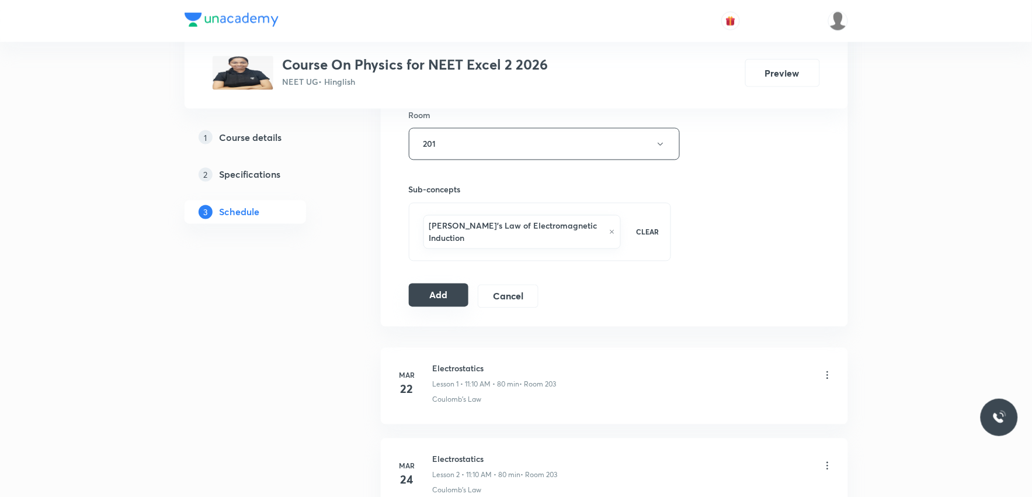
click at [446, 287] on button "Add" at bounding box center [439, 294] width 60 height 23
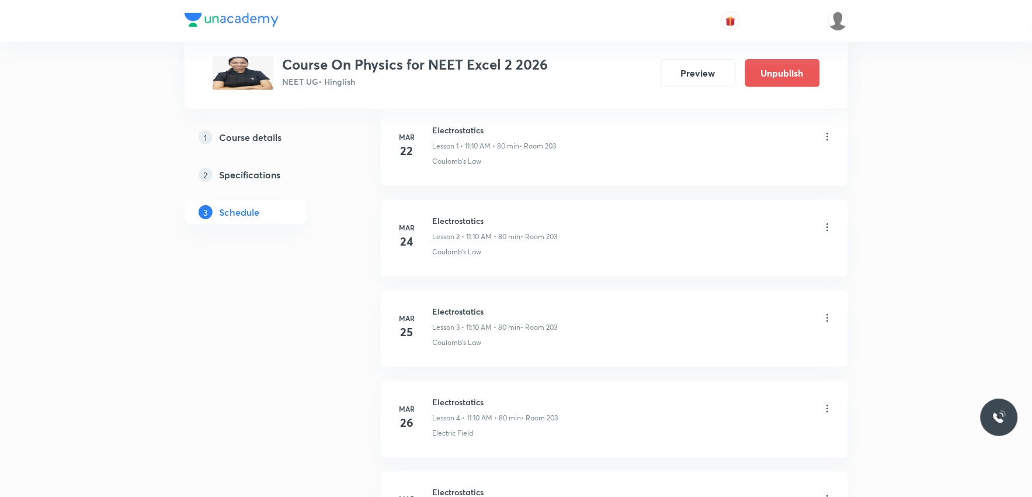
scroll to position [4525, 0]
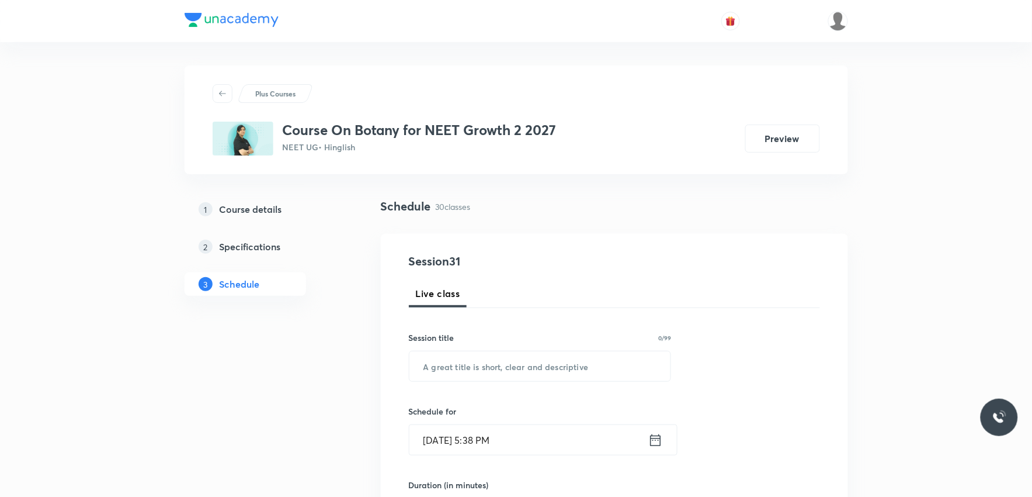
scroll to position [3159, 0]
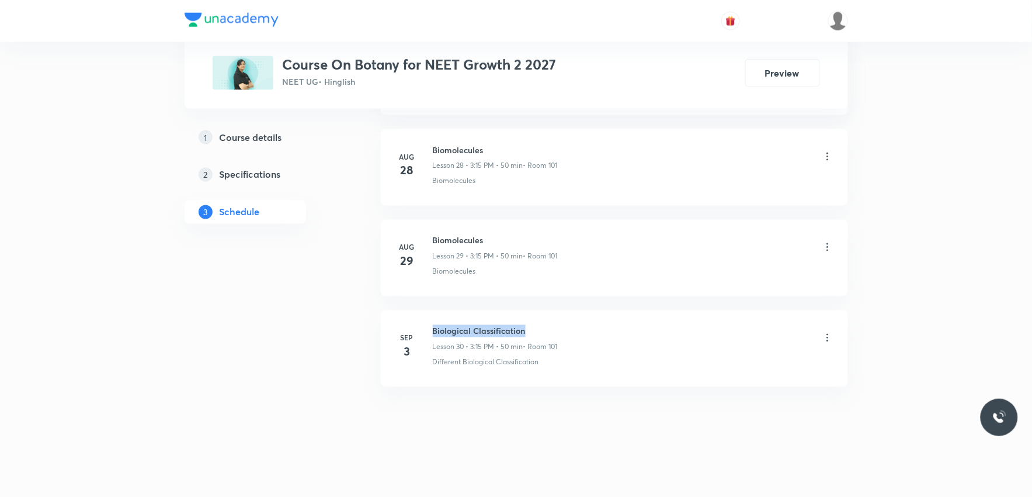
drag, startPoint x: 433, startPoint y: 328, endPoint x: 527, endPoint y: 314, distance: 95.1
click at [527, 314] on li "[DATE] Biological Classification Lesson 30 • 3:15 PM • 50 min • Room 101 Differ…" at bounding box center [614, 348] width 467 height 77
copy h6 "Biological Classification"
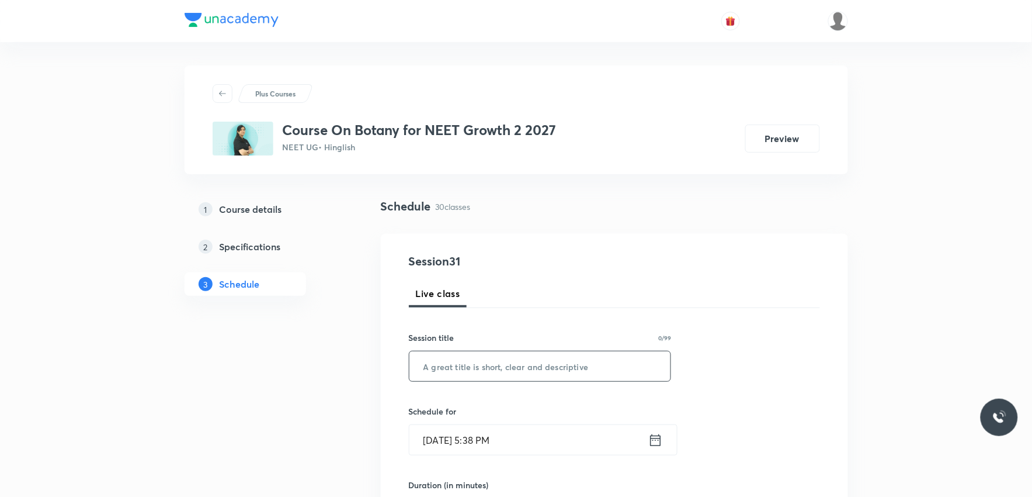
click at [520, 374] on input "text" at bounding box center [540, 366] width 262 height 30
paste input "Biological Classification"
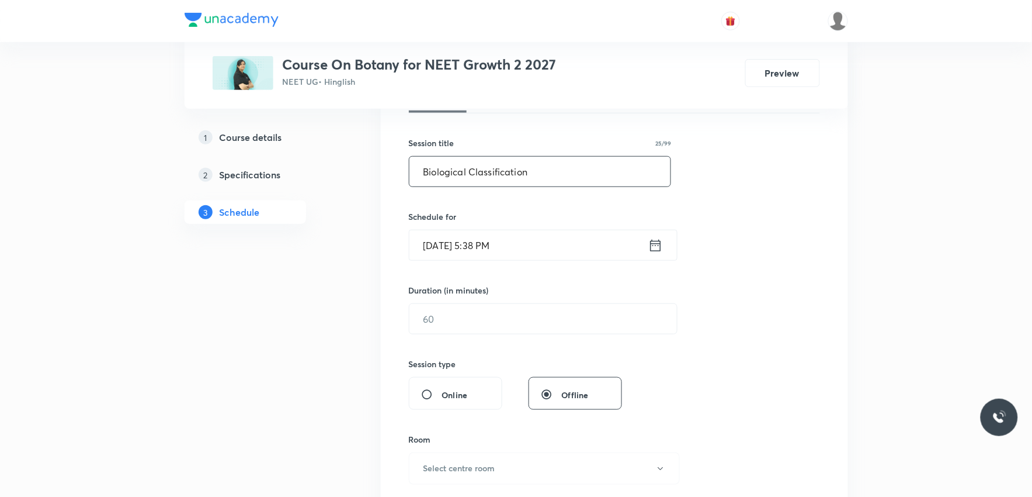
type input "Biological Classification"
click at [461, 252] on input "[DATE] 5:38 PM" at bounding box center [528, 245] width 239 height 30
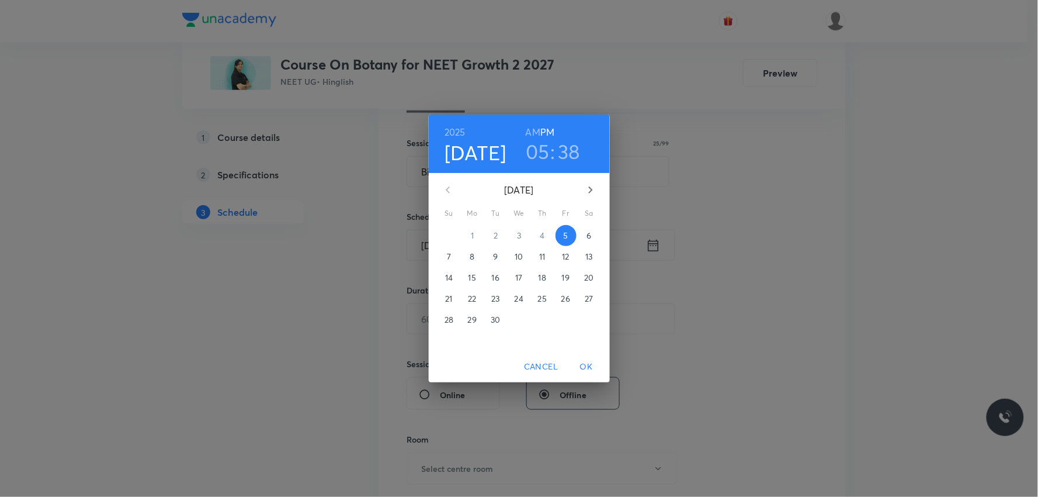
click at [586, 235] on span "6" at bounding box center [589, 236] width 21 height 12
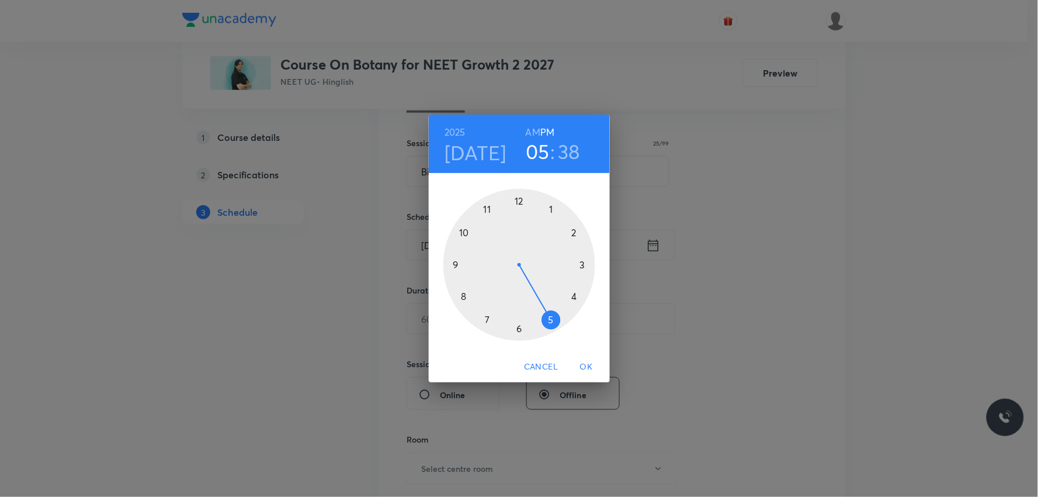
click at [530, 134] on h6 "AM" at bounding box center [533, 132] width 15 height 16
click at [544, 133] on h6 "PM" at bounding box center [547, 132] width 14 height 16
drag, startPoint x: 550, startPoint y: 313, endPoint x: 582, endPoint y: 276, distance: 49.3
click at [582, 276] on div at bounding box center [519, 265] width 152 height 152
drag, startPoint x: 475, startPoint y: 310, endPoint x: 592, endPoint y: 263, distance: 126.4
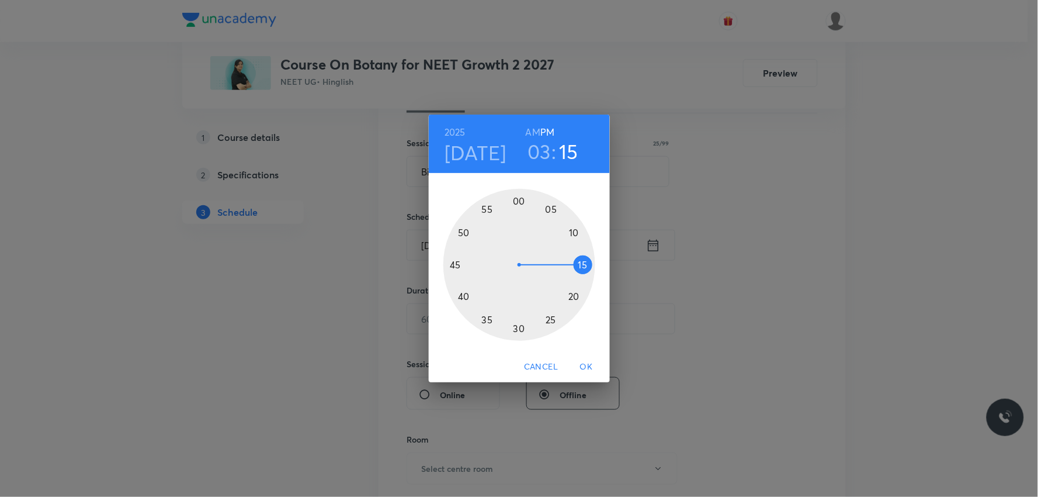
click at [592, 263] on div at bounding box center [519, 265] width 152 height 152
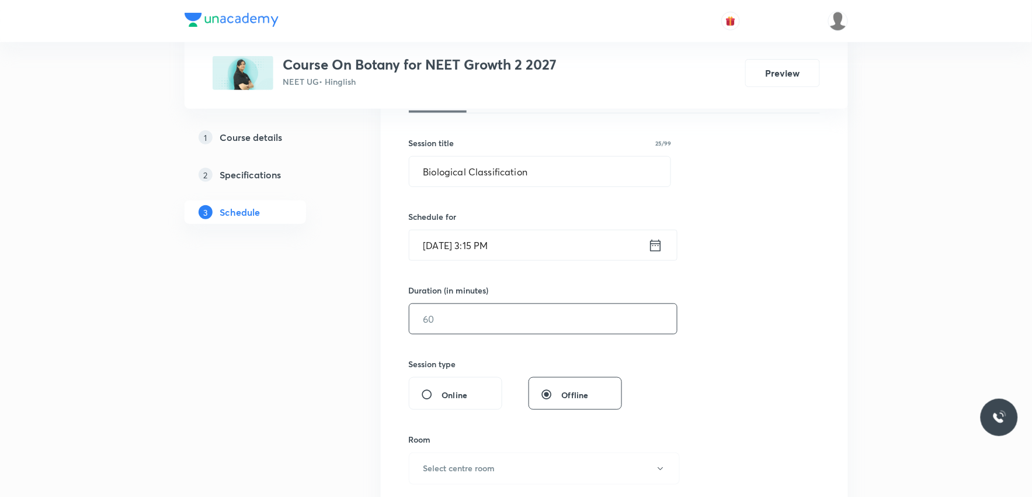
drag, startPoint x: 452, startPoint y: 322, endPoint x: 656, endPoint y: 330, distance: 204.6
click at [453, 322] on input "text" at bounding box center [543, 319] width 268 height 30
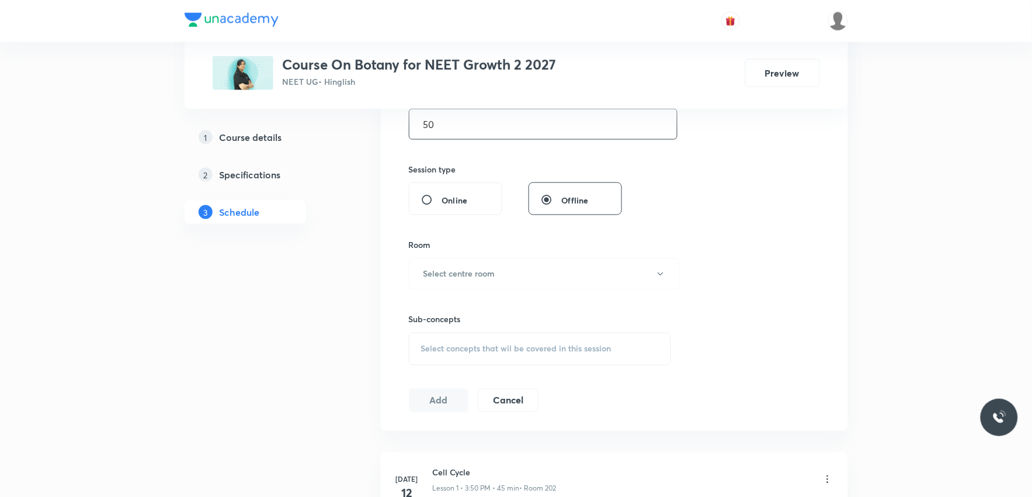
scroll to position [454, 0]
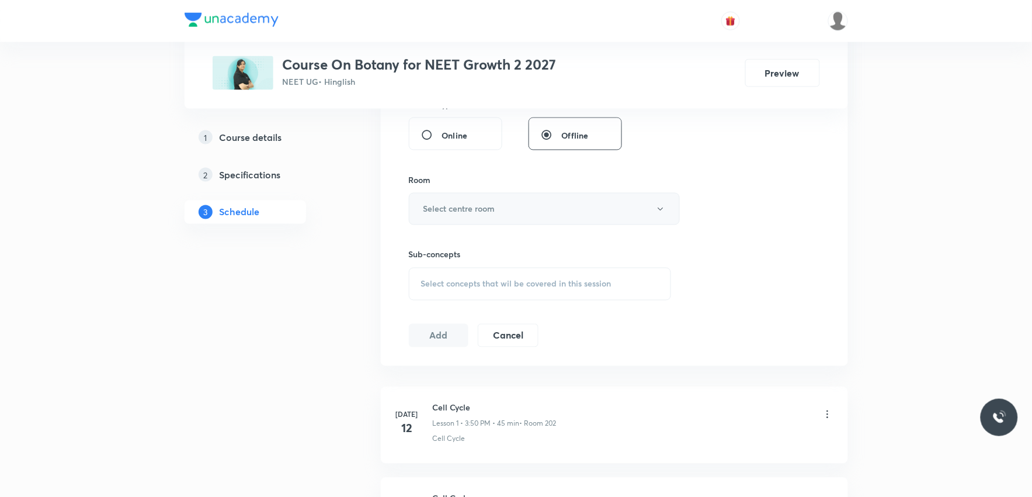
type input "50"
click at [556, 206] on button "Select centre room" at bounding box center [544, 209] width 271 height 32
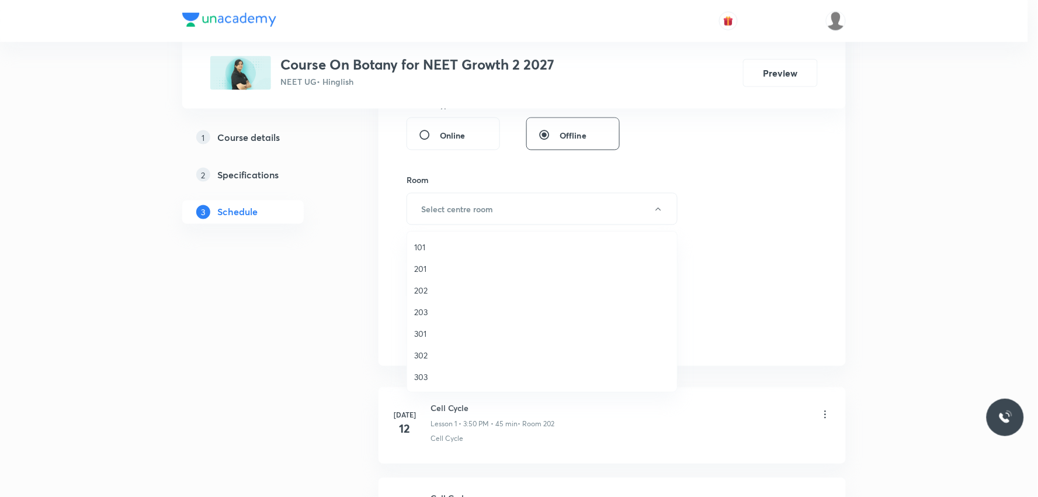
click at [452, 245] on span "101" at bounding box center [542, 247] width 256 height 12
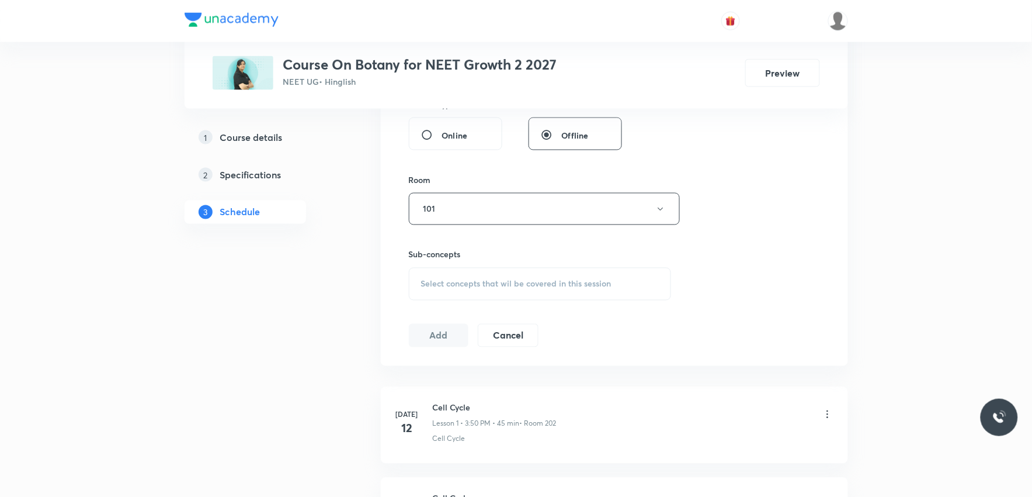
click at [527, 275] on div "Select concepts that wil be covered in this session" at bounding box center [540, 284] width 263 height 33
click at [796, 219] on div "Session 31 Live class Session title 25/99 Biological Classification ​ Schedule …" at bounding box center [614, 72] width 411 height 548
click at [770, 224] on div "Session 31 Live class Session title 25/99 Biological Classification ​ Schedule …" at bounding box center [614, 72] width 411 height 548
click at [766, 202] on div "Session 31 Live class Session title 25/99 Biological Classification ​ Schedule …" at bounding box center [614, 72] width 411 height 548
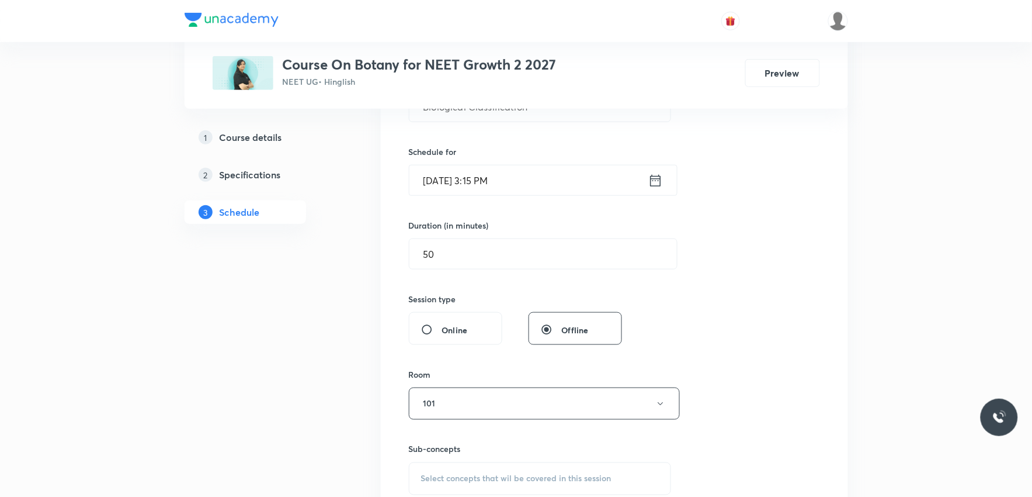
scroll to position [195, 0]
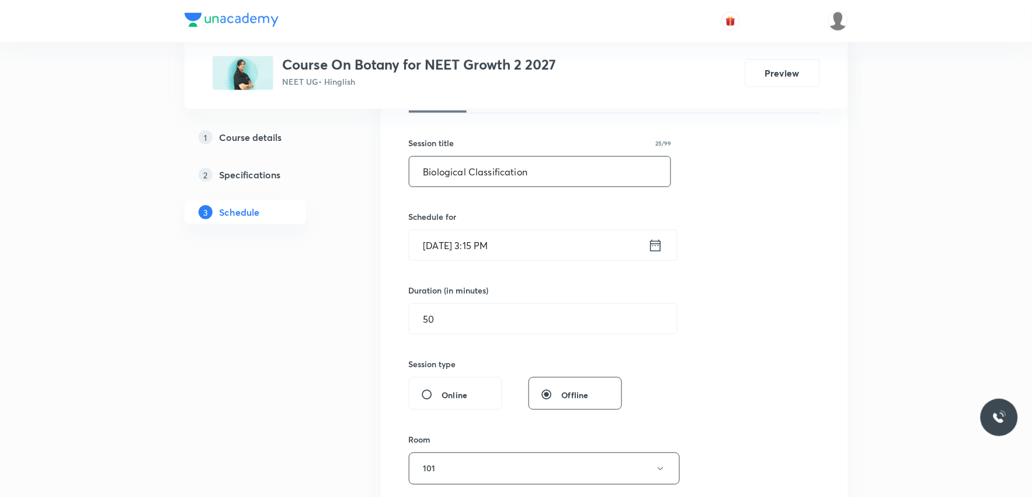
drag, startPoint x: 582, startPoint y: 182, endPoint x: 349, endPoint y: 168, distance: 233.5
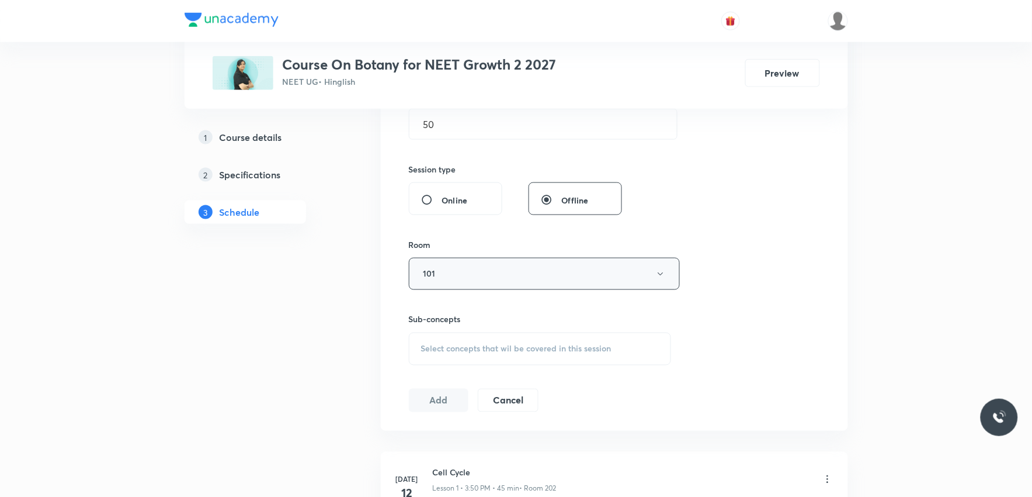
scroll to position [454, 0]
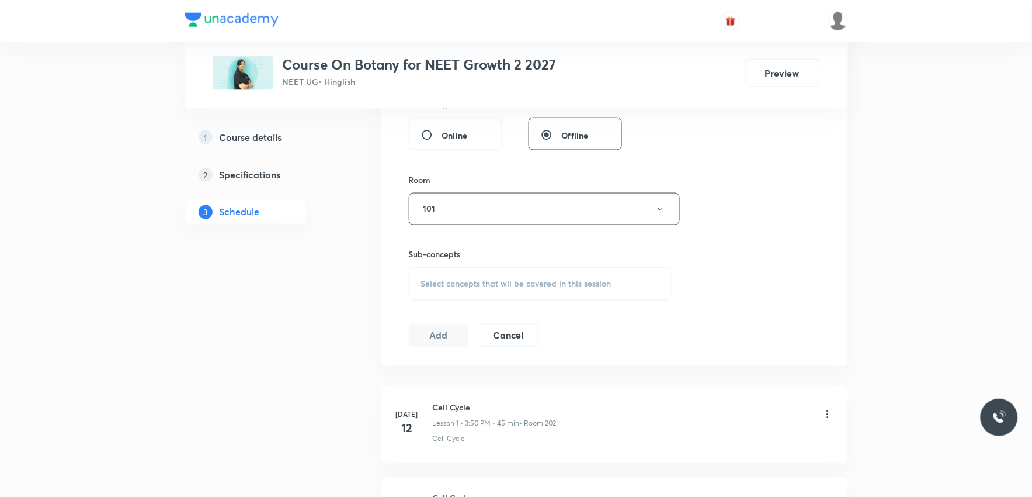
click at [499, 279] on span "Select concepts that wil be covered in this session" at bounding box center [516, 283] width 190 height 9
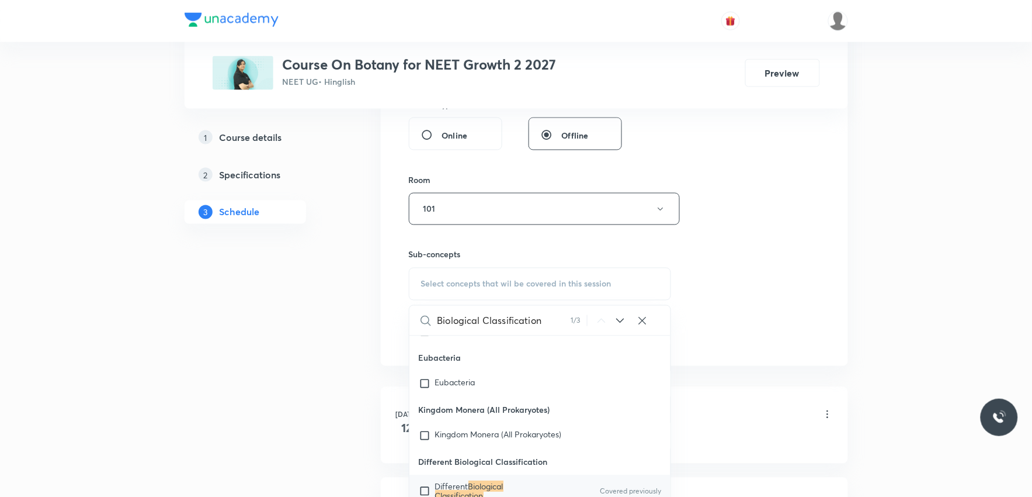
scroll to position [584, 0]
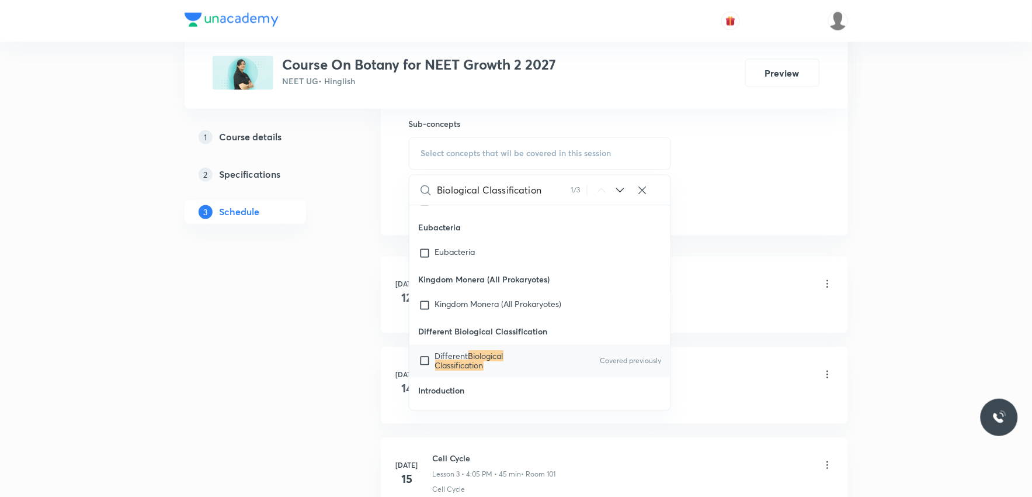
type input "Biological Classification"
click at [483, 357] on mark "Biological Classification" at bounding box center [469, 360] width 68 height 20
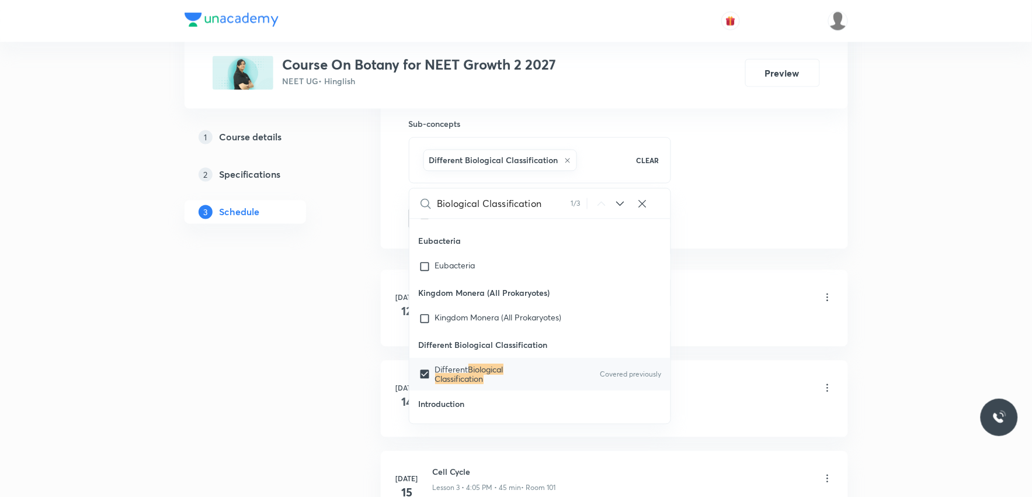
checkbox input "true"
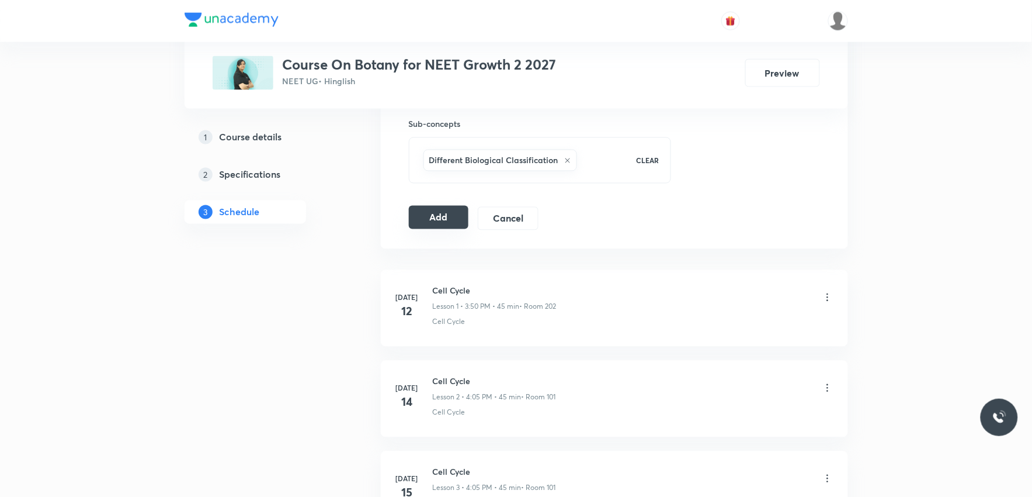
click at [434, 223] on button "Add" at bounding box center [439, 217] width 60 height 23
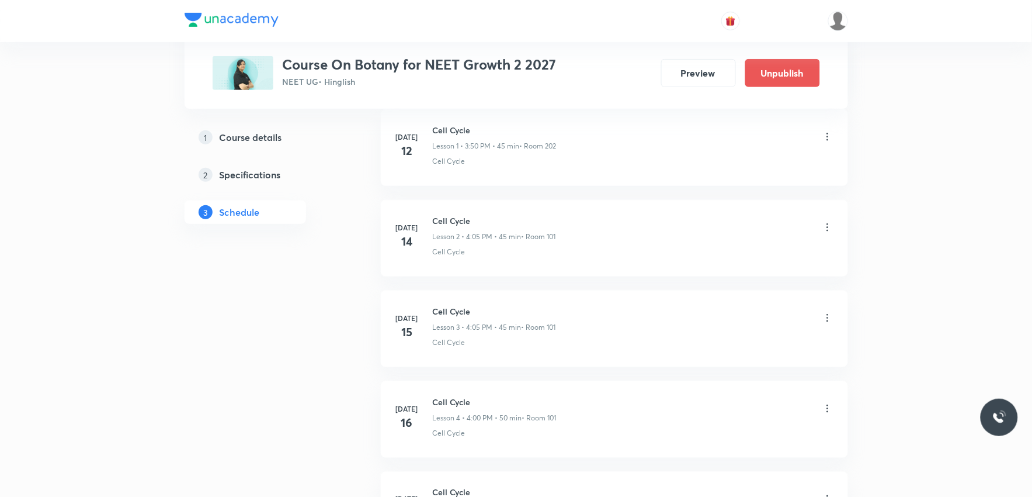
scroll to position [2713, 0]
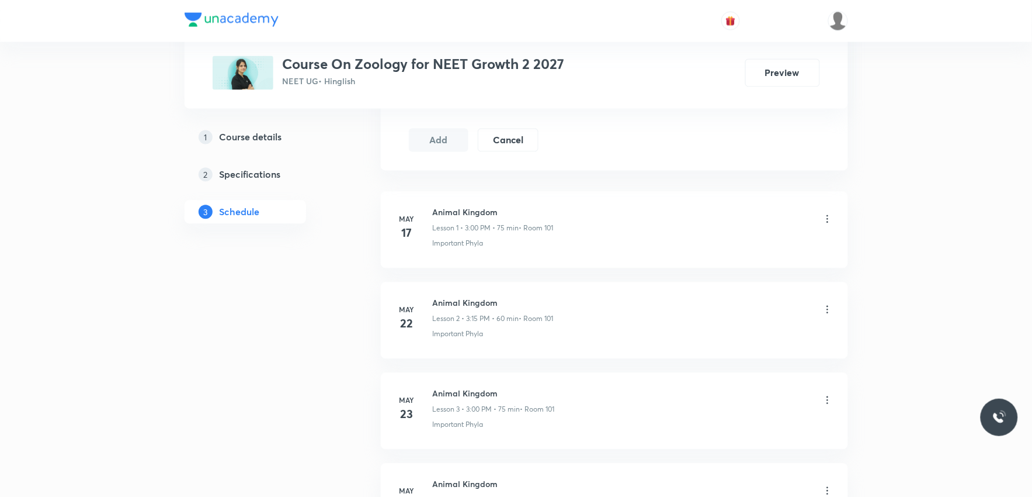
scroll to position [519, 0]
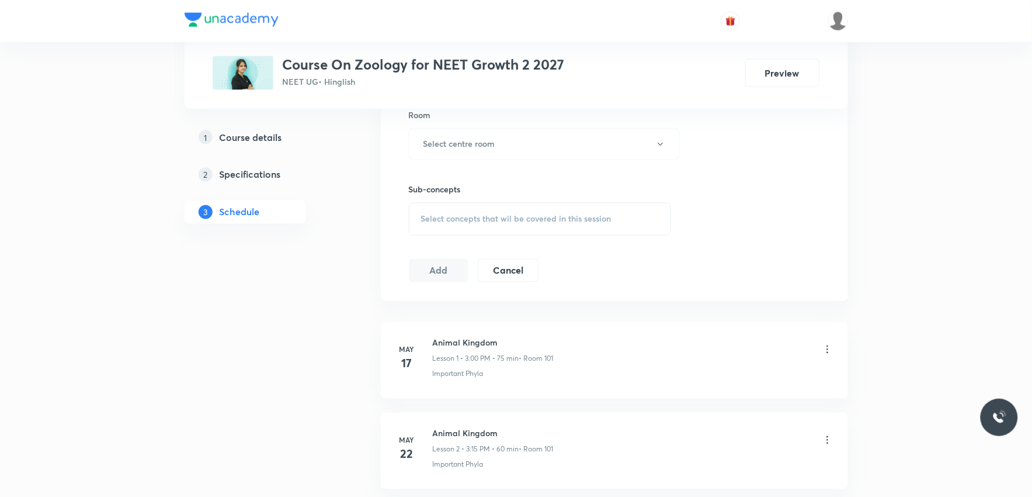
click at [505, 217] on span "Select concepts that wil be covered in this session" at bounding box center [516, 218] width 190 height 9
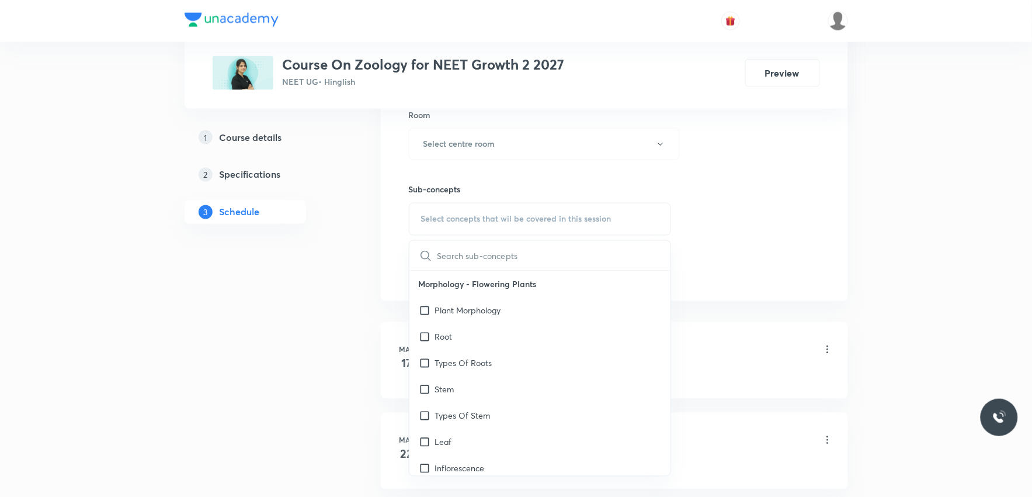
click at [777, 234] on div "Session 50 Live class Session title 0/99 ​ Schedule for [DATE] 5:39 PM ​ Durati…" at bounding box center [614, 8] width 411 height 548
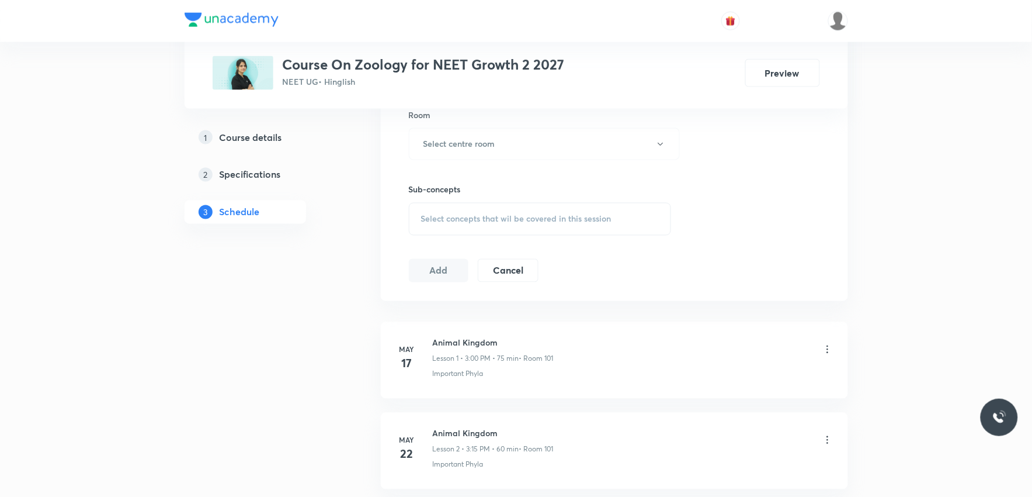
scroll to position [4882, 0]
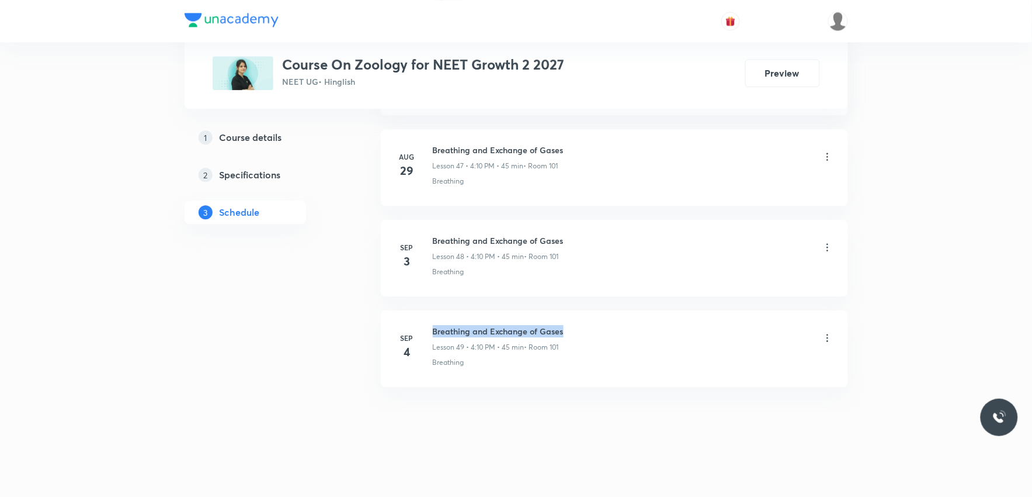
drag, startPoint x: 433, startPoint y: 329, endPoint x: 582, endPoint y: 329, distance: 148.4
click at [582, 329] on div "Breathing and Exchange of Gases Lesson 49 • 4:10 PM • 45 min • Room 101" at bounding box center [633, 338] width 401 height 27
copy h6 "Breathing and Exchange of Gases"
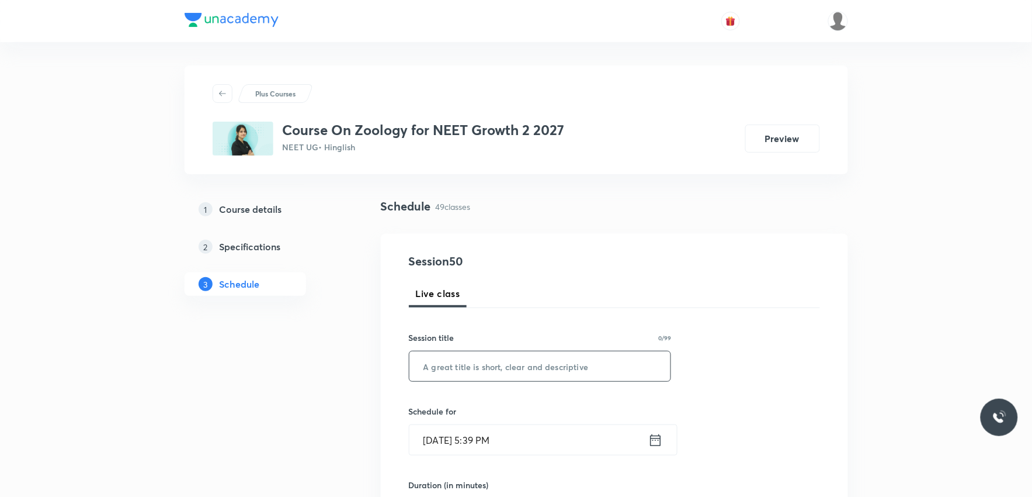
click at [563, 371] on input "text" at bounding box center [540, 366] width 262 height 30
paste input "Breathing and Exchange of Gases"
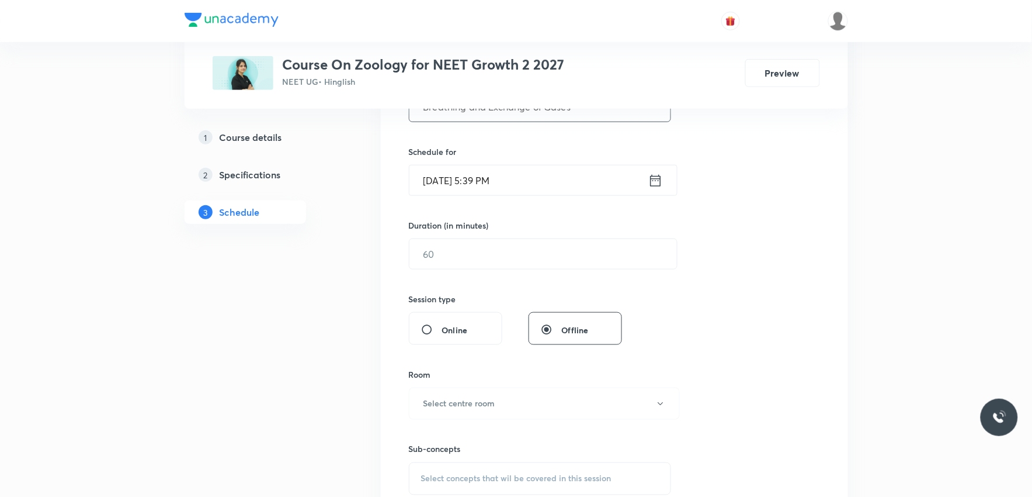
type input "Breathing and Exchange of Gases"
click at [504, 189] on input "[DATE] 5:39 PM" at bounding box center [528, 180] width 239 height 30
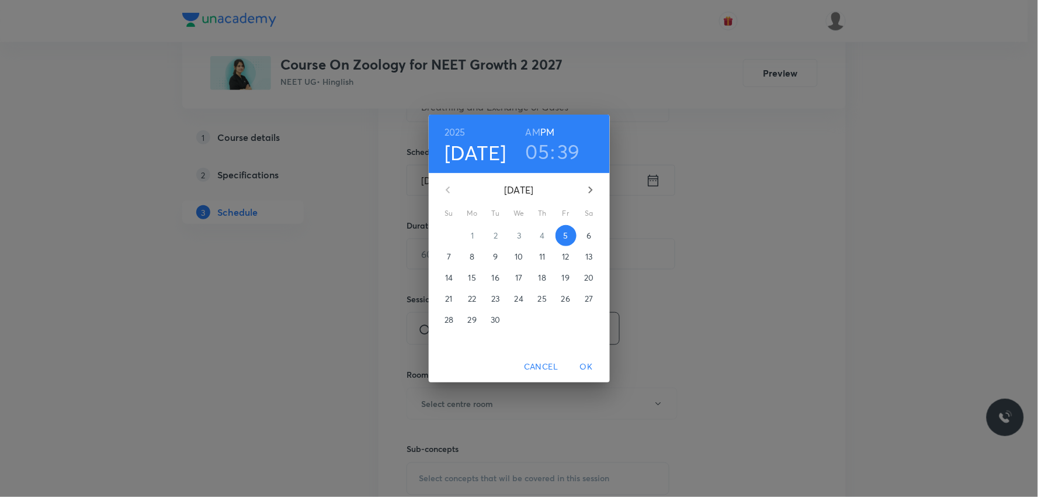
click at [592, 239] on span "6" at bounding box center [589, 236] width 21 height 12
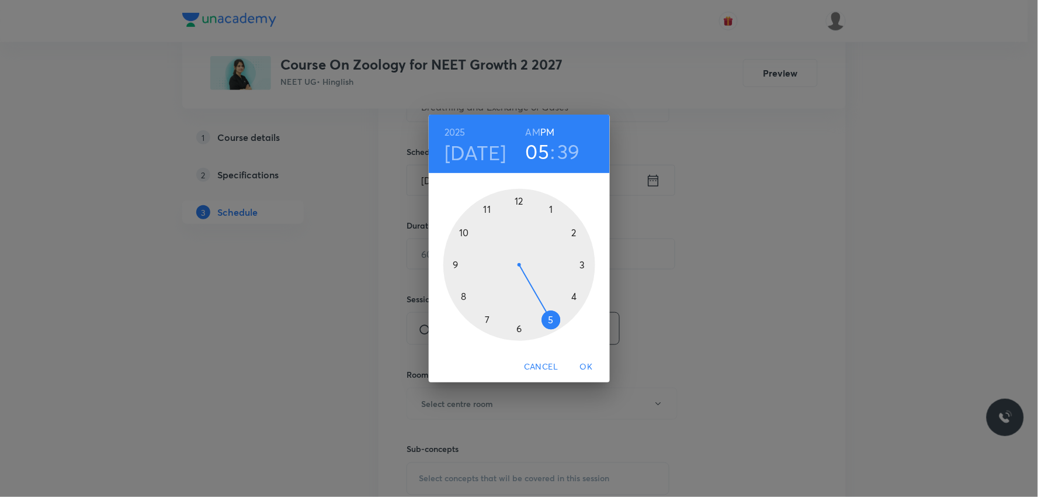
click at [536, 134] on h6 "AM" at bounding box center [533, 132] width 15 height 16
click at [544, 135] on h6 "PM" at bounding box center [547, 132] width 14 height 16
drag, startPoint x: 547, startPoint y: 318, endPoint x: 569, endPoint y: 299, distance: 29.0
click at [569, 299] on div at bounding box center [519, 265] width 152 height 152
drag, startPoint x: 471, startPoint y: 300, endPoint x: 575, endPoint y: 234, distance: 122.4
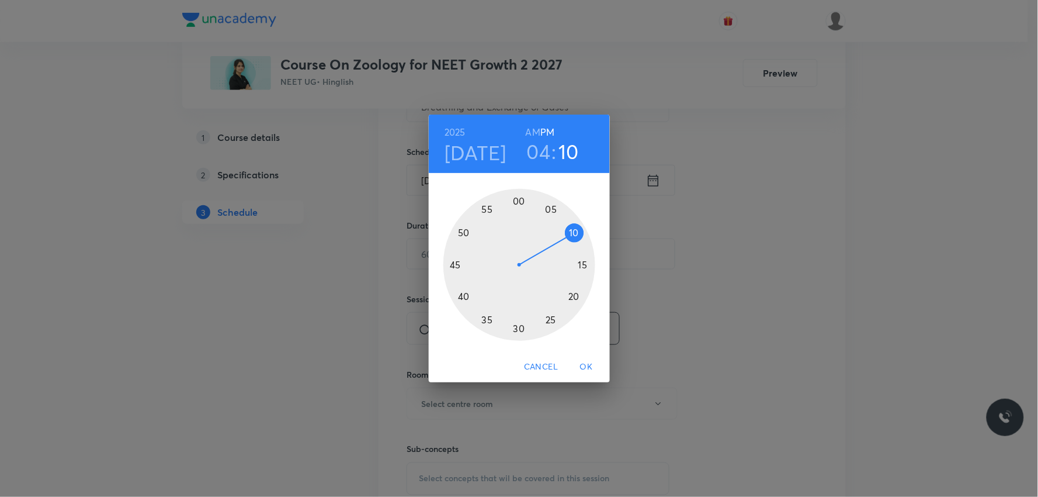
click at [575, 234] on div at bounding box center [519, 265] width 152 height 152
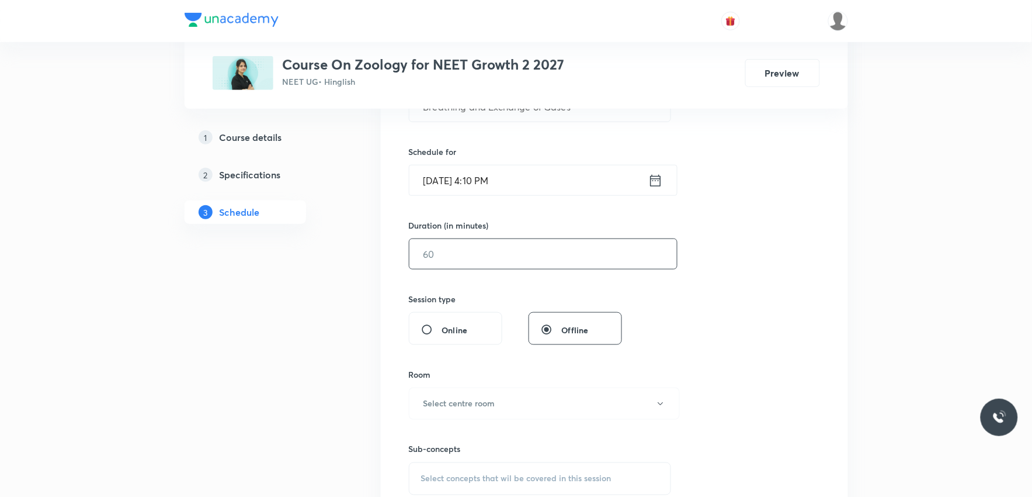
click at [485, 260] on input "text" at bounding box center [543, 254] width 268 height 30
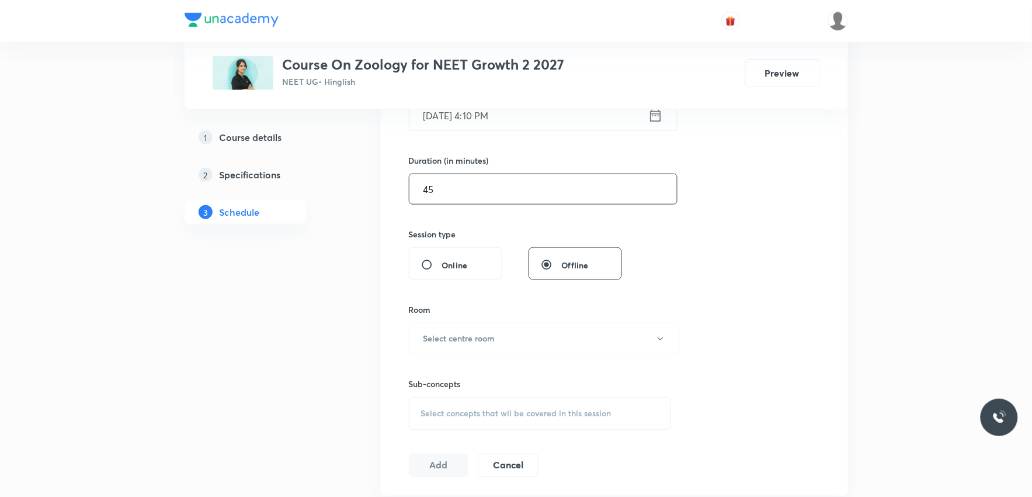
scroll to position [454, 0]
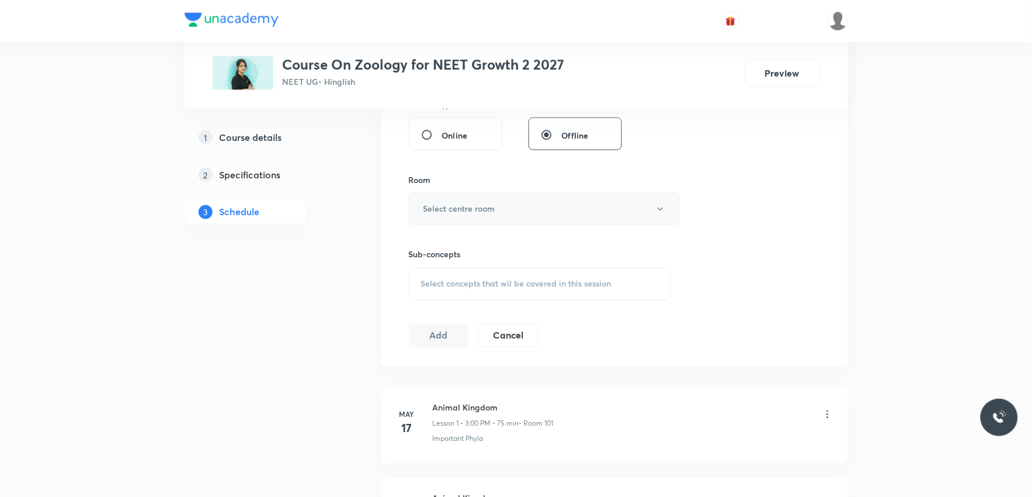
type input "45"
click at [564, 218] on button "Select centre room" at bounding box center [544, 209] width 271 height 32
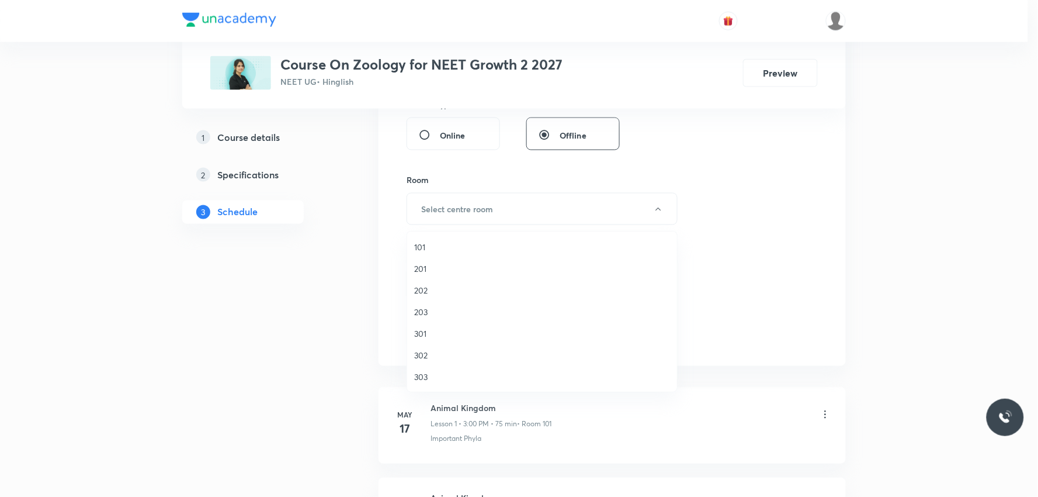
click at [463, 245] on span "101" at bounding box center [542, 247] width 256 height 12
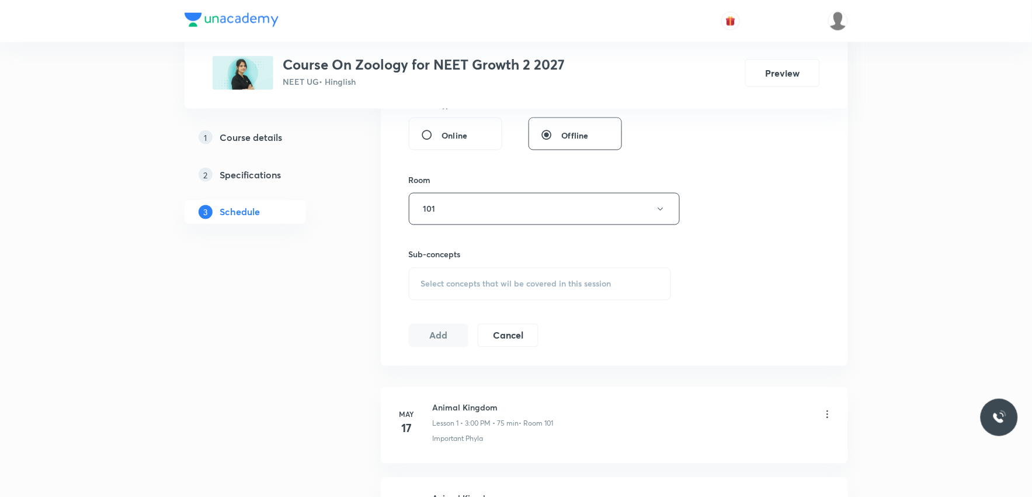
click at [475, 285] on span "Select concepts that wil be covered in this session" at bounding box center [516, 283] width 190 height 9
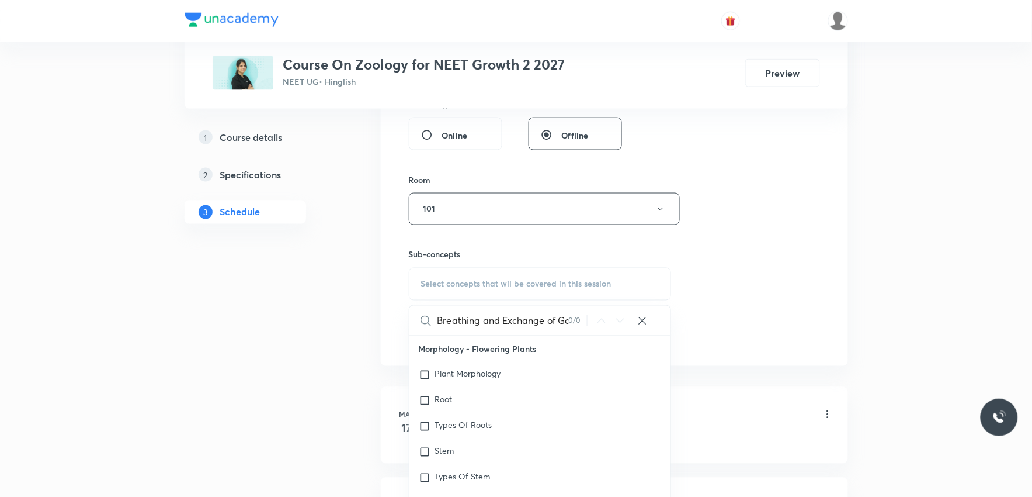
scroll to position [0, 16]
type input "Breathing and Exchange of Gases"
click at [742, 290] on div "Session 50 Live class Session title 31/99 Breathing and Exchange of Gases ​ Sch…" at bounding box center [614, 72] width 411 height 548
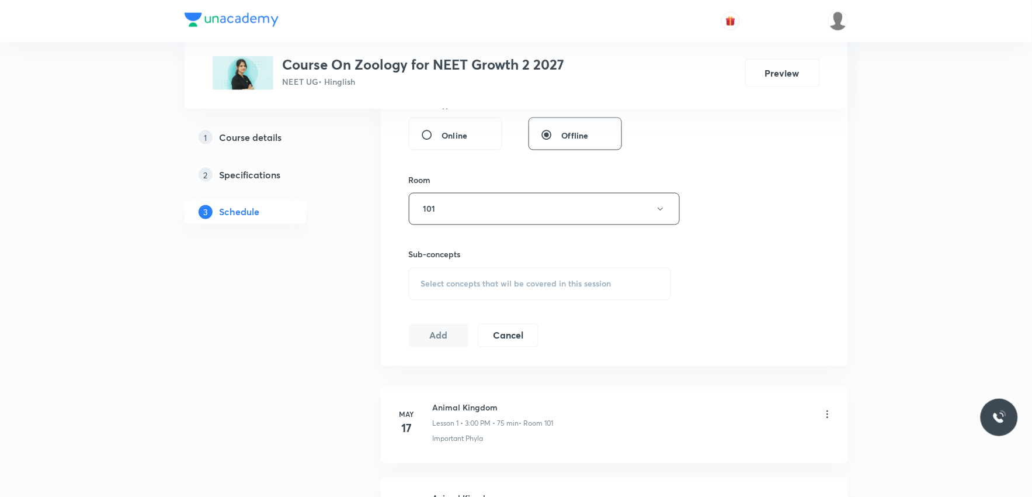
scroll to position [4882, 0]
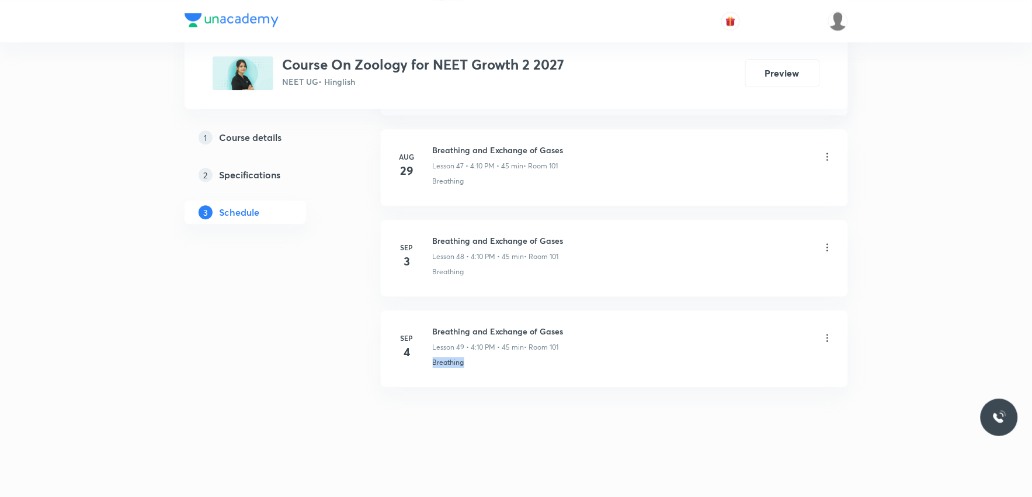
drag, startPoint x: 425, startPoint y: 373, endPoint x: 503, endPoint y: 367, distance: 78.5
click at [503, 367] on li "[DATE] Breathing and Exchange of Gases Lesson 49 • 4:10 PM • 45 min • Room 101 …" at bounding box center [614, 348] width 467 height 77
copy p "Breathing"
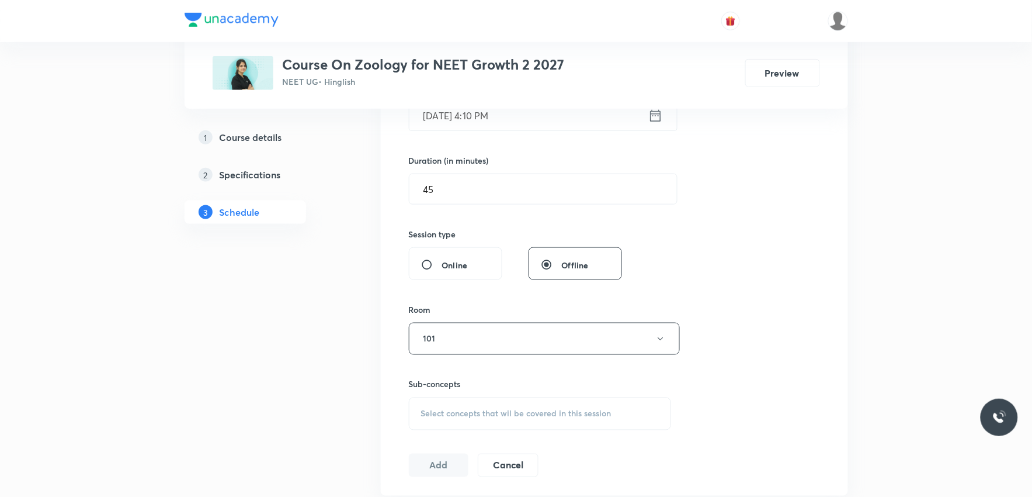
scroll to position [454, 0]
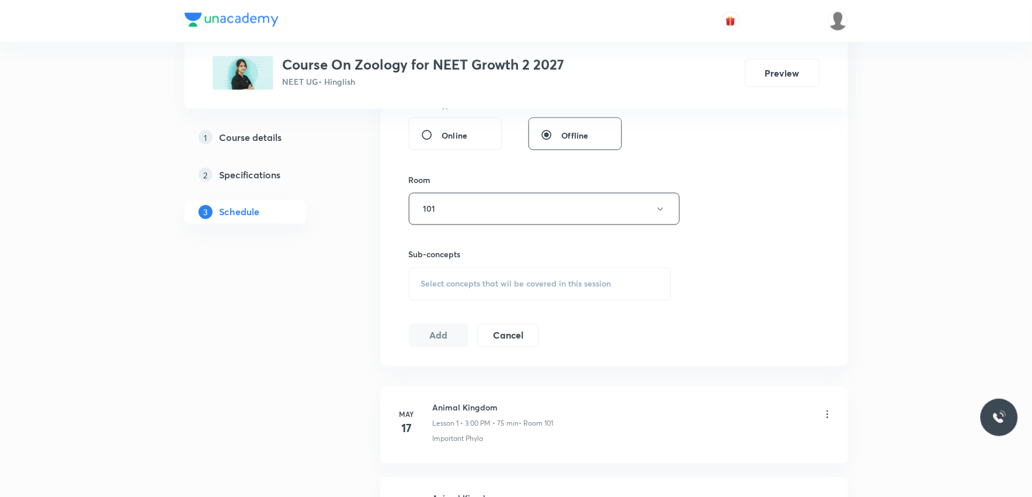
click at [556, 282] on span "Select concepts that wil be covered in this session" at bounding box center [516, 283] width 190 height 9
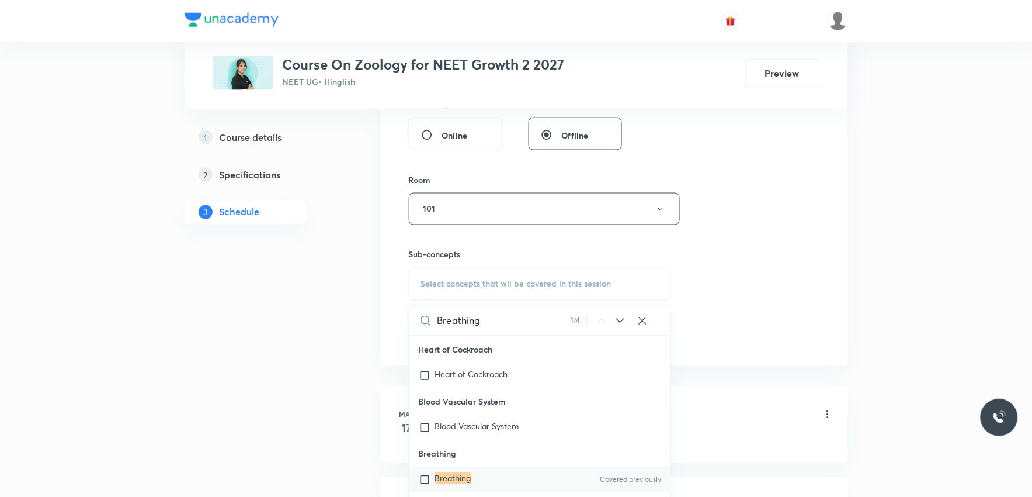
scroll to position [584, 0]
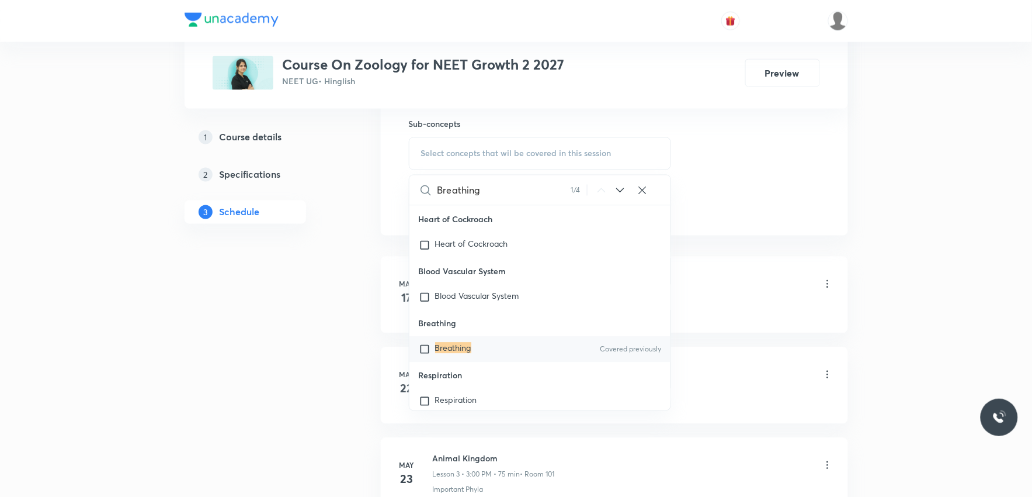
type input "Breathing"
click at [447, 353] on mark "Breathing" at bounding box center [453, 347] width 36 height 11
checkbox input "true"
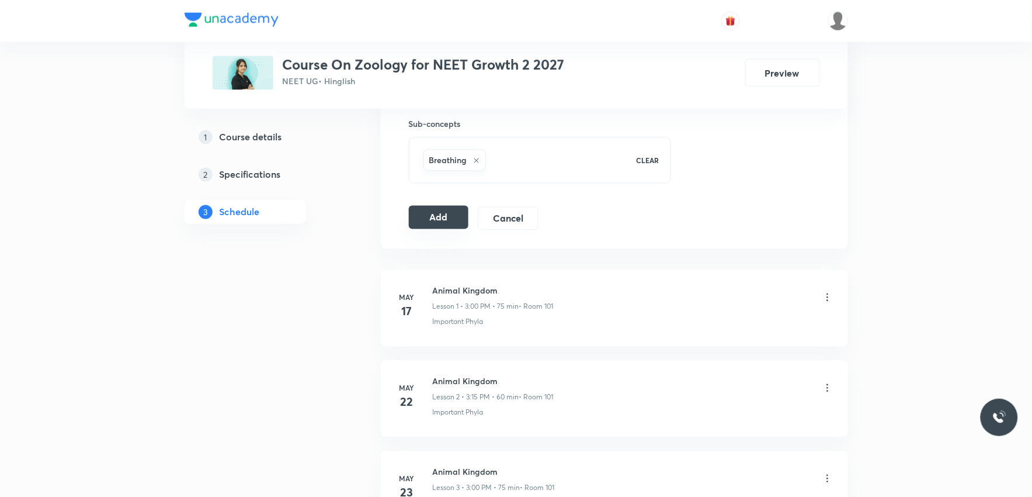
click at [442, 210] on button "Add" at bounding box center [439, 217] width 60 height 23
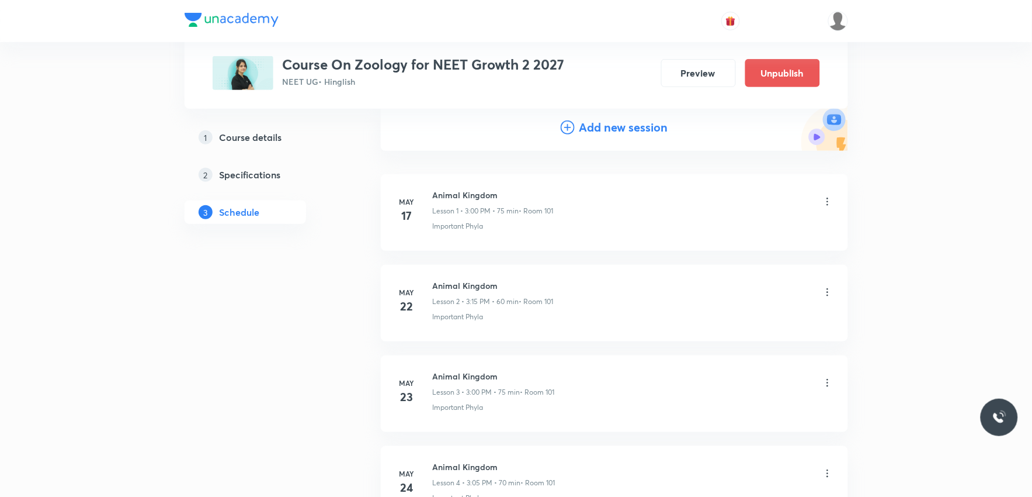
scroll to position [4435, 0]
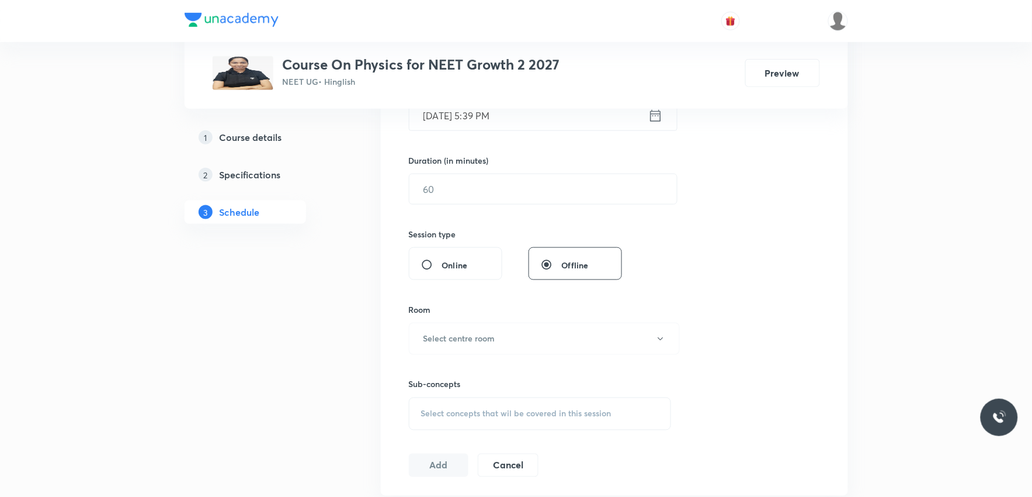
scroll to position [454, 0]
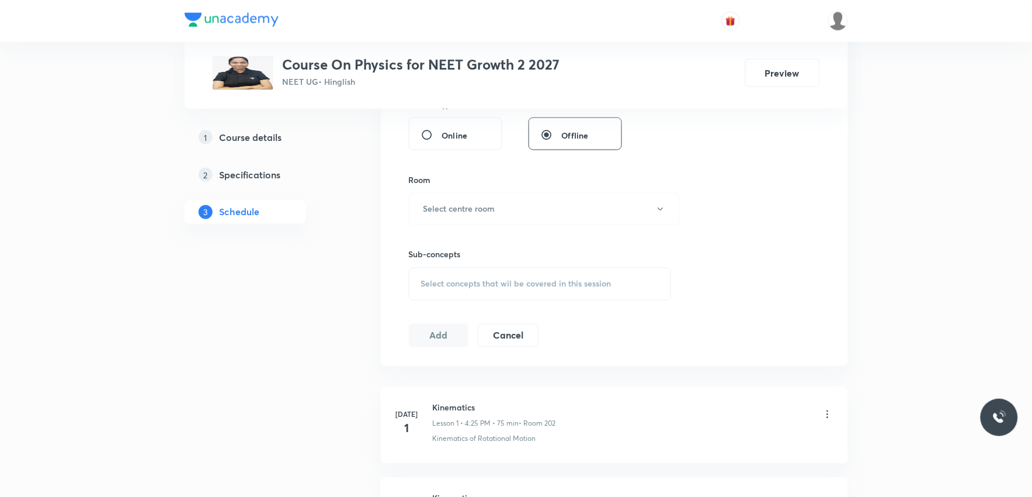
click at [509, 282] on span "Select concepts that wil be covered in this session" at bounding box center [516, 283] width 190 height 9
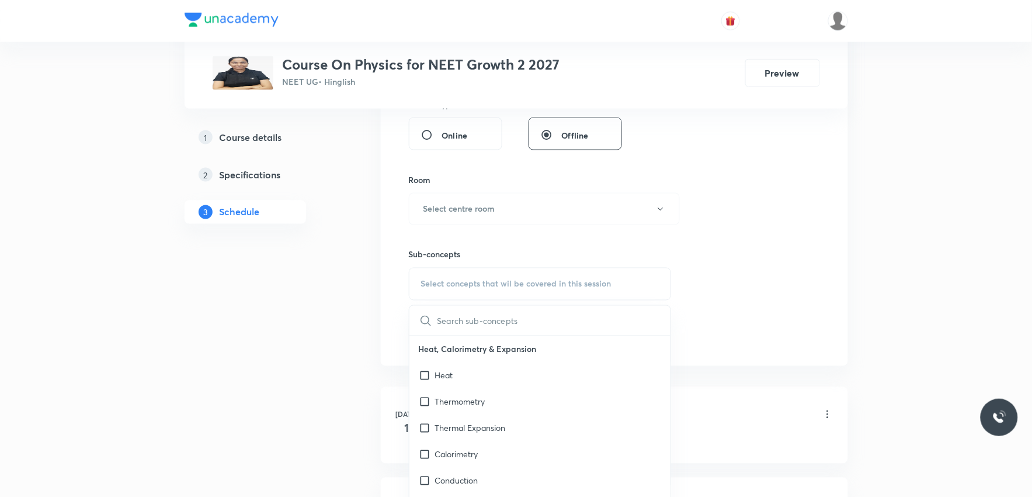
click at [733, 178] on div "Session 43 Live class Session title 0/99 ​ Schedule for Sep 5, 2025, 5:39 PM ​ …" at bounding box center [614, 72] width 411 height 548
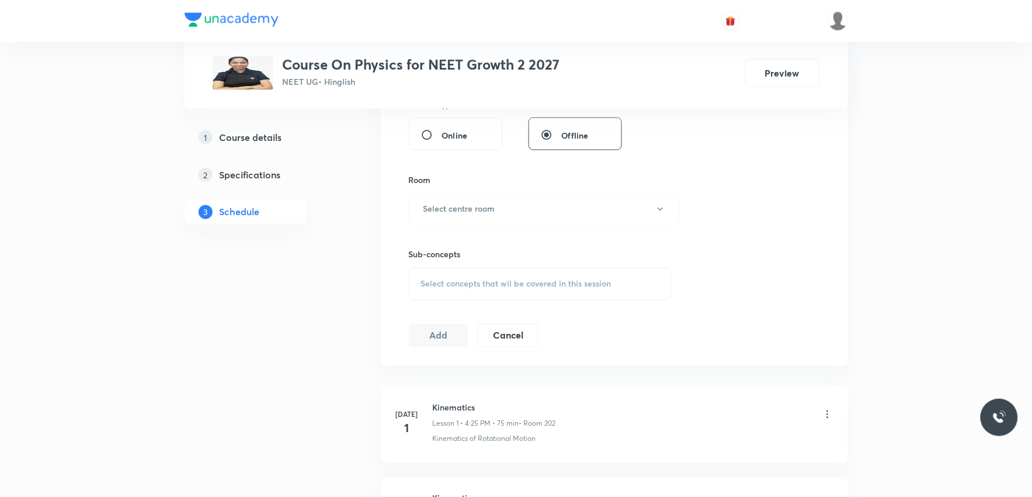
scroll to position [4247, 0]
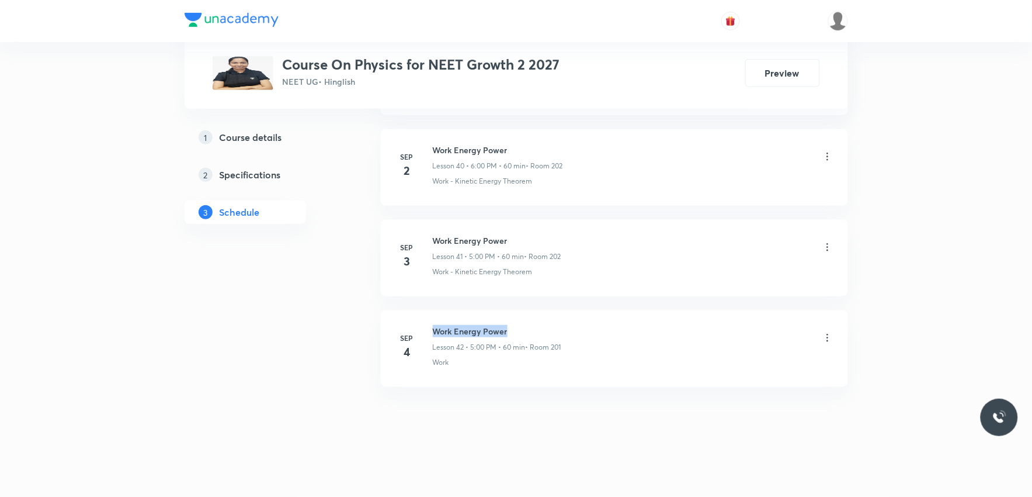
drag, startPoint x: 435, startPoint y: 329, endPoint x: 553, endPoint y: 325, distance: 118.0
click at [553, 325] on h6 "Work Energy Power" at bounding box center [497, 331] width 129 height 12
copy h6 "Work Energy Power"
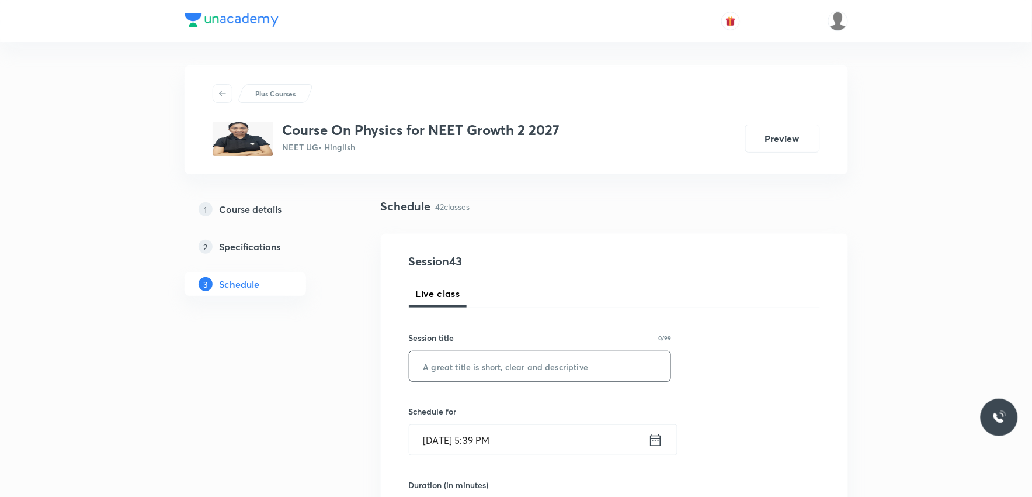
click at [539, 367] on input "text" at bounding box center [540, 366] width 262 height 30
paste input "Work Energy Power"
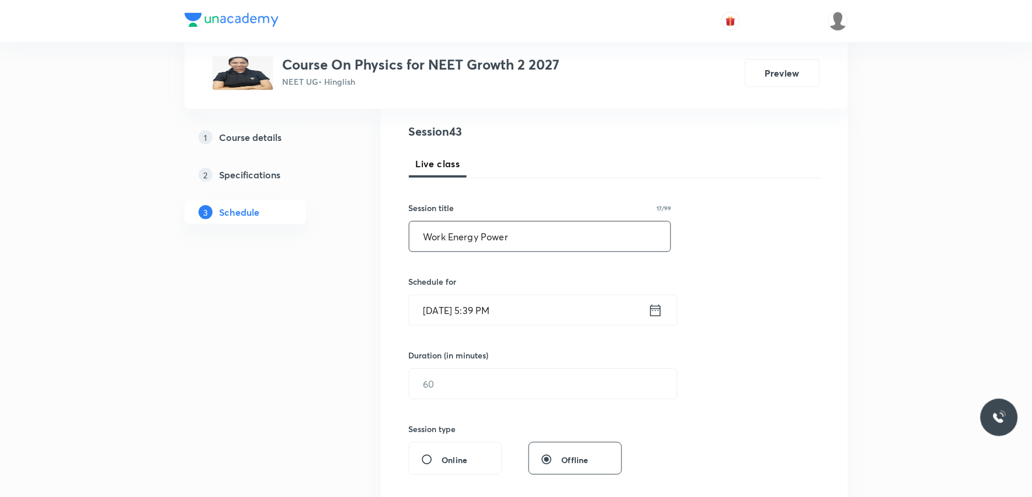
type input "Work Energy Power"
click at [459, 313] on input "Sep 5, 2025, 5:39 PM" at bounding box center [528, 310] width 239 height 30
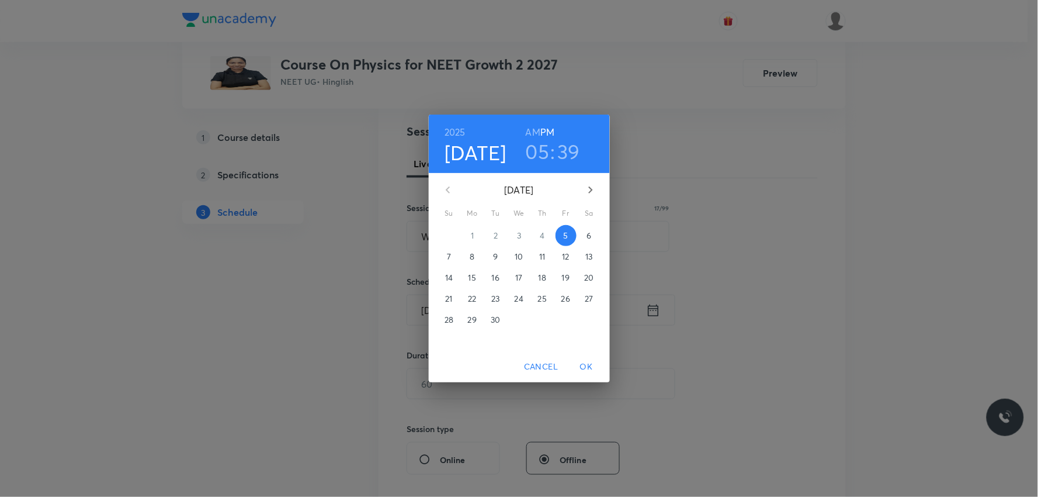
click at [584, 237] on span "6" at bounding box center [589, 236] width 21 height 12
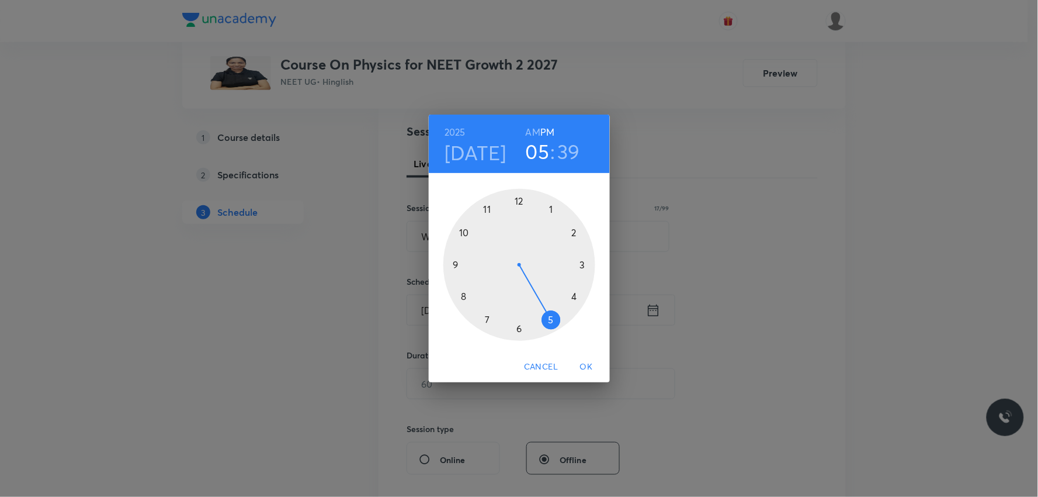
click at [578, 151] on h3 "39" at bounding box center [569, 151] width 23 height 25
drag, startPoint x: 464, startPoint y: 302, endPoint x: 520, endPoint y: 218, distance: 100.8
click at [520, 218] on div at bounding box center [519, 265] width 152 height 152
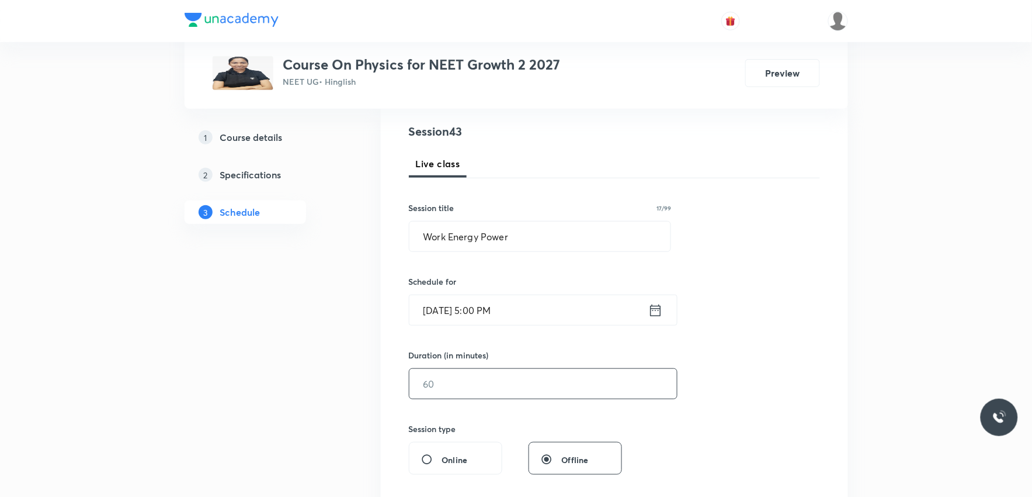
click at [454, 384] on input "text" at bounding box center [543, 384] width 268 height 30
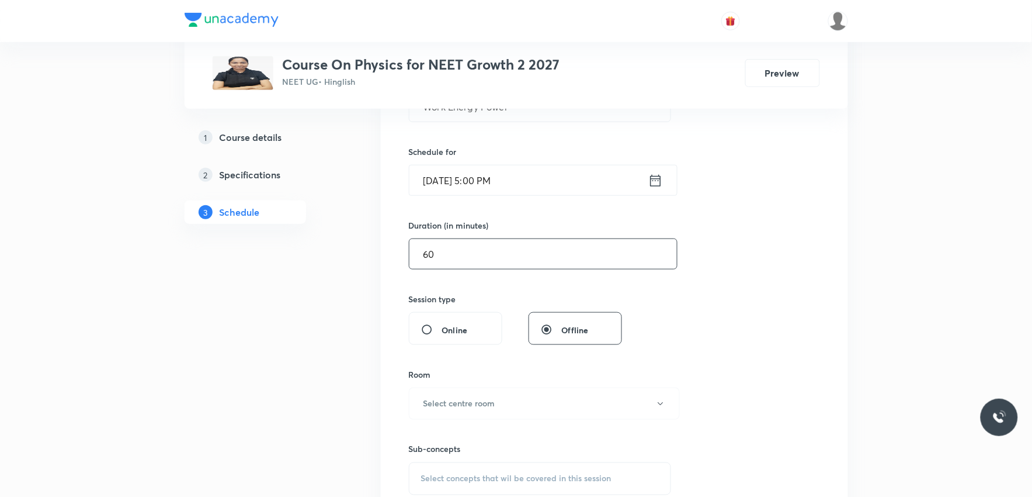
scroll to position [389, 0]
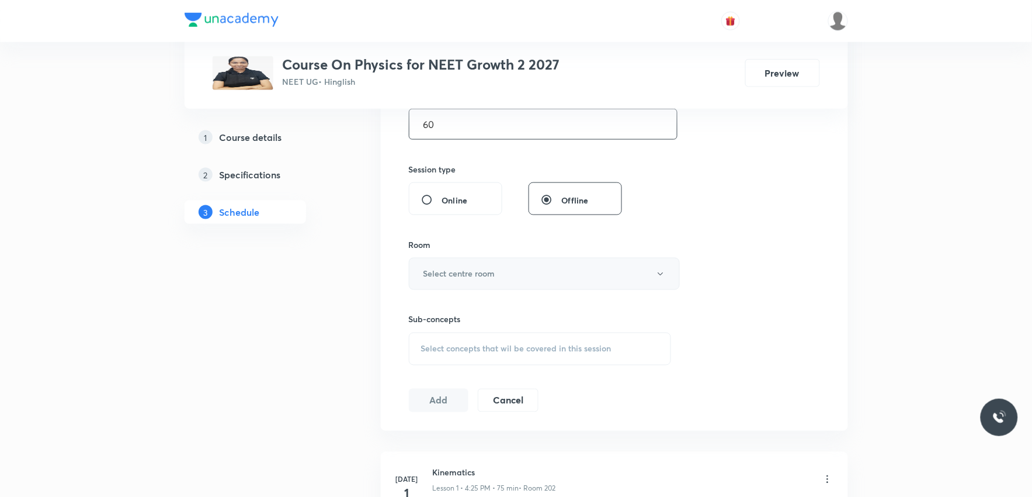
type input "60"
click at [512, 266] on button "Select centre room" at bounding box center [544, 274] width 271 height 32
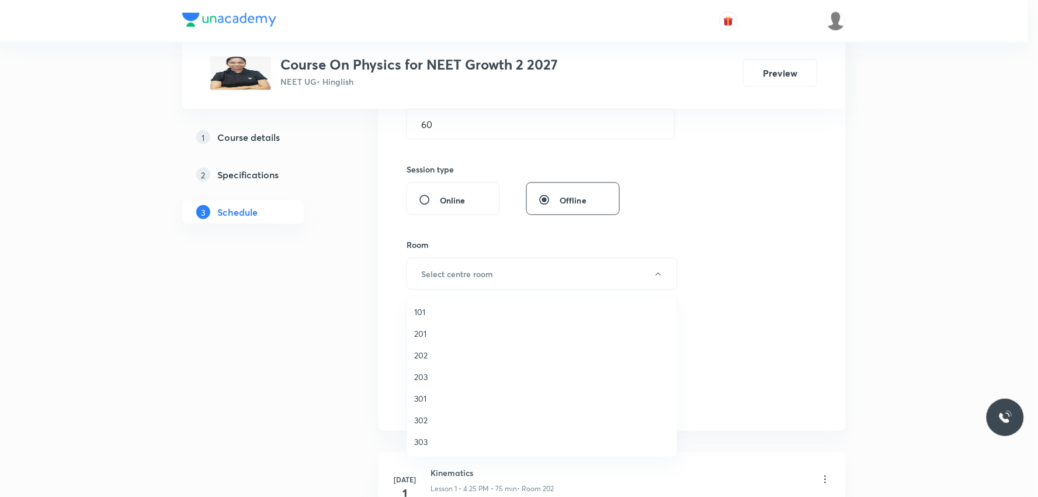
click at [440, 357] on span "202" at bounding box center [542, 355] width 256 height 12
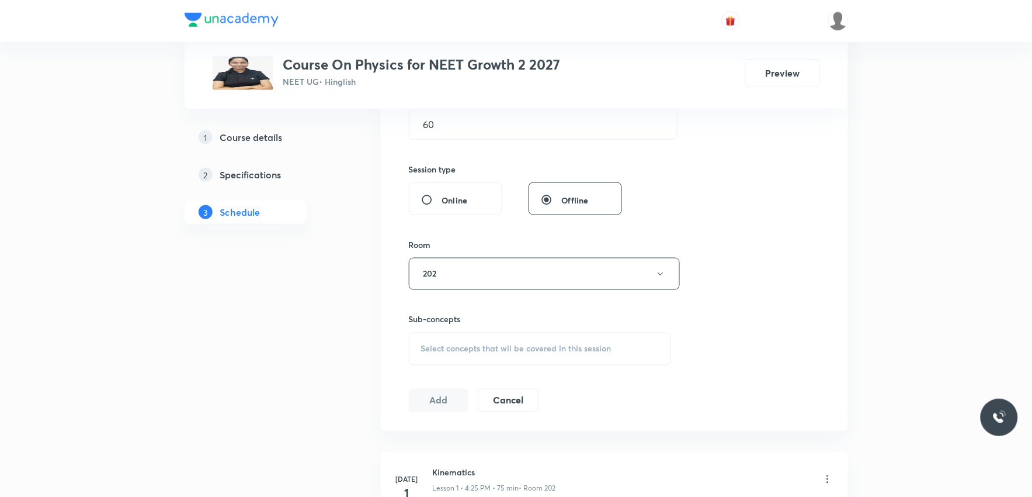
click at [520, 351] on span "Select concepts that wil be covered in this session" at bounding box center [516, 348] width 190 height 9
click at [459, 390] on input "Work Energy Power" at bounding box center [503, 385] width 131 height 30
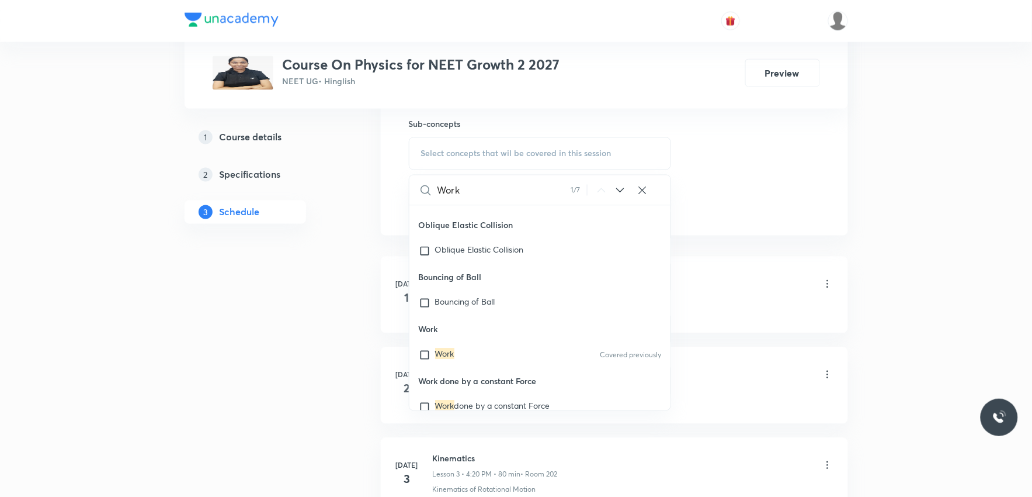
scroll to position [7771, 0]
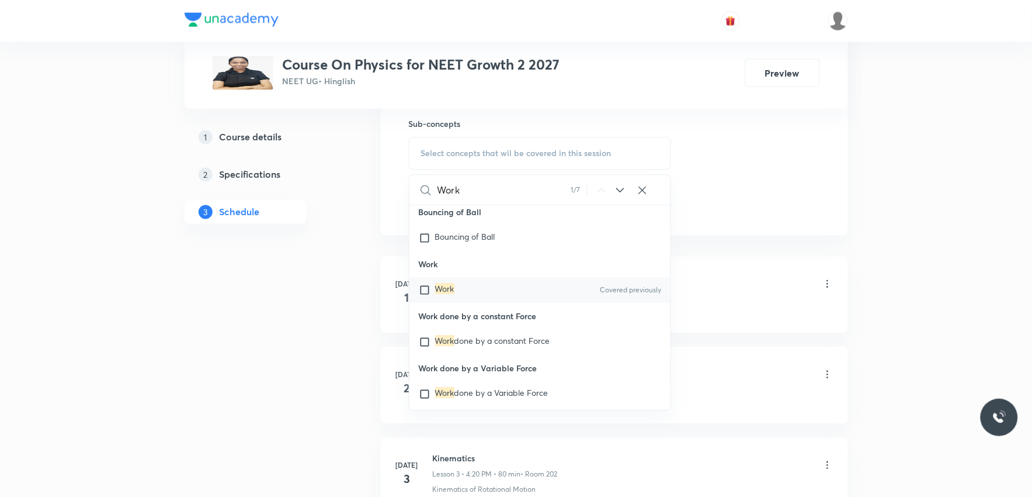
type input "Work"
click at [432, 296] on input "checkbox" at bounding box center [427, 290] width 16 height 12
checkbox input "true"
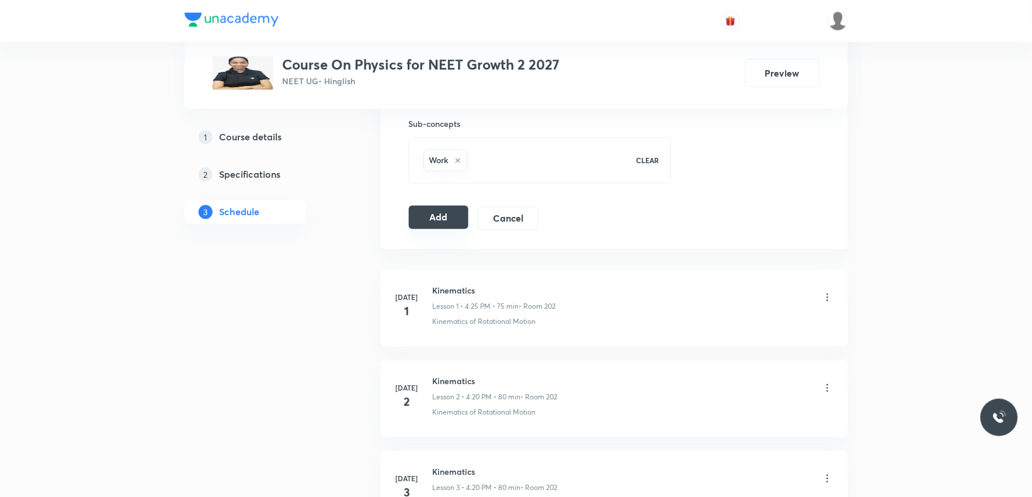
click at [440, 223] on button "Add" at bounding box center [439, 217] width 60 height 23
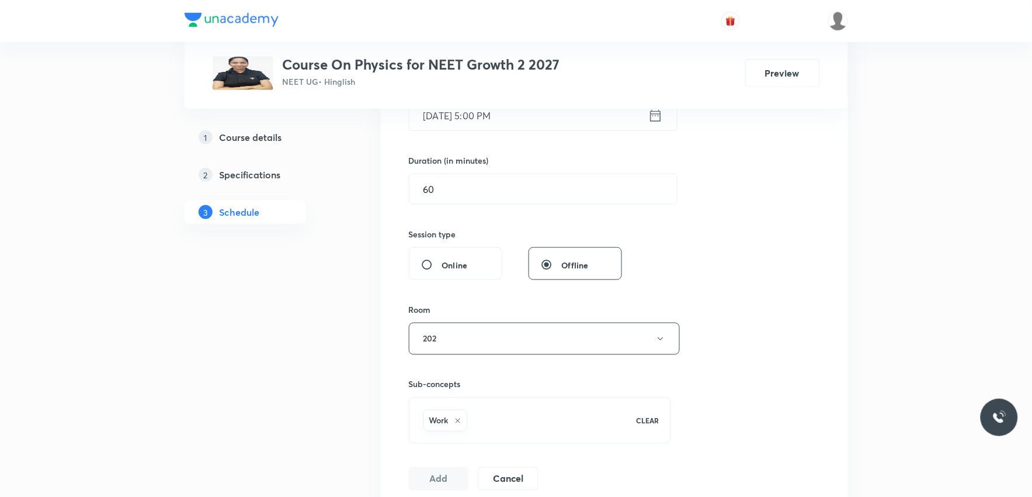
scroll to position [130, 0]
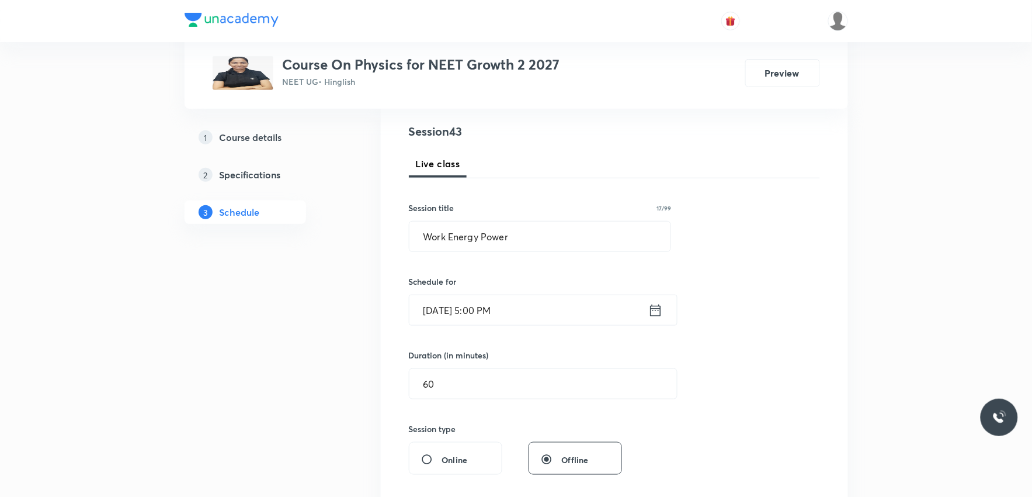
click at [500, 304] on input "Sep 6, 2025, 5:00 PM" at bounding box center [528, 310] width 239 height 30
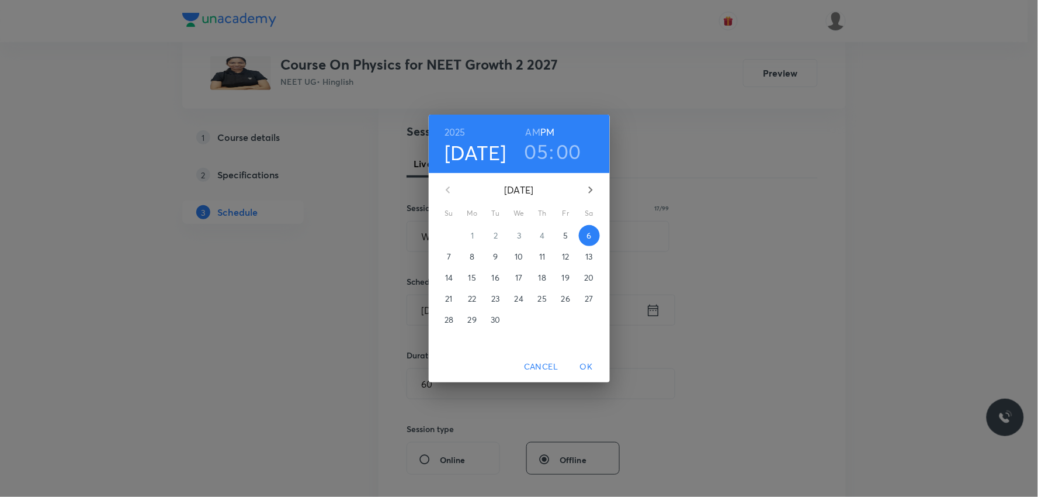
click at [570, 148] on h3 "00" at bounding box center [569, 151] width 25 height 25
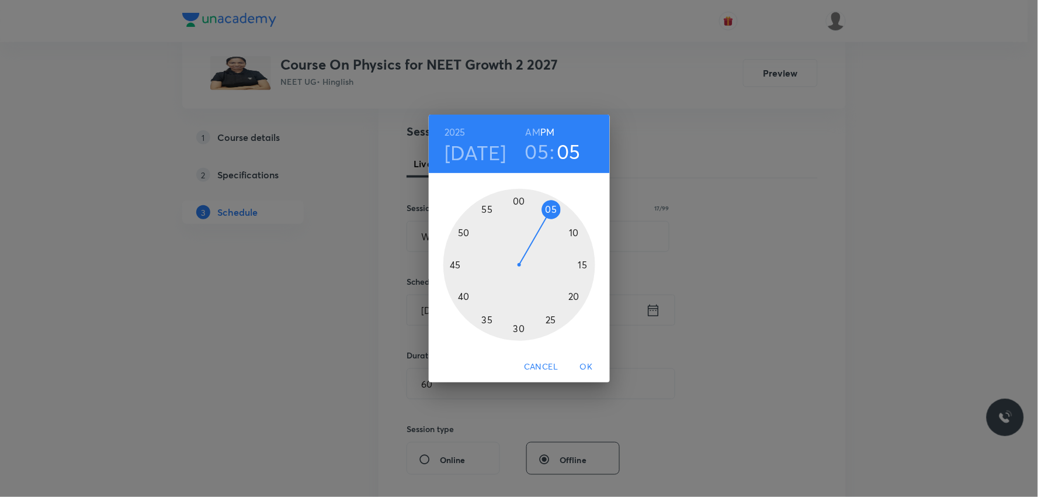
drag, startPoint x: 520, startPoint y: 200, endPoint x: 553, endPoint y: 203, distance: 33.5
click at [553, 203] on div at bounding box center [519, 265] width 152 height 152
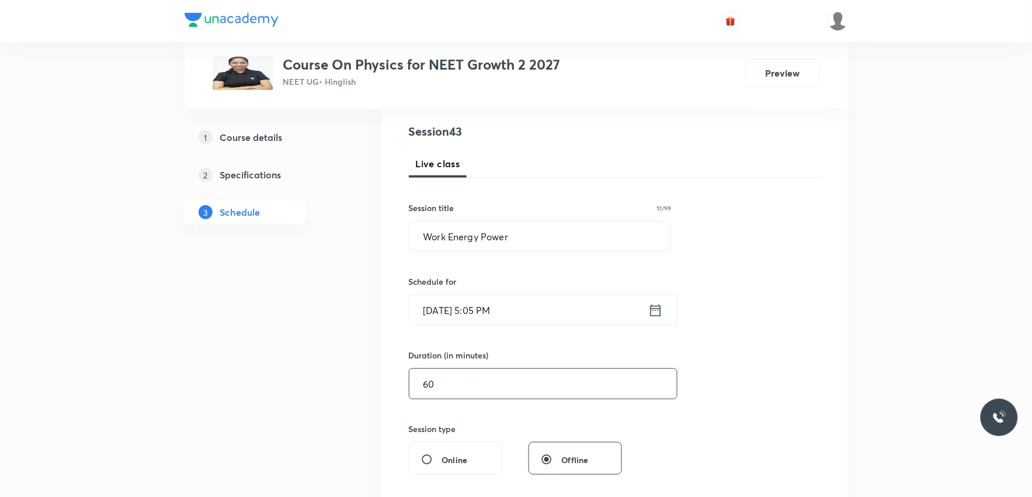
click at [446, 382] on input "60" at bounding box center [543, 384] width 268 height 30
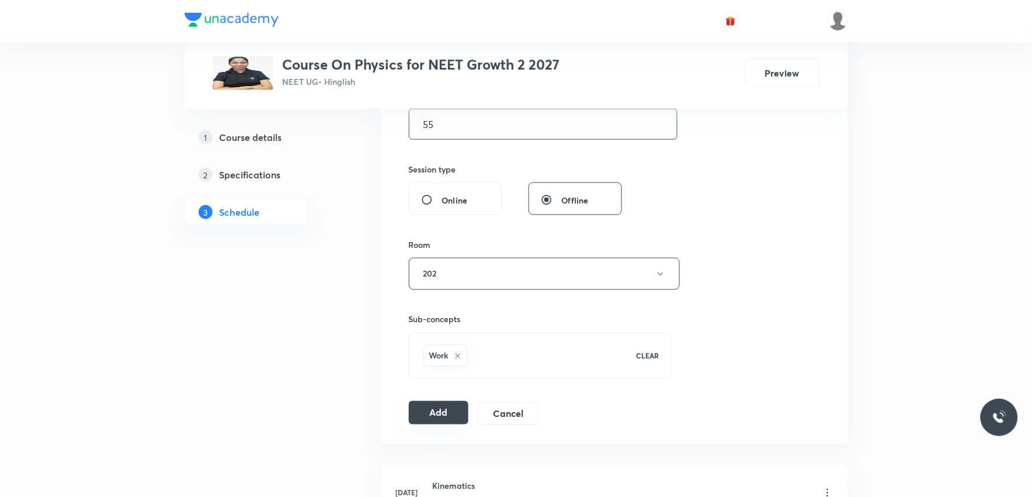
type input "55"
click at [452, 412] on button "Add" at bounding box center [439, 412] width 60 height 23
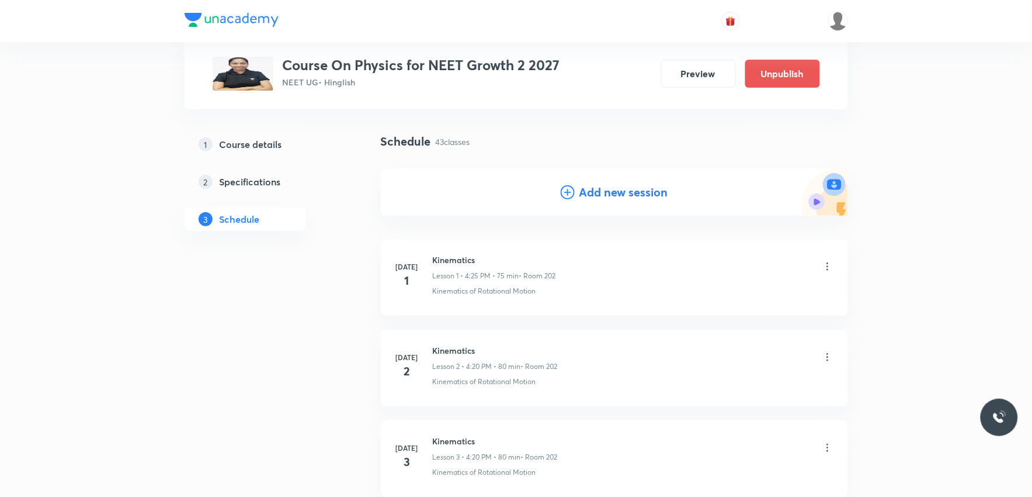
scroll to position [3800, 0]
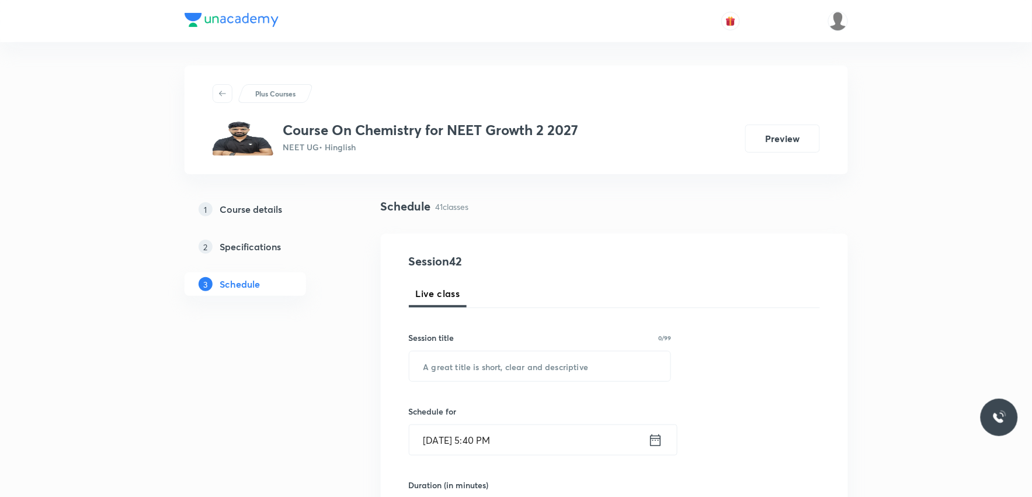
click at [631, 210] on div "Schedule 41 classes" at bounding box center [614, 206] width 467 height 18
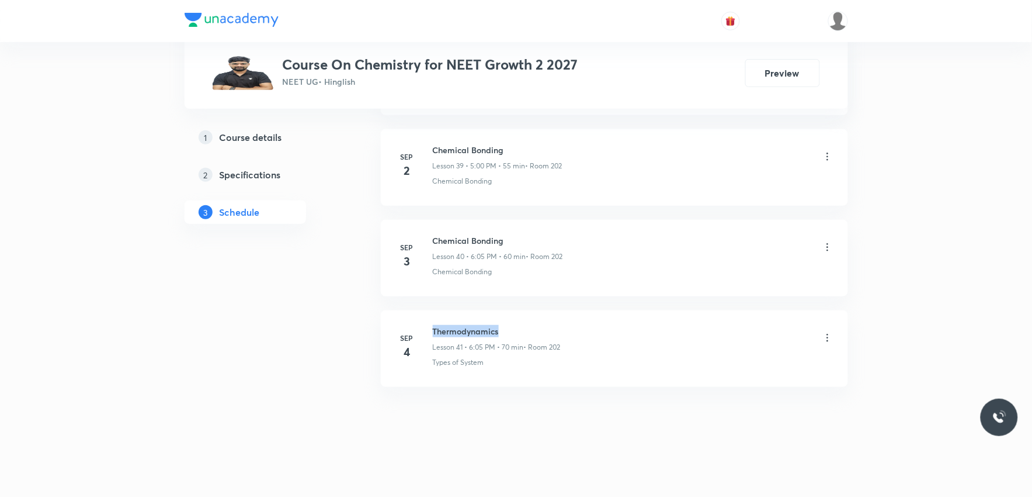
drag, startPoint x: 435, startPoint y: 328, endPoint x: 609, endPoint y: 328, distance: 174.7
click at [609, 328] on div "Thermodynamics Lesson 41 • 6:05 PM • 70 min • Room 202" at bounding box center [633, 338] width 401 height 27
copy h6 "Thermodynamics"
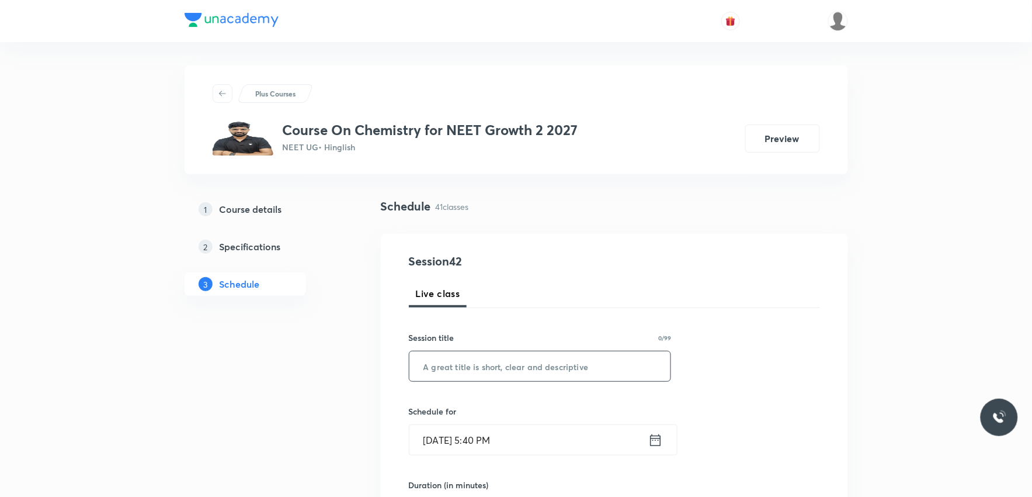
click at [571, 359] on input "text" at bounding box center [540, 366] width 262 height 30
paste input "Thermodynamics"
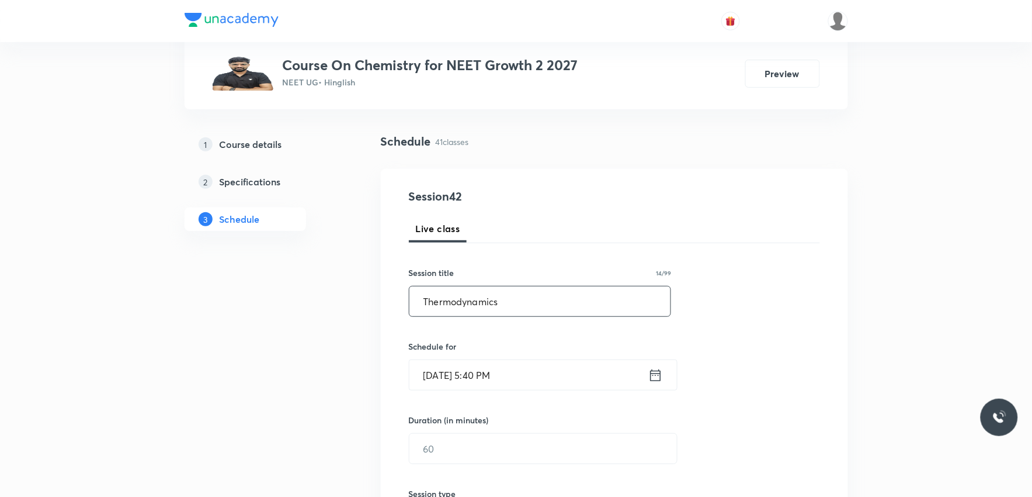
type input "Thermodynamics"
click at [473, 373] on input "[DATE] 5:40 PM" at bounding box center [528, 375] width 239 height 30
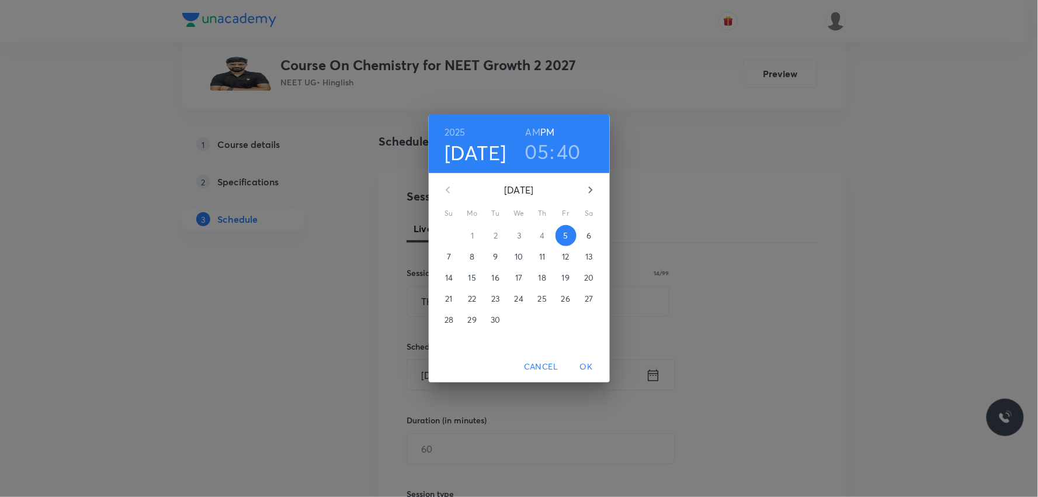
click at [585, 236] on span "6" at bounding box center [589, 236] width 21 height 12
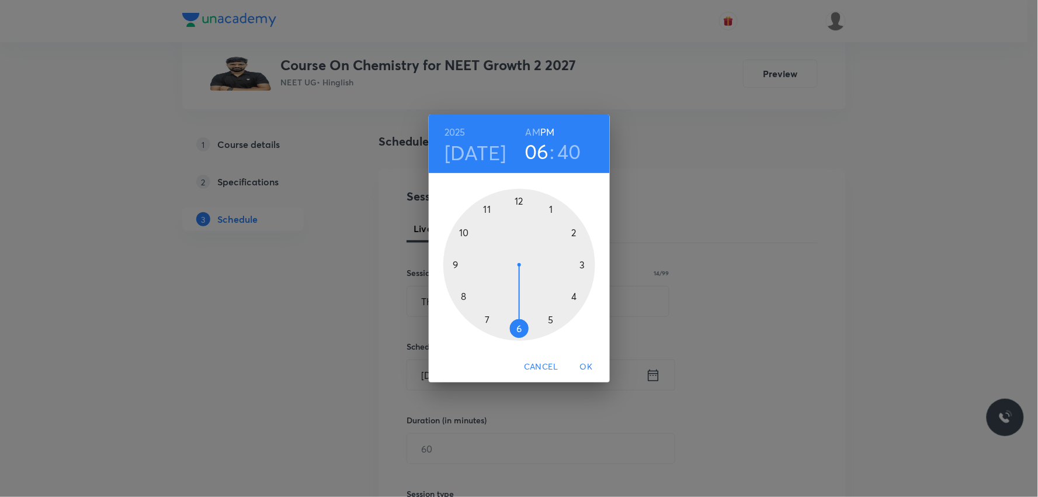
drag, startPoint x: 551, startPoint y: 318, endPoint x: 520, endPoint y: 330, distance: 33.3
click at [520, 330] on div at bounding box center [519, 265] width 152 height 152
drag, startPoint x: 459, startPoint y: 296, endPoint x: 518, endPoint y: 224, distance: 93.0
click at [518, 224] on div at bounding box center [519, 265] width 152 height 152
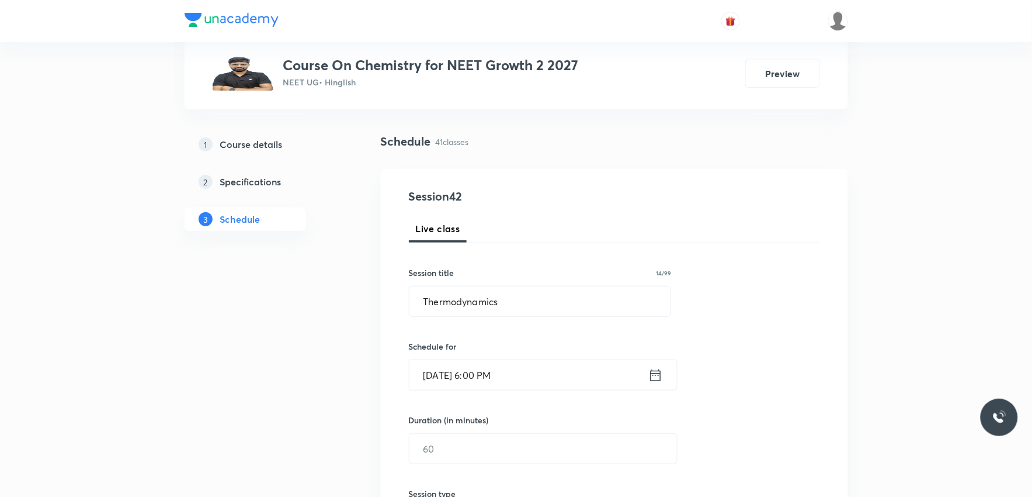
scroll to position [259, 0]
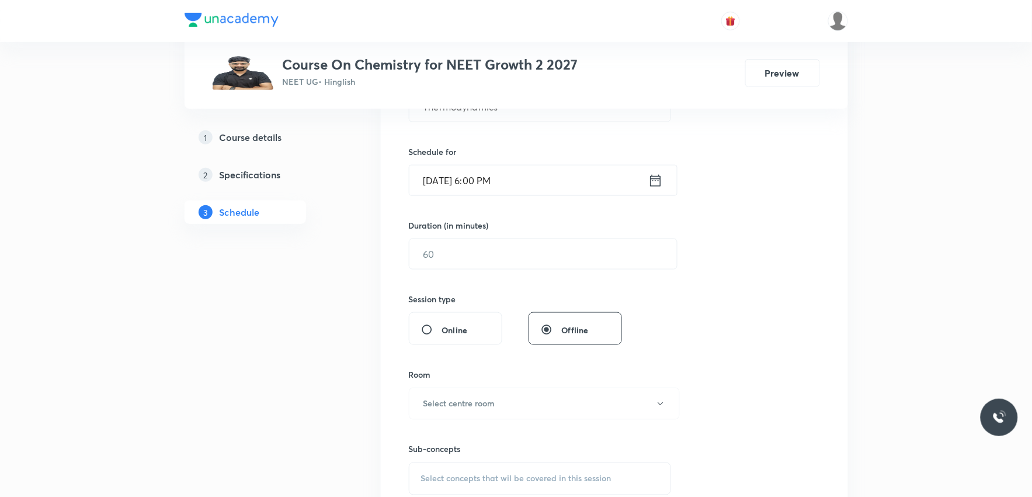
click at [485, 186] on input "Sep 6, 2025, 6:00 PM" at bounding box center [528, 180] width 239 height 30
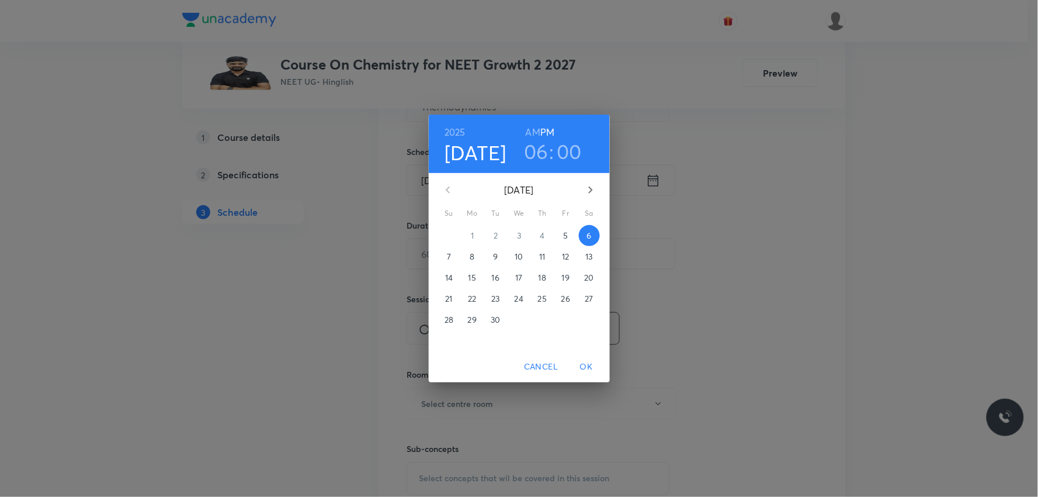
click at [564, 160] on h3 "00" at bounding box center [569, 151] width 25 height 25
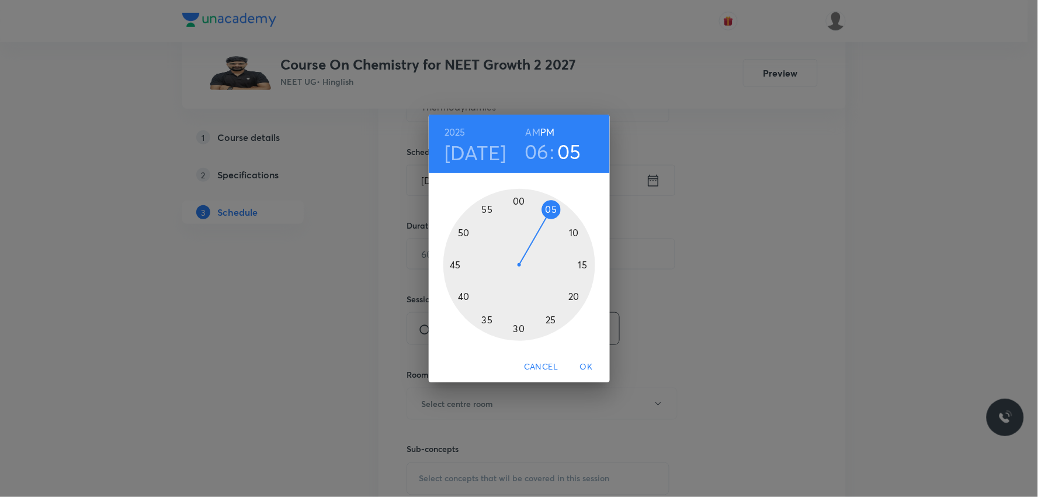
drag, startPoint x: 519, startPoint y: 200, endPoint x: 550, endPoint y: 213, distance: 33.3
click at [550, 213] on div at bounding box center [519, 265] width 152 height 152
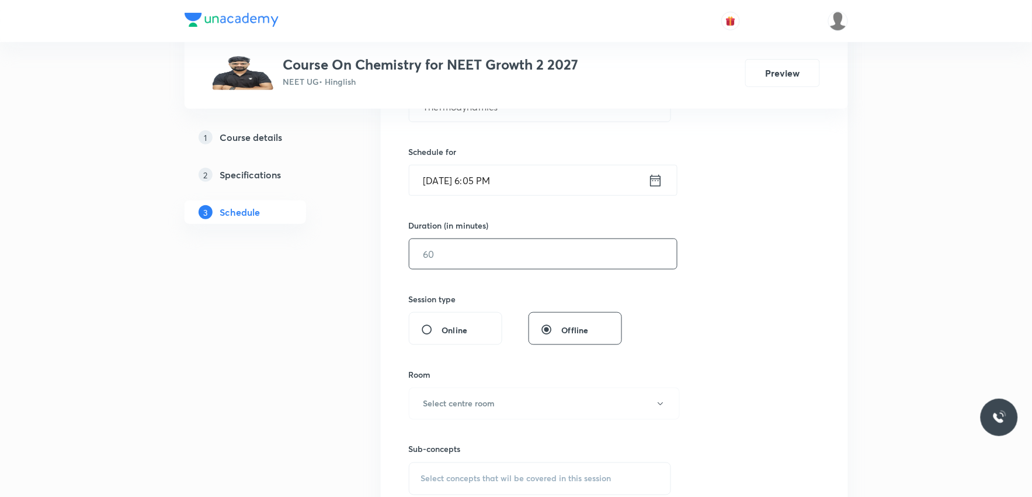
click at [466, 261] on input "text" at bounding box center [543, 254] width 268 height 30
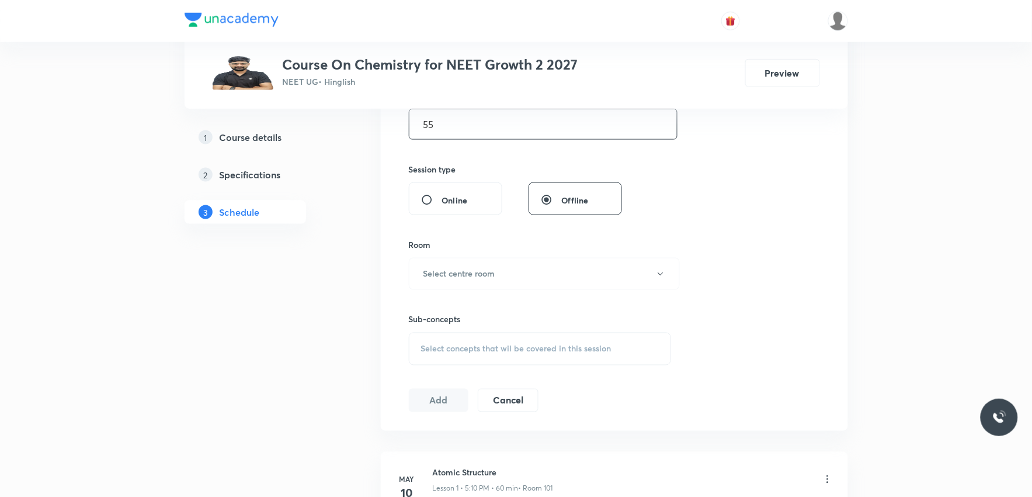
scroll to position [519, 0]
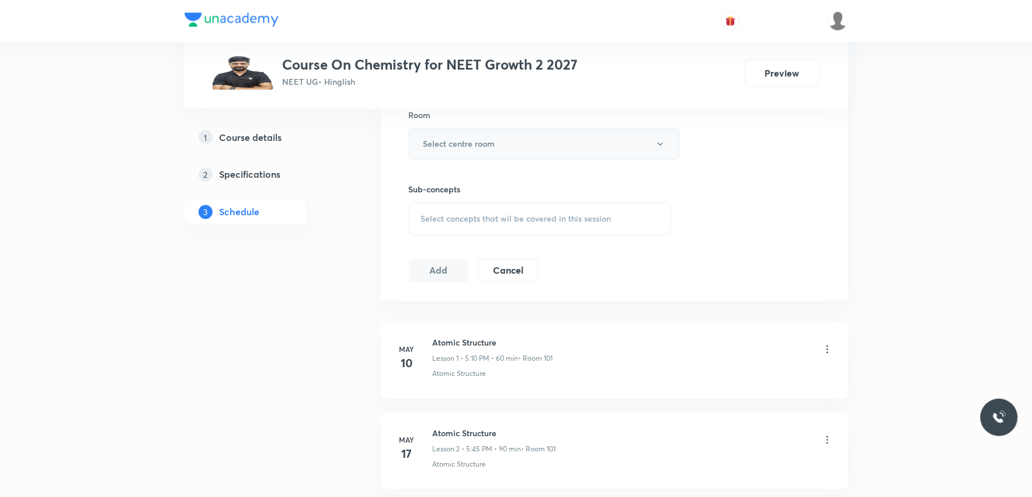
type input "55"
click at [533, 136] on button "Select centre room" at bounding box center [544, 144] width 271 height 32
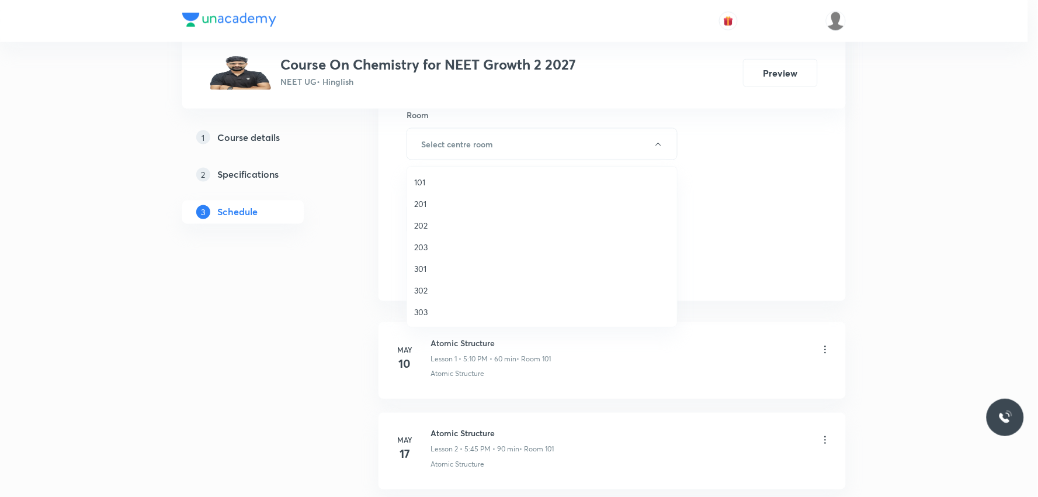
click at [449, 225] on span "202" at bounding box center [542, 225] width 256 height 12
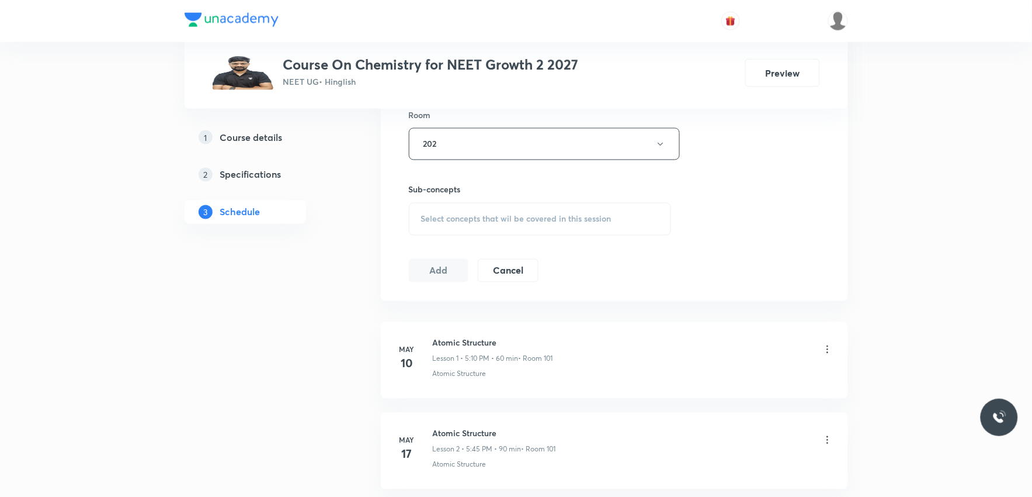
click at [504, 228] on div "Select concepts that wil be covered in this session" at bounding box center [540, 219] width 263 height 33
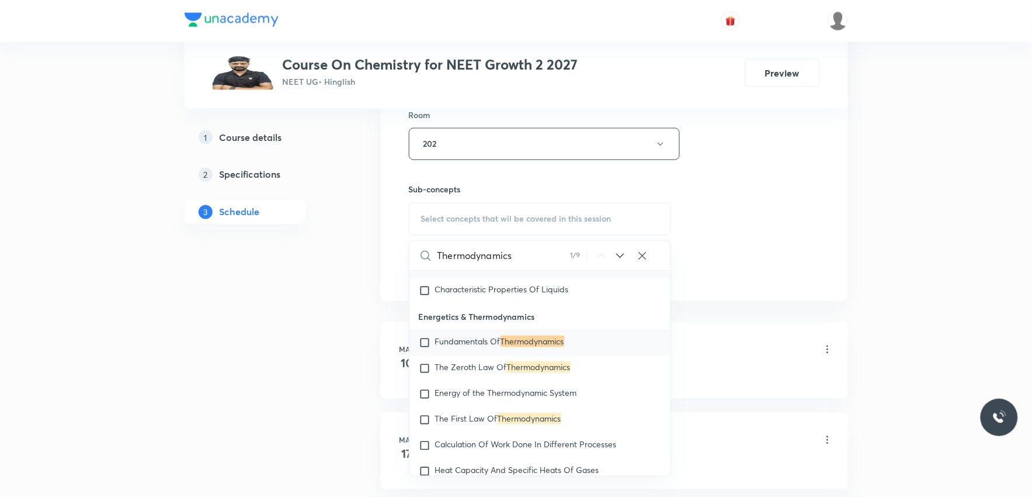
scroll to position [2779, 0]
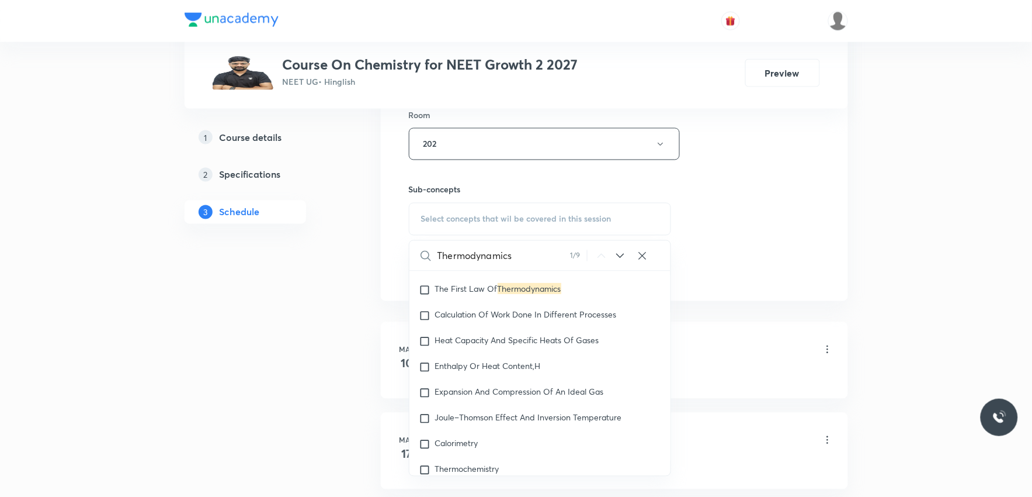
type input "Thermodynamics"
click at [804, 193] on div "Session 42 Live class Session title 14/99 Thermodynamics ​ Schedule for Sep 6, …" at bounding box center [614, 8] width 411 height 548
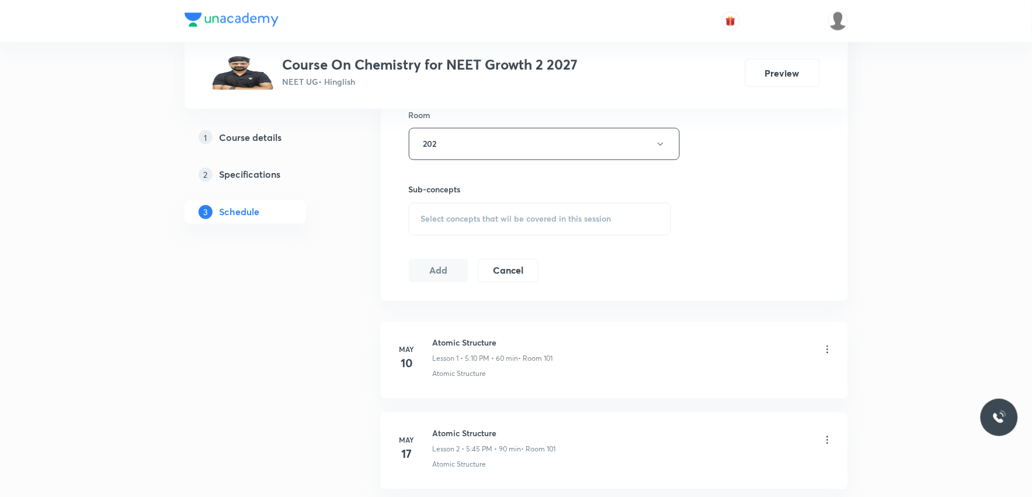
scroll to position [4156, 0]
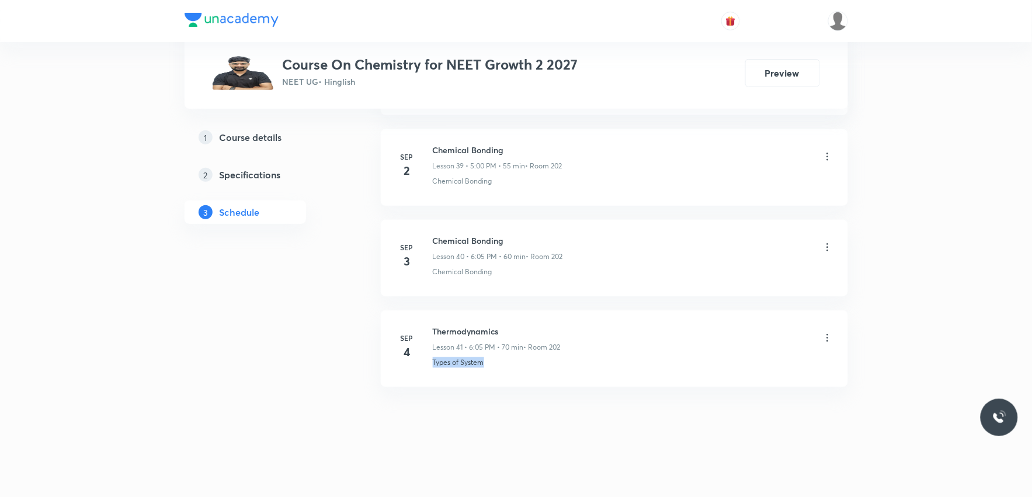
drag, startPoint x: 433, startPoint y: 370, endPoint x: 520, endPoint y: 369, distance: 86.5
click at [520, 369] on li "Sep 4 Thermodynamics Lesson 41 • 6:05 PM • 70 min • Room 202 Types of System" at bounding box center [614, 348] width 467 height 77
copy p "Types of System"
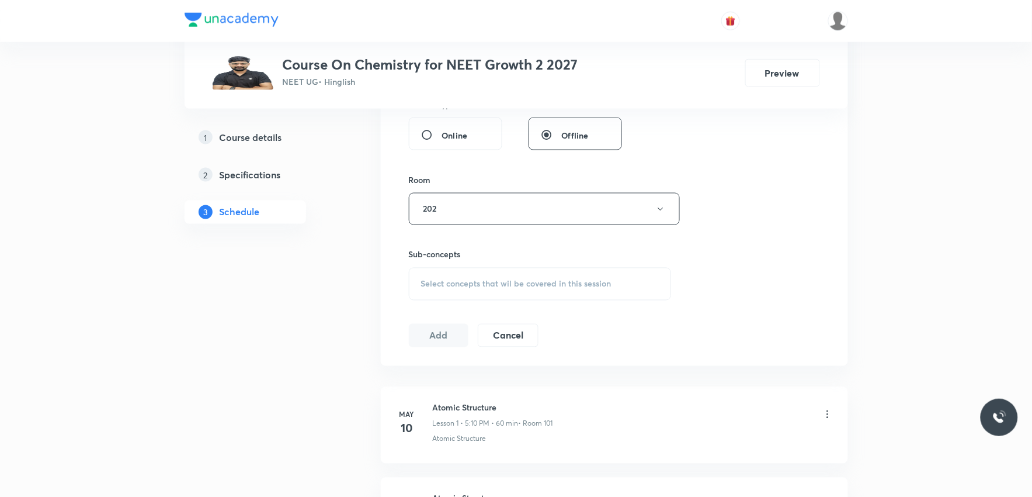
scroll to position [519, 0]
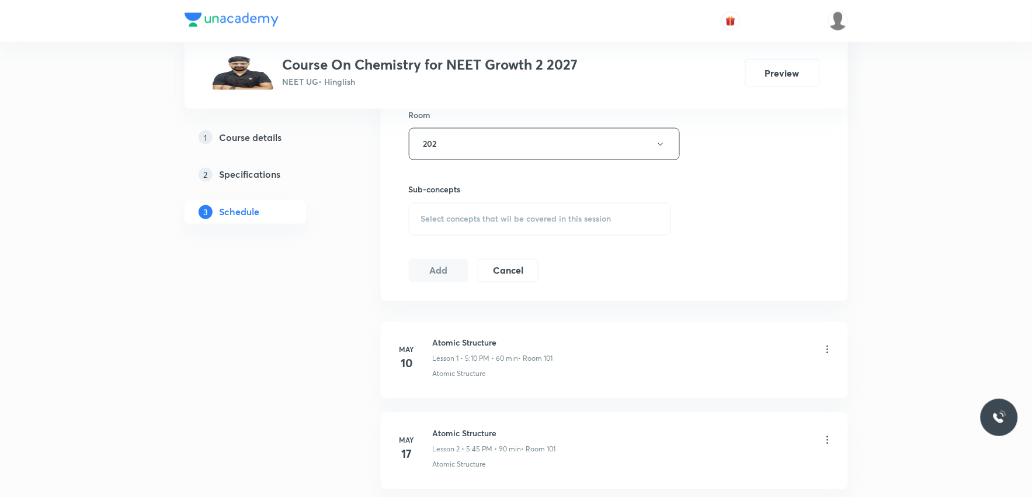
click at [555, 216] on span "Select concepts that wil be covered in this session" at bounding box center [516, 218] width 190 height 9
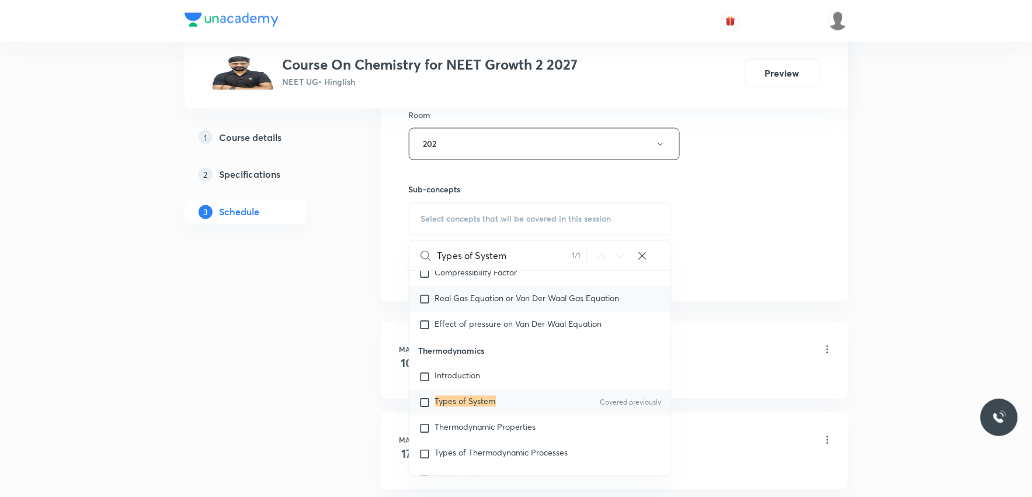
scroll to position [584, 0]
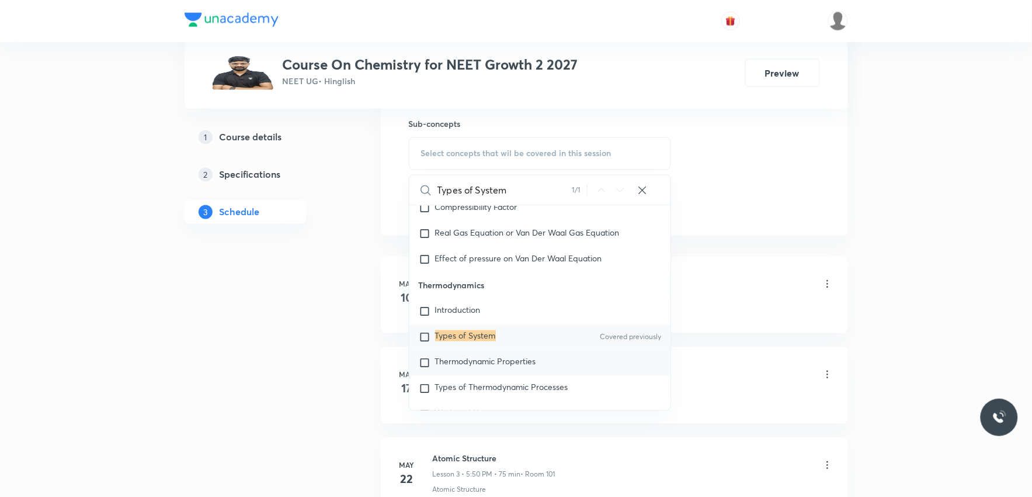
type input "Types of System"
click at [487, 367] on span "Thermodynamic Properties" at bounding box center [485, 361] width 101 height 11
checkbox input "true"
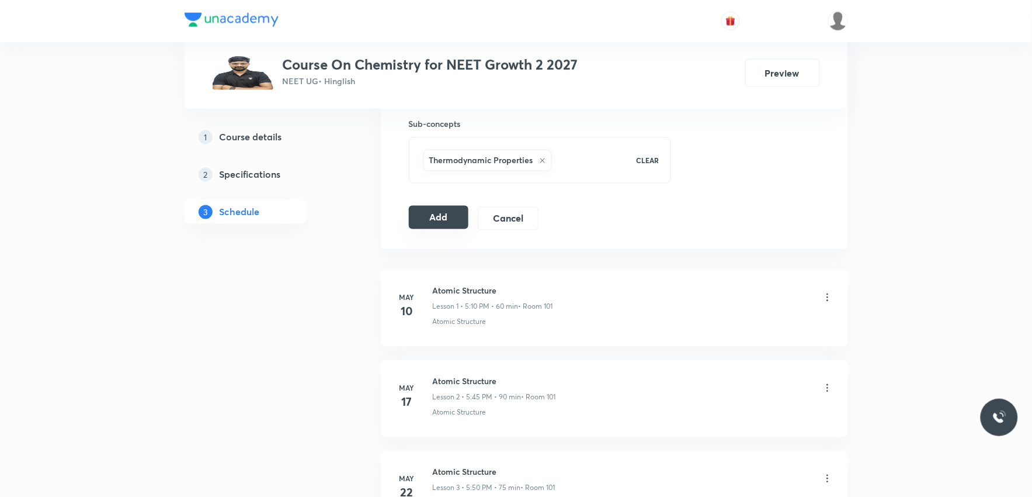
click at [445, 213] on button "Add" at bounding box center [439, 217] width 60 height 23
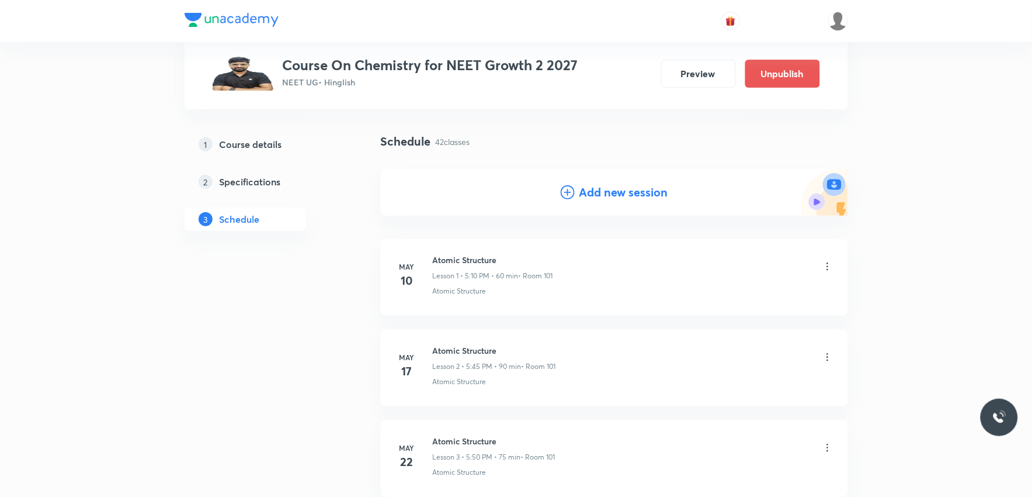
scroll to position [3710, 0]
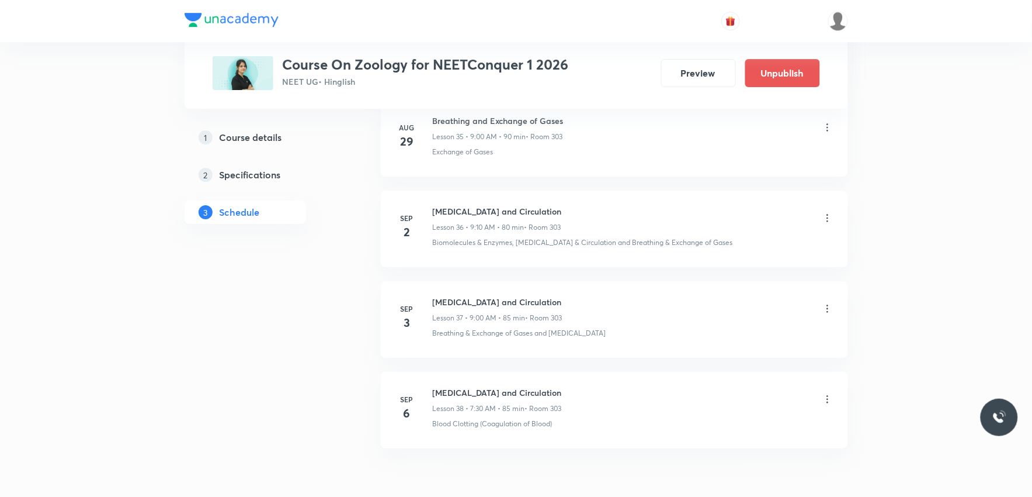
scroll to position [3884, 0]
